Goal: Task Accomplishment & Management: Manage account settings

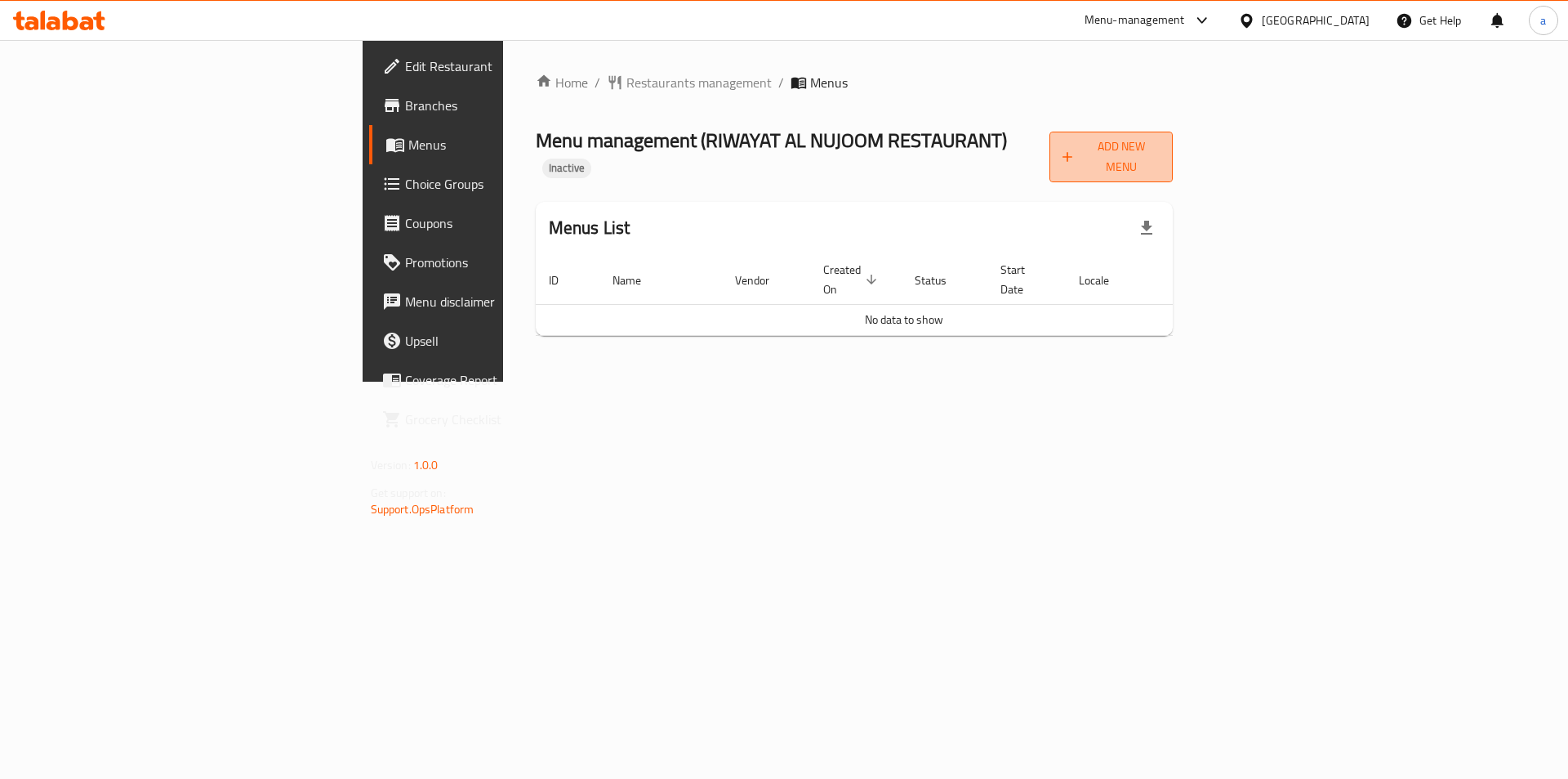
click at [1076, 149] on icon "button" at bounding box center [1067, 157] width 17 height 17
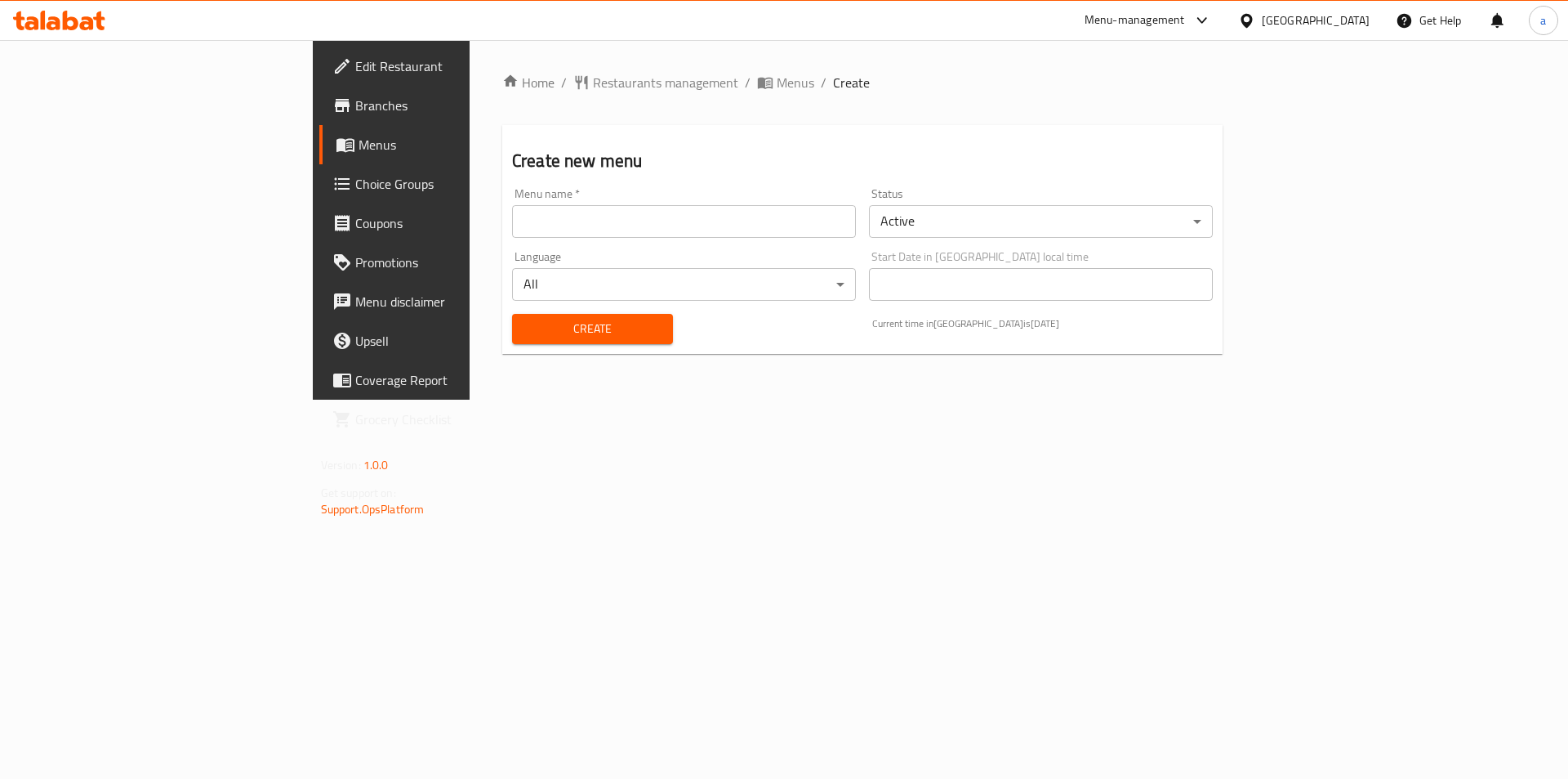
click at [512, 209] on input "text" at bounding box center [684, 221] width 344 height 32
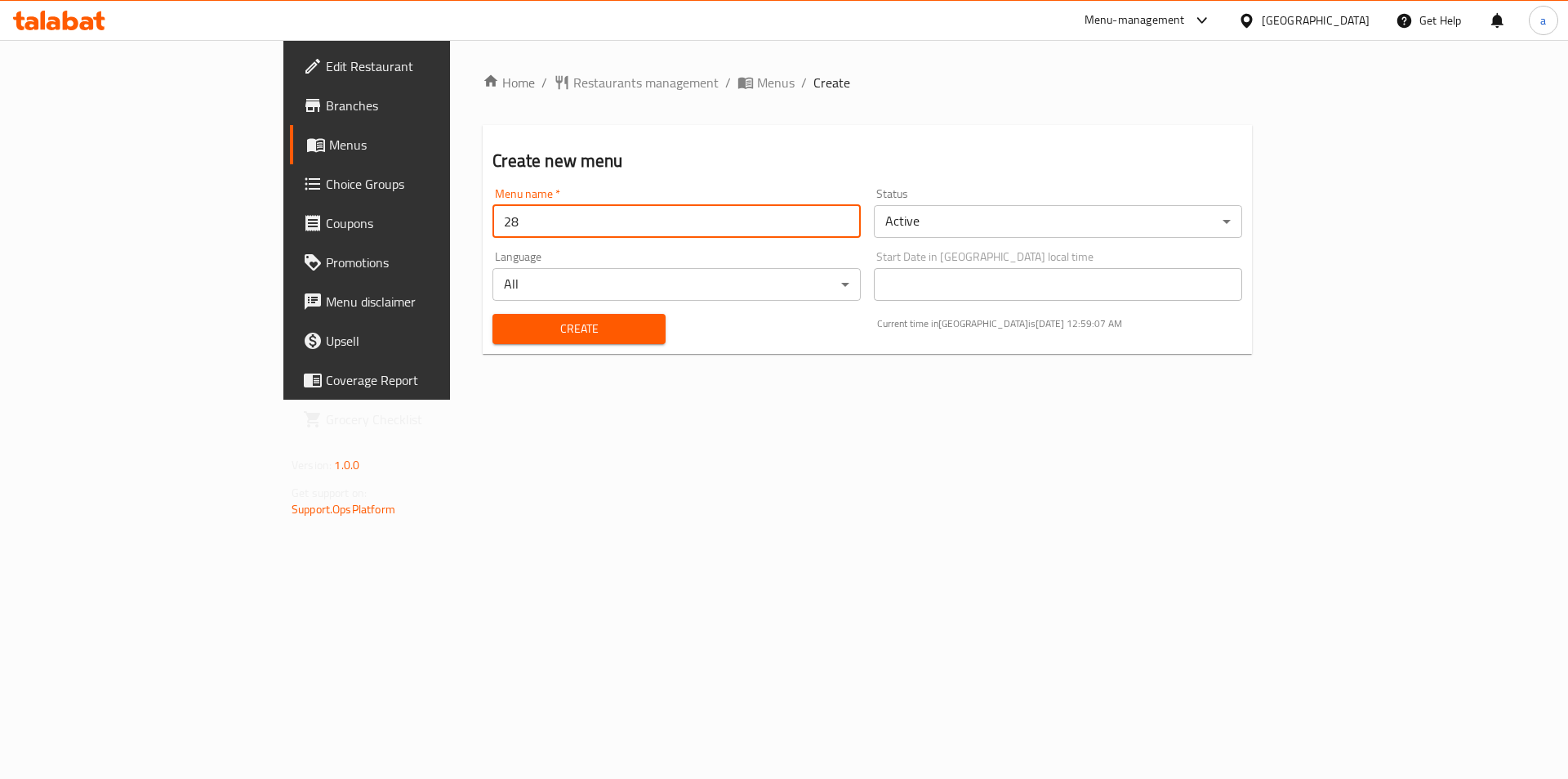
type input "28/9"
click at [506, 325] on span "Create" at bounding box center [578, 329] width 146 height 21
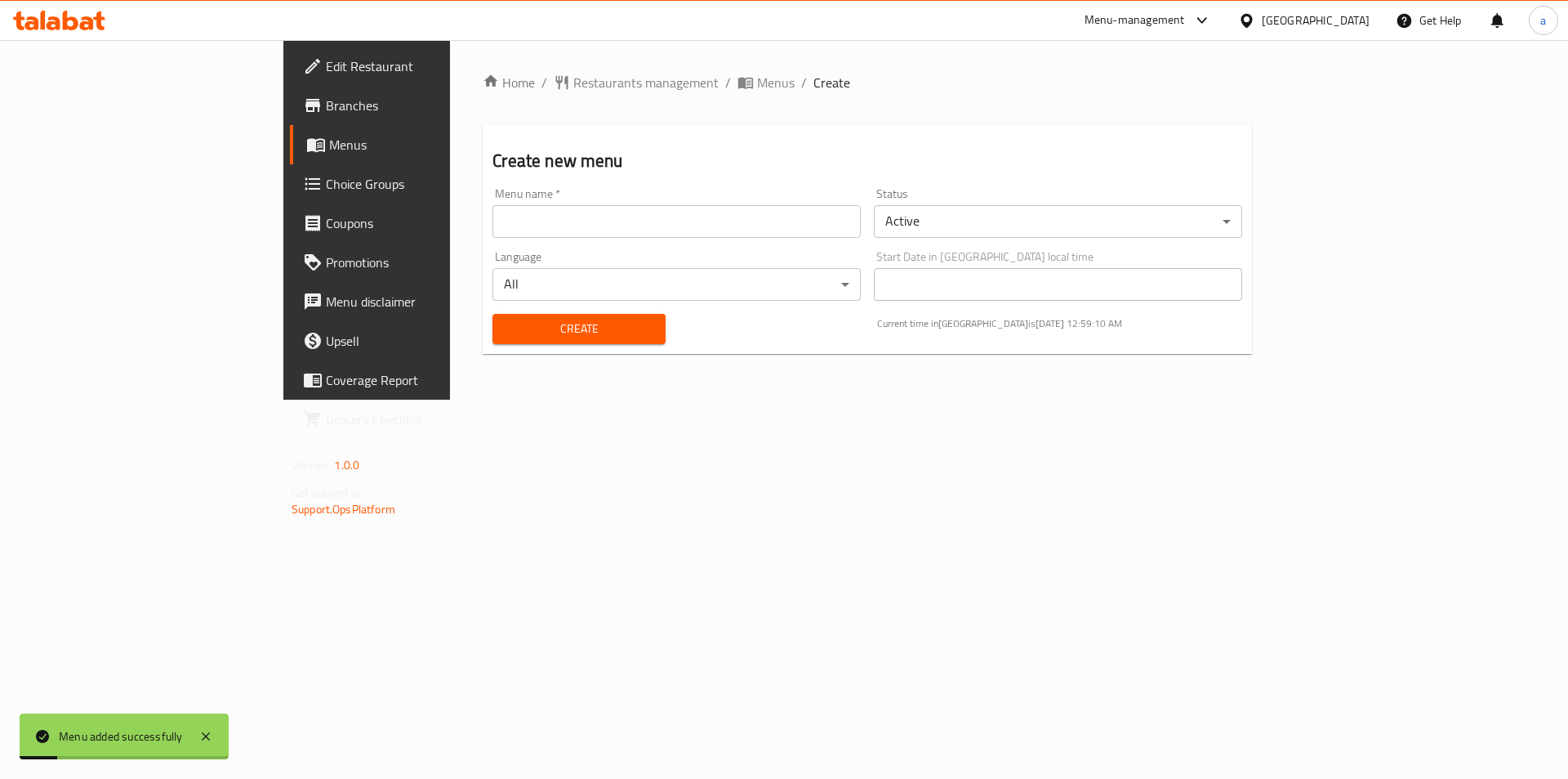
click at [290, 156] on link "Menus" at bounding box center [417, 144] width 256 height 39
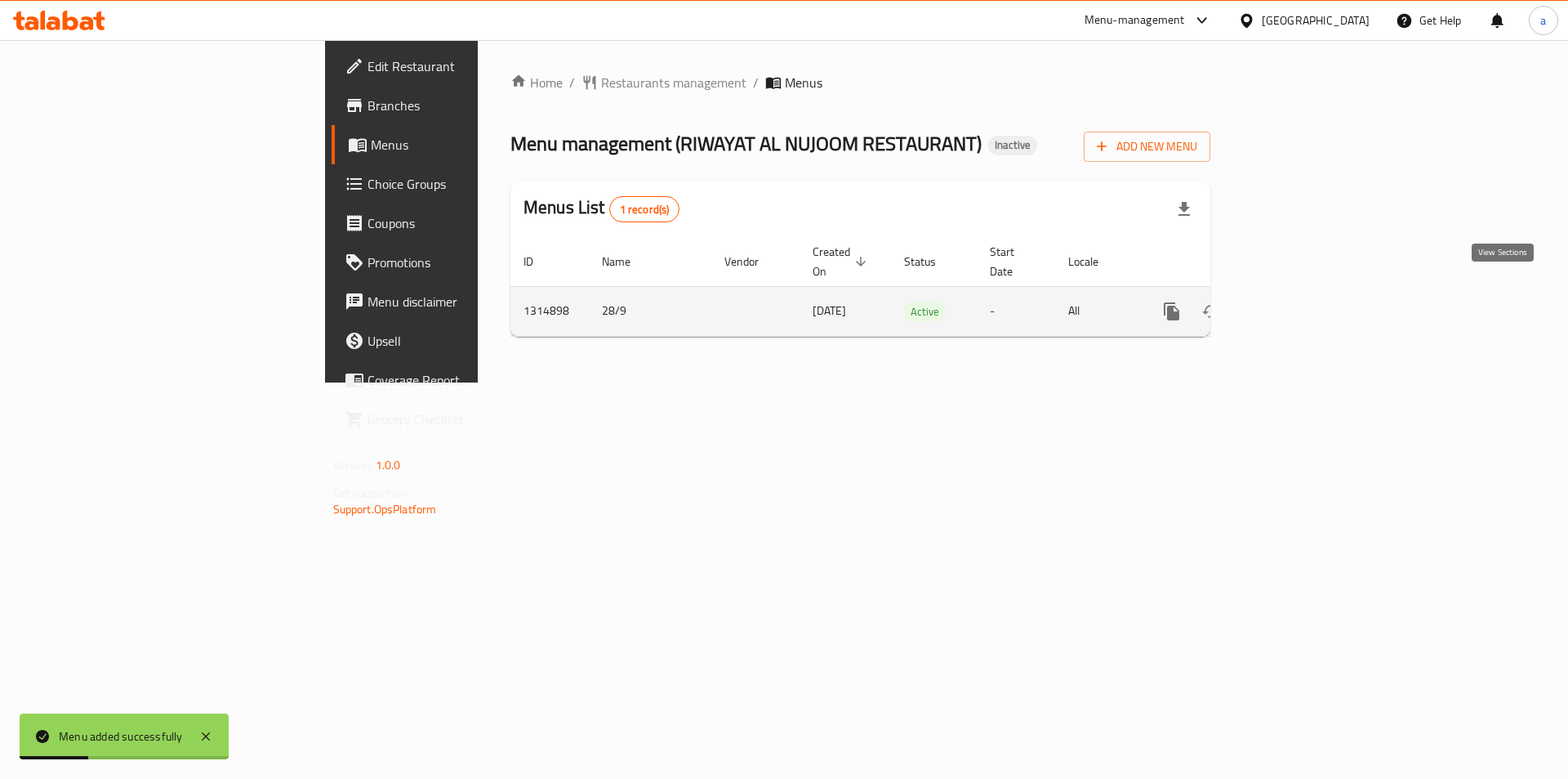
click at [1300, 302] on icon "enhanced table" at bounding box center [1290, 311] width 20 height 20
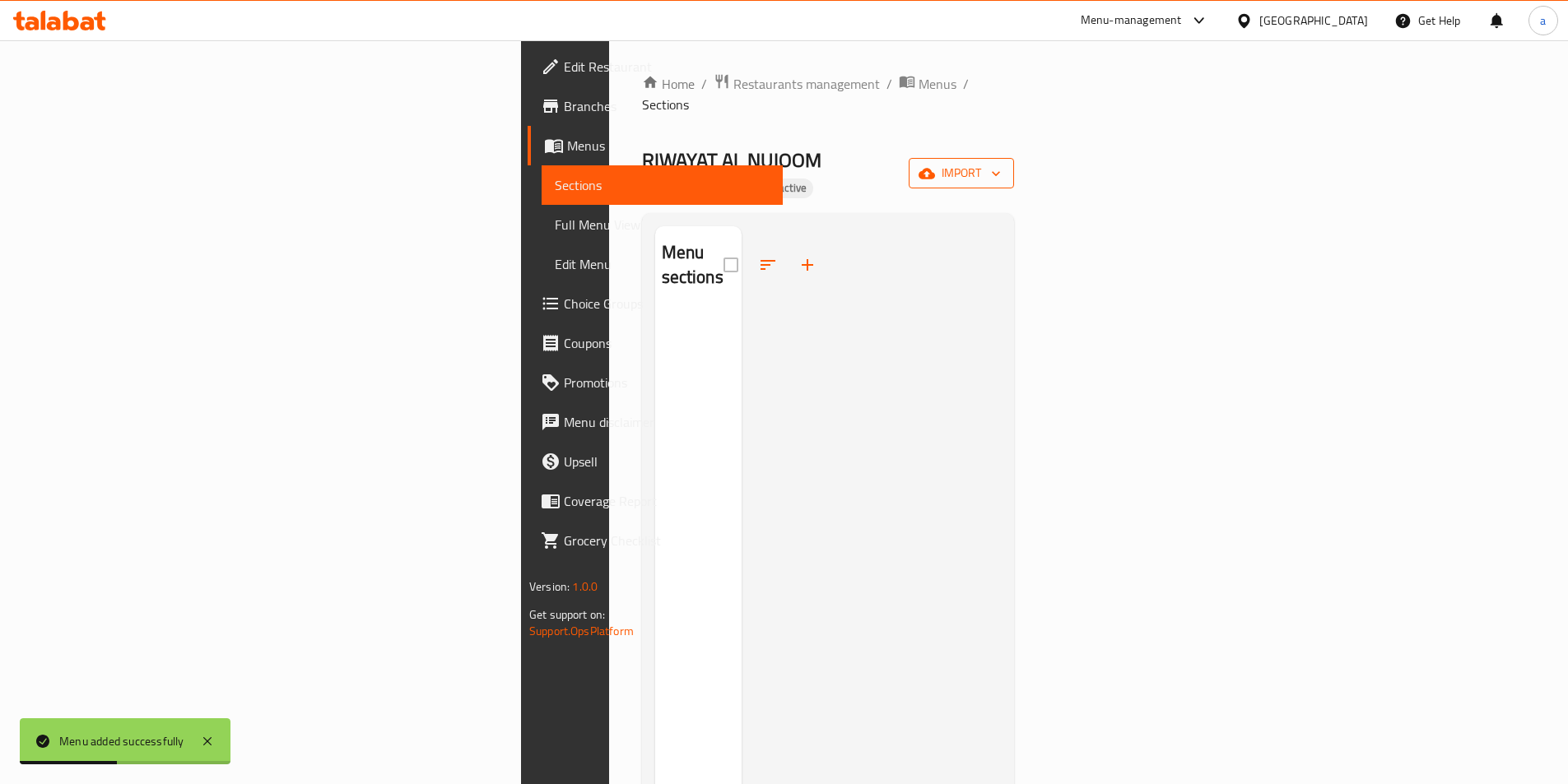
click at [1014, 158] on button "import" at bounding box center [961, 173] width 105 height 31
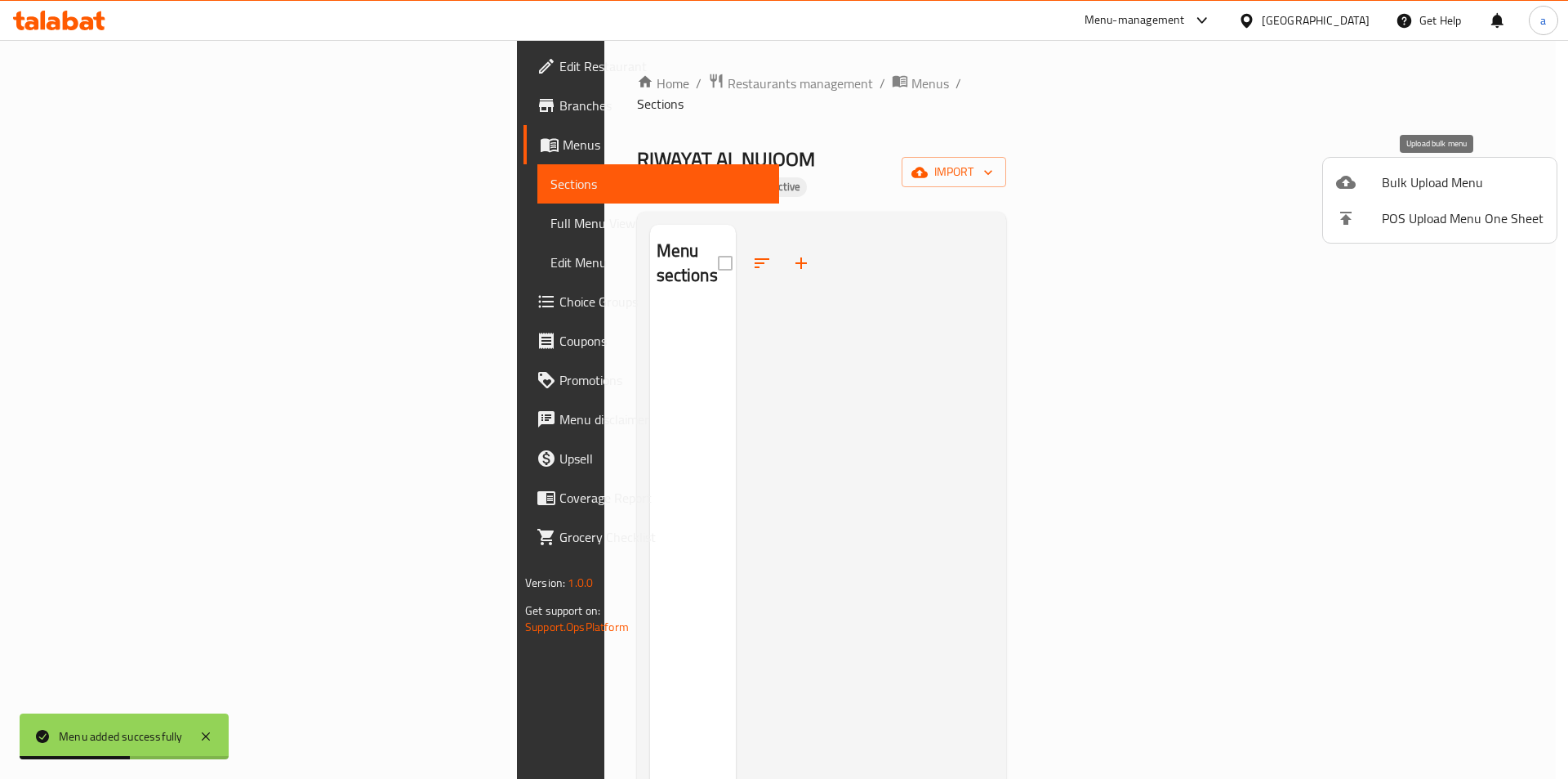
click at [1374, 186] on div at bounding box center [1359, 182] width 46 height 20
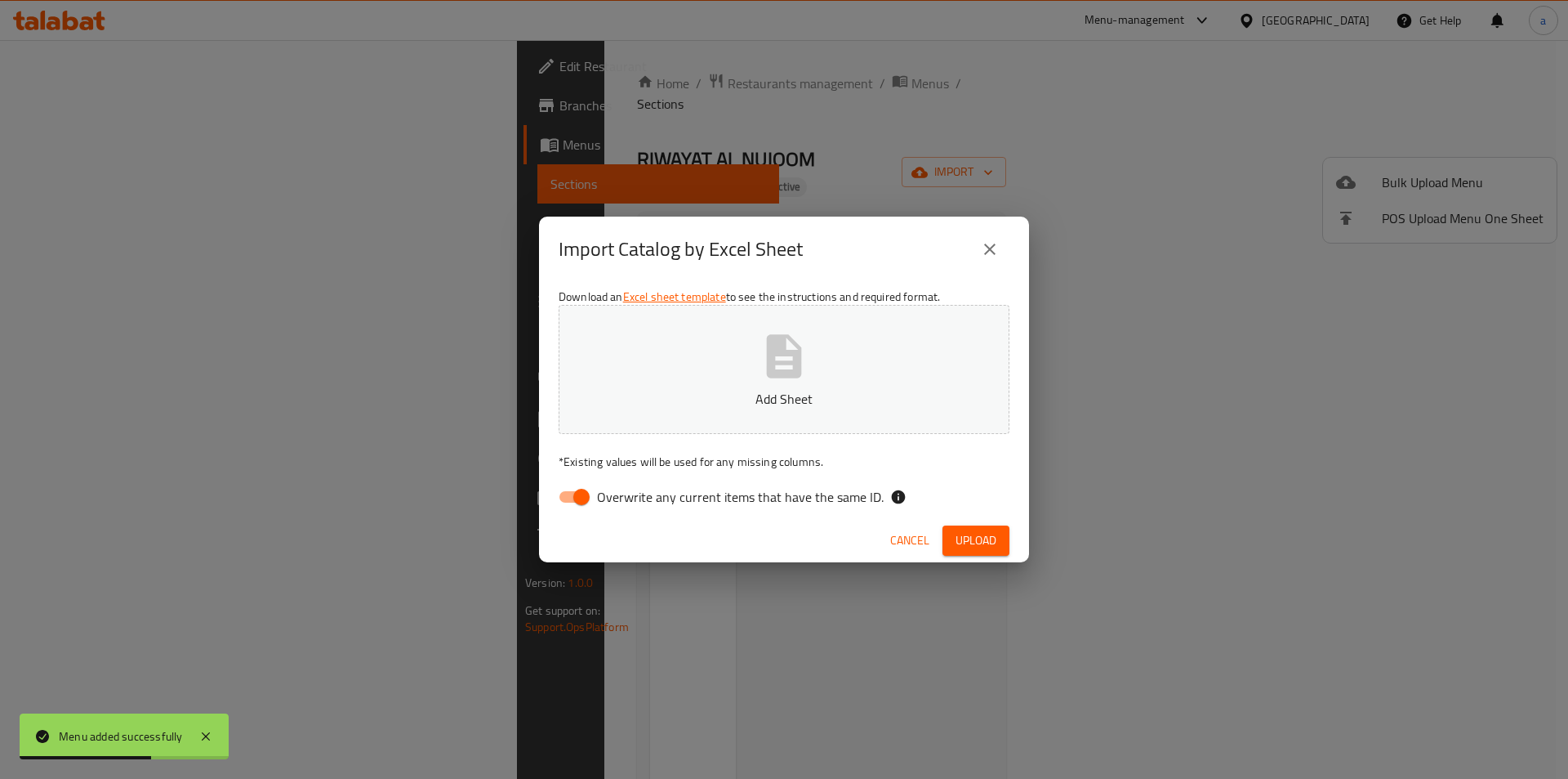
click at [596, 499] on input "Overwrite any current items that have the same ID." at bounding box center [582, 497] width 94 height 31
checkbox input "false"
click at [668, 418] on button "Add Sheet" at bounding box center [784, 369] width 451 height 129
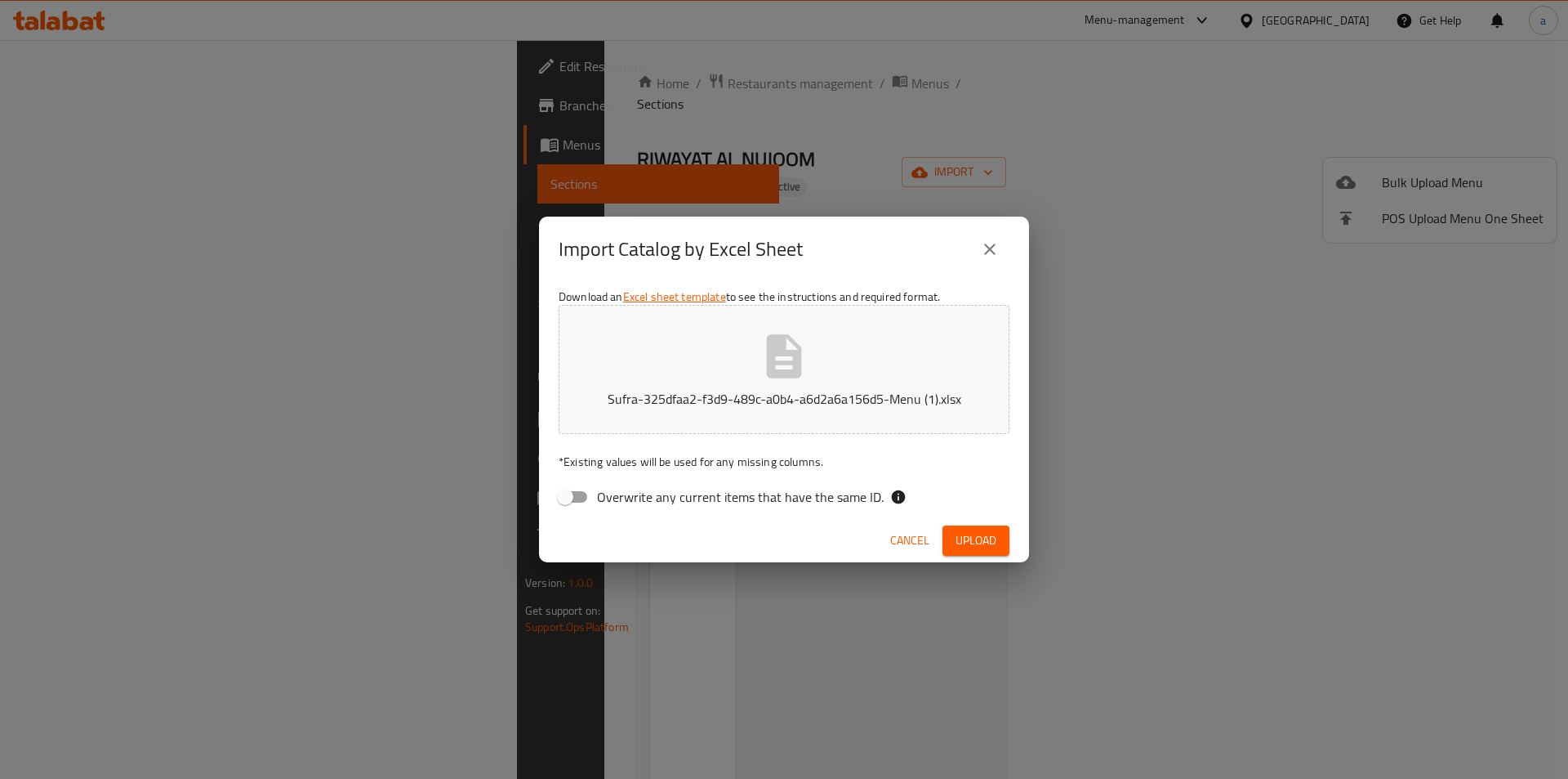
click at [956, 541] on span "Upload" at bounding box center [976, 541] width 41 height 21
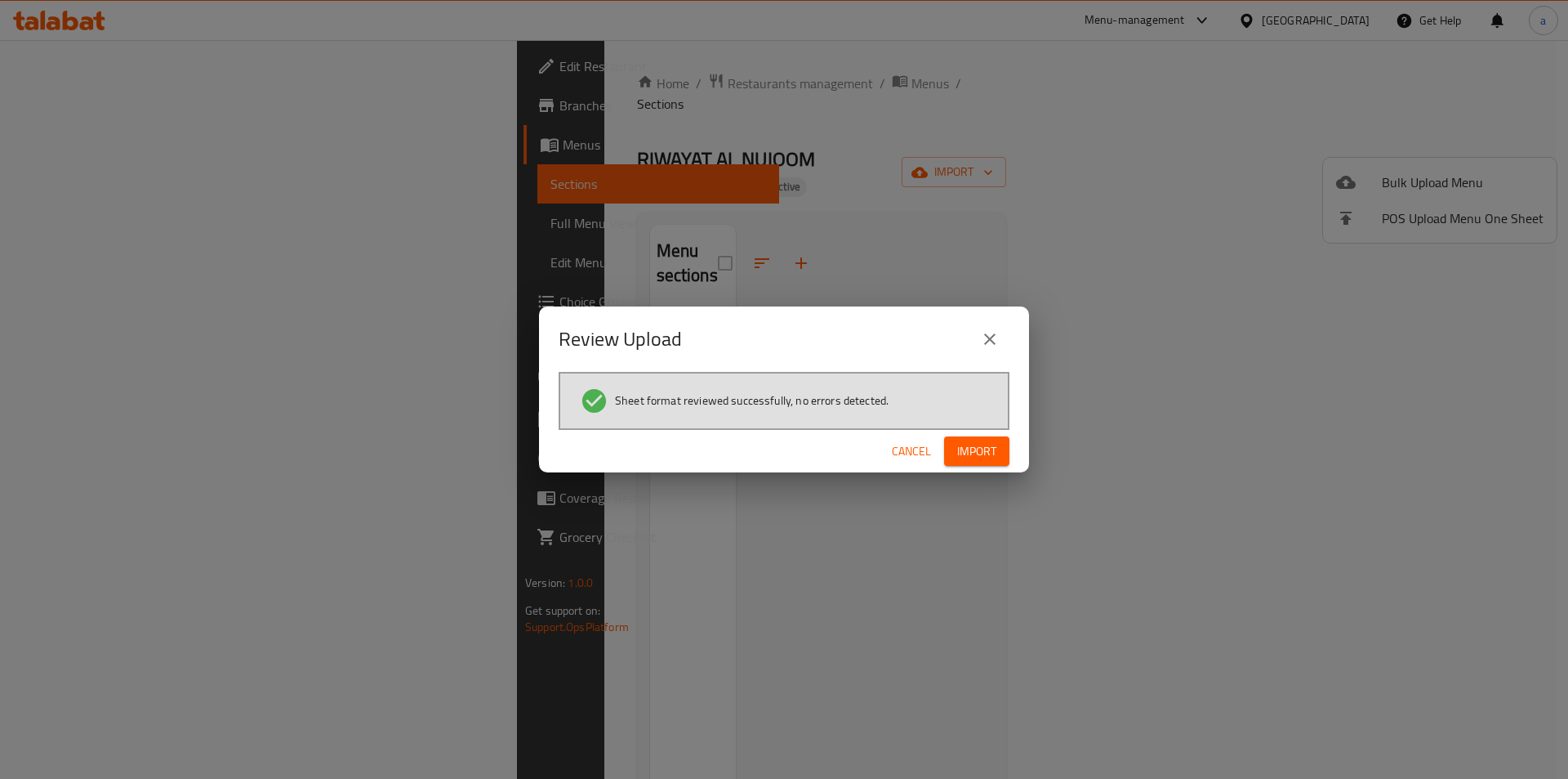
click at [969, 459] on span "Import" at bounding box center [976, 451] width 39 height 21
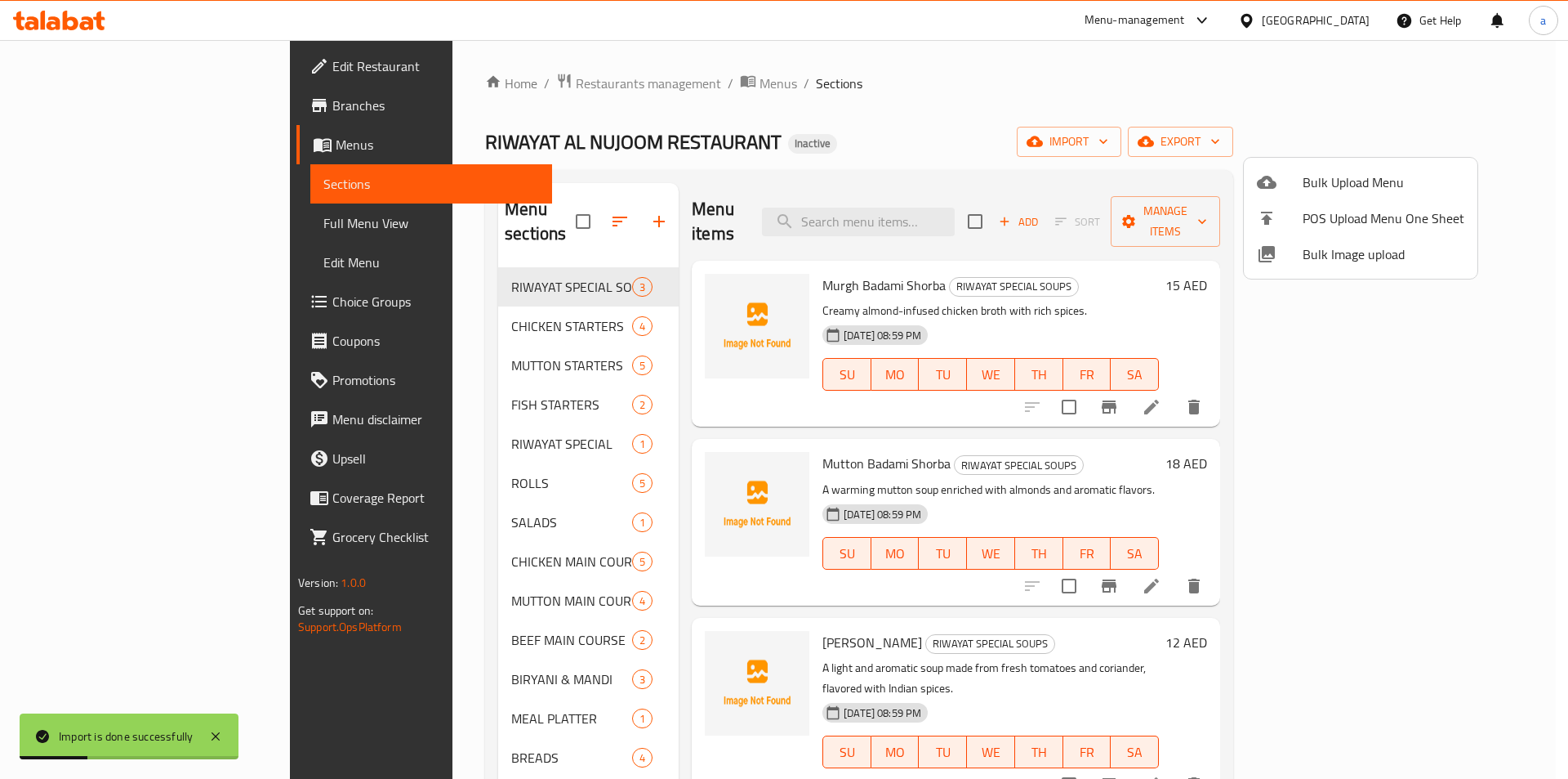
click at [1106, 72] on div at bounding box center [784, 389] width 1568 height 779
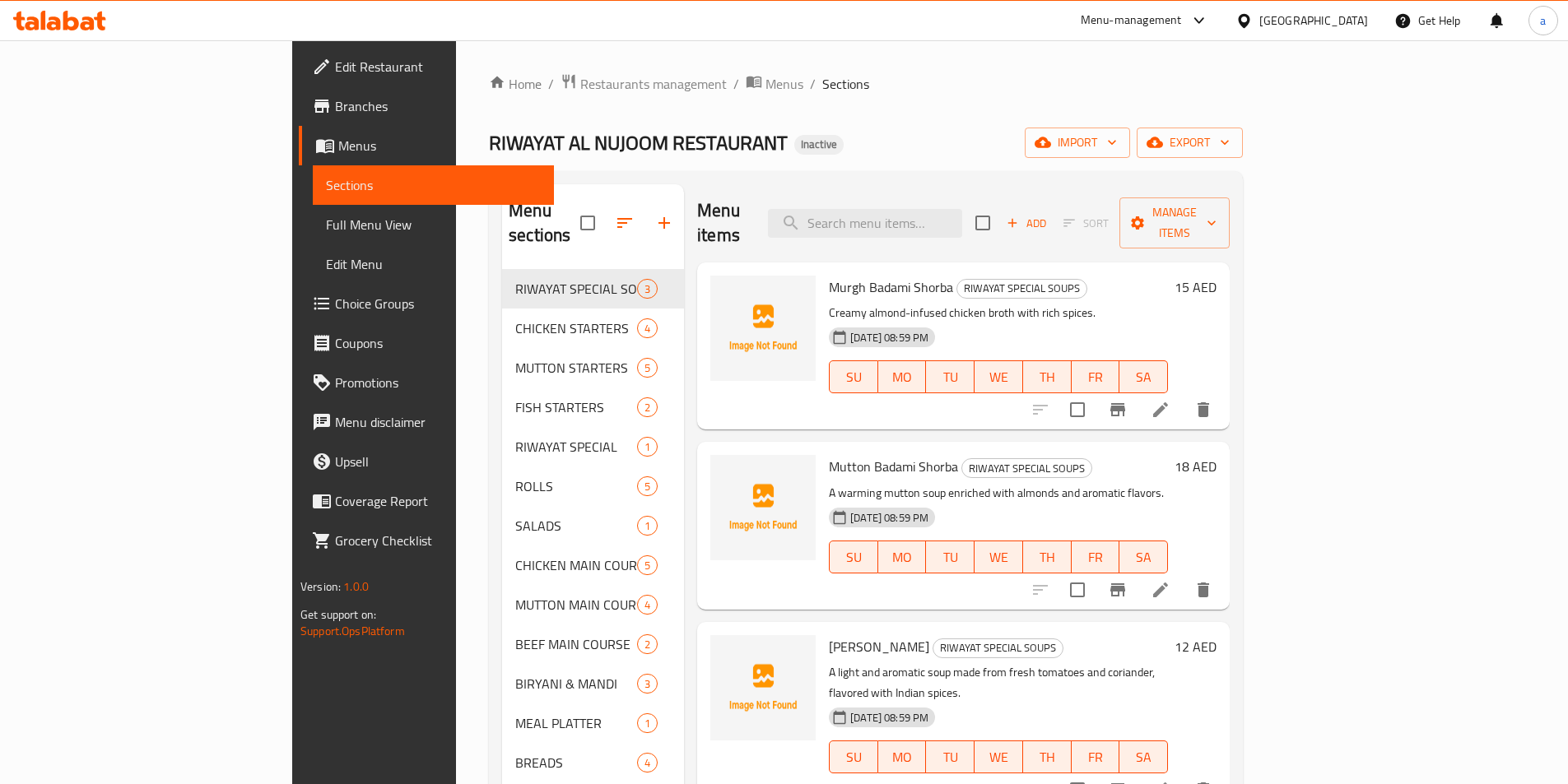
click at [326, 230] on span "Full Menu View" at bounding box center [433, 225] width 215 height 20
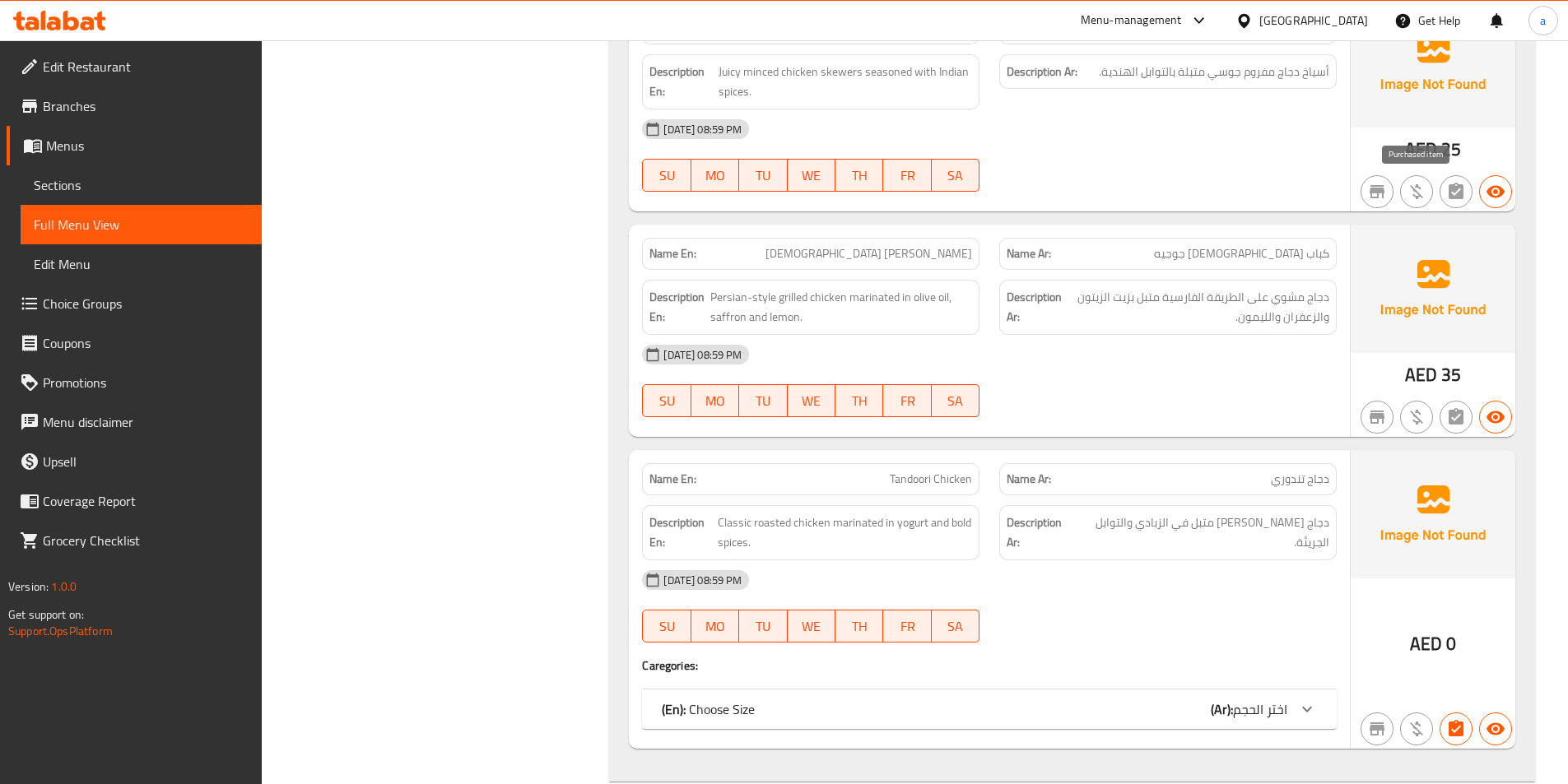
scroll to position [1398, 0]
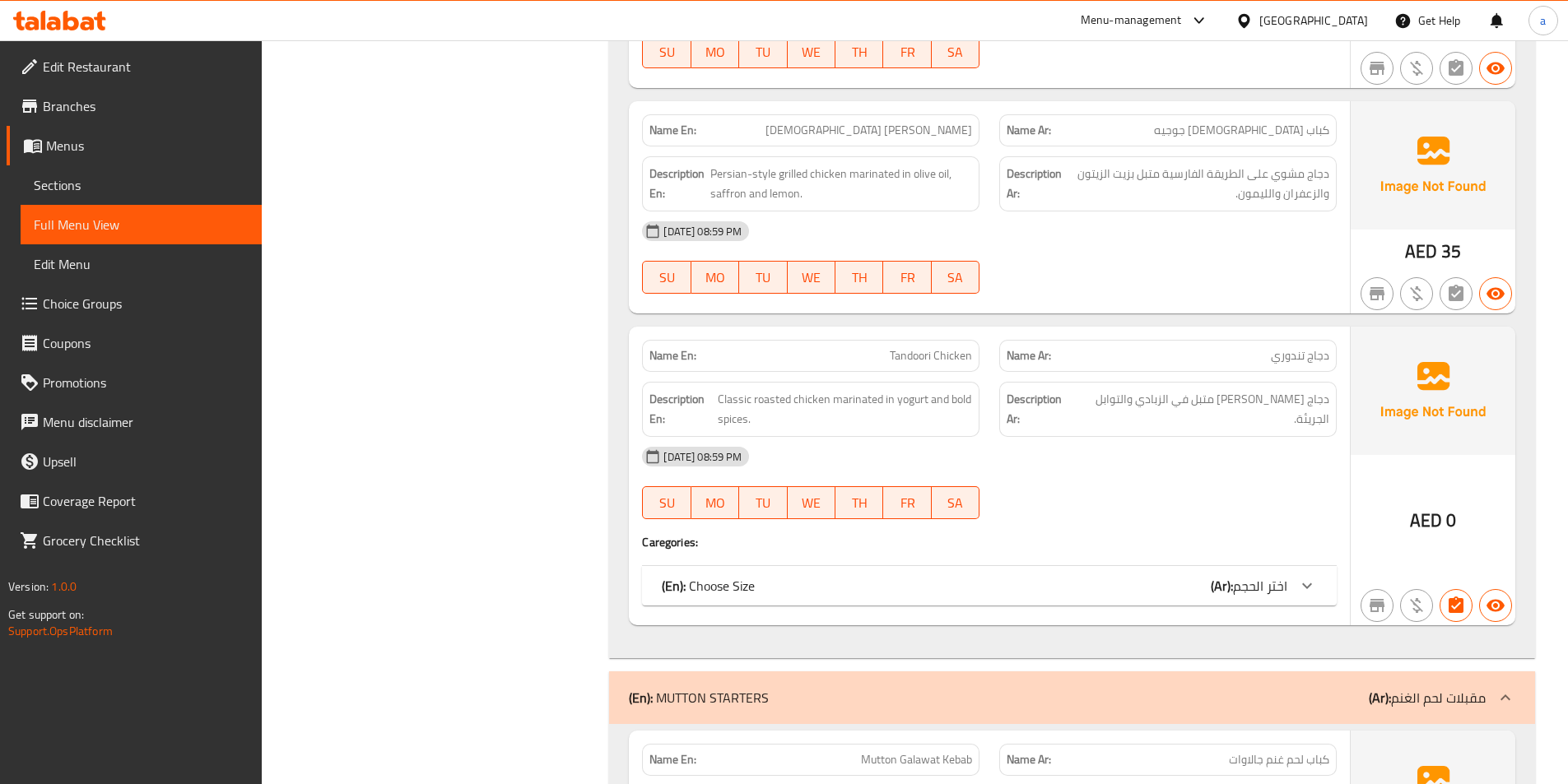
click at [1290, 577] on div at bounding box center [1306, 585] width 39 height 39
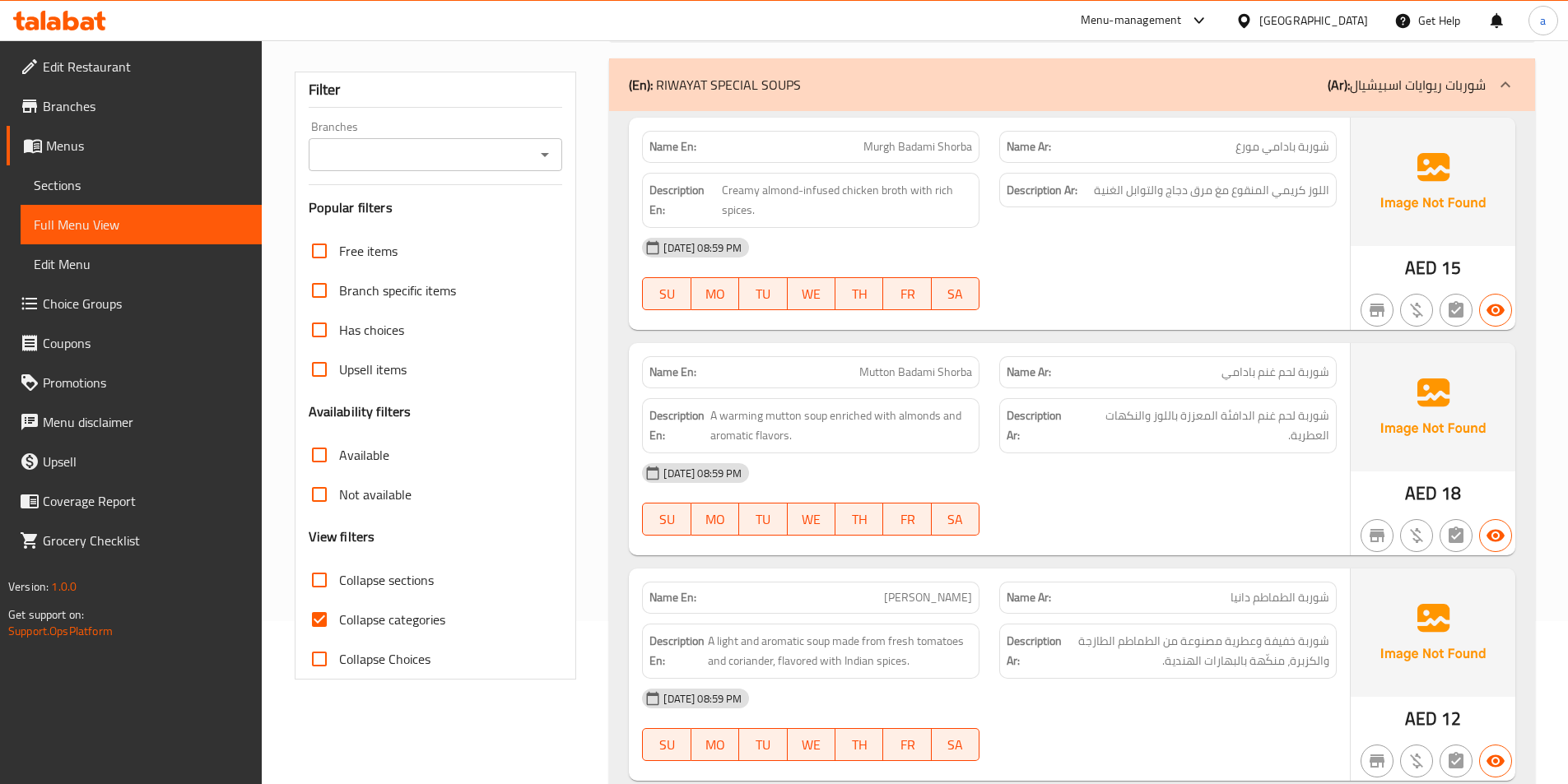
scroll to position [164, 0]
click at [322, 631] on input "Collapse categories" at bounding box center [318, 617] width 39 height 39
checkbox input "false"
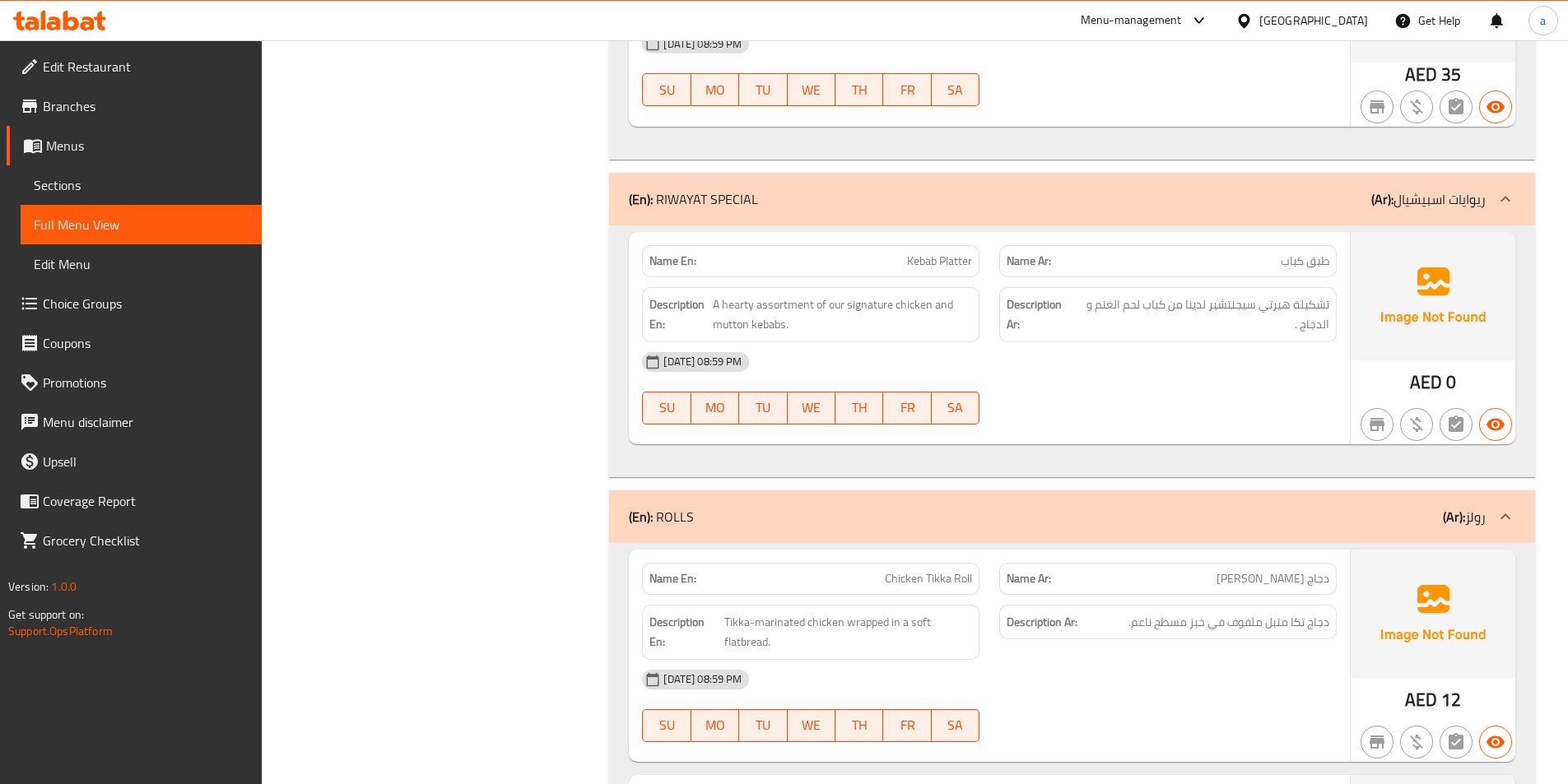
scroll to position [3866, 0]
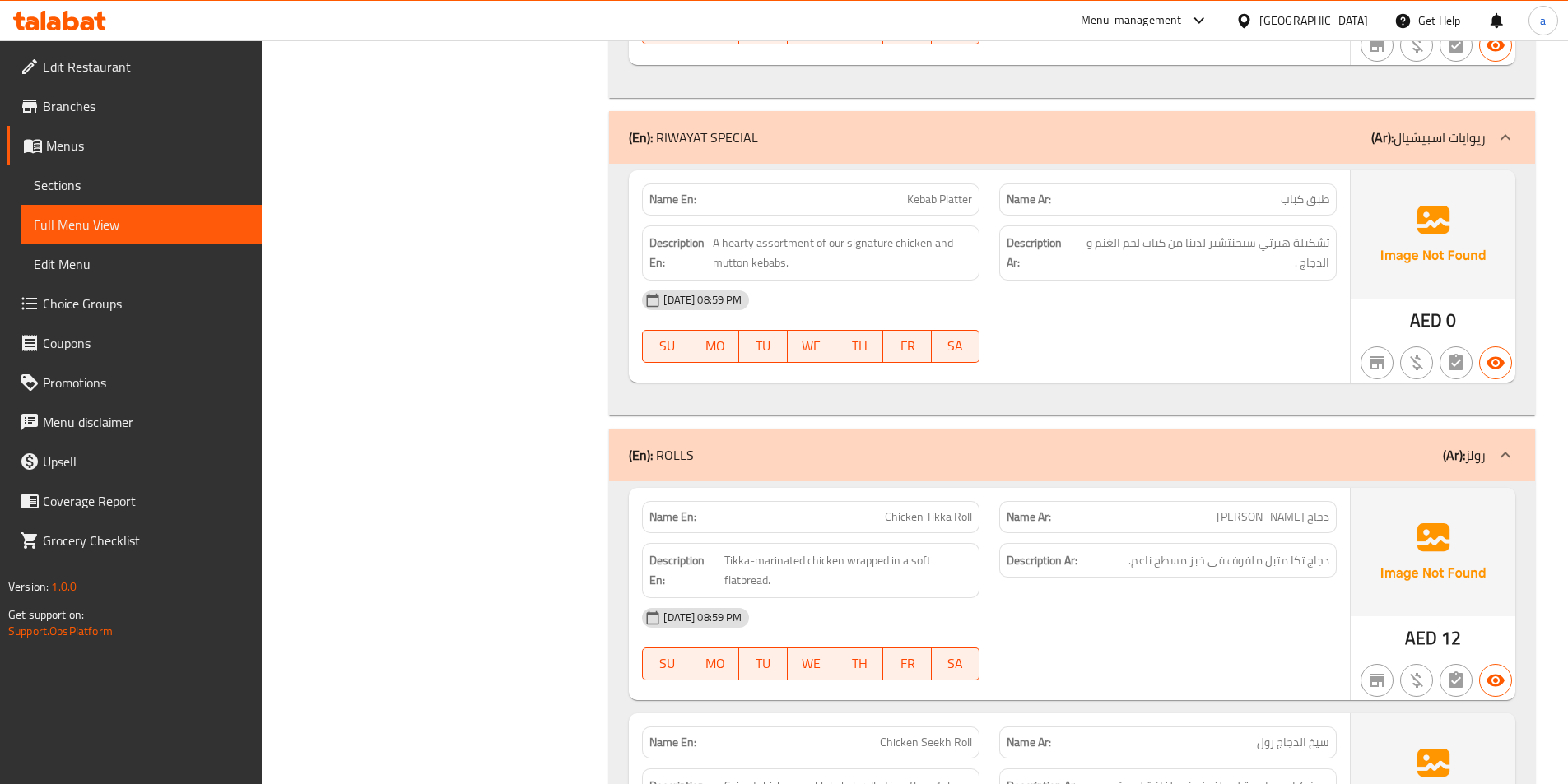
click at [924, 205] on span "Kebab Platter" at bounding box center [939, 199] width 65 height 17
copy span "Kebab Platter"
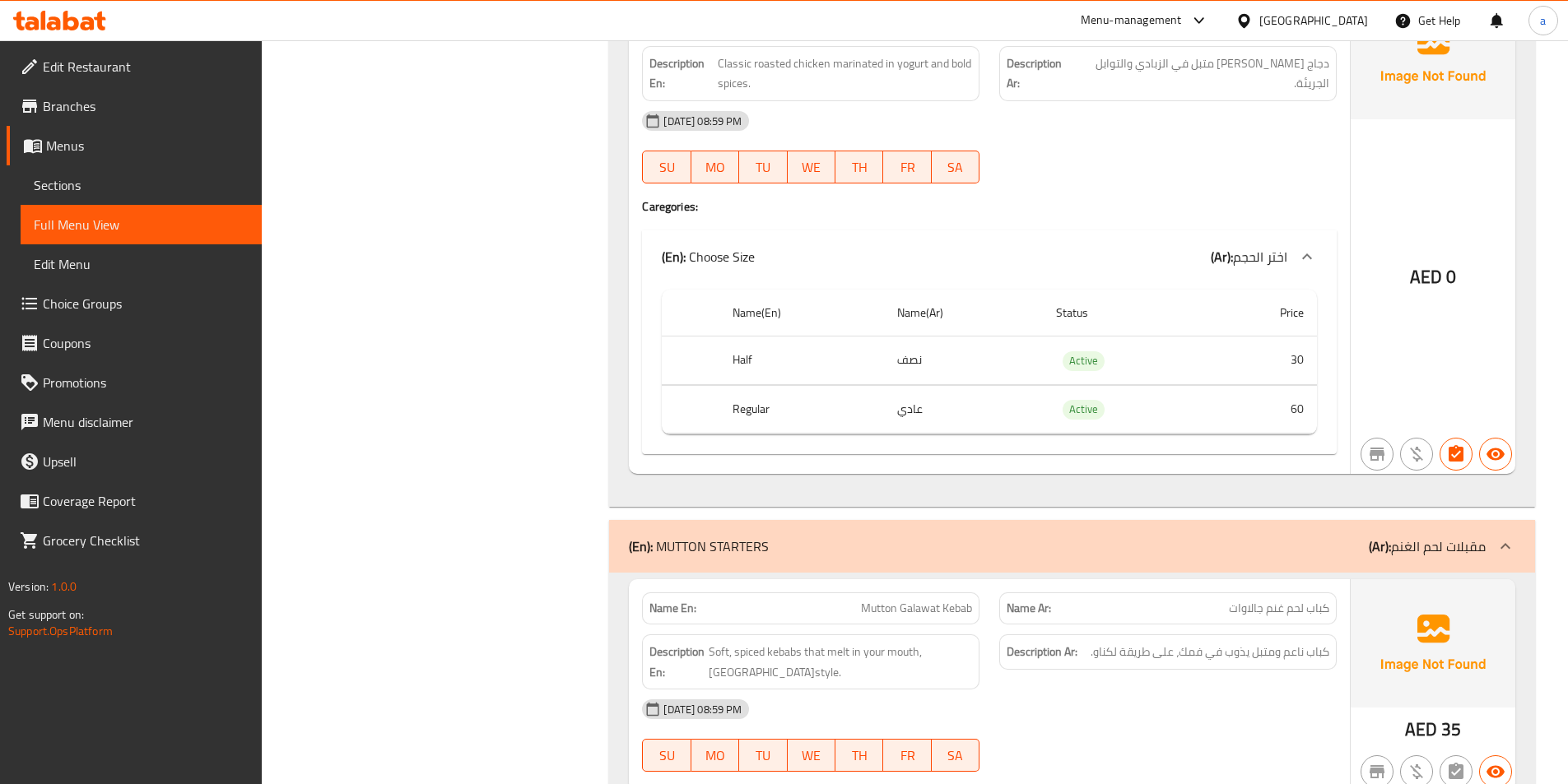
scroll to position [1645, 0]
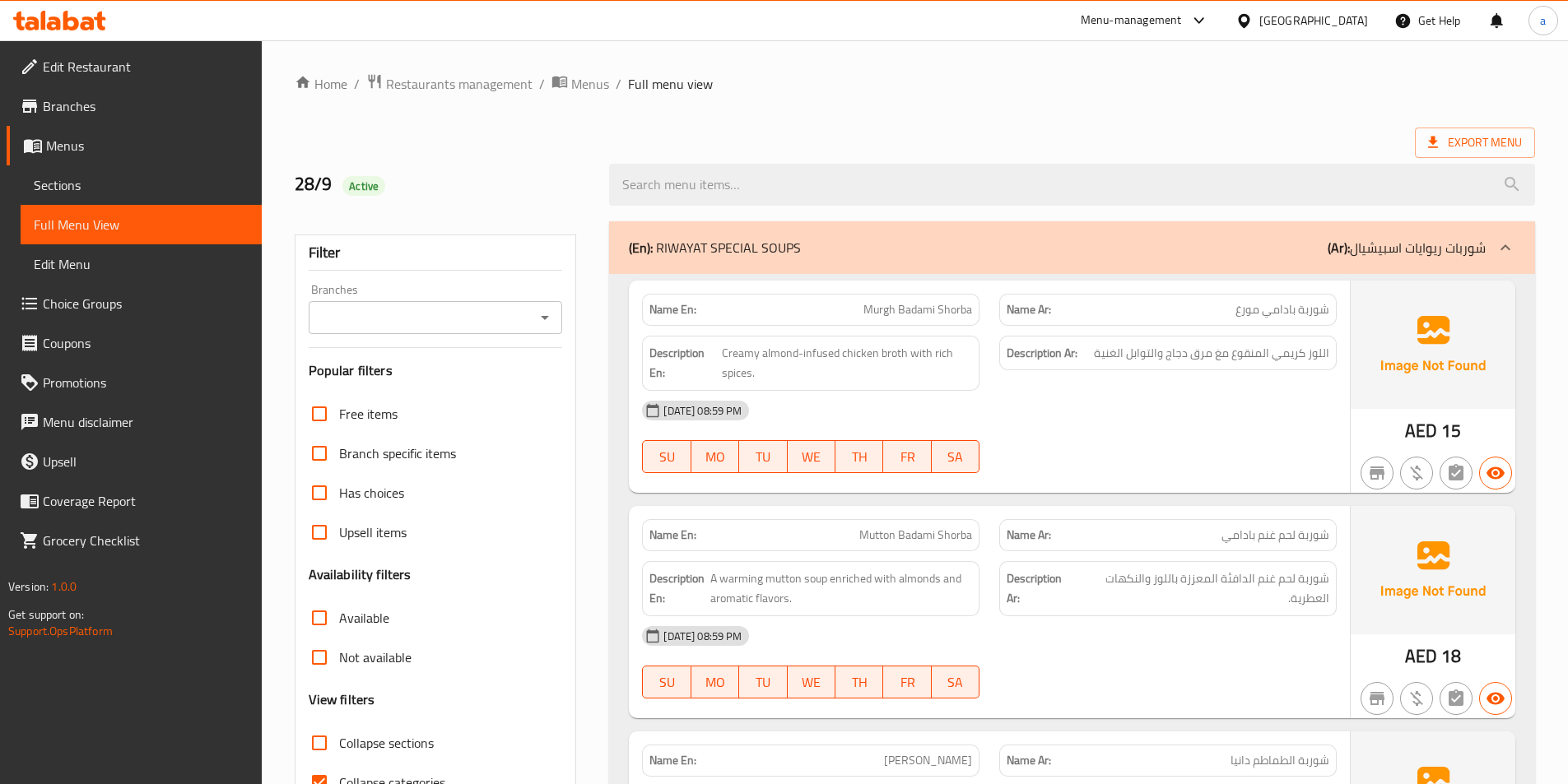
click at [123, 305] on span "Choice Groups" at bounding box center [145, 303] width 206 height 20
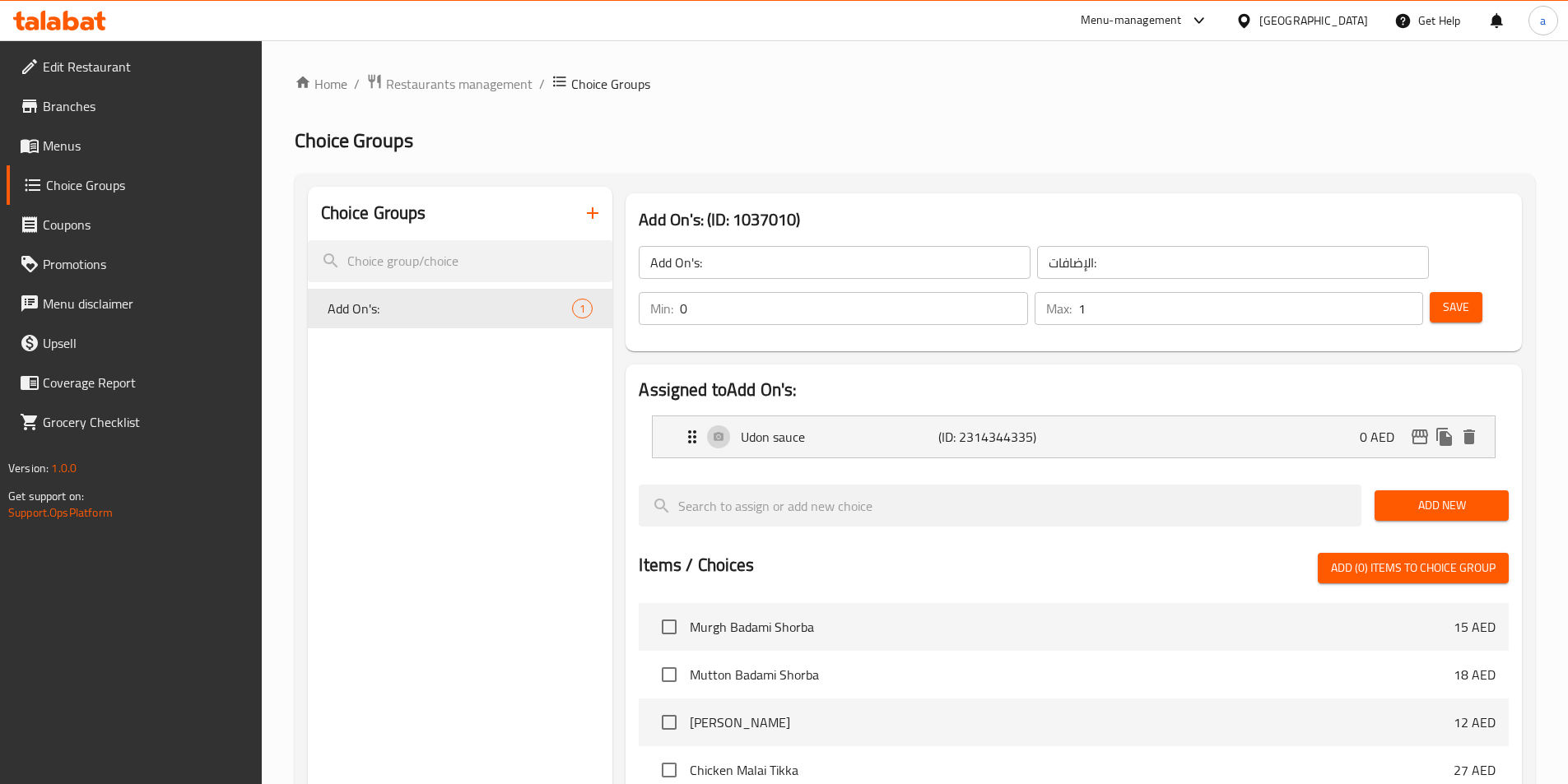
click at [592, 211] on icon "button" at bounding box center [593, 213] width 20 height 20
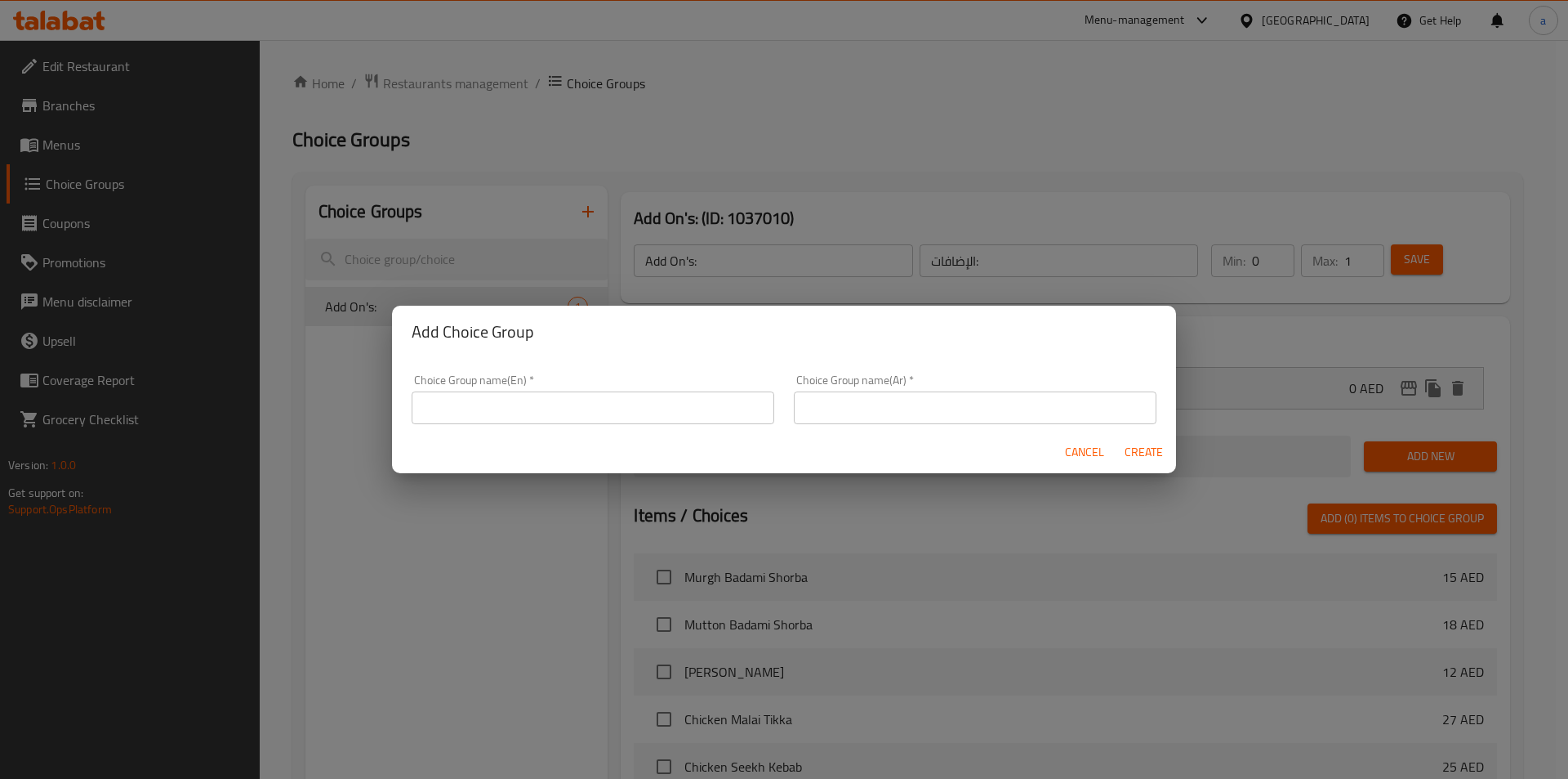
click at [592, 411] on input "text" at bounding box center [593, 407] width 362 height 32
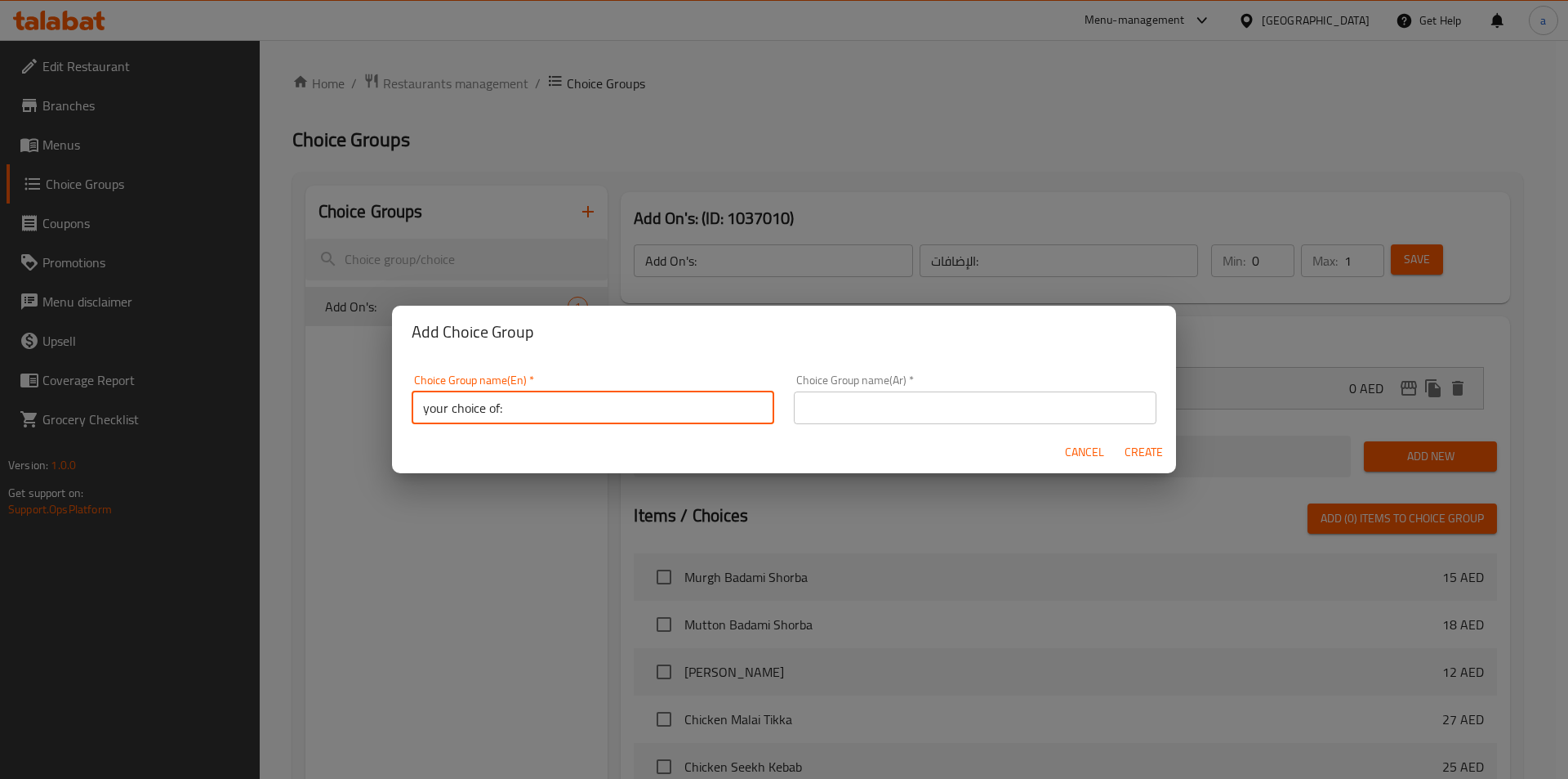
click at [897, 407] on input "text" at bounding box center [976, 407] width 362 height 32
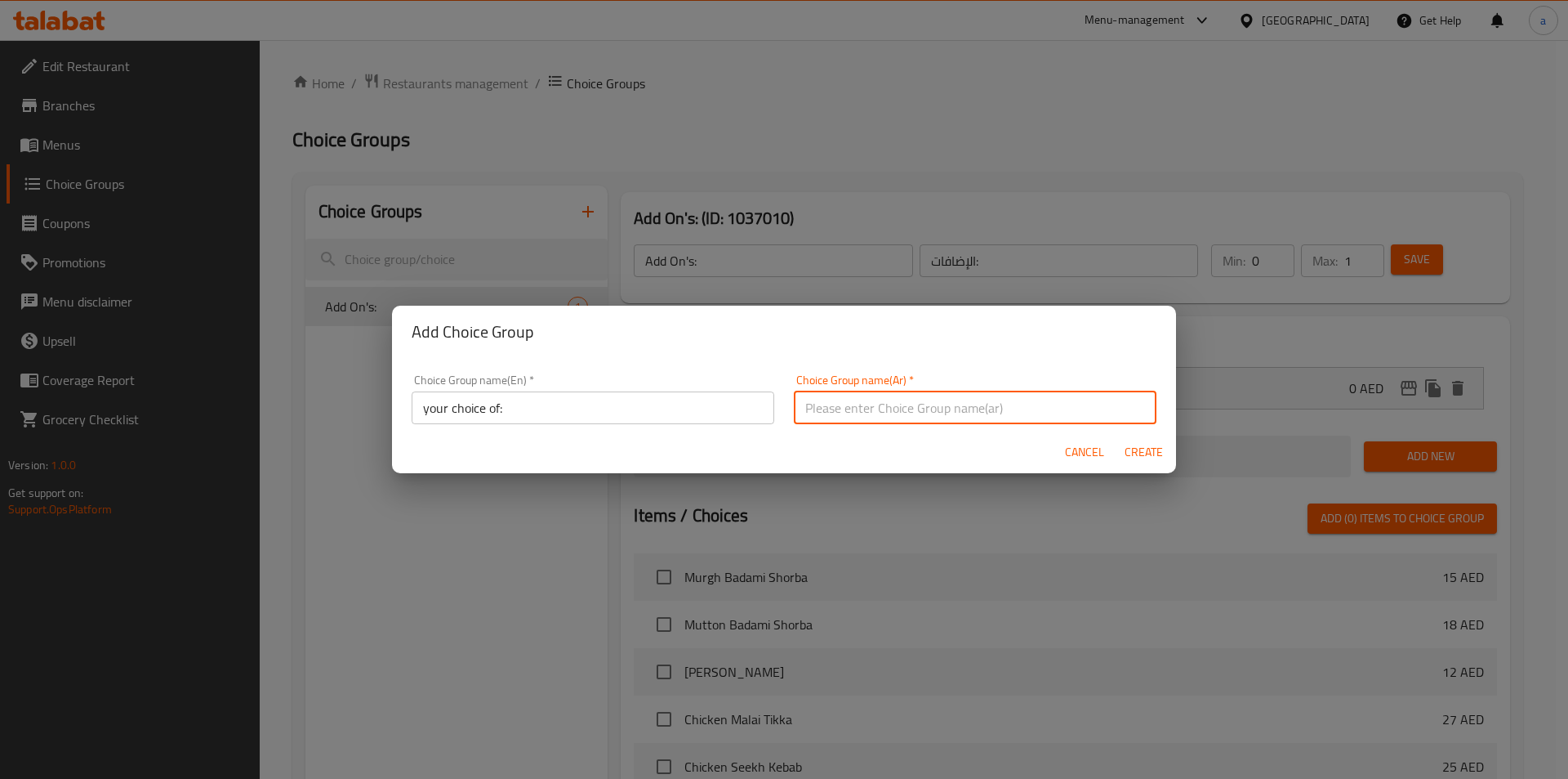
click at [589, 407] on input "your choice of:" at bounding box center [593, 407] width 362 height 32
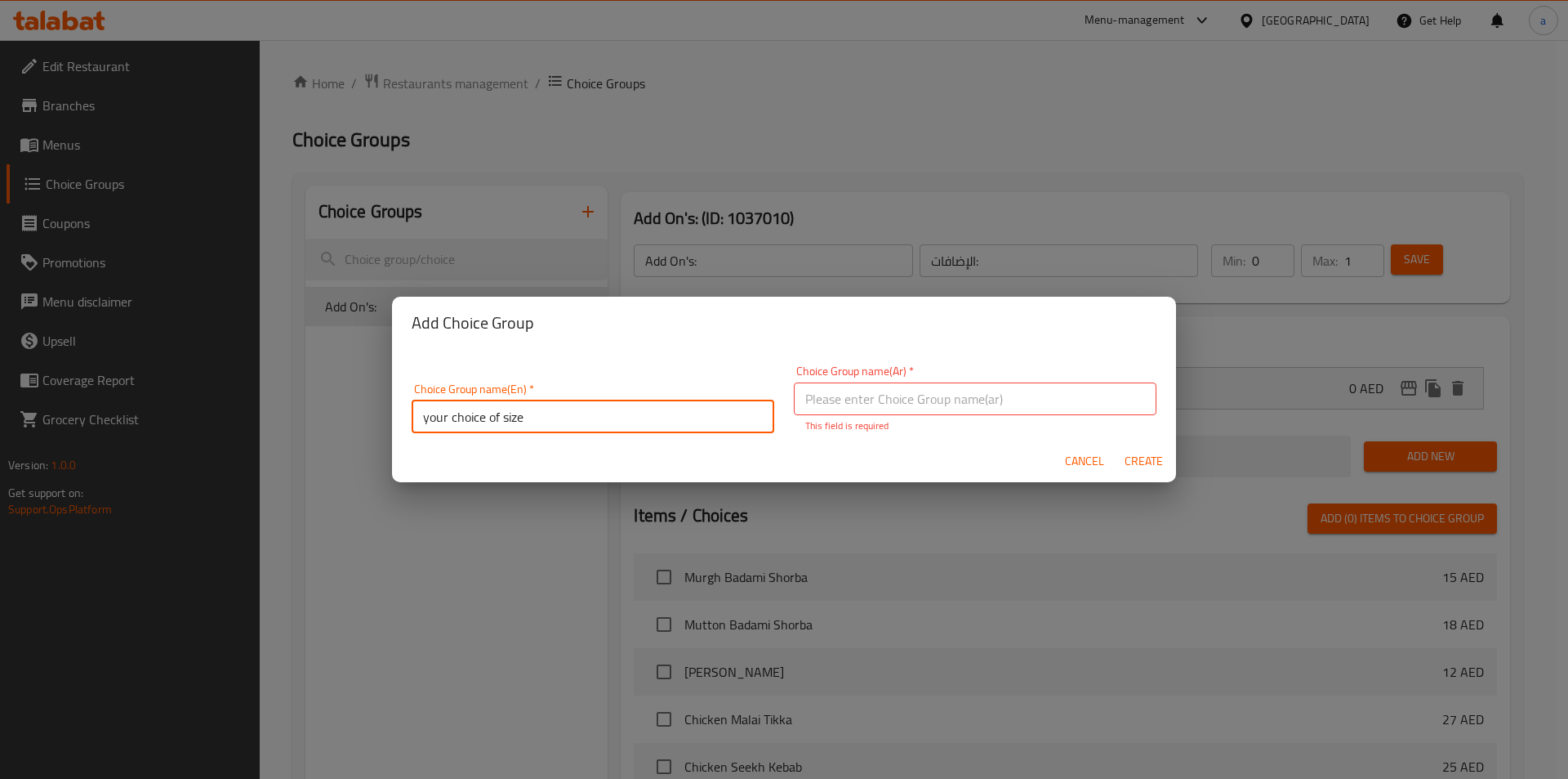
type input "Your choice of size"
click at [995, 406] on input "text" at bounding box center [976, 398] width 362 height 32
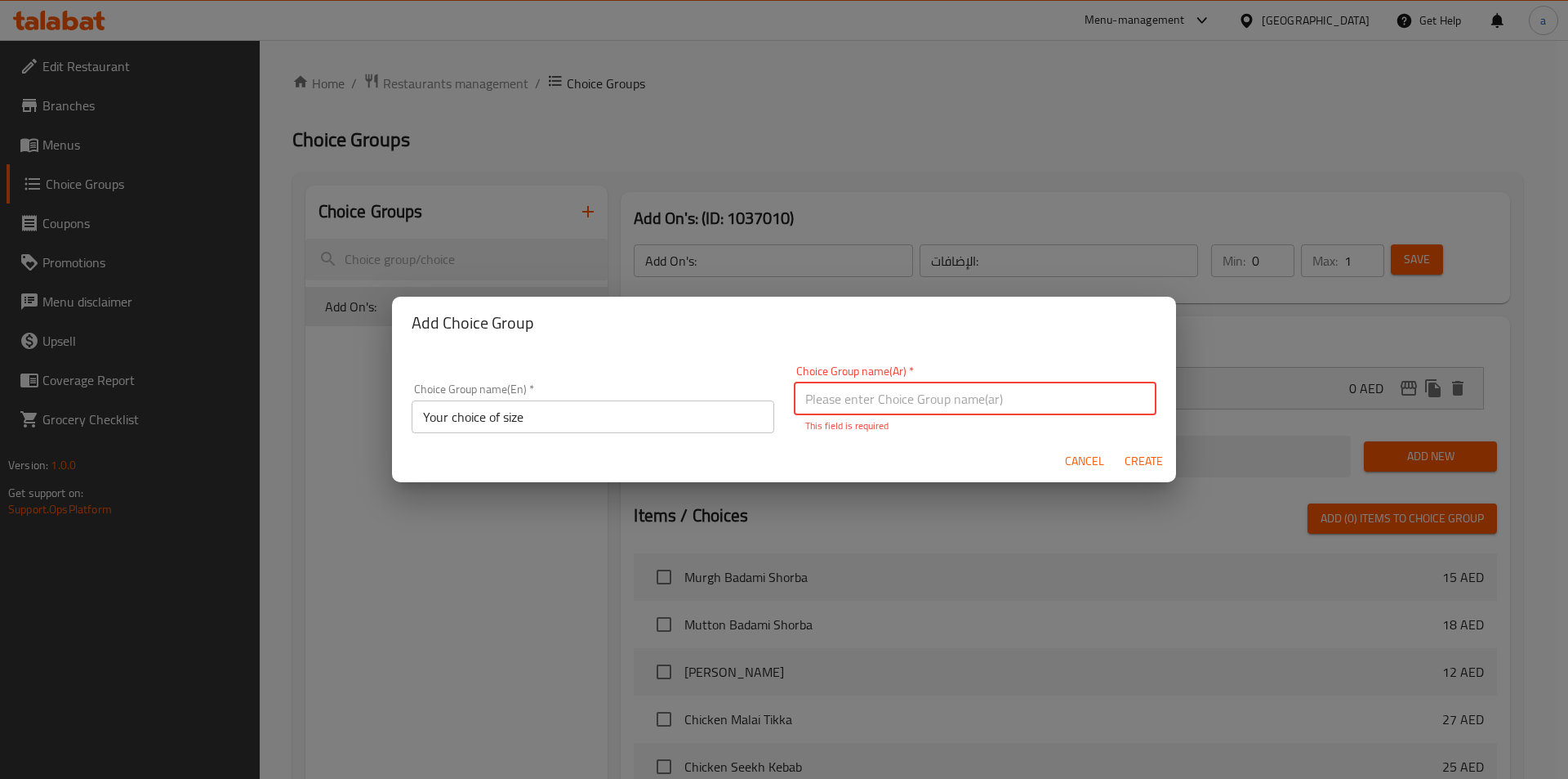
type input "h"
type input "اختيارك من الحجم"
click at [1135, 459] on span "Create" at bounding box center [1143, 461] width 39 height 21
type input "Your choice of size"
type input "اختيارك من الحجم"
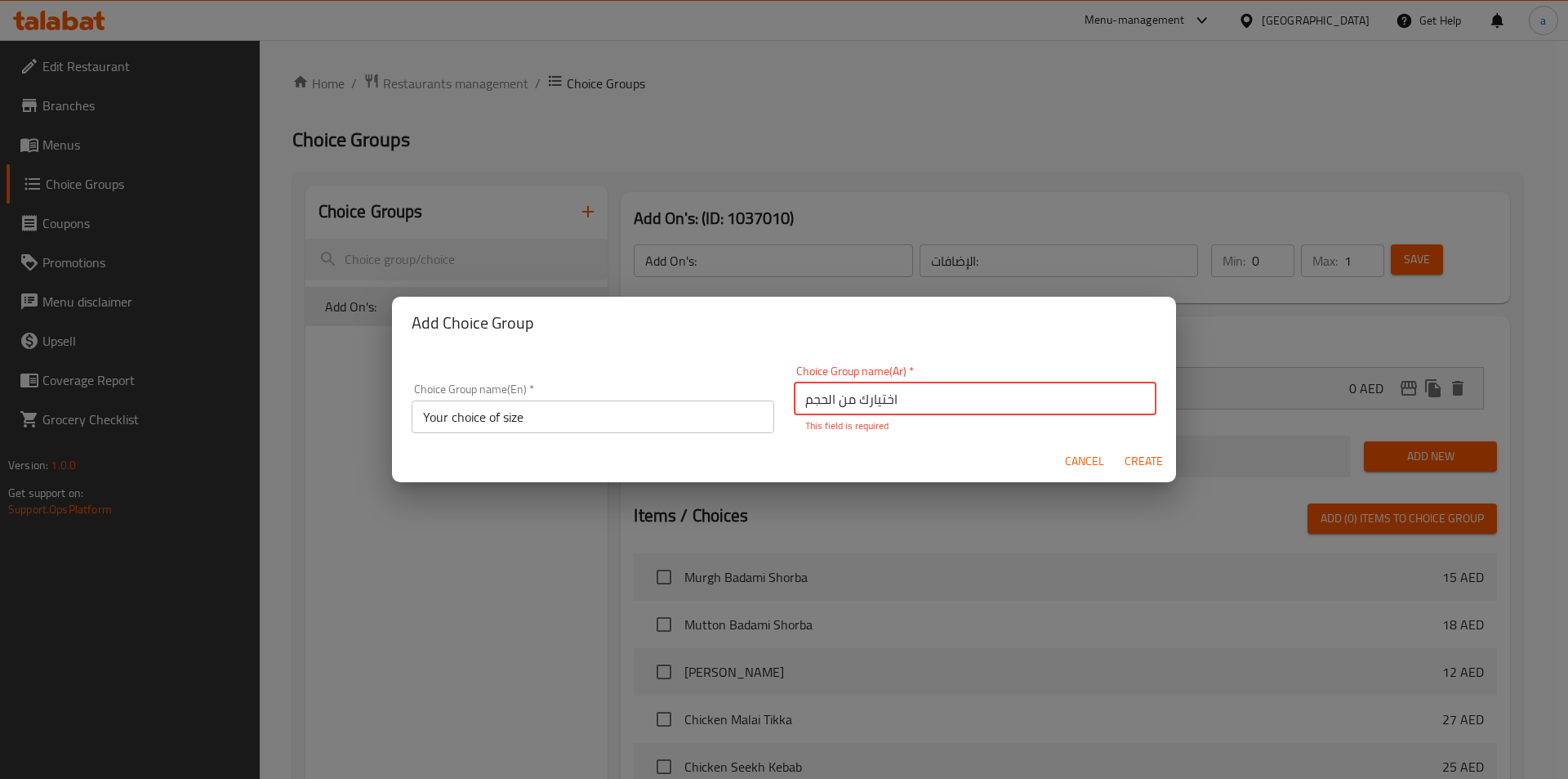
type input "0"
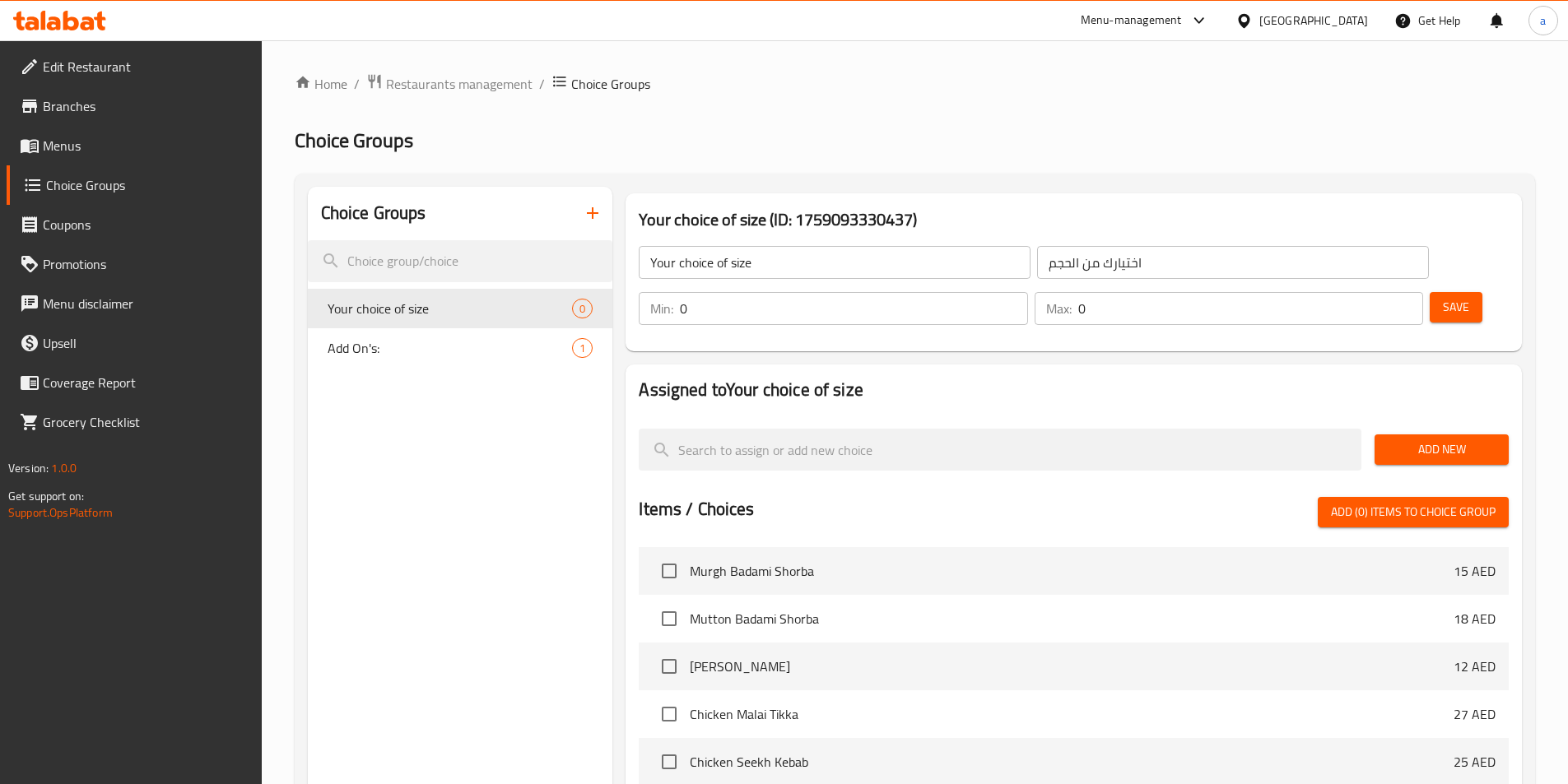
click at [1027, 292] on input "0" at bounding box center [853, 307] width 348 height 32
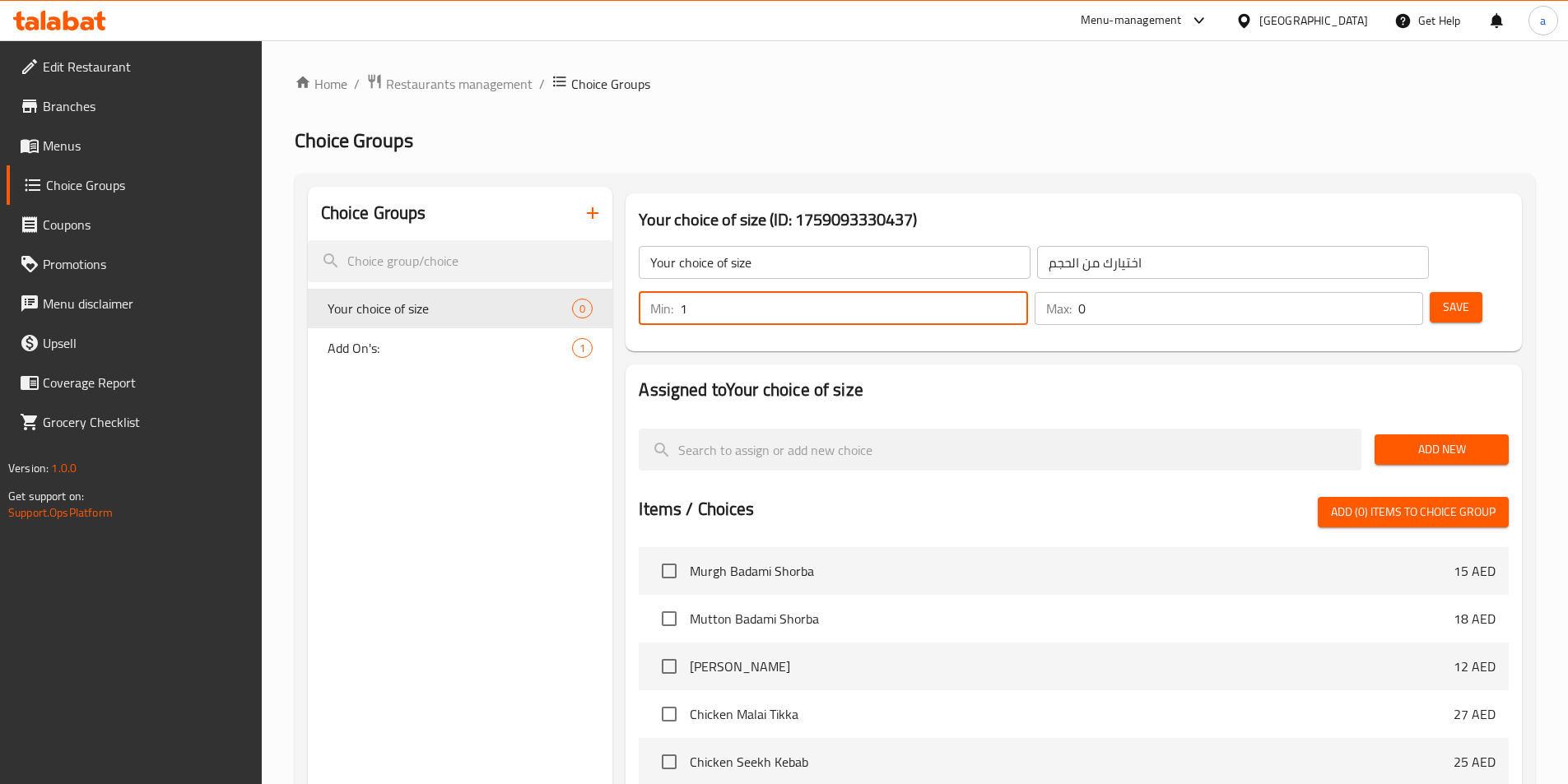
type input "1"
click at [1027, 292] on input "1" at bounding box center [853, 307] width 348 height 32
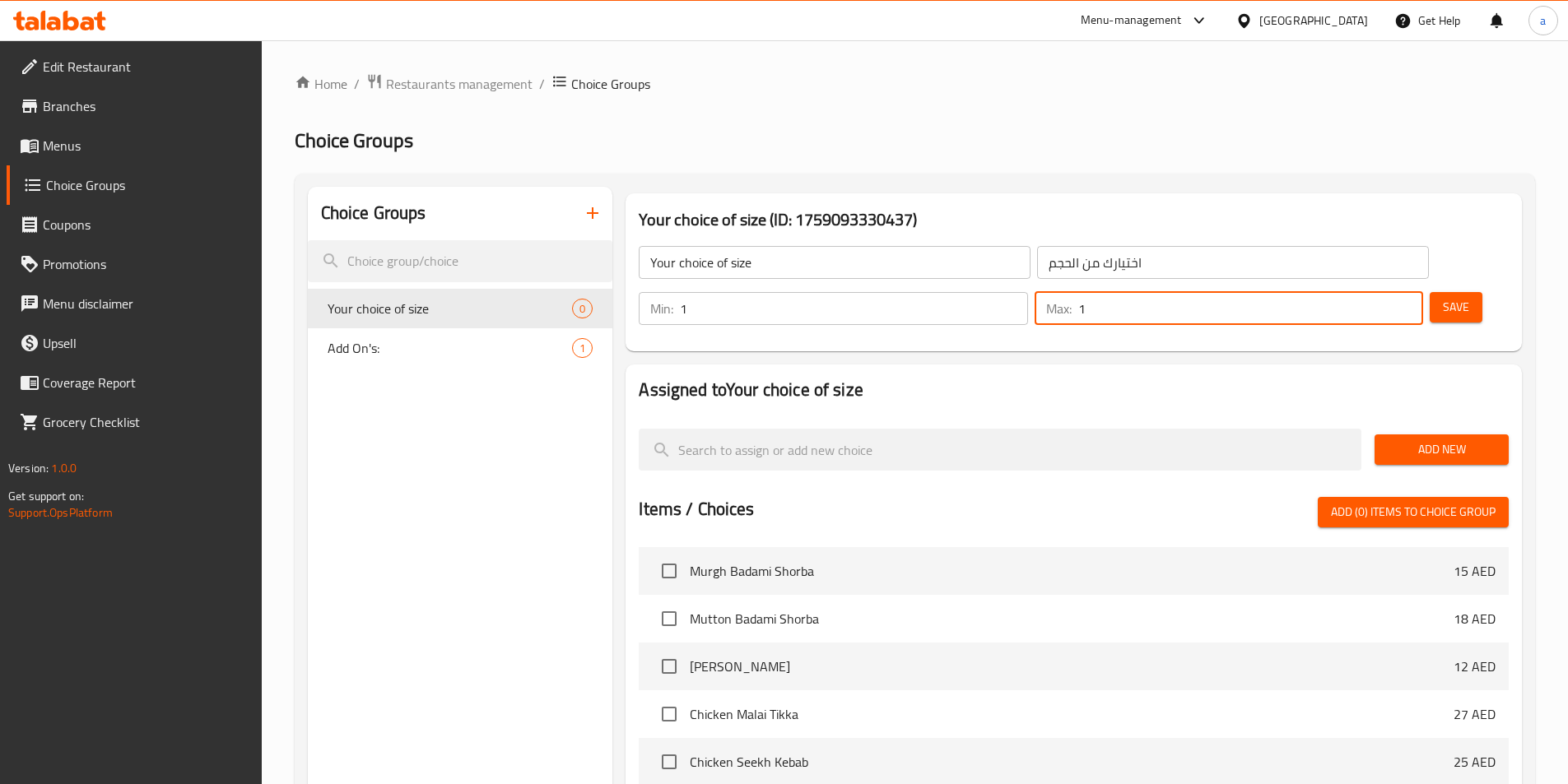
type input "1"
click at [1375, 292] on input "1" at bounding box center [1250, 307] width 345 height 32
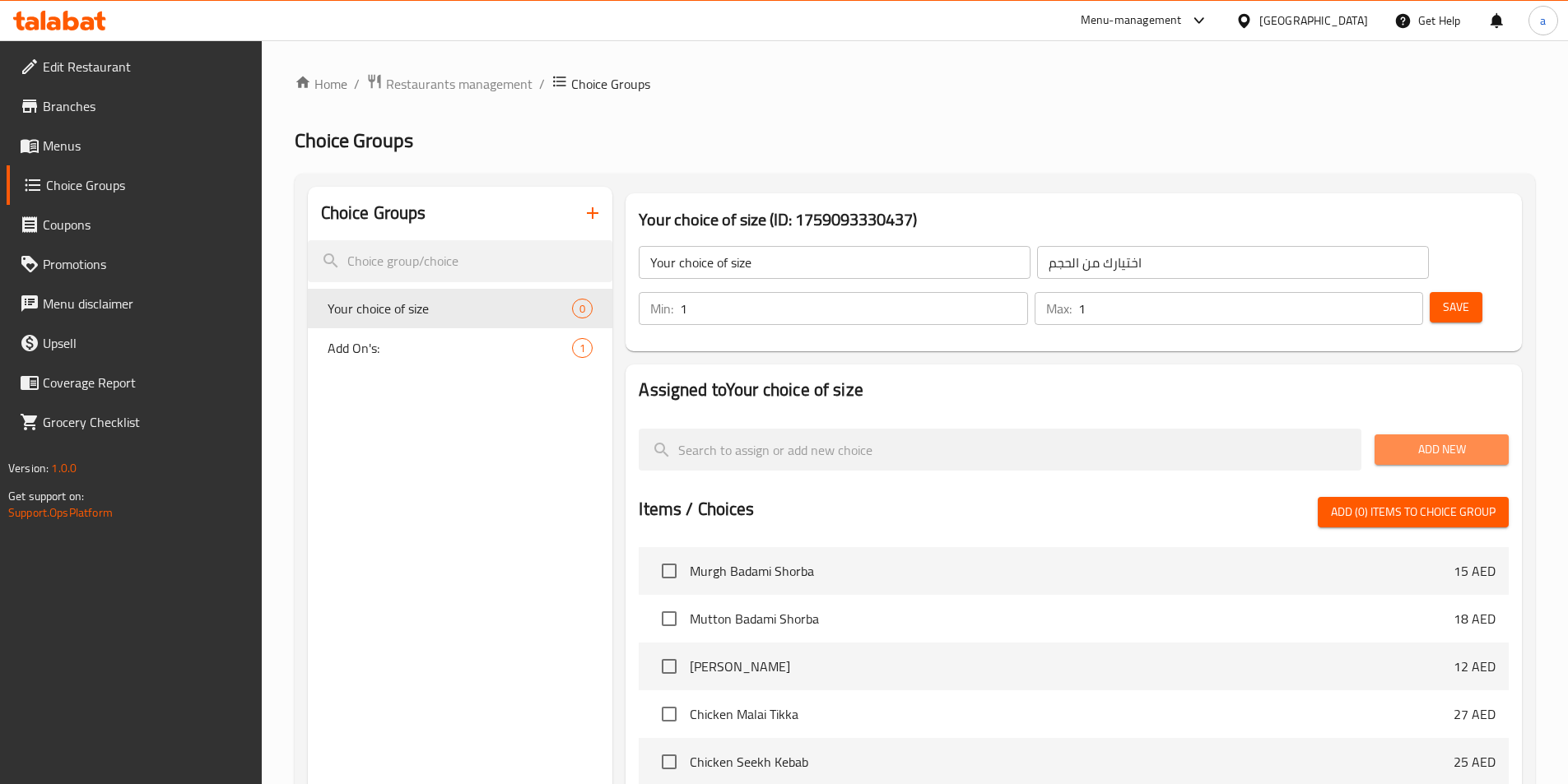
click at [1490, 439] on span "Add New" at bounding box center [1440, 449] width 108 height 21
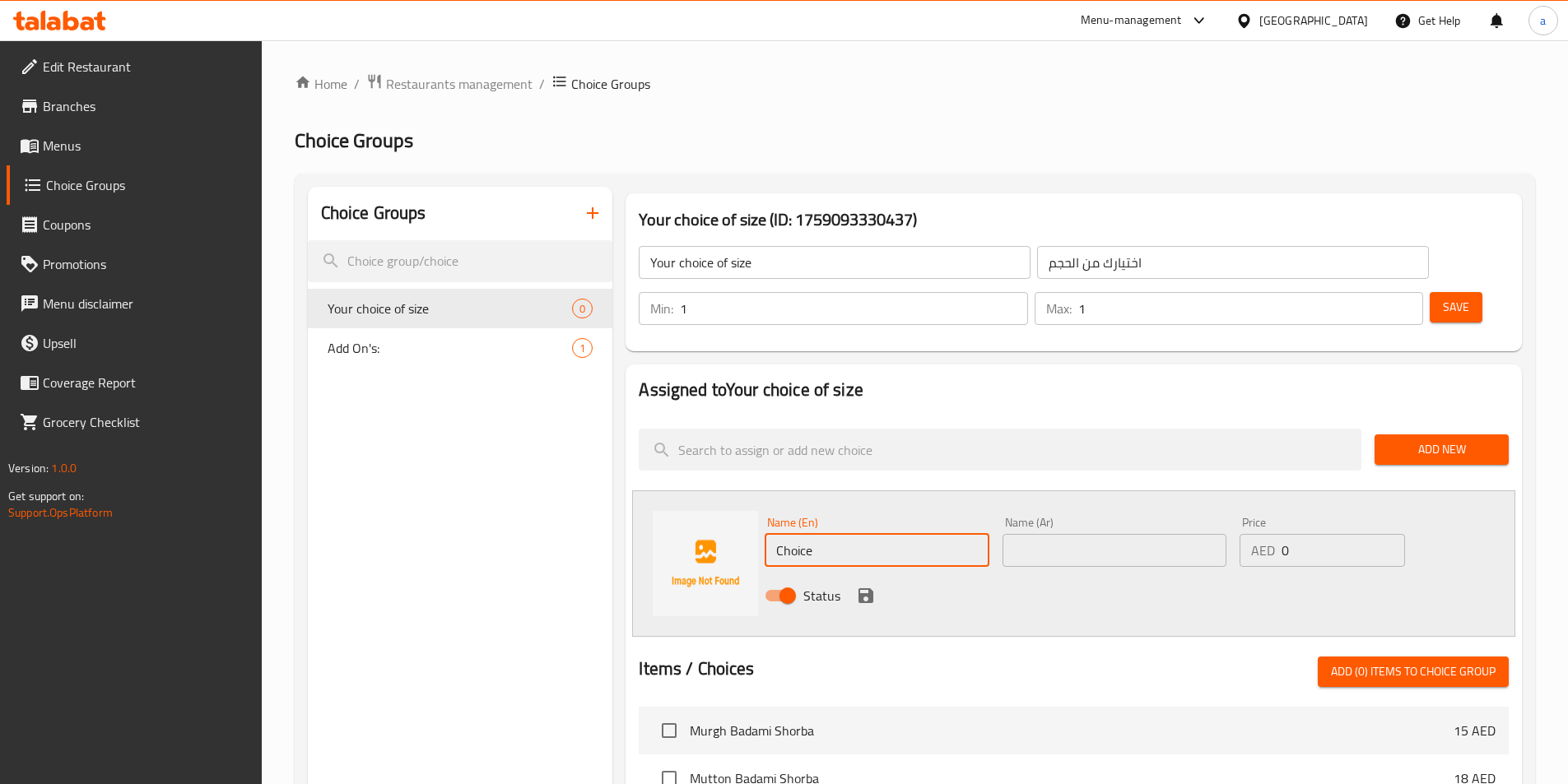
click at [851, 534] on input "Choice" at bounding box center [876, 550] width 224 height 32
click at [896, 534] on input "text" at bounding box center [876, 550] width 224 height 32
paste input "Regular"
type input "Regular"
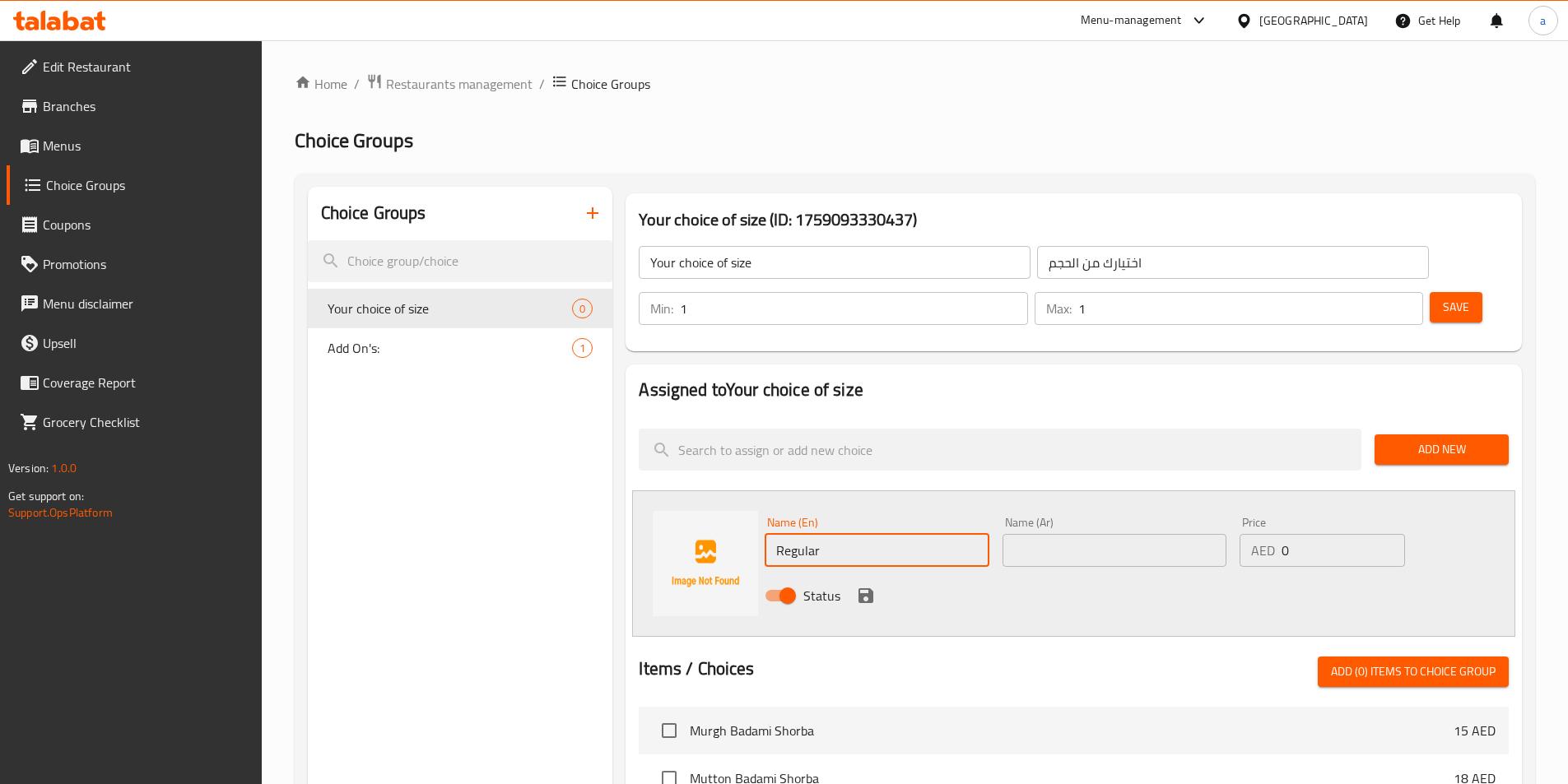
click at [1068, 534] on input "text" at bounding box center [1114, 550] width 224 height 32
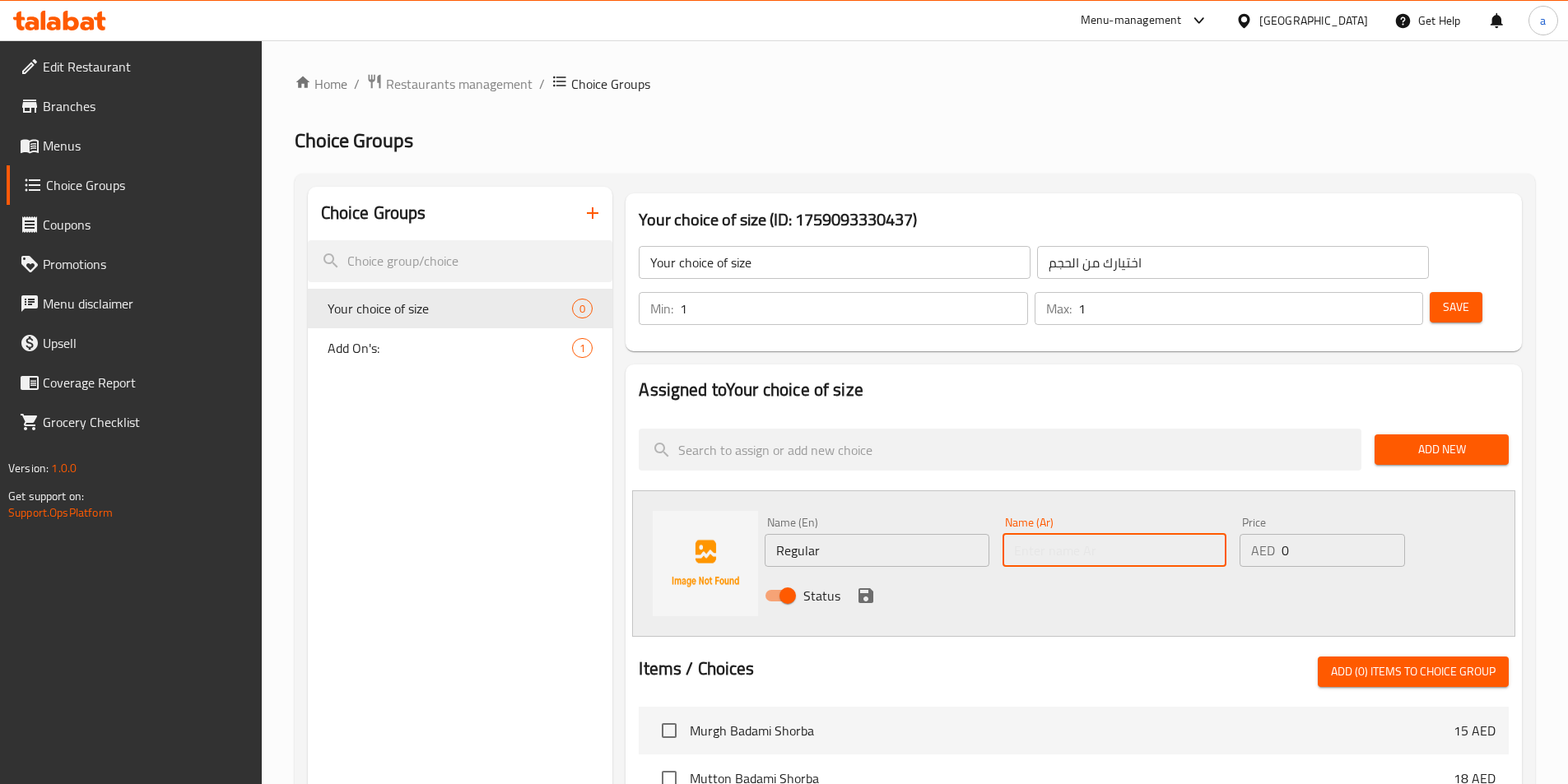
click at [1095, 534] on input "text" at bounding box center [1114, 550] width 224 height 32
type input "عادي"
click at [1306, 534] on input "0" at bounding box center [1342, 550] width 123 height 32
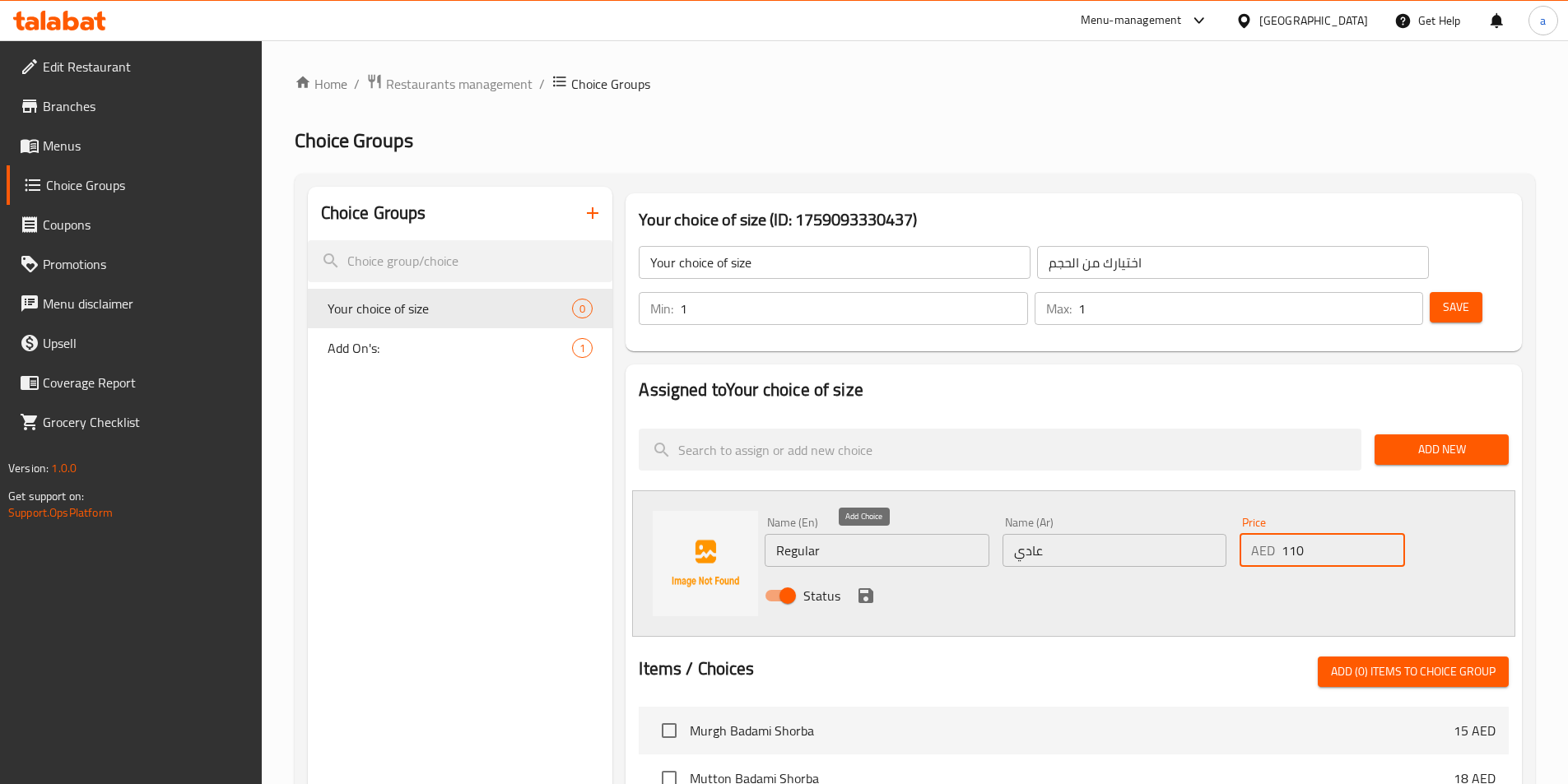
type input "110"
click at [864, 586] on icon "save" at bounding box center [866, 596] width 20 height 20
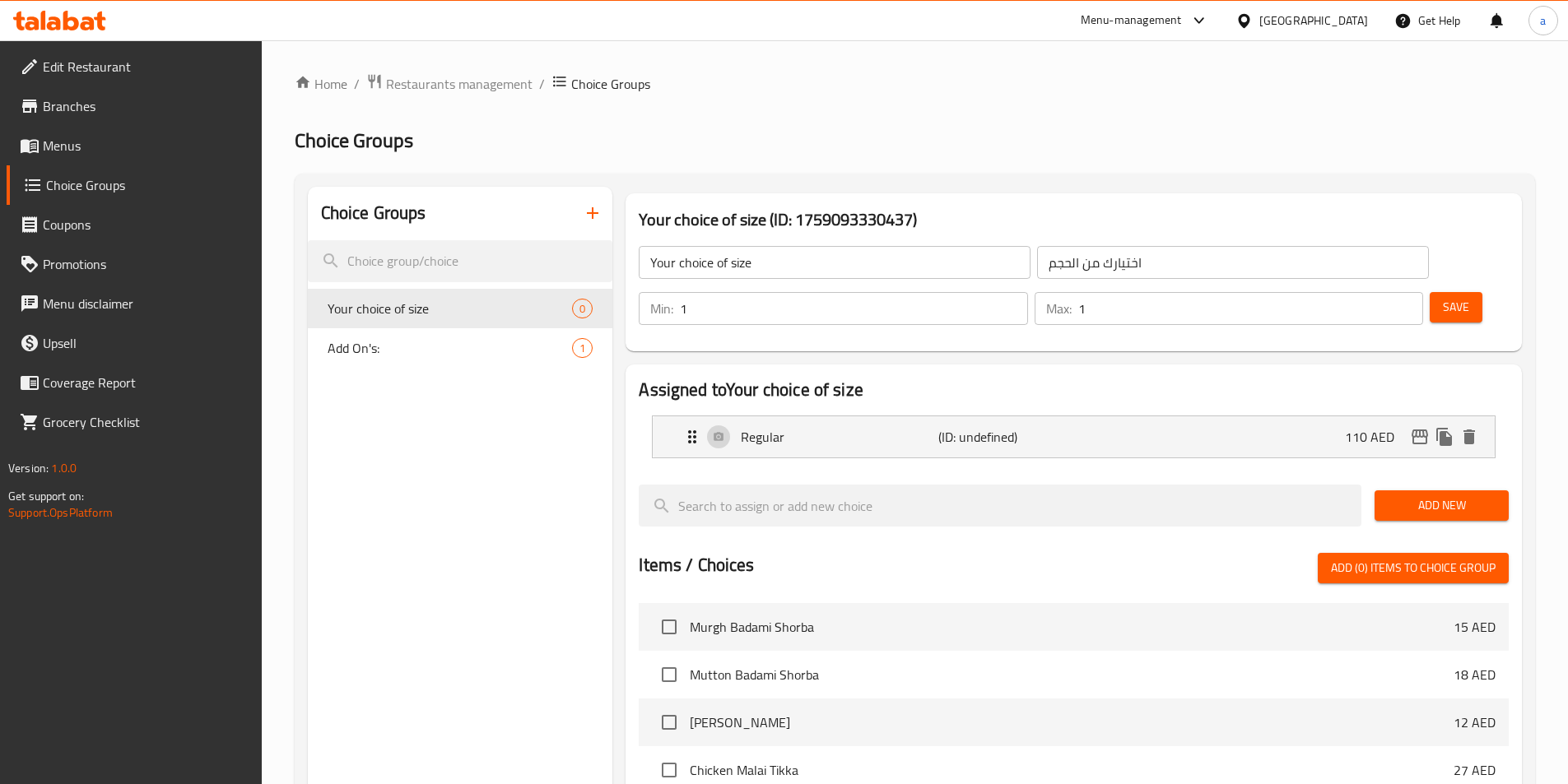
click at [1448, 490] on button "Add New" at bounding box center [1441, 505] width 134 height 31
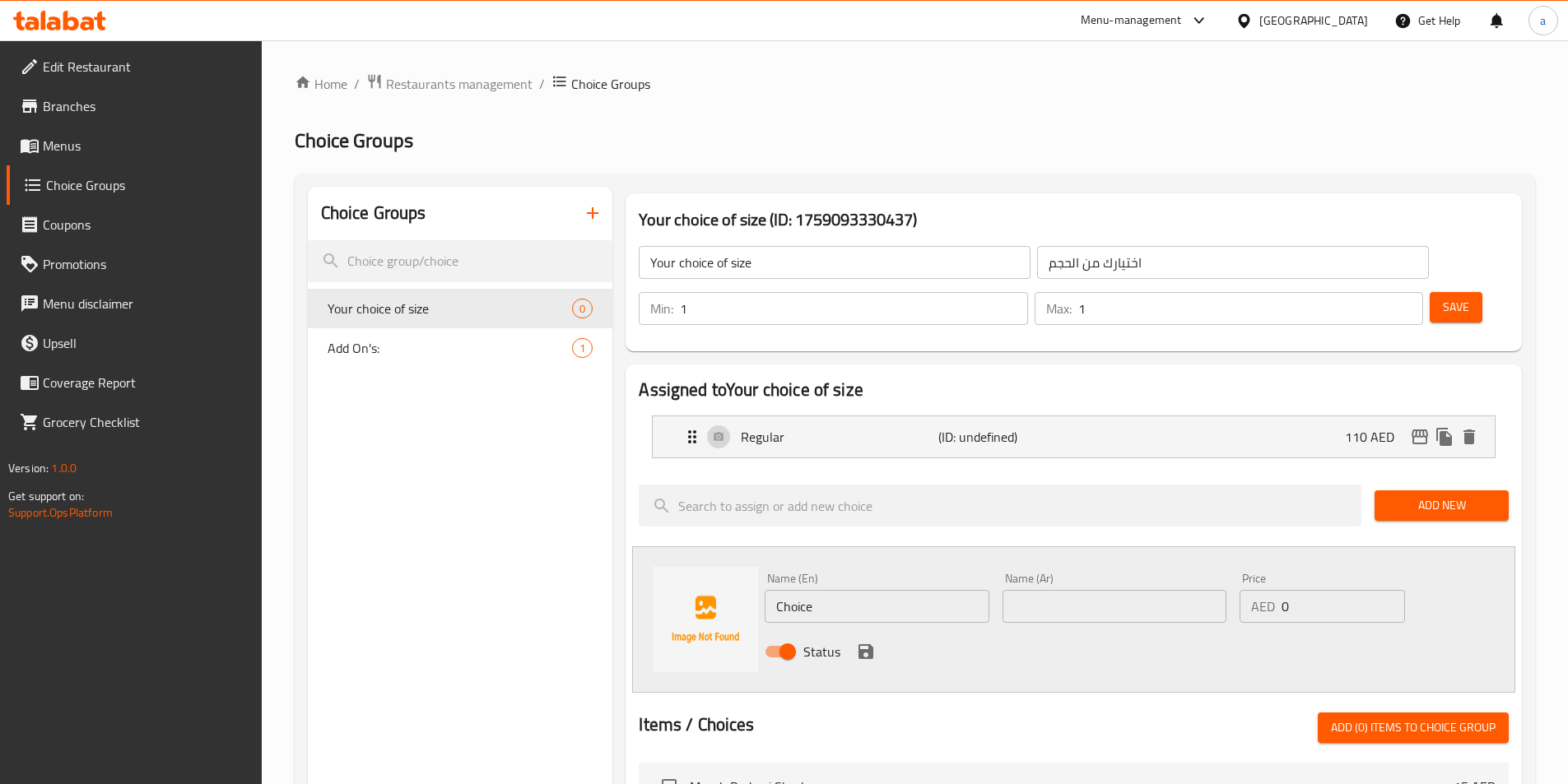
click at [795, 590] on input "Choice" at bounding box center [876, 606] width 224 height 32
click at [911, 590] on input "text" at bounding box center [876, 606] width 224 height 32
paste input "Half"
type input "Half"
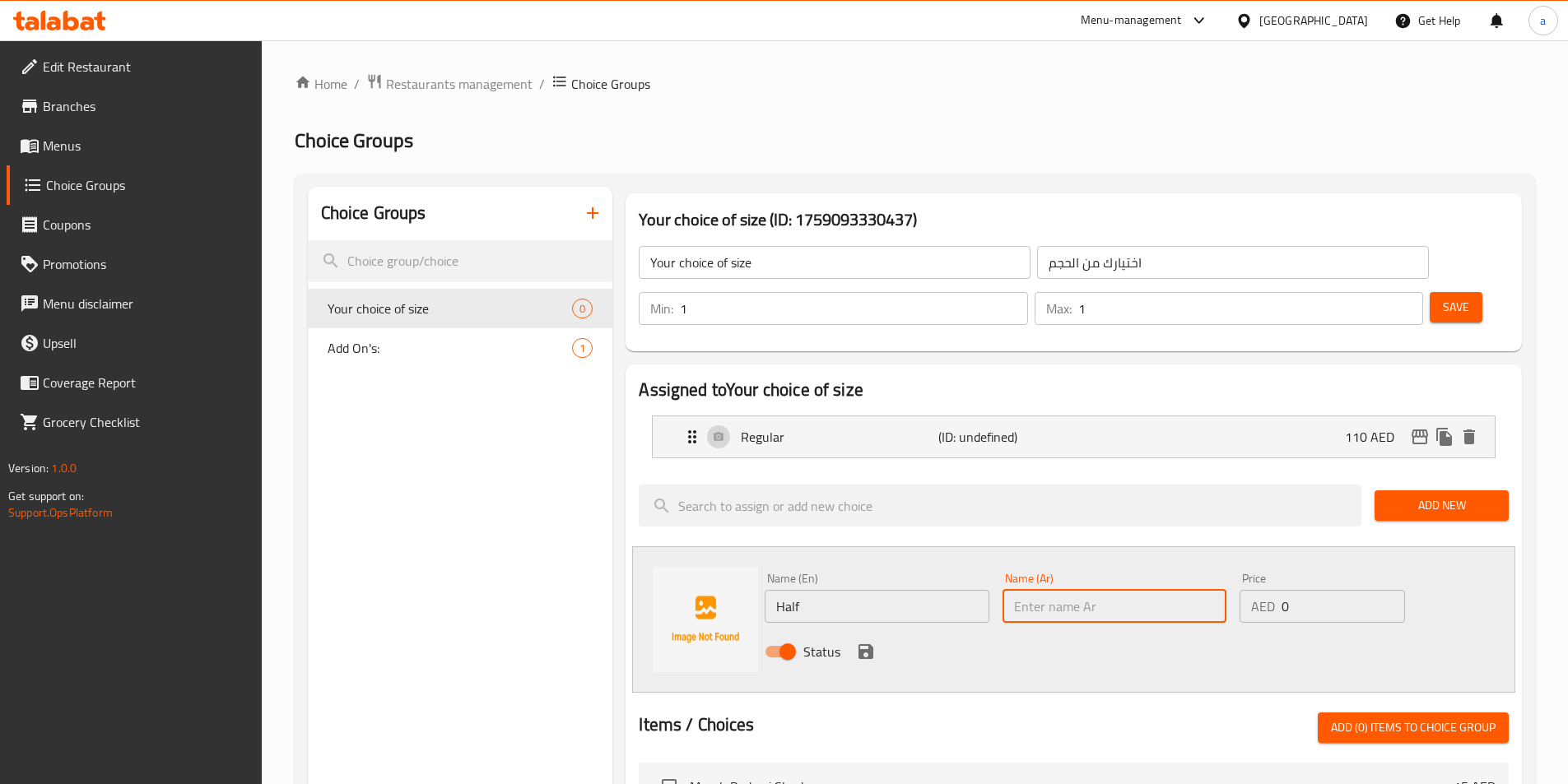
click at [1070, 590] on input "text" at bounding box center [1114, 606] width 224 height 32
type input "نصف"
click at [1325, 590] on input "0" at bounding box center [1342, 606] width 123 height 32
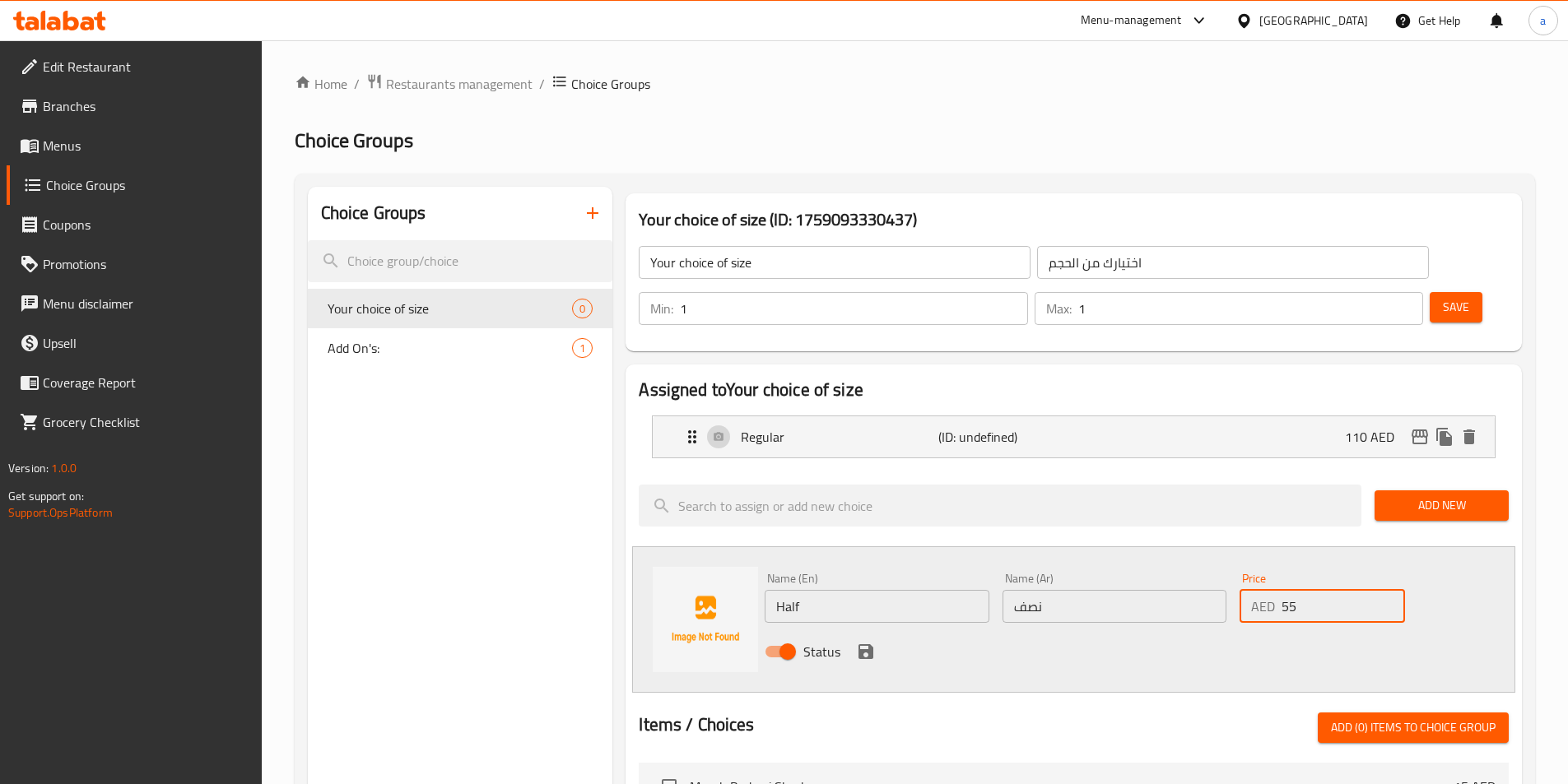
type input "55"
click at [868, 644] on icon "save" at bounding box center [866, 652] width 15 height 15
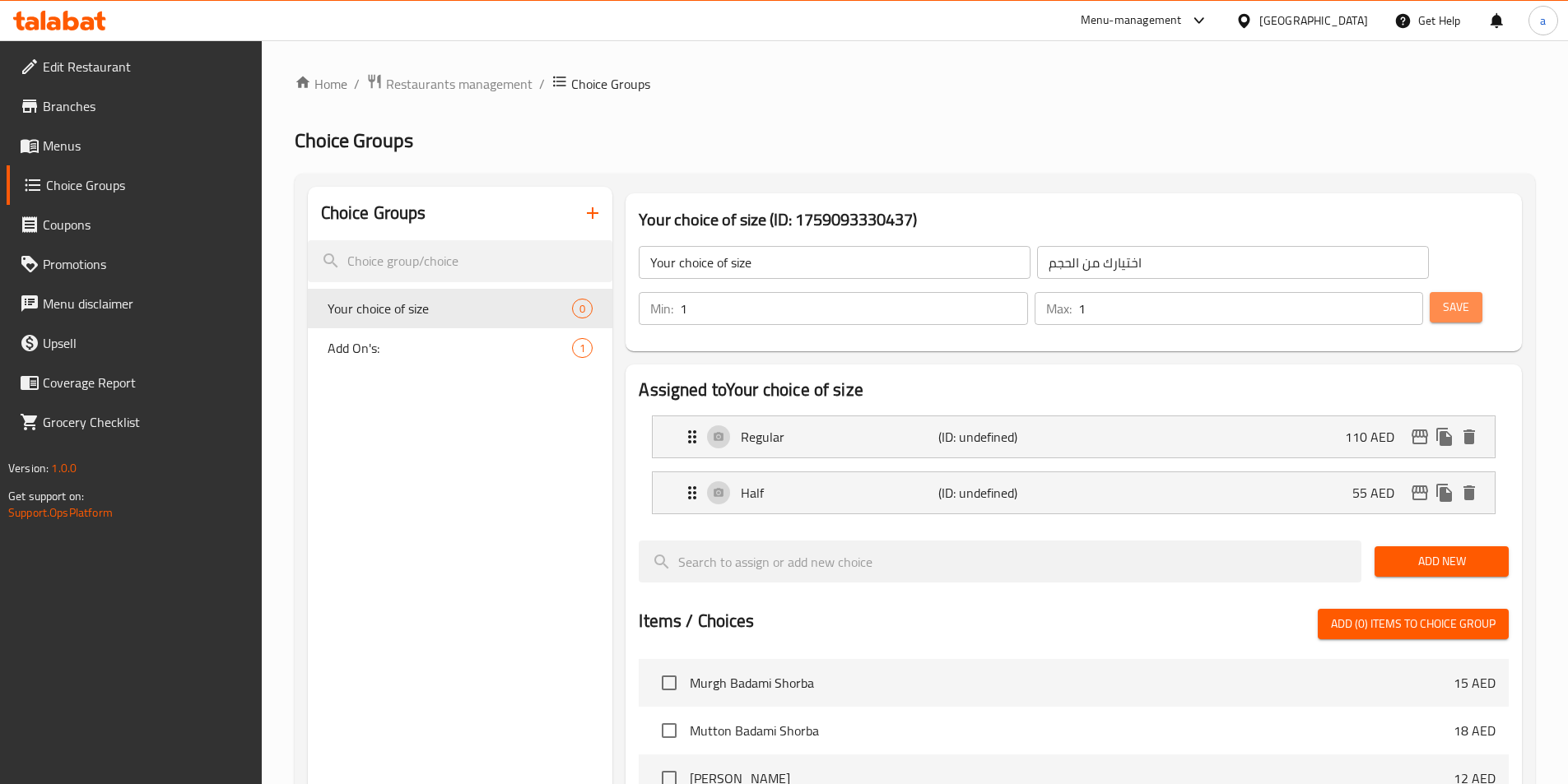
click at [1442, 297] on span "Save" at bounding box center [1455, 307] width 27 height 21
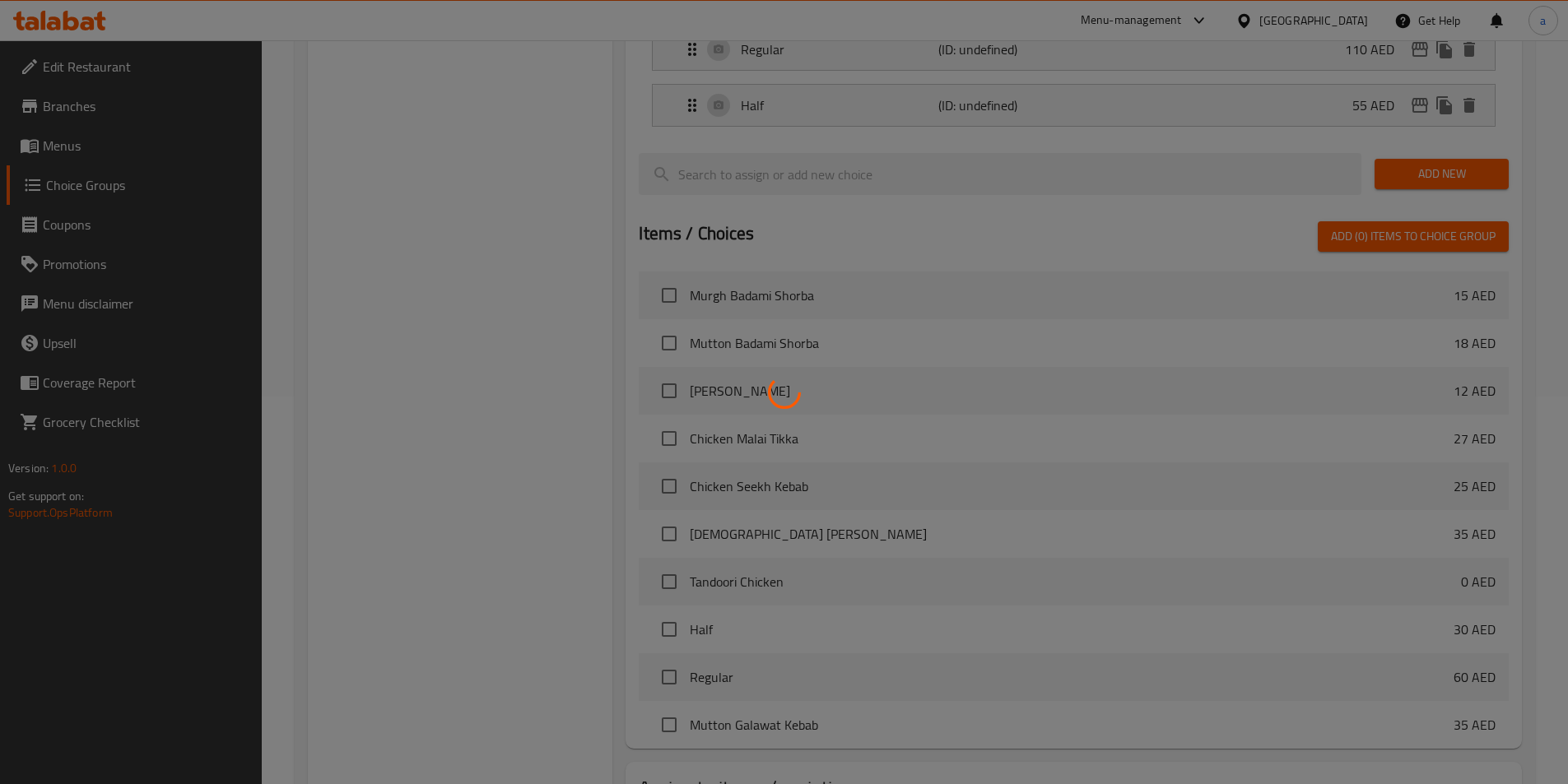
scroll to position [474, 0]
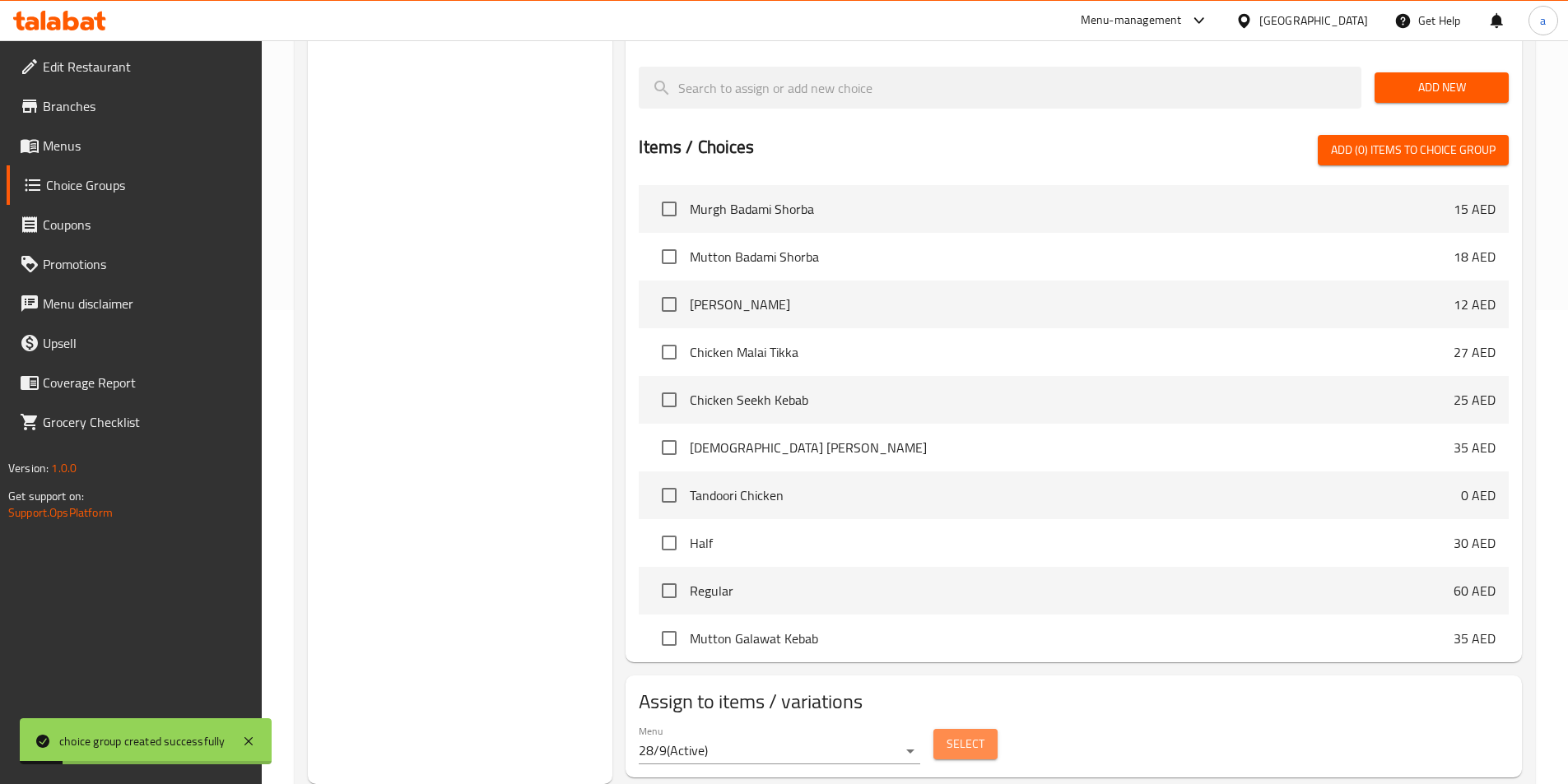
click at [961, 734] on span "Select" at bounding box center [964, 744] width 38 height 21
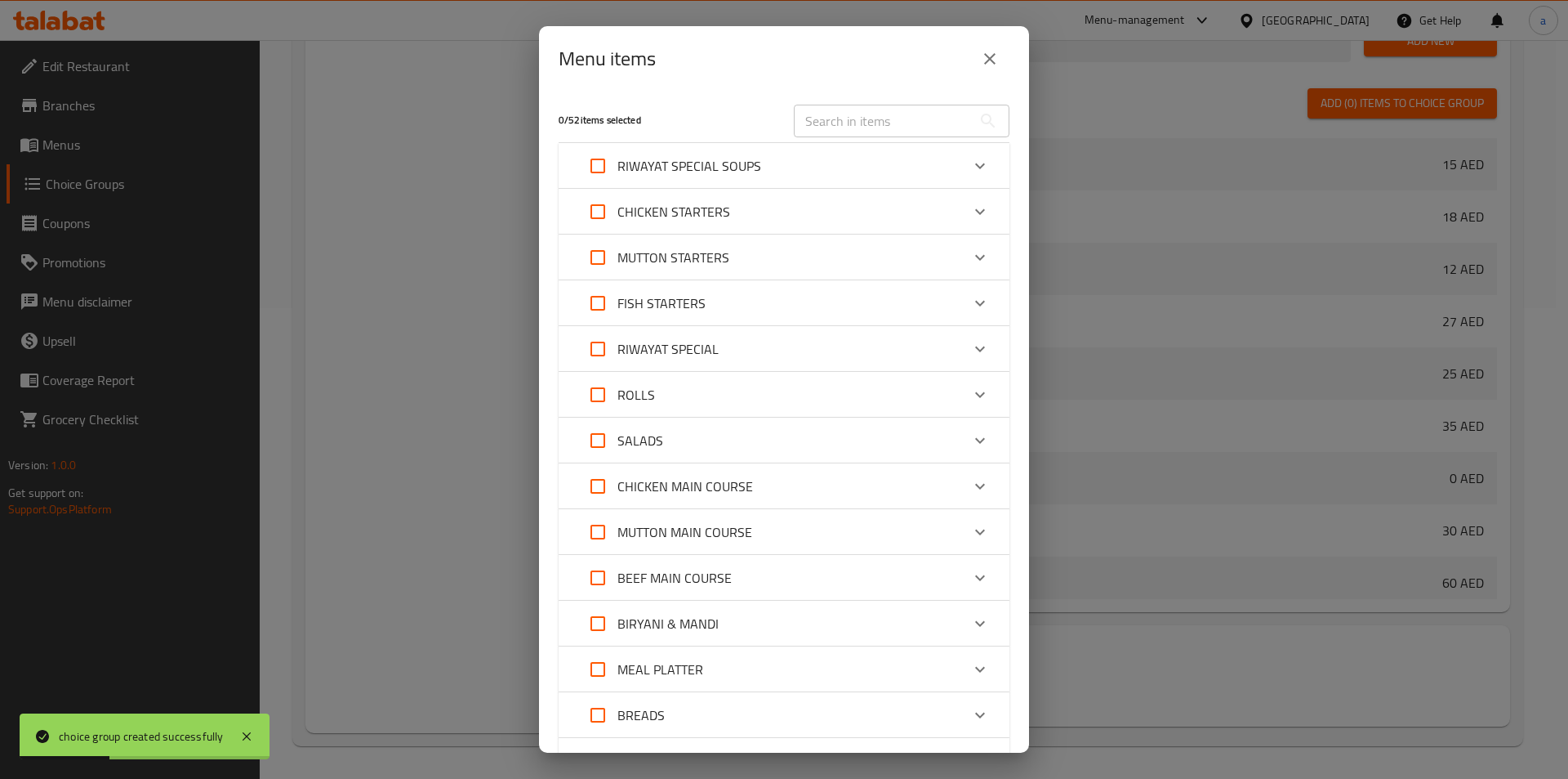
click at [859, 120] on input "text" at bounding box center [883, 120] width 178 height 32
paste input "Half"
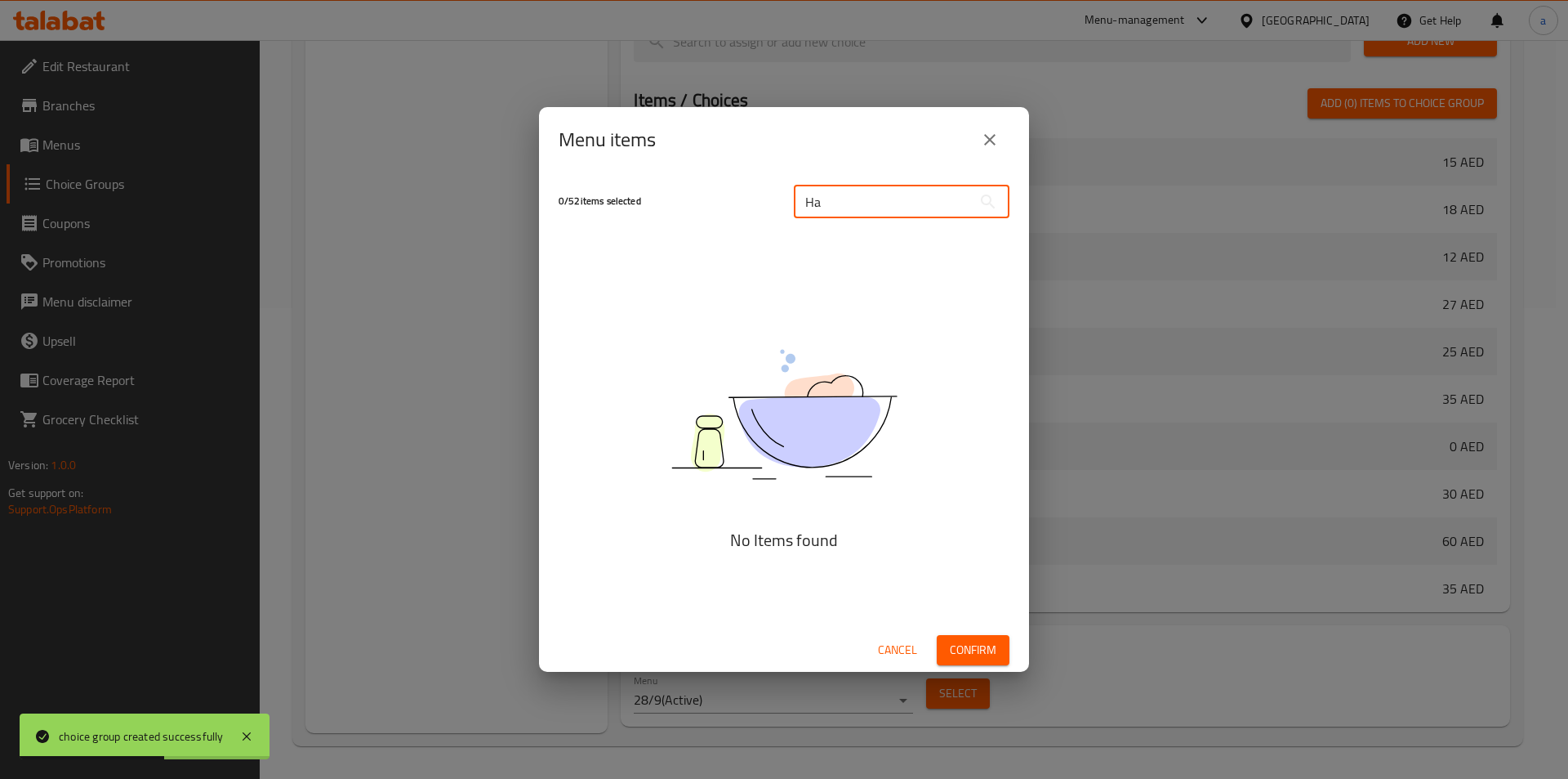
type input "H"
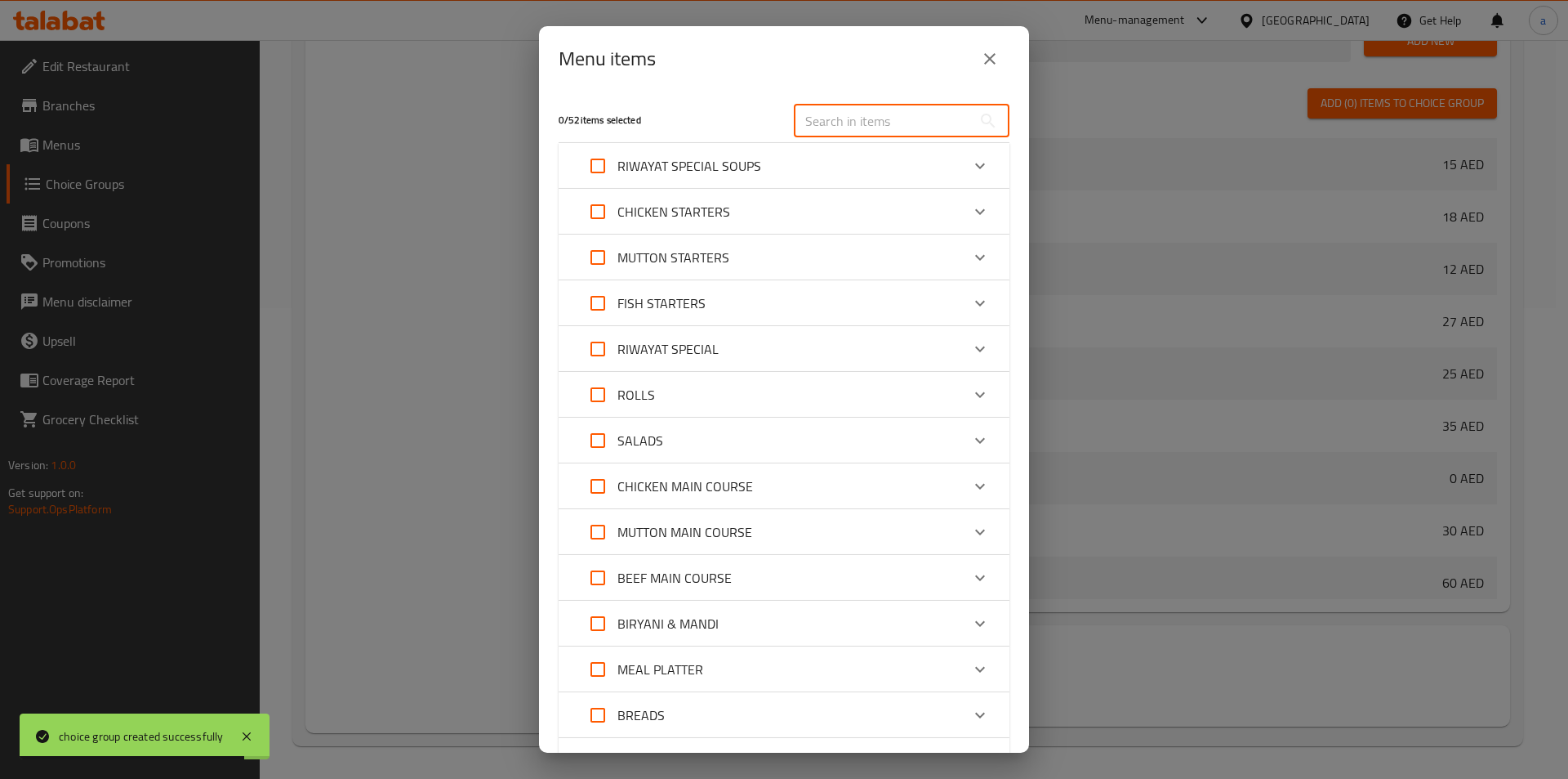
paste input "Kebab Platter"
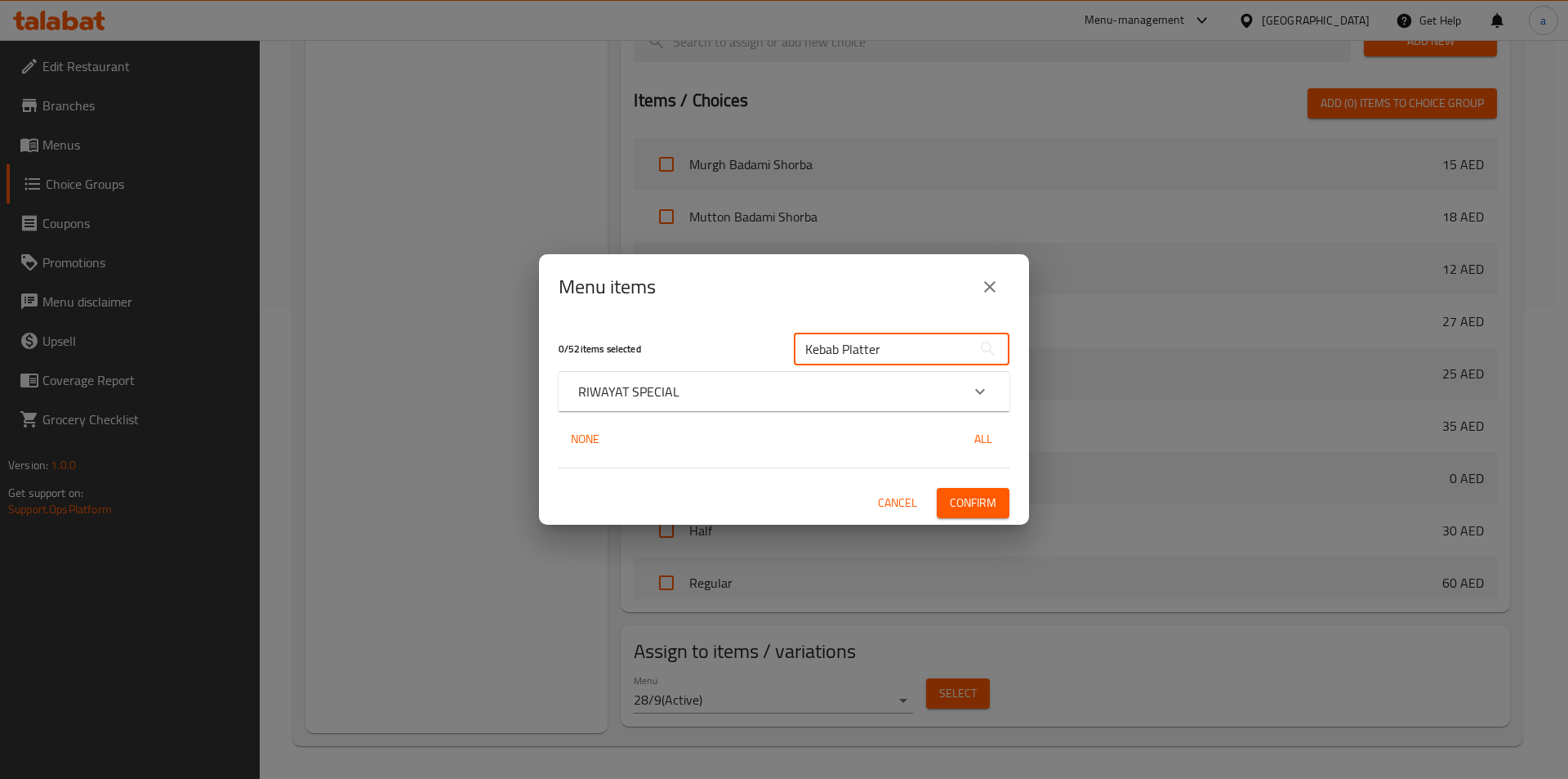
type input "Kebab Platter"
click at [968, 385] on div "Expand" at bounding box center [980, 391] width 39 height 39
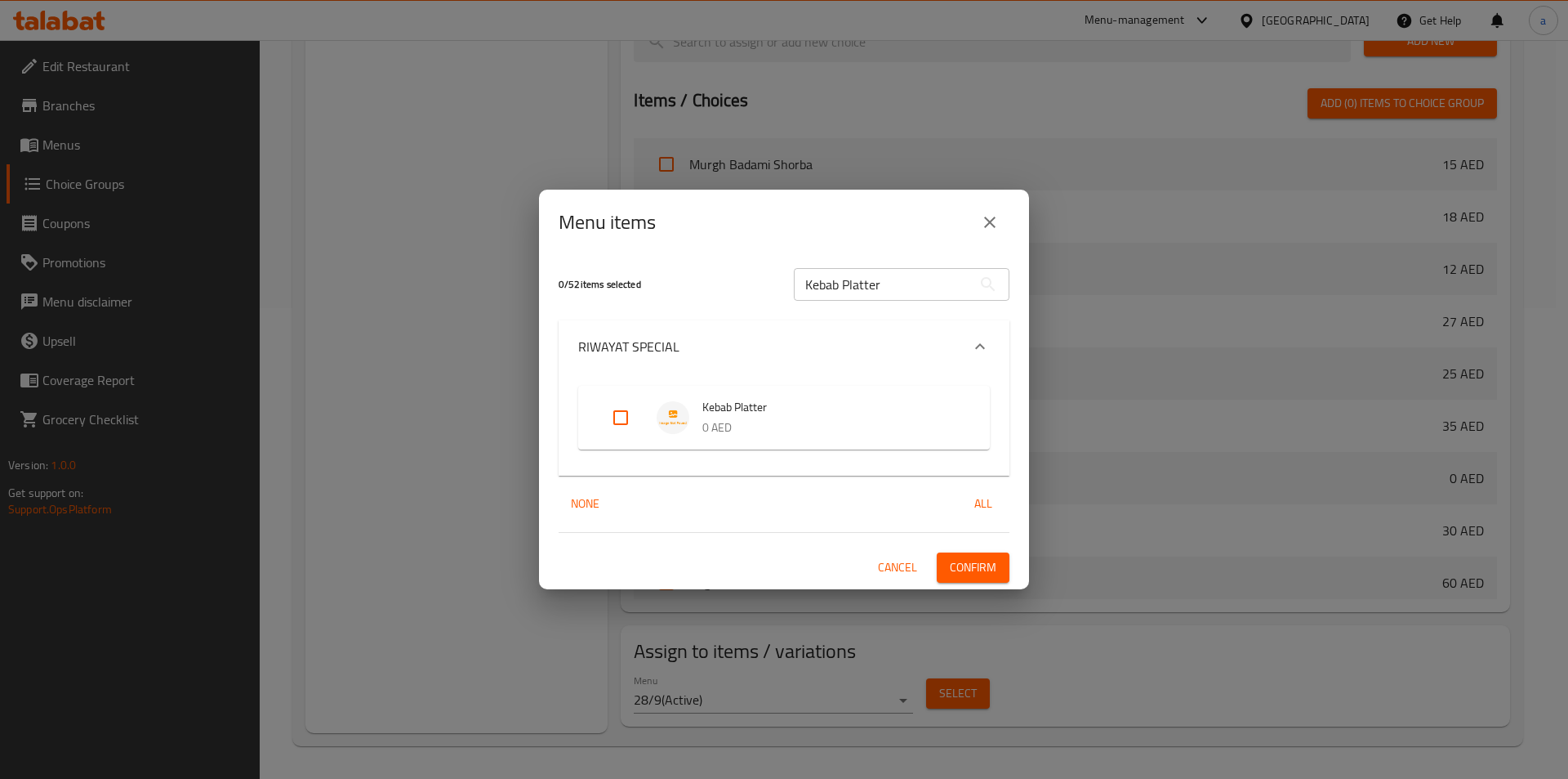
click at [631, 417] on input "Expand" at bounding box center [621, 417] width 39 height 39
checkbox input "true"
click at [986, 564] on span "Confirm" at bounding box center [973, 567] width 46 height 21
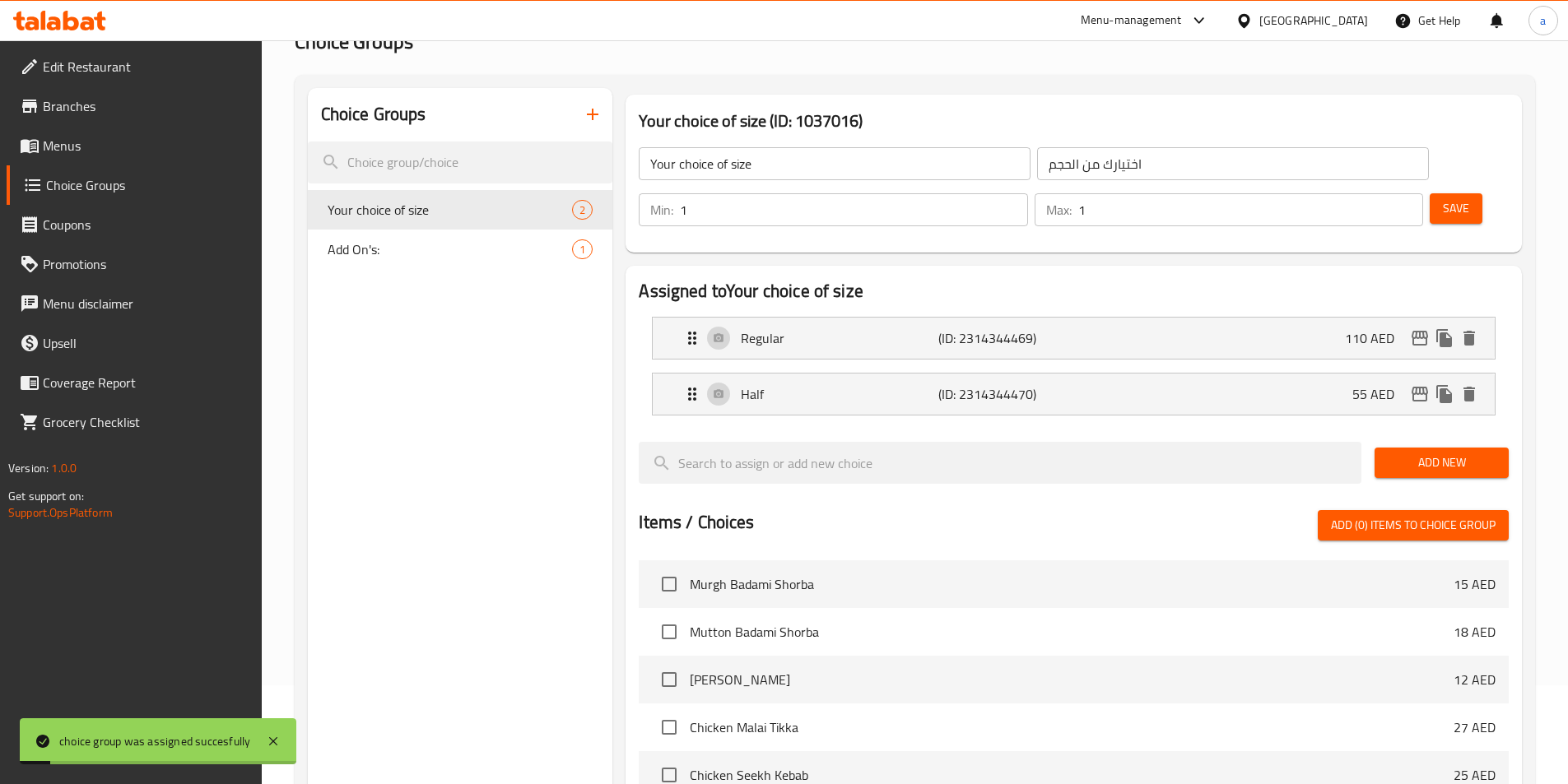
scroll to position [0, 0]
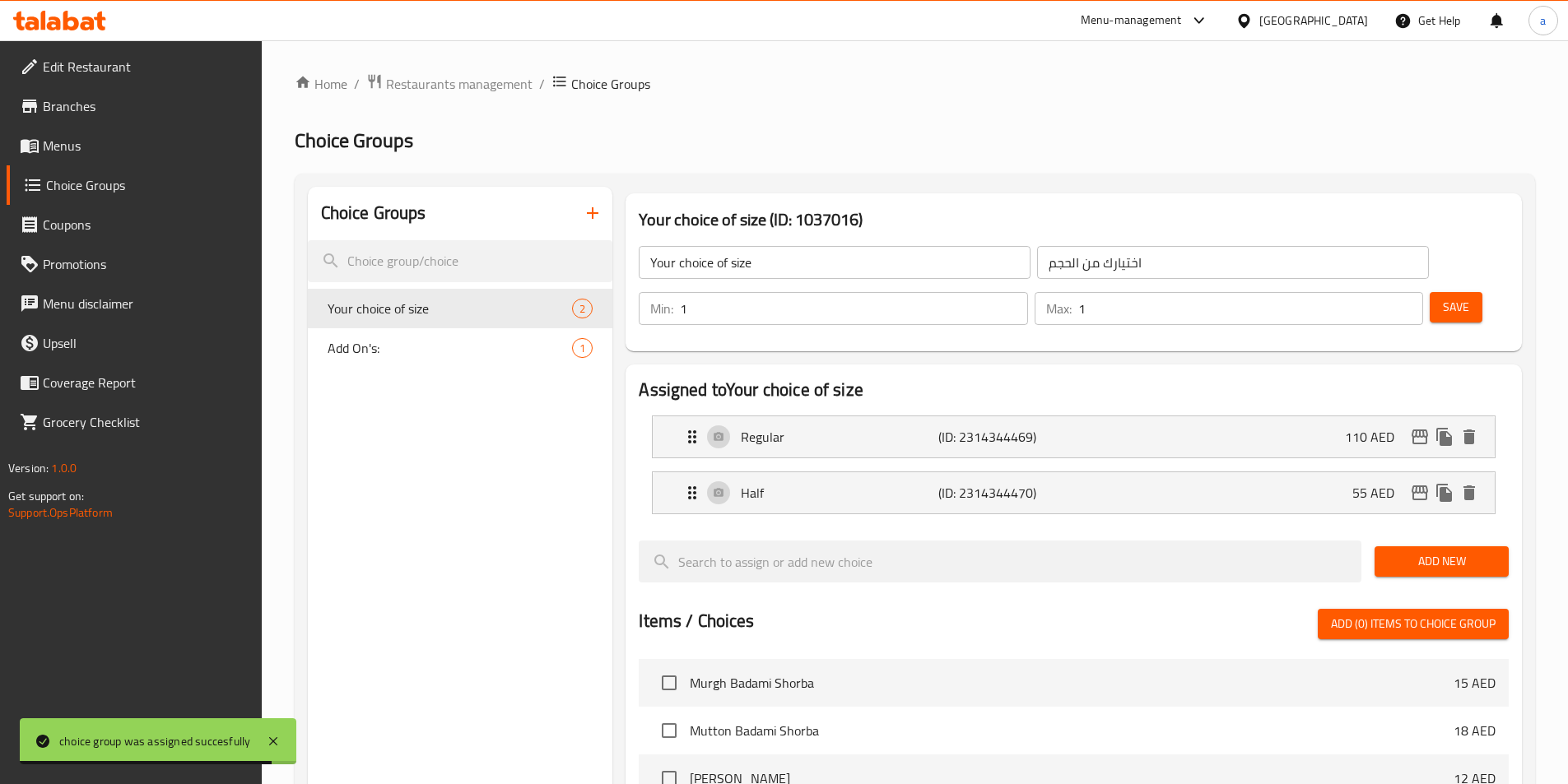
click at [598, 202] on button "button" at bounding box center [592, 212] width 39 height 39
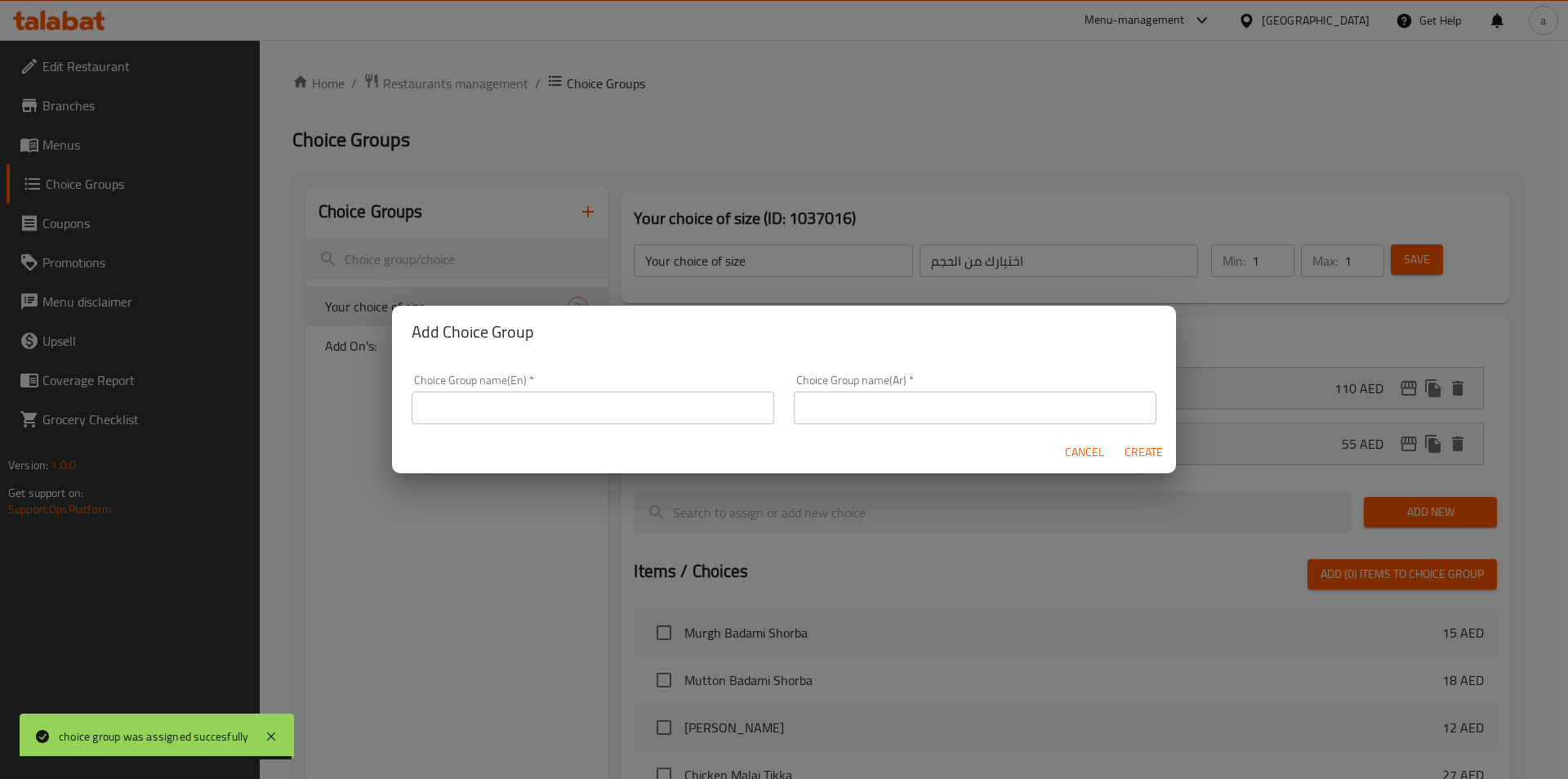
click at [550, 397] on input "text" at bounding box center [593, 407] width 362 height 32
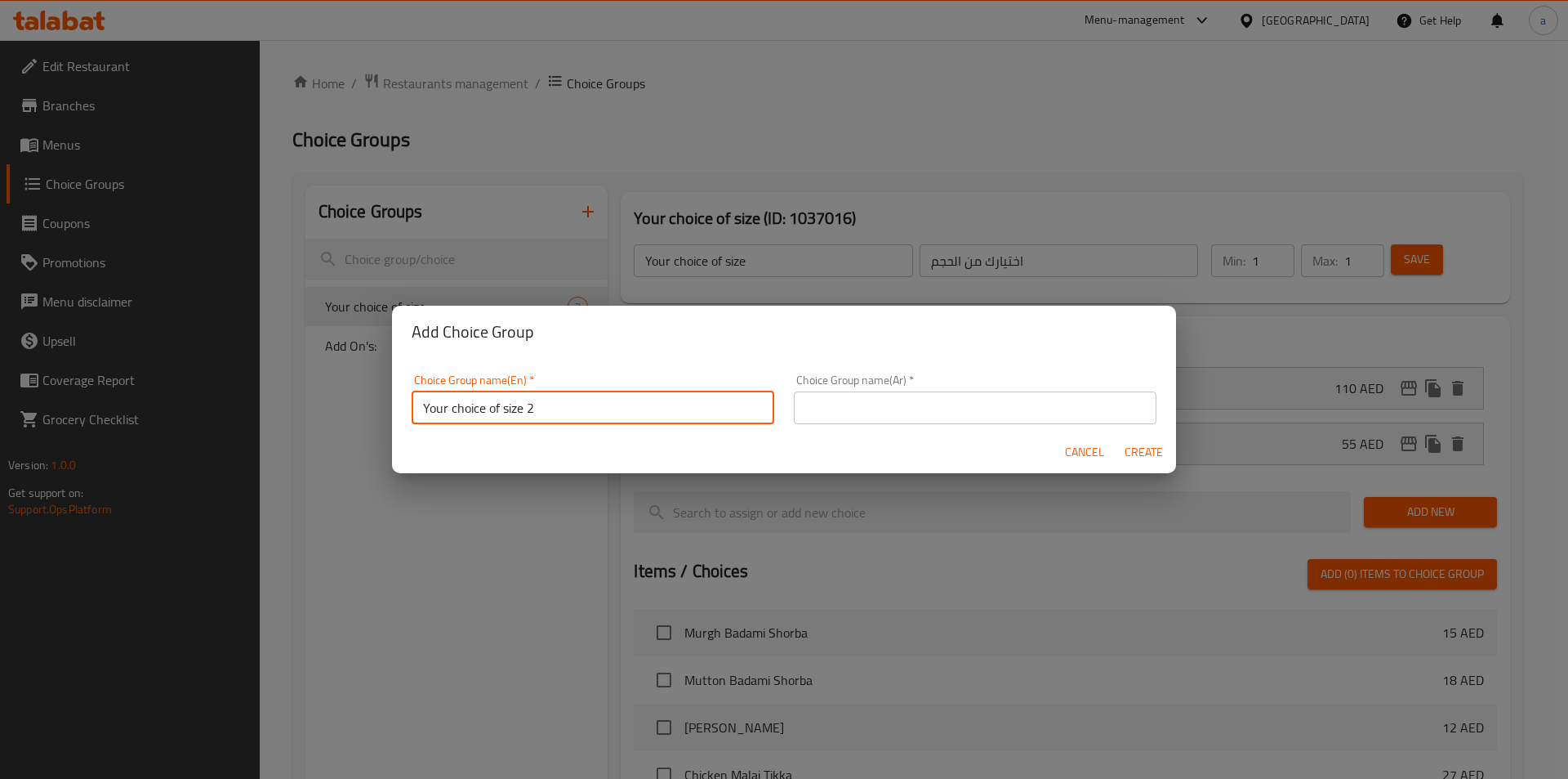
type input "Your choice of size 2"
click at [851, 404] on input "text" at bounding box center [976, 407] width 362 height 32
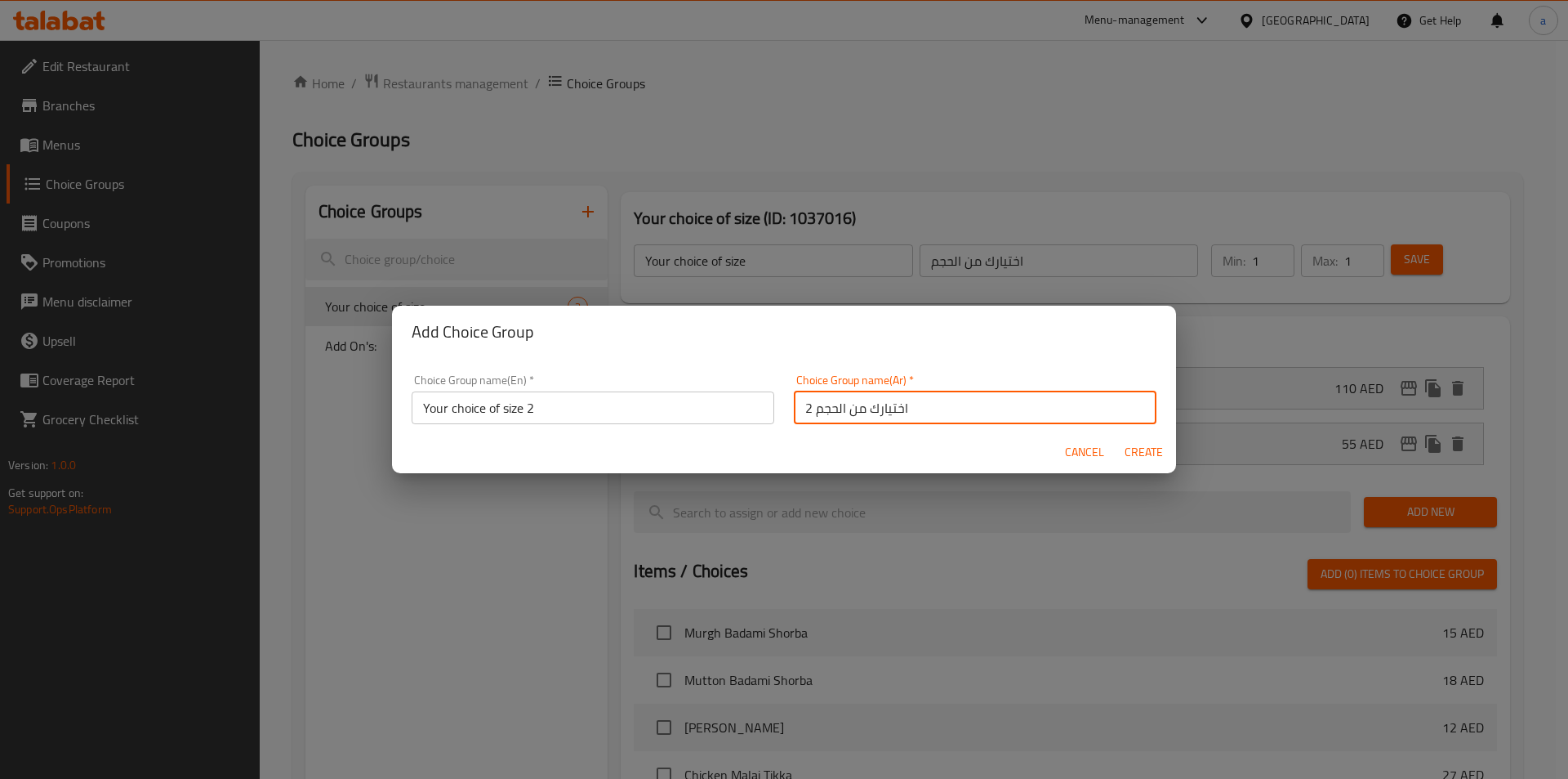
type input "اختيارك من الحجم 2"
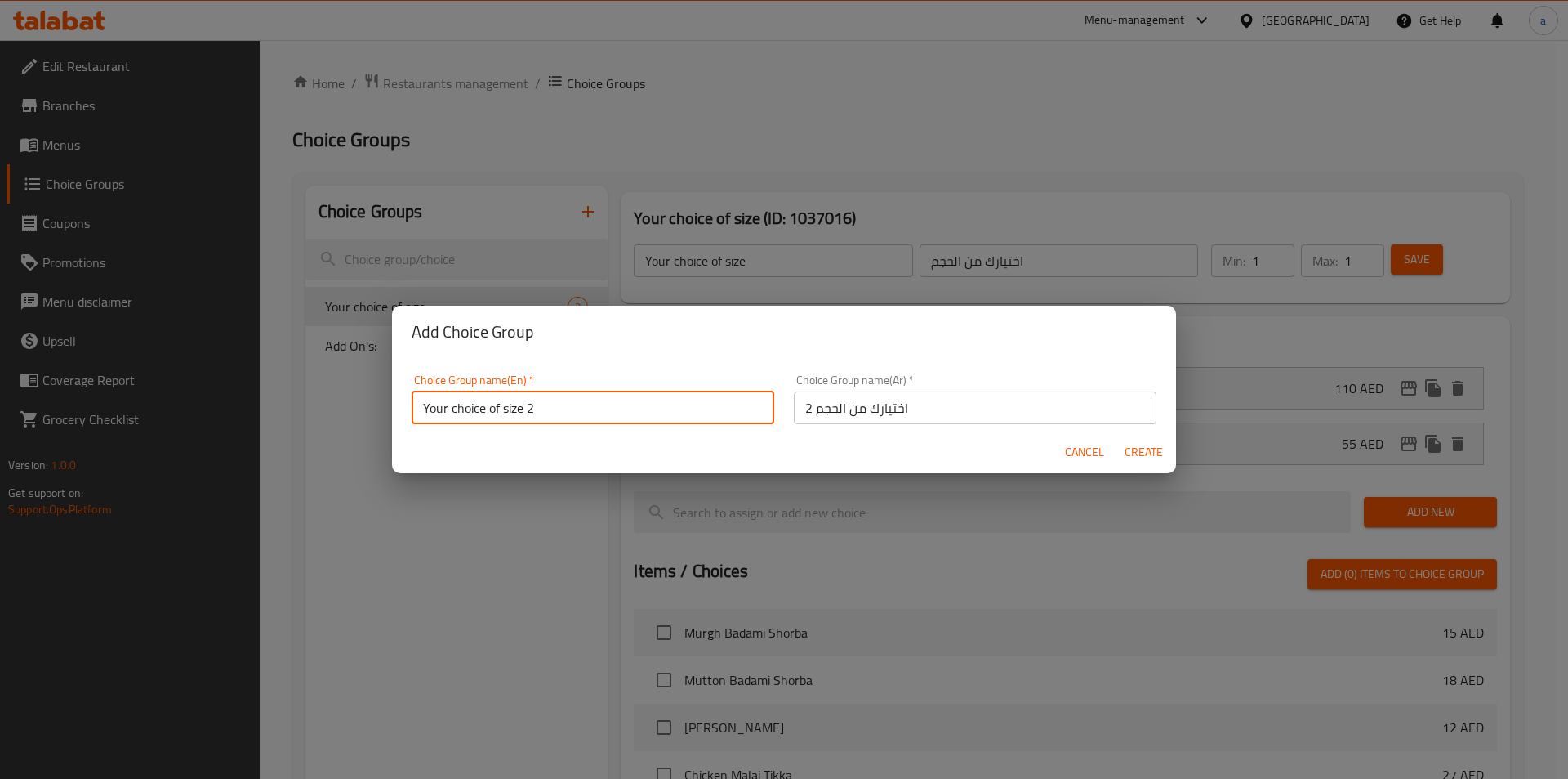
click at [585, 398] on input "Your choice of size 2" at bounding box center [593, 407] width 362 height 32
type input "Your choice of size *"
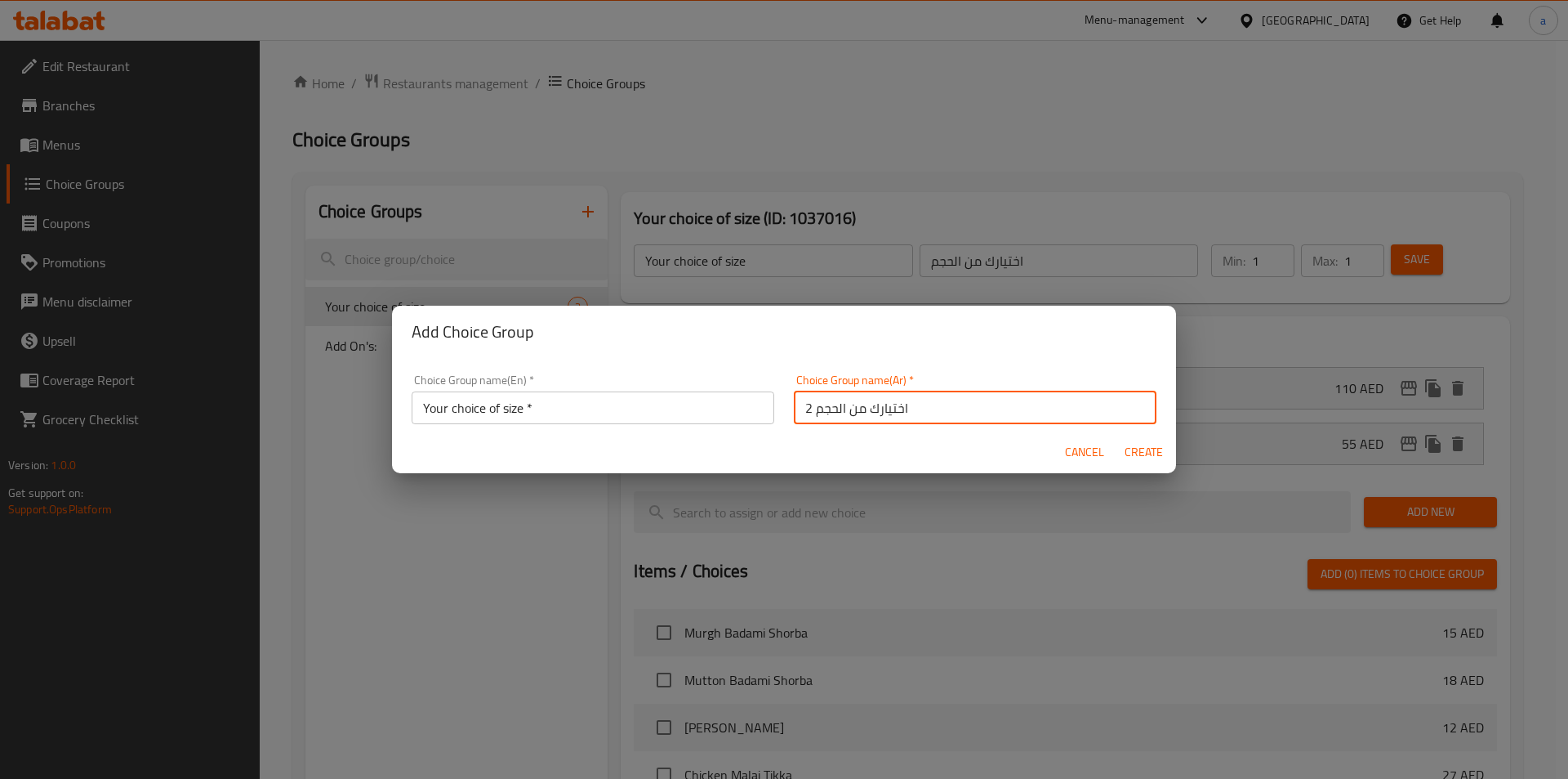
click at [922, 407] on input "اختيارك من الحجم 2" at bounding box center [976, 407] width 362 height 32
type input "اختيارك من الحجم *"
click at [1145, 440] on button "Create" at bounding box center [1143, 452] width 52 height 31
type input "Your choice of size *"
type input "اختيارك من الحجم *"
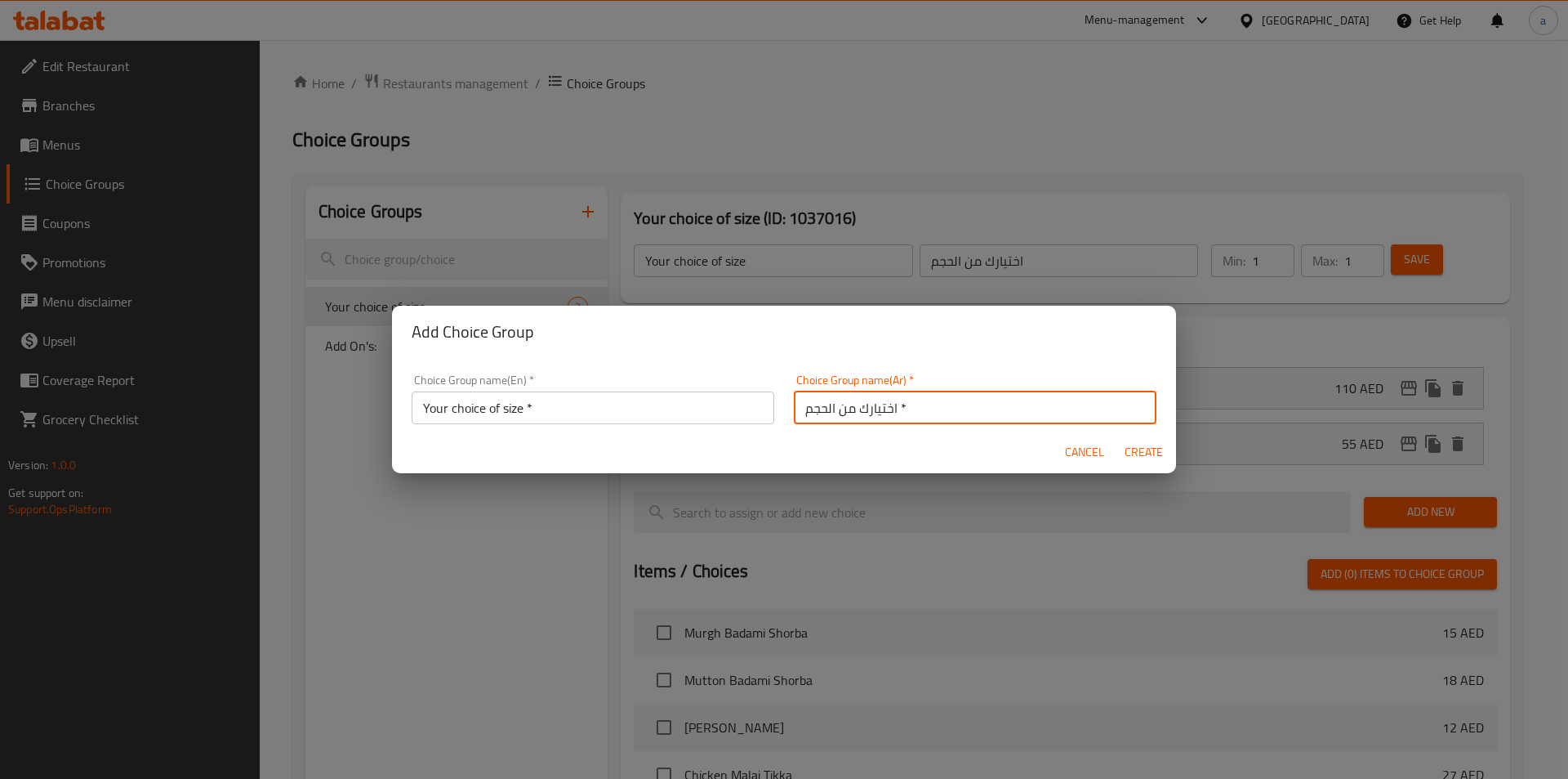
type input "0"
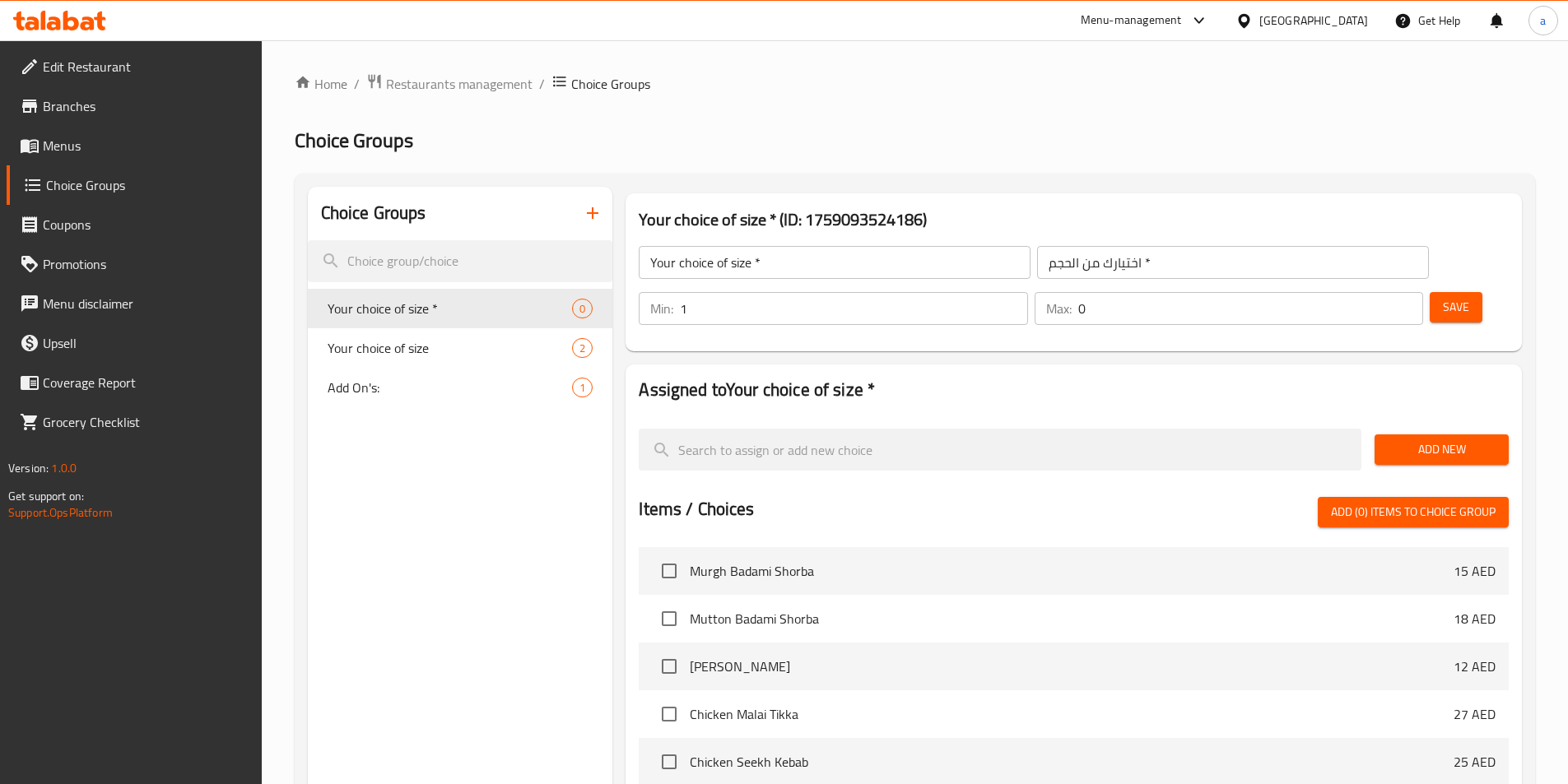
type input "1"
click at [1027, 292] on input "1" at bounding box center [853, 307] width 348 height 32
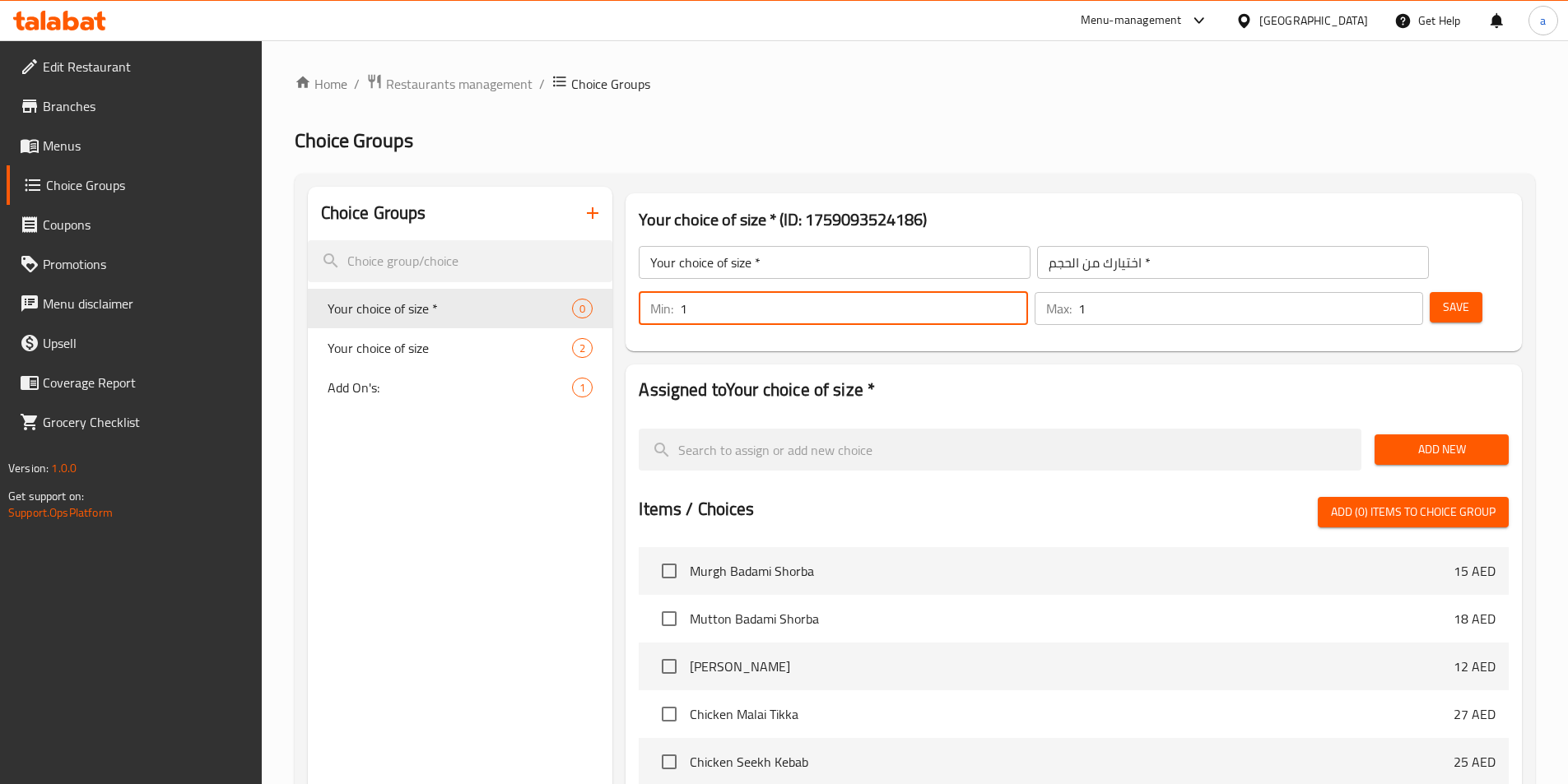
type input "1"
click at [1380, 292] on input "1" at bounding box center [1250, 307] width 345 height 32
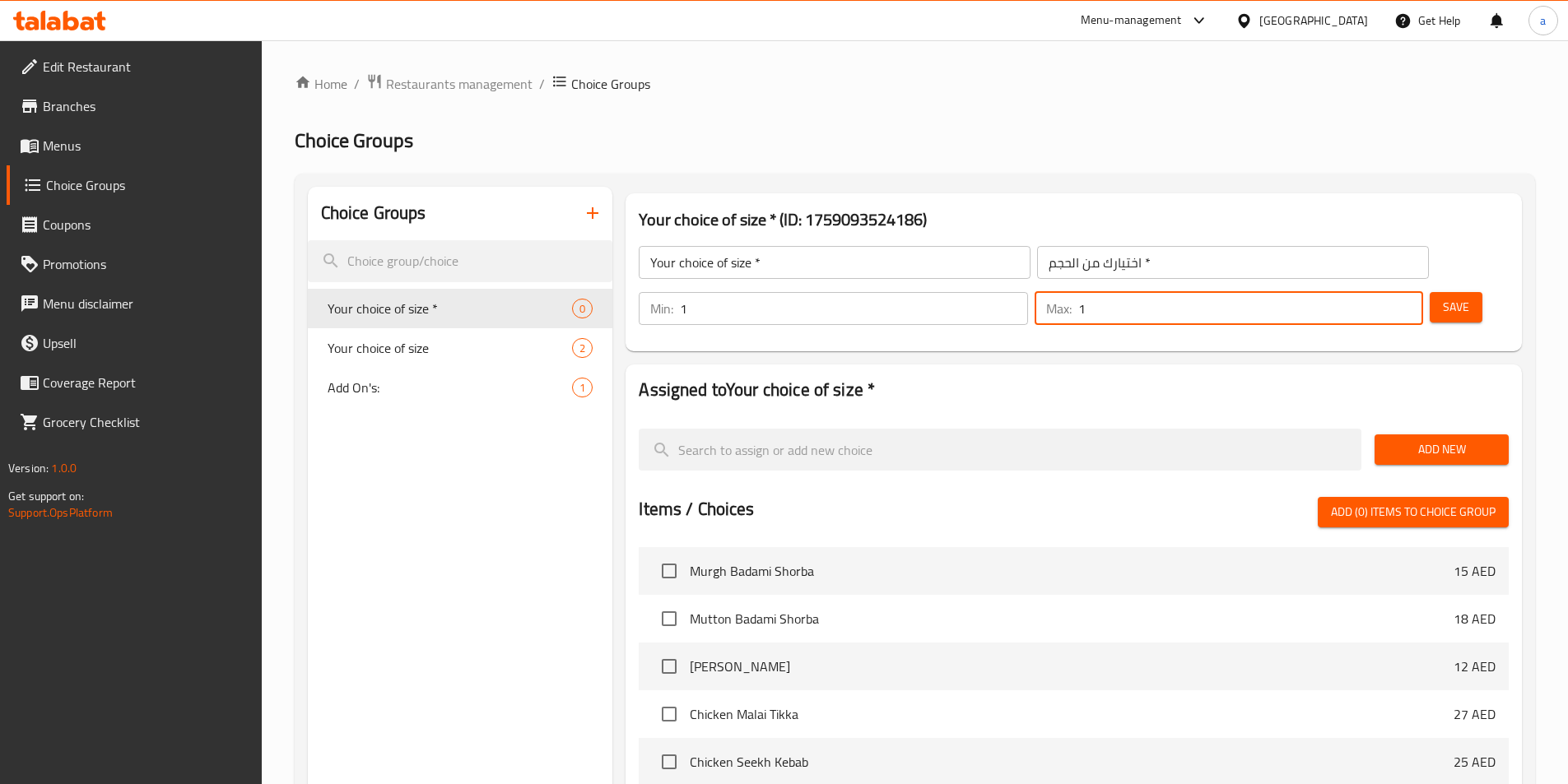
click at [1410, 439] on span "Add New" at bounding box center [1440, 449] width 108 height 21
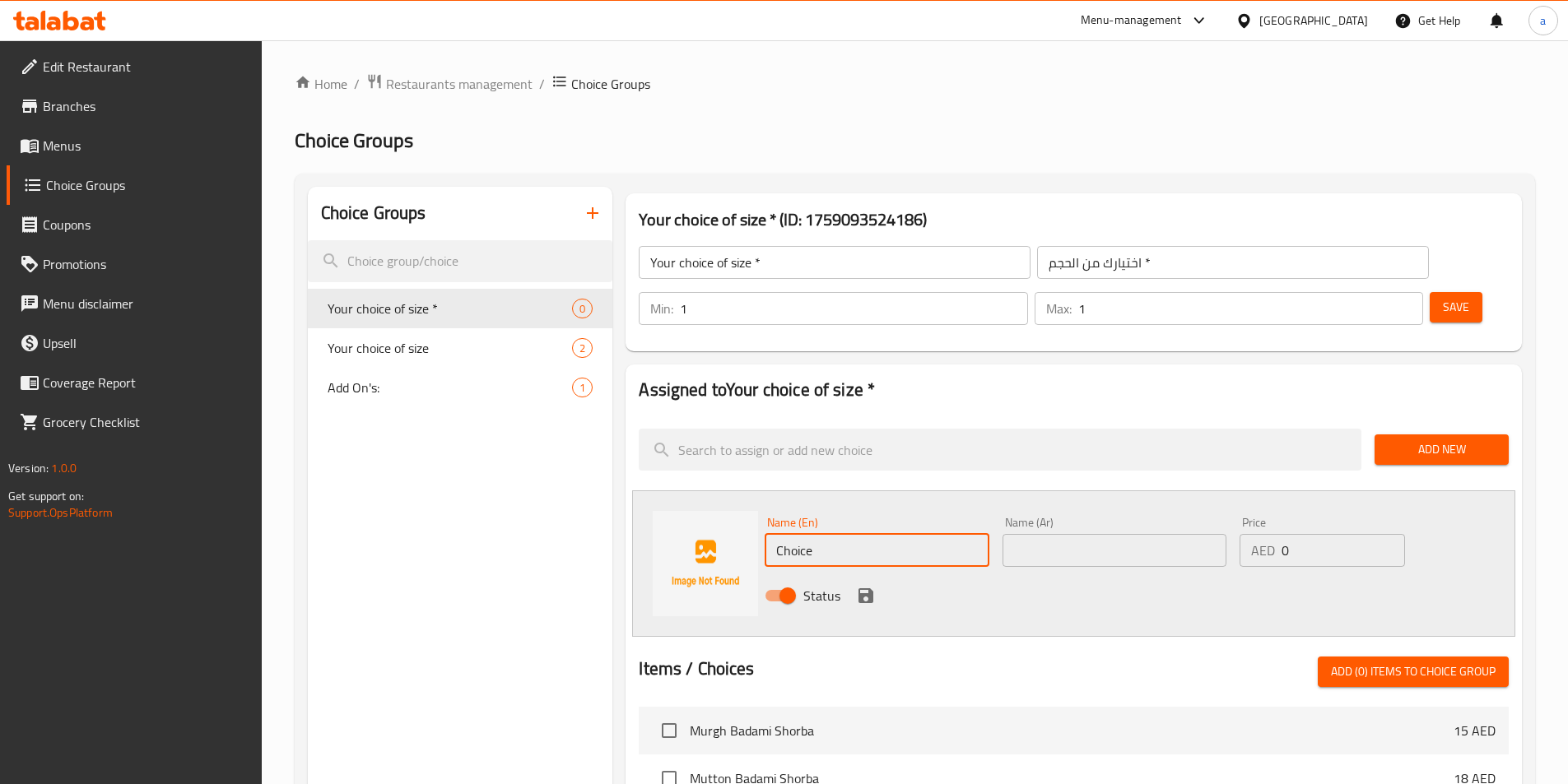
click at [909, 534] on input "Choice" at bounding box center [876, 550] width 224 height 32
paste input "Regular"
type input "Regular"
click at [1107, 534] on input "text" at bounding box center [1114, 550] width 224 height 32
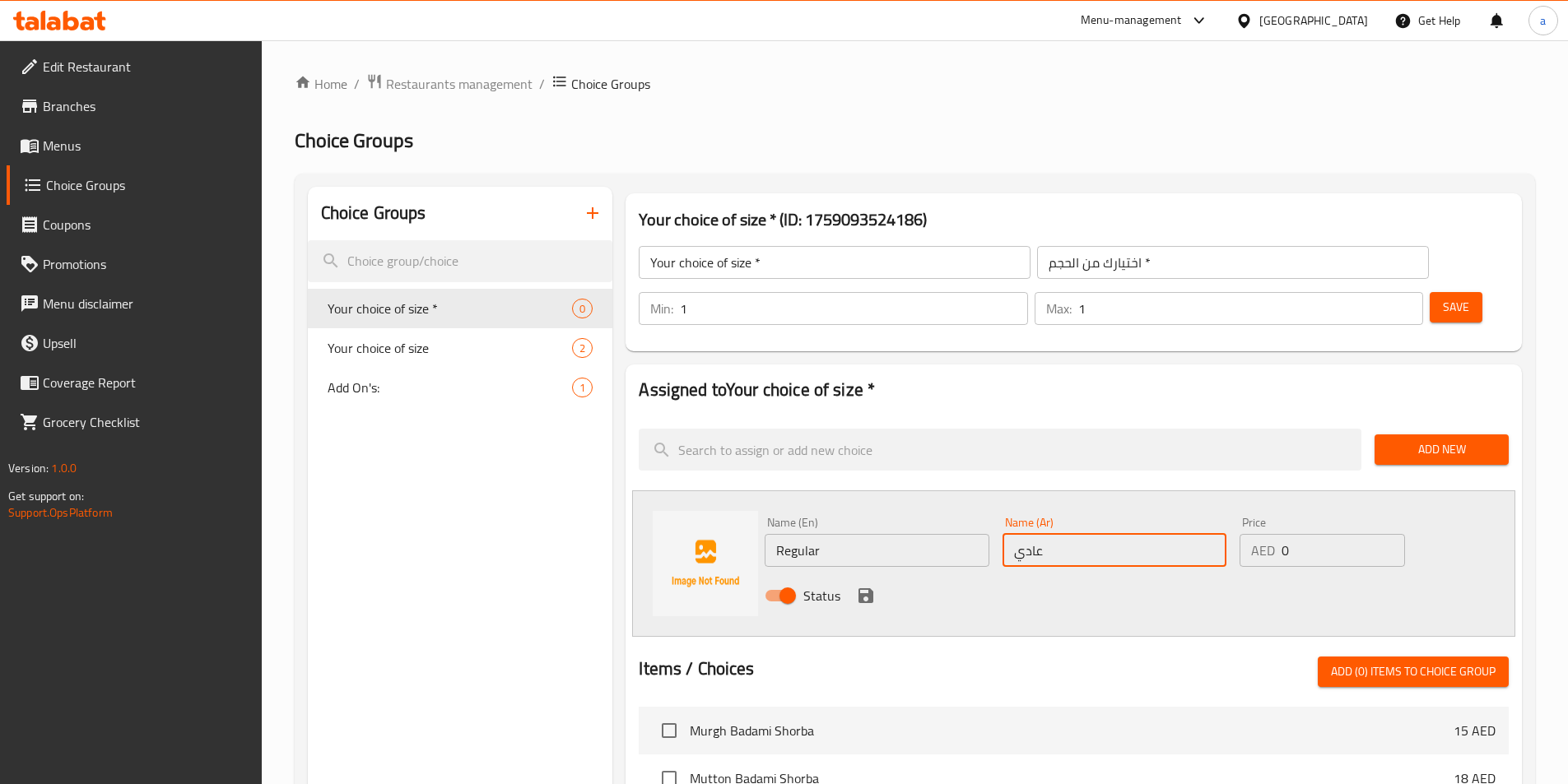
type input "عادي"
click at [1305, 534] on input "0" at bounding box center [1342, 550] width 123 height 32
click at [1388, 534] on input "1" at bounding box center [1342, 550] width 123 height 32
click at [1388, 534] on input "2" at bounding box center [1342, 550] width 123 height 32
click at [1388, 534] on input "3" at bounding box center [1342, 550] width 123 height 32
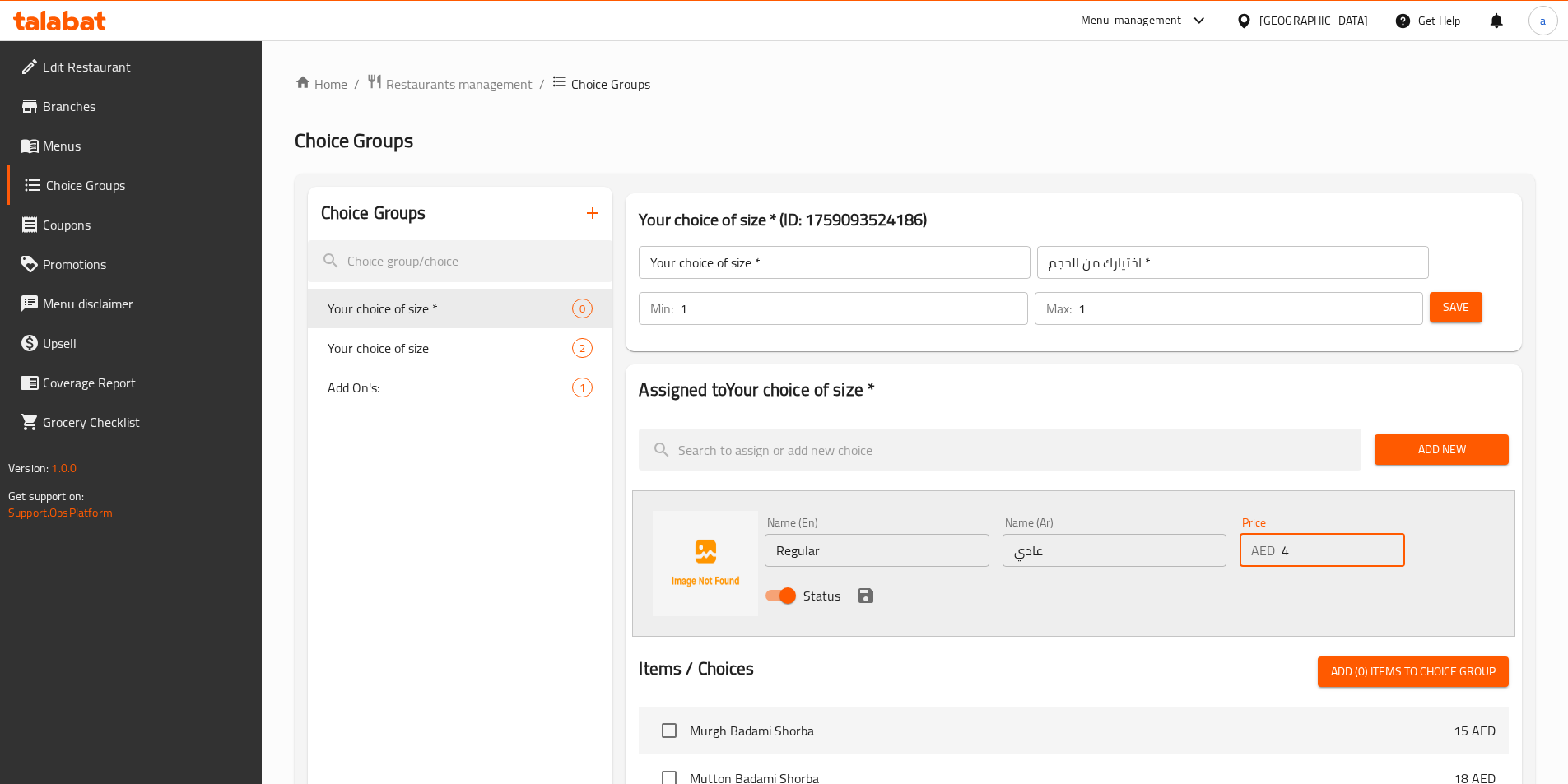
type input "4"
click at [1388, 534] on input "4" at bounding box center [1342, 550] width 123 height 32
type input "30"
click at [878, 573] on div "Status" at bounding box center [1114, 595] width 713 height 44
click at [874, 586] on icon "save" at bounding box center [866, 596] width 20 height 20
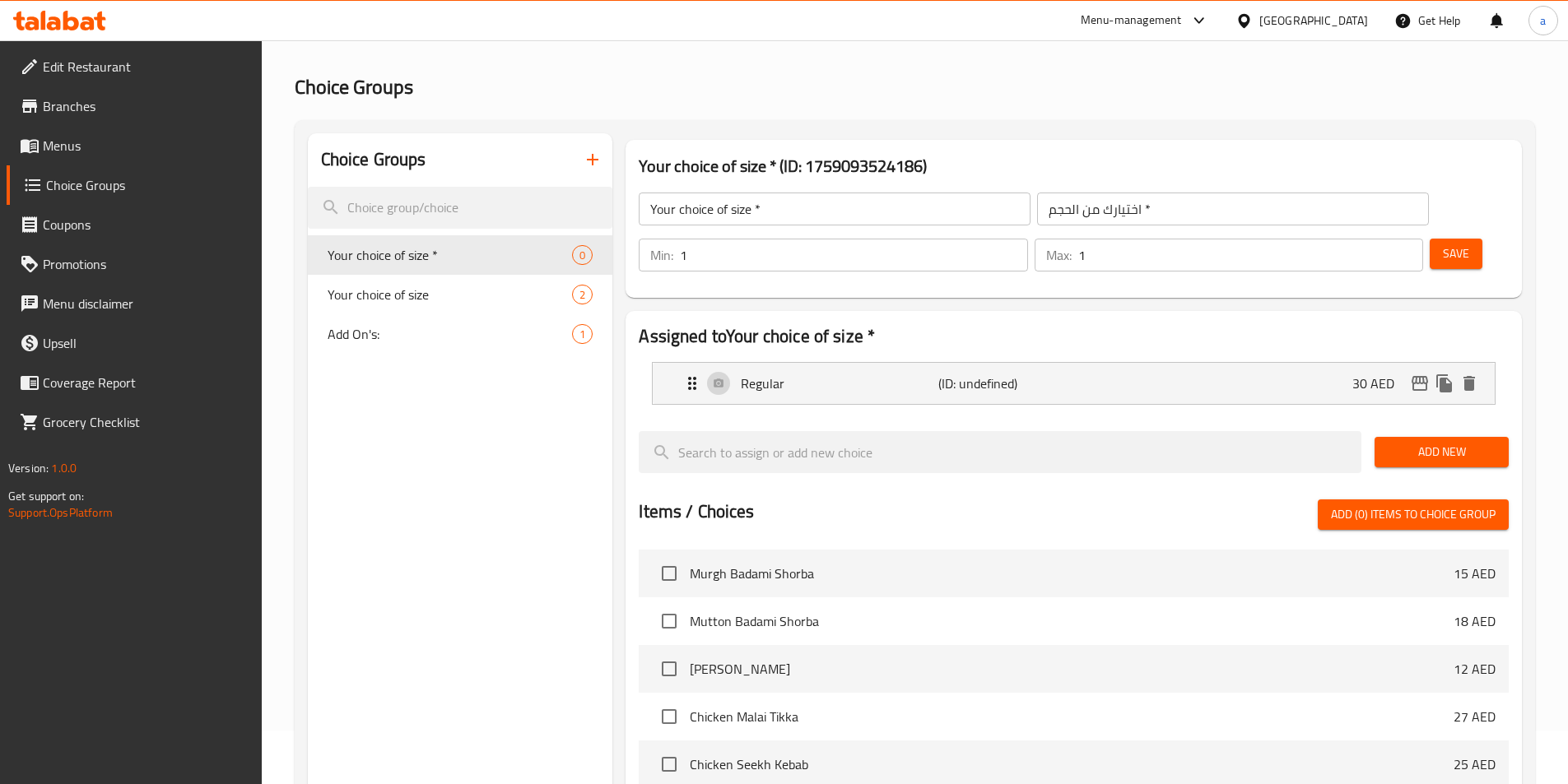
scroll to position [82, 0]
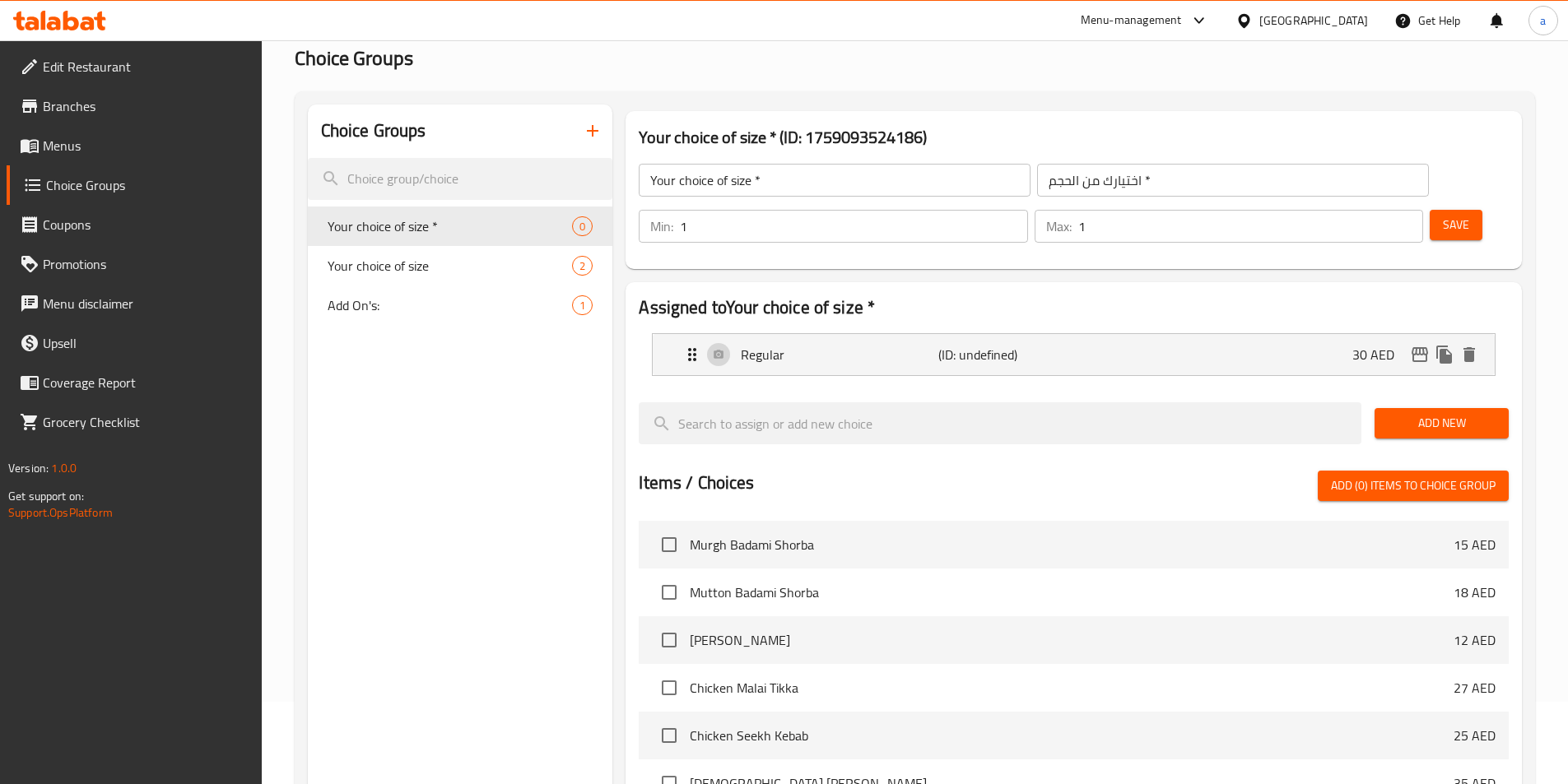
click at [1441, 413] on span "Add New" at bounding box center [1440, 423] width 108 height 21
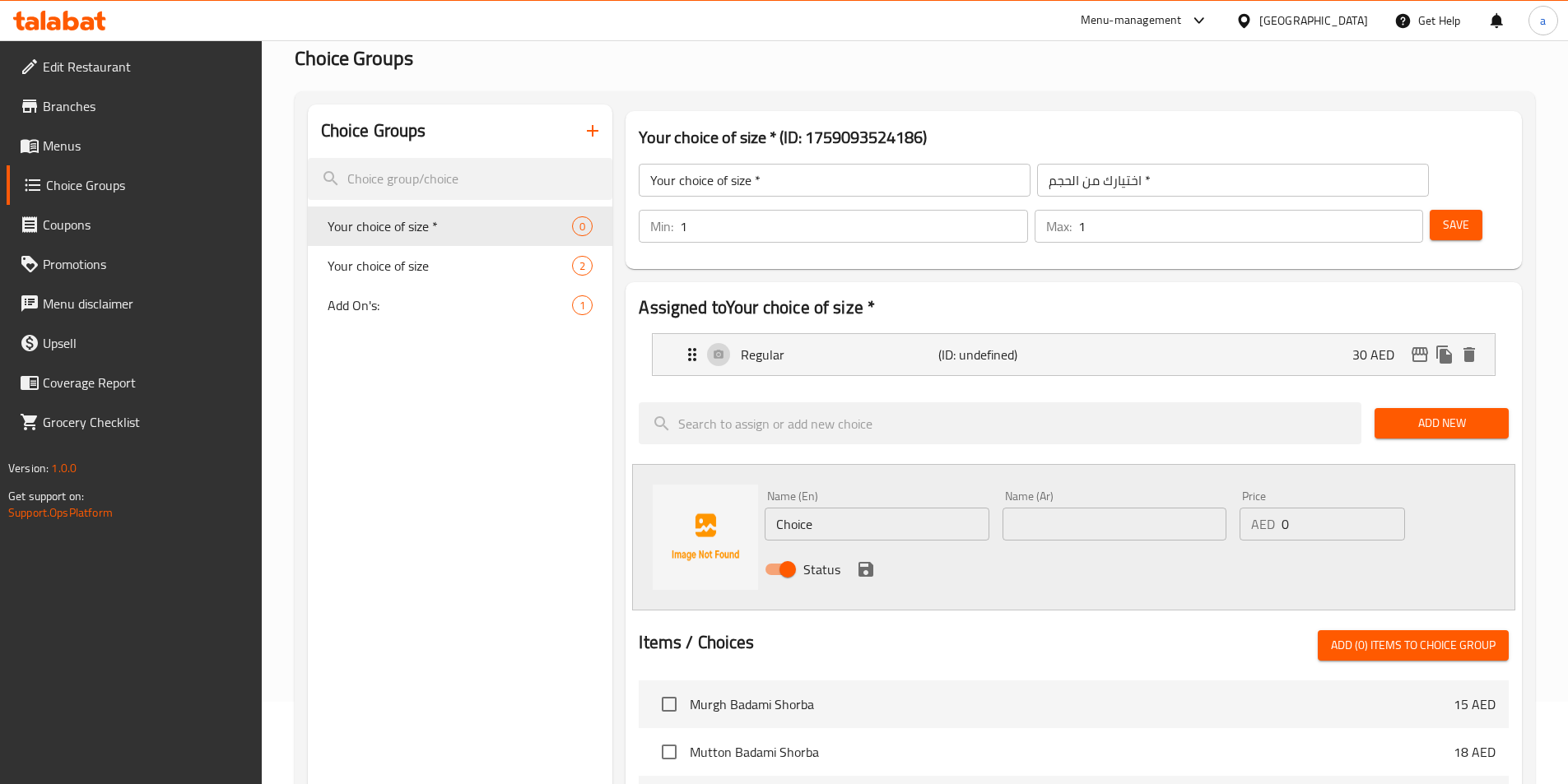
click at [971, 507] on input "Choice" at bounding box center [876, 523] width 224 height 32
paste input "Half"
type input "Half"
click at [1082, 507] on input "text" at bounding box center [1114, 523] width 224 height 32
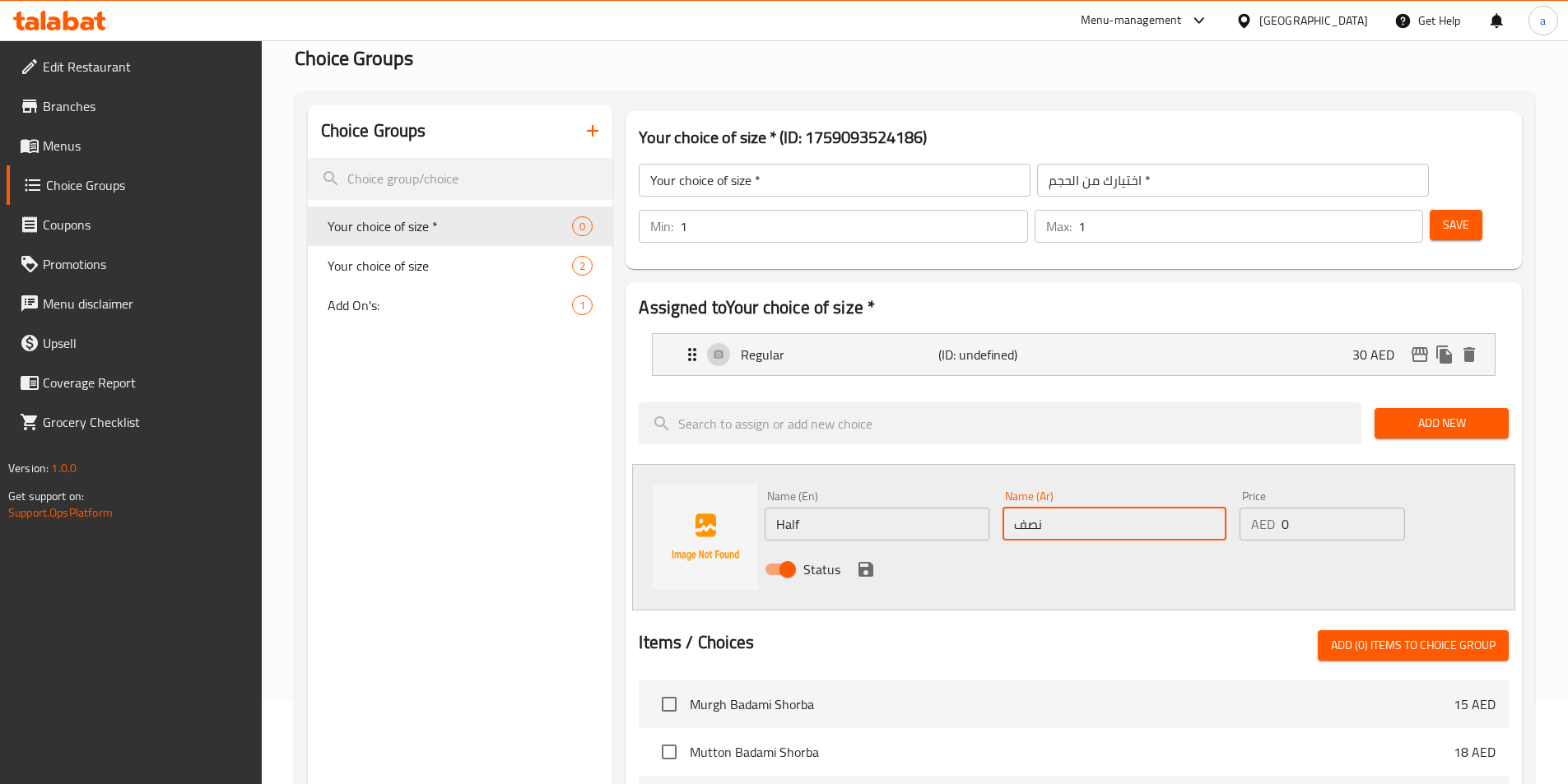
type input "نصف"
click at [1316, 507] on input "0" at bounding box center [1342, 523] width 123 height 32
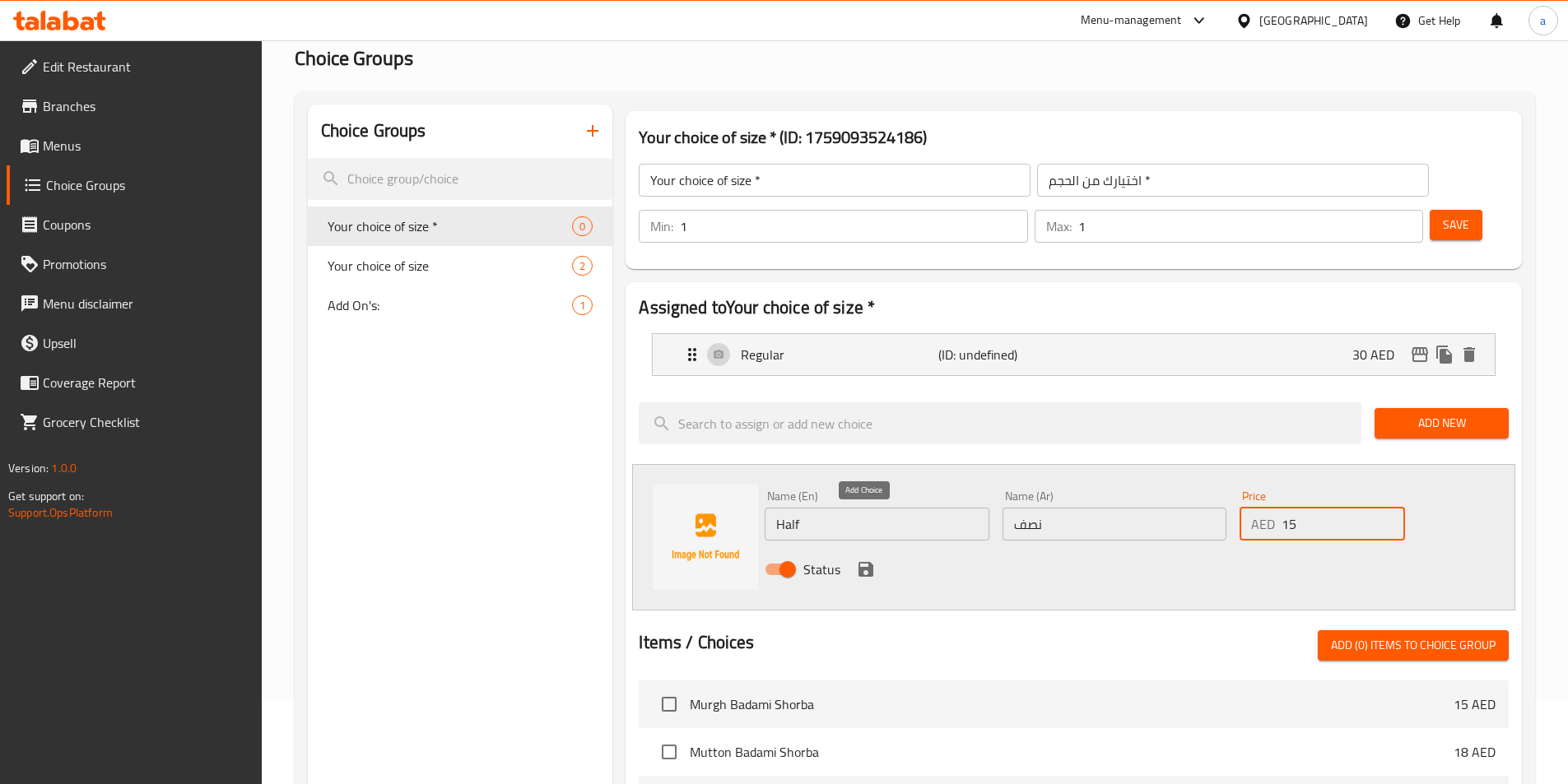
type input "15"
click at [864, 559] on icon "save" at bounding box center [866, 569] width 20 height 20
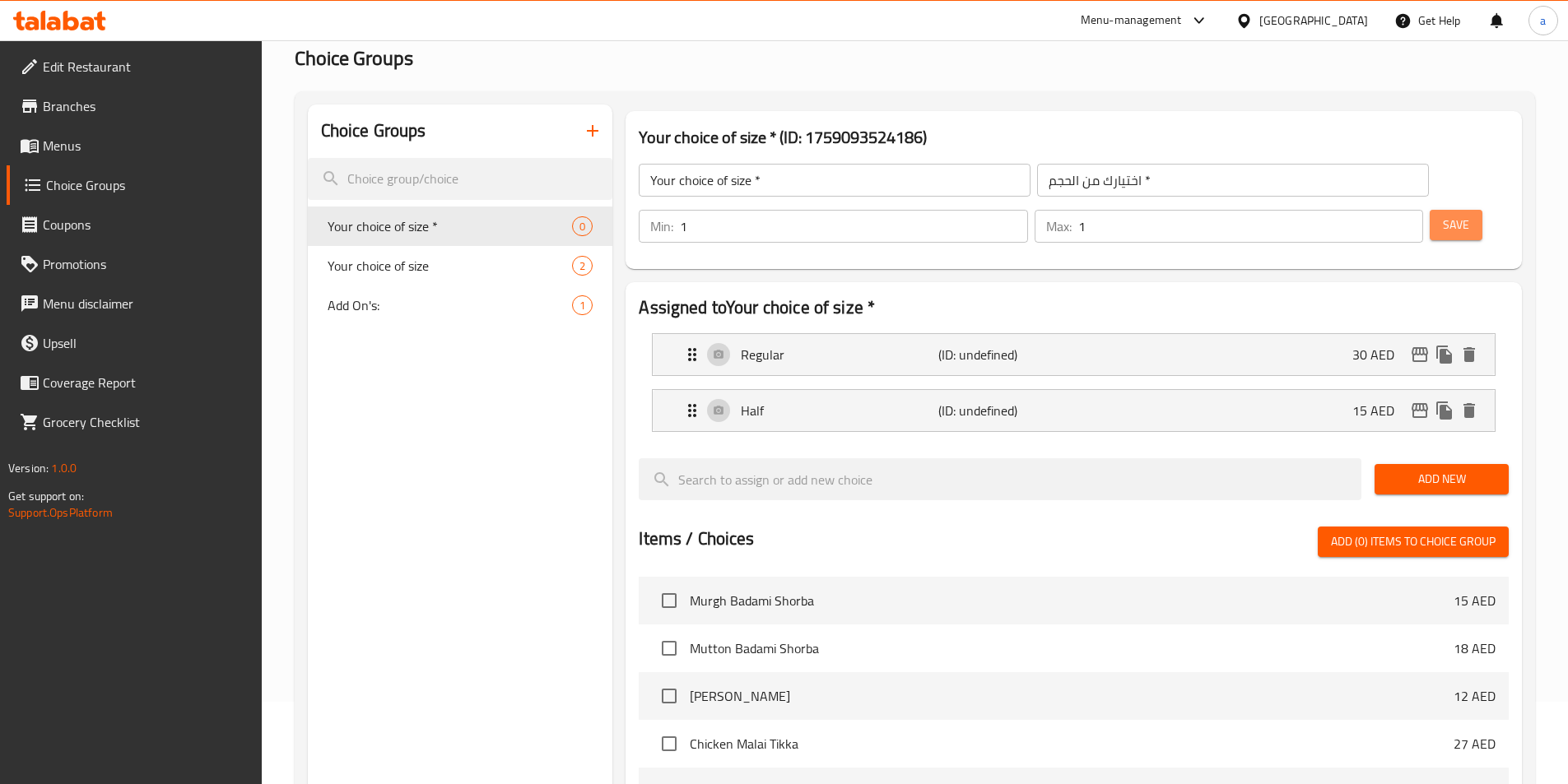
click at [1445, 210] on button "Save" at bounding box center [1455, 225] width 53 height 31
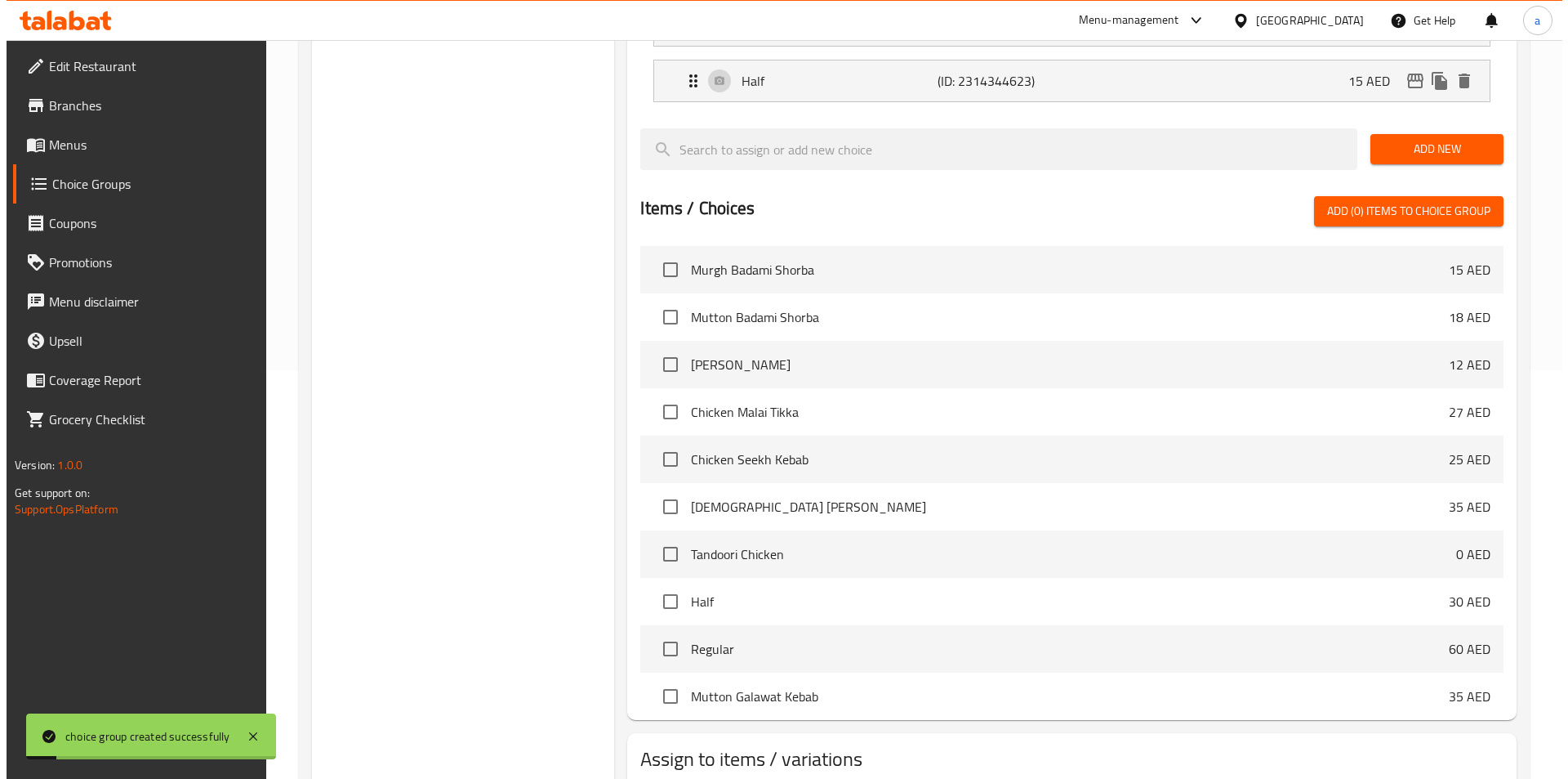
scroll to position [409, 0]
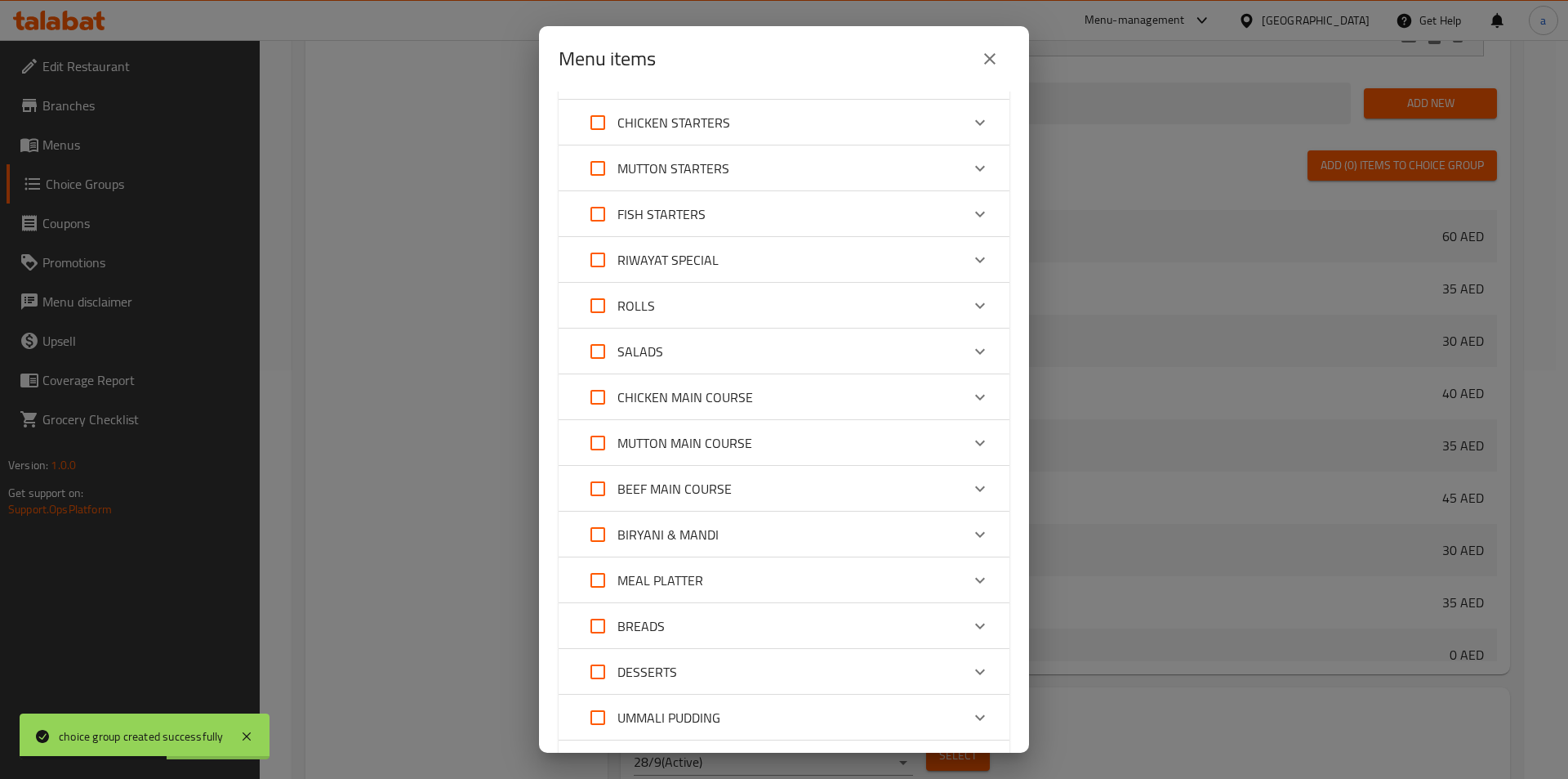
scroll to position [245, 0]
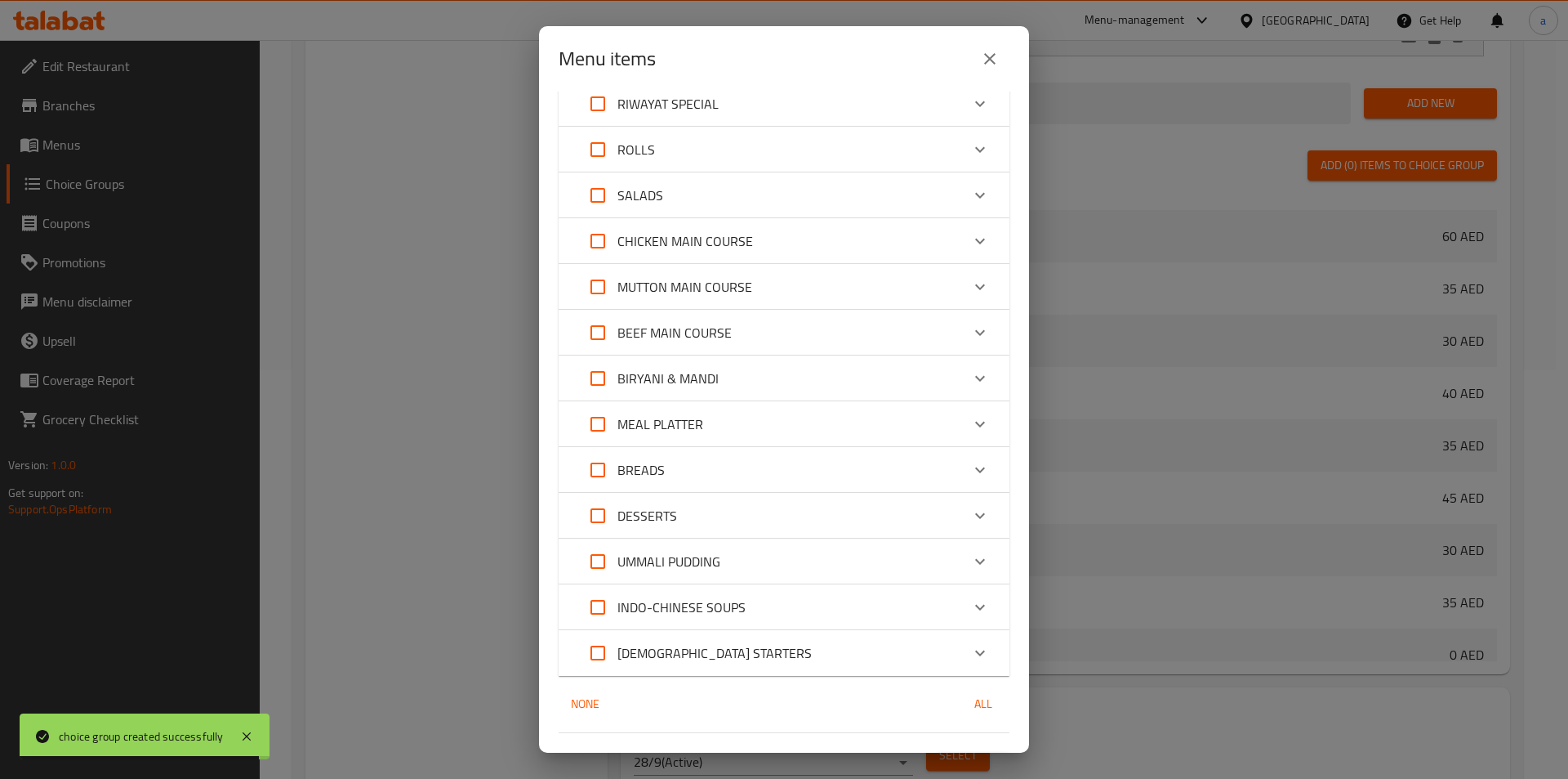
click at [971, 381] on icon "Expand" at bounding box center [981, 378] width 20 height 20
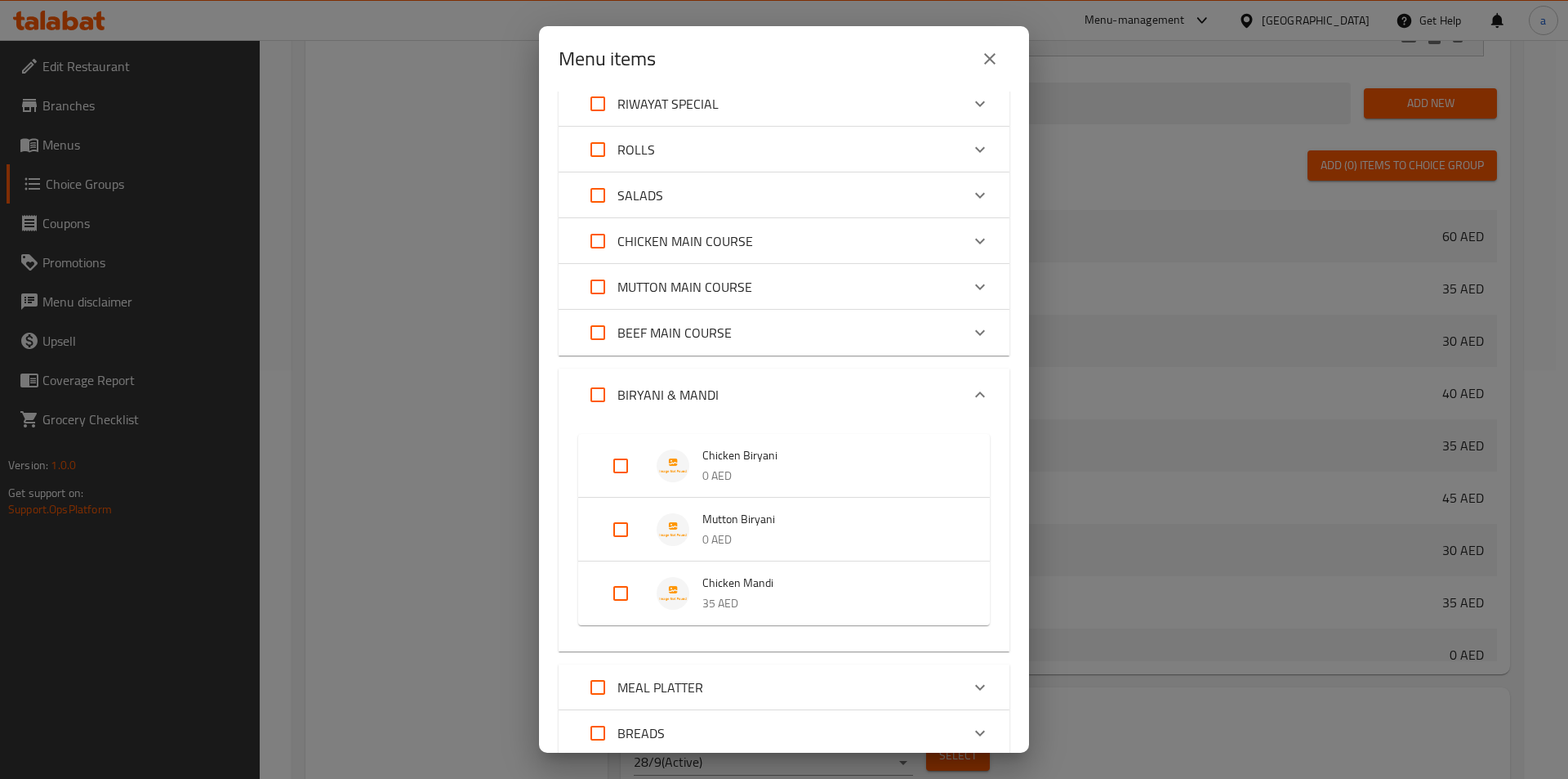
click at [633, 464] on input "Expand" at bounding box center [621, 465] width 39 height 39
checkbox input "true"
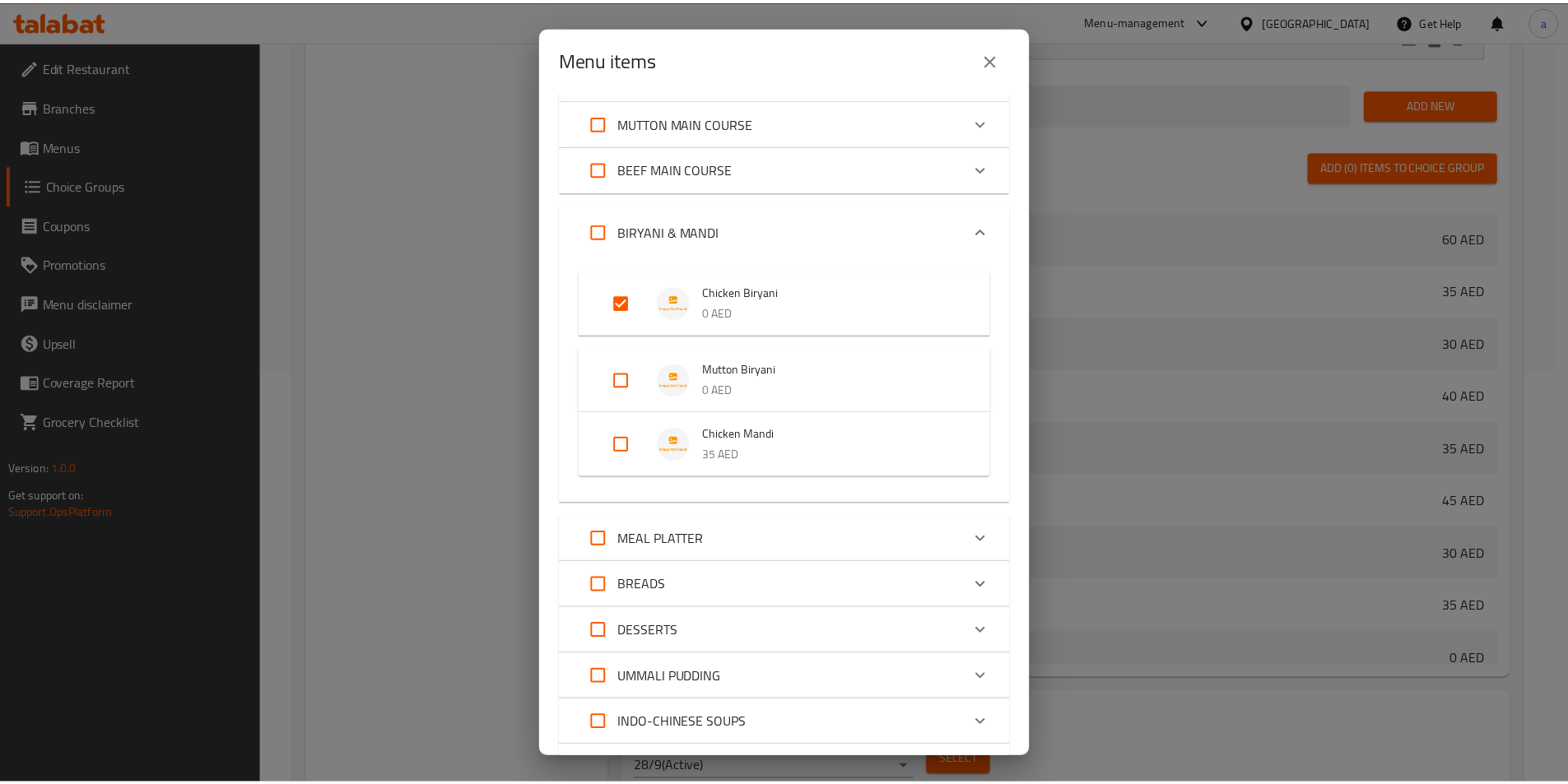
scroll to position [562, 0]
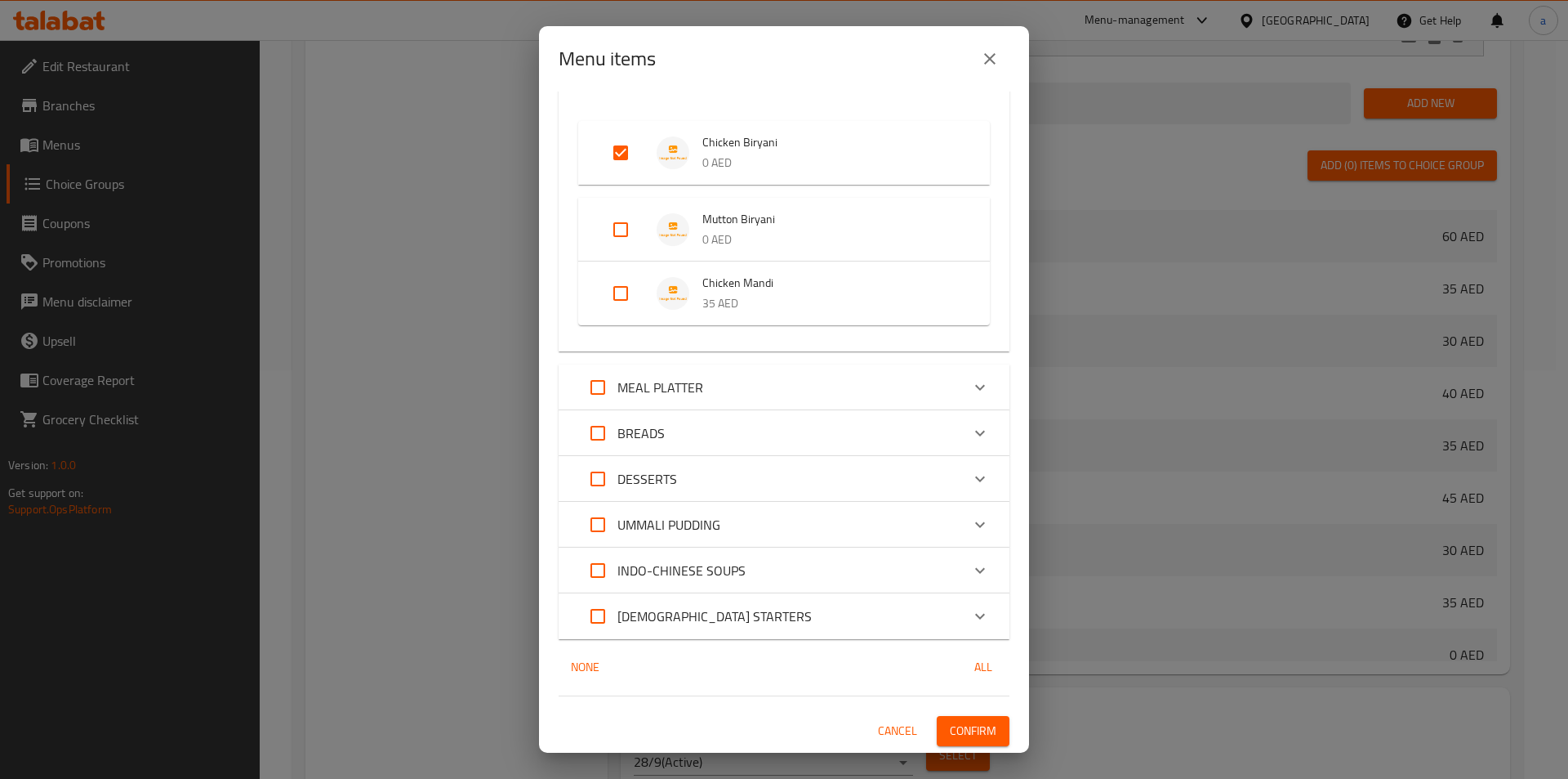
click at [979, 729] on span "Confirm" at bounding box center [973, 731] width 46 height 21
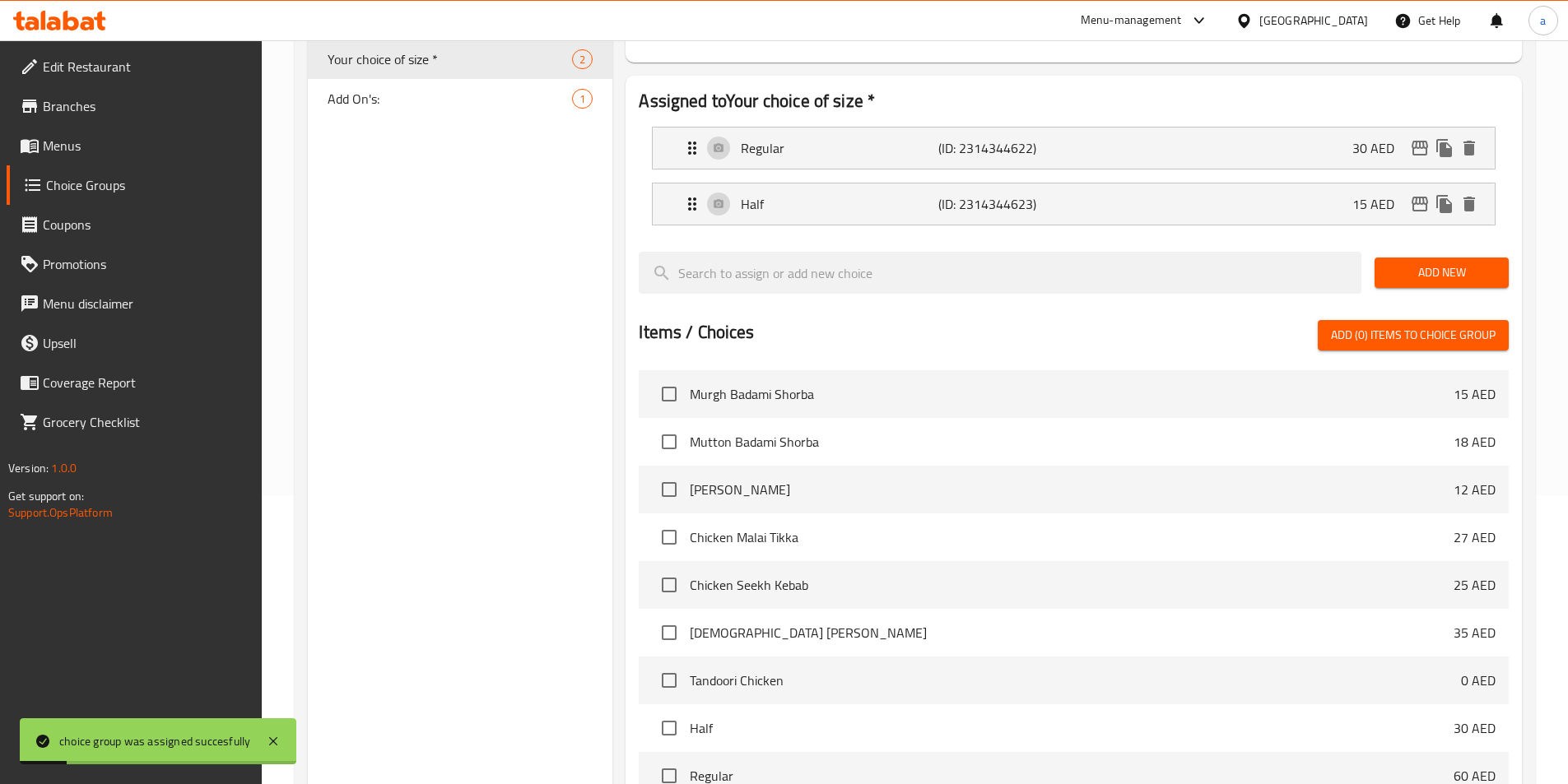
scroll to position [82, 0]
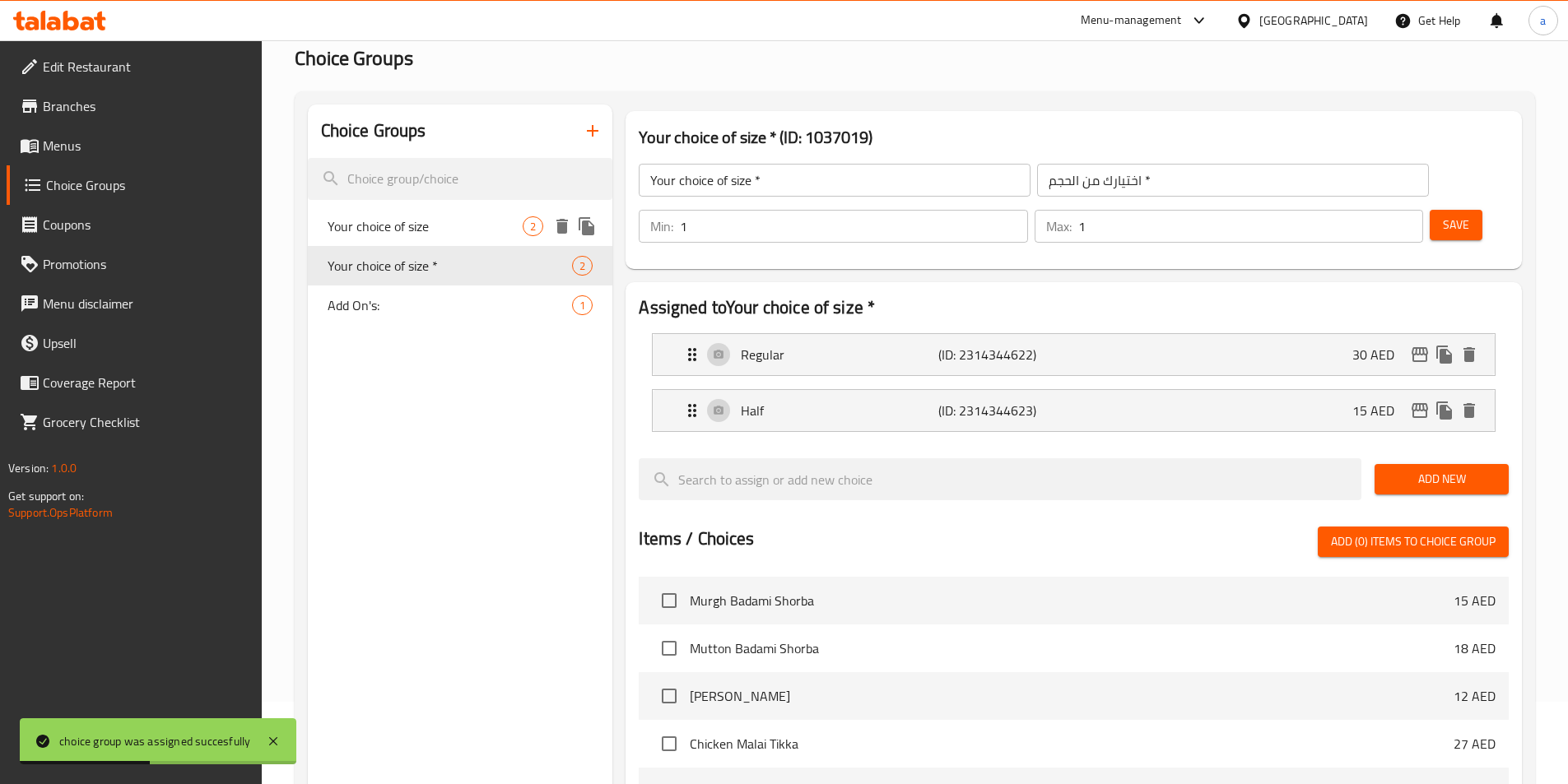
click at [431, 226] on span "Your choice of size" at bounding box center [425, 227] width 196 height 20
type input "Your choice of size"
type input "اختيارك من الحجم"
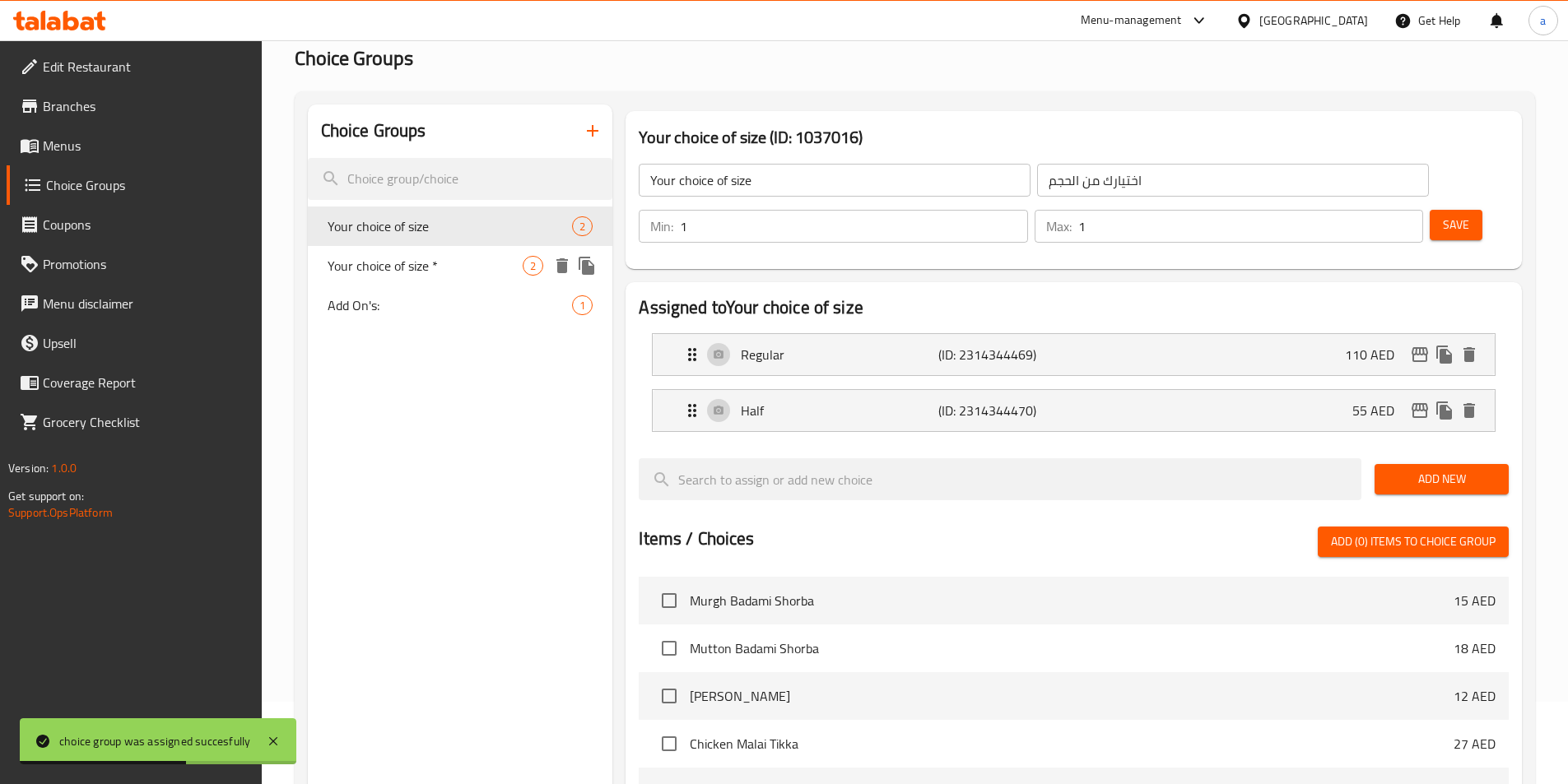
click at [448, 277] on div "Your choice of size * 2" at bounding box center [460, 265] width 305 height 39
type input "Your choice of size *"
type input "اختيارك من الحجم *"
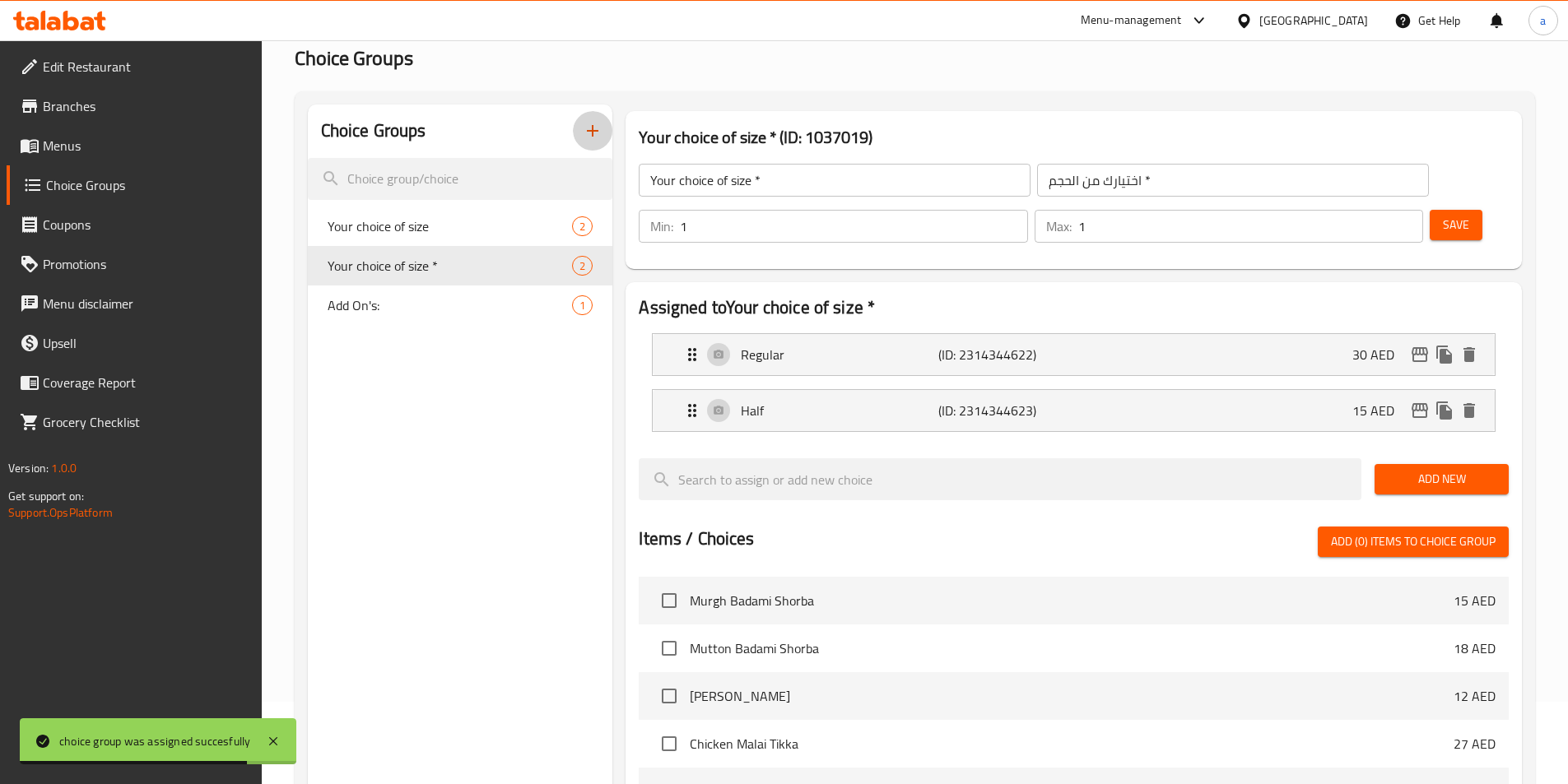
click at [588, 125] on icon "button" at bounding box center [593, 131] width 20 height 20
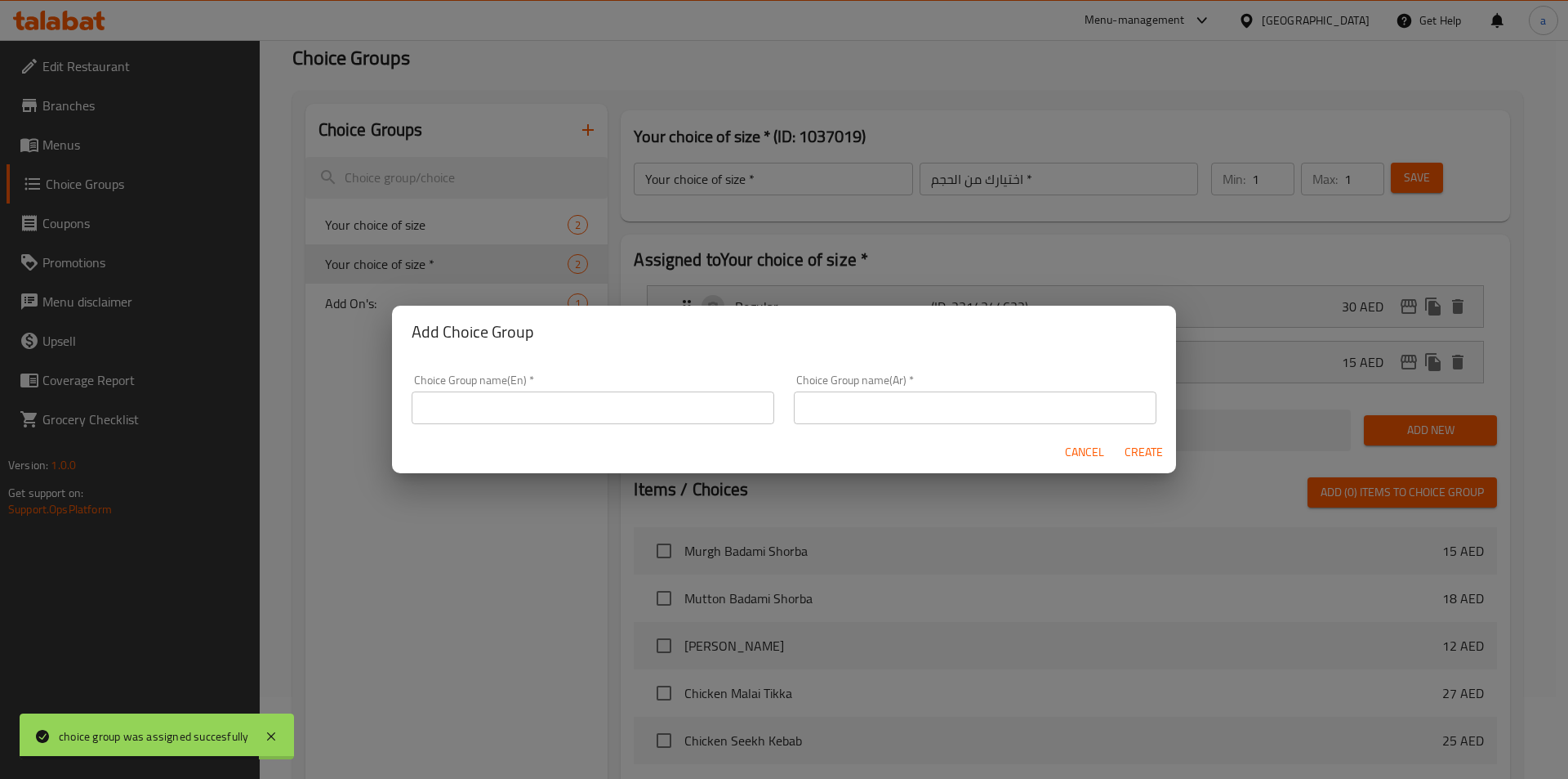
click at [571, 393] on input "text" at bounding box center [593, 407] width 362 height 32
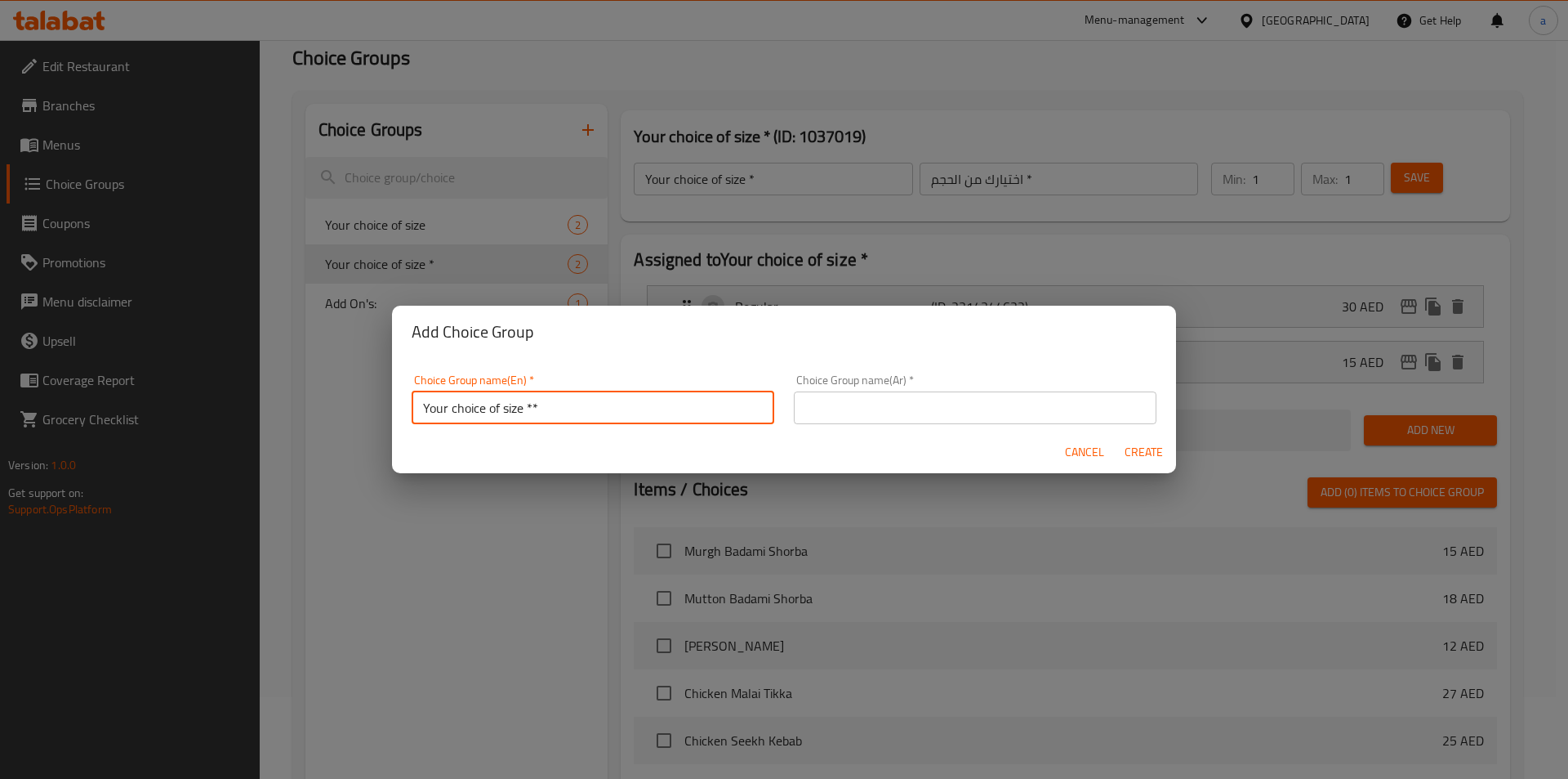
type input "Your choice of size **"
click at [967, 417] on input "text" at bounding box center [976, 407] width 362 height 32
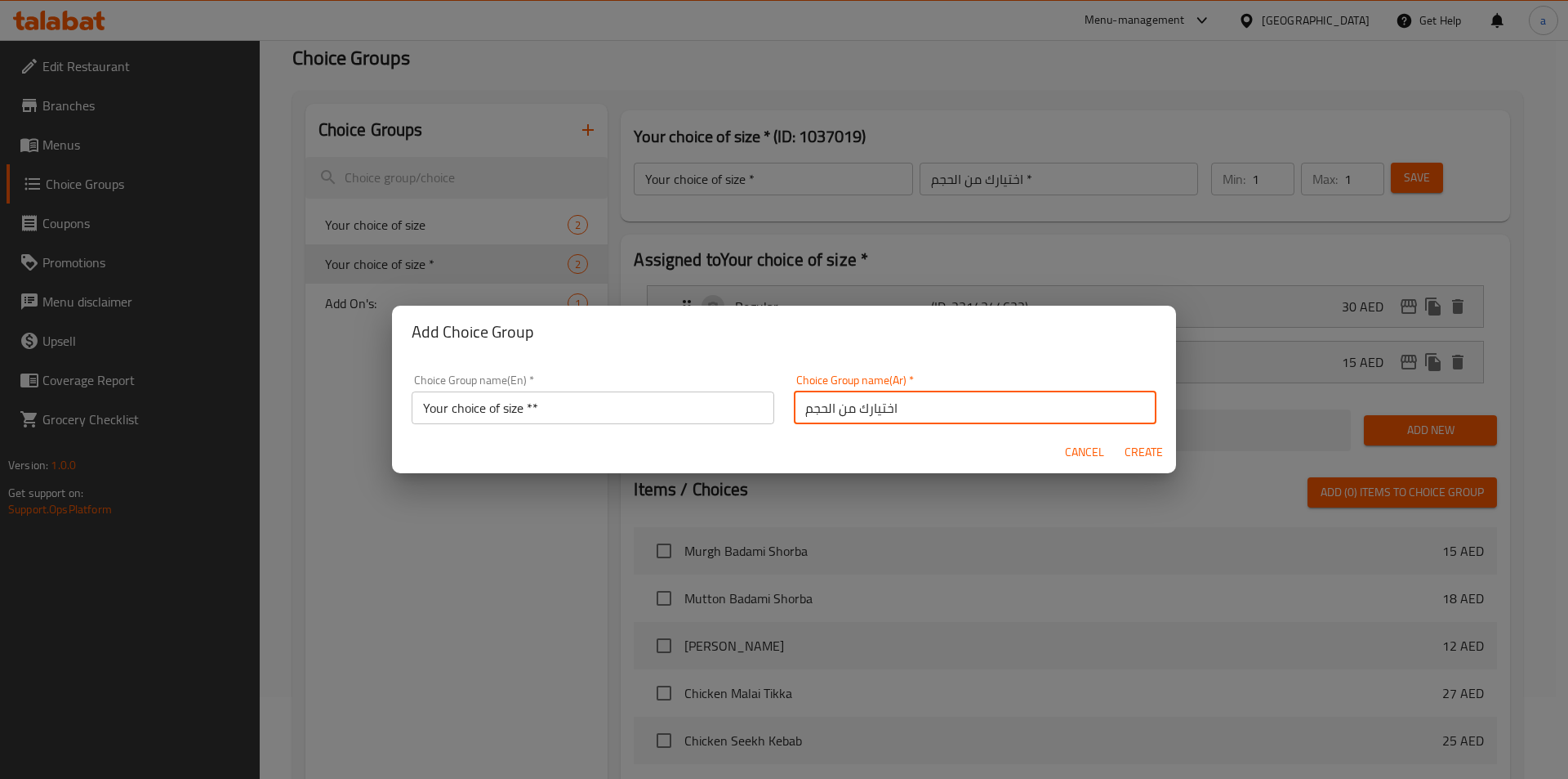
click at [995, 406] on input "اختيارك من الحجم" at bounding box center [976, 407] width 362 height 32
type input "اختيارك من الحجم **"
click at [1128, 443] on span "Create" at bounding box center [1143, 452] width 39 height 21
type input "Your choice of size **"
type input "اختيارك من الحجم **"
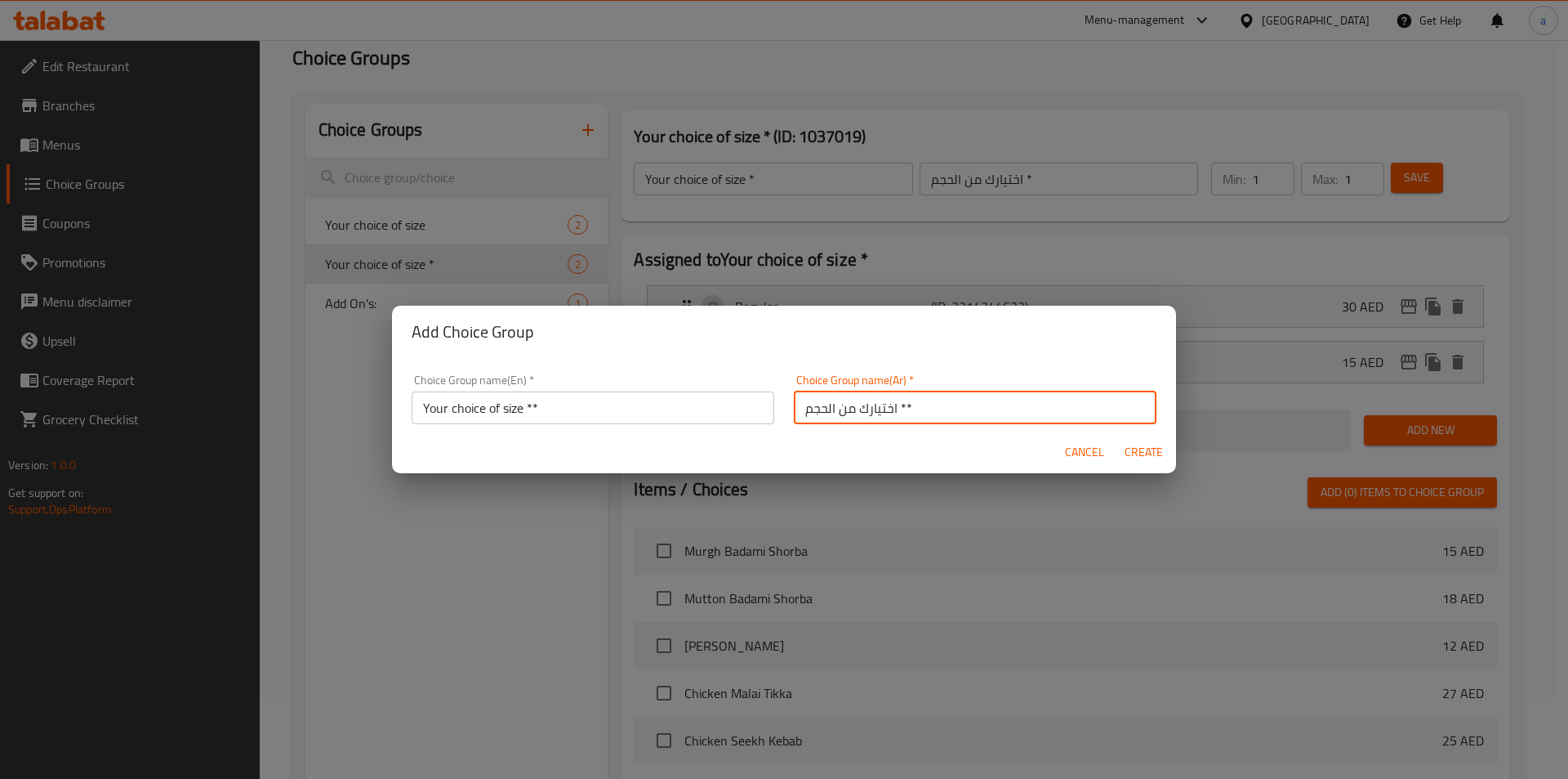
type input "0"
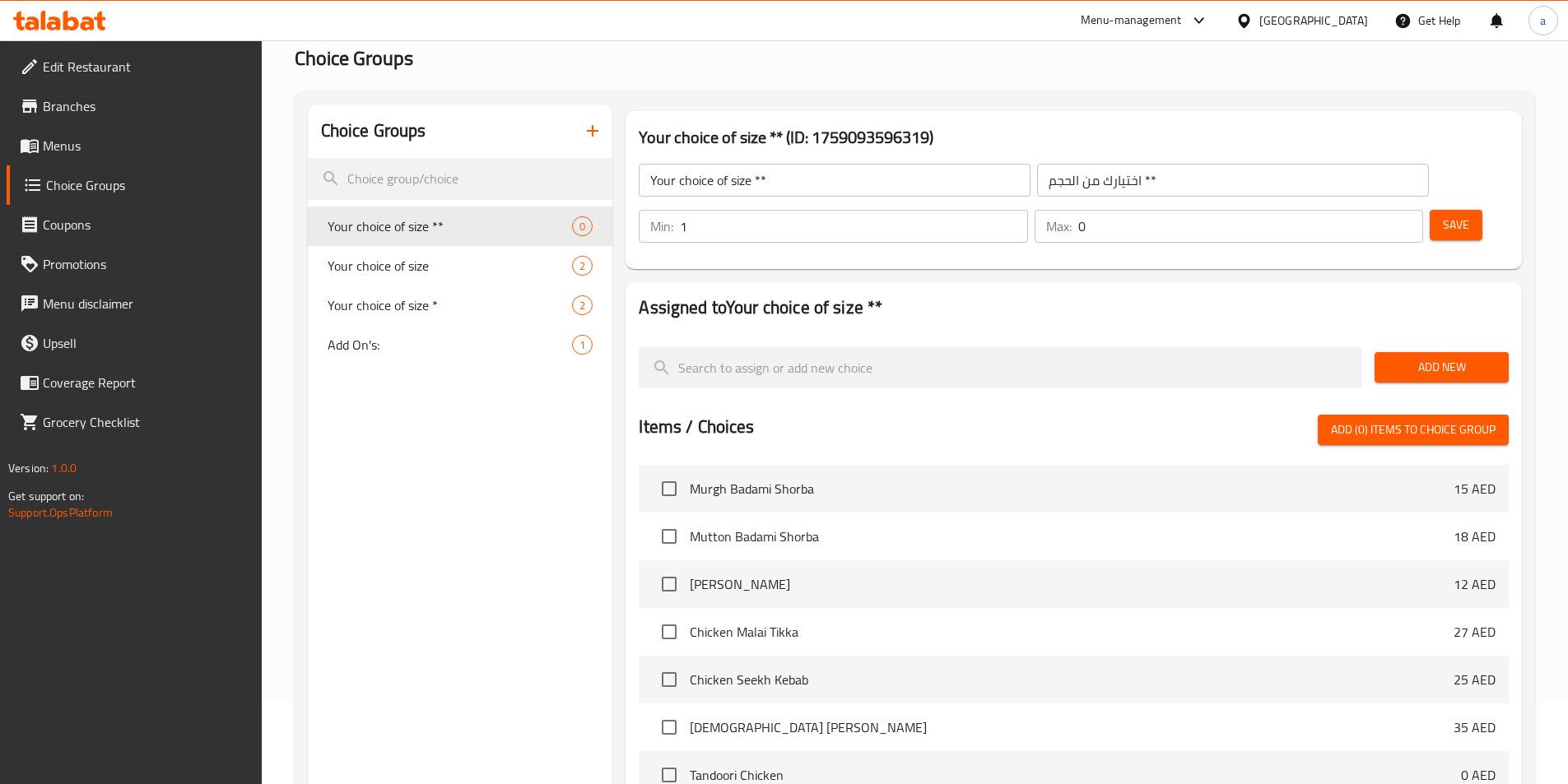
type input "1"
click at [1027, 210] on input "1" at bounding box center [853, 226] width 348 height 32
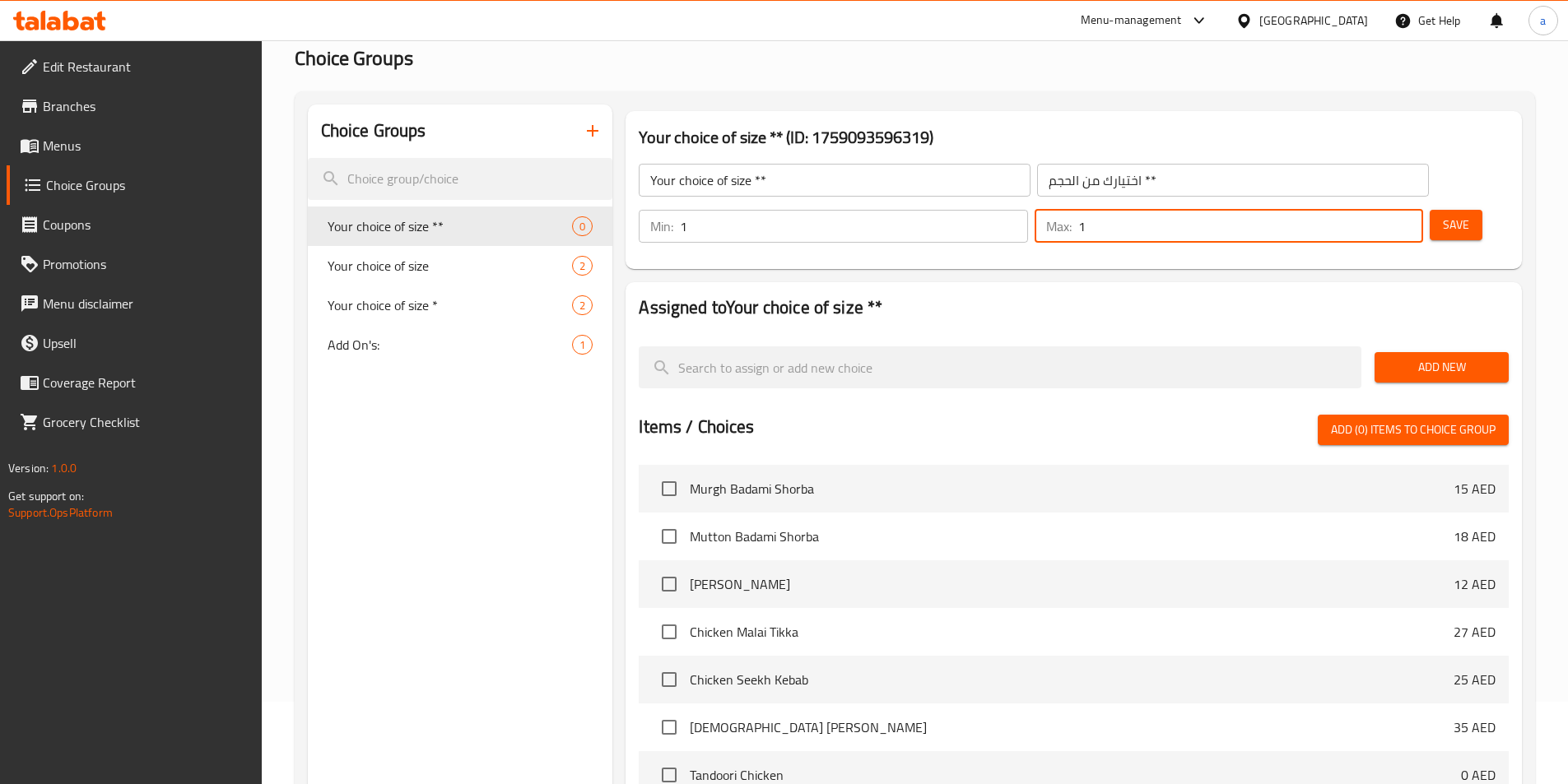
type input "1"
click at [1378, 210] on input "1" at bounding box center [1250, 226] width 345 height 32
click at [1465, 357] on span "Add New" at bounding box center [1440, 367] width 108 height 21
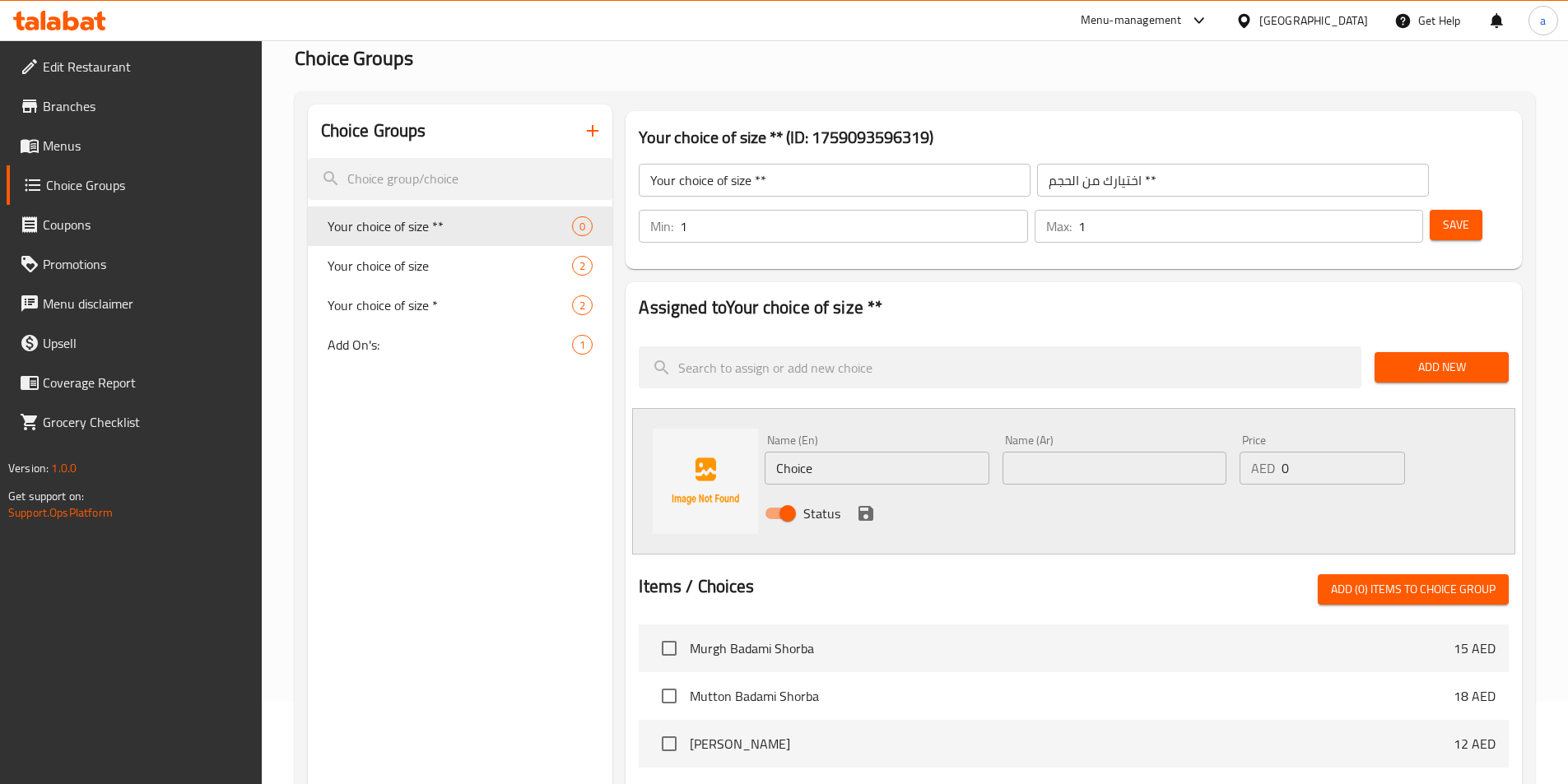
click at [888, 442] on div "Name (En) Choice Name (En)" at bounding box center [876, 459] width 237 height 63
click at [854, 452] on input "Choice" at bounding box center [876, 467] width 224 height 32
paste input "Regular"
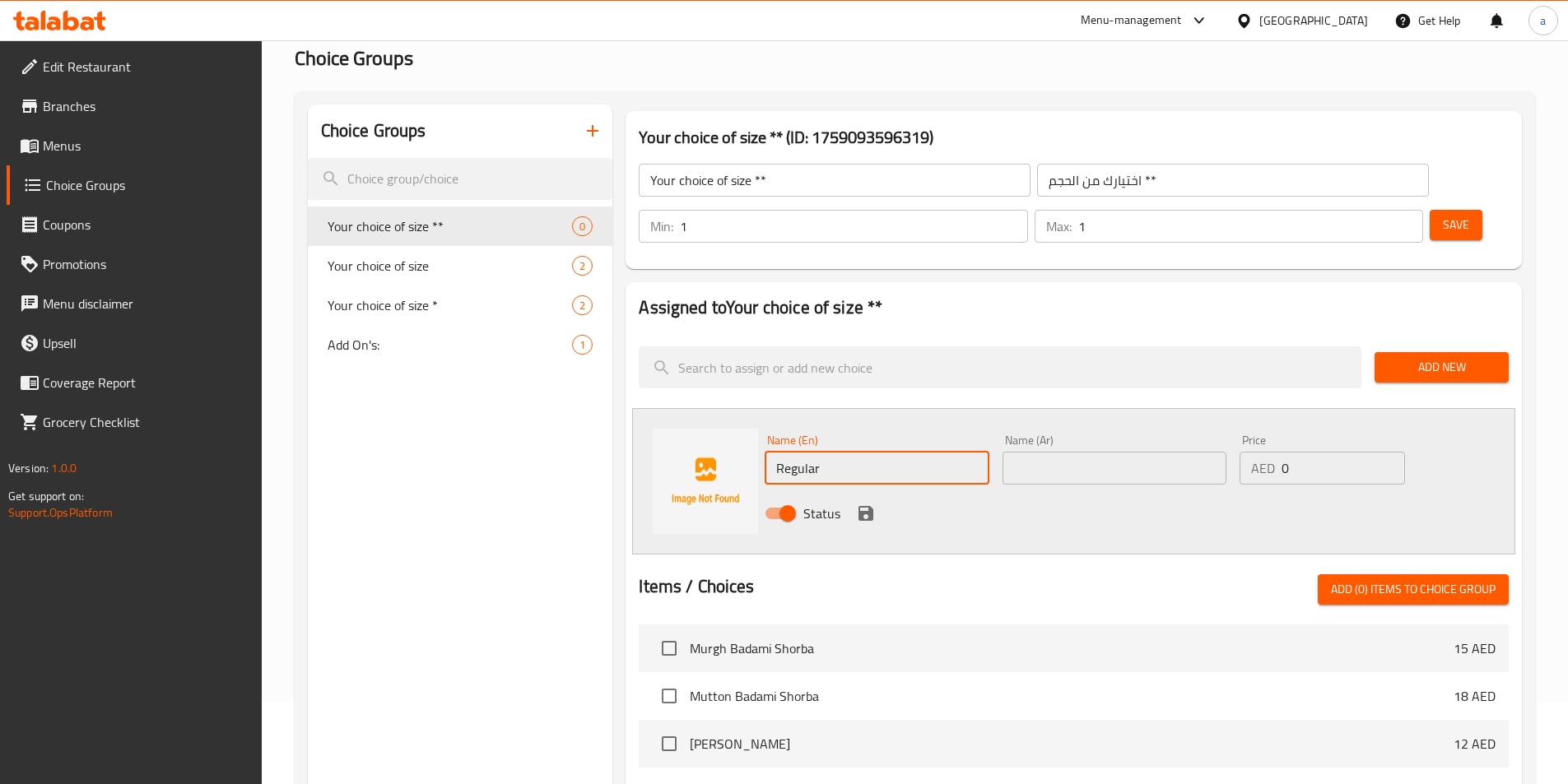
type input "Regular"
click at [1080, 452] on input "text" at bounding box center [1114, 467] width 224 height 32
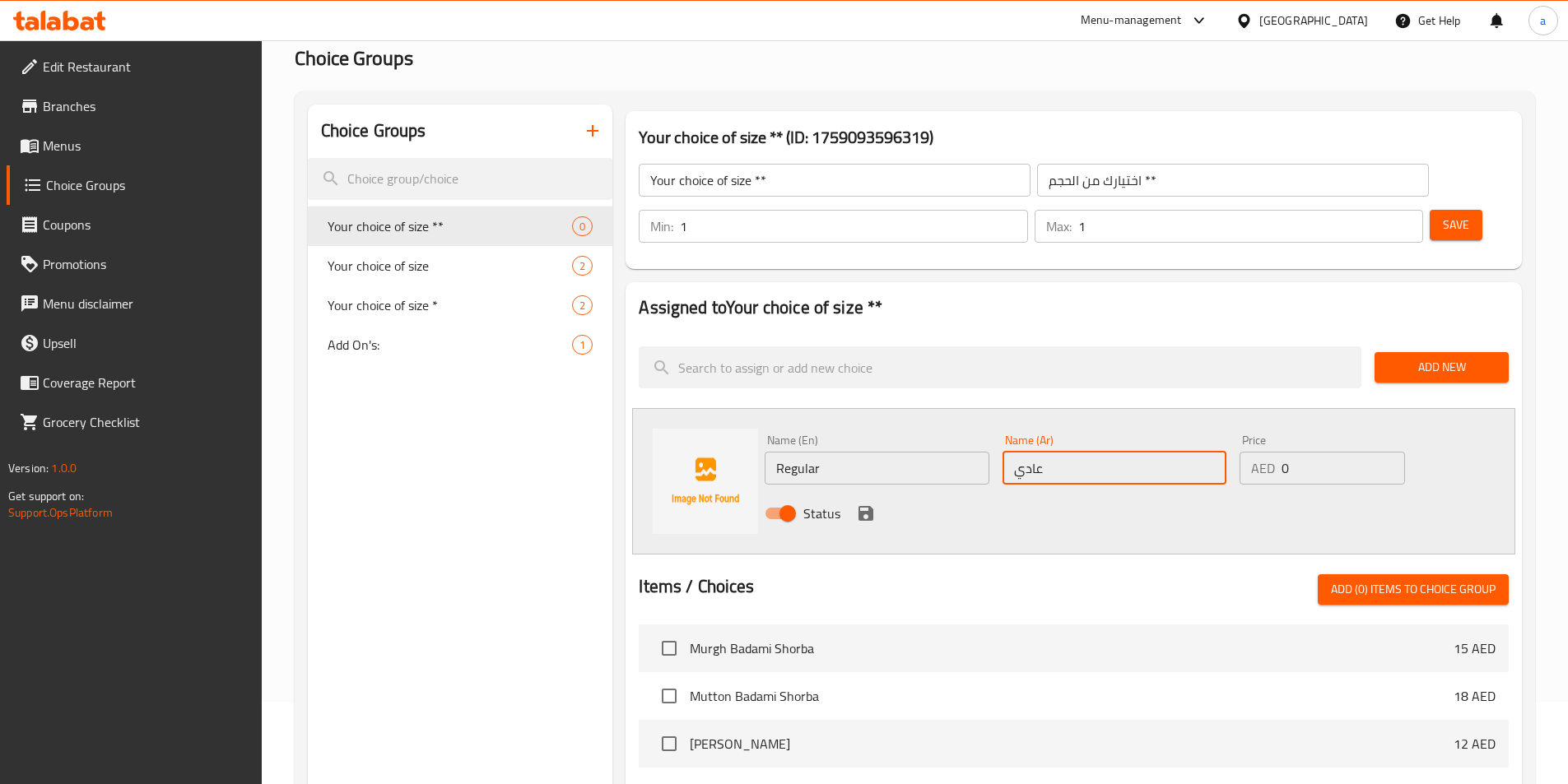
type input "عادي"
click at [1314, 452] on input "0" at bounding box center [1342, 467] width 123 height 32
type input "35"
click at [872, 503] on icon "save" at bounding box center [866, 513] width 20 height 20
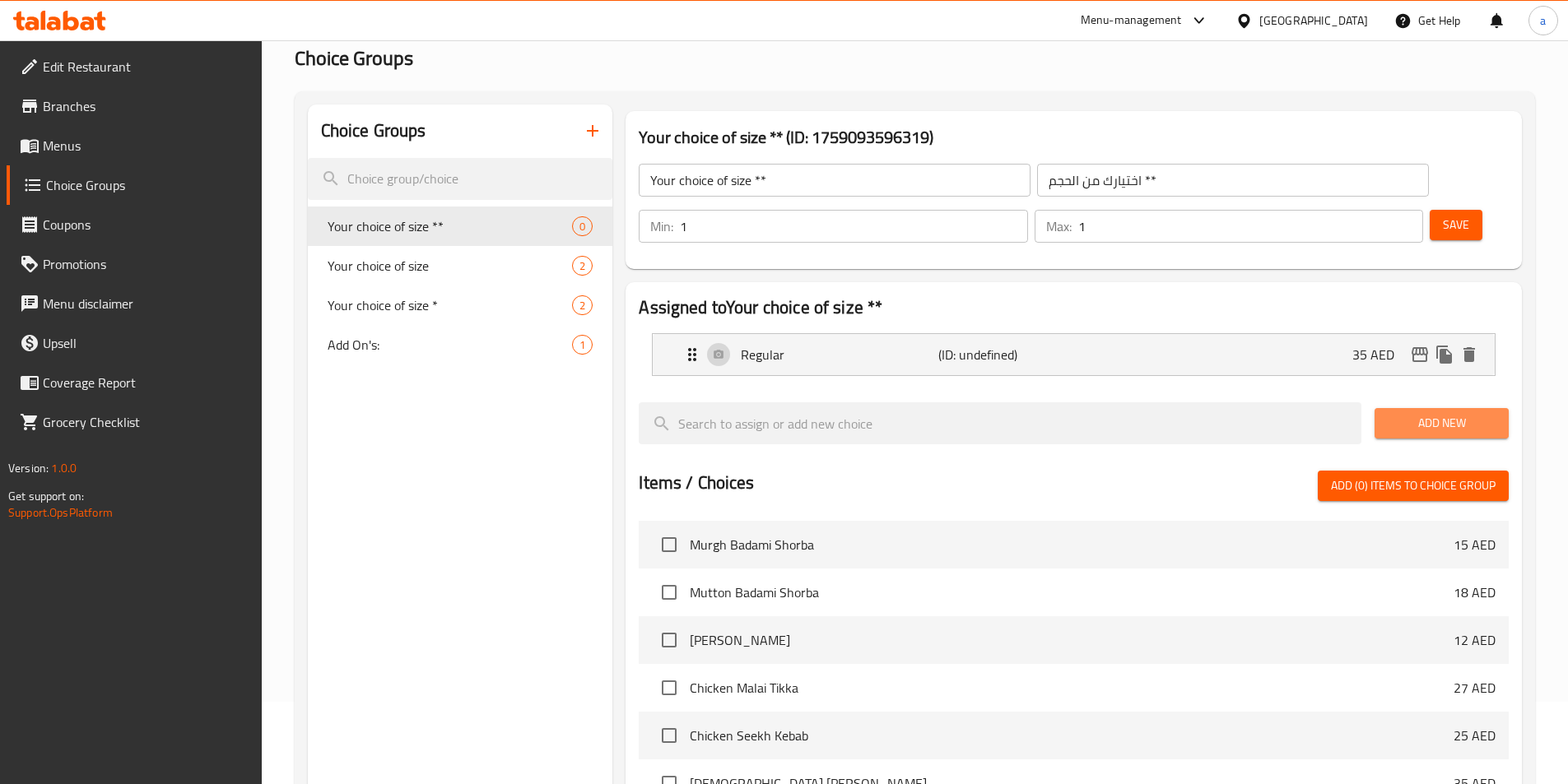
click at [1433, 413] on span "Add New" at bounding box center [1440, 423] width 108 height 21
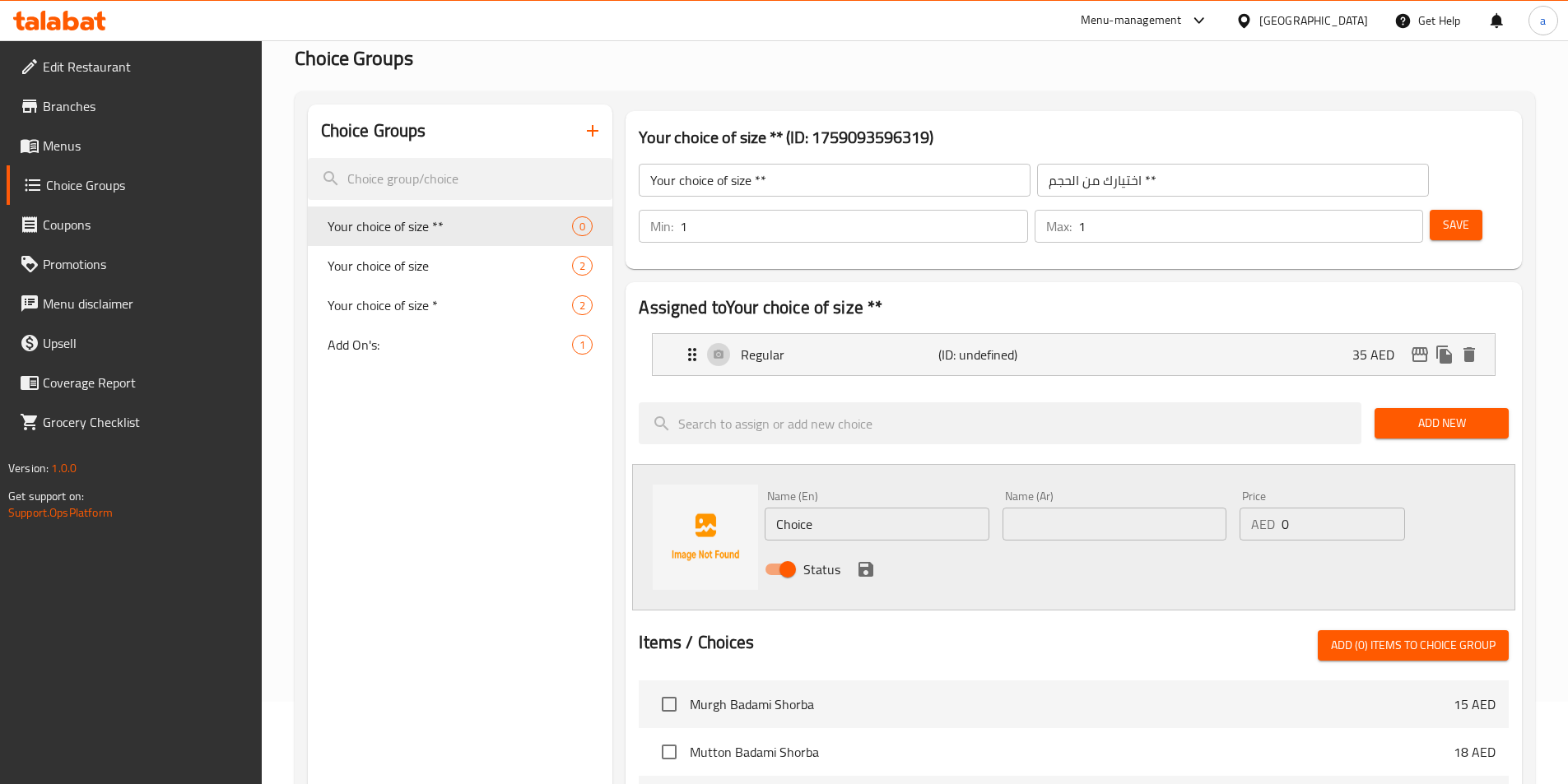
click at [846, 507] on input "Choice" at bounding box center [876, 523] width 224 height 32
paste input "Half"
type input "Half"
click at [1133, 507] on input "text" at bounding box center [1114, 523] width 224 height 32
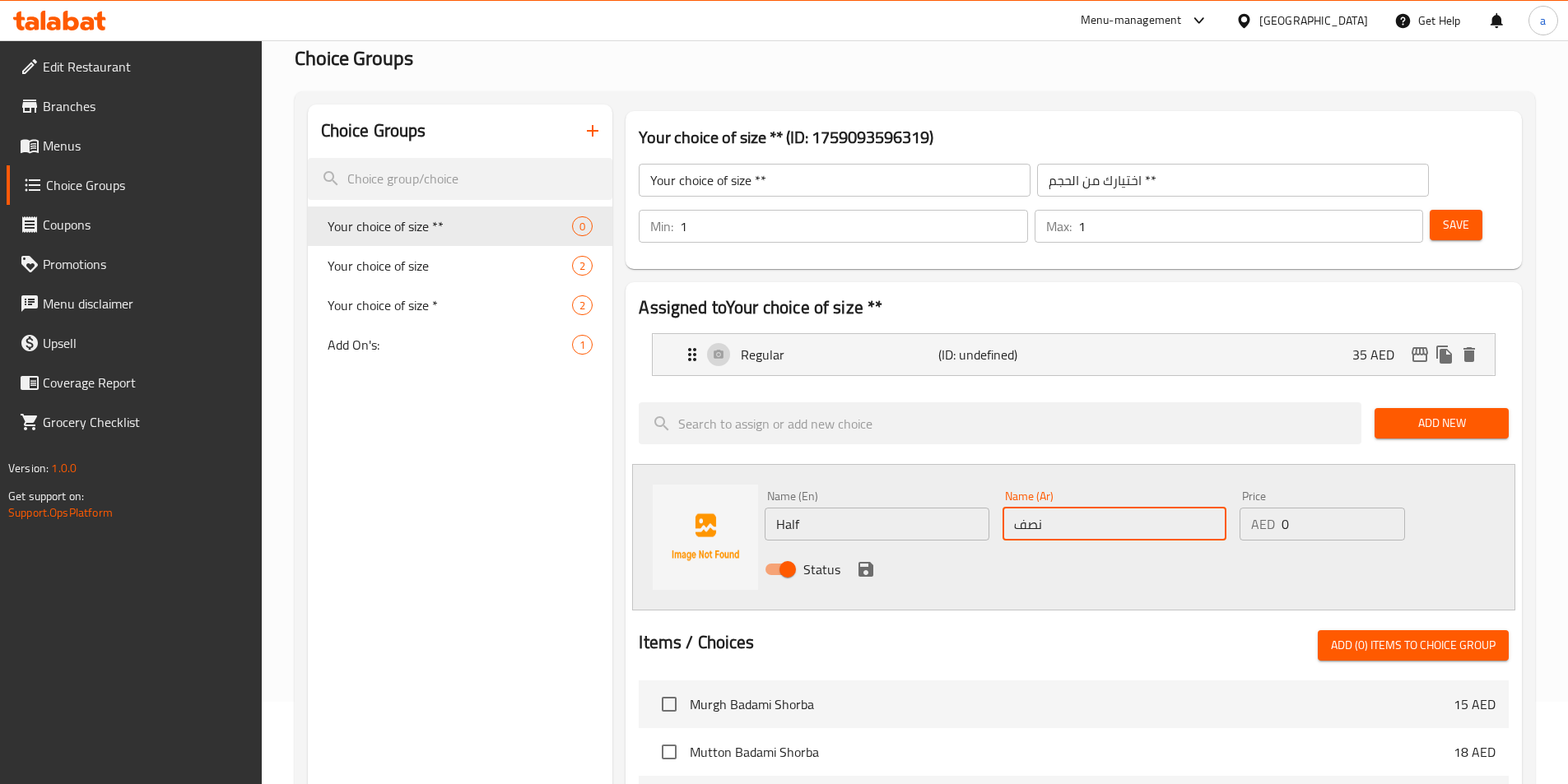
type input "نصف"
click at [1329, 507] on input "0" at bounding box center [1342, 523] width 123 height 32
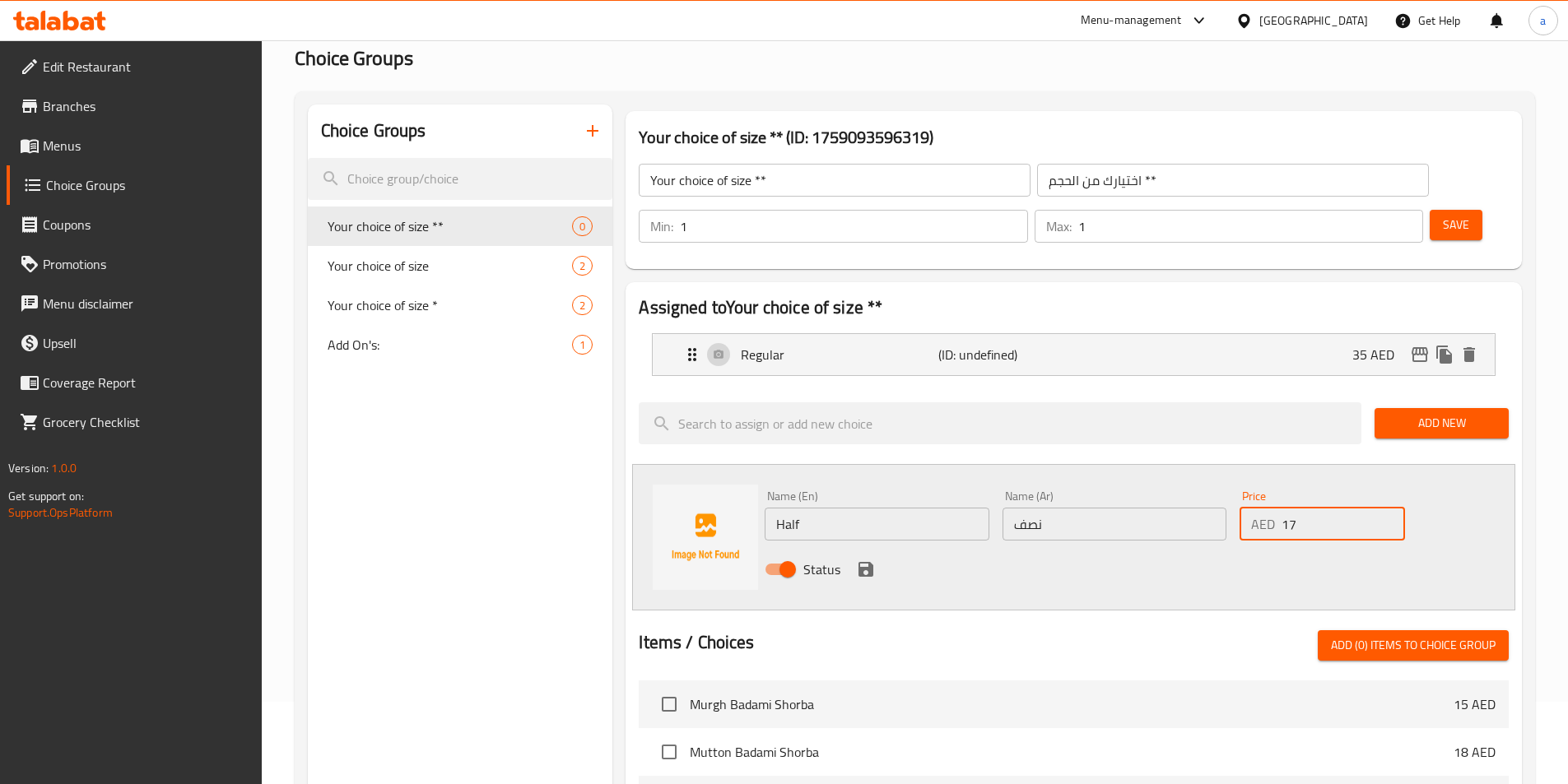
type input "17"
click at [866, 559] on icon "save" at bounding box center [866, 569] width 20 height 20
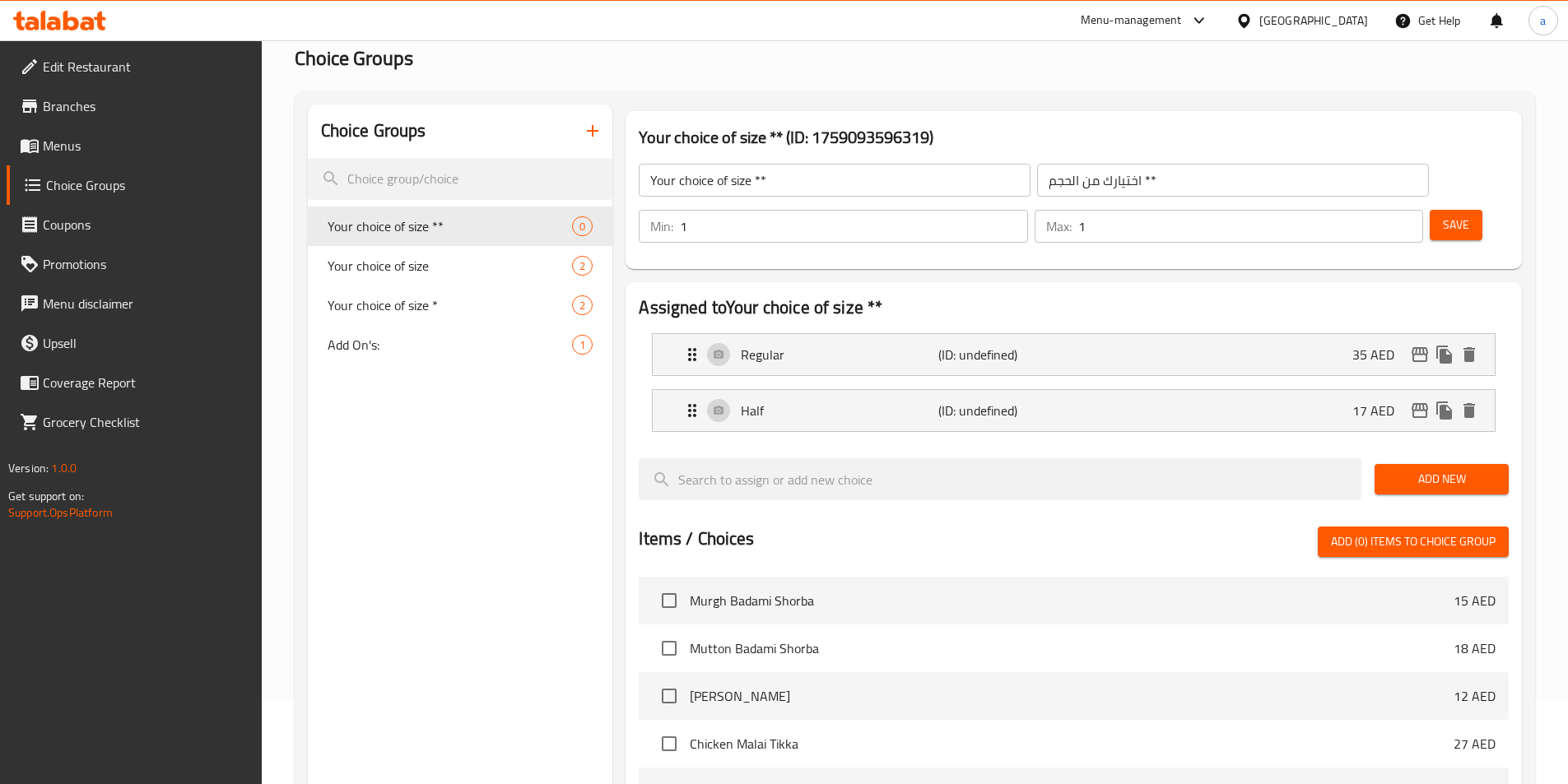
click at [1442, 215] on span "Save" at bounding box center [1455, 225] width 27 height 21
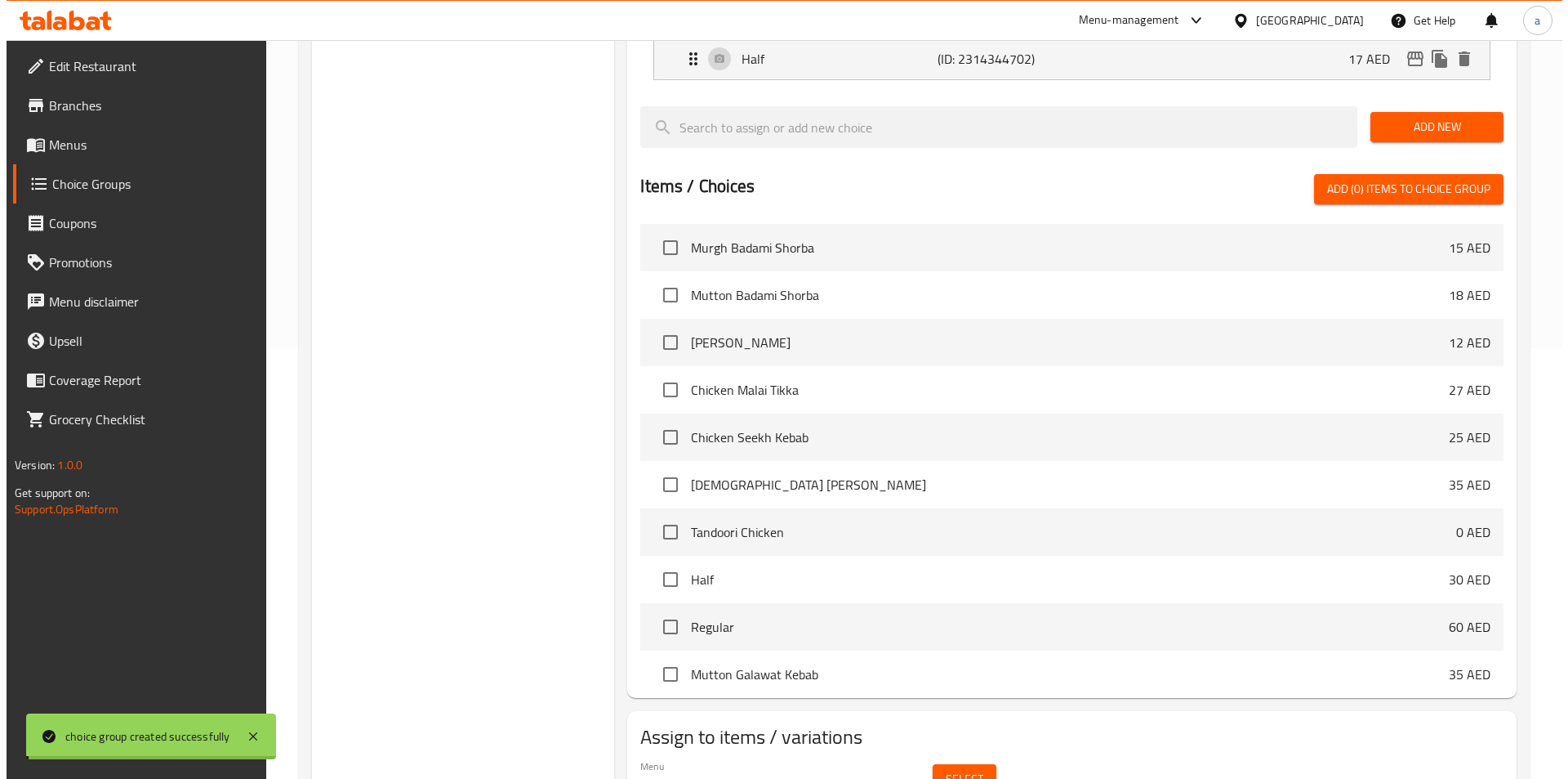
scroll to position [471, 0]
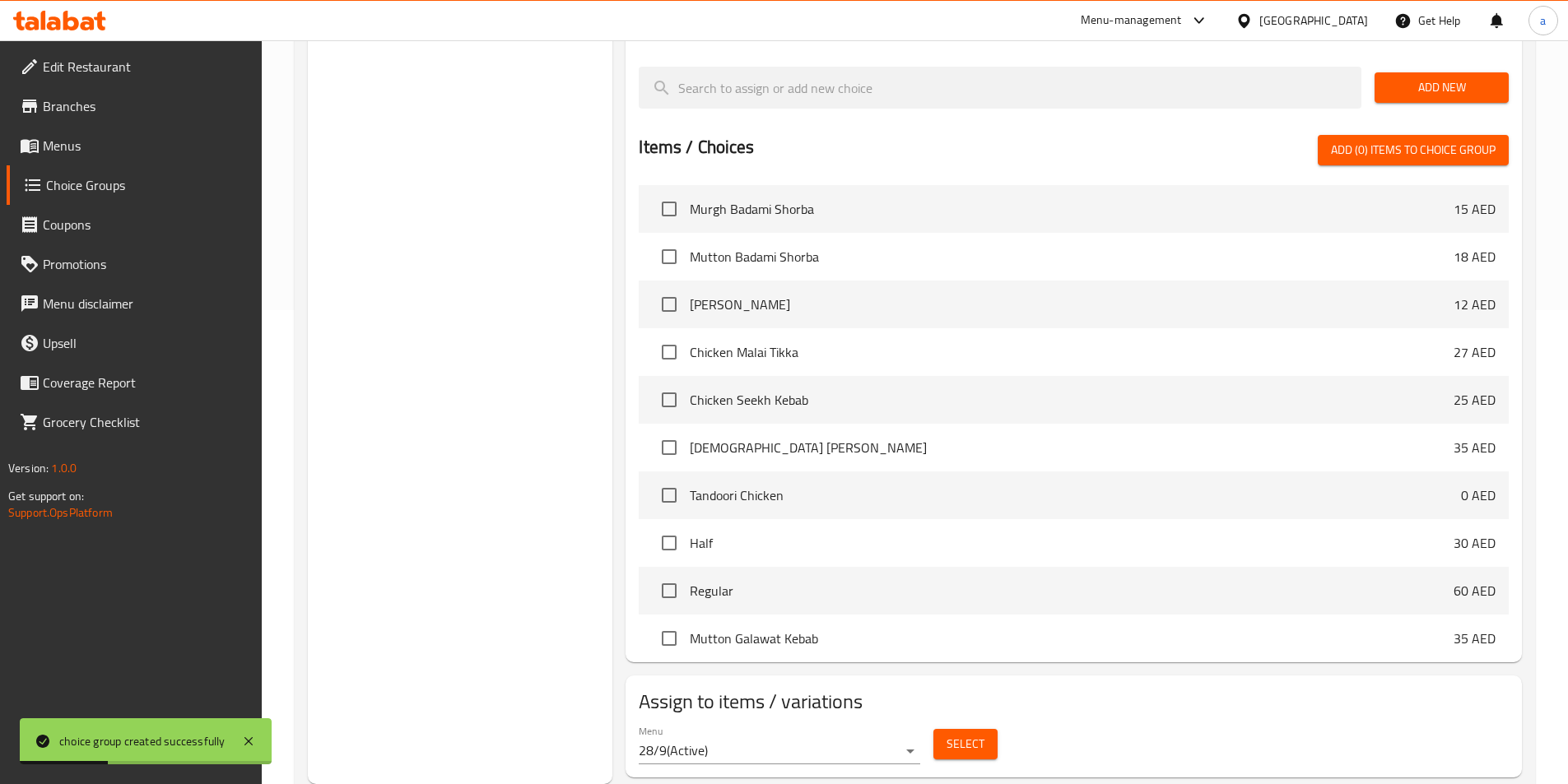
click at [949, 734] on span "Select" at bounding box center [964, 744] width 38 height 21
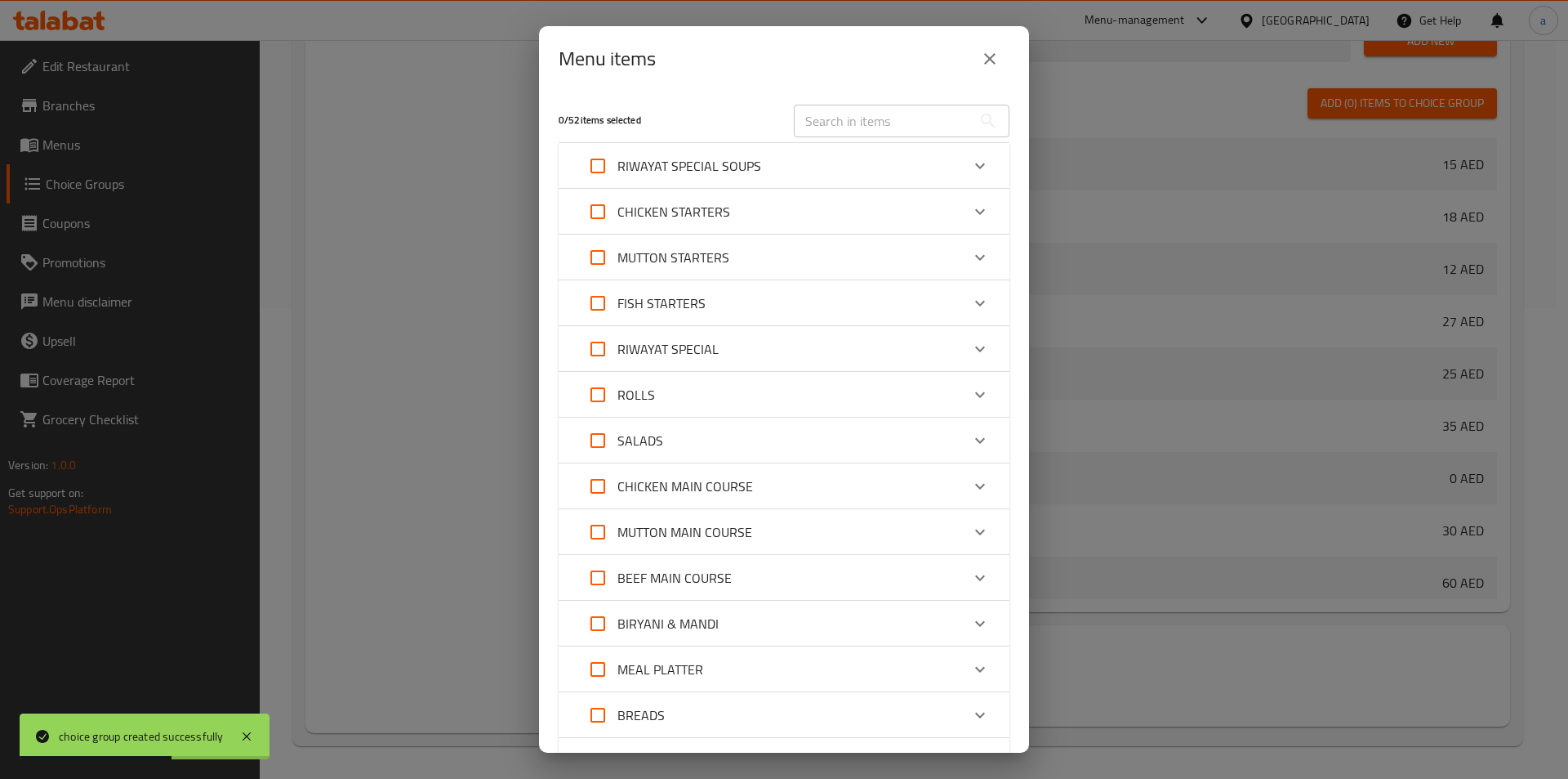
click at [736, 624] on div "BIRYANI & MANDI" at bounding box center [770, 623] width 382 height 39
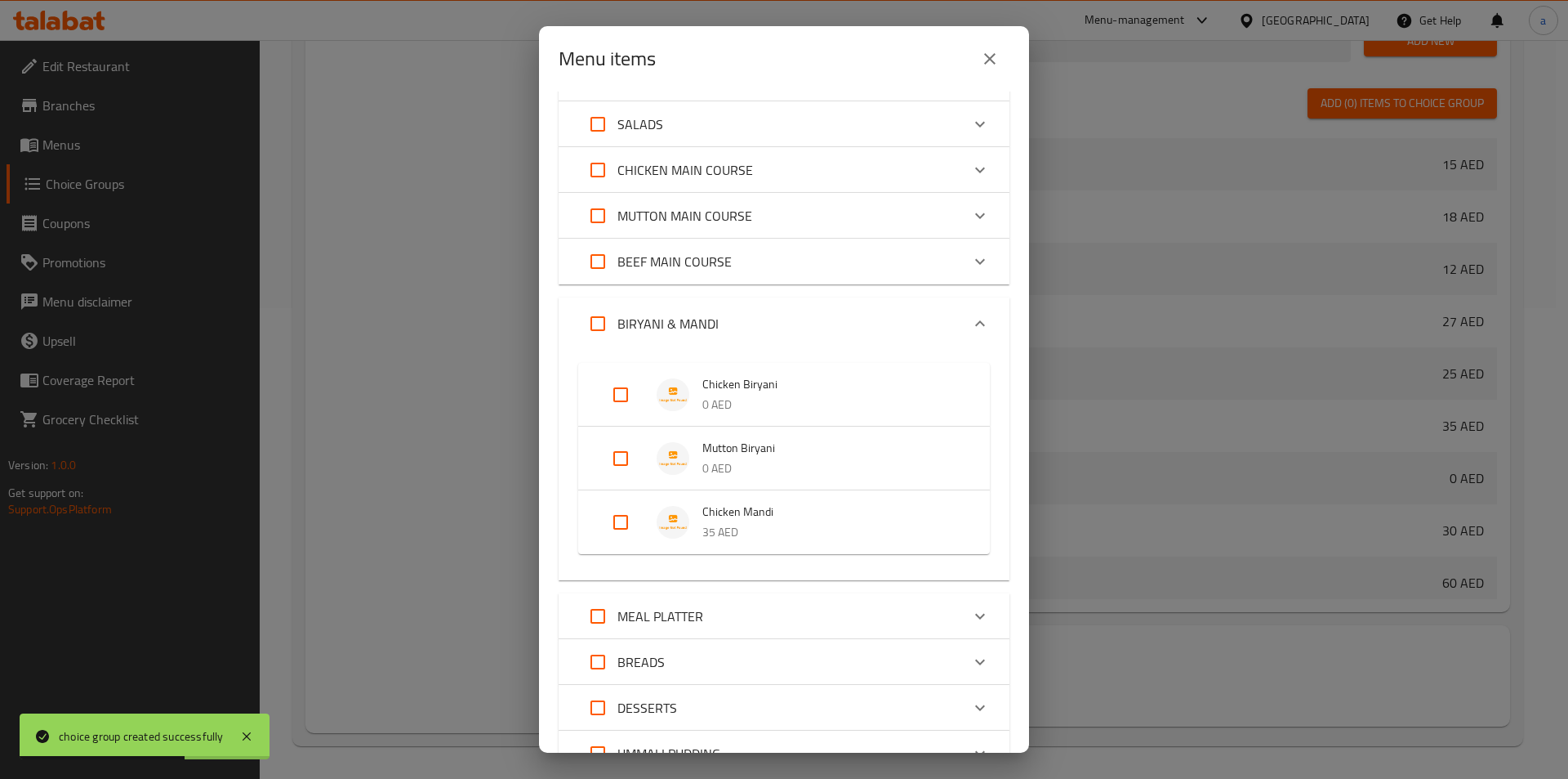
scroll to position [327, 0]
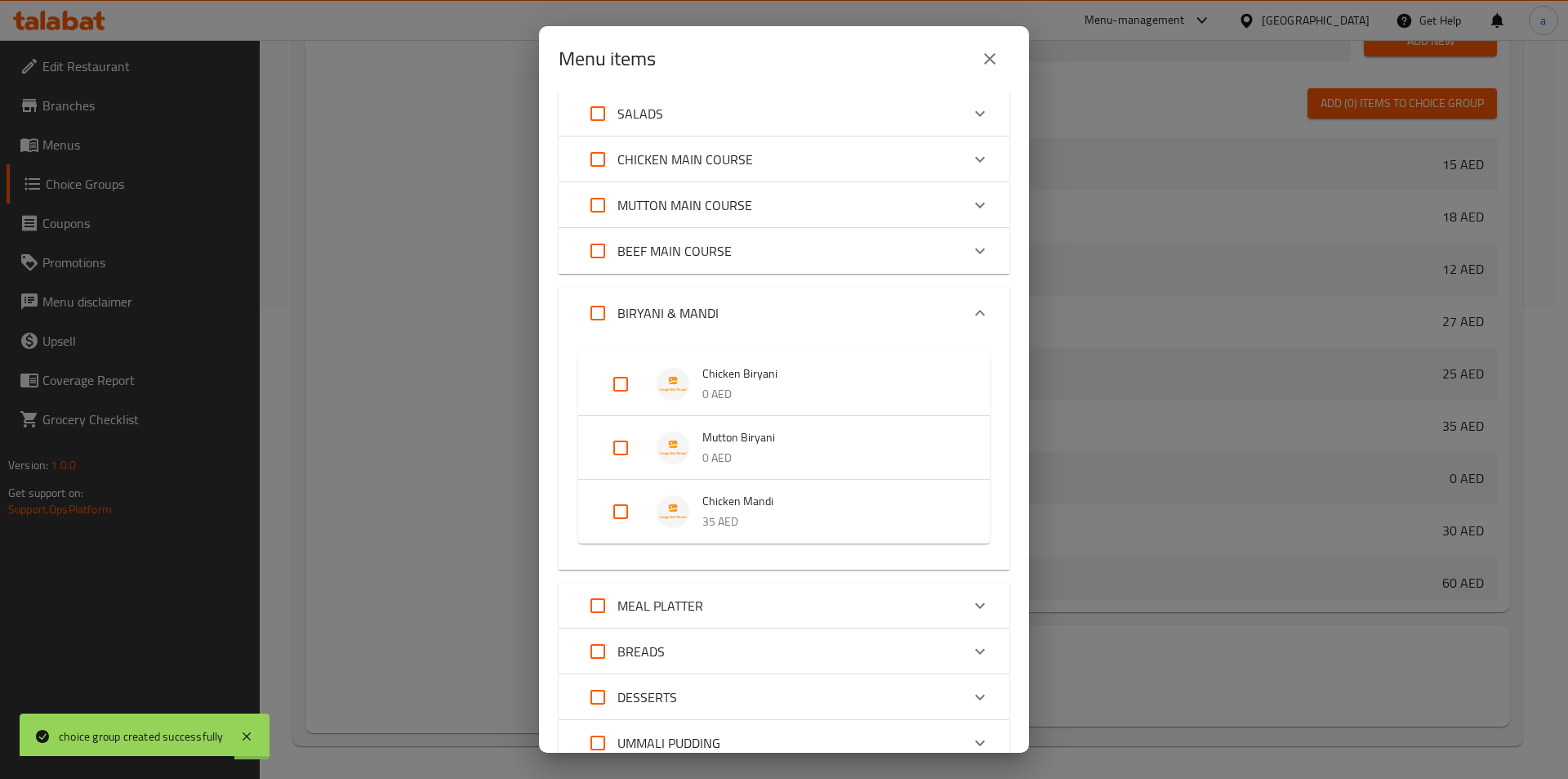
click at [620, 445] on input "Expand" at bounding box center [621, 447] width 39 height 39
checkbox input "true"
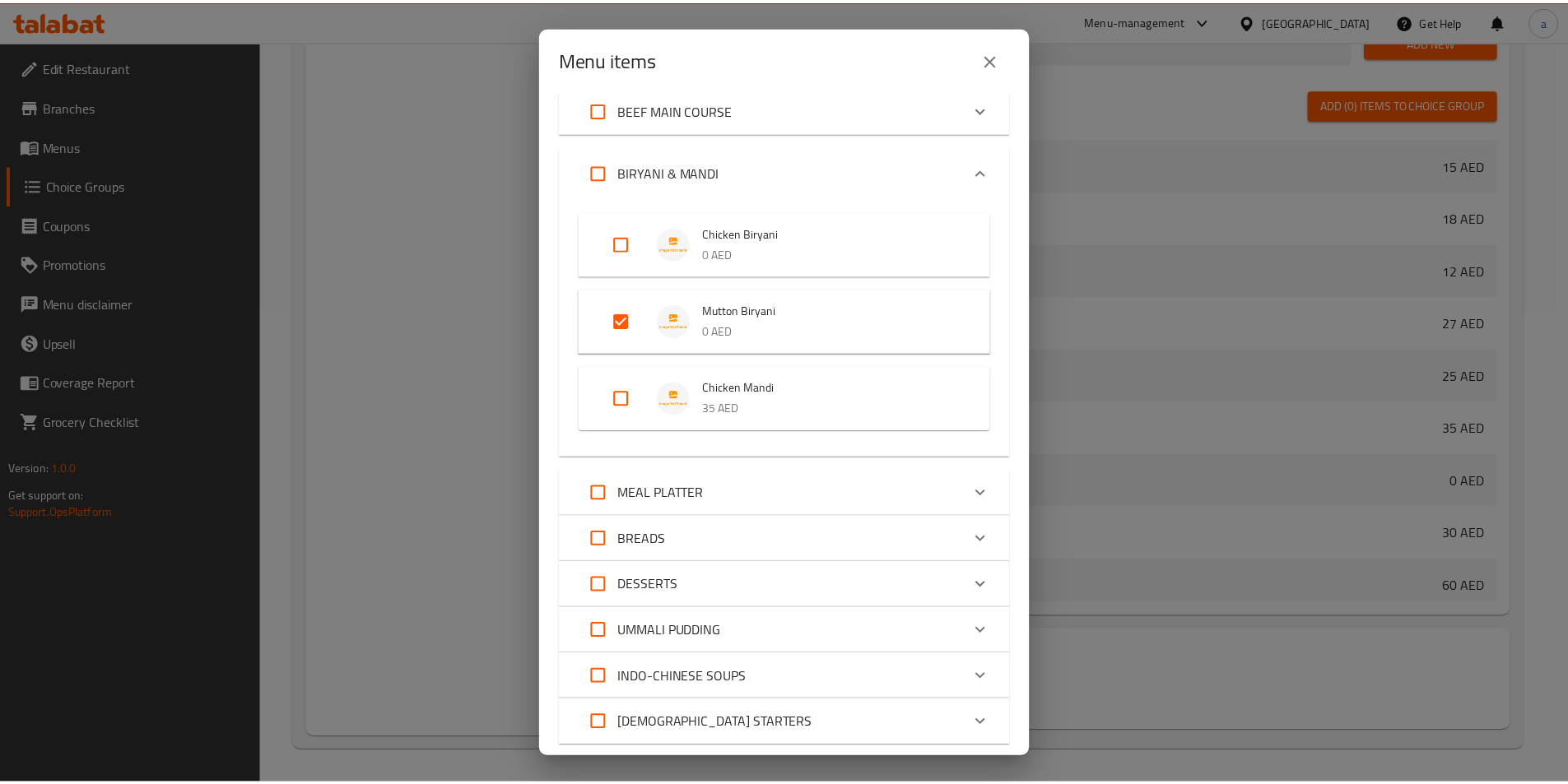
scroll to position [575, 0]
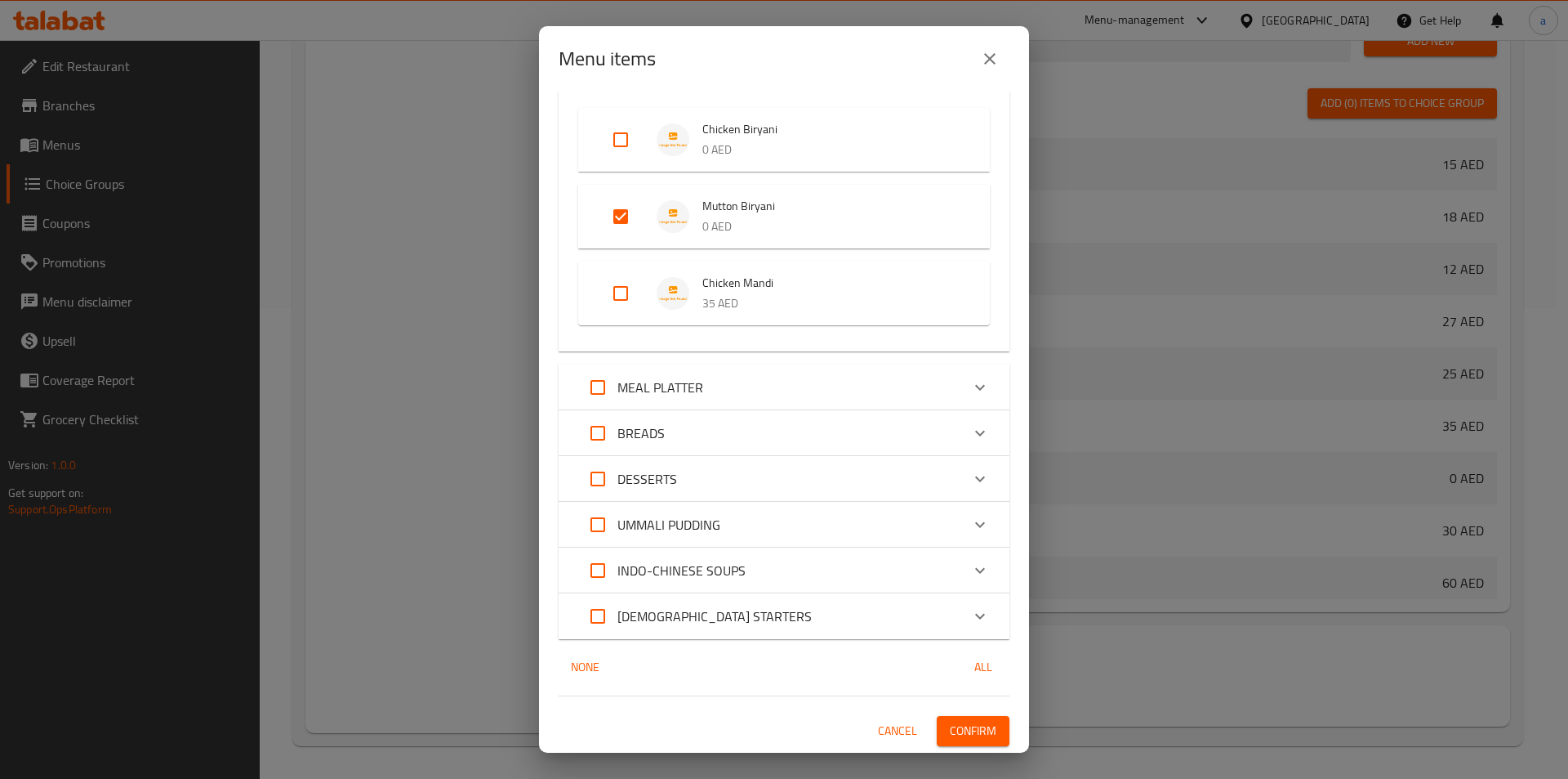
click at [967, 725] on span "Confirm" at bounding box center [973, 731] width 46 height 21
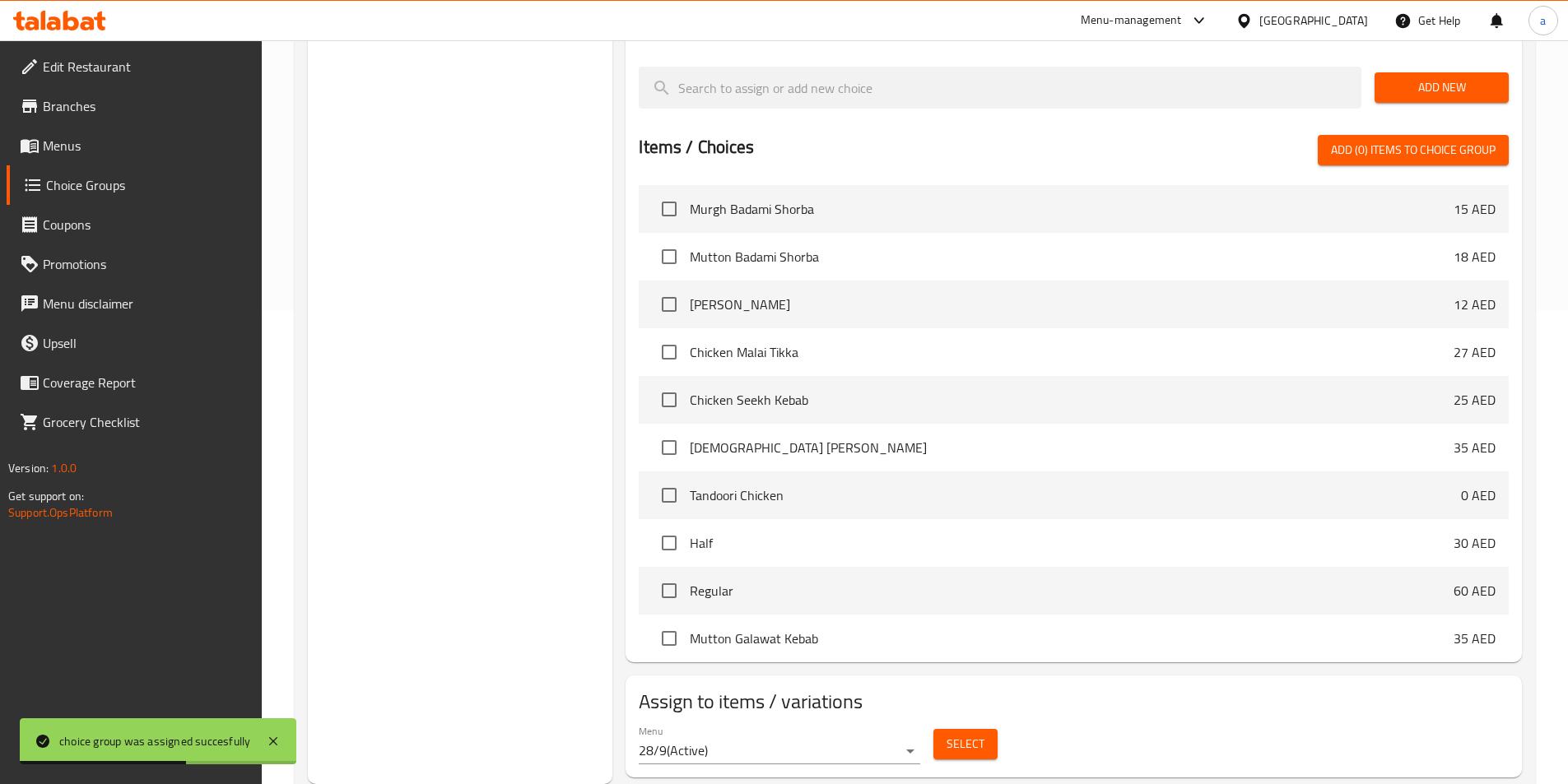
scroll to position [0, 0]
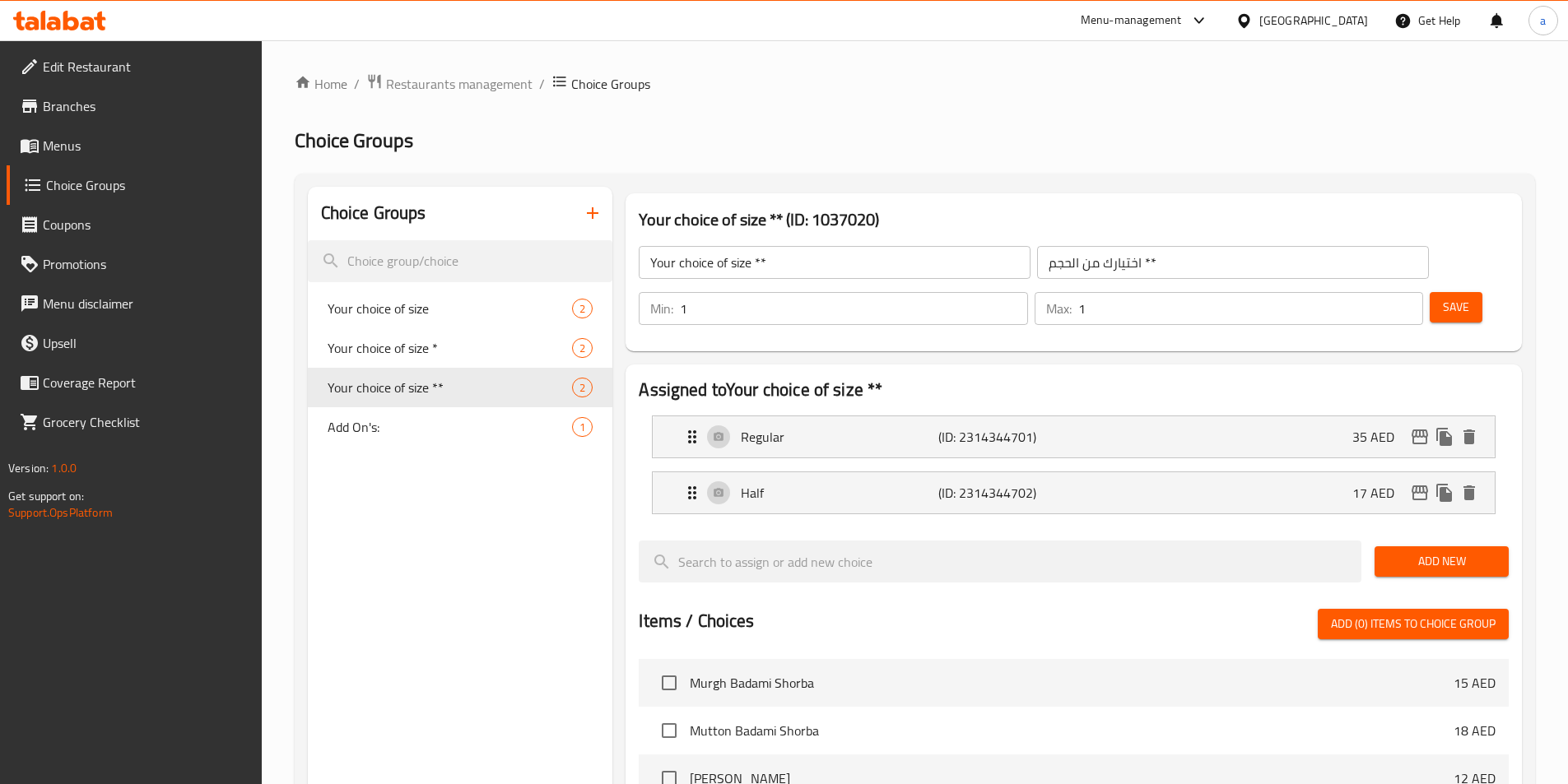
click at [111, 144] on span "Menus" at bounding box center [145, 146] width 206 height 20
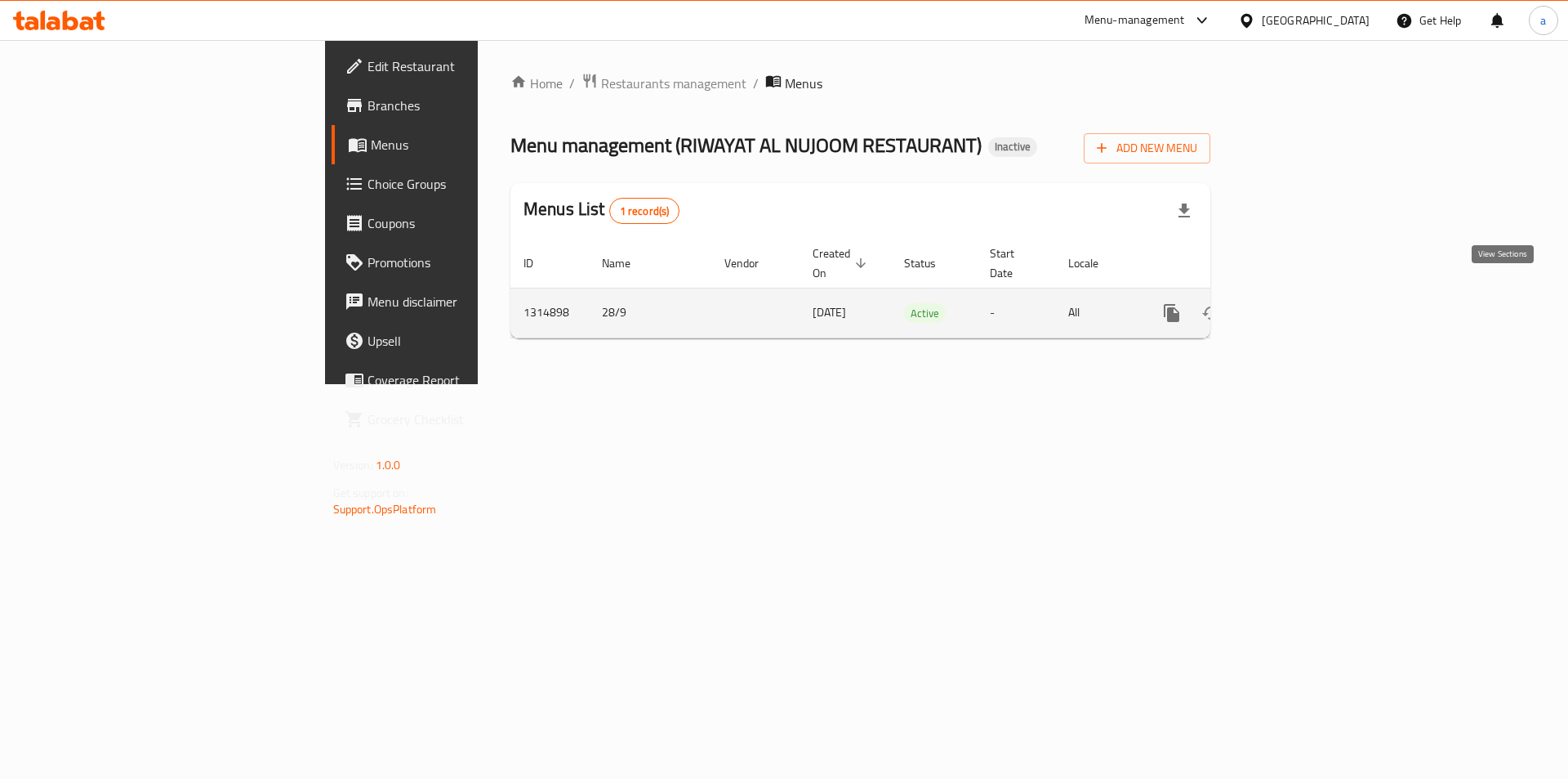
click at [1309, 299] on link "enhanced table" at bounding box center [1289, 312] width 39 height 39
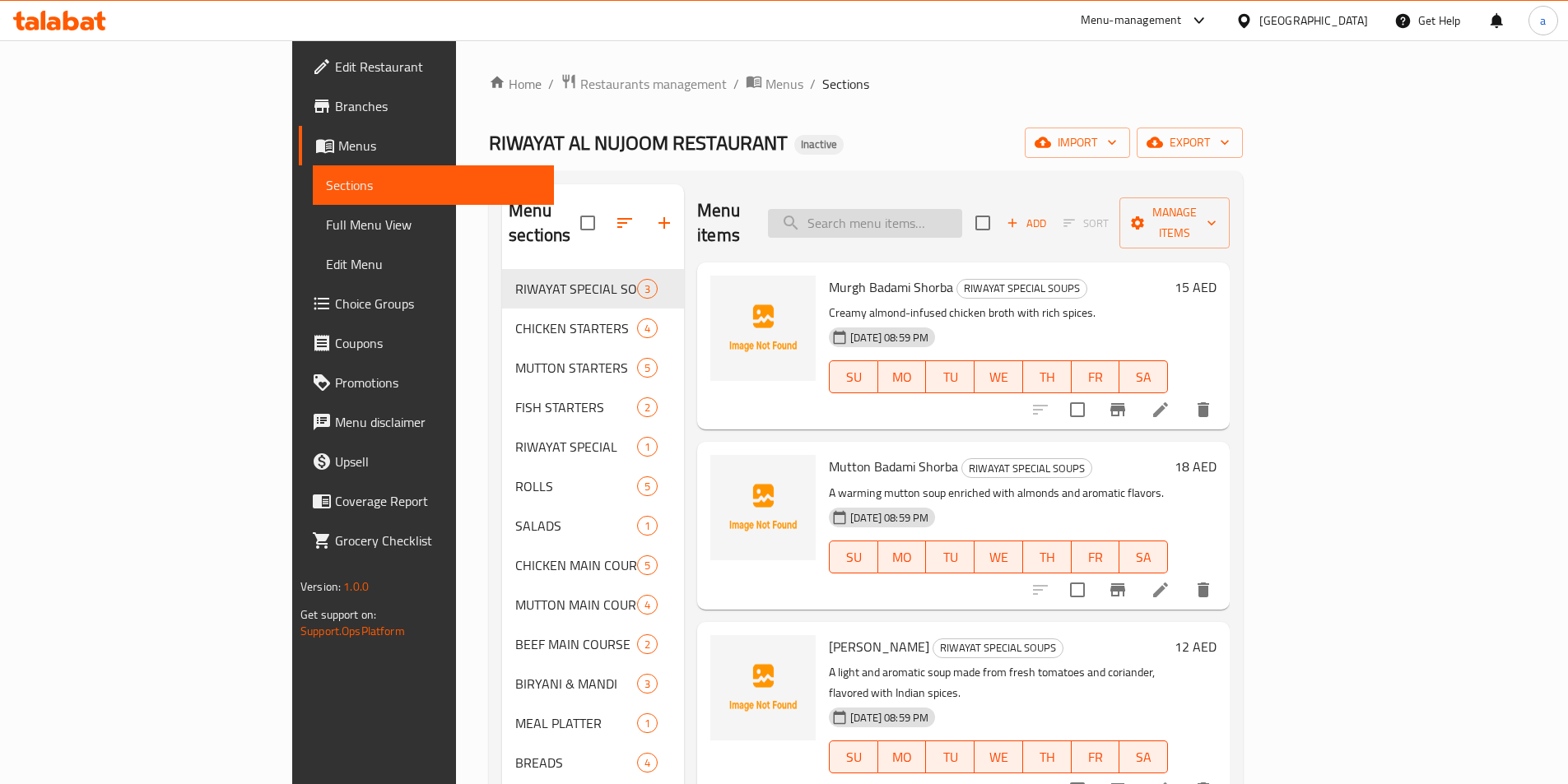
click at [962, 210] on input "search" at bounding box center [864, 223] width 194 height 29
paste input "Murgh Badami Shorba"
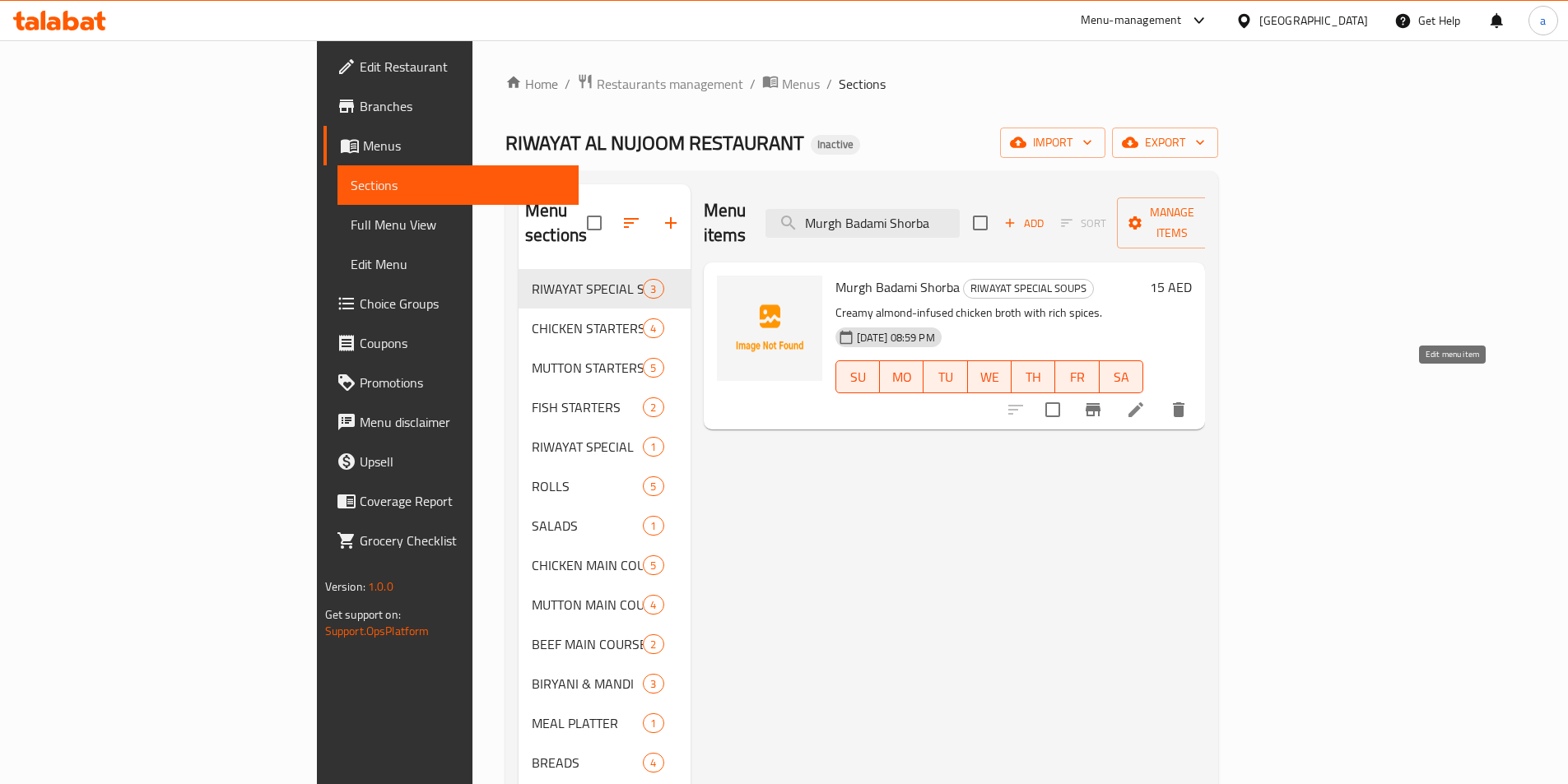
type input "Murgh Badami Shorba"
click at [1145, 400] on icon at bounding box center [1135, 410] width 20 height 20
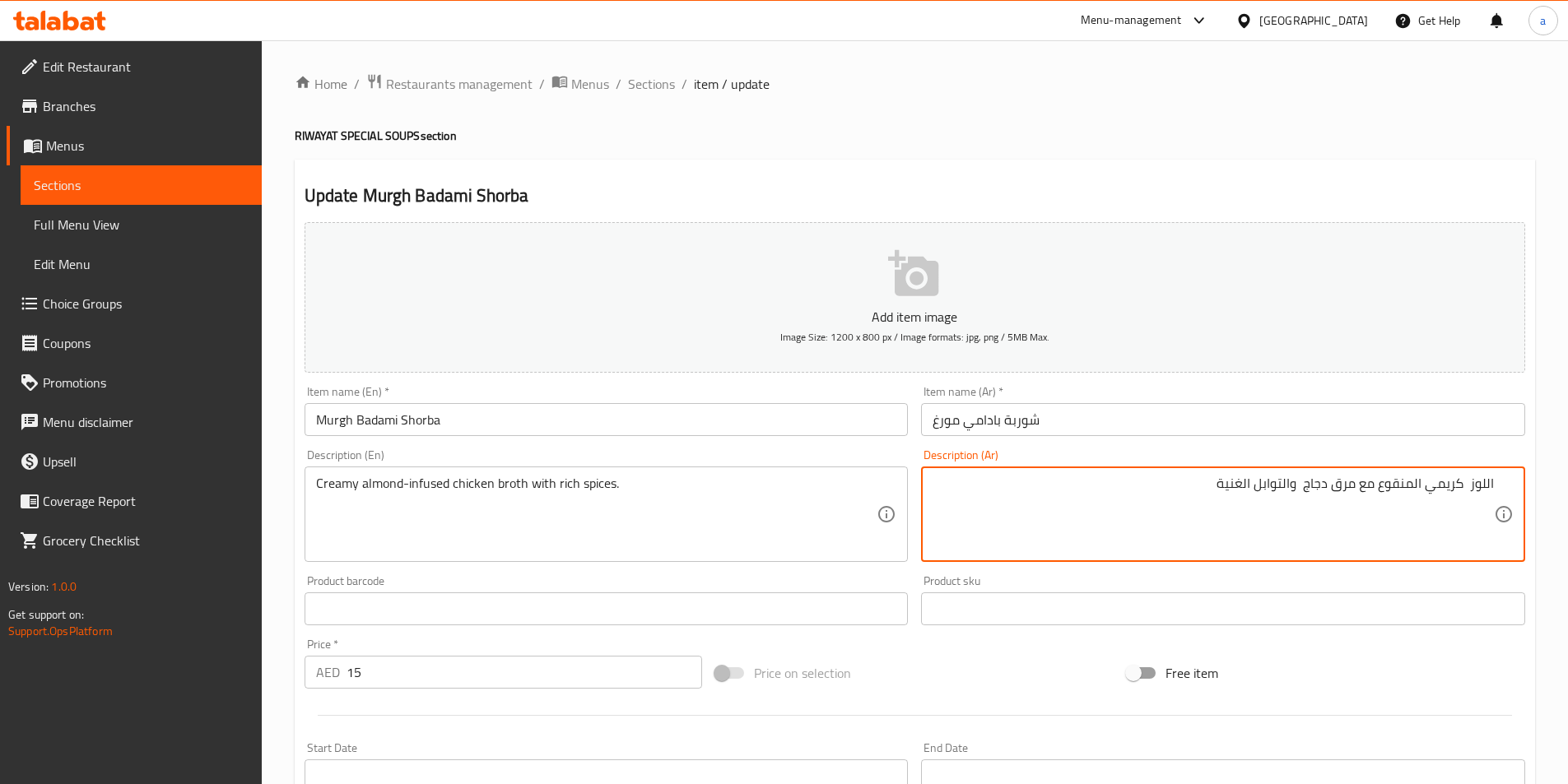
scroll to position [378, 0]
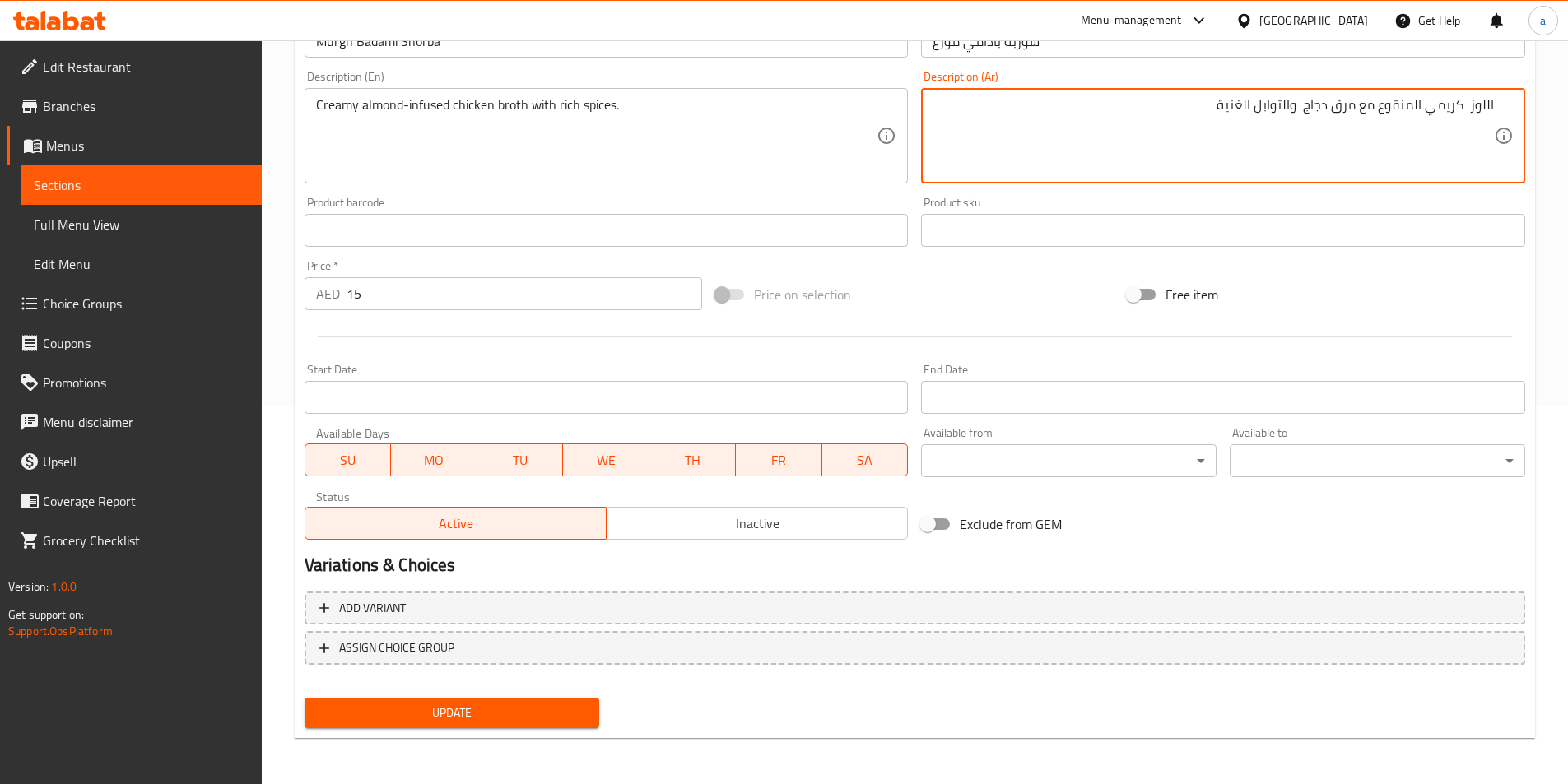
type textarea "اللوز كريمي المنقوع مع مرق دجاج والتوابل الغنية"
click at [554, 707] on span "Update" at bounding box center [452, 712] width 269 height 21
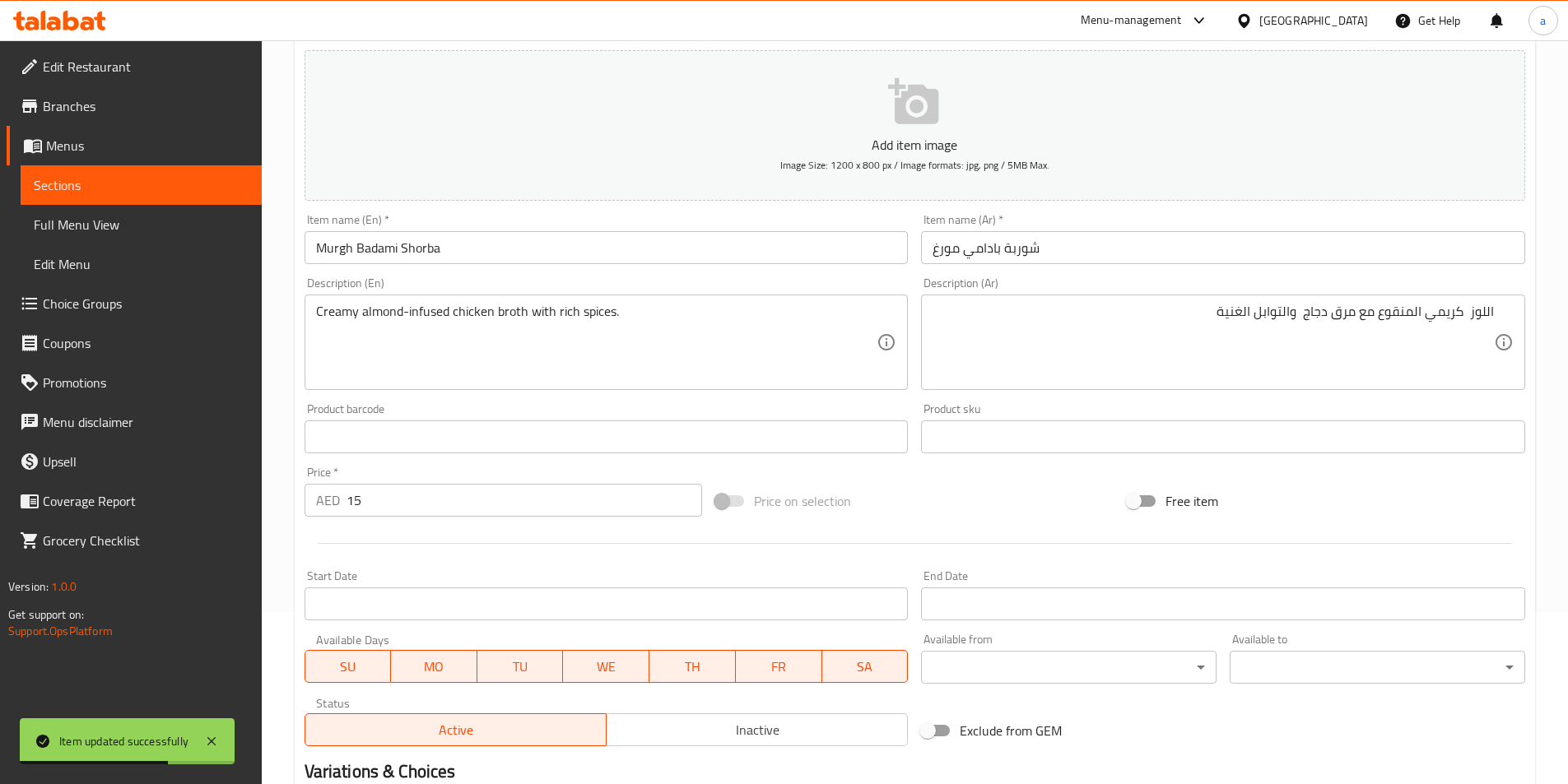
scroll to position [0, 0]
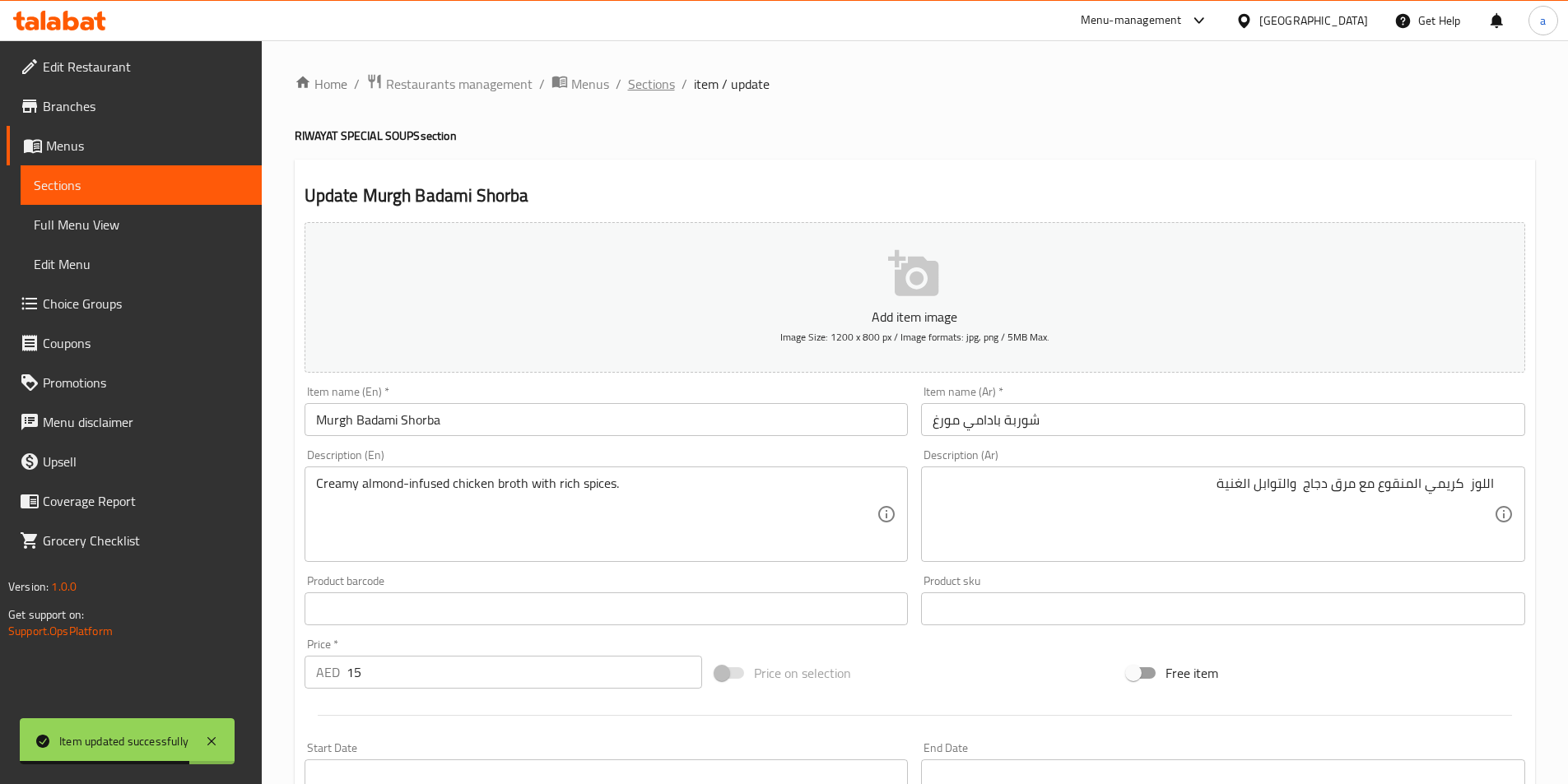
click at [658, 86] on span "Sections" at bounding box center [651, 84] width 47 height 20
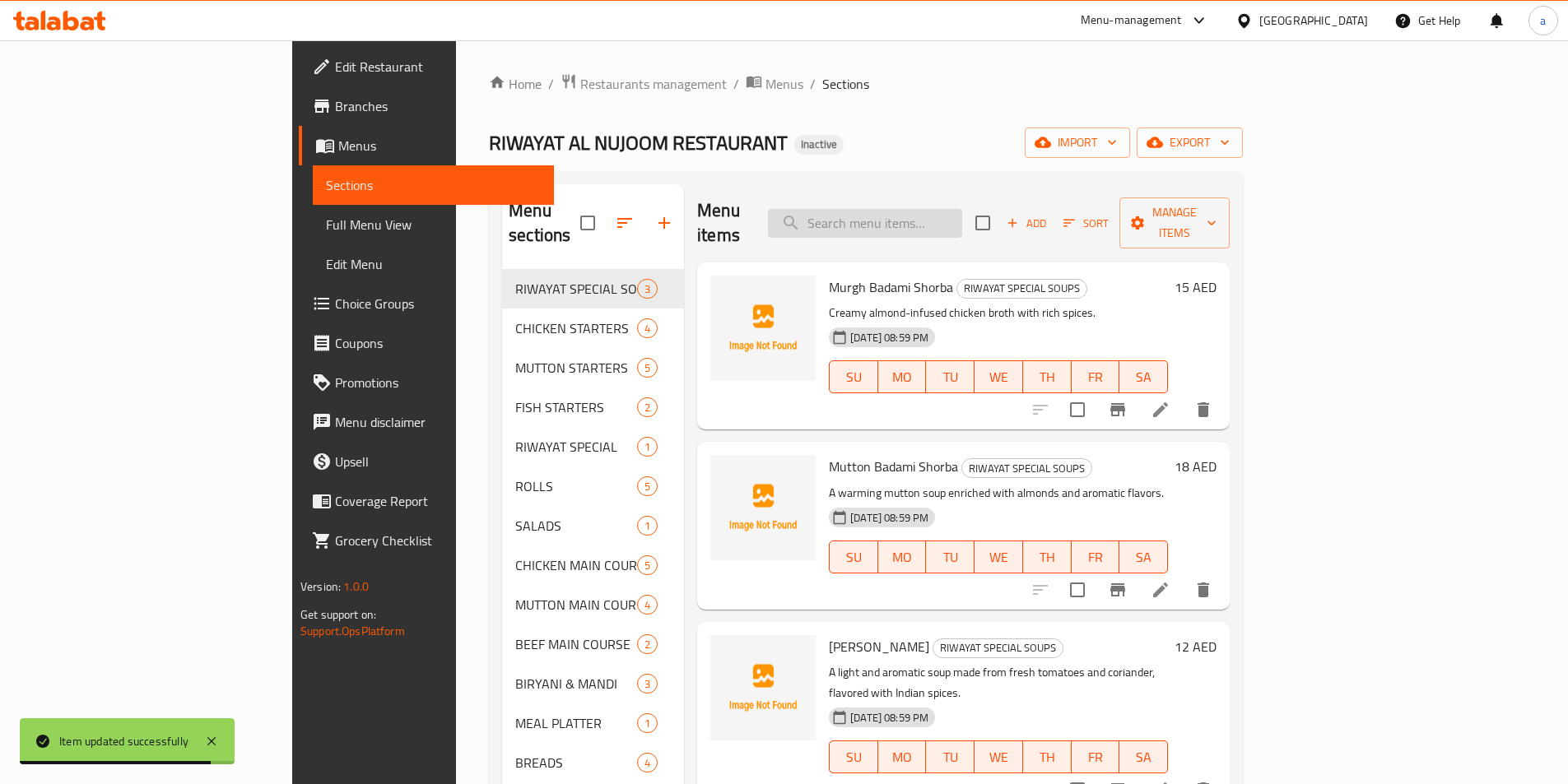
click at [934, 209] on input "search" at bounding box center [864, 223] width 194 height 29
paste input "Chicken Malai Tikka"
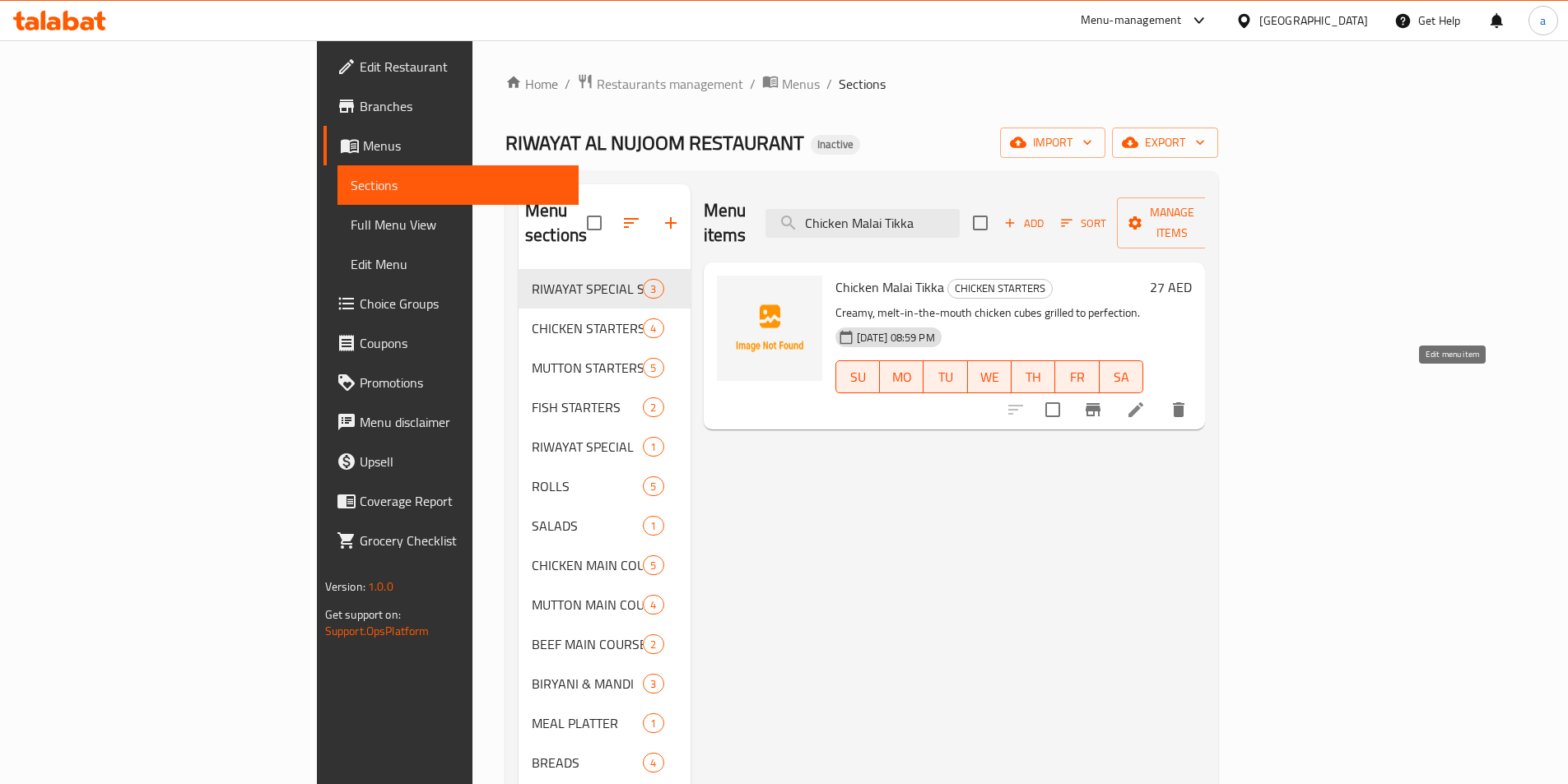
type input "Chicken Malai Tikka"
click at [1145, 400] on icon at bounding box center [1135, 410] width 20 height 20
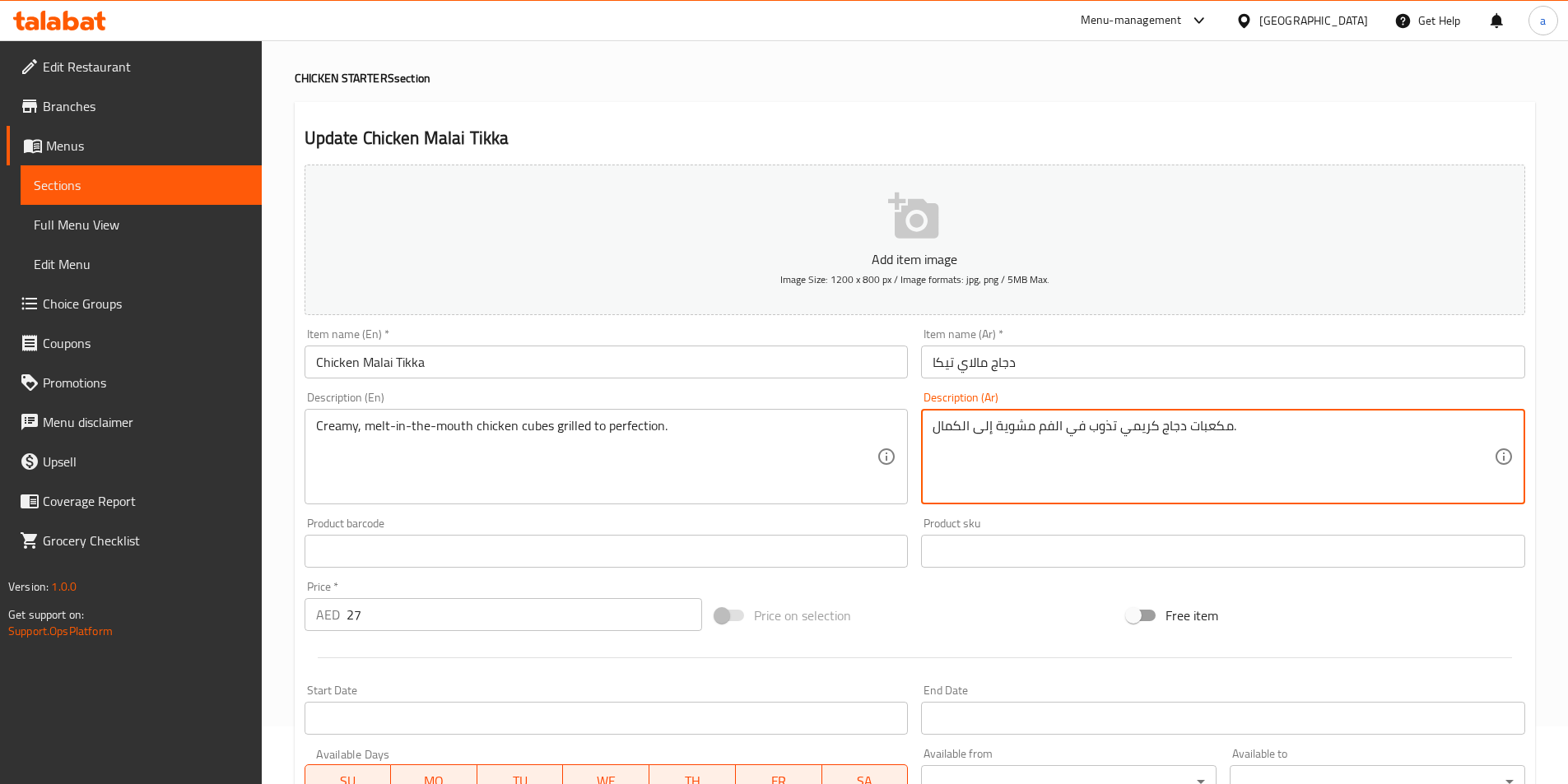
scroll to position [329, 0]
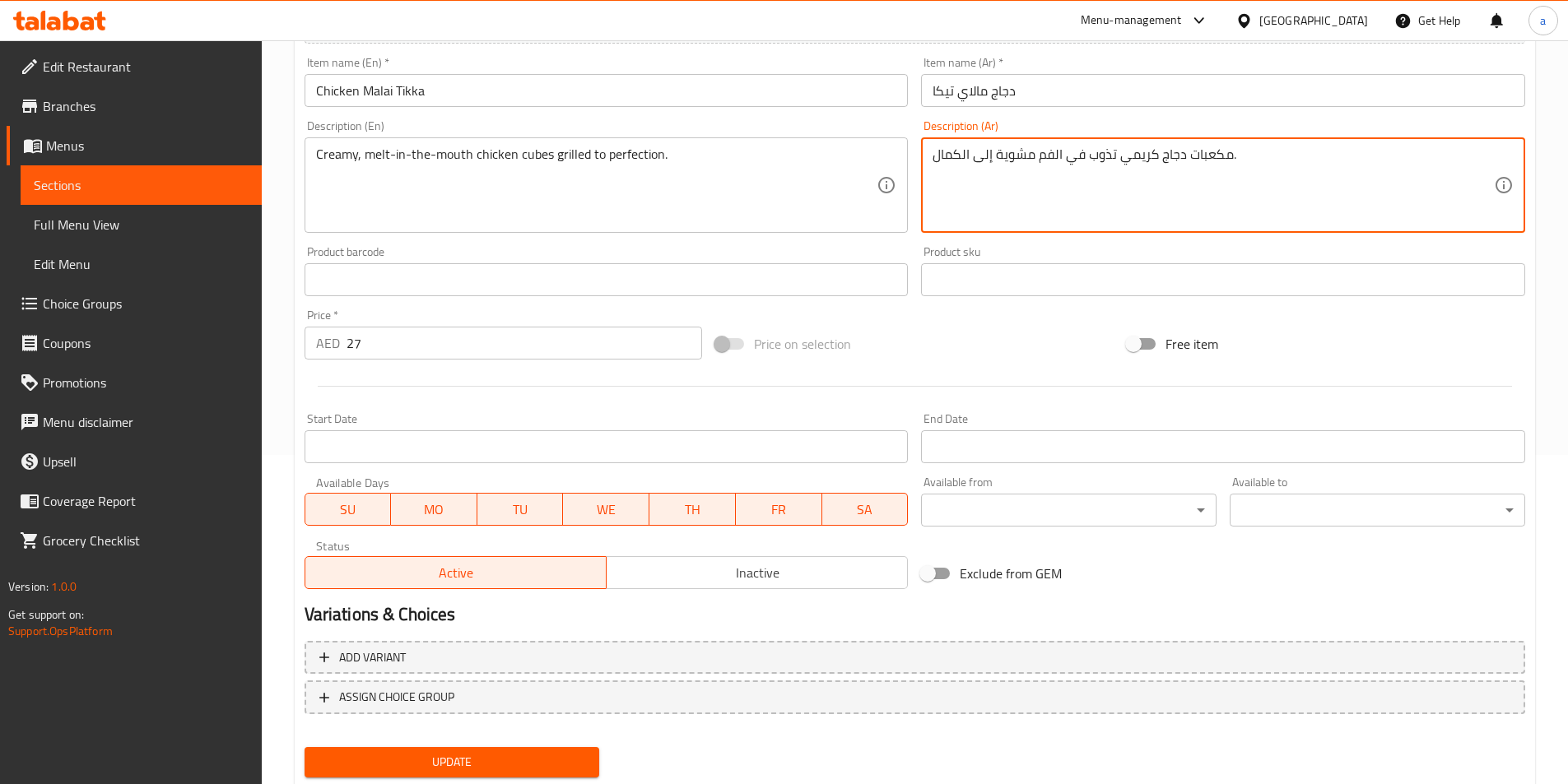
type textarea "مكعبات دجاج كريمي تذوب في الفم مشوية إلى الكمال."
click at [515, 761] on span "Update" at bounding box center [452, 762] width 269 height 21
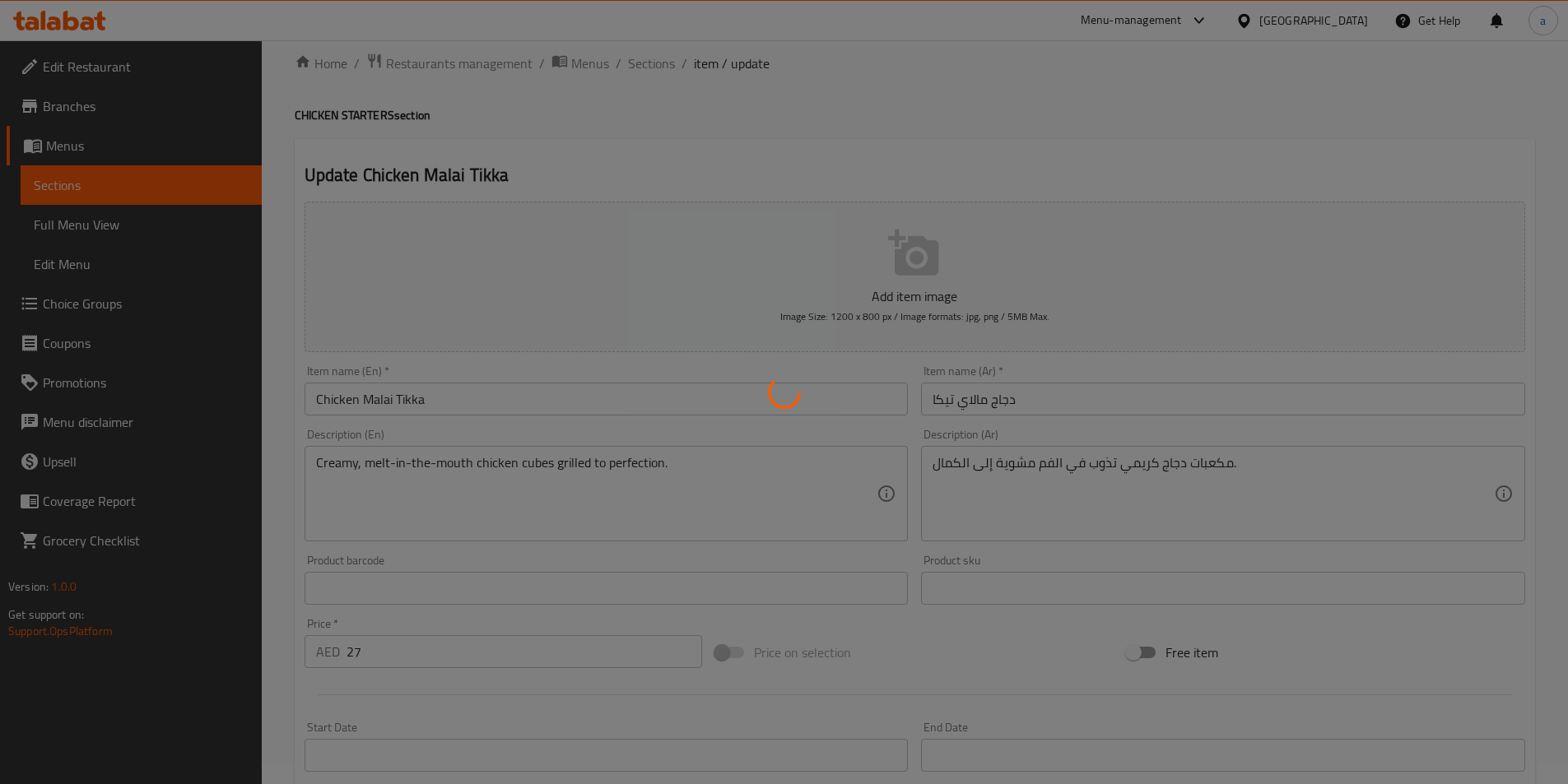
scroll to position [0, 0]
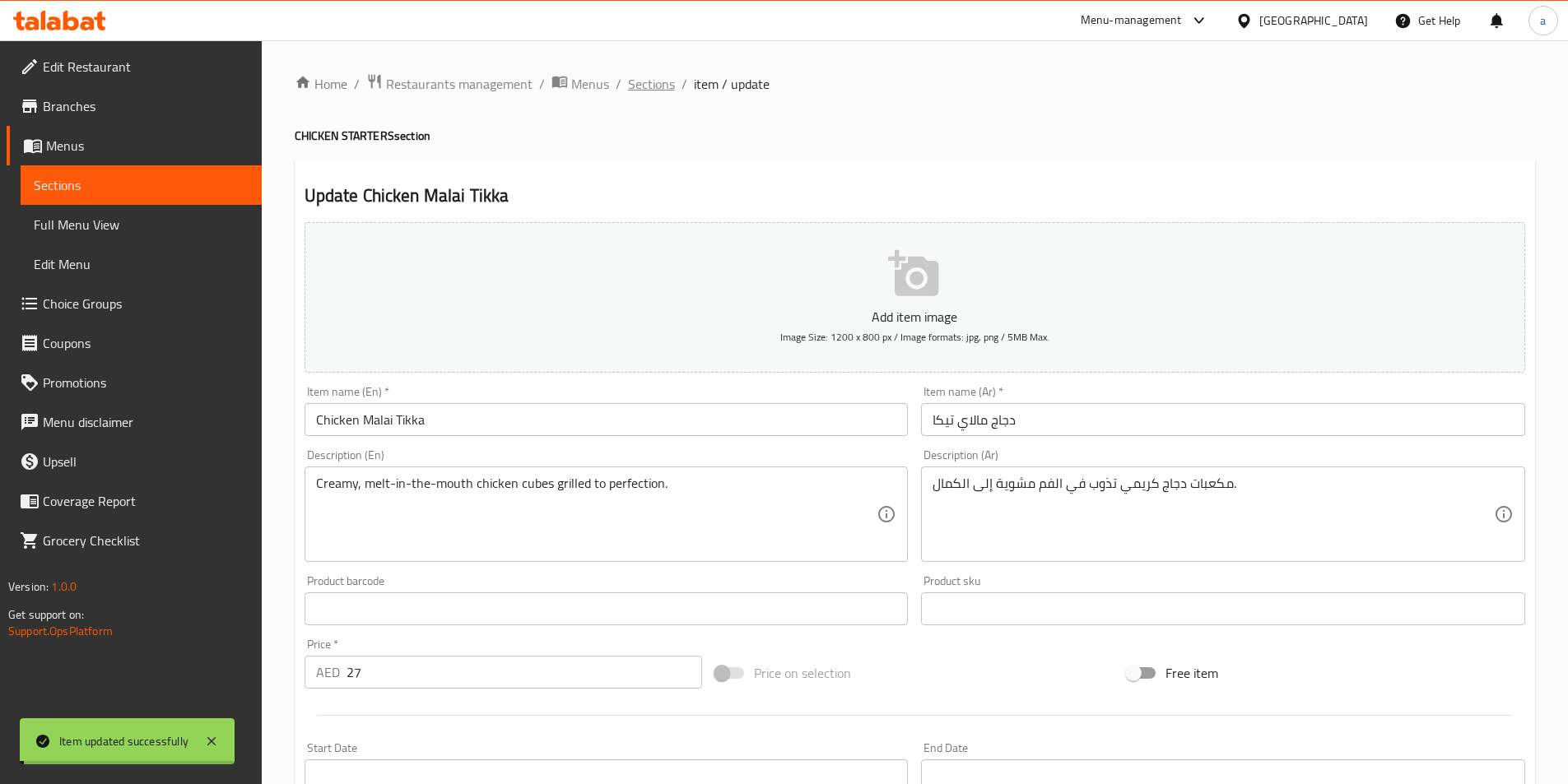
click at [650, 74] on span "Sections" at bounding box center [651, 84] width 47 height 20
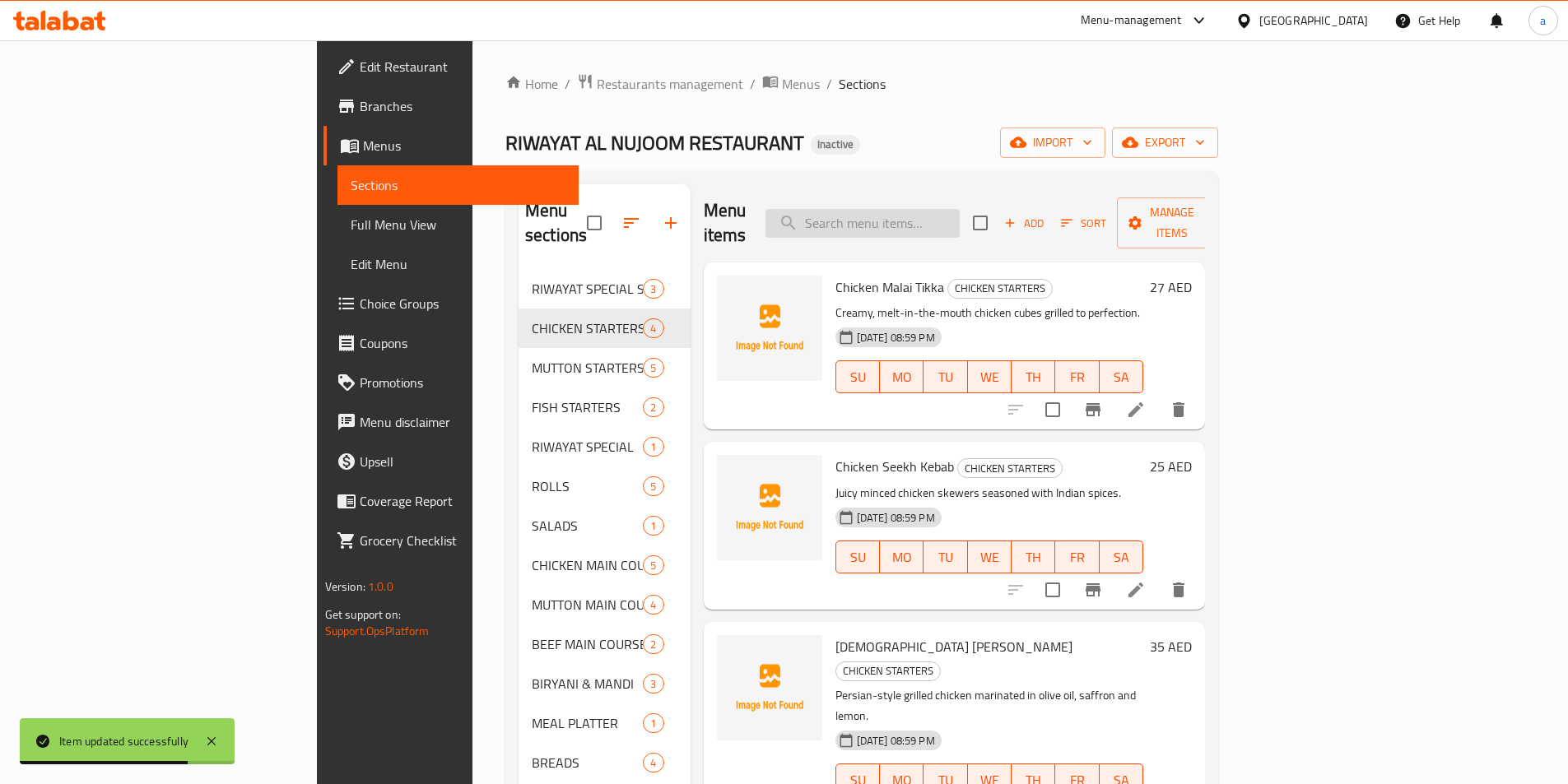
click at [918, 222] on input "search" at bounding box center [862, 223] width 194 height 29
paste input "Chicken Seekh Roll"
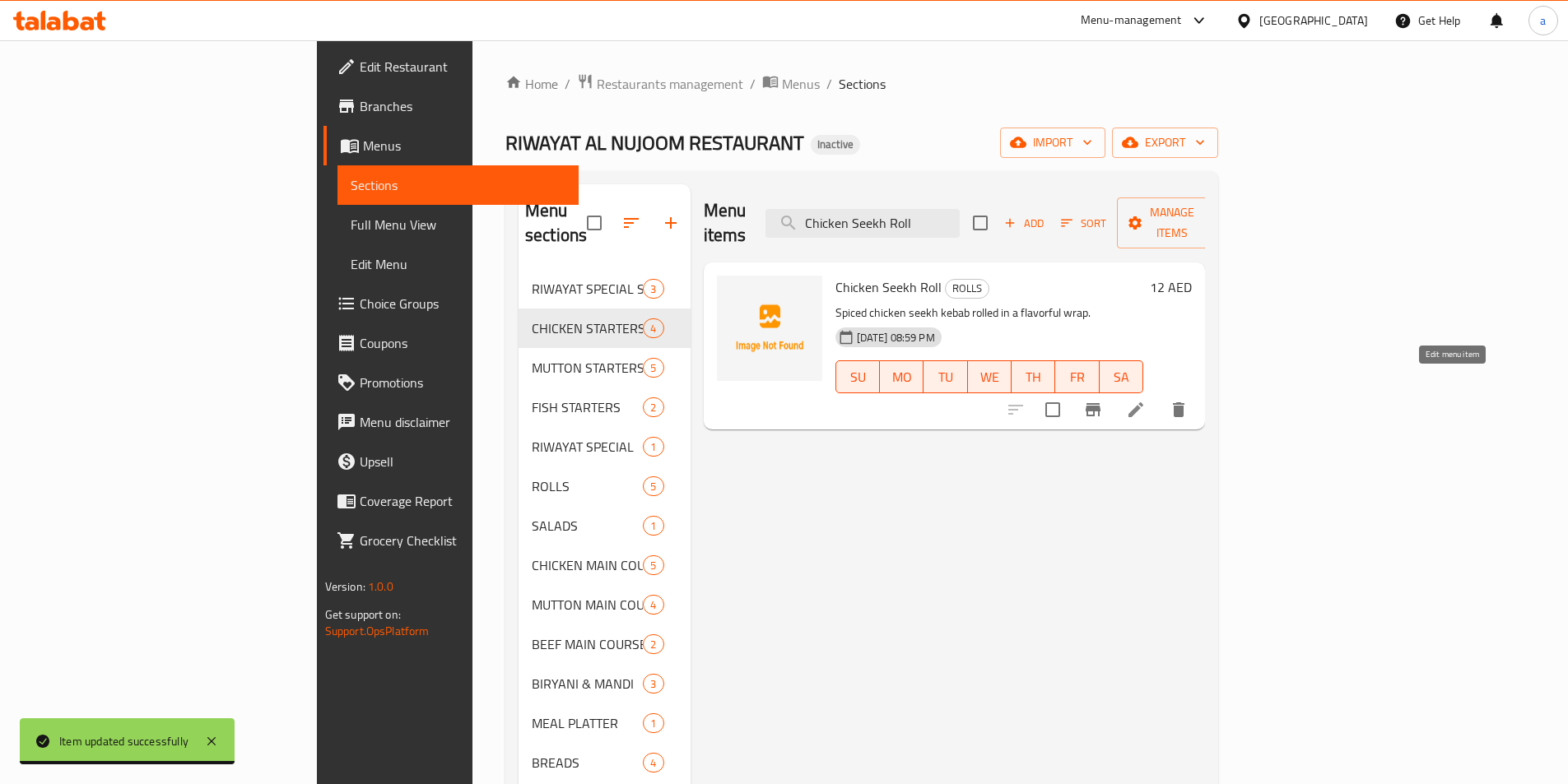
type input "Chicken Seekh Roll"
click at [1145, 400] on icon at bounding box center [1135, 410] width 20 height 20
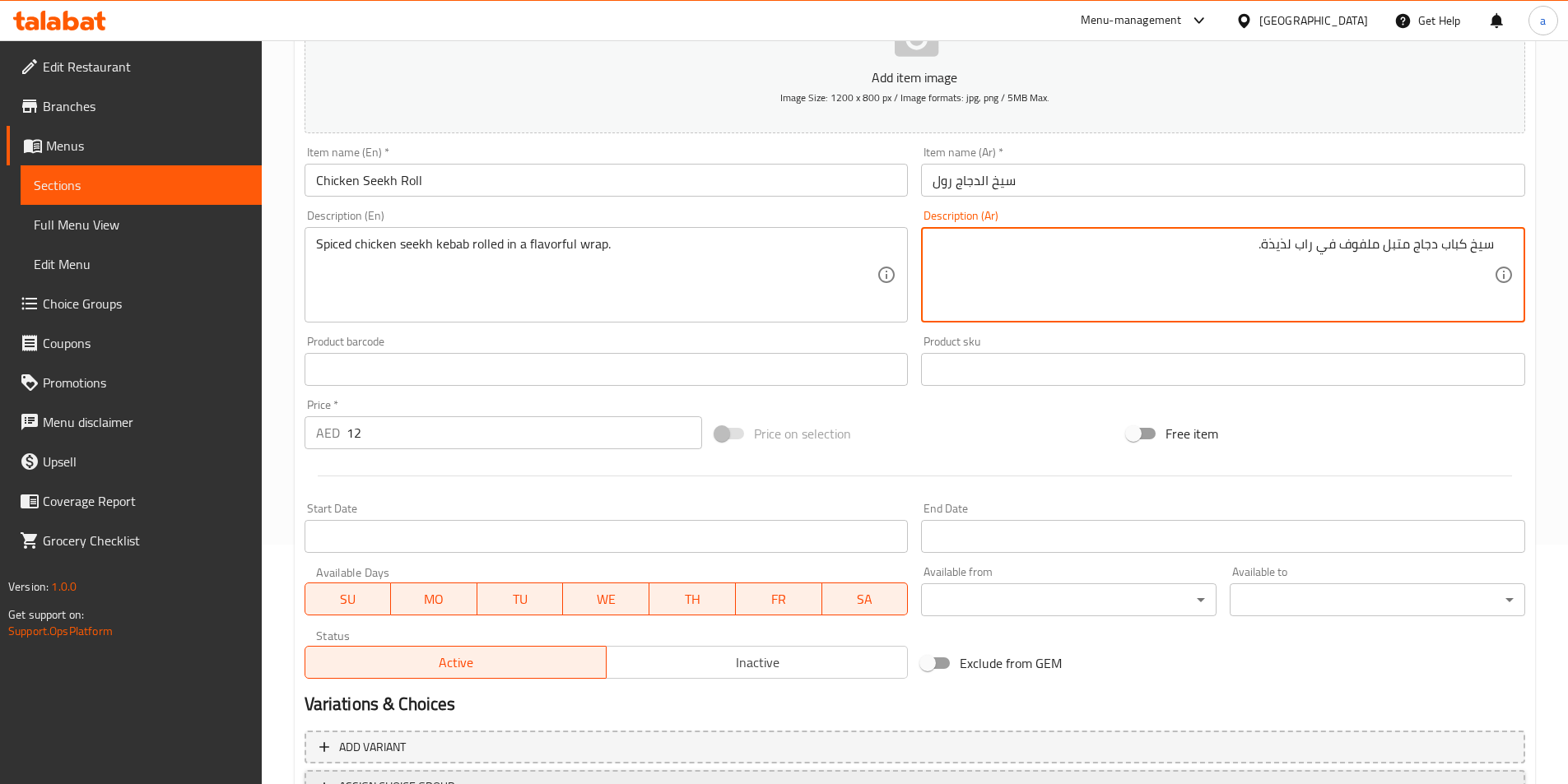
scroll to position [378, 0]
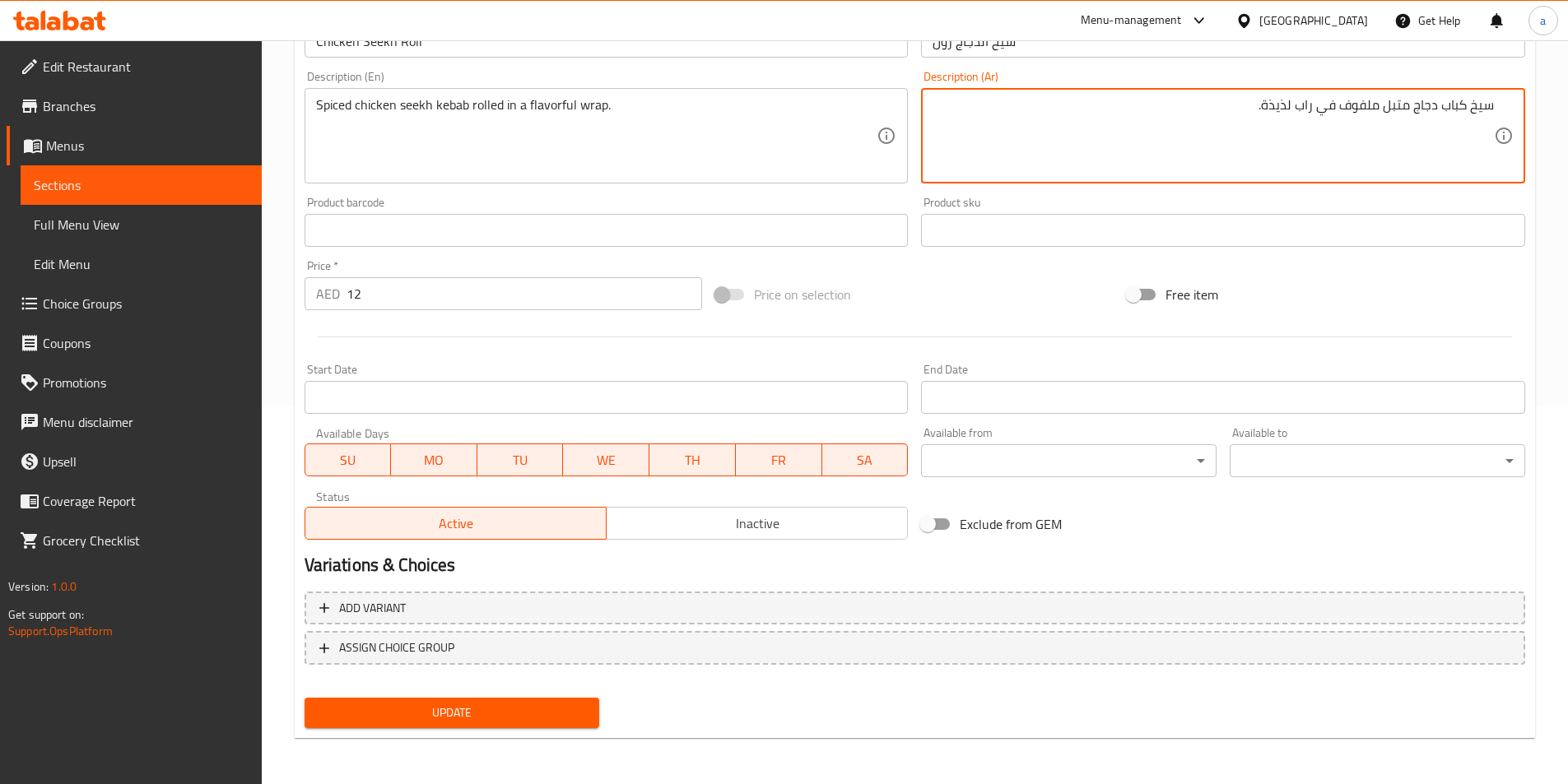
type textarea "سيخ كباب دجاج متبل ملفوف في راب لذيذة."
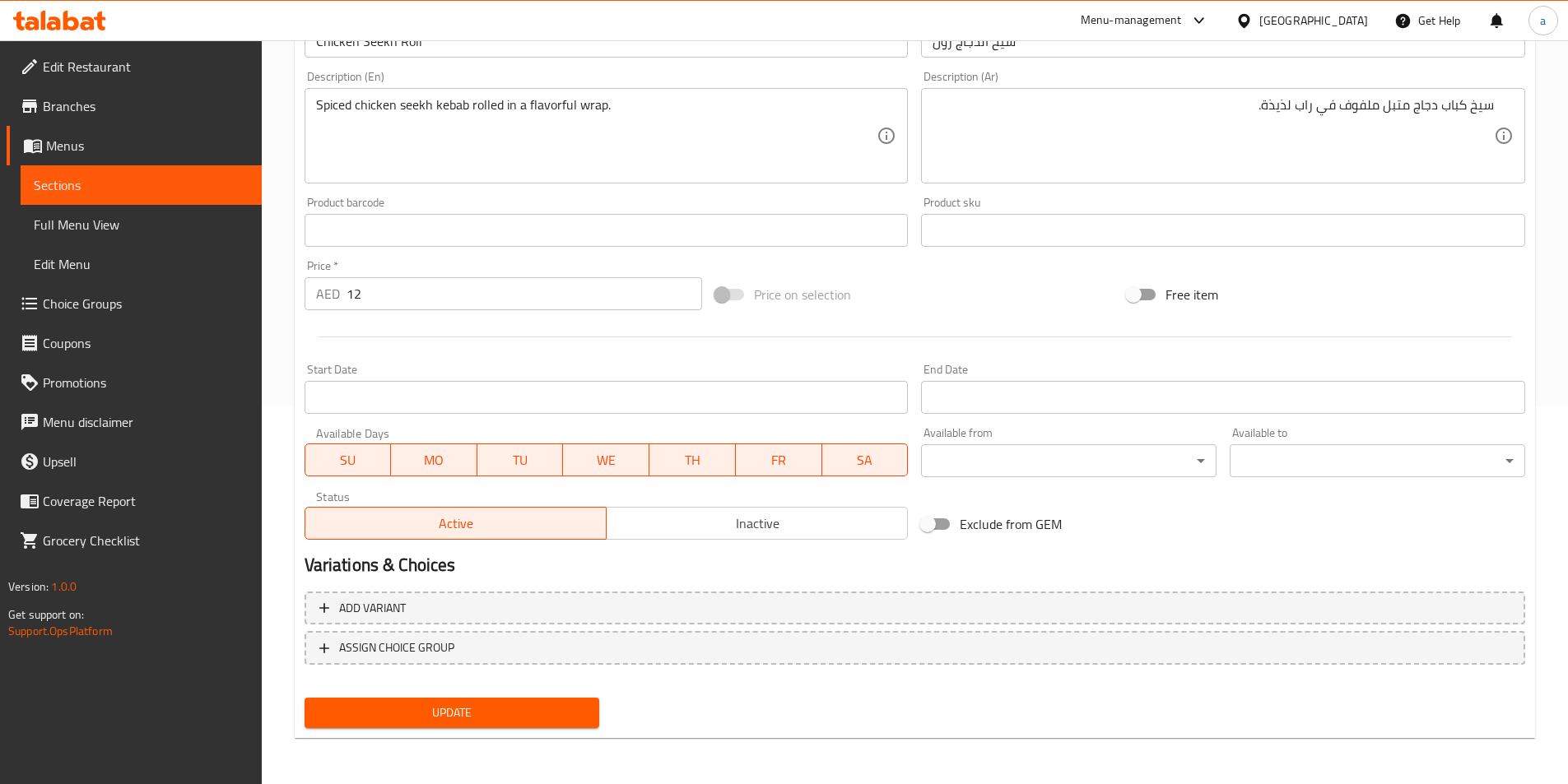
click at [520, 730] on div "Update" at bounding box center [452, 712] width 308 height 43
click at [522, 719] on span "Update" at bounding box center [452, 712] width 269 height 21
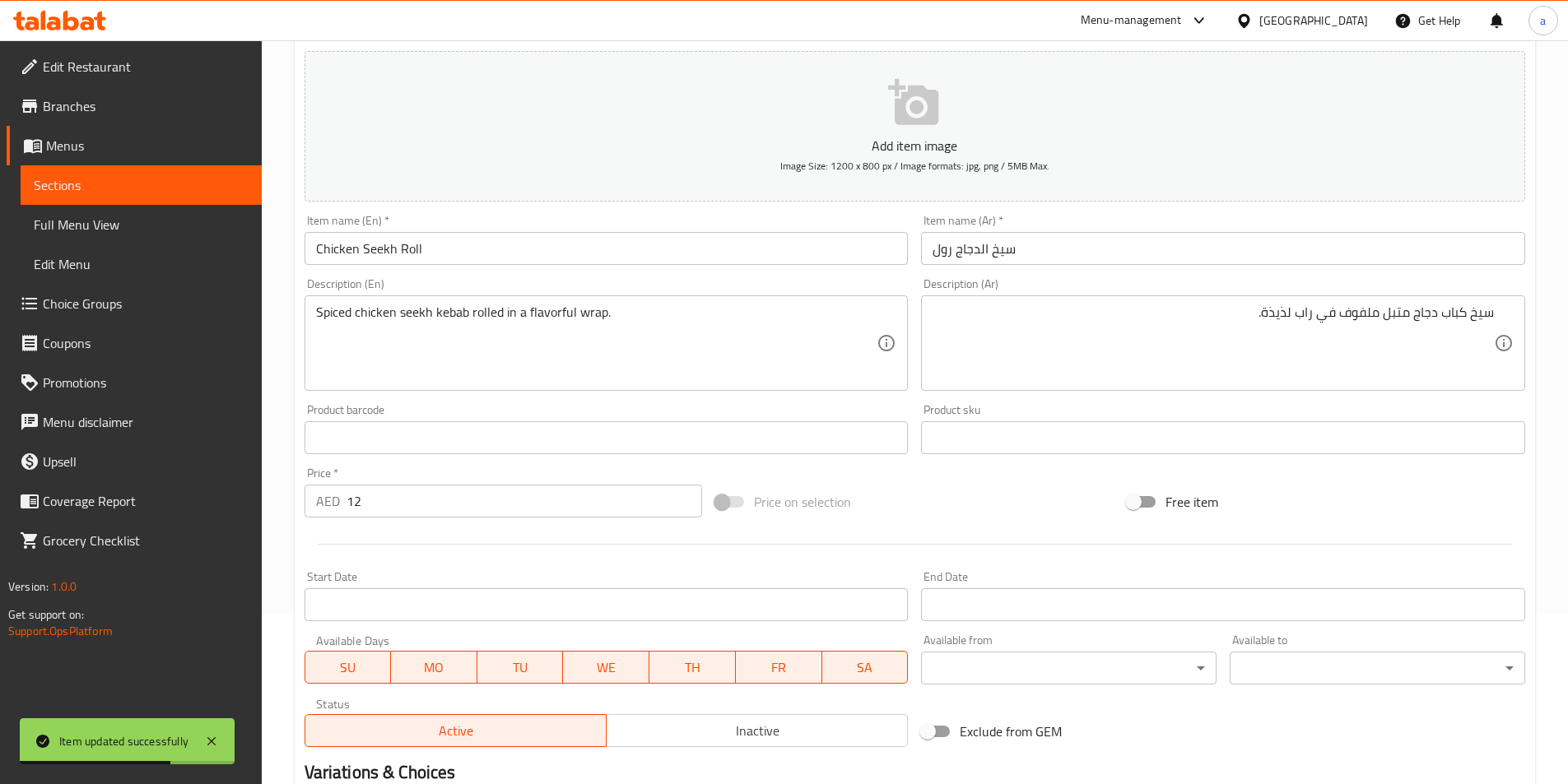
scroll to position [0, 0]
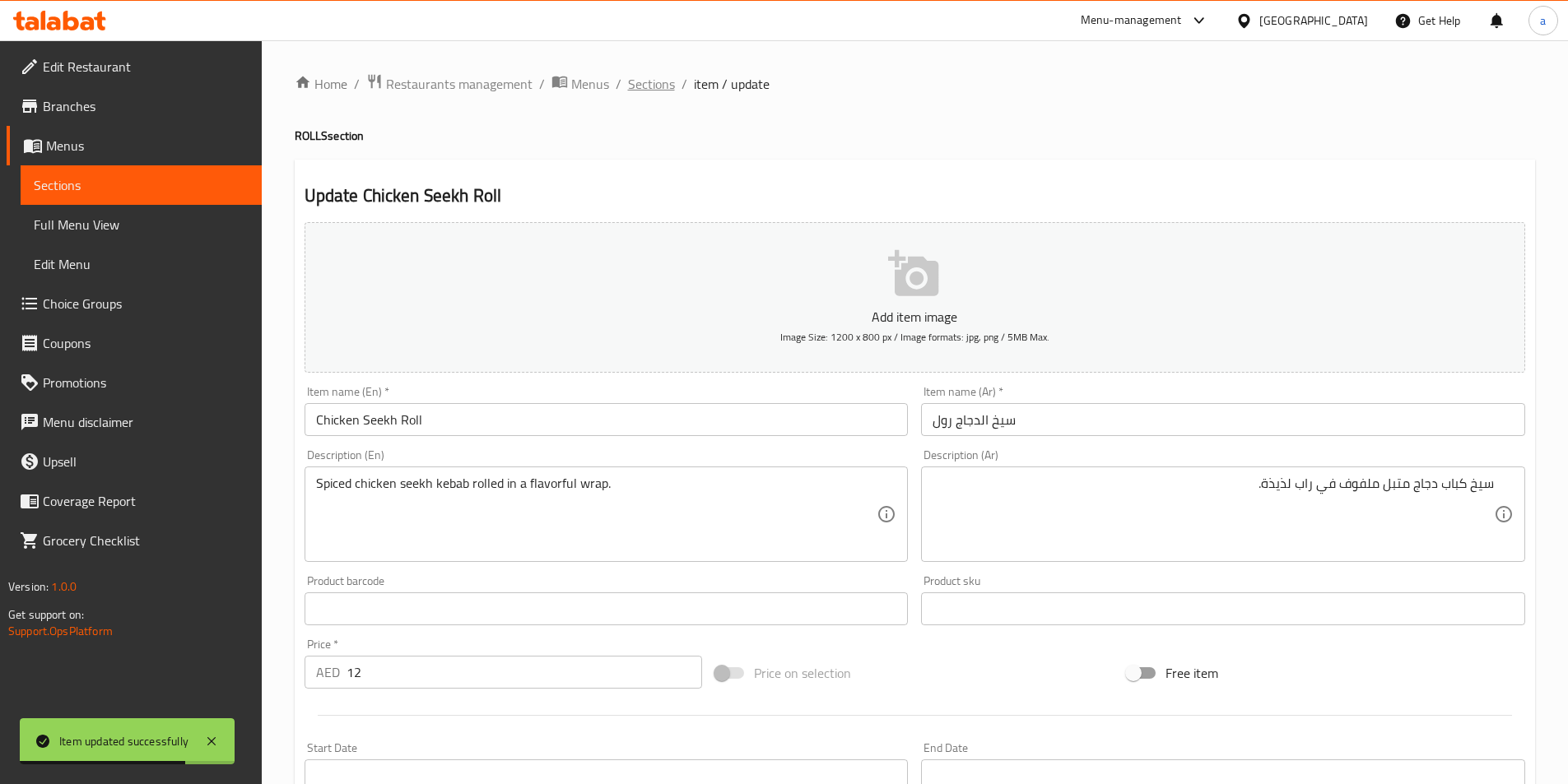
click at [654, 79] on span "Sections" at bounding box center [651, 84] width 47 height 20
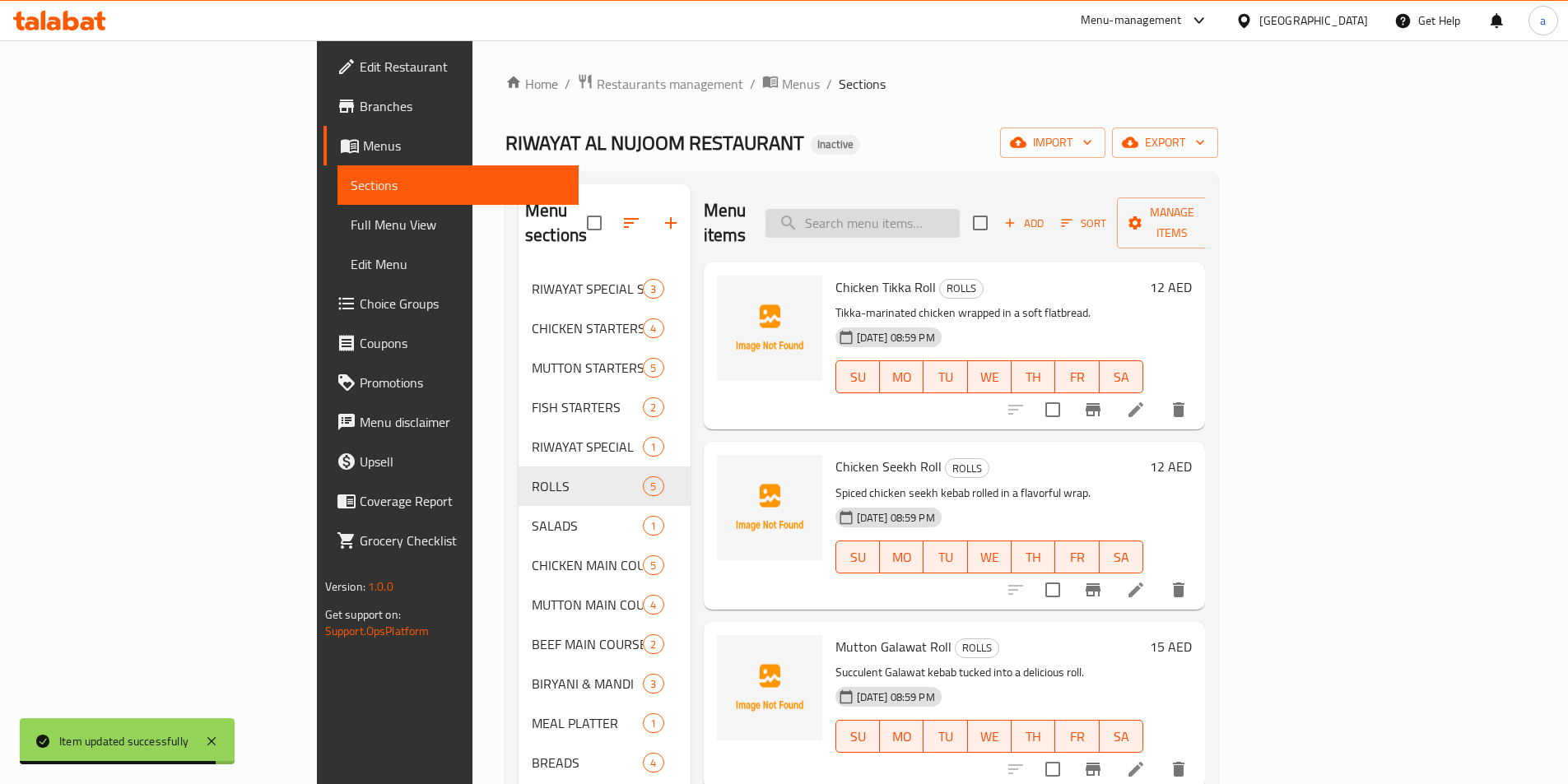
click at [959, 218] on input "search" at bounding box center [862, 223] width 194 height 29
paste input "Murgh Qorma"
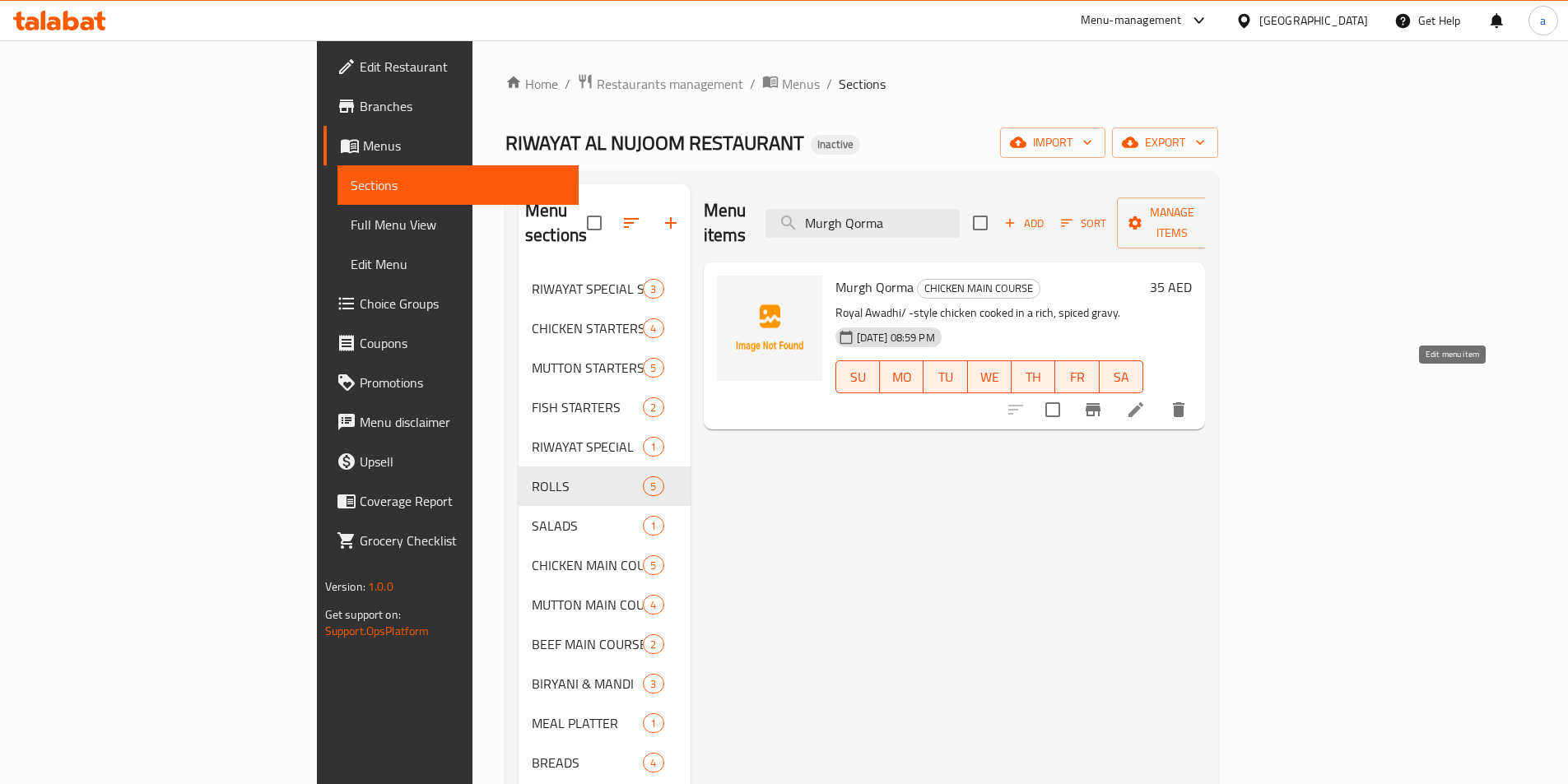
type input "Murgh Qorma"
click at [1145, 400] on icon at bounding box center [1135, 410] width 20 height 20
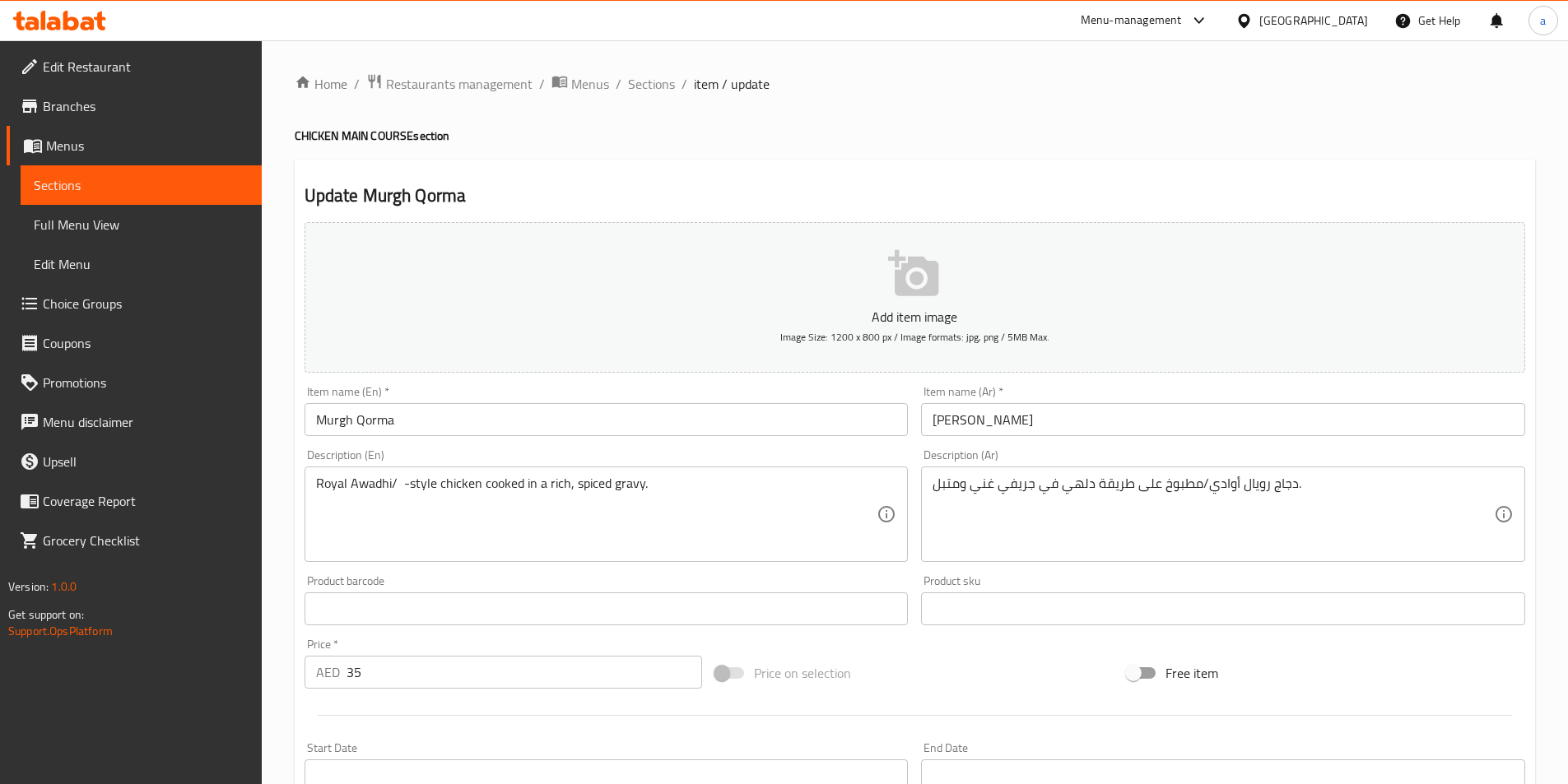
drag, startPoint x: 402, startPoint y: 482, endPoint x: 413, endPoint y: 489, distance: 13.0
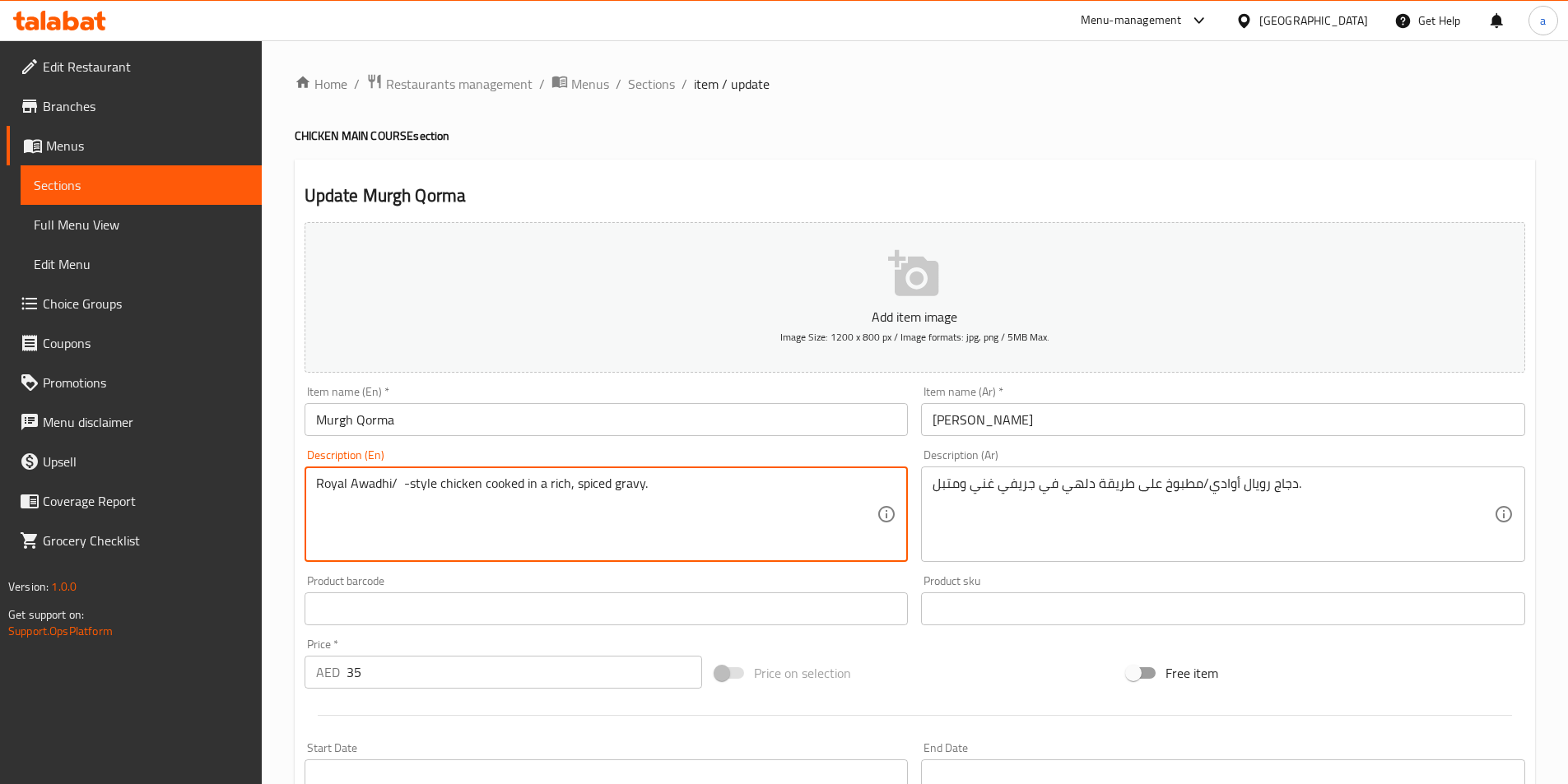
paste textarea "Dilli"
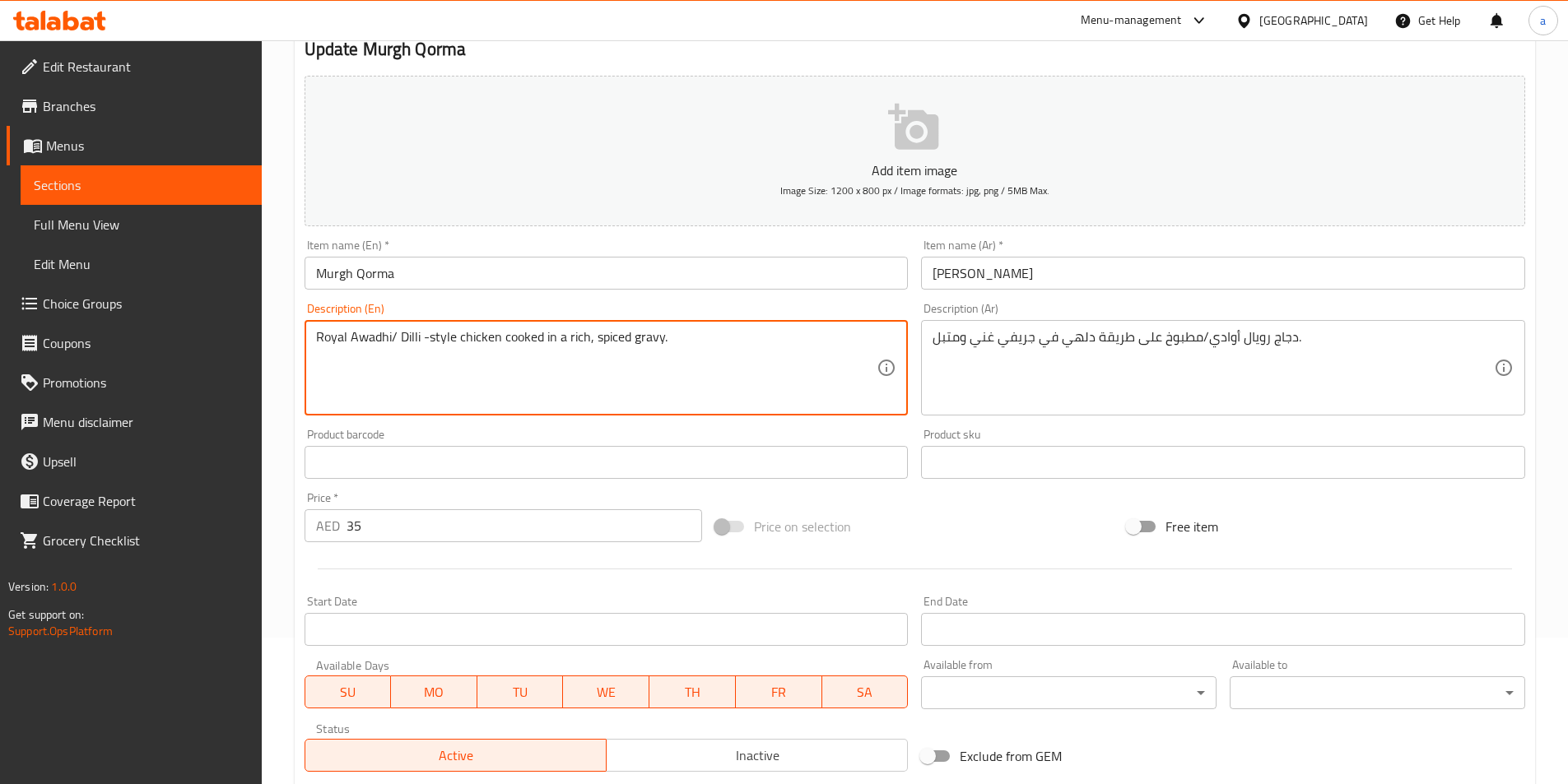
scroll to position [378, 0]
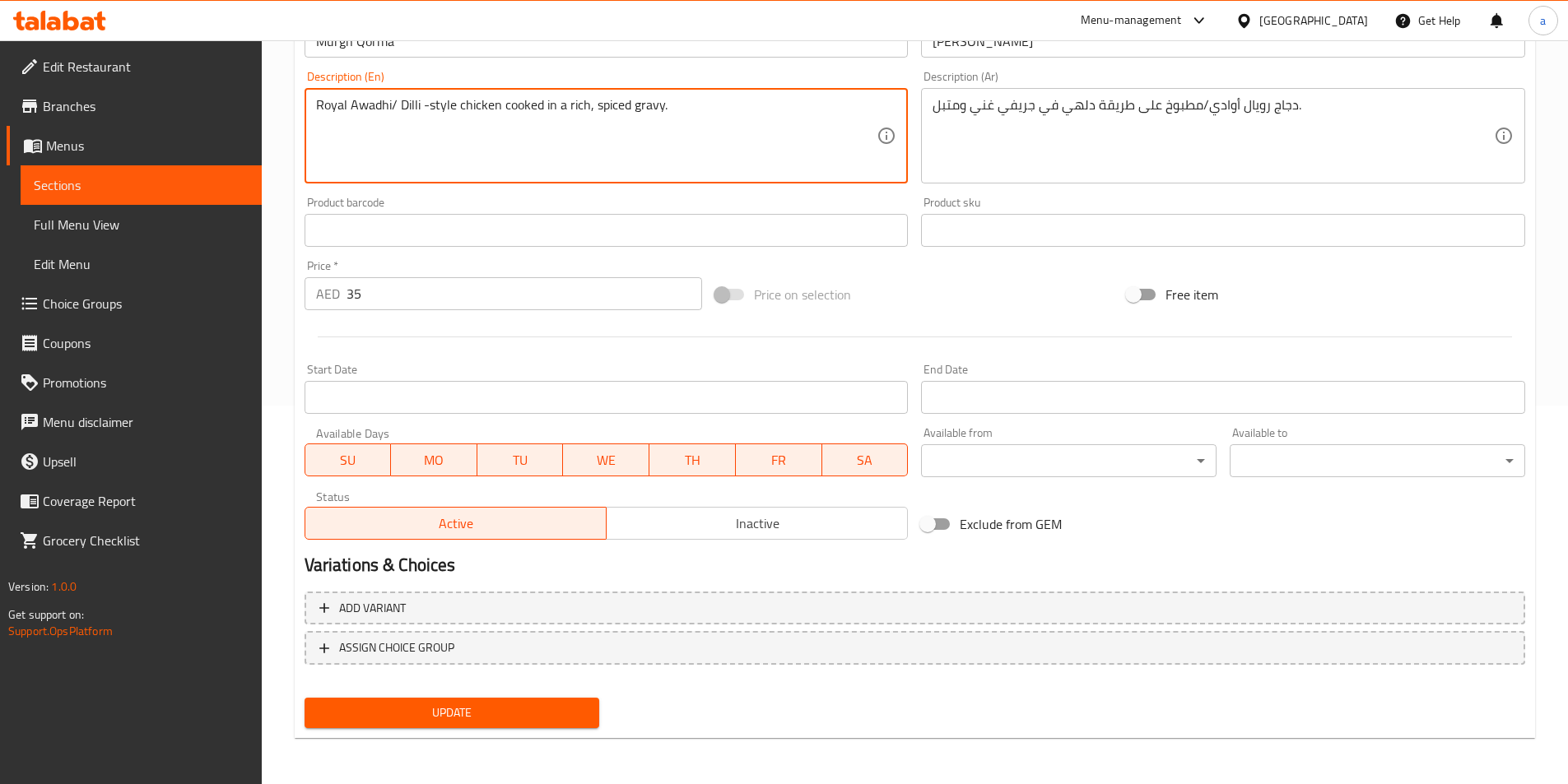
type textarea "Royal Awadhi/ Dilli -style chicken cooked in a rich, spiced gravy."
click at [515, 721] on span "Update" at bounding box center [452, 712] width 269 height 21
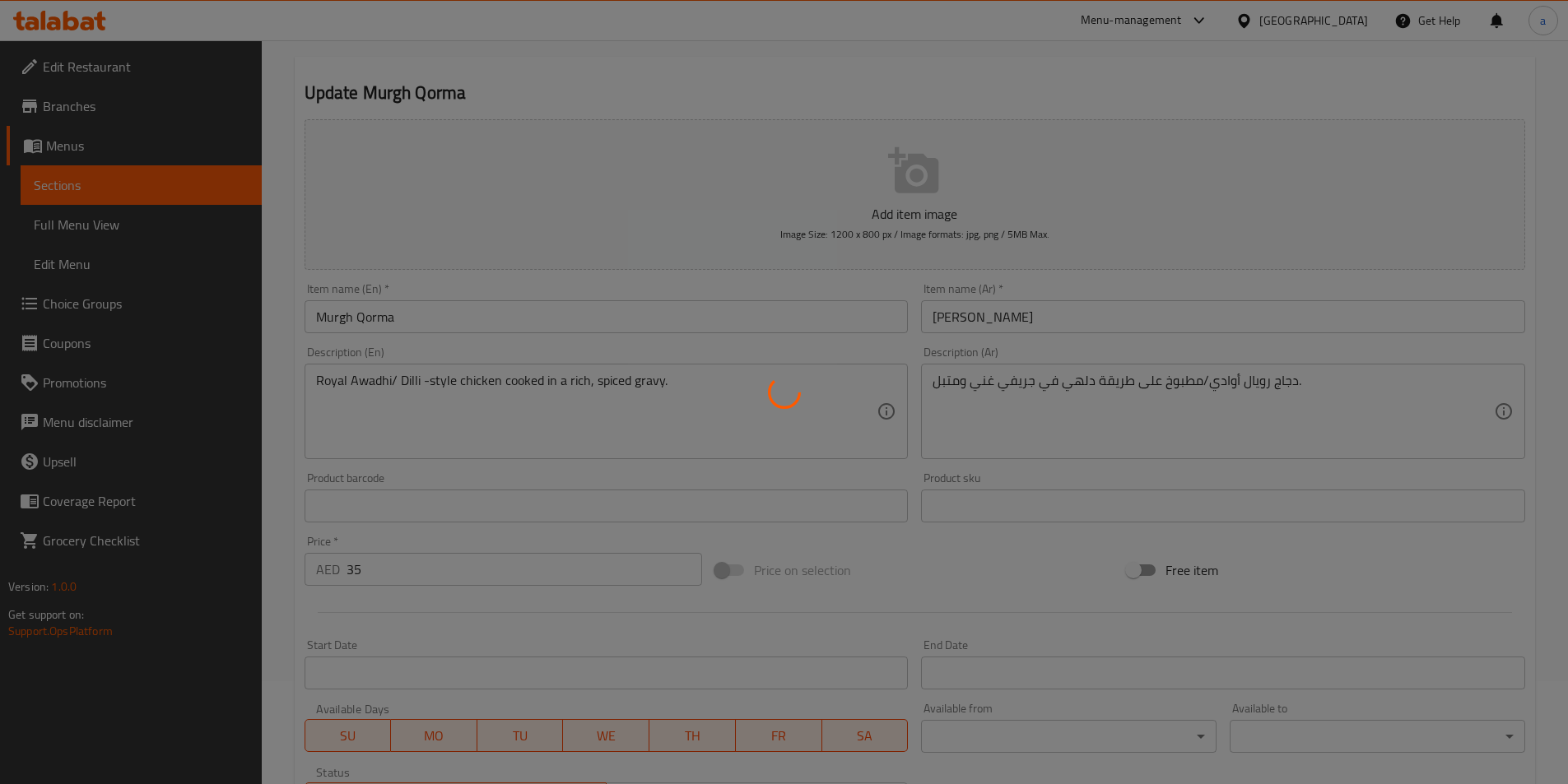
scroll to position [0, 0]
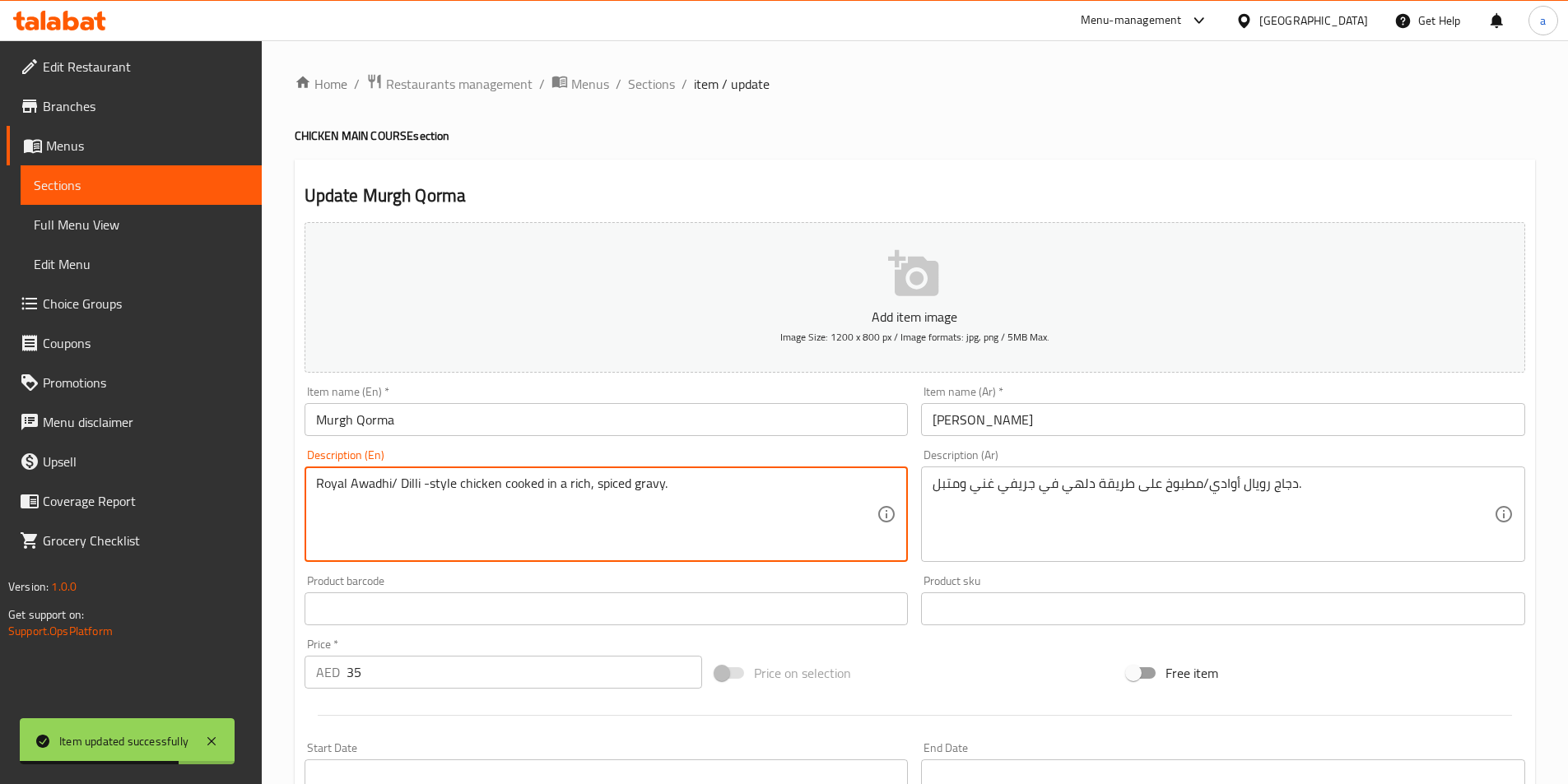
click at [416, 486] on textarea "Royal Awadhi/ Dilli -style chicken cooked in a rich, spiced gravy." at bounding box center [596, 515] width 561 height 78
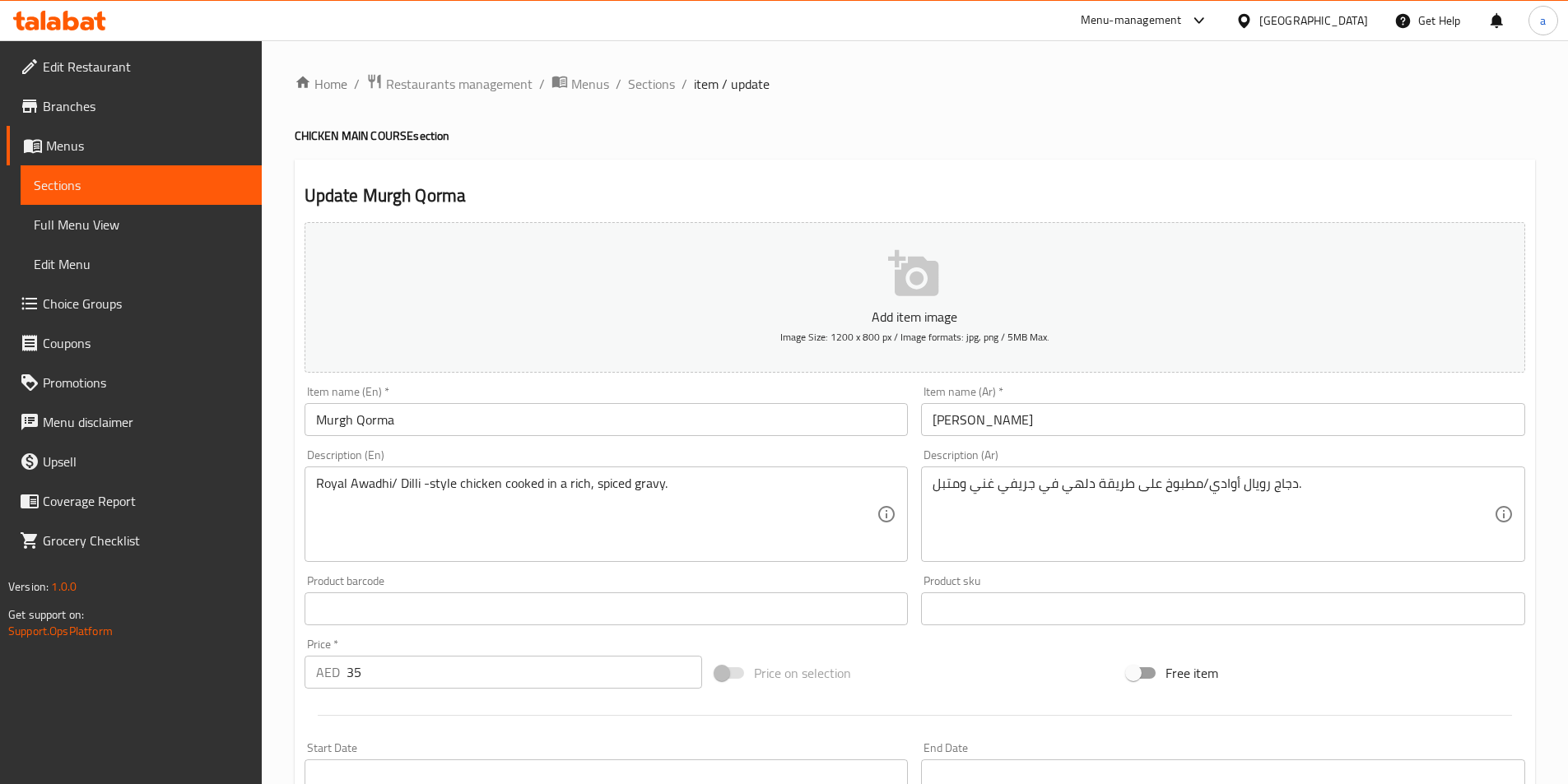
click at [405, 492] on textarea "Royal Awadhi/ Dilli -style chicken cooked in a rich, spiced gravy." at bounding box center [596, 515] width 561 height 78
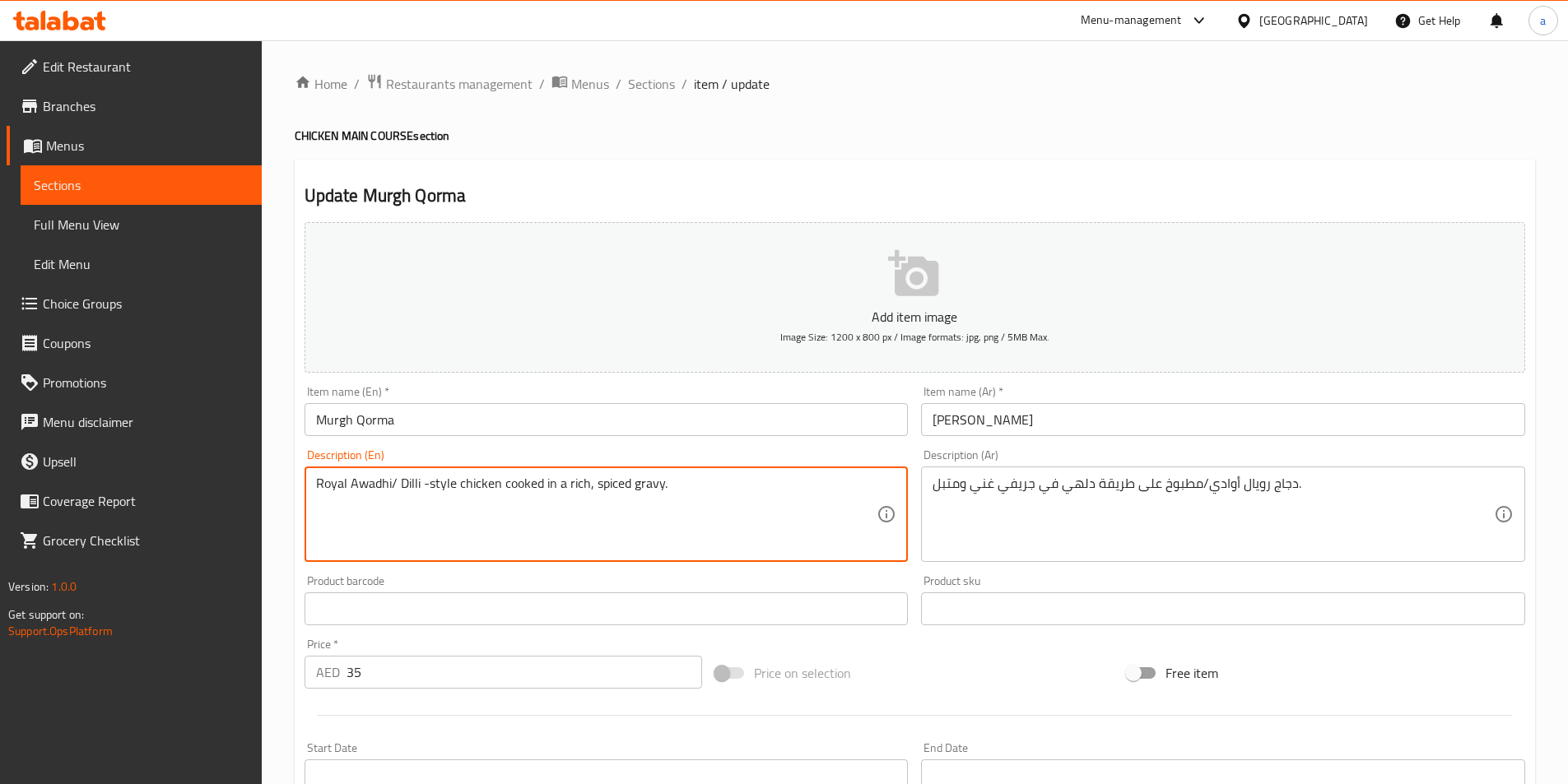
click at [405, 492] on textarea "Royal Awadhi/ Dilli -style chicken cooked in a rich, spiced gravy." at bounding box center [596, 515] width 561 height 78
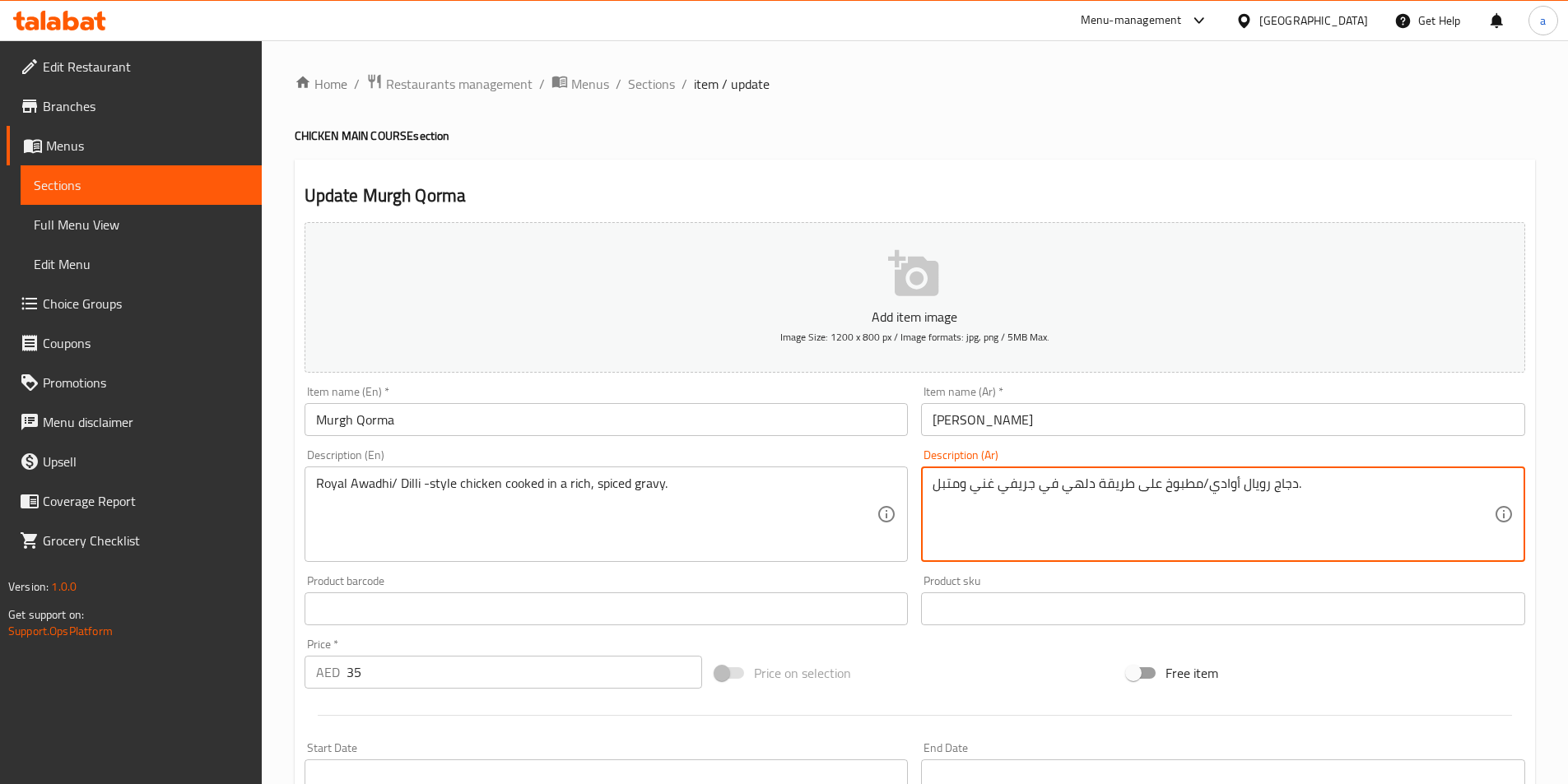
click at [1075, 482] on textarea "دجاج رويال أوادي/مطبوخ على طريقة دلهي في جريفي غني ومتبل." at bounding box center [1212, 515] width 561 height 78
paste textarea "لي"
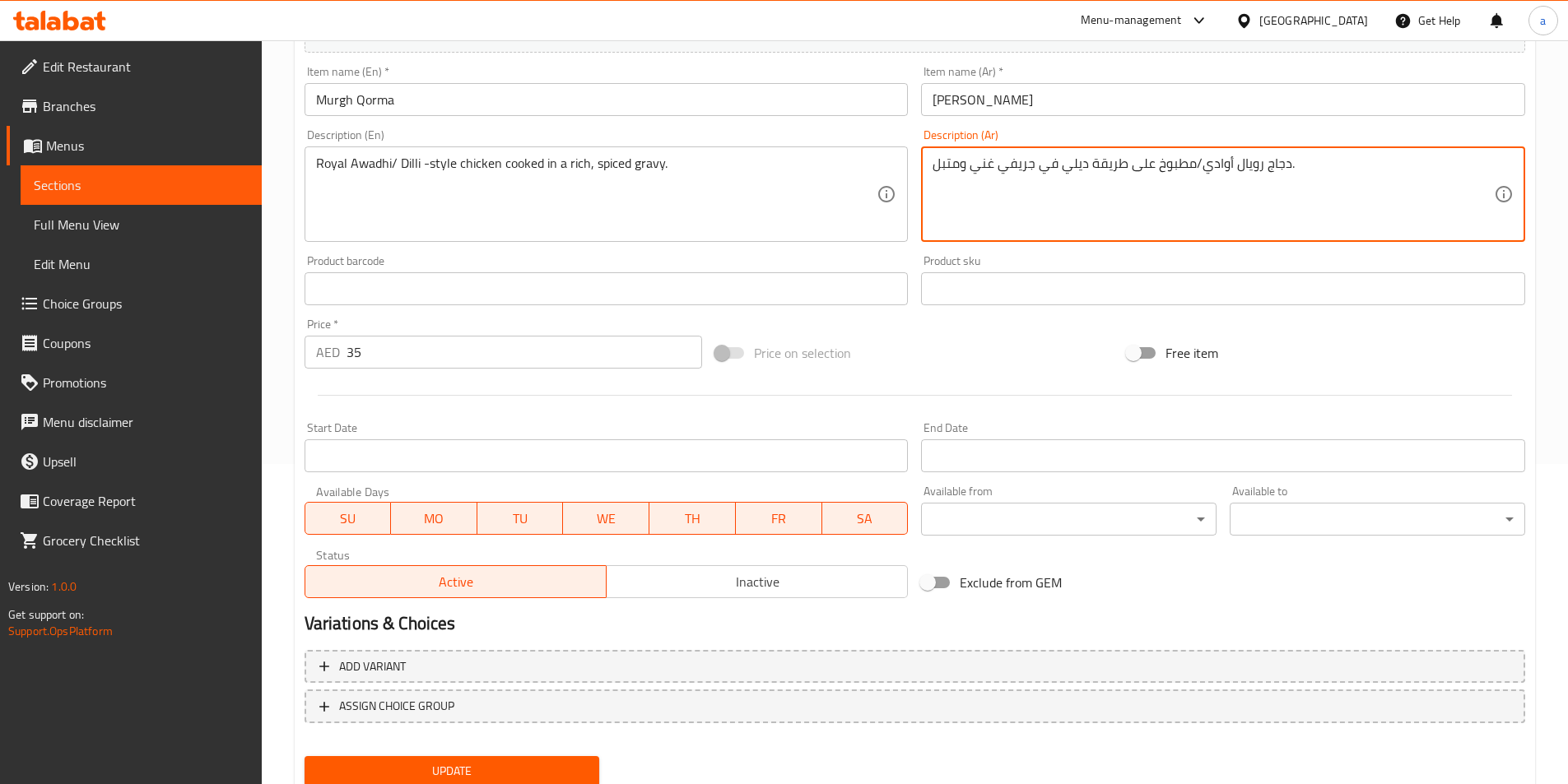
scroll to position [378, 0]
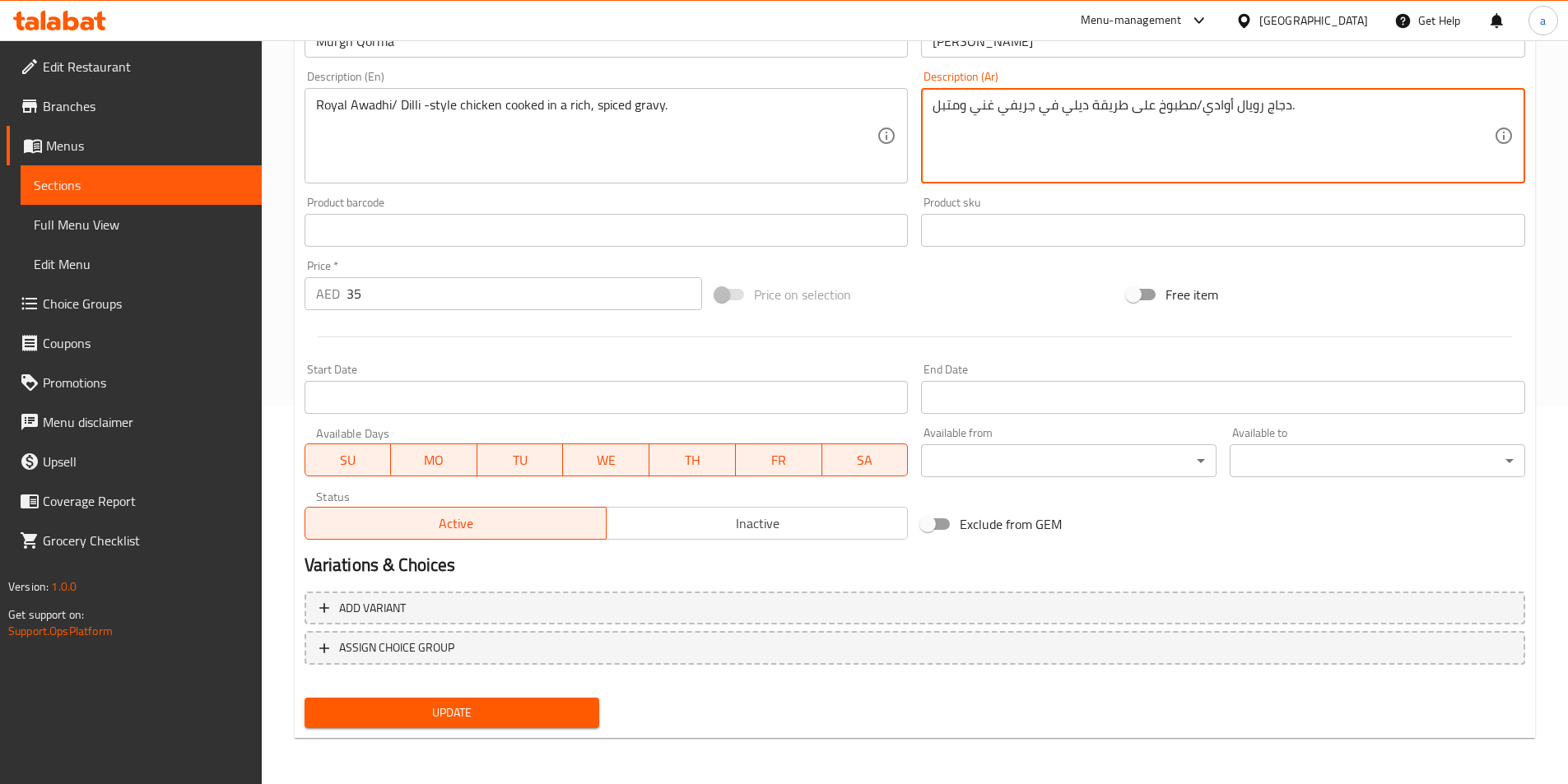
type textarea "دجاج رويال أوادي/مطبوخ على طريقة ديلي في جريفي غني ومتبل."
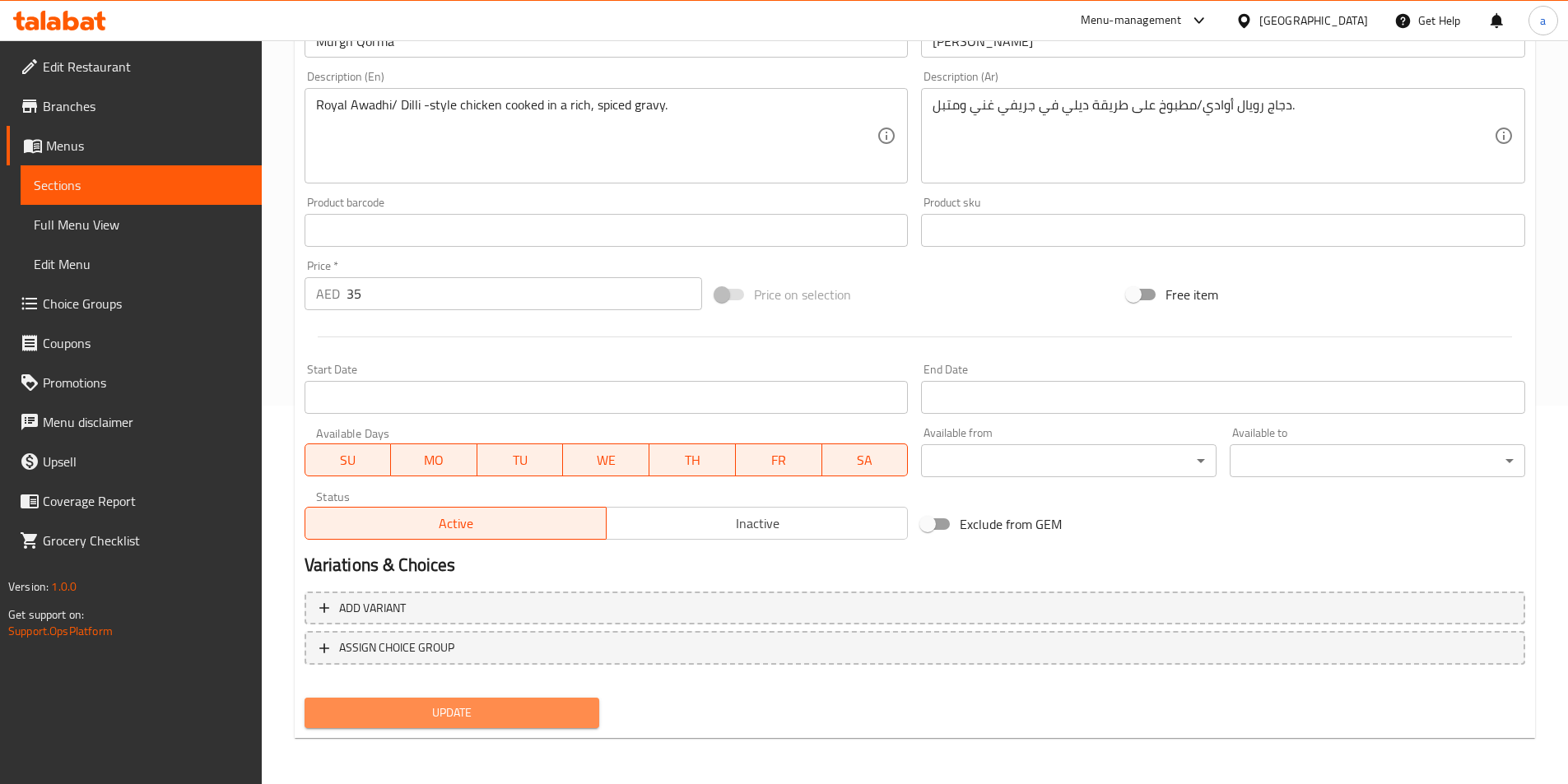
click at [583, 722] on span "Update" at bounding box center [452, 712] width 269 height 21
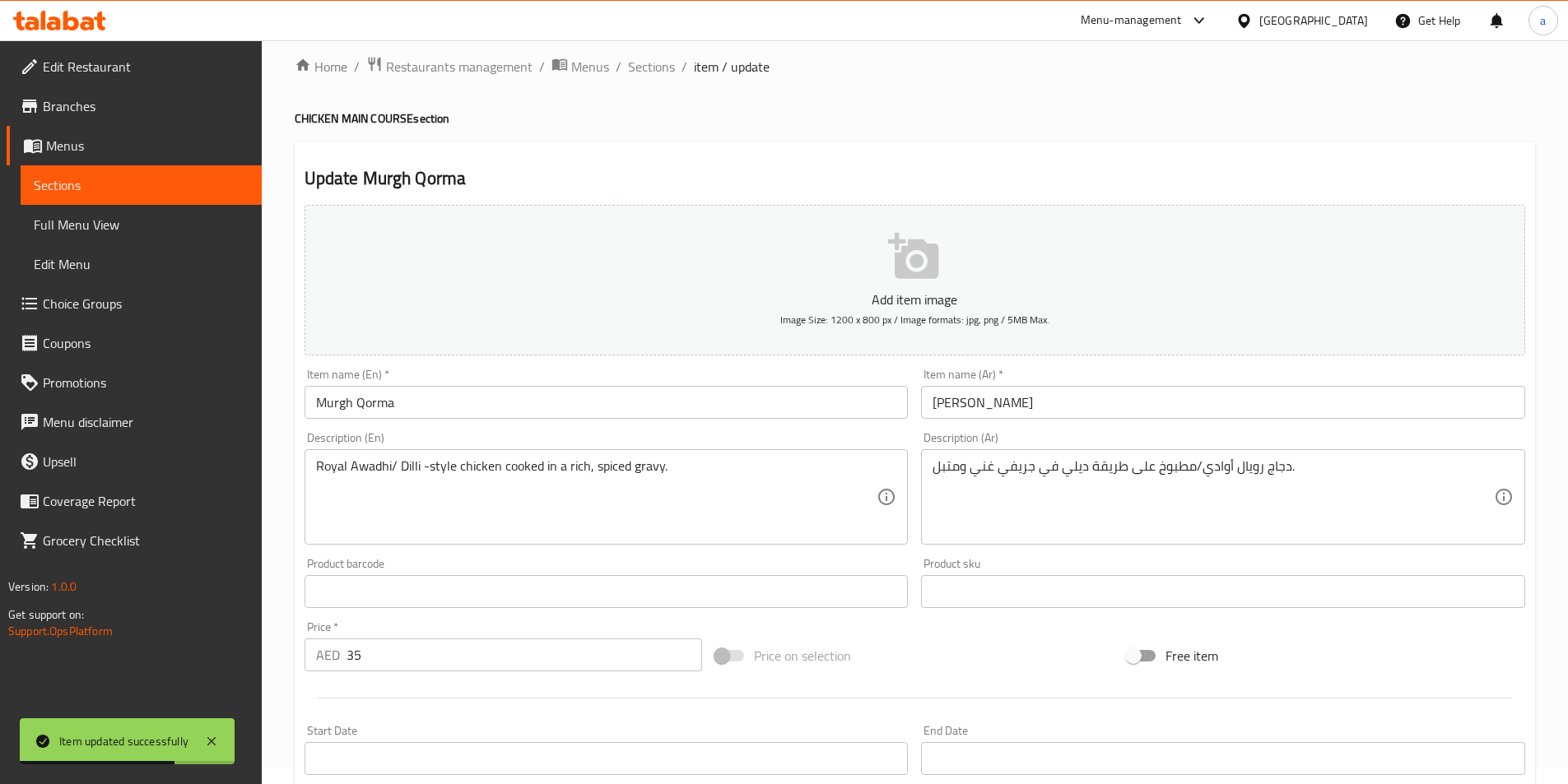
scroll to position [0, 0]
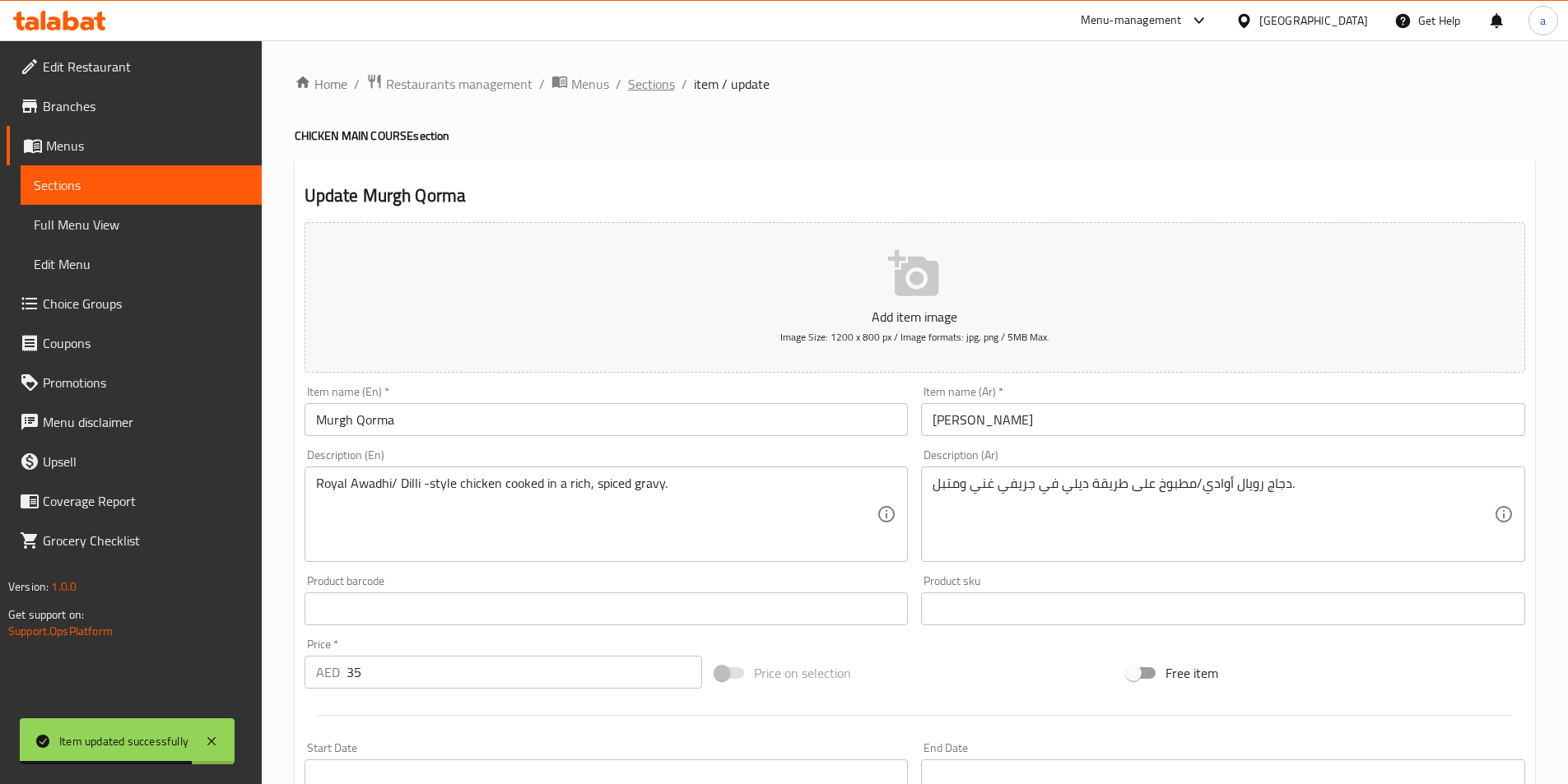
click at [638, 82] on span "Sections" at bounding box center [651, 84] width 47 height 20
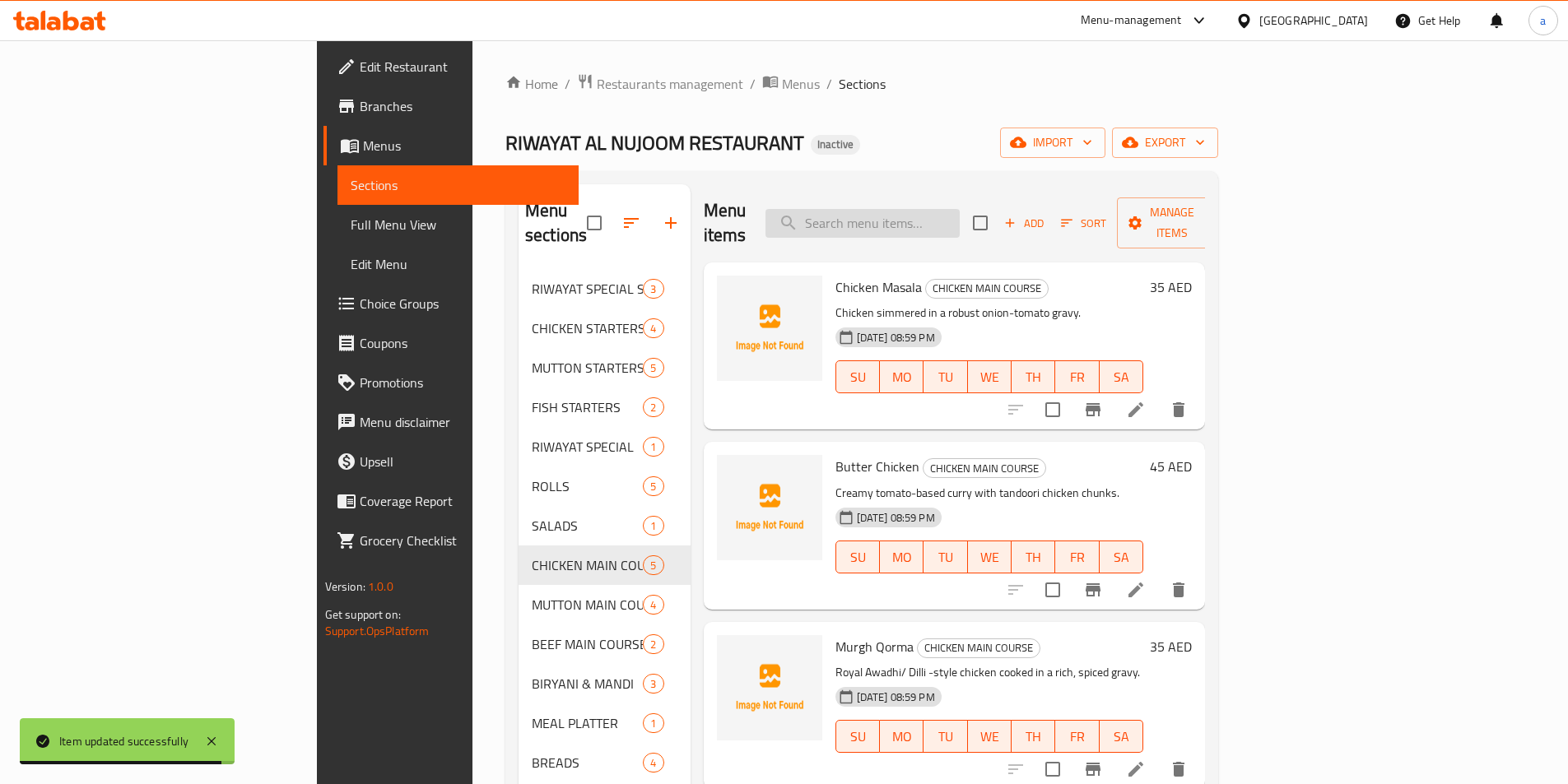
click at [959, 209] on input "search" at bounding box center [862, 223] width 194 height 29
paste input "Mutton Nahari"
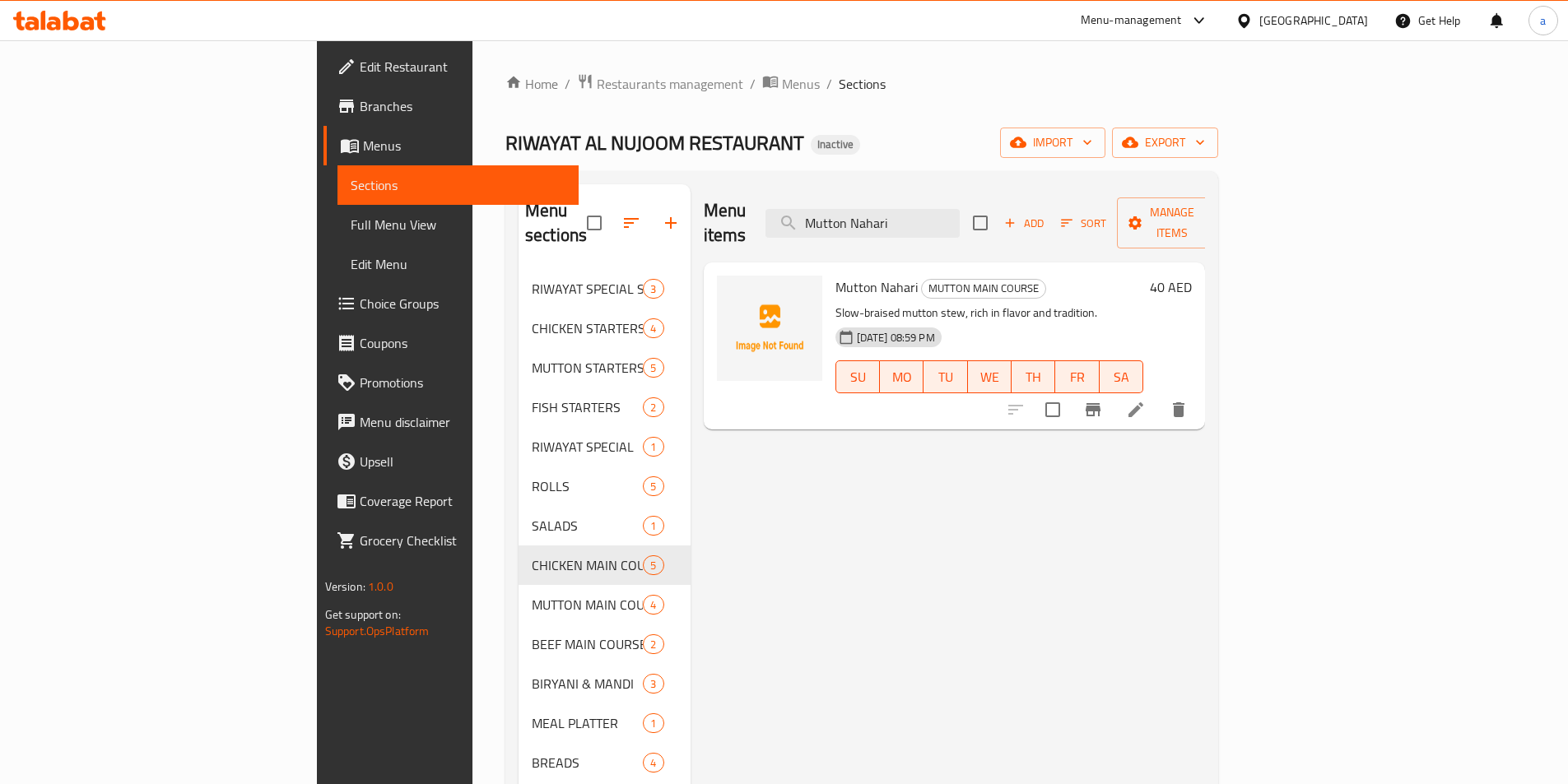
type input "Mutton Nahari"
click at [1143, 402] on icon at bounding box center [1135, 410] width 15 height 15
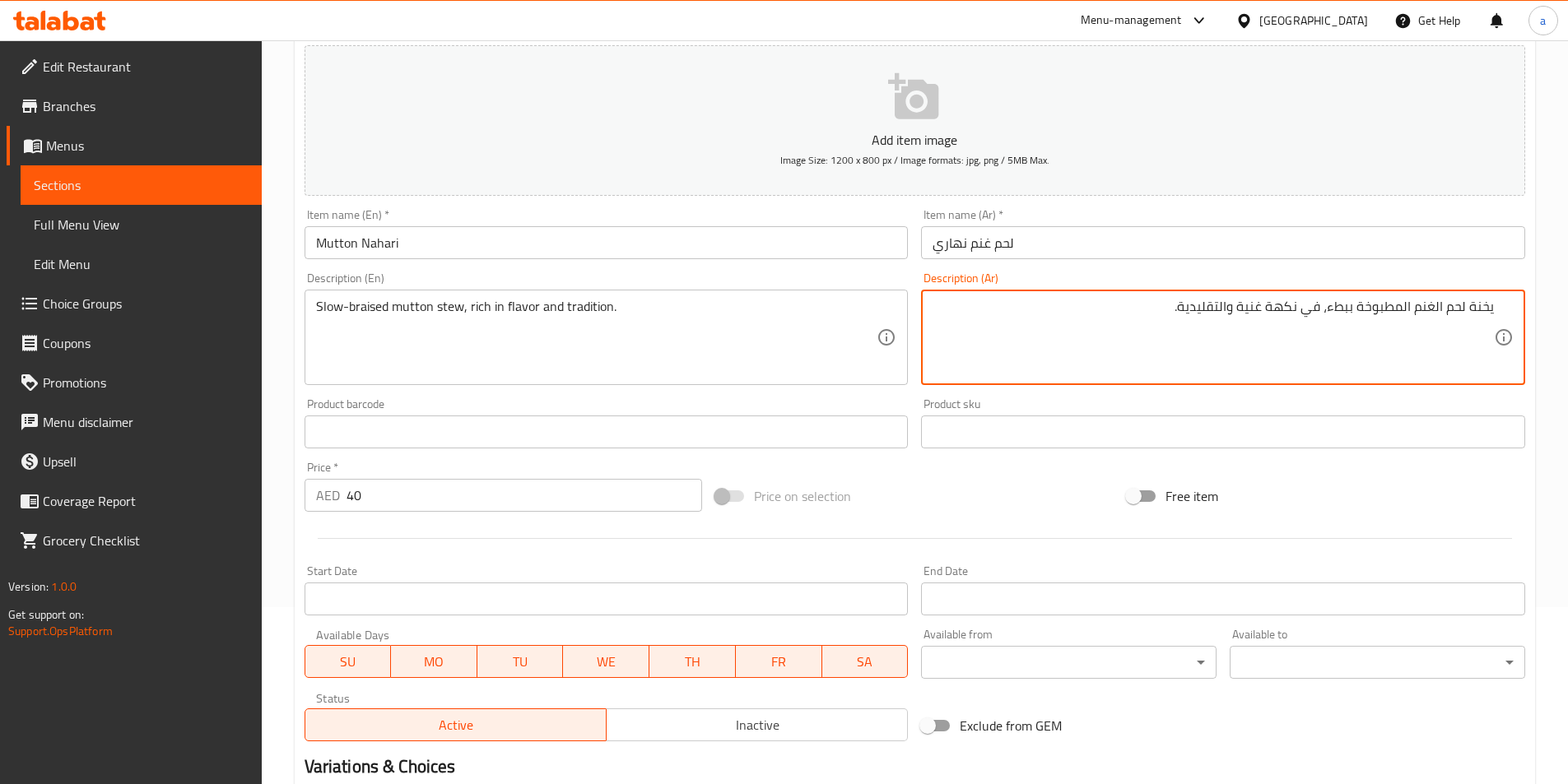
scroll to position [378, 0]
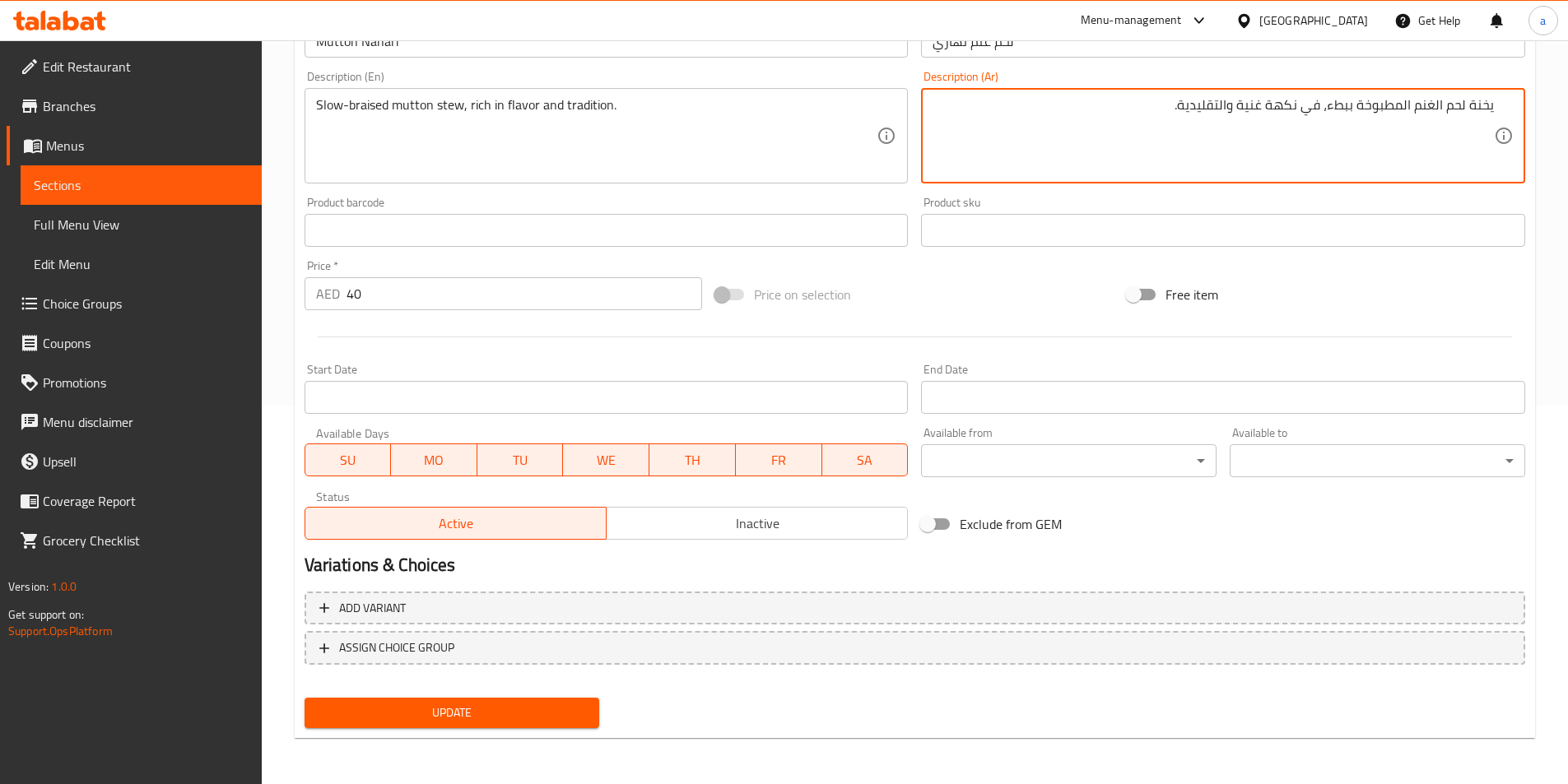
type textarea "يخنة لحم الغنم المطبوخة ببطء، في نكهة غنية والتقليدية."
click at [544, 723] on span "Update" at bounding box center [452, 712] width 269 height 21
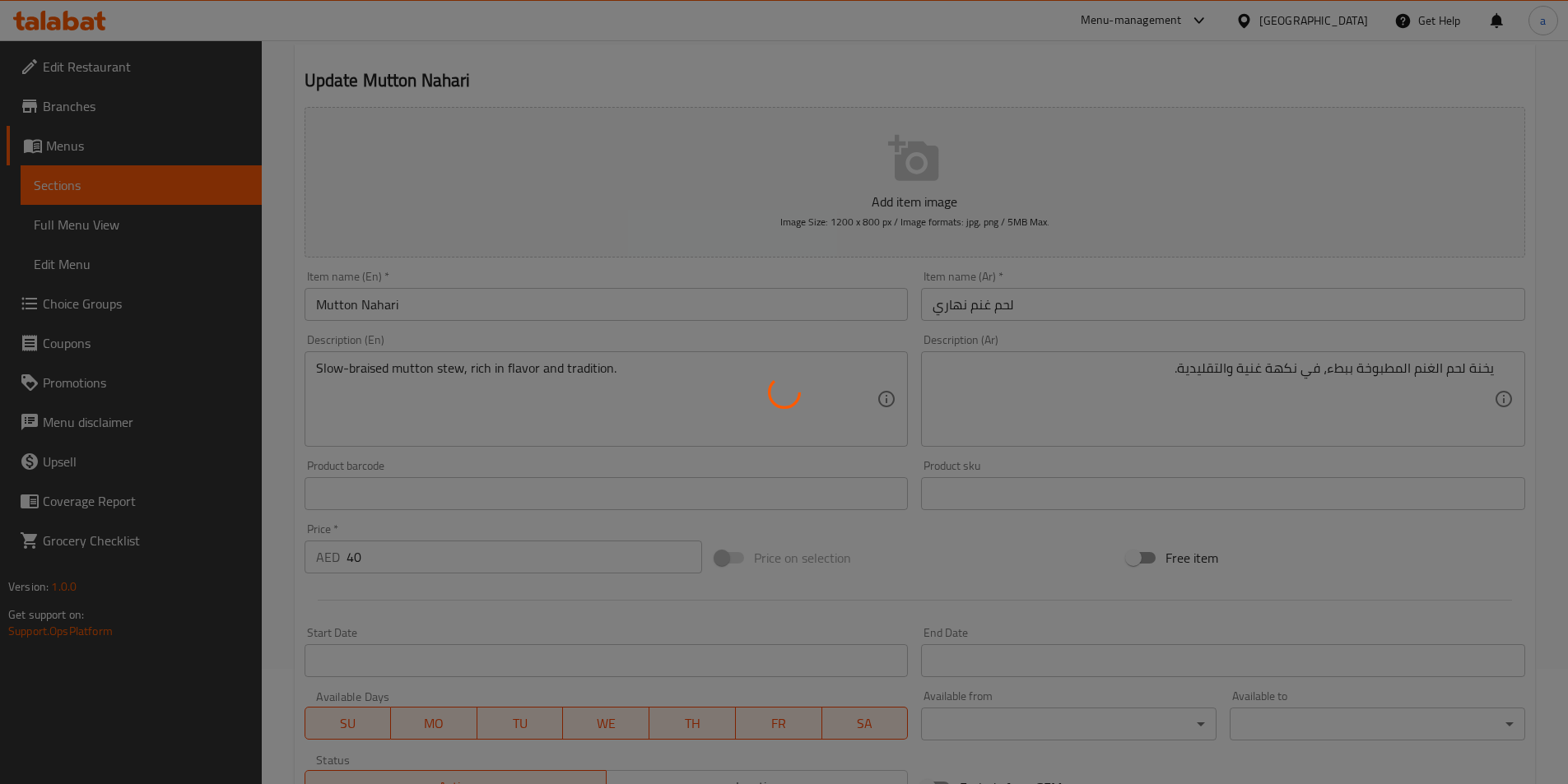
scroll to position [0, 0]
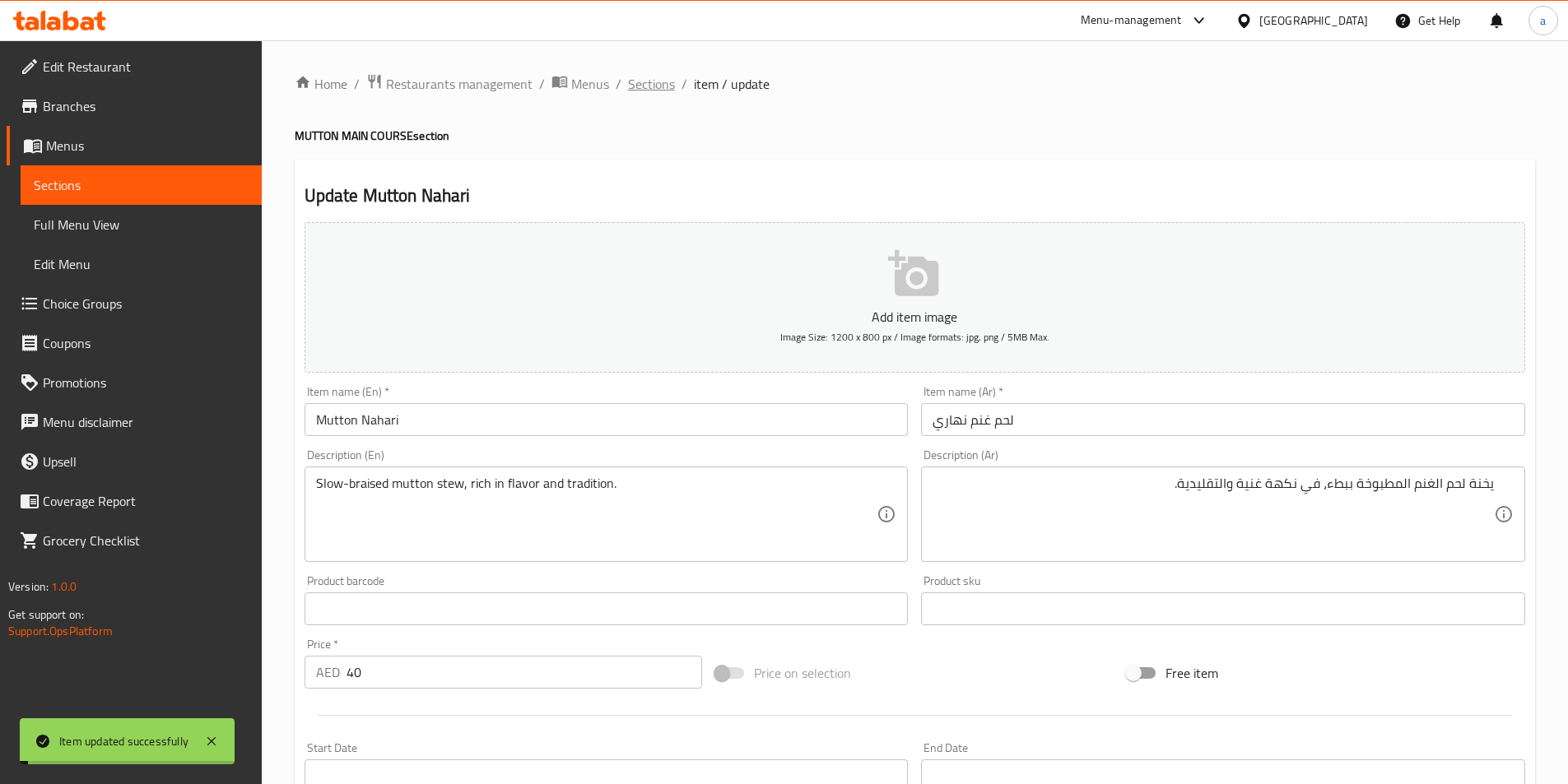
click at [654, 85] on span "Sections" at bounding box center [651, 84] width 47 height 20
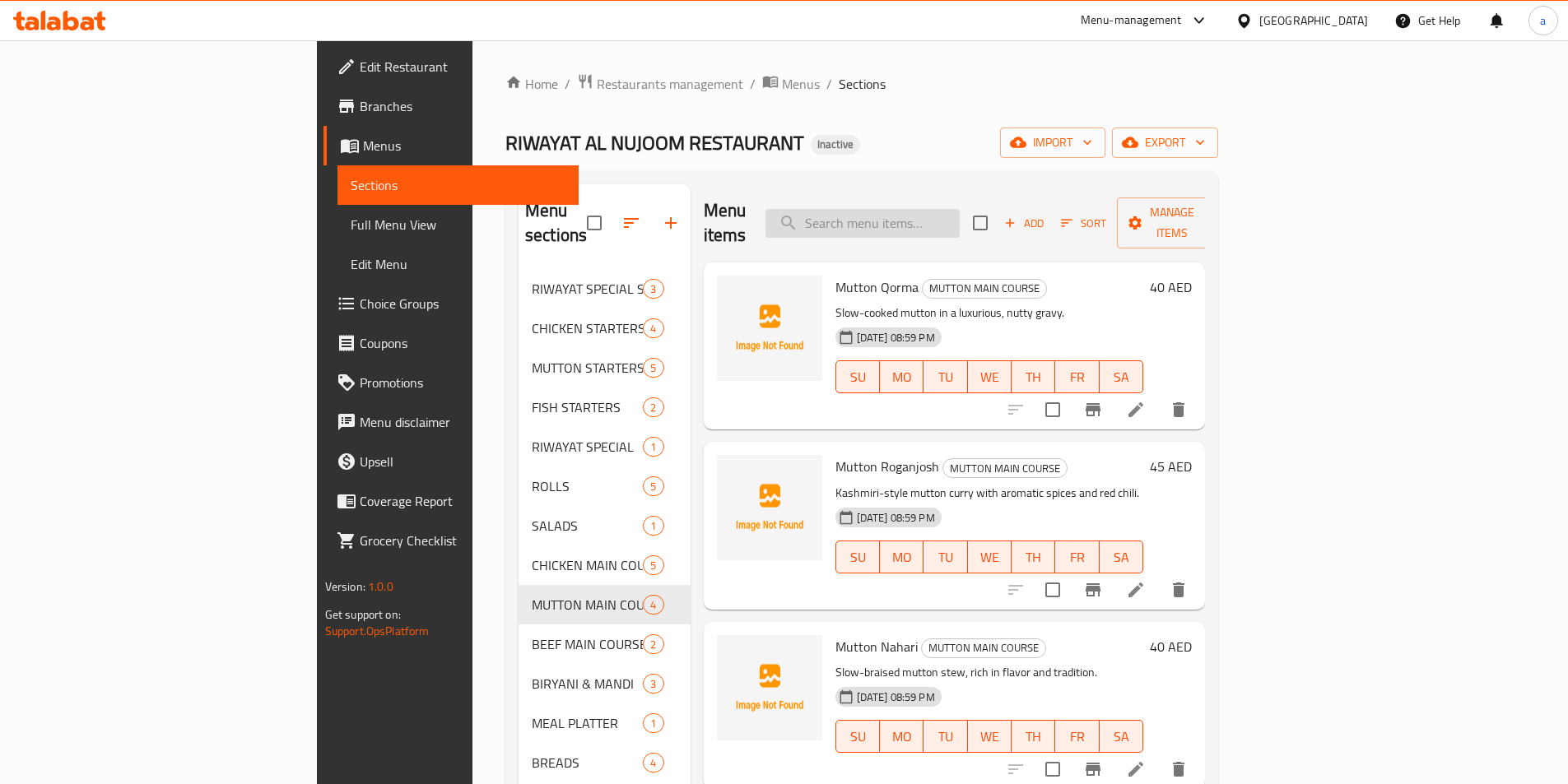
click at [954, 209] on input "search" at bounding box center [862, 223] width 194 height 29
paste input "Mutton Biryani"
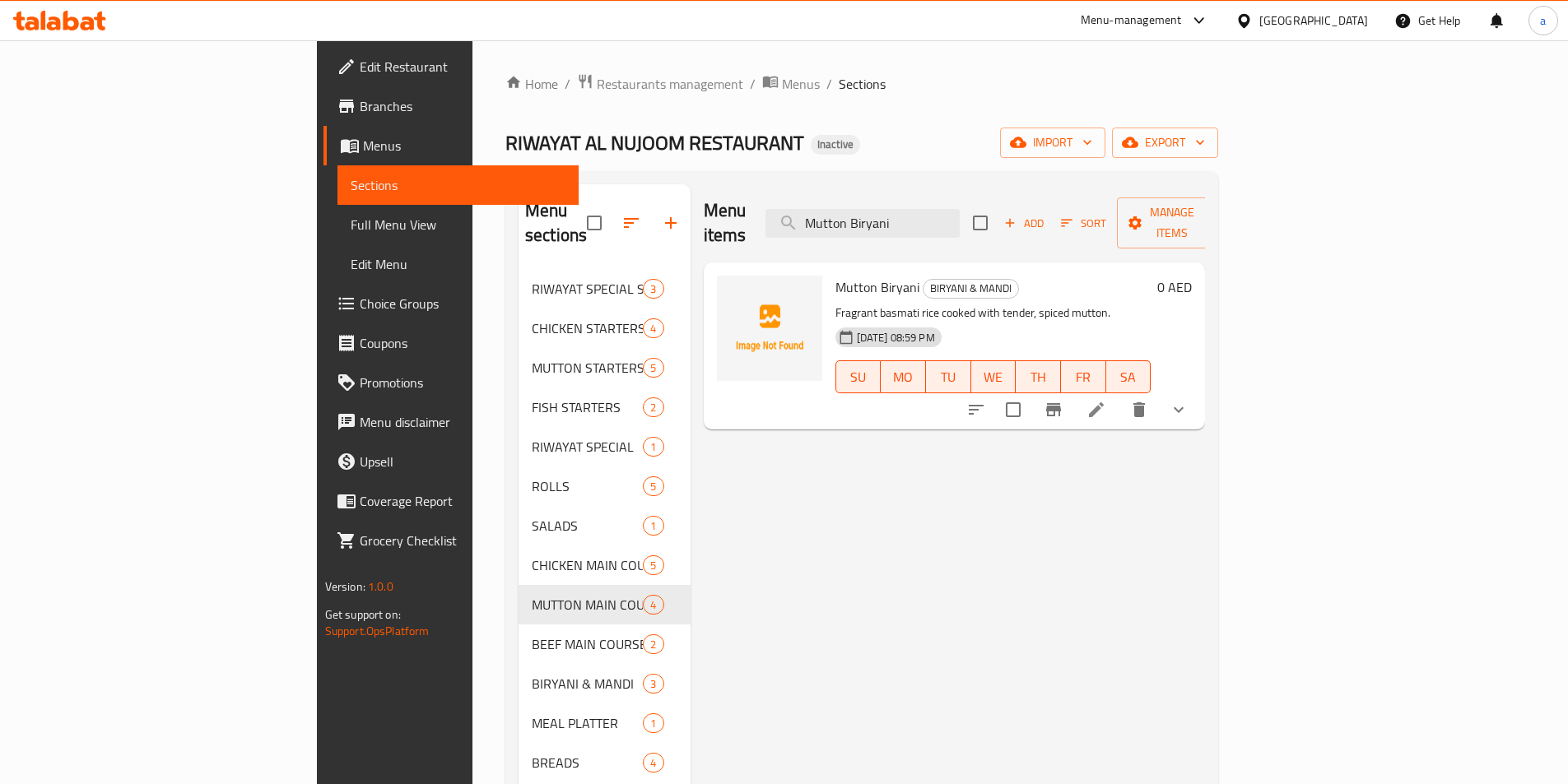
type input "Mutton Biryani"
click at [1104, 402] on icon at bounding box center [1096, 410] width 15 height 15
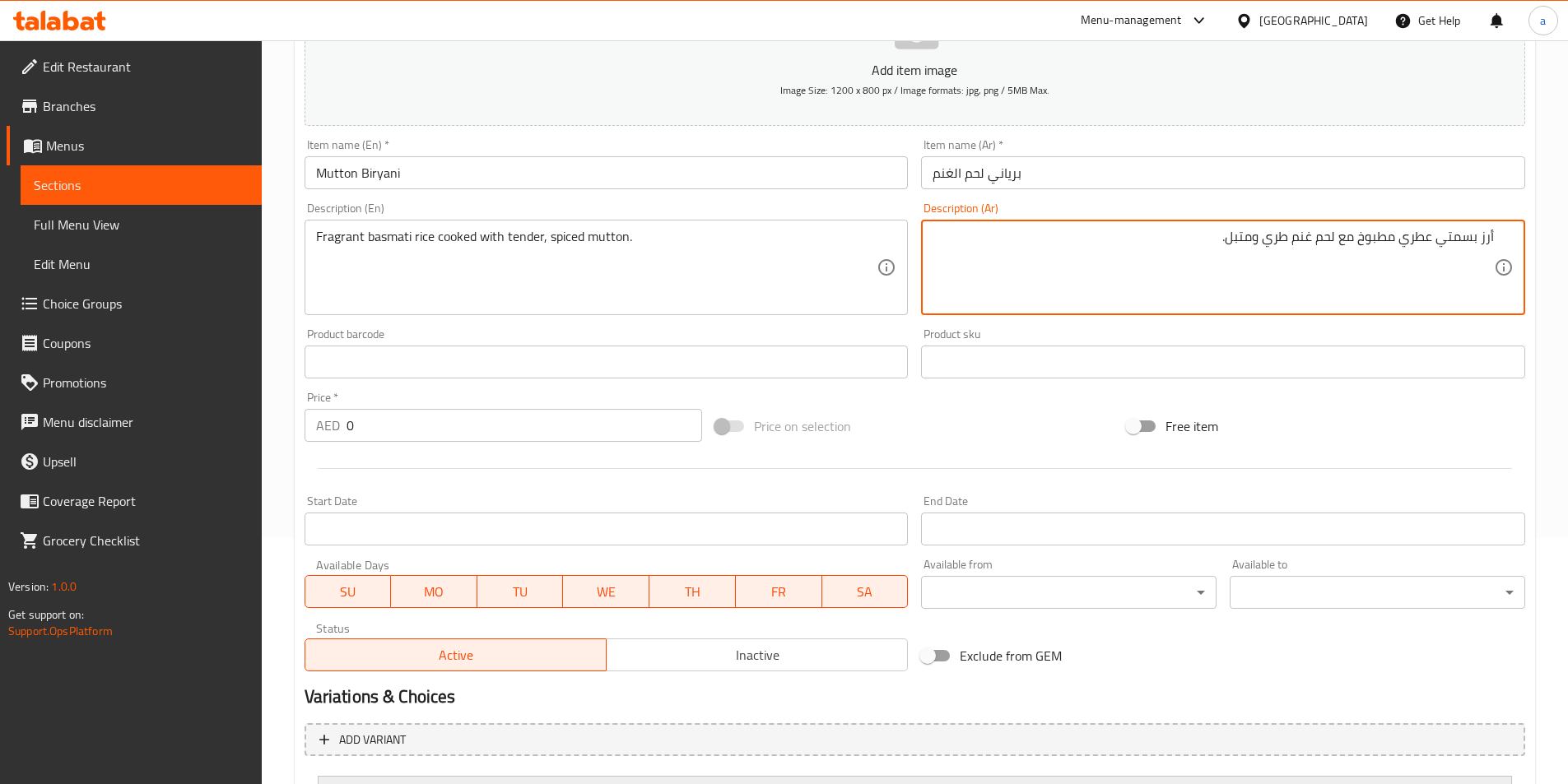
scroll to position [406, 0]
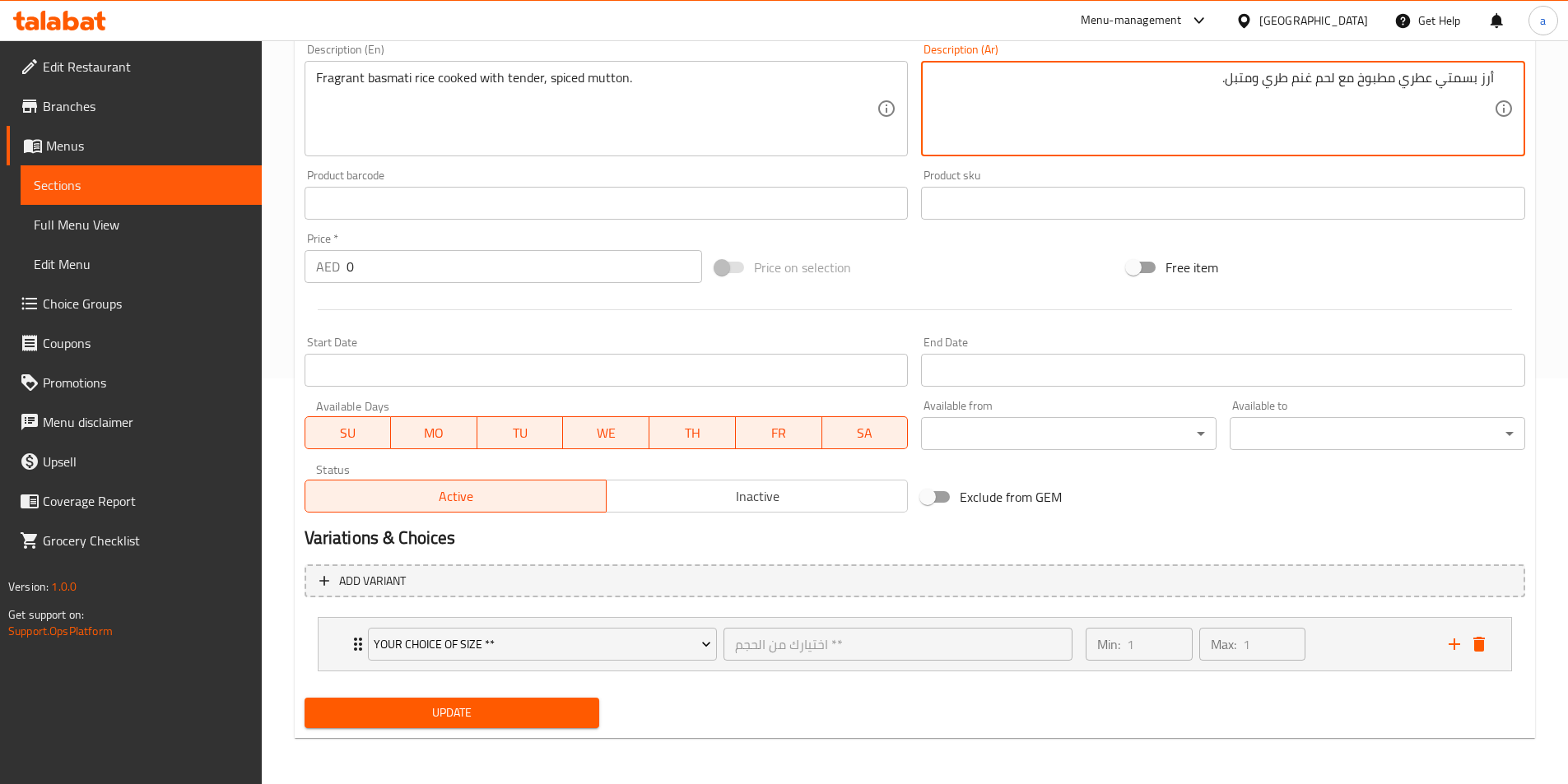
type textarea "أرز بسمتي عطري مطبوخ مع لحم غنم طري ومتبل."
click at [399, 718] on span "Update" at bounding box center [452, 712] width 269 height 21
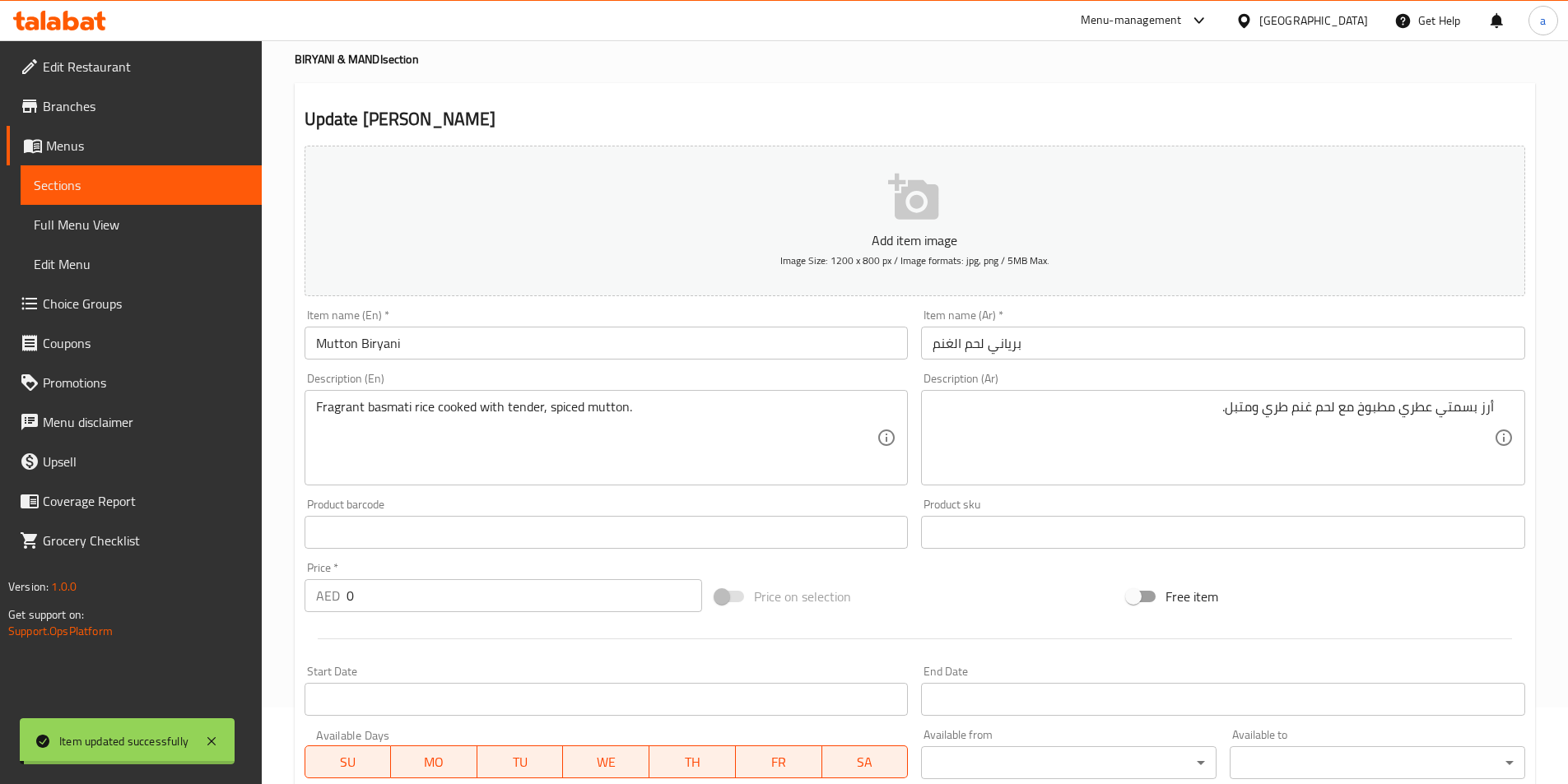
scroll to position [0, 0]
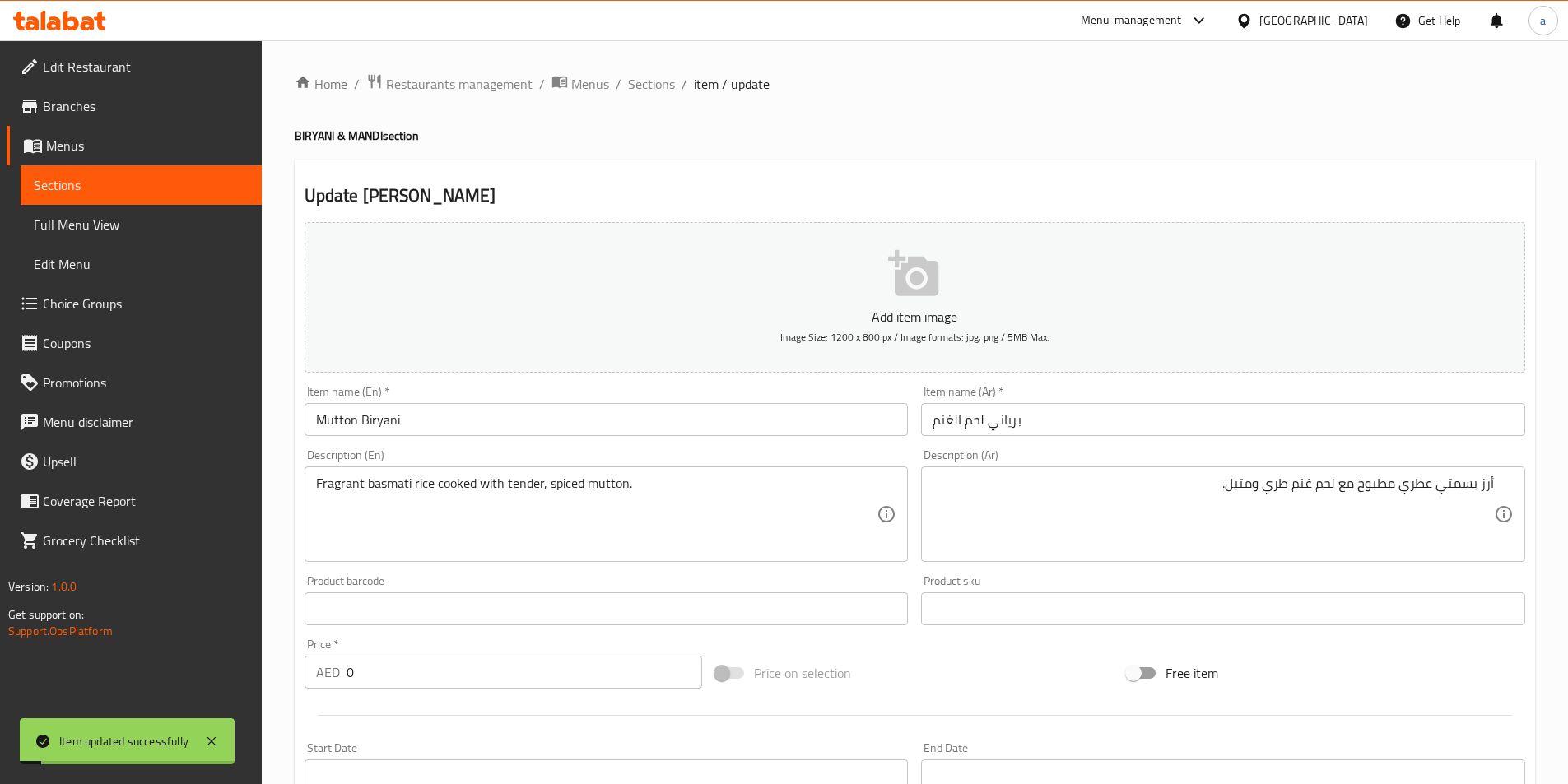
click at [647, 96] on div "Home / Restaurants management / Menus / Sections / item / update BIRYANI & MAND…" at bounding box center [914, 615] width 1240 height 1083
click at [651, 86] on span "Sections" at bounding box center [651, 84] width 47 height 20
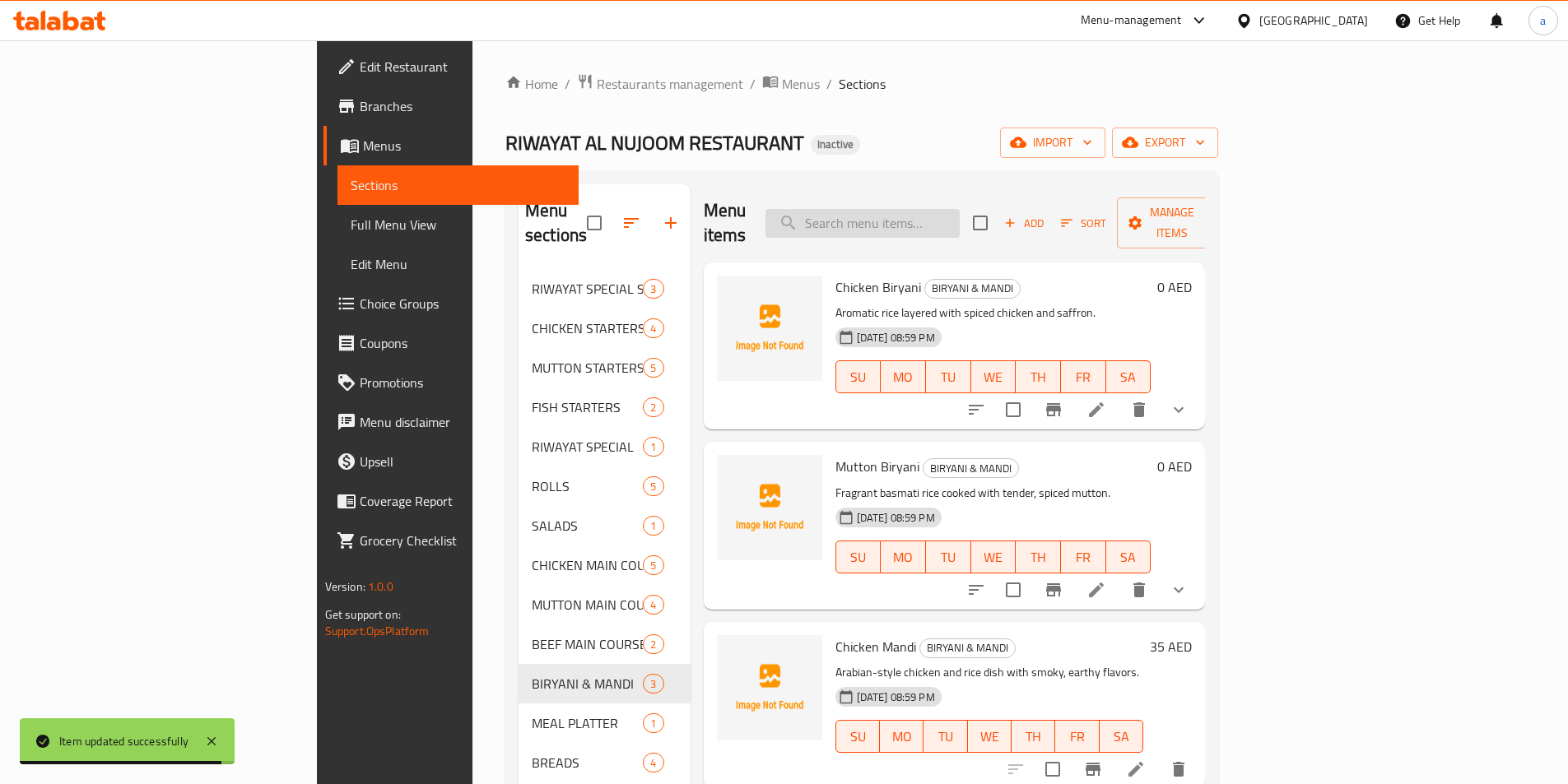
click at [959, 217] on input "search" at bounding box center [862, 223] width 194 height 29
paste input "Mutton Biryani"
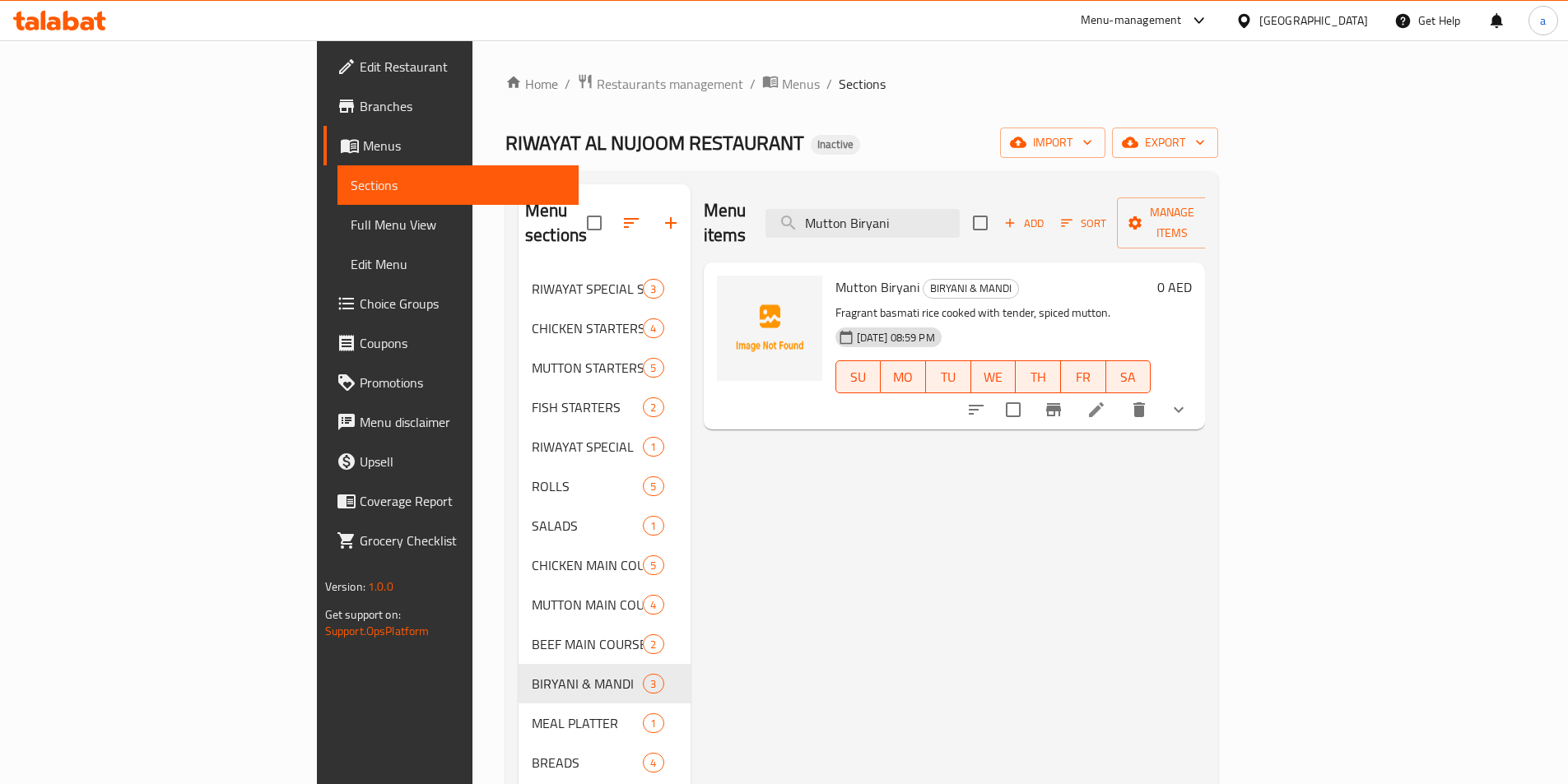
type input "Mutton Biryani"
click at [1104, 402] on icon at bounding box center [1096, 410] width 15 height 15
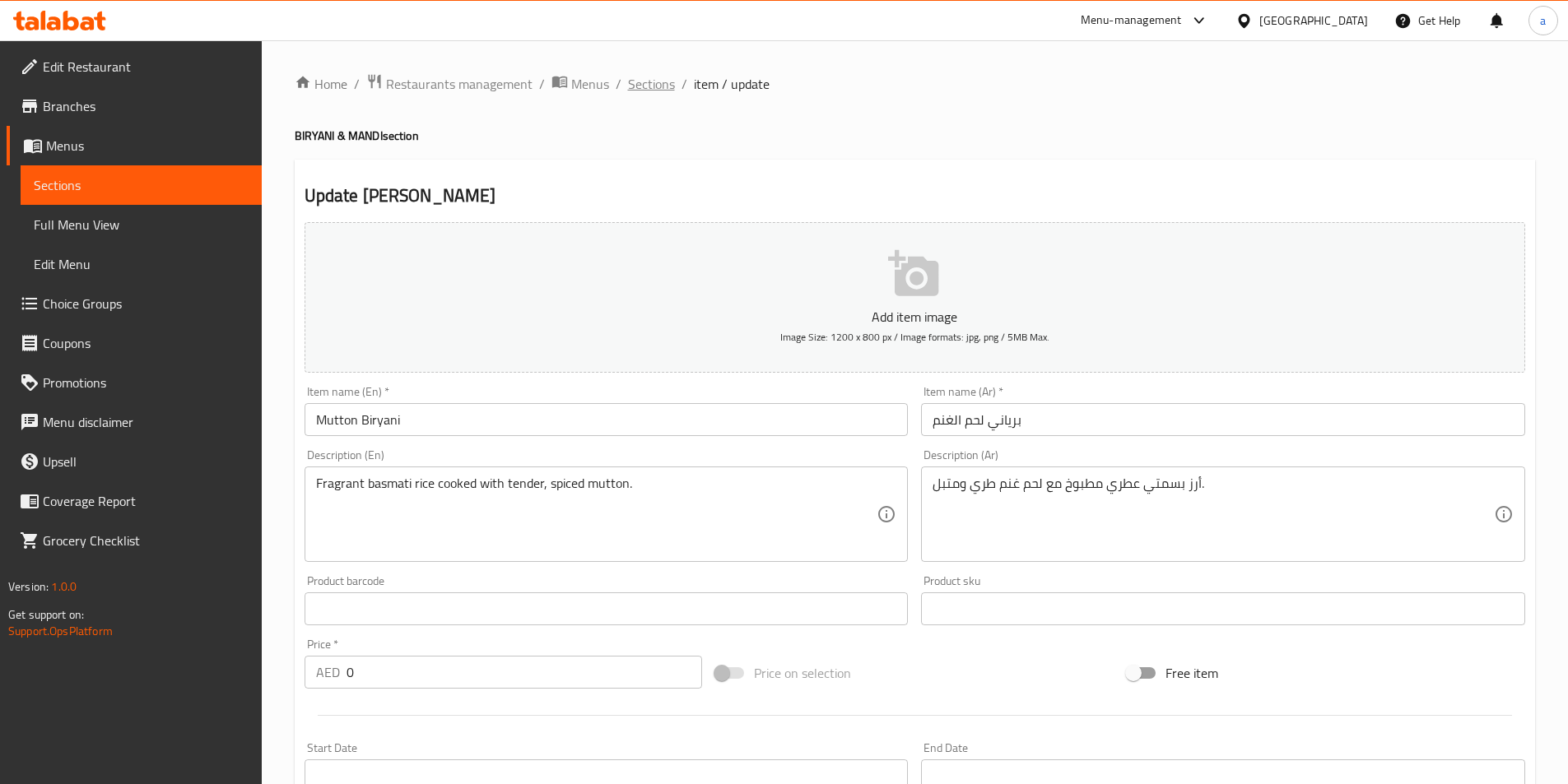
click at [670, 87] on span "Sections" at bounding box center [651, 84] width 47 height 20
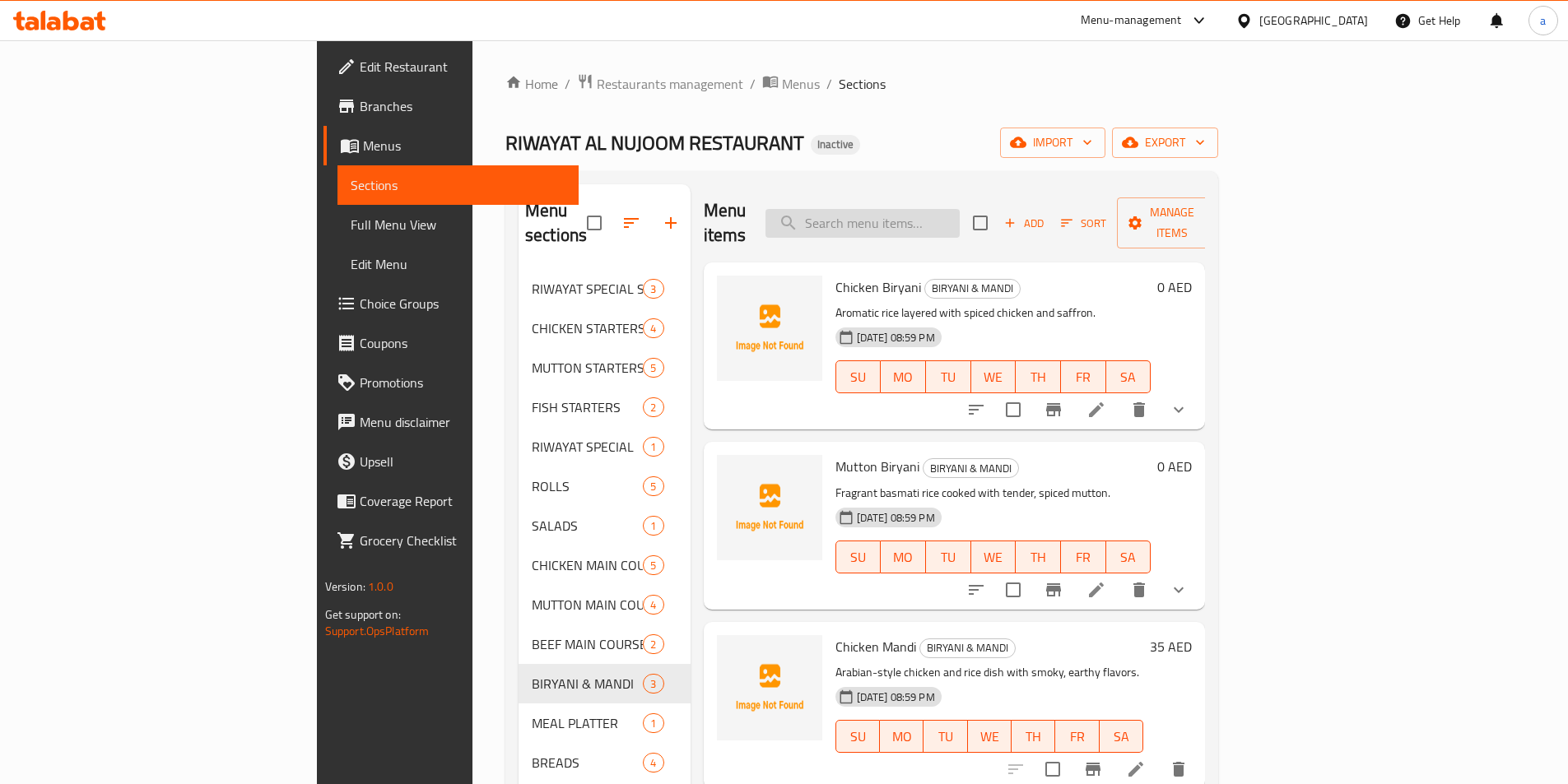
click at [924, 210] on input "search" at bounding box center [862, 223] width 194 height 29
paste input "Hot N' Sour Soup"
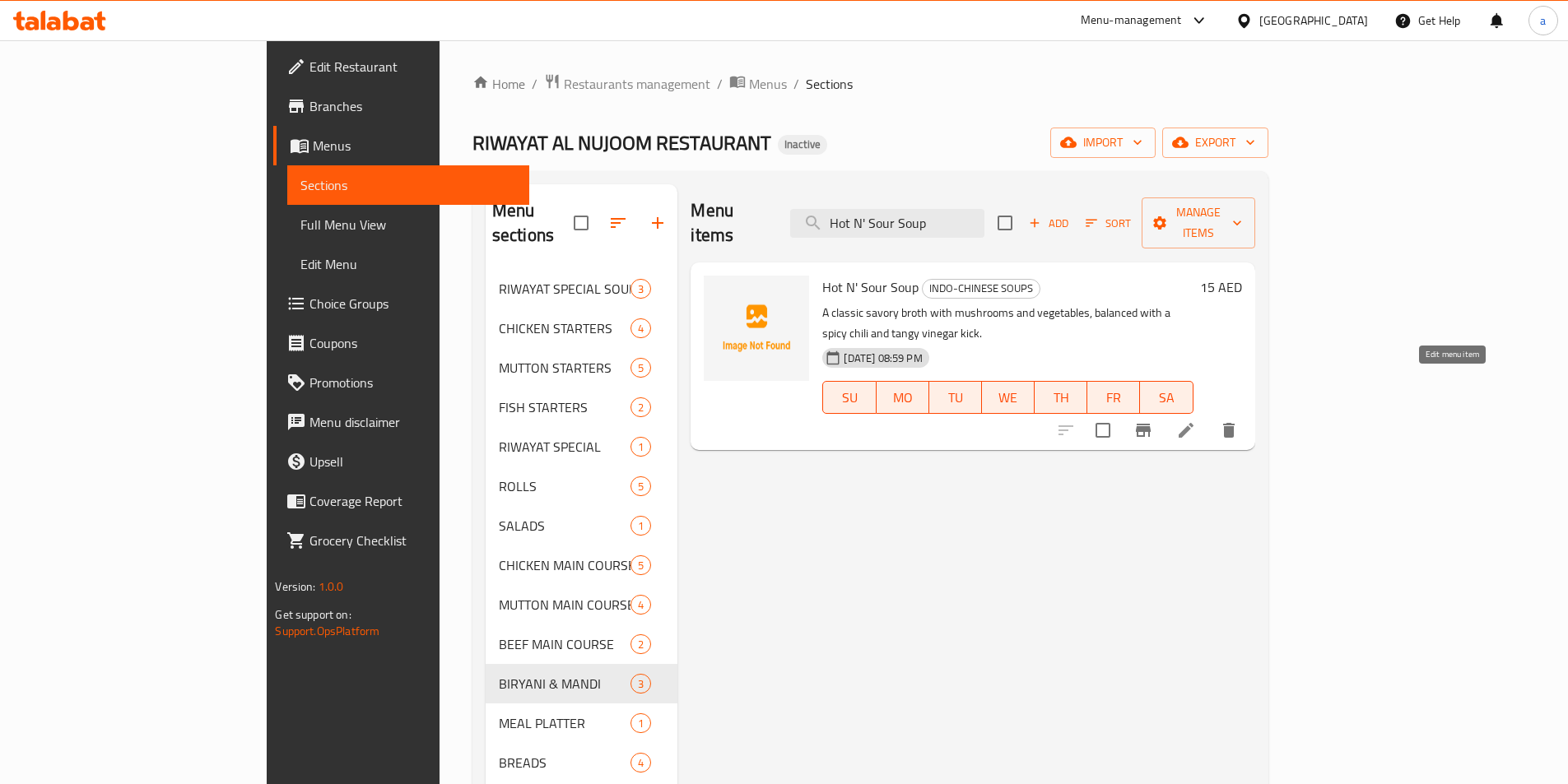
type input "Hot N' Sour Soup"
click at [1195, 420] on icon at bounding box center [1186, 430] width 20 height 20
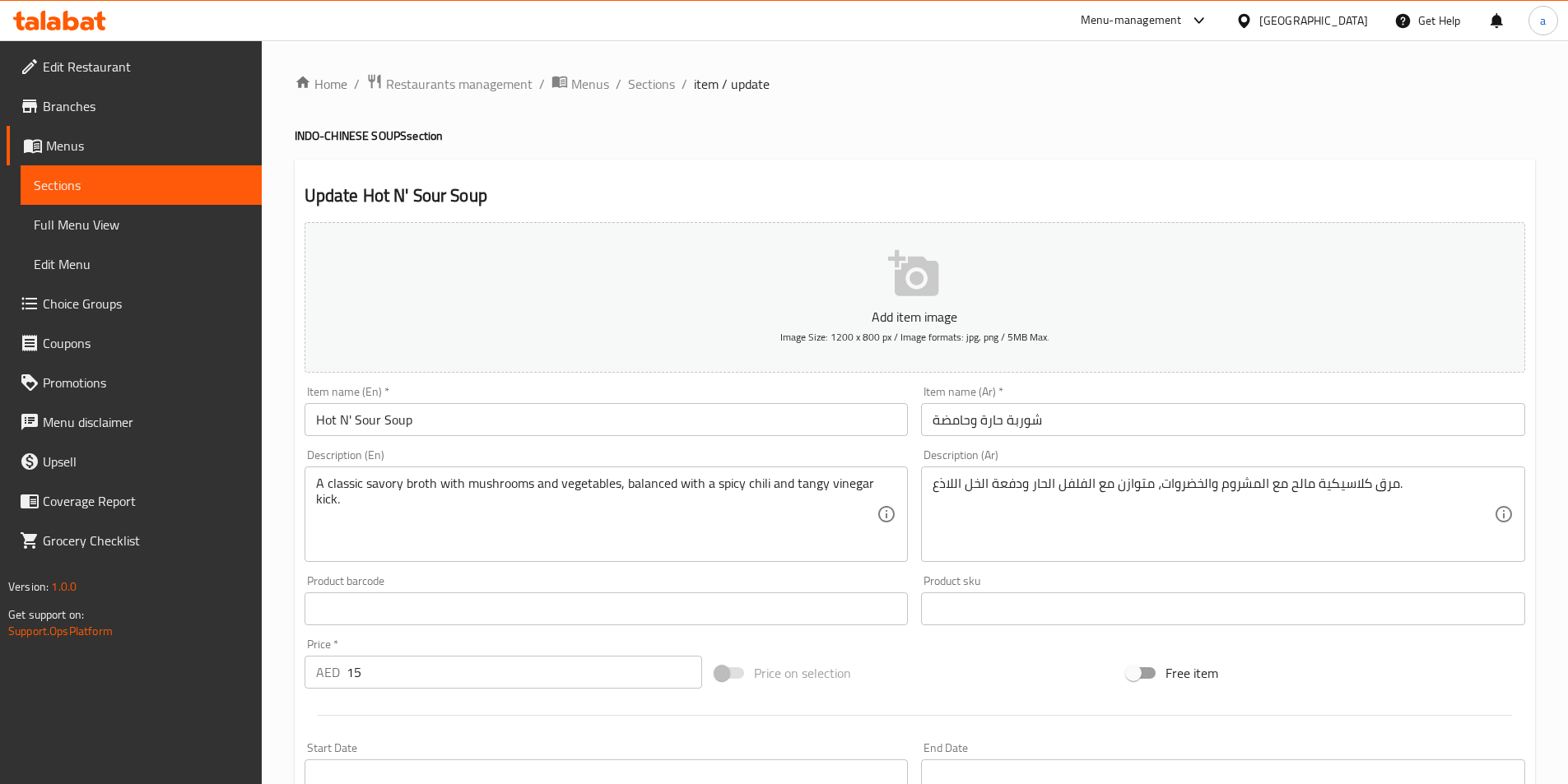
click at [1068, 425] on input "شوربة حارة وحامضة" at bounding box center [1223, 419] width 604 height 32
click at [655, 91] on span "Sections" at bounding box center [651, 84] width 47 height 20
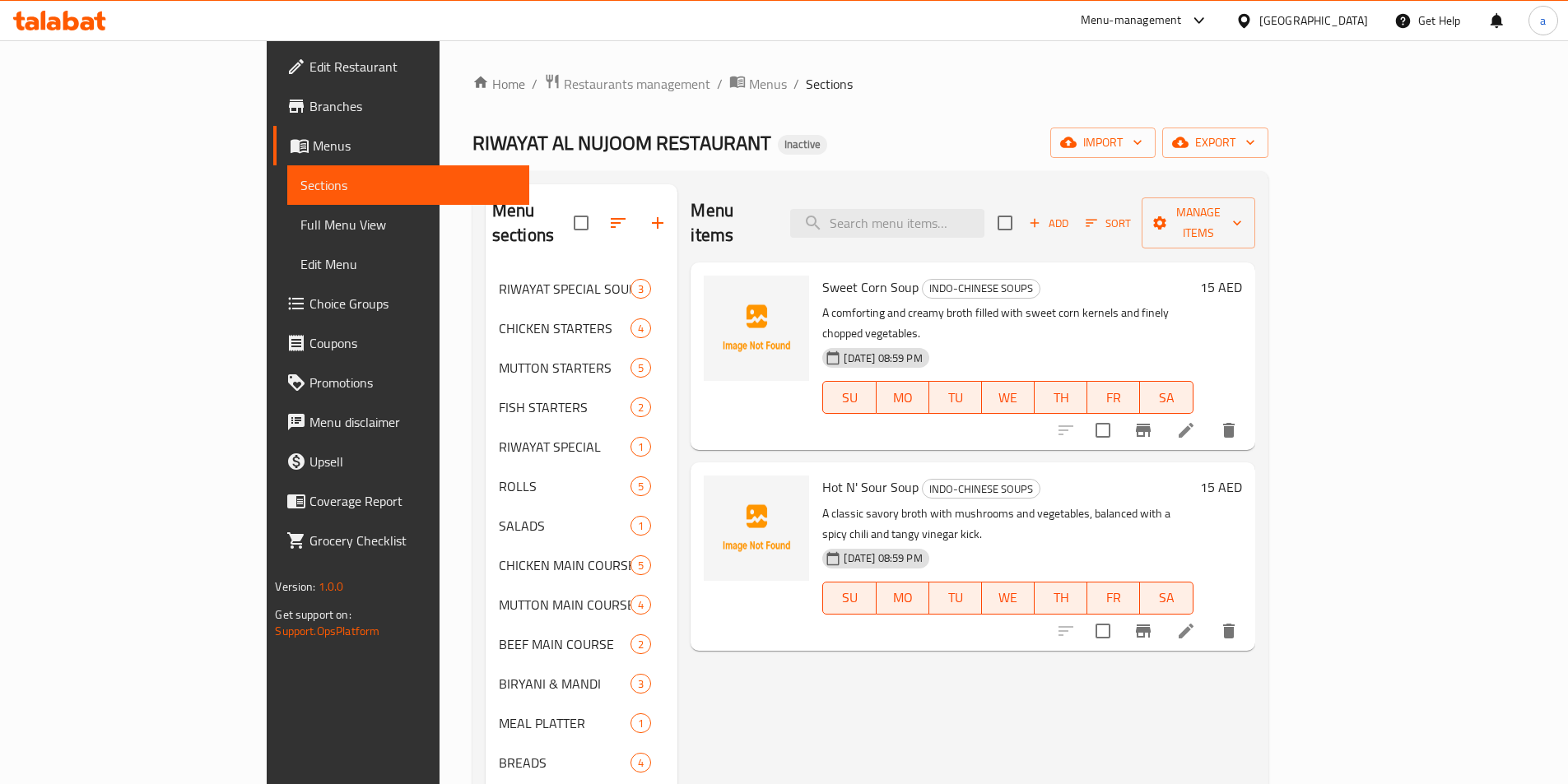
click at [929, 236] on div "Menu items Add Sort Manage items" at bounding box center [972, 223] width 564 height 78
click at [934, 218] on input "search" at bounding box center [887, 223] width 194 height 29
paste input "Crispy veg"
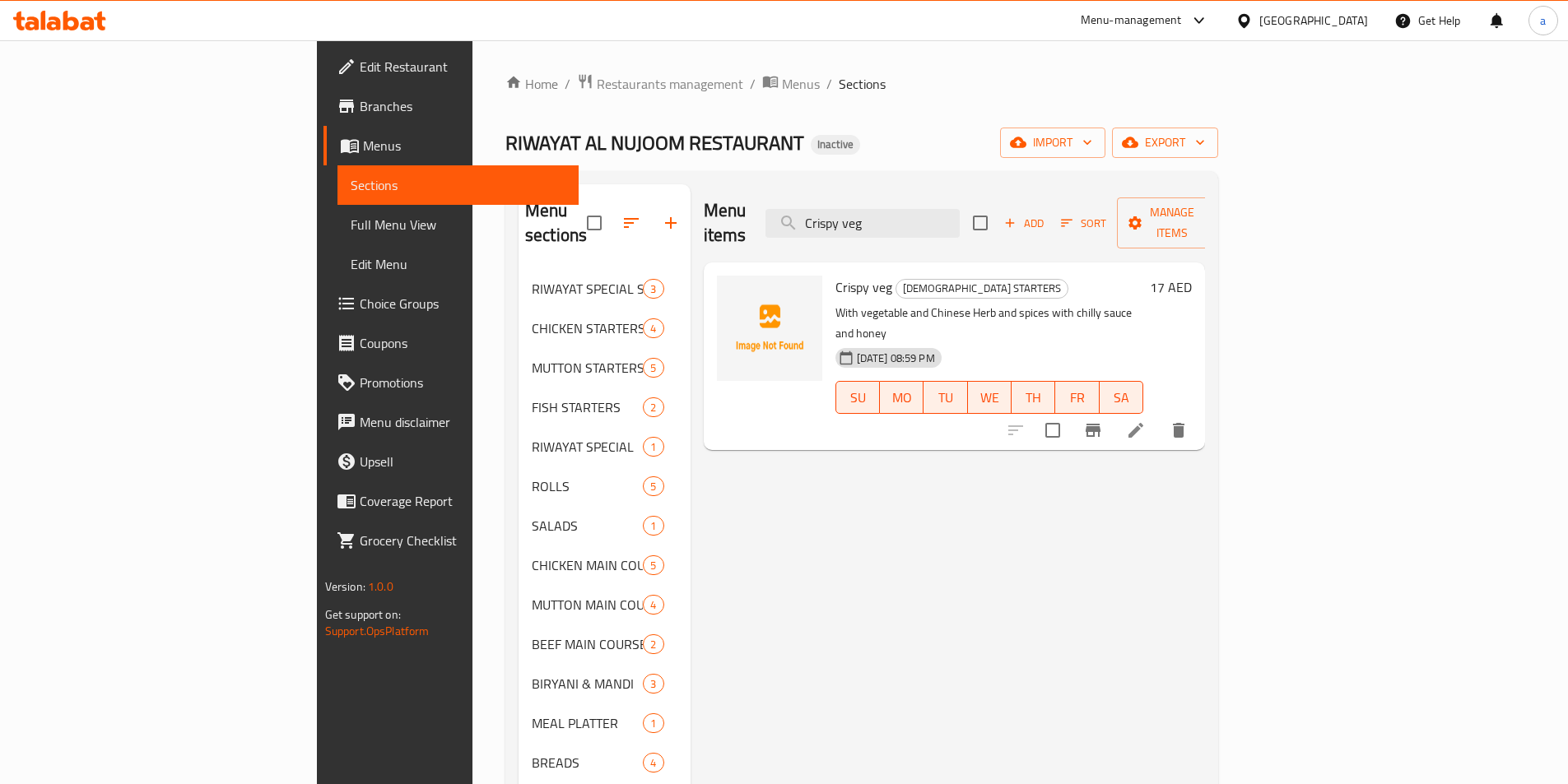
type input "Crispy veg"
click at [1159, 416] on li at bounding box center [1135, 431] width 46 height 30
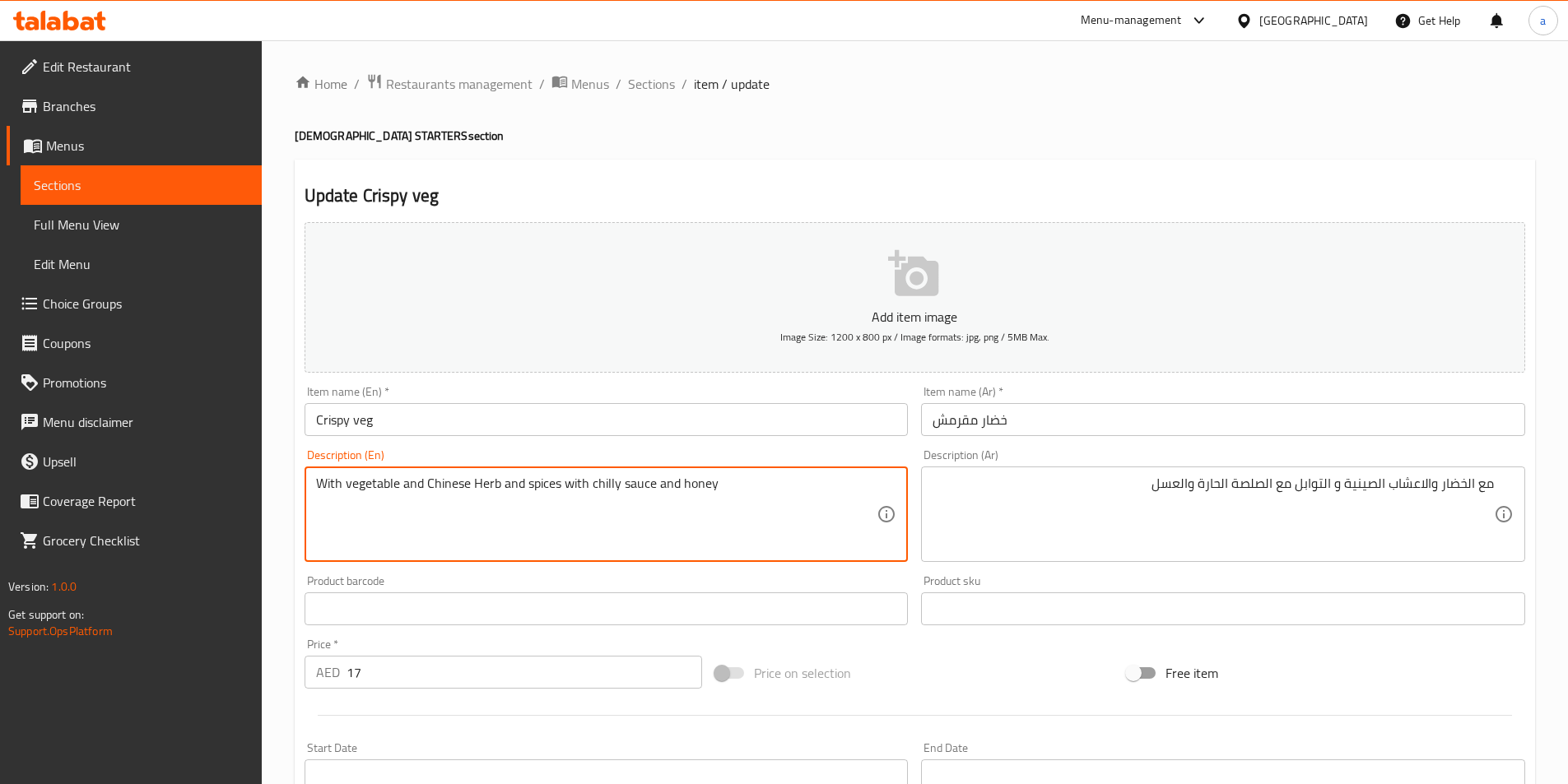
drag, startPoint x: 650, startPoint y: 485, endPoint x: 591, endPoint y: 492, distance: 59.4
click at [591, 492] on textarea "With vegetable and Chinese Herb and spices with chilly sauce and honey" at bounding box center [596, 515] width 561 height 78
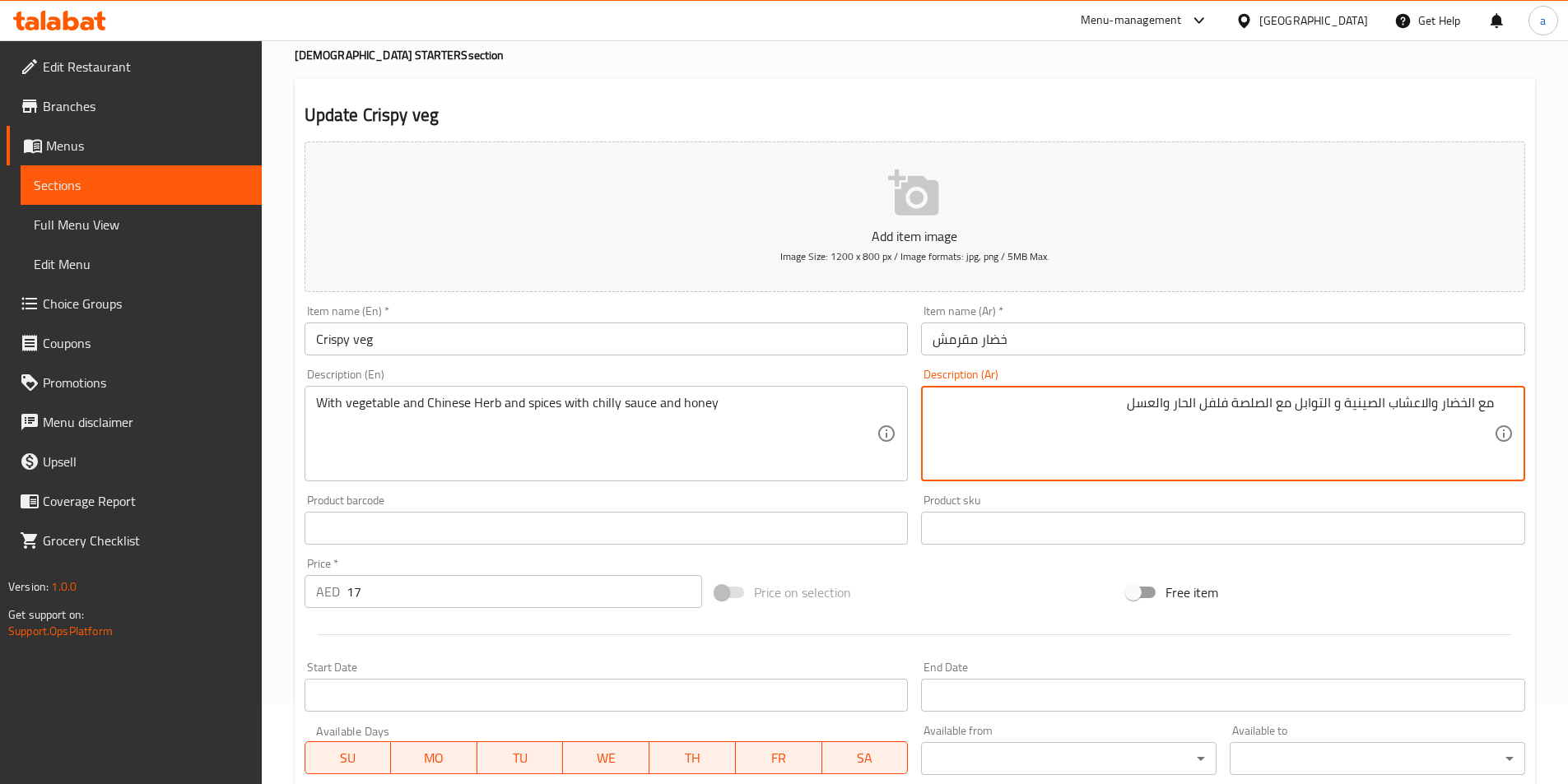
scroll to position [329, 0]
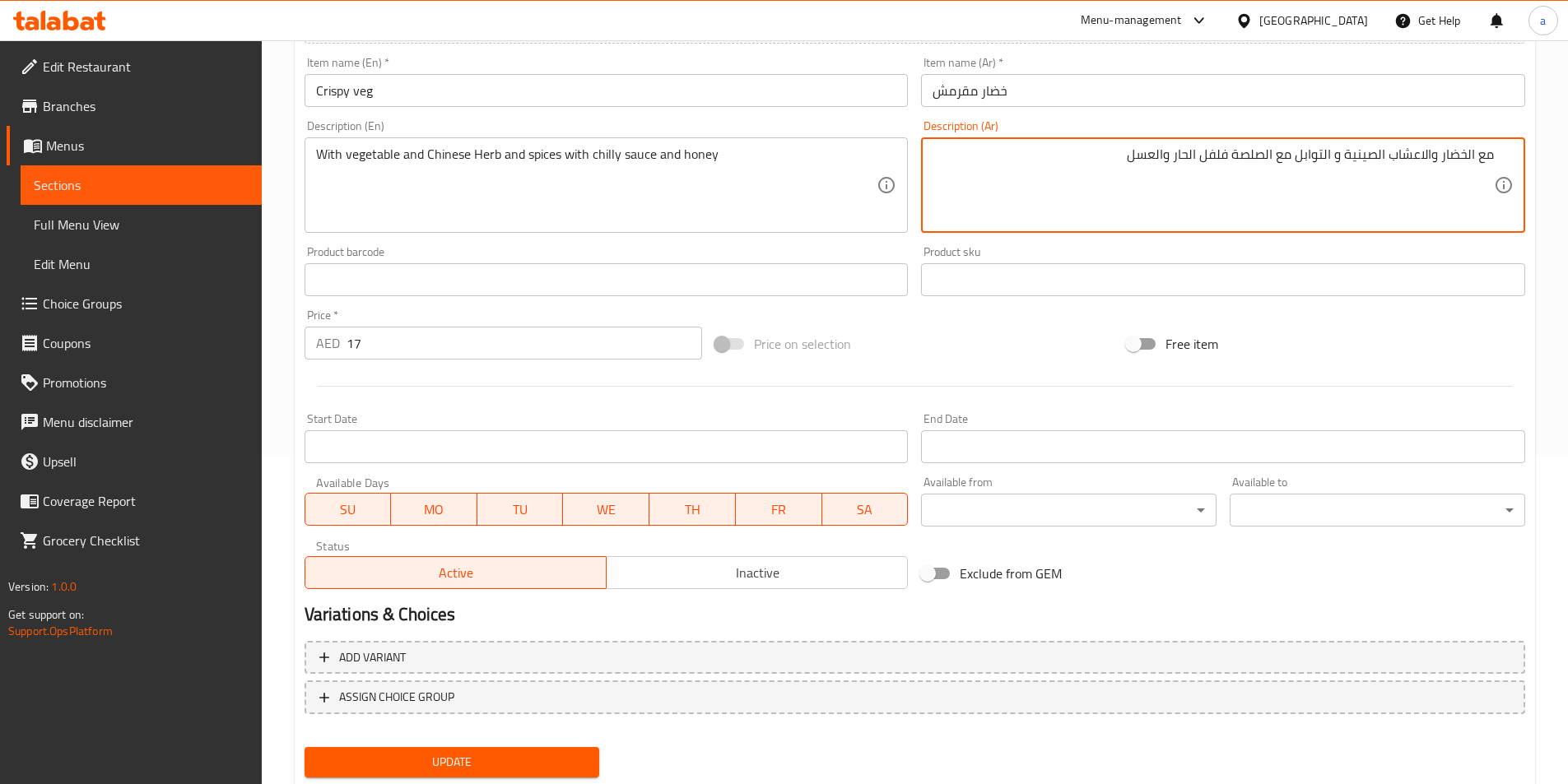
type textarea "مع الخضار والاعشاب الصينية و التوابل مع الصلصة فلفل الحار والعسل"
click at [501, 752] on span "Update" at bounding box center [452, 762] width 269 height 21
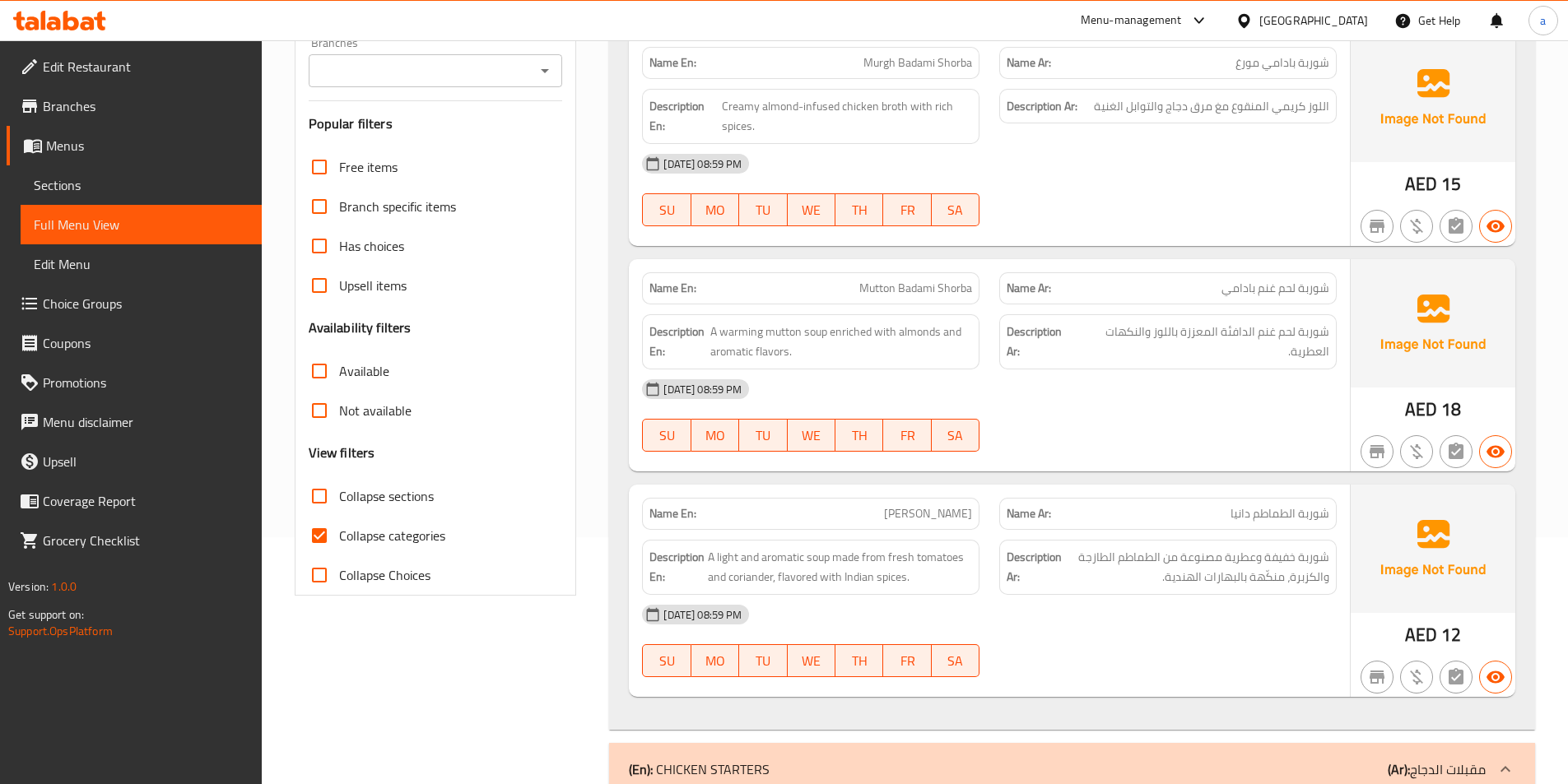
click at [332, 537] on input "Collapse categories" at bounding box center [318, 535] width 39 height 39
checkbox input "false"
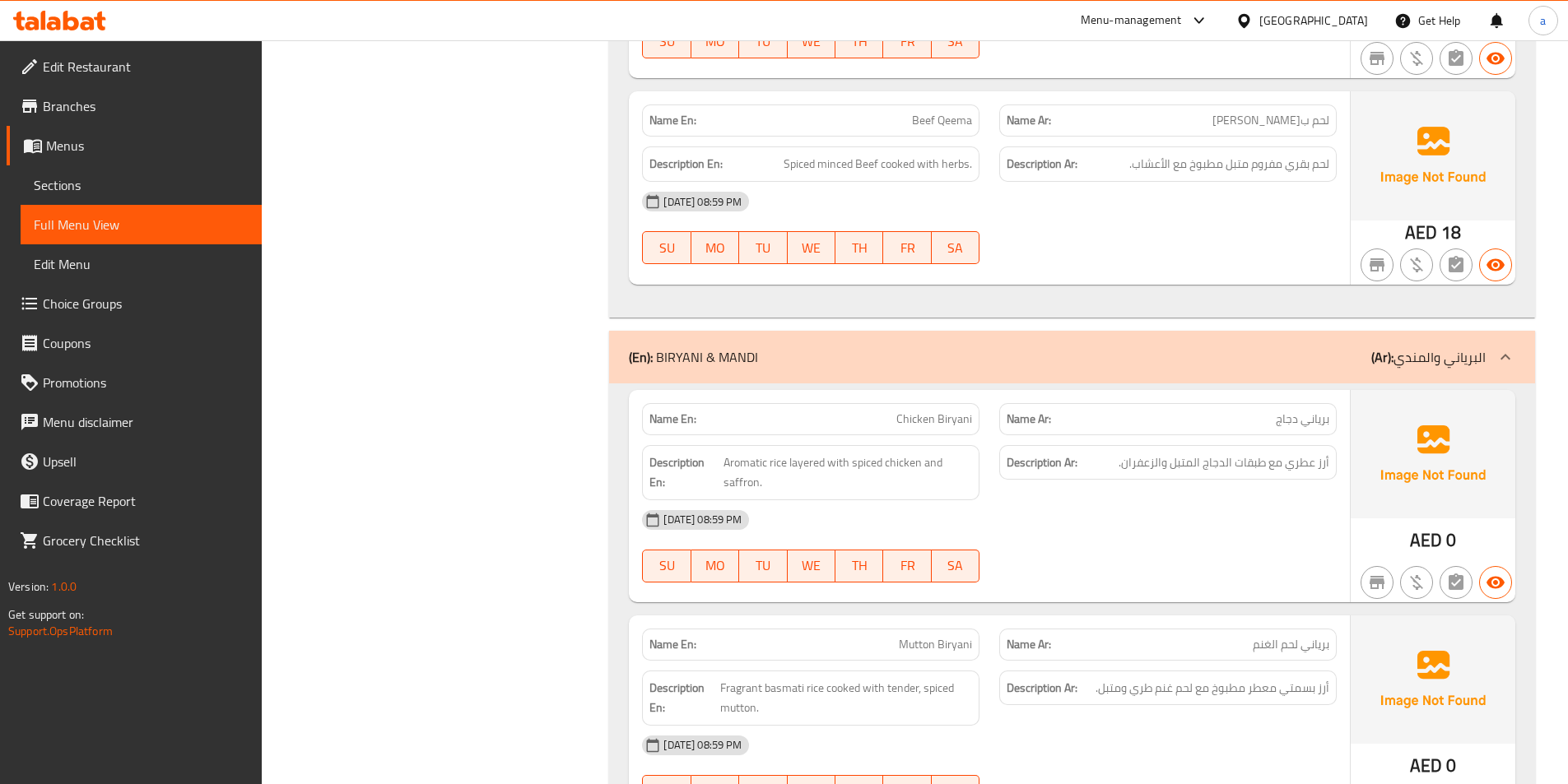
scroll to position [8225, 0]
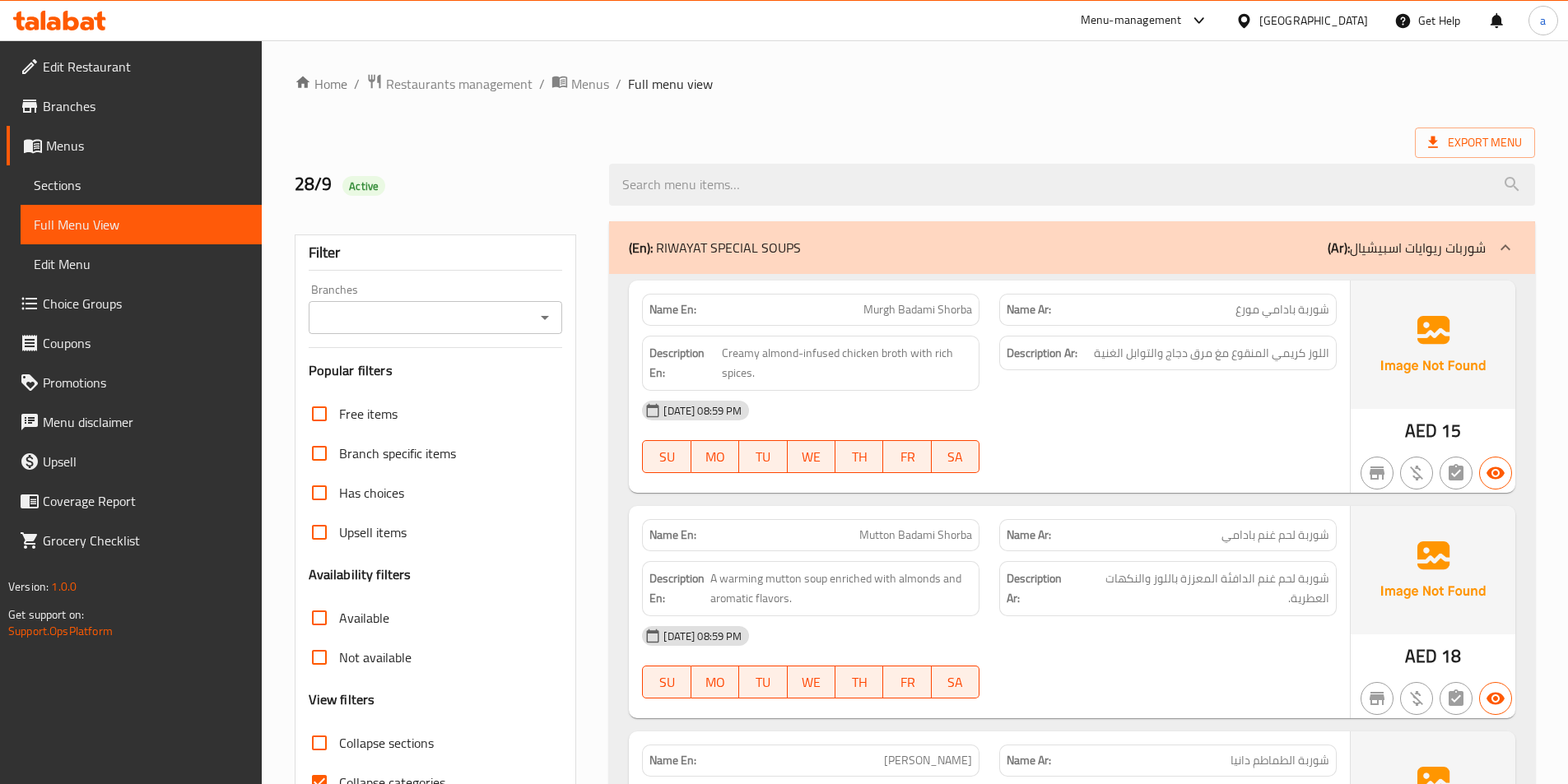
scroll to position [247, 0]
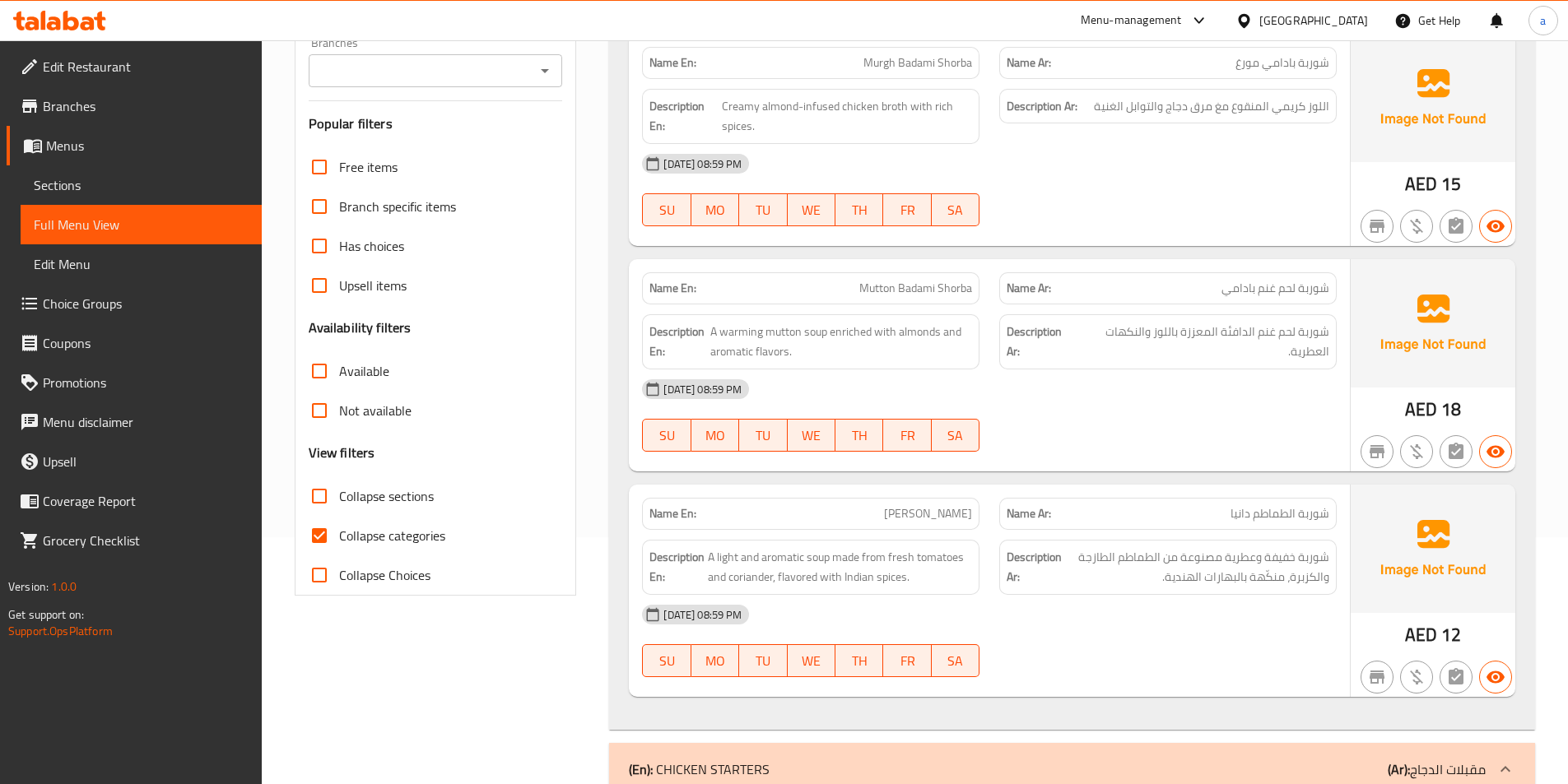
click at [325, 532] on input "Collapse categories" at bounding box center [318, 535] width 39 height 39
checkbox input "false"
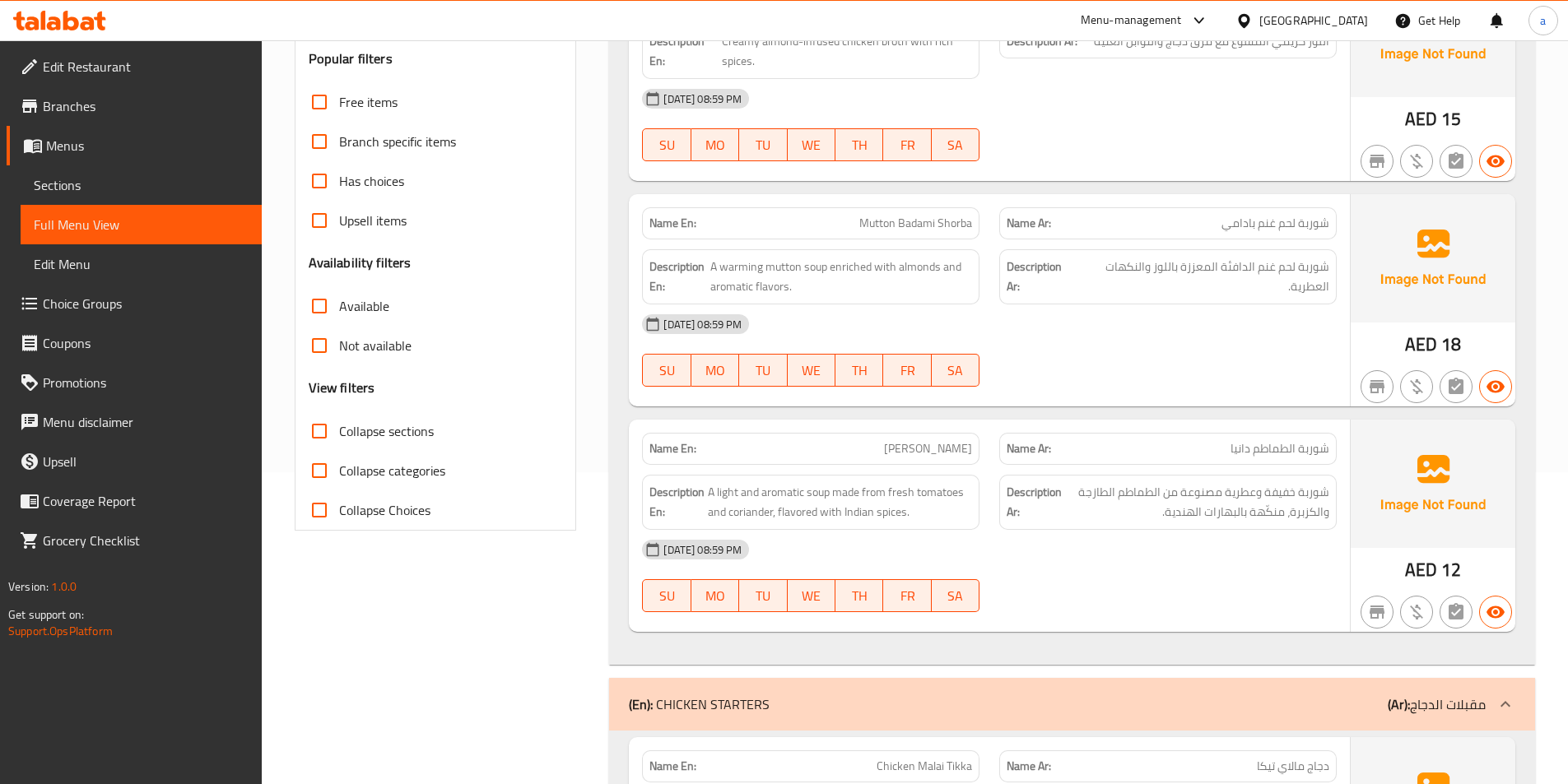
scroll to position [0, 0]
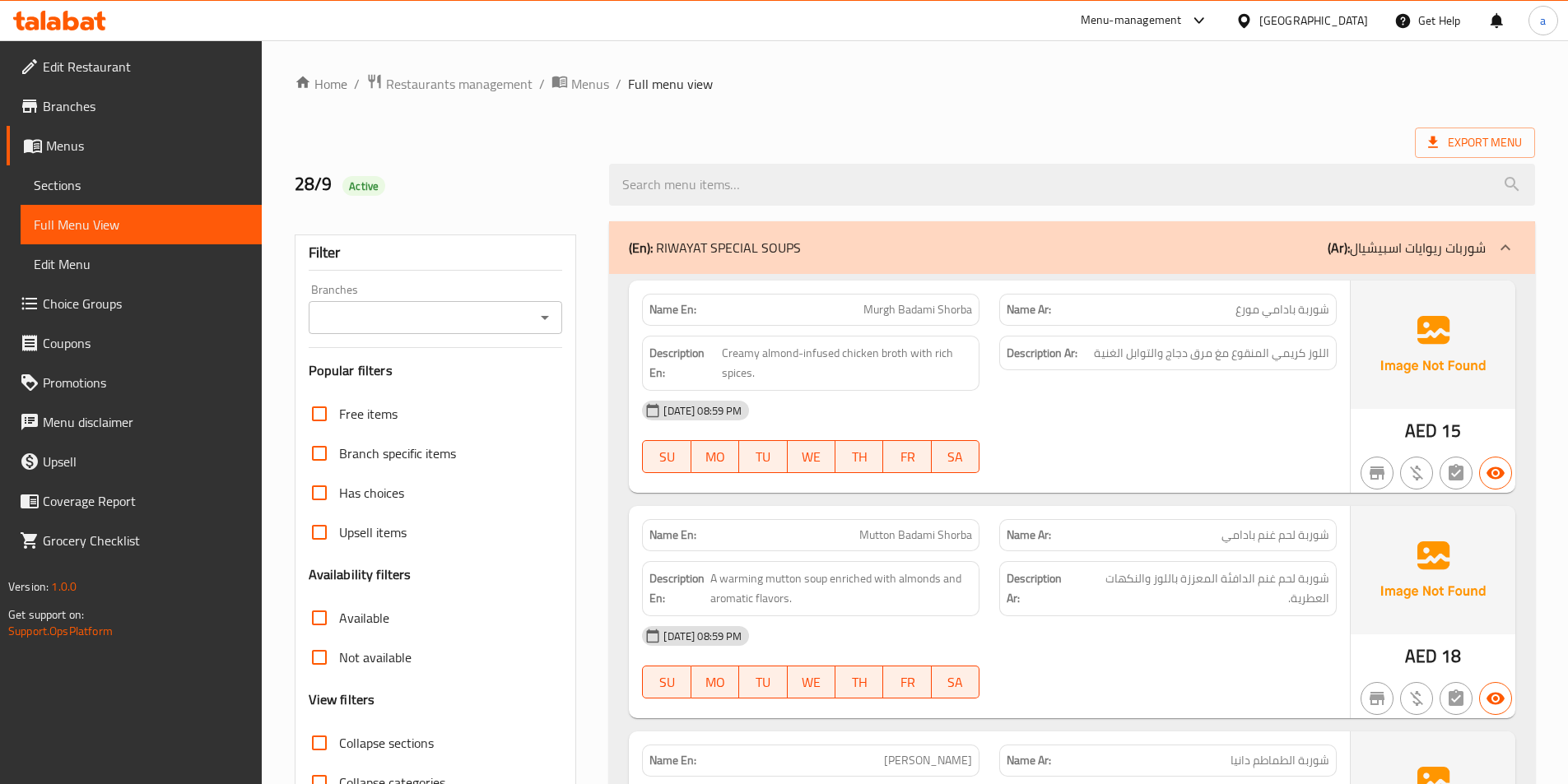
click at [1288, 307] on span "شوربة بادامي مورغ" at bounding box center [1282, 309] width 94 height 17
click at [883, 303] on span "Murgh Badami Shorba" at bounding box center [918, 309] width 108 height 17
copy span "Murgh Badami Shorba"
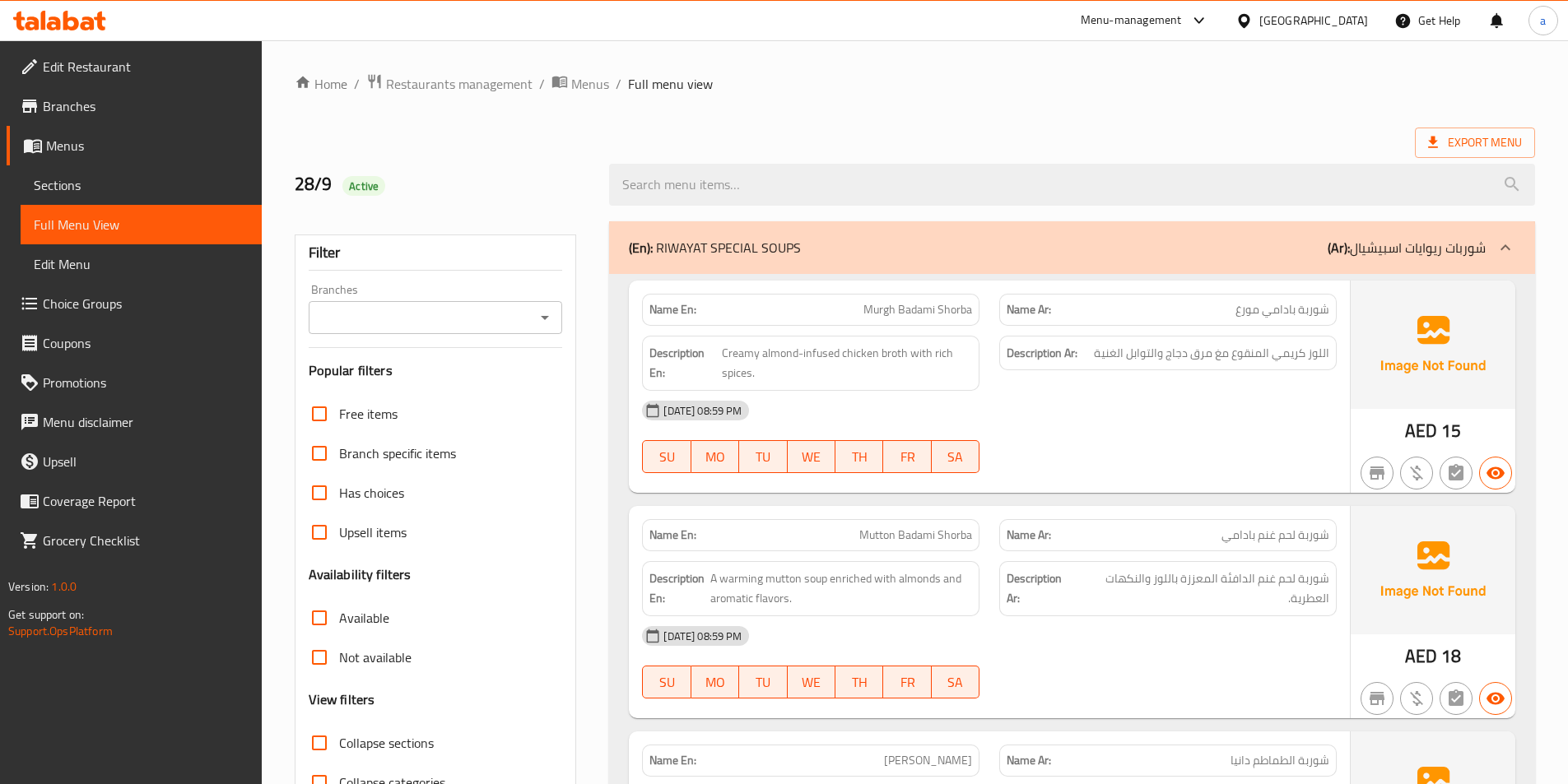
click at [1298, 389] on div "Description Ar: اللوز كريمي المنقوع مغ مرق دجاج والتوابل الغنية" at bounding box center [1168, 363] width 357 height 75
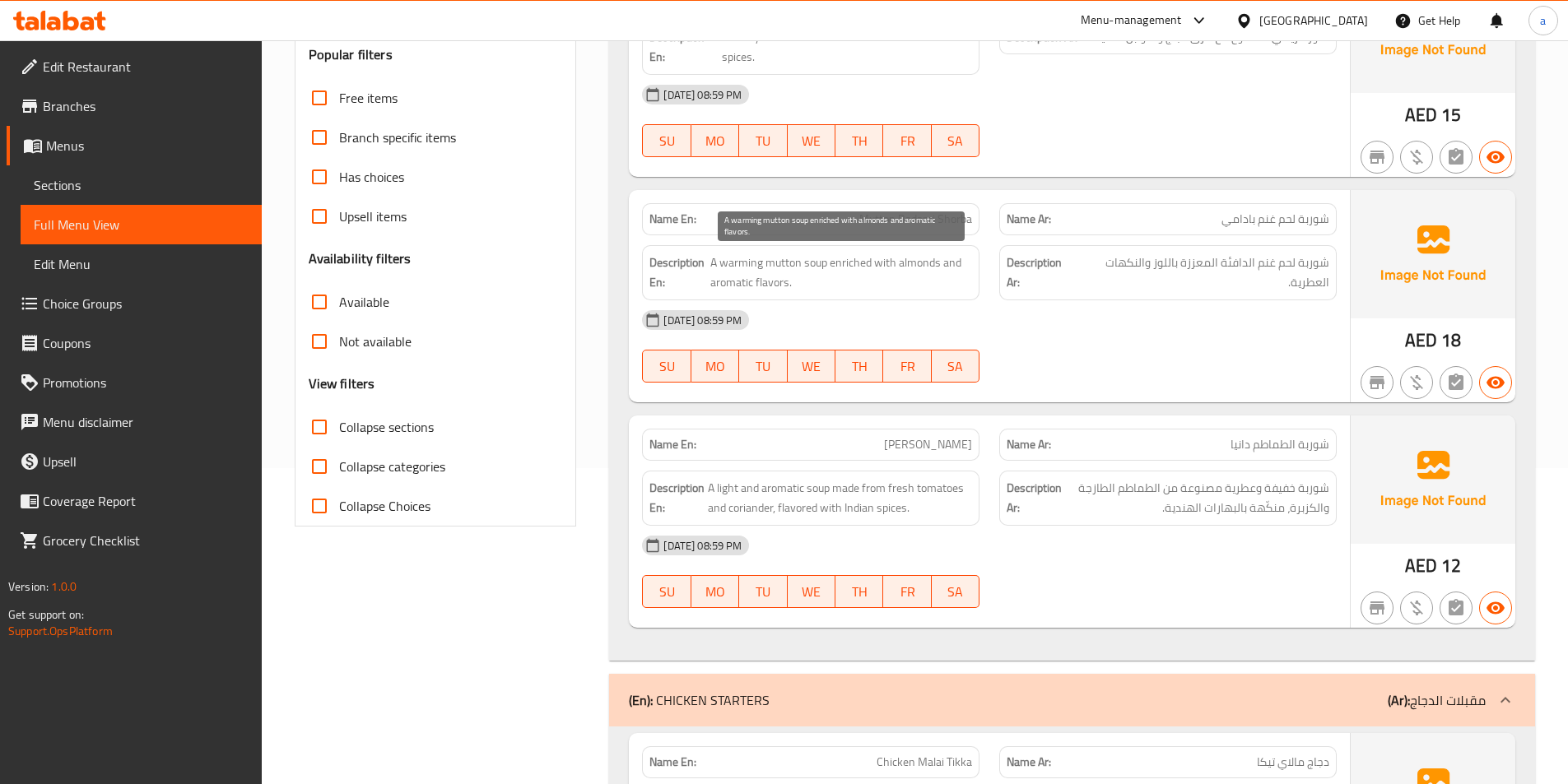
scroll to position [329, 0]
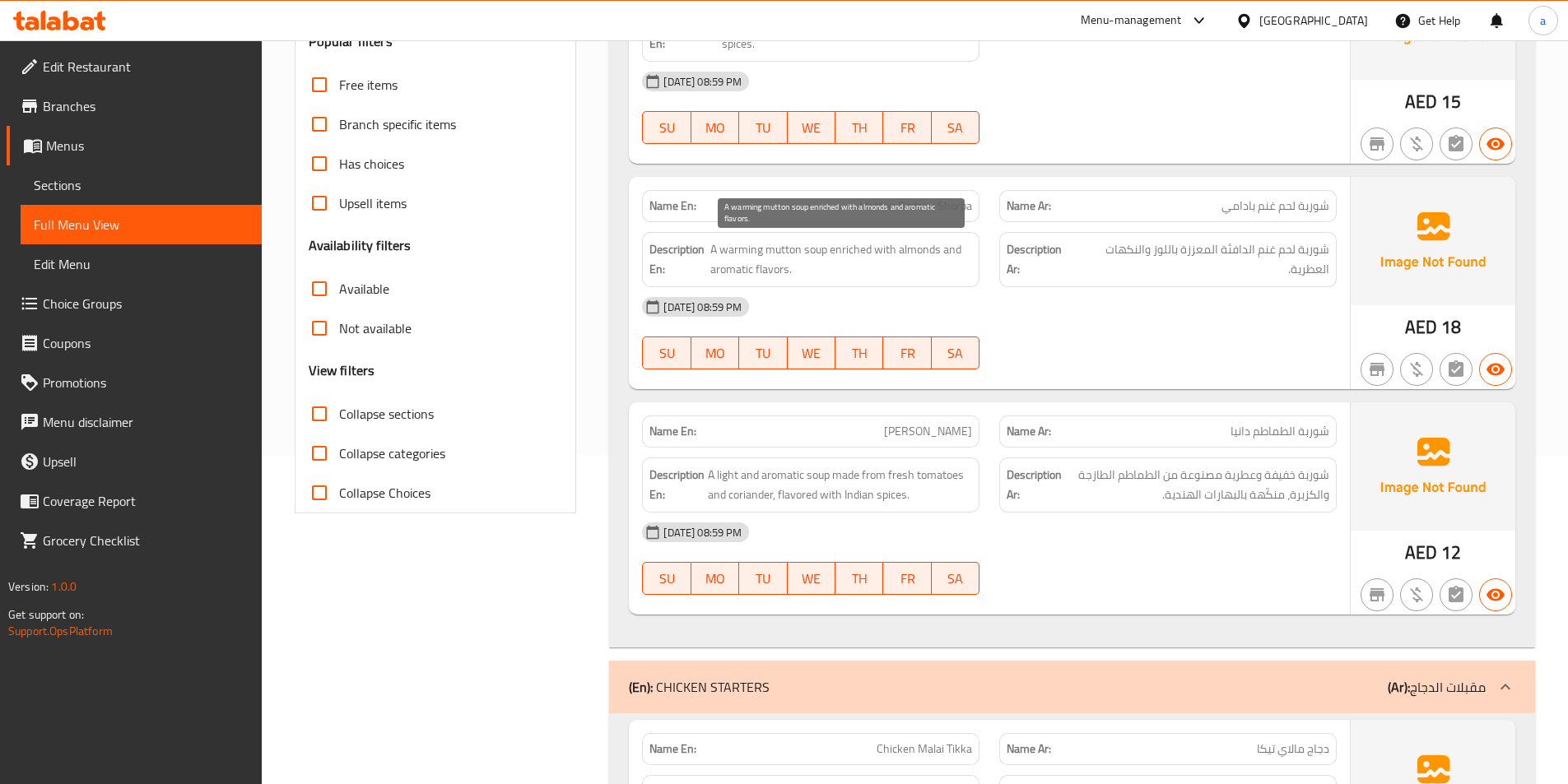
click at [864, 253] on span "A warming mutton soup enriched with almonds and aromatic flavors." at bounding box center [841, 259] width 262 height 40
click at [1085, 331] on div "28-09-2025 08:59 PM SU MO TU WE TH FR SA" at bounding box center [989, 333] width 714 height 92
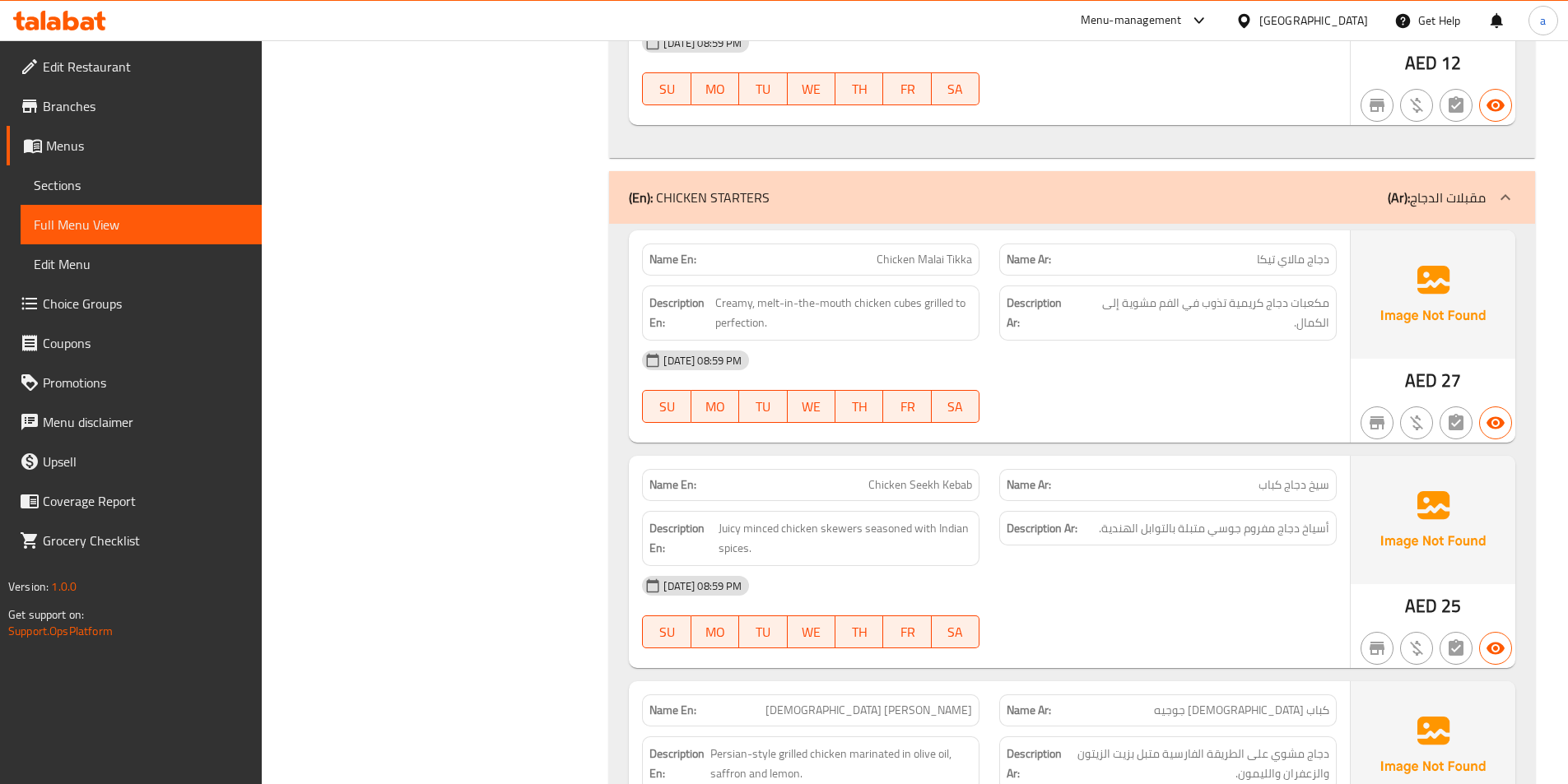
scroll to position [905, 0]
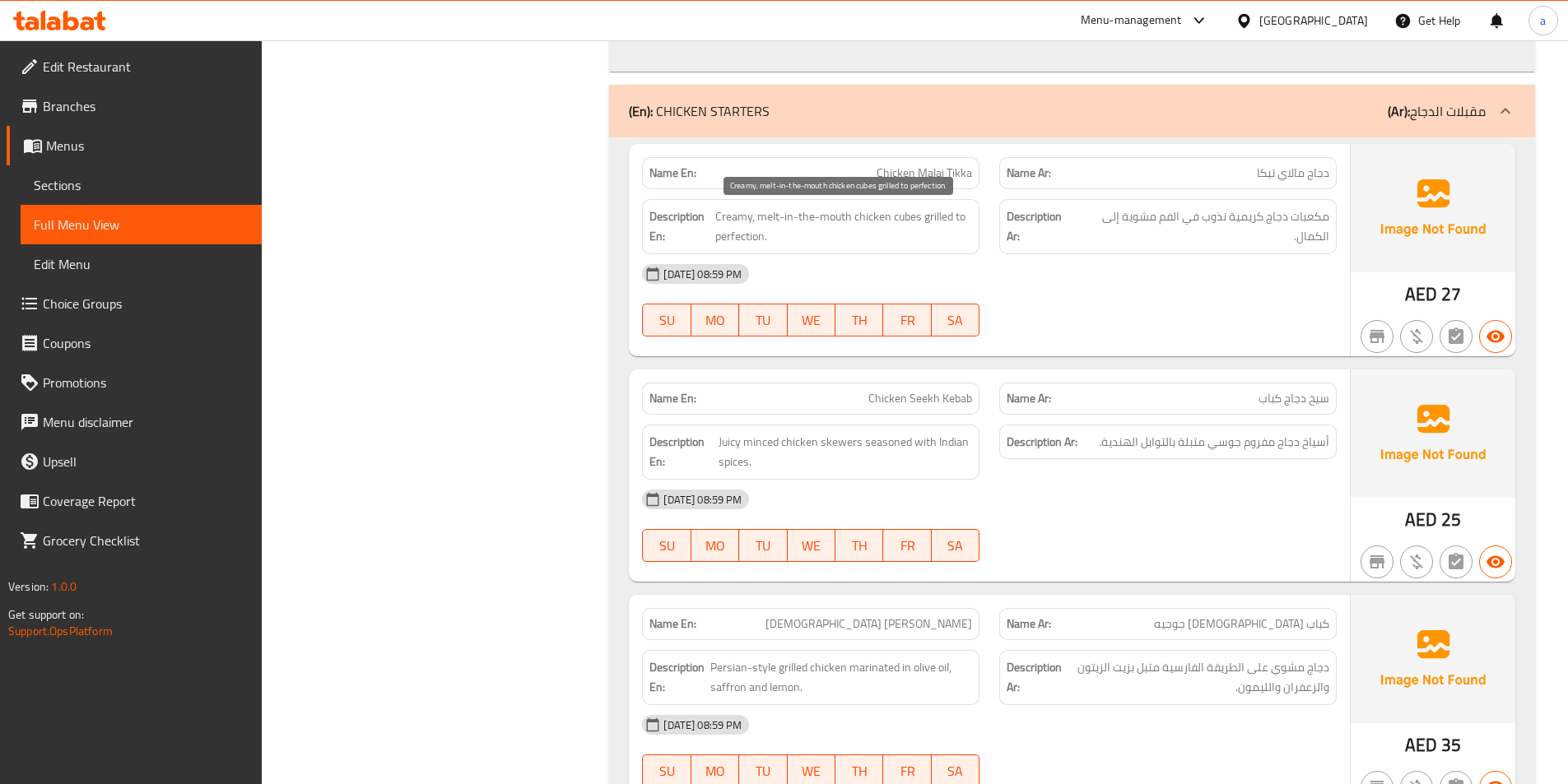
click at [726, 224] on span "Creamy, melt-in-the-mouth chicken cubes grilled to perfection." at bounding box center [844, 227] width 258 height 40
click at [919, 164] on span "Chicken Malai Tikka" at bounding box center [924, 172] width 96 height 17
copy span "Chicken Malai Tikka"
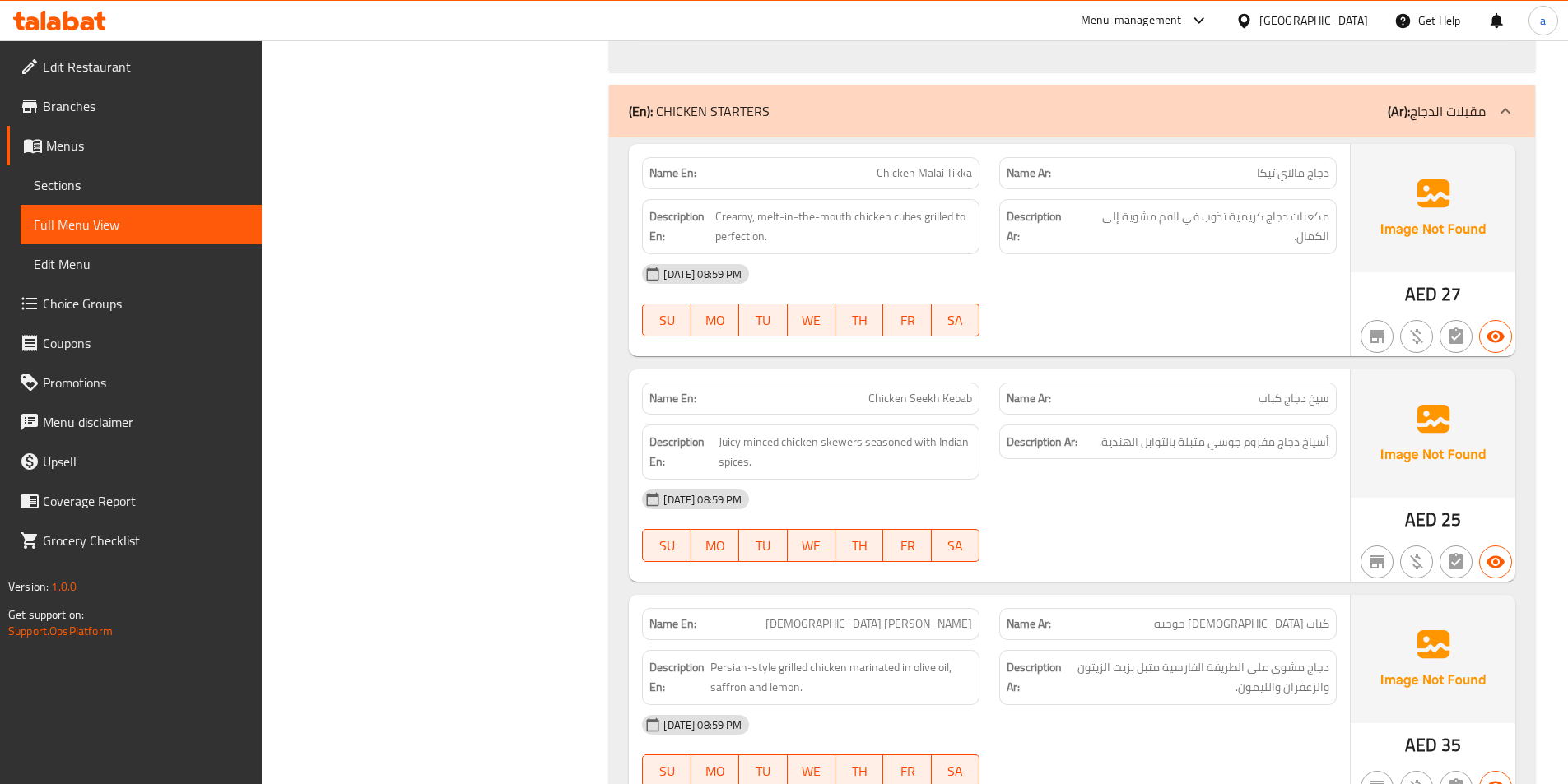
click at [1039, 285] on div "28-09-2025 08:59 PM" at bounding box center [989, 273] width 714 height 39
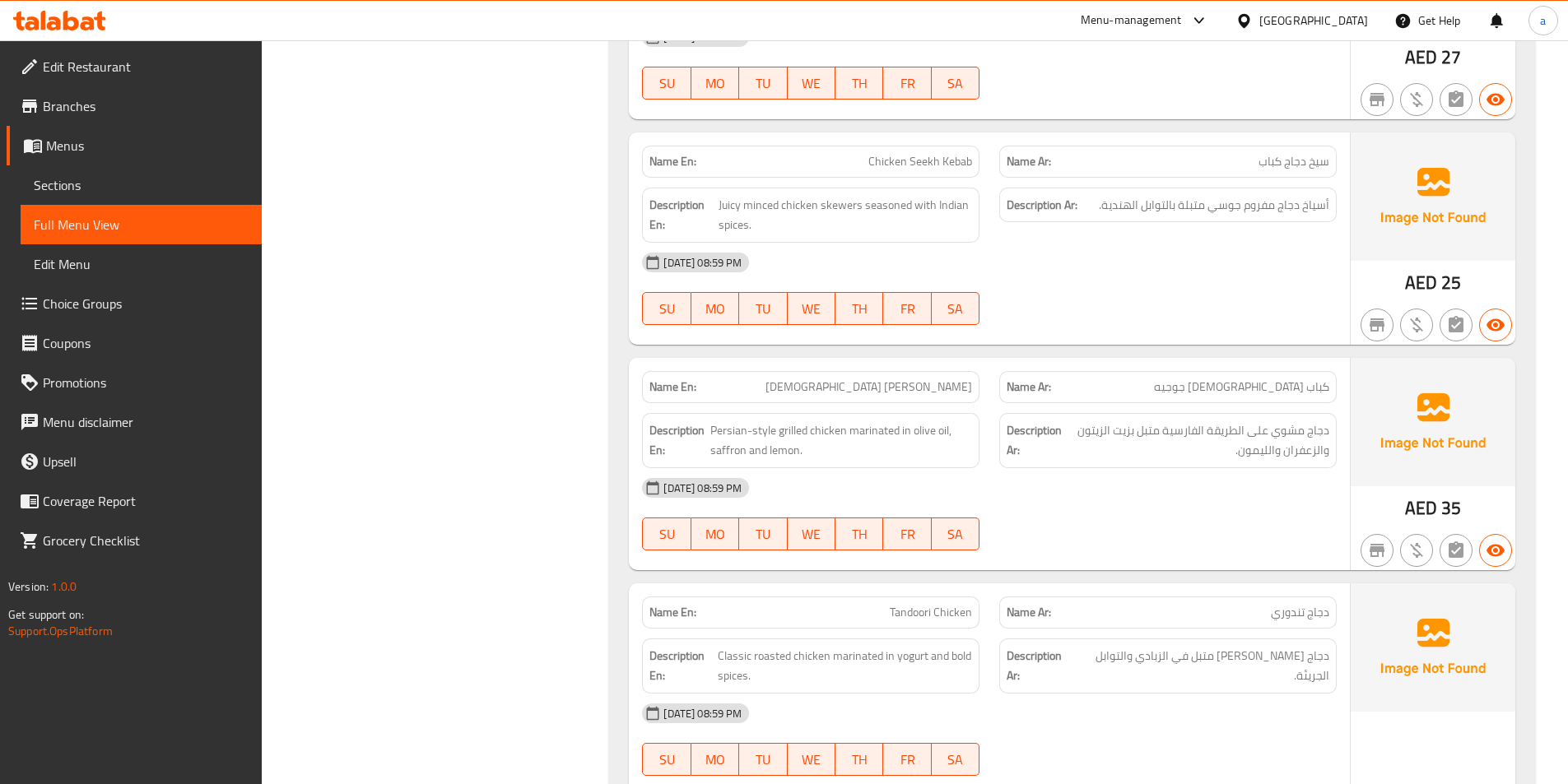
scroll to position [1234, 0]
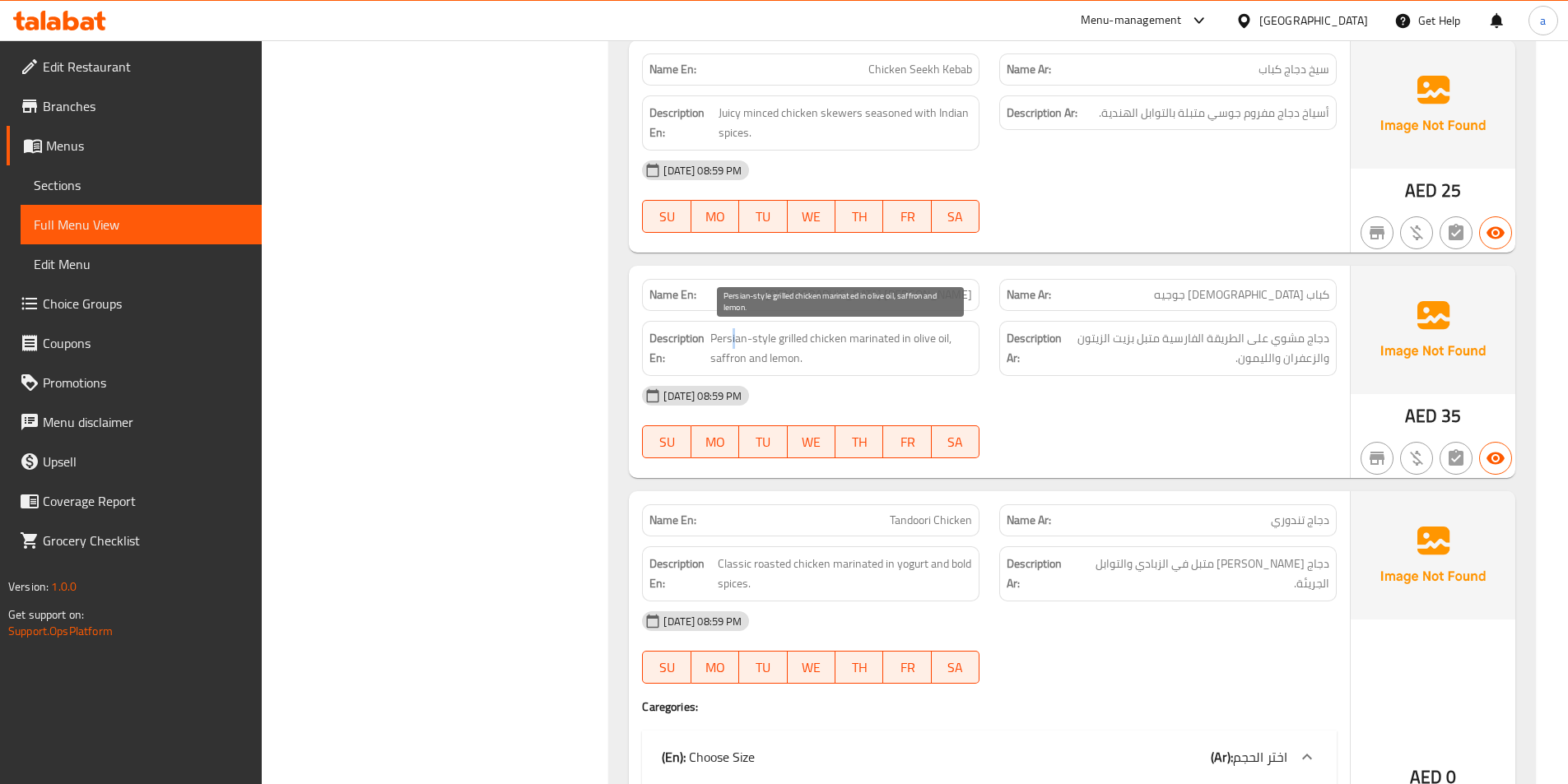
click at [733, 341] on span "Persian-style grilled chicken marinated in olive oil, saffron and lemon." at bounding box center [841, 348] width 262 height 40
click at [899, 366] on span "Persian-style grilled chicken marinated in olive oil, saffron and lemon." at bounding box center [841, 348] width 262 height 40
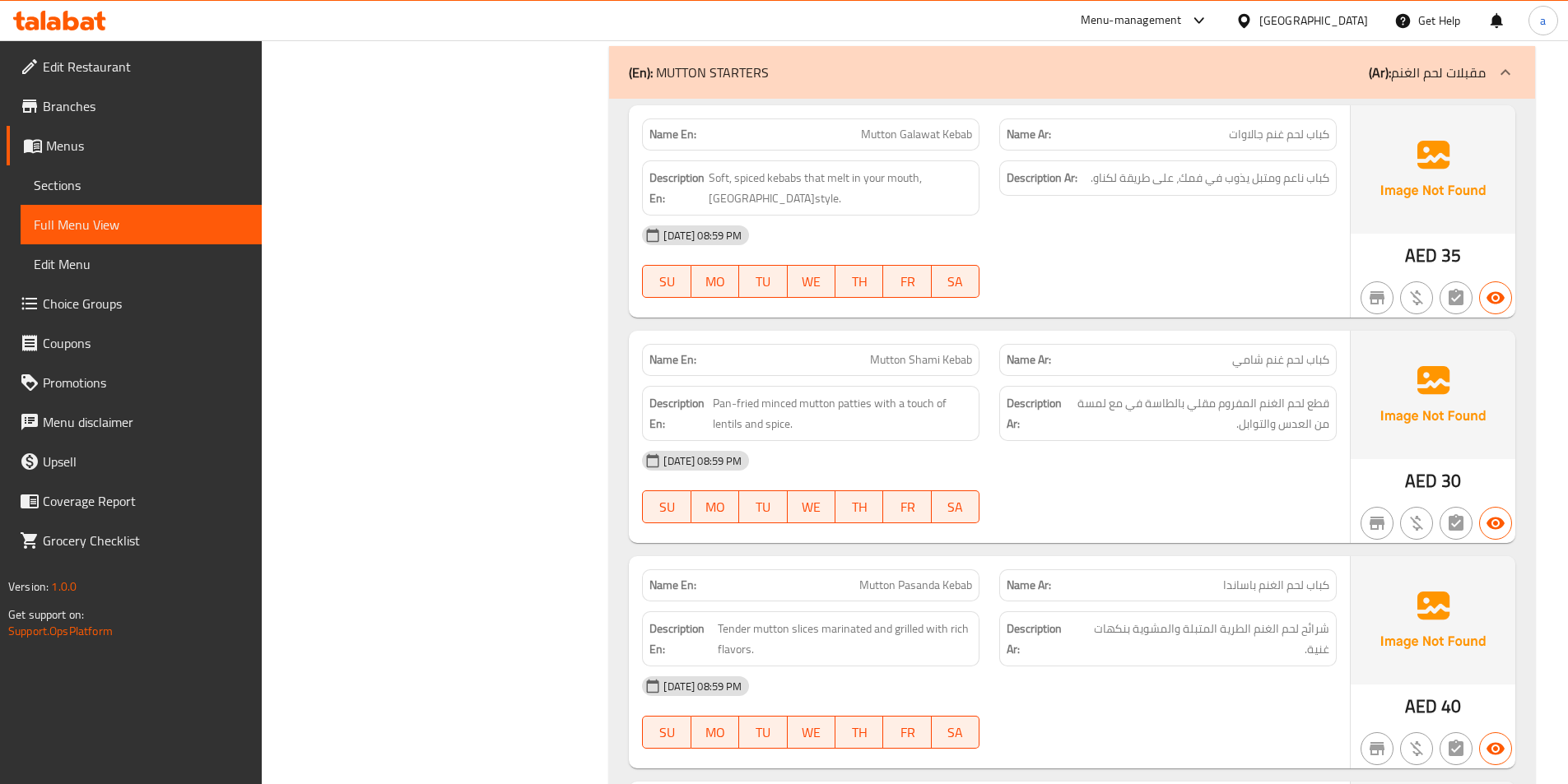
scroll to position [2220, 0]
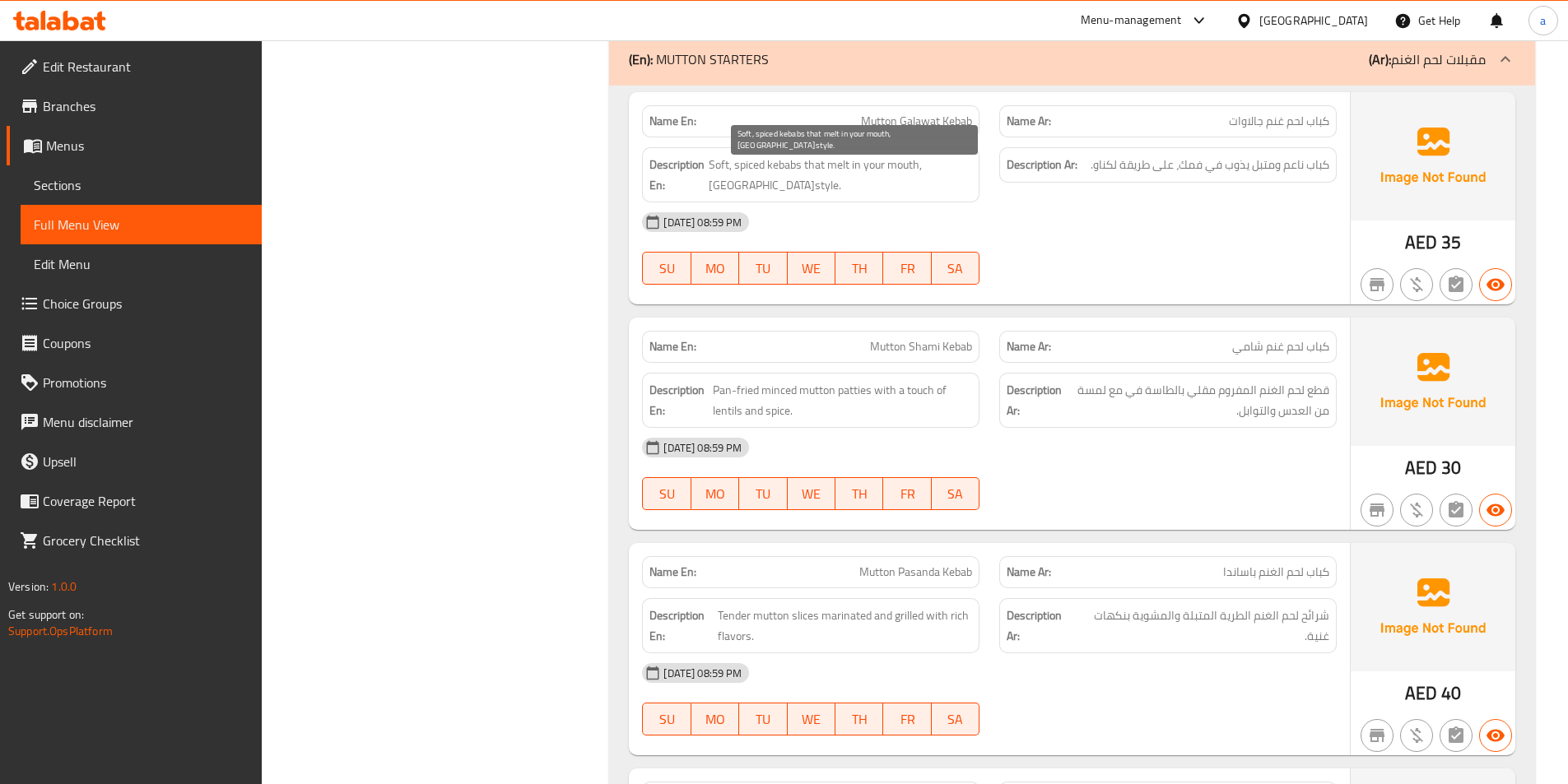
click at [748, 183] on span "Soft, spiced kebabs that melt in your mouth, Lucknow-style." at bounding box center [840, 175] width 263 height 40
click at [1066, 229] on div "28-09-2025 08:59 PM" at bounding box center [989, 222] width 714 height 39
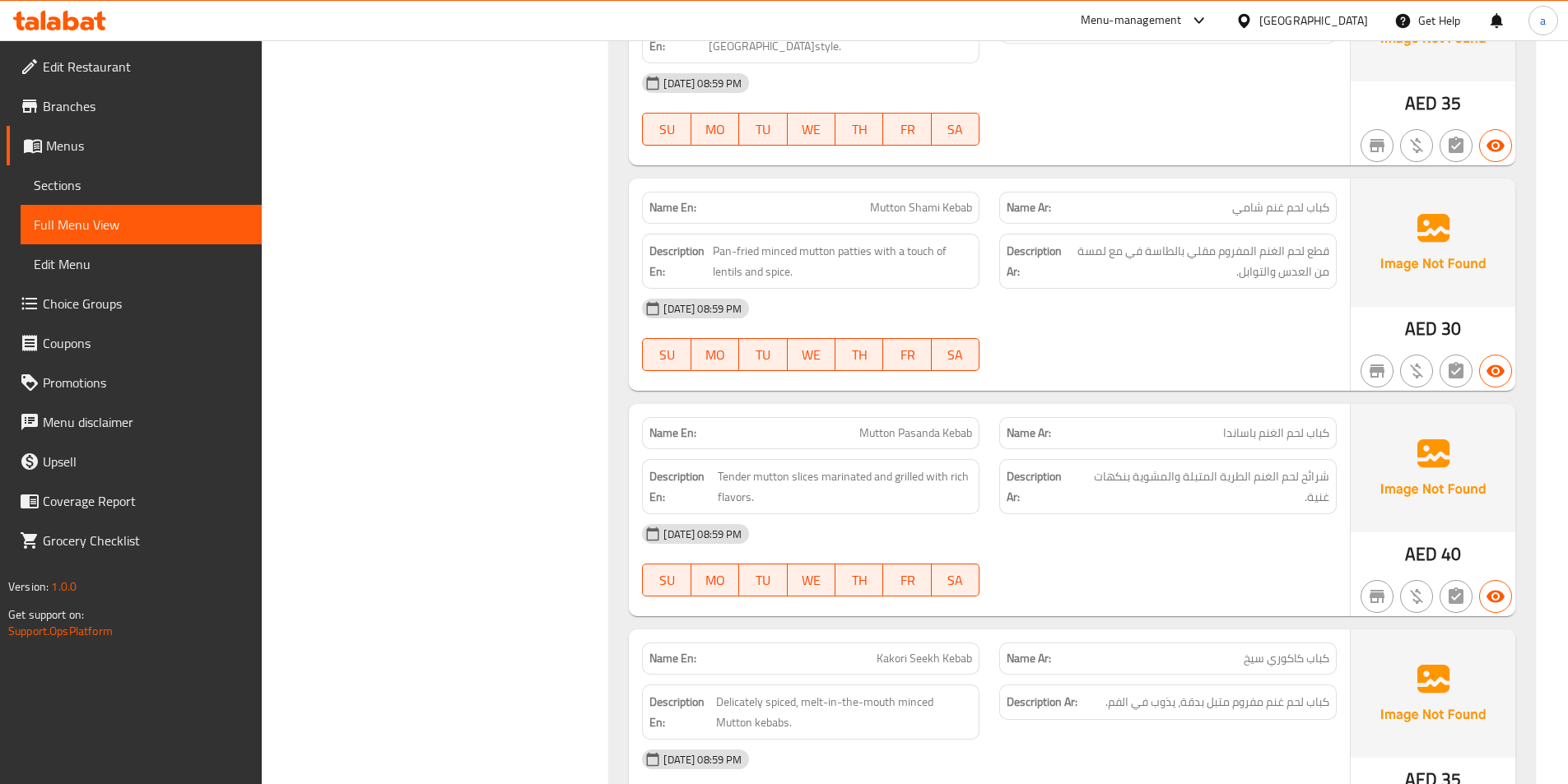
scroll to position [2385, 0]
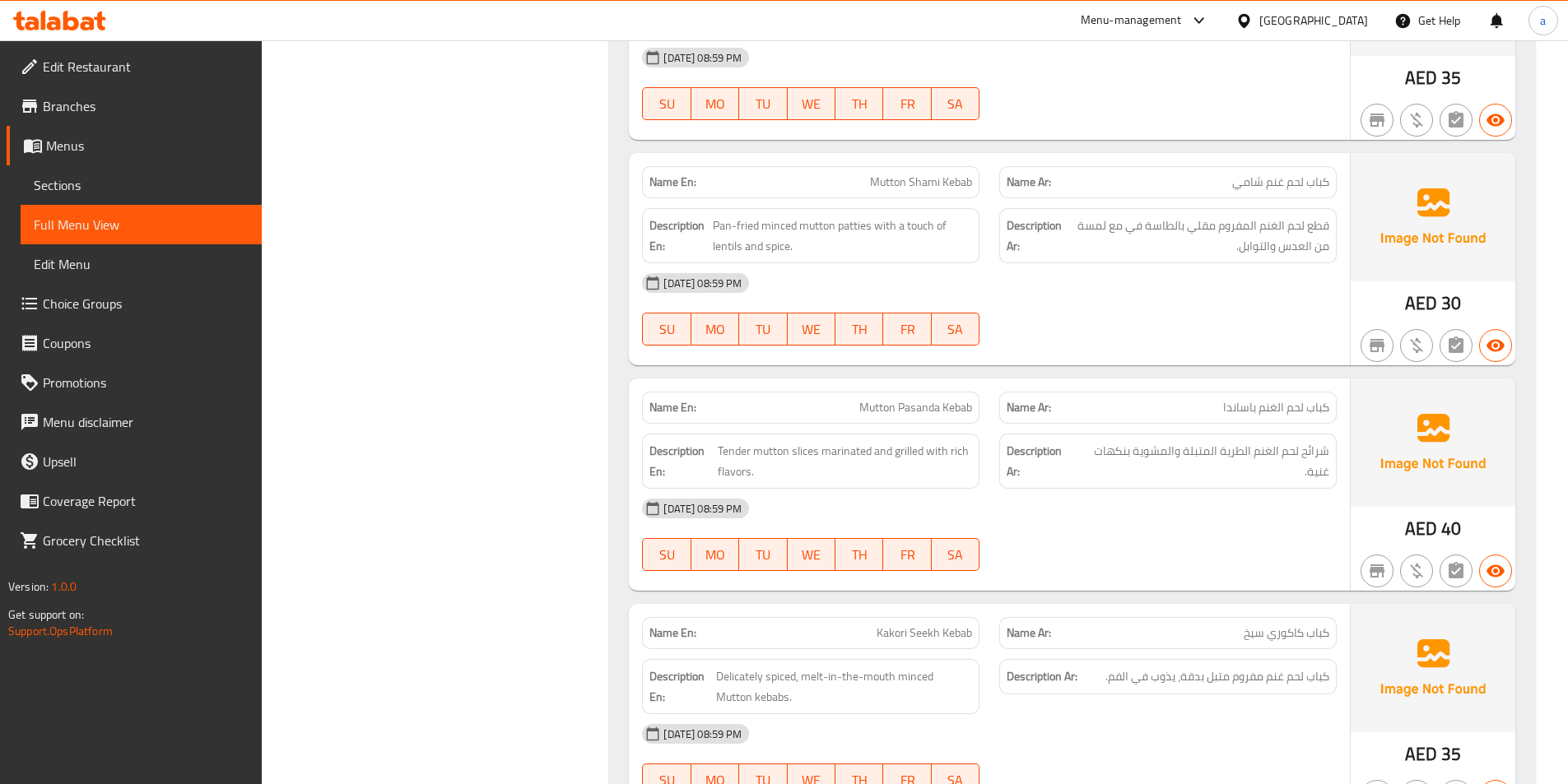
click at [922, 405] on span "Mutton Pasanda Kebab" at bounding box center [915, 407] width 113 height 17
click at [1286, 494] on div "28-09-2025 08:59 PM" at bounding box center [989, 507] width 714 height 39
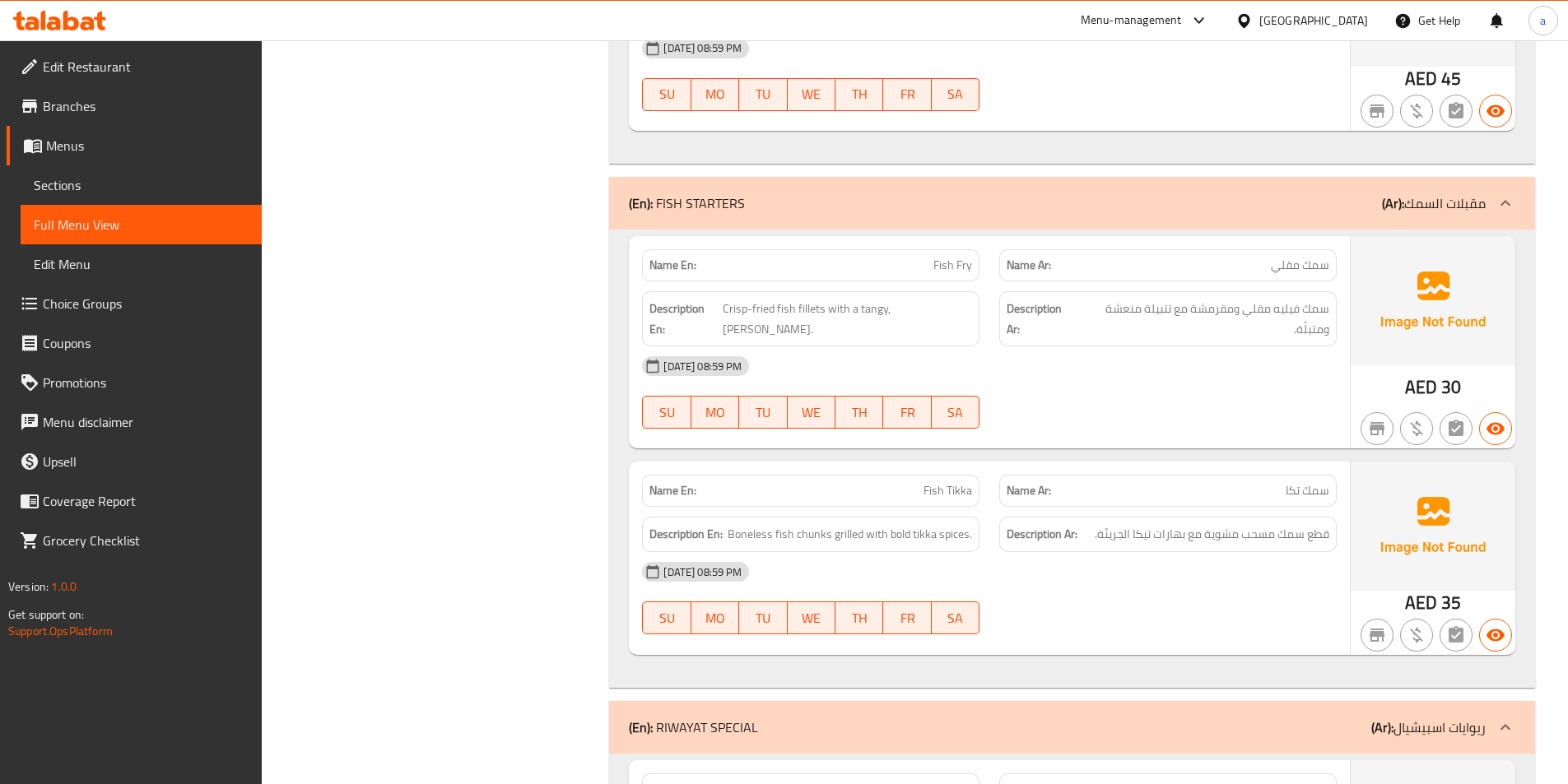
scroll to position [3290, 0]
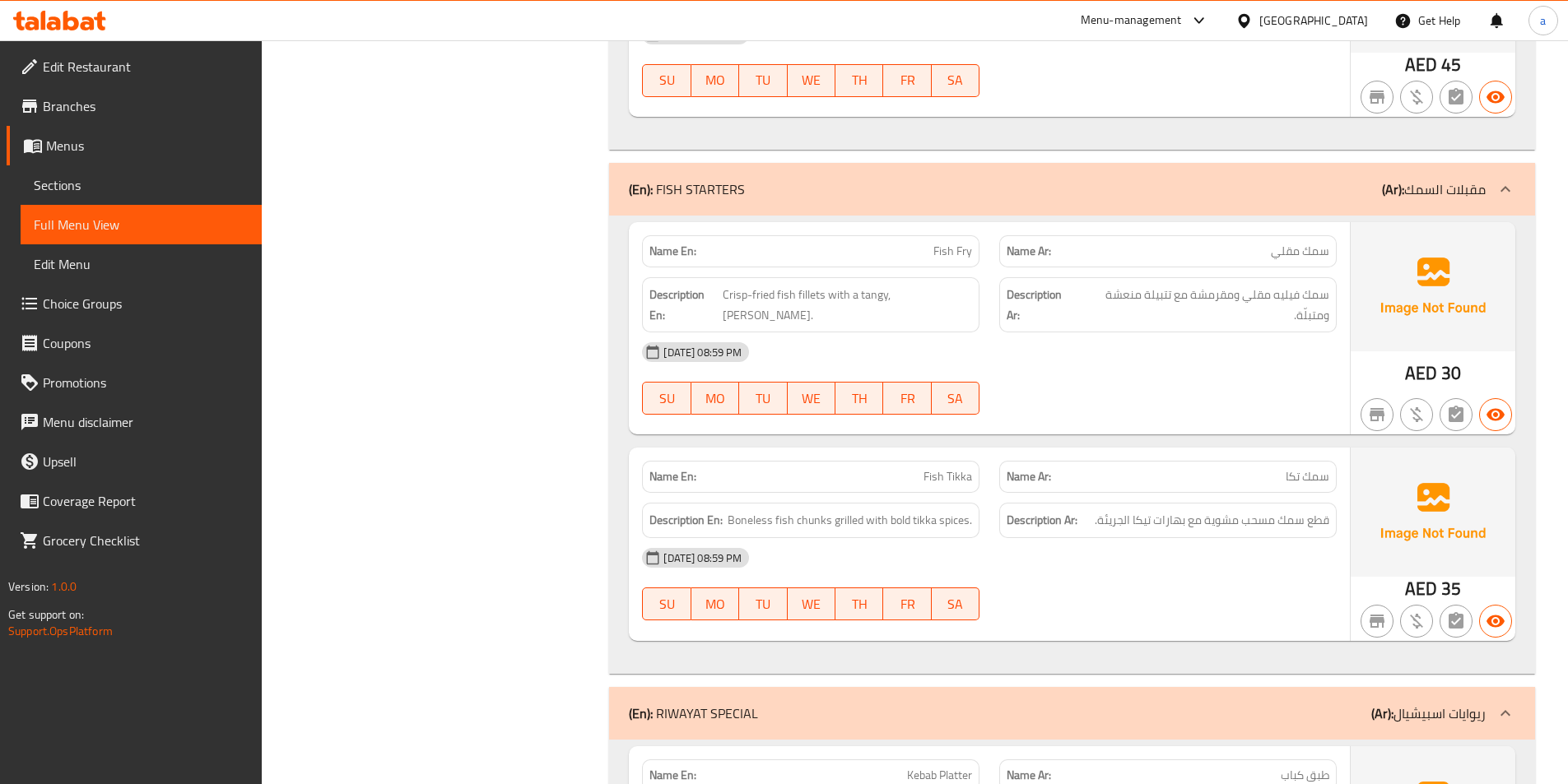
click at [958, 252] on span "Fish Fry" at bounding box center [952, 251] width 38 height 17
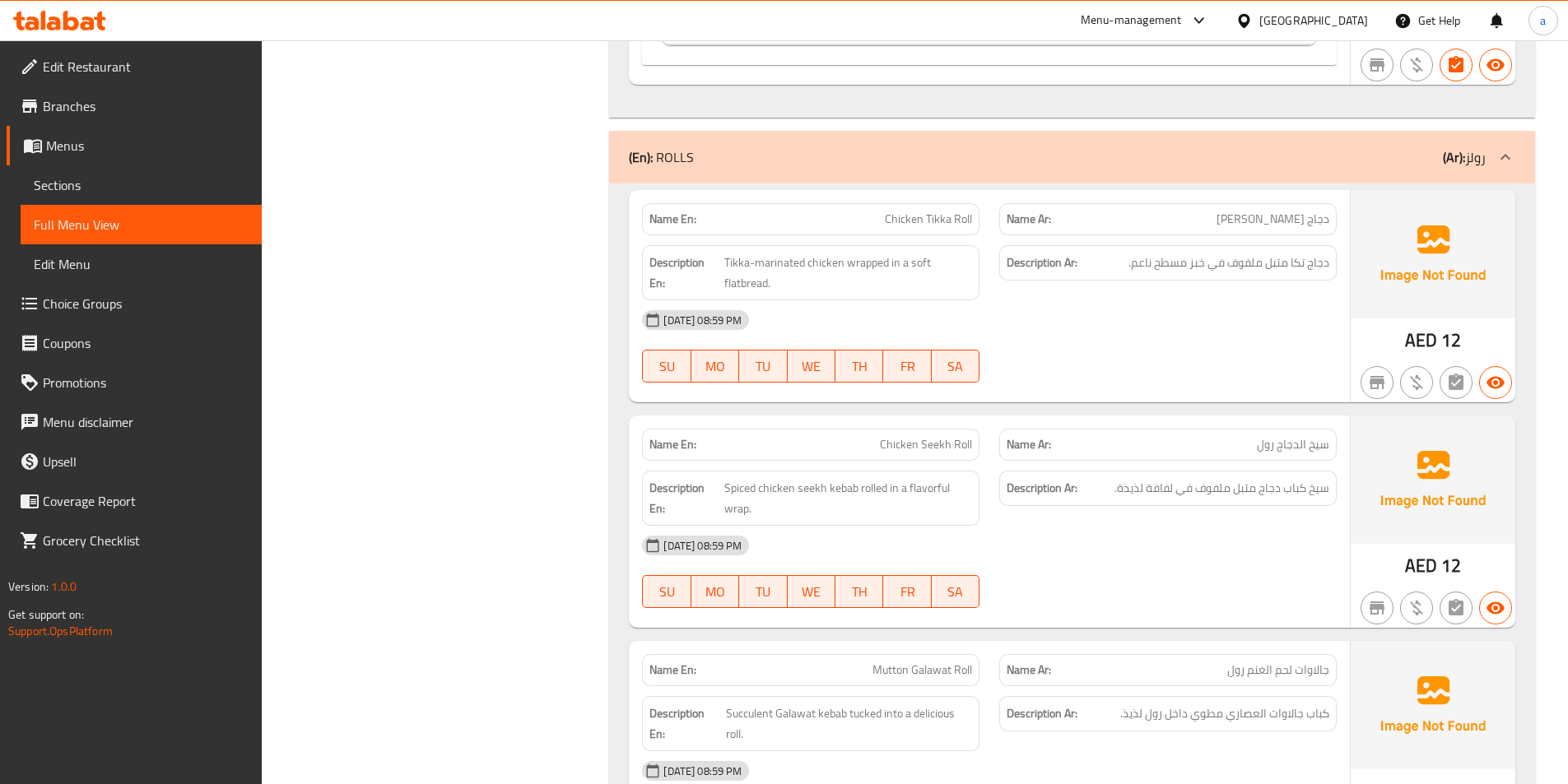
scroll to position [4442, 0]
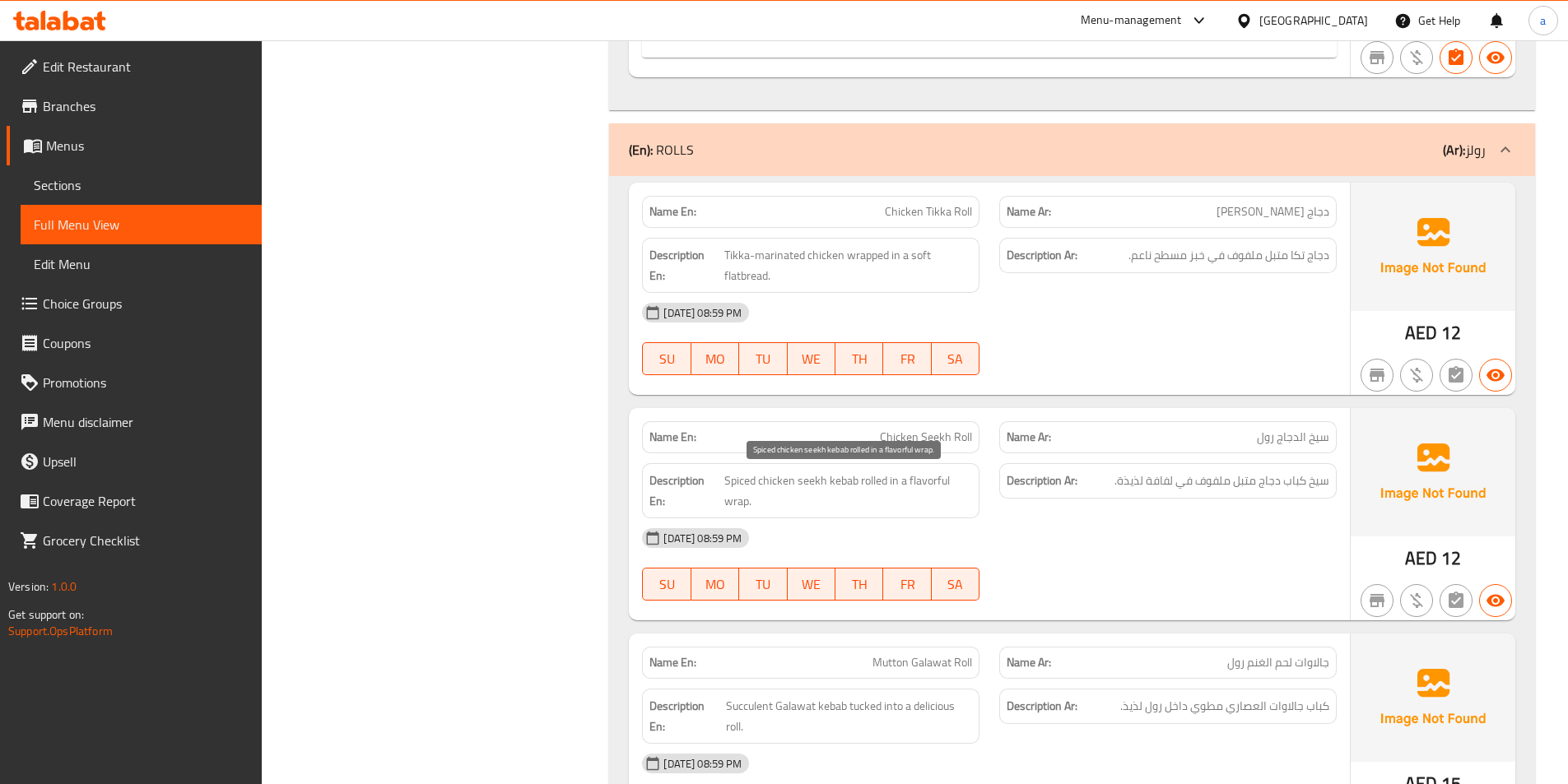
click at [878, 486] on span "Spiced chicken seekh kebab rolled in a flavorful wrap." at bounding box center [848, 491] width 248 height 40
click at [920, 447] on div "Name En: Chicken Seekh Roll" at bounding box center [810, 437] width 338 height 32
click at [926, 439] on span "Chicken Seekh Roll" at bounding box center [925, 437] width 93 height 17
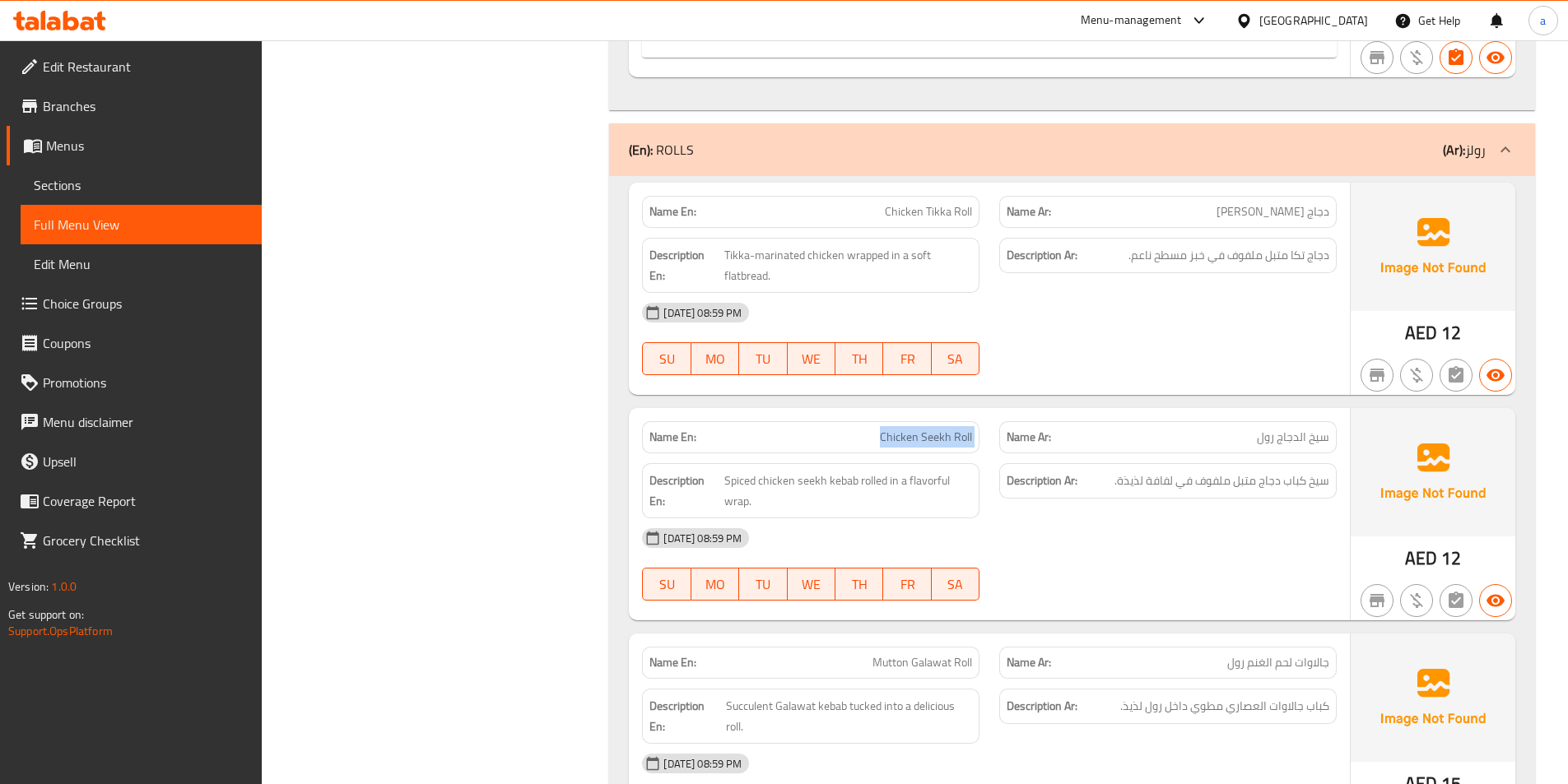
click at [926, 439] on span "Chicken Seekh Roll" at bounding box center [925, 437] width 93 height 17
copy span "Chicken Seekh Roll"
click at [1236, 534] on div "28-09-2025 08:59 PM" at bounding box center [989, 537] width 714 height 39
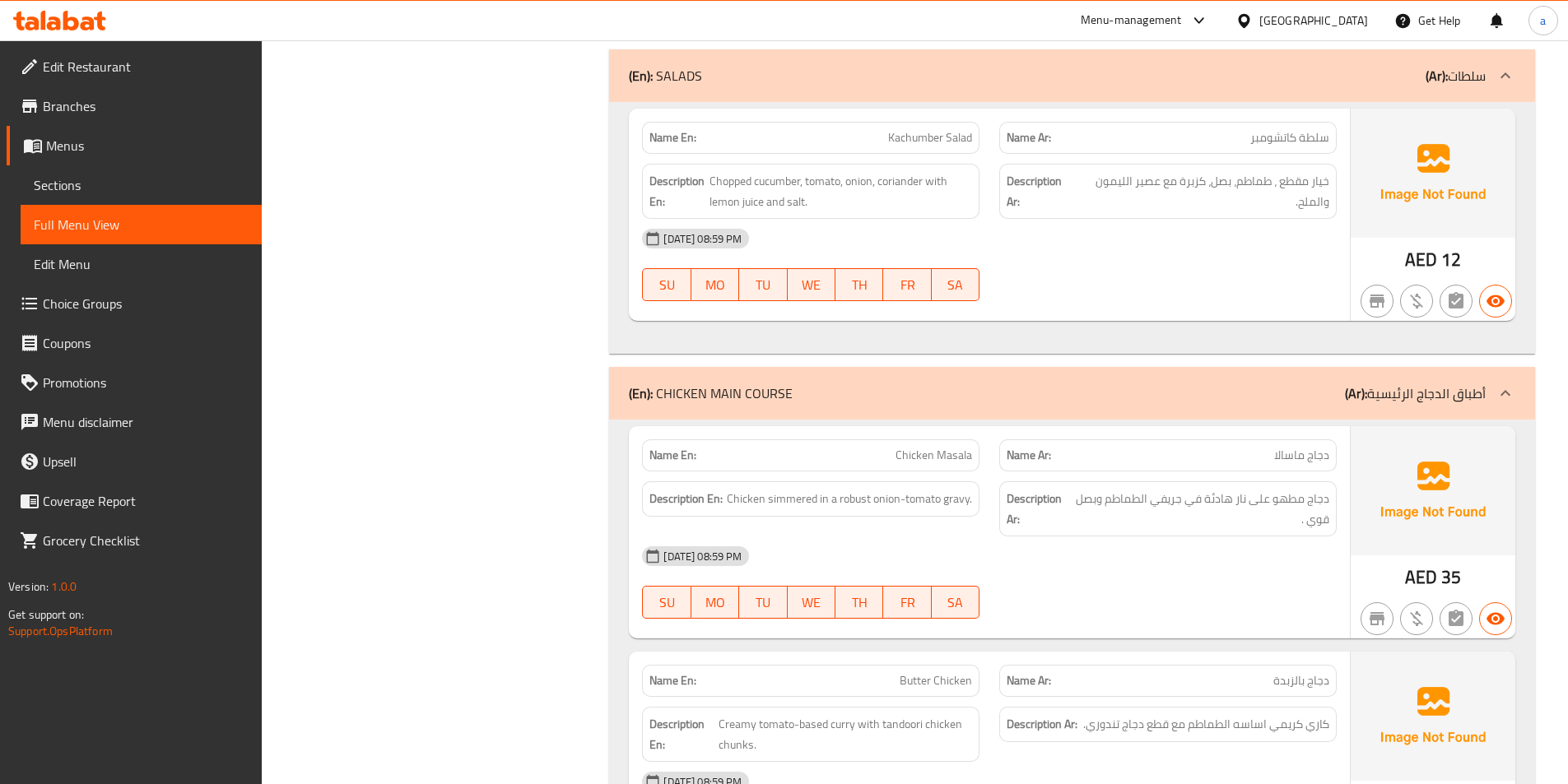
scroll to position [5840, 0]
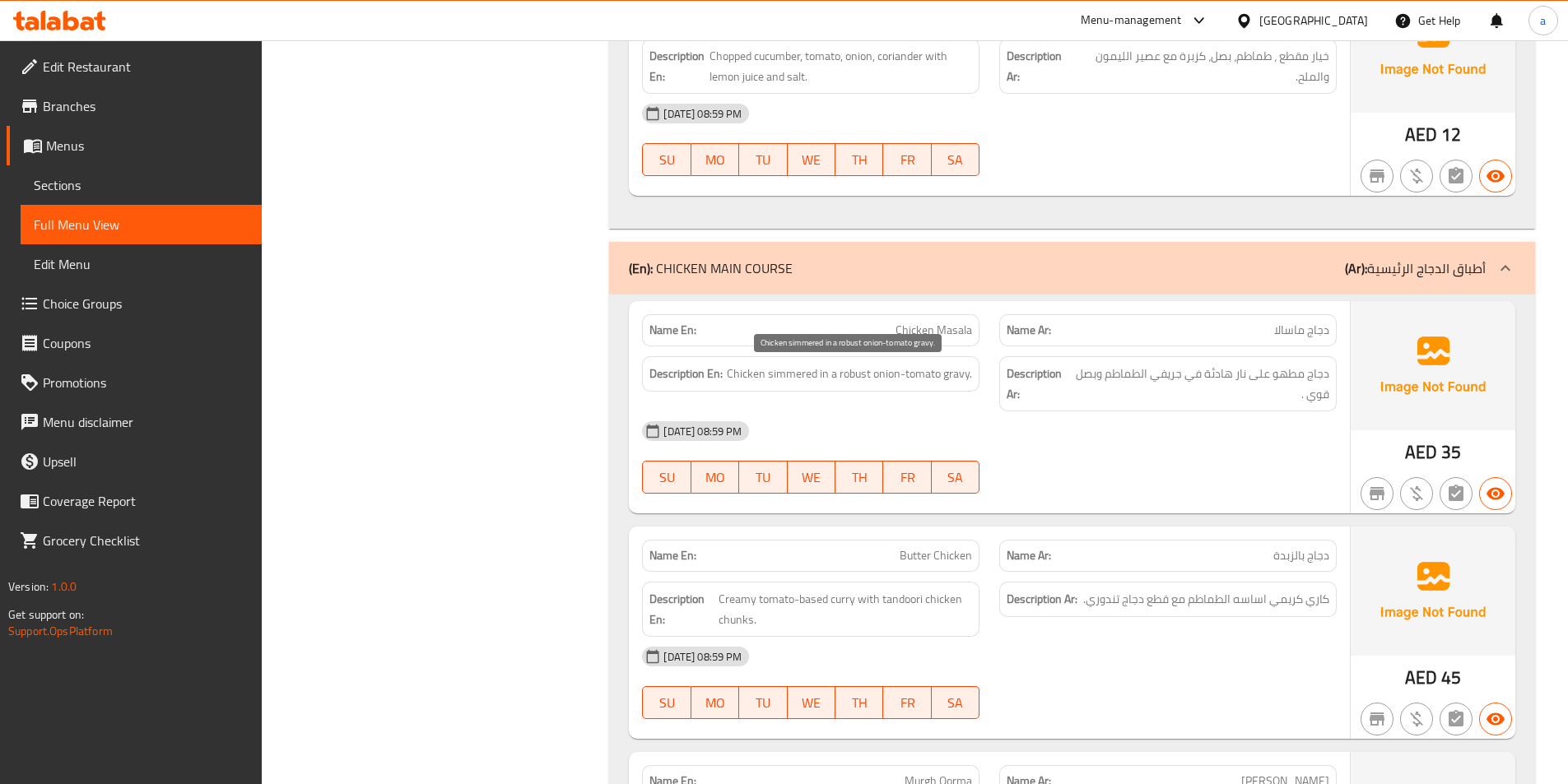
click at [859, 376] on span "Chicken simmered in a robust onion-tomato gravy." at bounding box center [849, 373] width 245 height 21
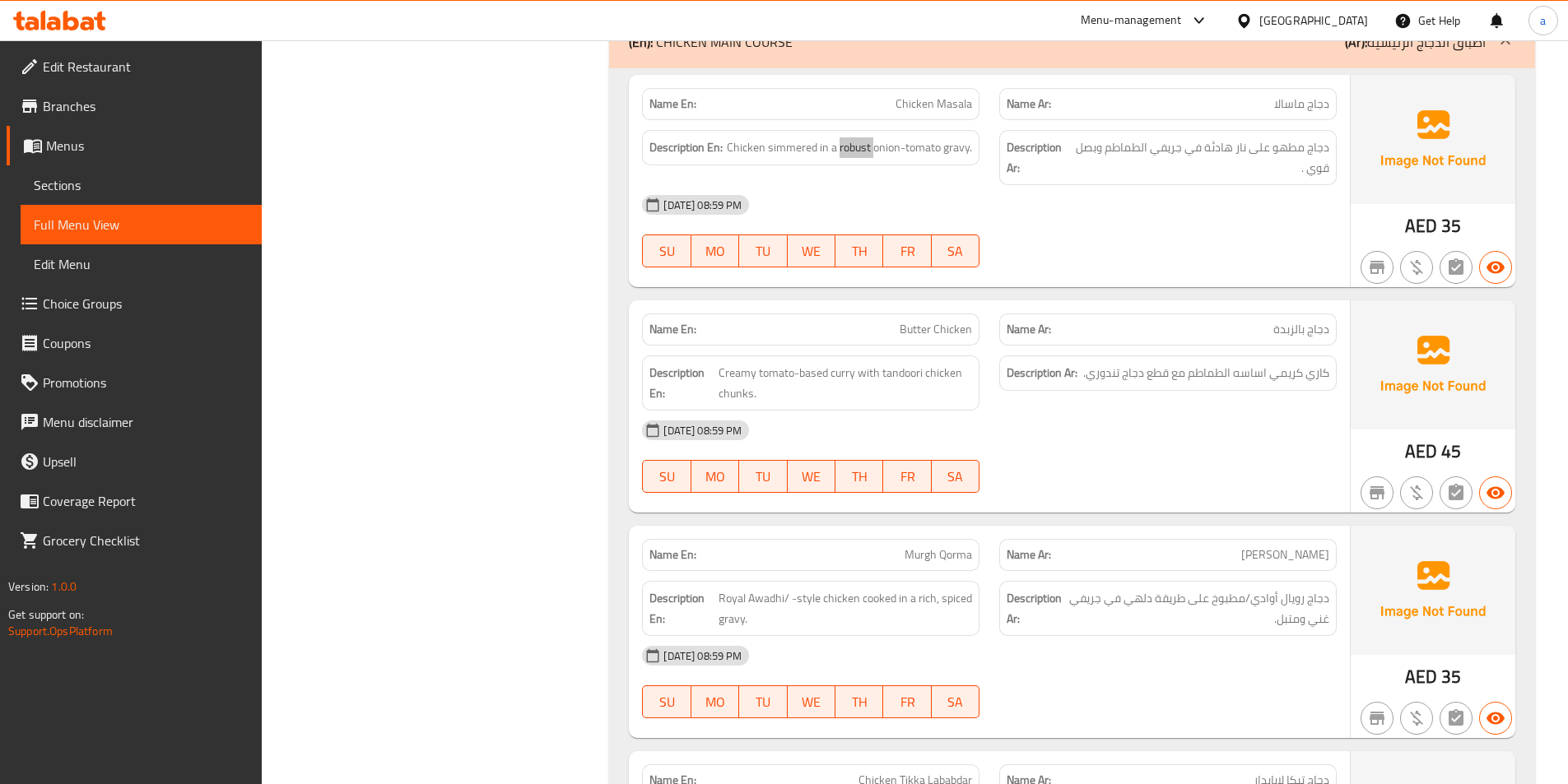
scroll to position [6086, 0]
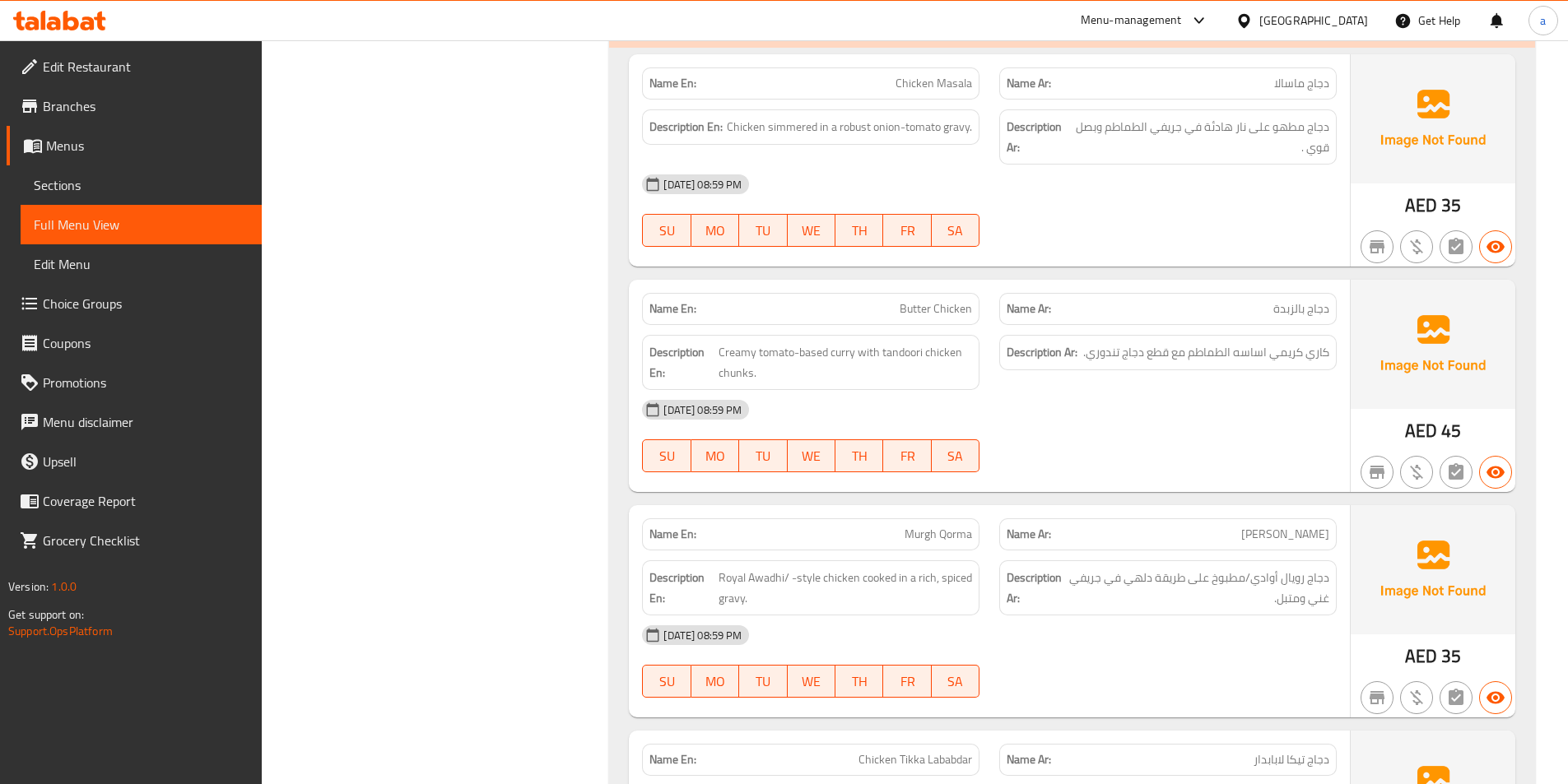
click at [908, 307] on span "Butter Chicken" at bounding box center [935, 308] width 73 height 17
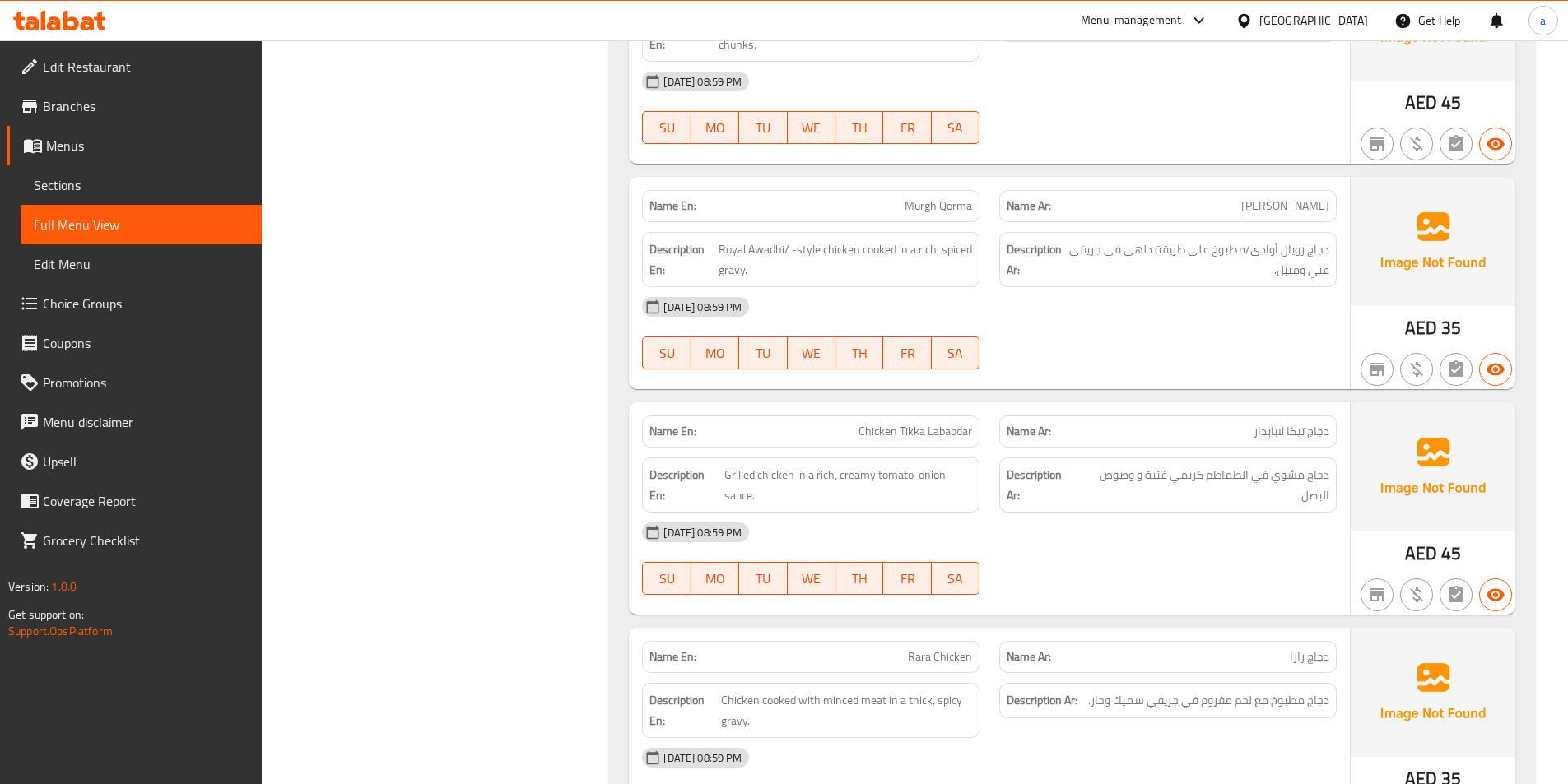
scroll to position [6415, 0]
click at [949, 210] on span "Murgh Qorma" at bounding box center [938, 205] width 68 height 17
click at [949, 209] on span "Murgh Qorma" at bounding box center [938, 205] width 68 height 17
copy span "Murgh Qorma"
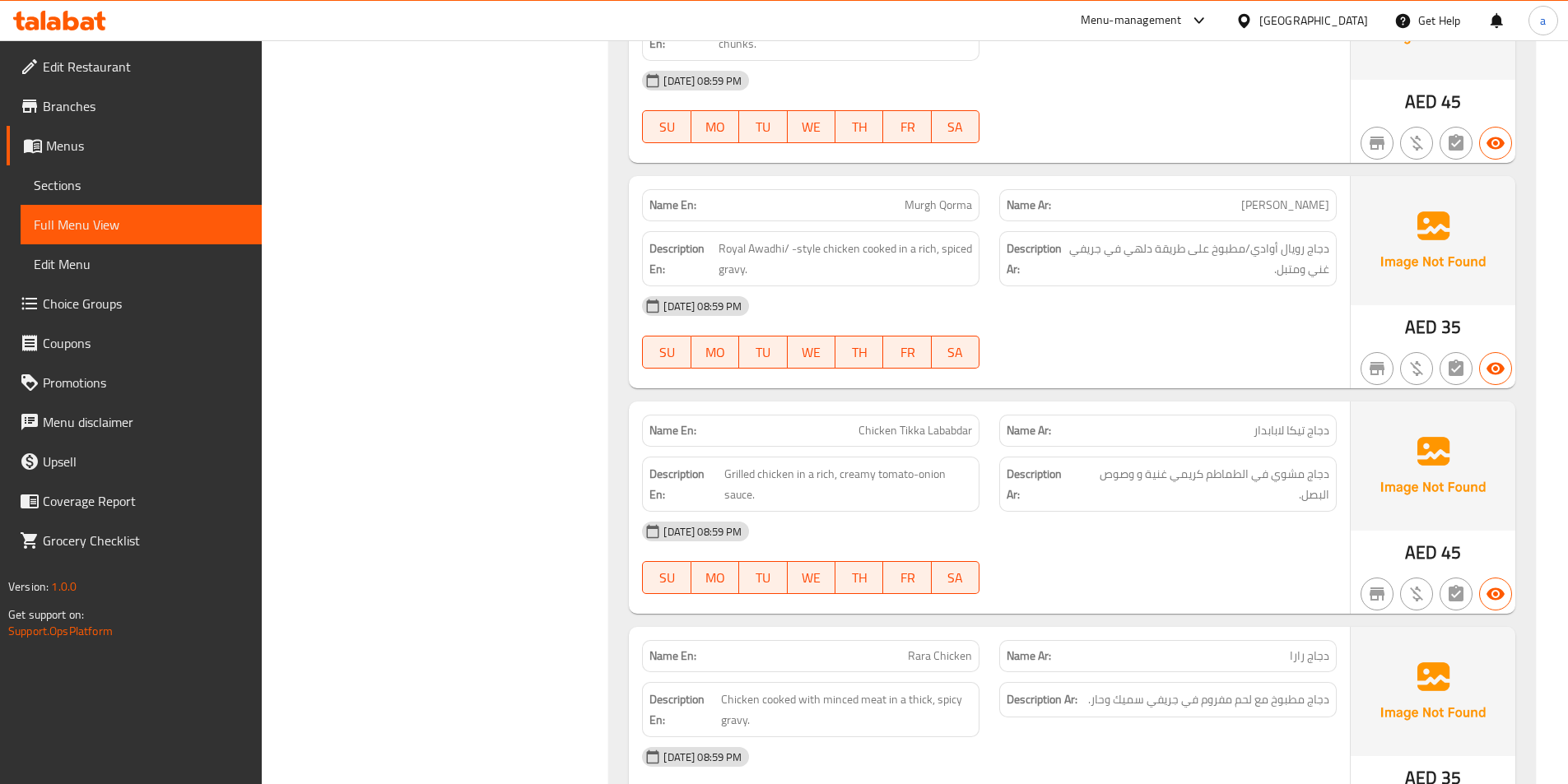
click at [1177, 507] on div "Description Ar: دجاج مشوي في الطماطم كريمي غنية و وصوص البصل." at bounding box center [1167, 484] width 338 height 55
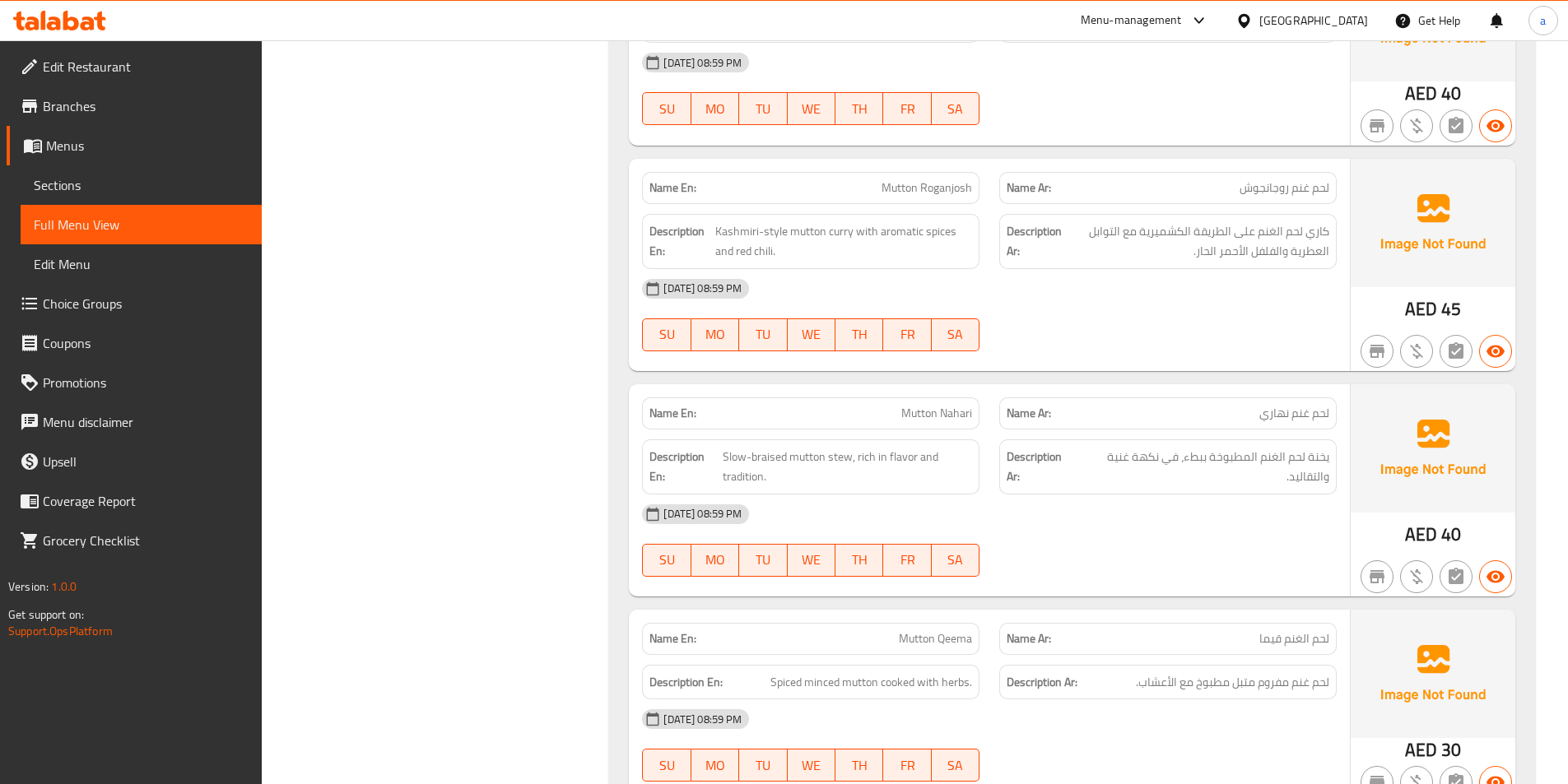
scroll to position [7402, 0]
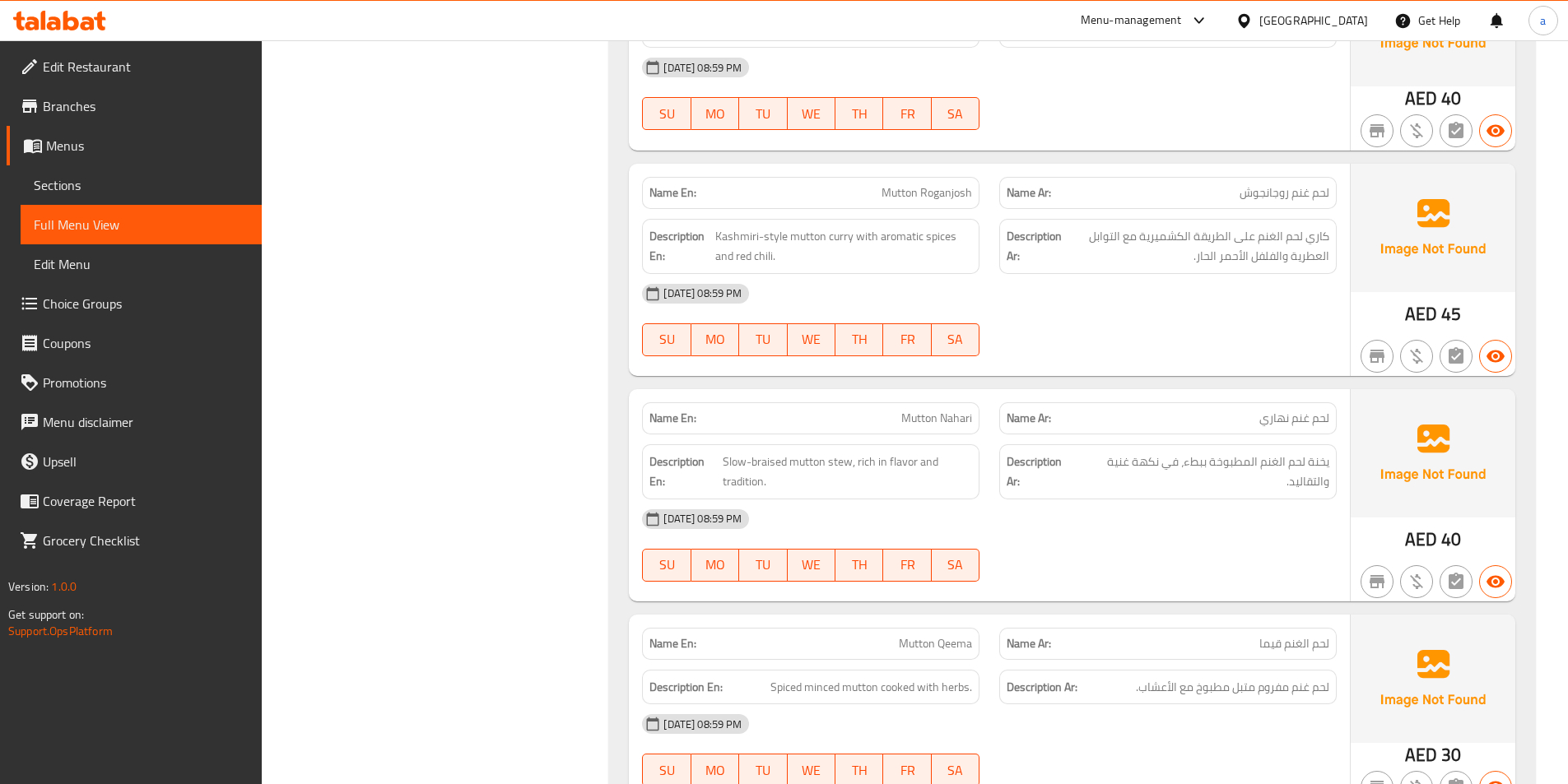
click at [956, 196] on span "Mutton Roganjosh" at bounding box center [926, 192] width 91 height 17
click at [1298, 239] on span "كاري لحم الغنم على الطريقة الكشميرية مع التوابل العطرية والفلفل الأحمر الحار." at bounding box center [1196, 246] width 264 height 40
click at [729, 237] on span "Kashmiri-style mutton curry with aromatic spices and red chili." at bounding box center [844, 246] width 257 height 40
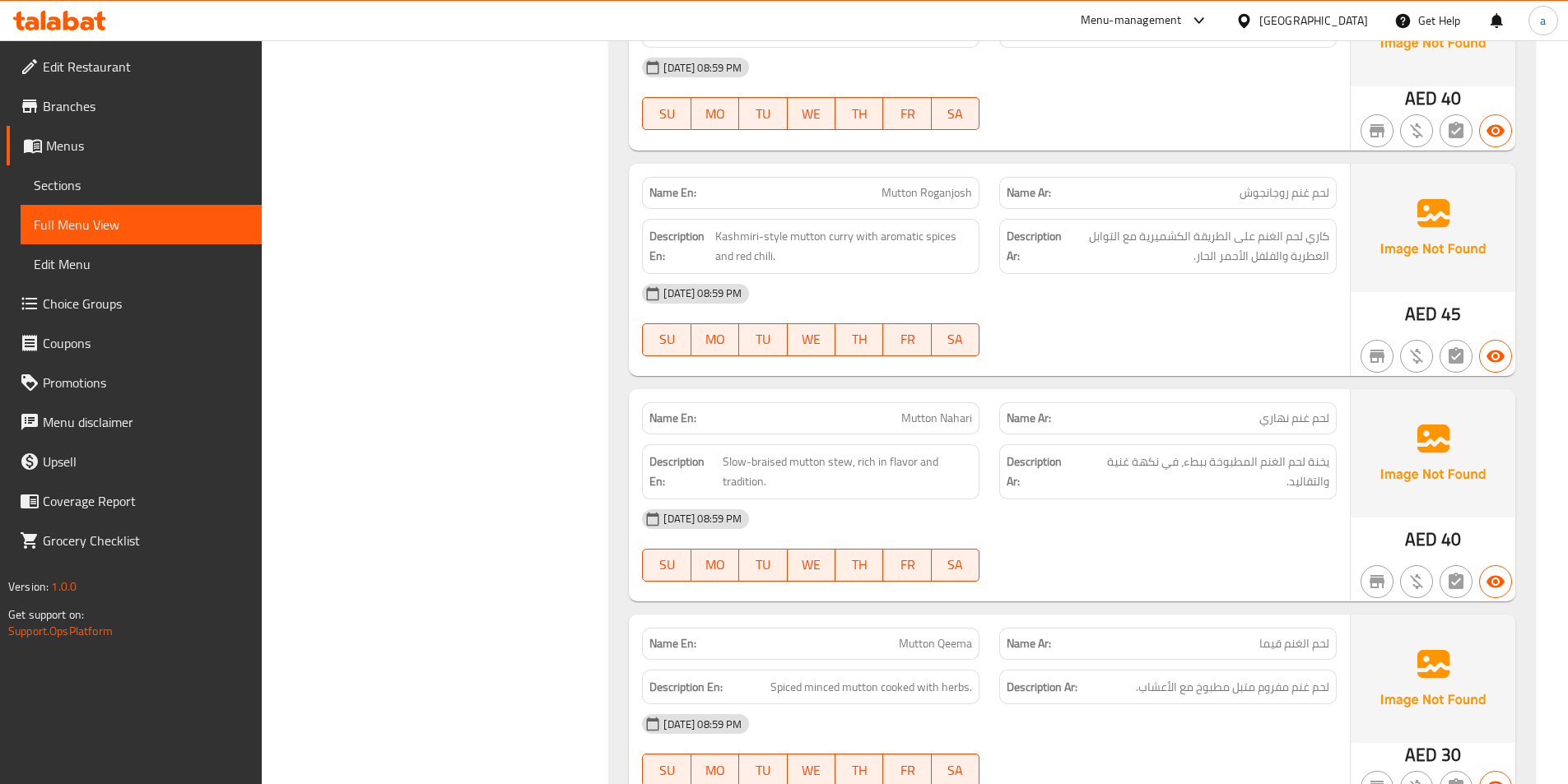
click at [1150, 288] on div "28-09-2025 08:59 PM" at bounding box center [989, 293] width 714 height 39
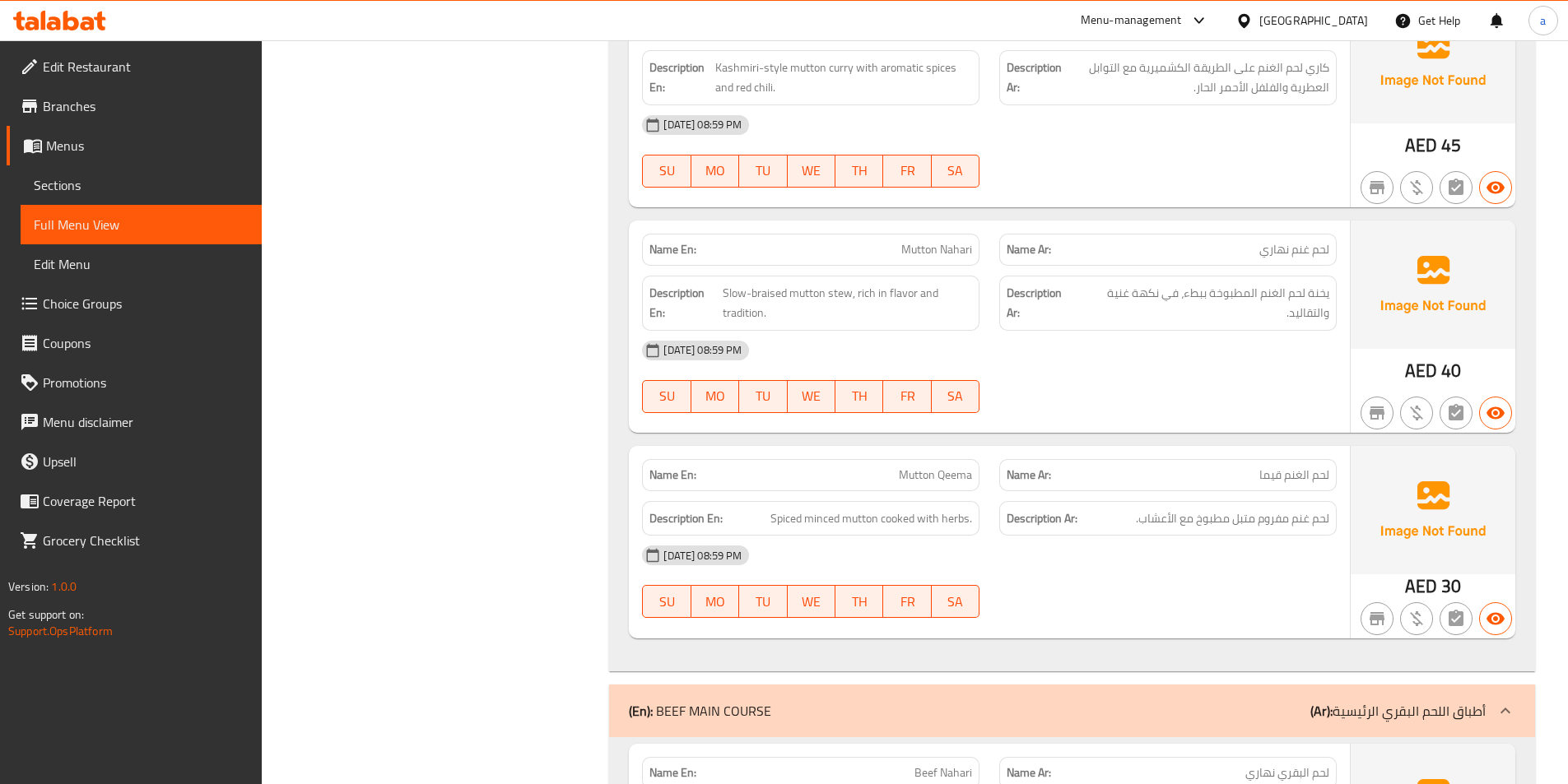
scroll to position [7731, 0]
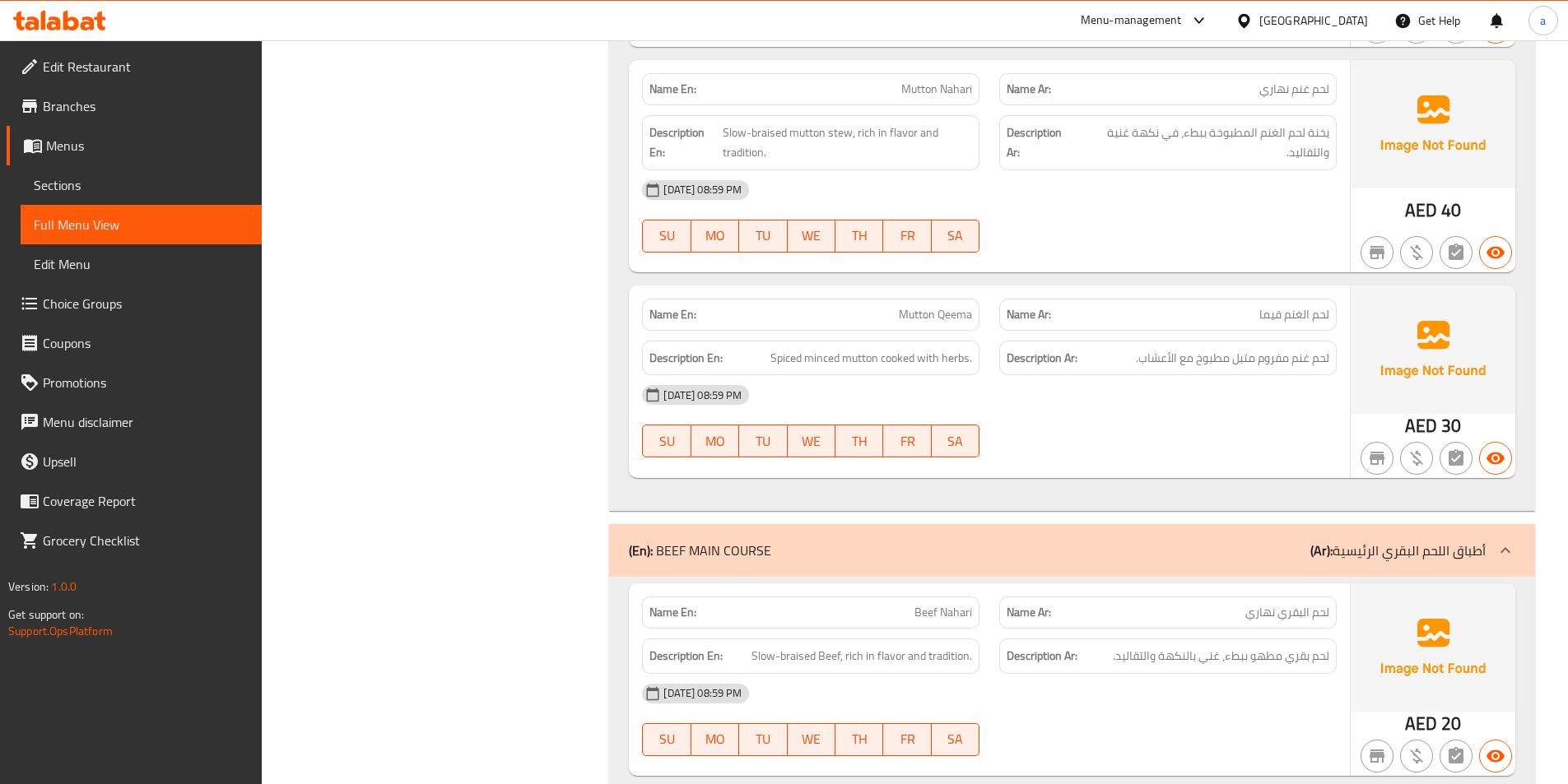
click at [949, 94] on span "Mutton Nahari" at bounding box center [936, 89] width 71 height 17
click at [949, 94] on span "Mutton Nahari" at bounding box center [936, 89] width 71 height 17
copy span "Mutton Nahari"
click at [1125, 407] on div "28-09-2025 08:59 PM" at bounding box center [989, 394] width 714 height 39
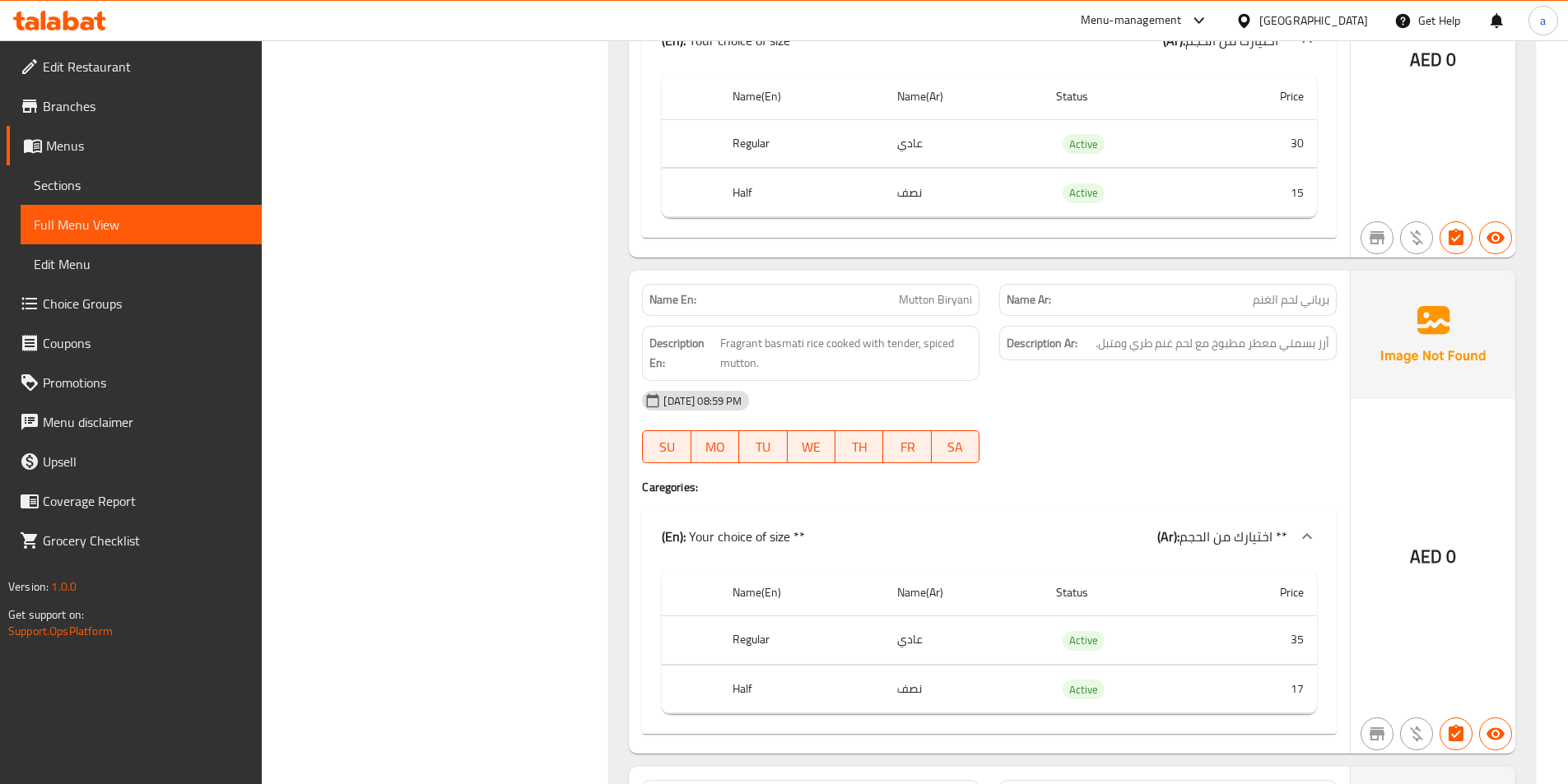
scroll to position [9129, 0]
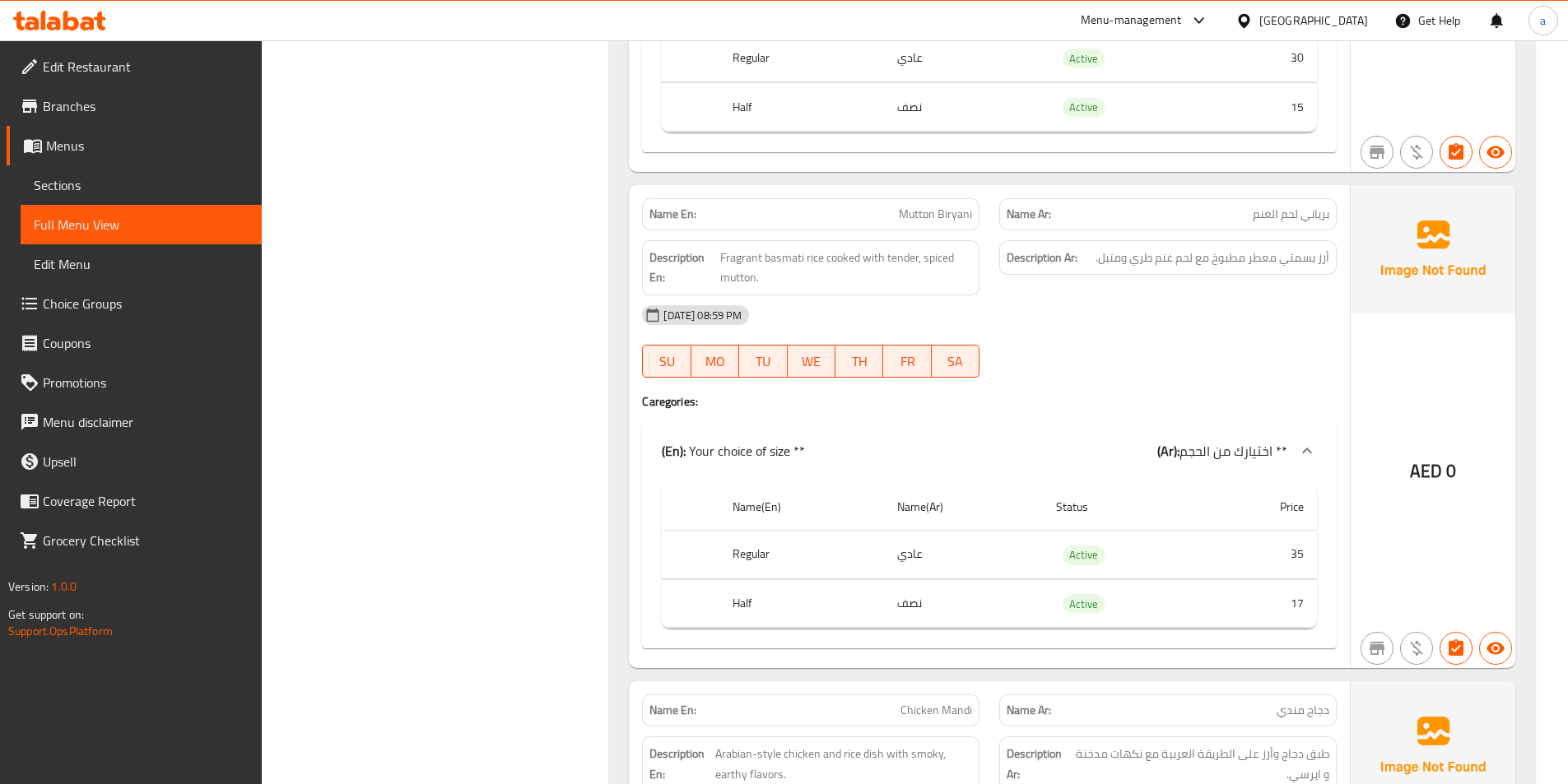
click at [944, 208] on span "Mutton Biryani" at bounding box center [935, 214] width 73 height 17
click at [714, 257] on strong "Description En:" at bounding box center [683, 267] width 68 height 40
click at [722, 257] on span "Fragrant basmati rice cooked with tender, spiced mutton." at bounding box center [846, 267] width 252 height 40
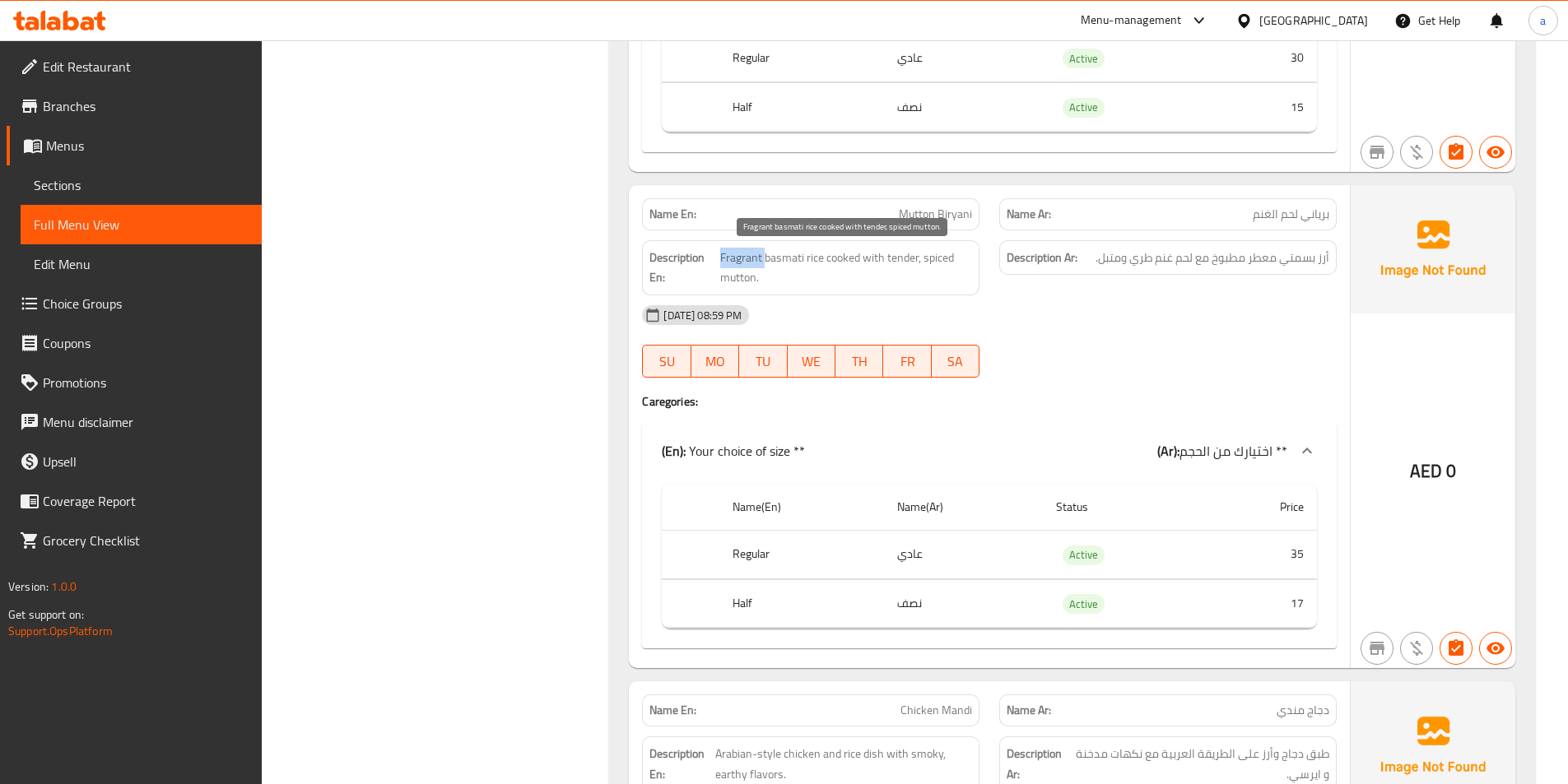
click at [722, 257] on span "Fragrant basmati rice cooked with tender, spiced mutton." at bounding box center [846, 267] width 252 height 40
drag, startPoint x: 755, startPoint y: 247, endPoint x: 773, endPoint y: 252, distance: 18.7
click at [755, 247] on span "Fragrant basmati rice cooked with tender, spiced mutton." at bounding box center [846, 267] width 252 height 40
drag, startPoint x: 820, startPoint y: 257, endPoint x: 711, endPoint y: 261, distance: 109.1
click at [711, 261] on h6 "Description En: Fragrant basmati rice cooked with tender, spiced mutton." at bounding box center [810, 267] width 323 height 40
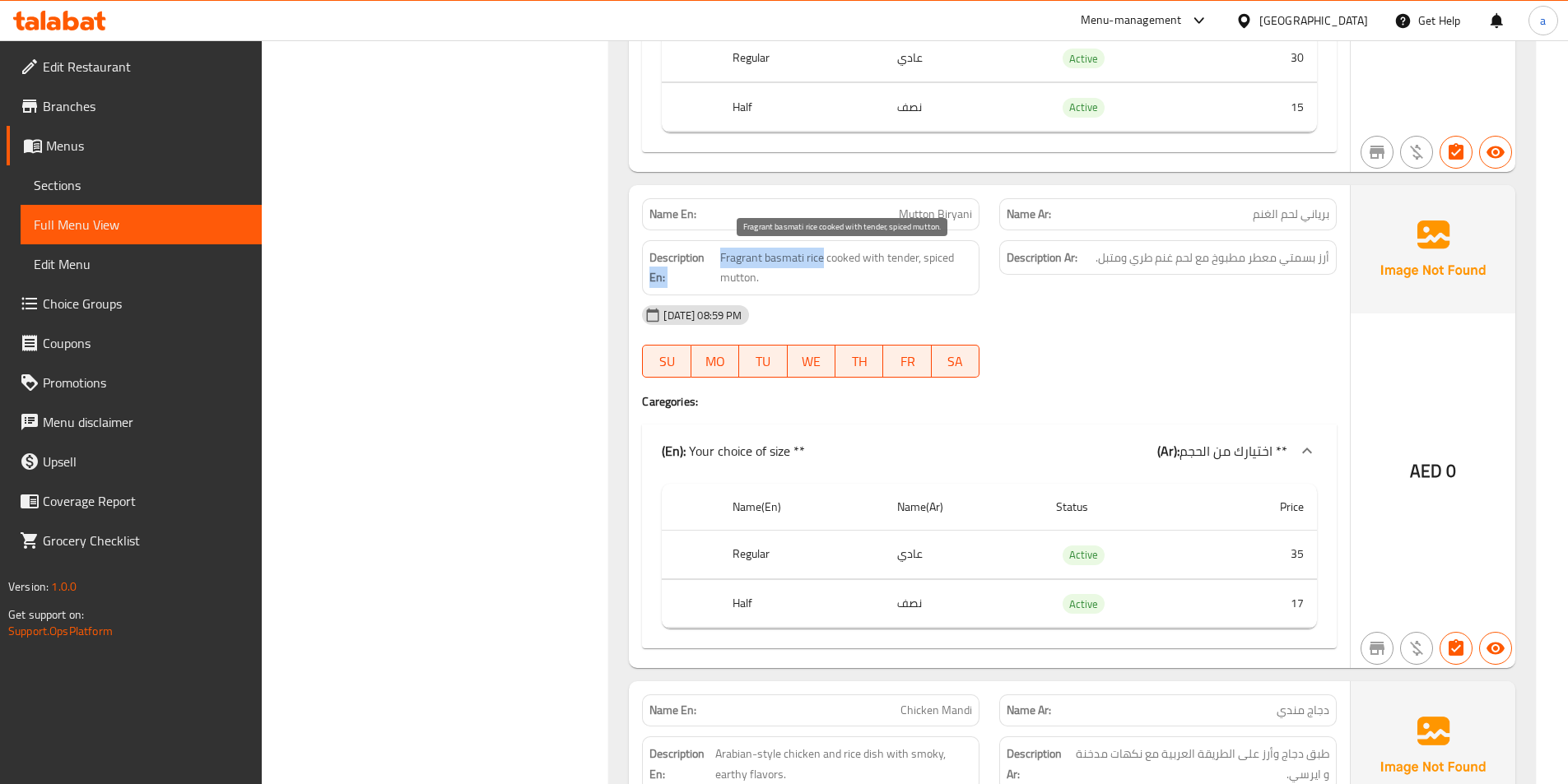
drag, startPoint x: 744, startPoint y: 259, endPoint x: 733, endPoint y: 264, distance: 12.1
click at [733, 264] on span "Fragrant basmati rice cooked with tender, spiced mutton." at bounding box center [846, 267] width 252 height 40
drag, startPoint x: 718, startPoint y: 257, endPoint x: 819, endPoint y: 257, distance: 101.0
click at [819, 257] on h6 "Description En: Fragrant basmati rice cooked with tender, spiced mutton." at bounding box center [810, 267] width 323 height 40
click at [862, 290] on div "Description En: Fragrant basmati rice cooked with tender, spiced mutton." at bounding box center [810, 267] width 338 height 55
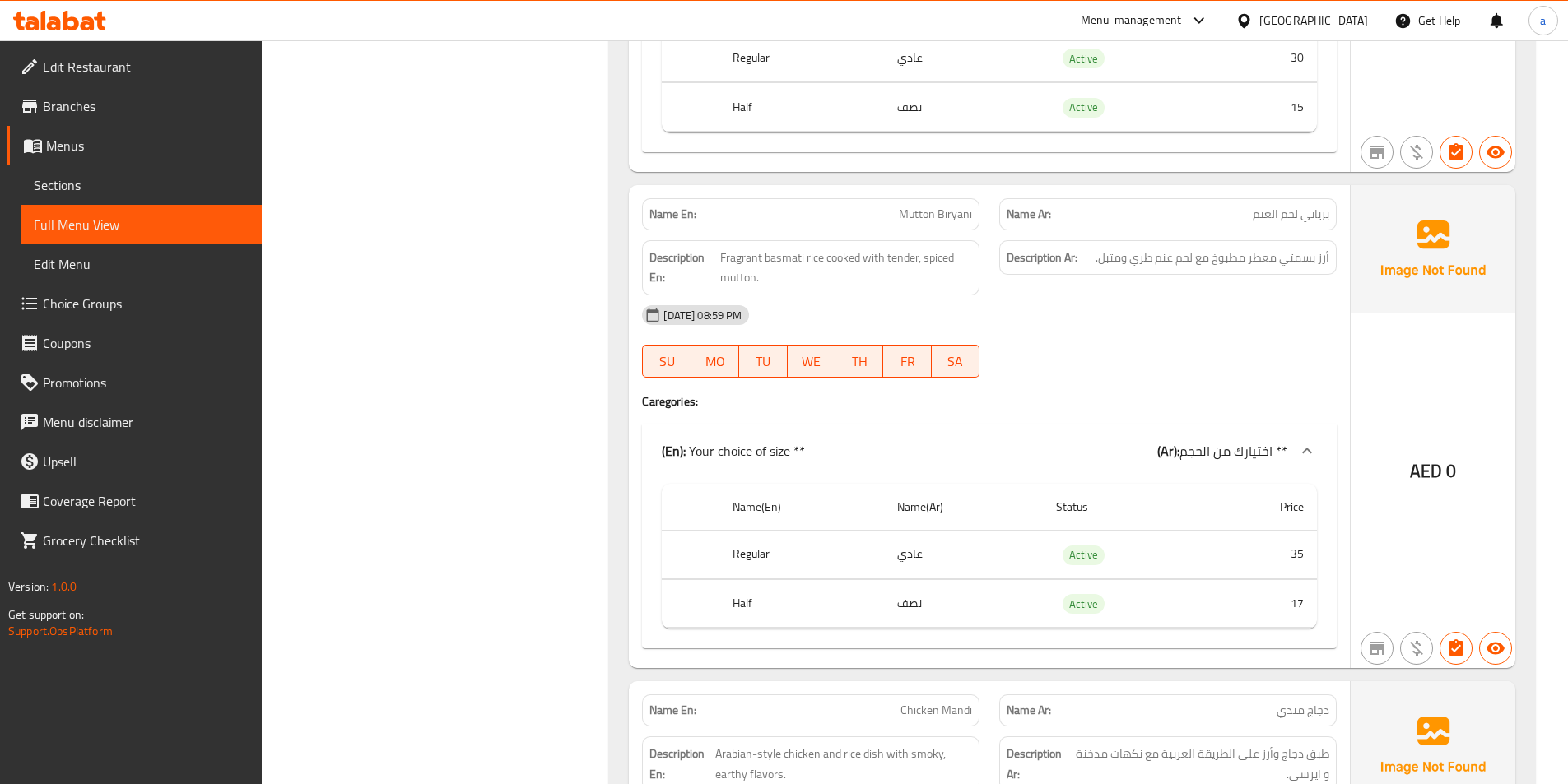
click at [944, 211] on span "Mutton Biryani" at bounding box center [935, 214] width 73 height 17
copy span "Mutton Biryani"
click at [1075, 326] on div "28-09-2025 08:59 PM" at bounding box center [989, 314] width 714 height 39
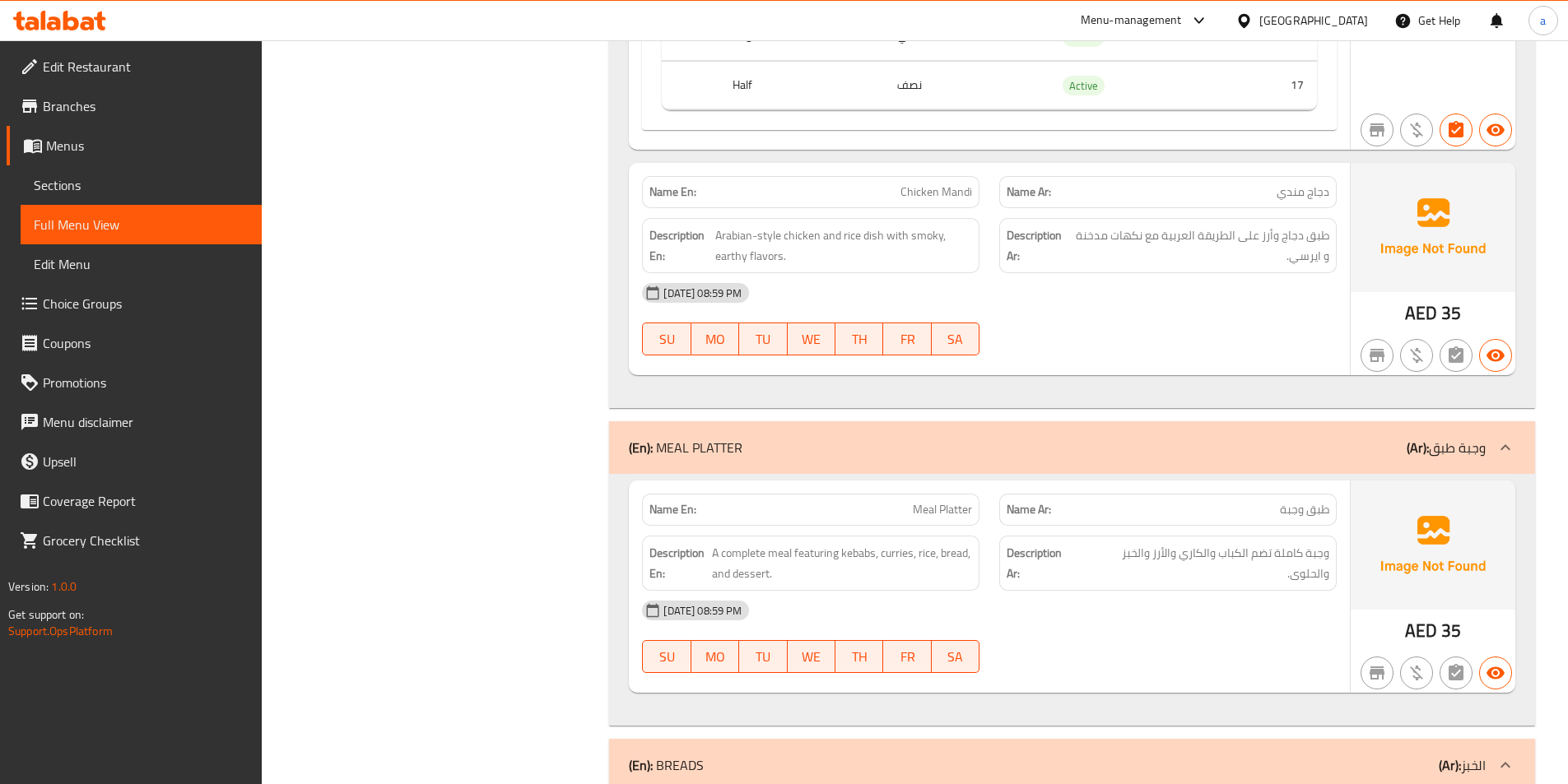
scroll to position [9787, 0]
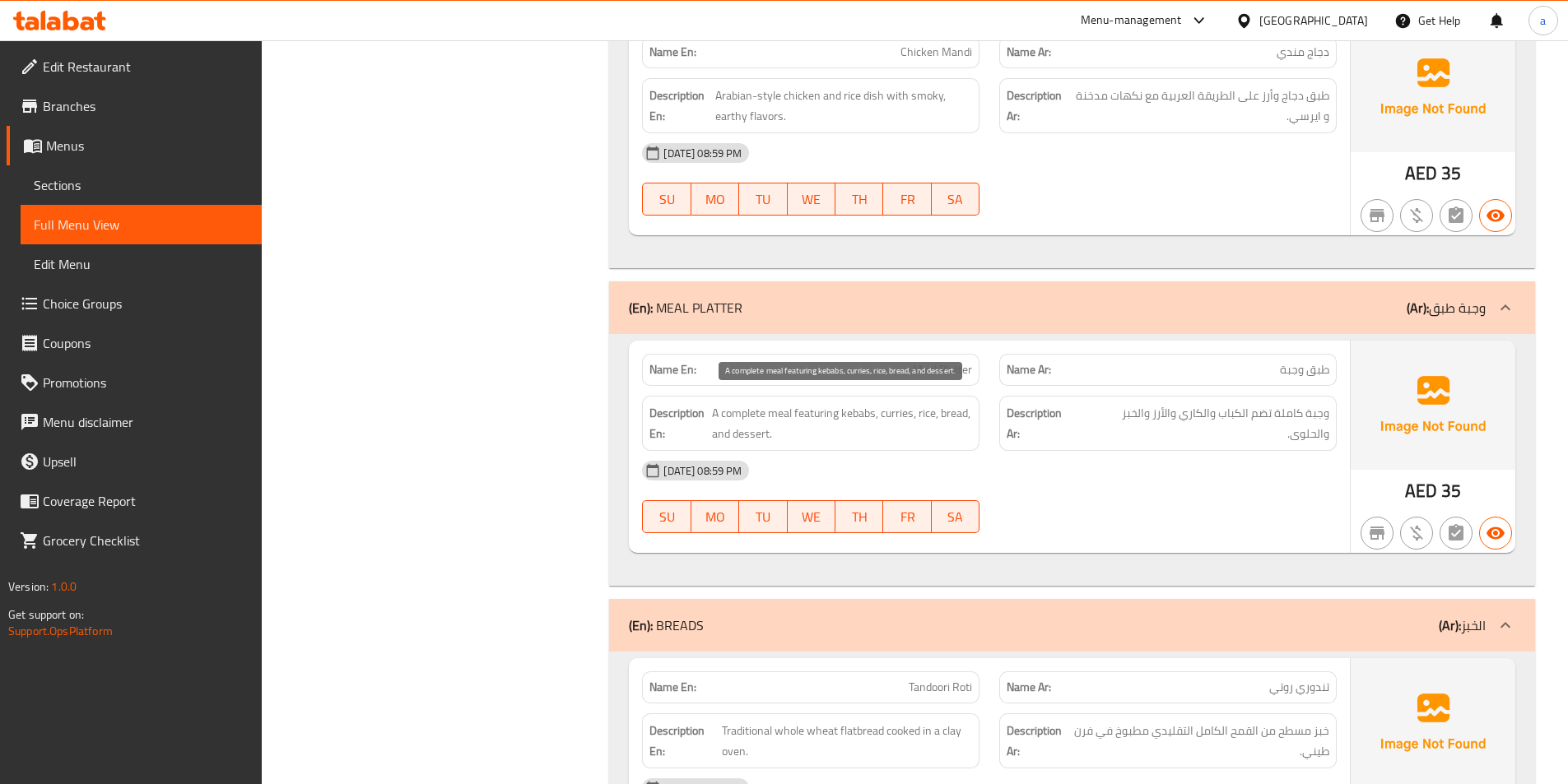
click at [824, 419] on span "A complete meal featuring kebabs, curries, rice, bread, and dessert." at bounding box center [842, 423] width 260 height 40
click at [1149, 437] on span "وجبة كاملة تضم الكباب والكاري والأرز والخبز والحلوى." at bounding box center [1204, 423] width 249 height 40
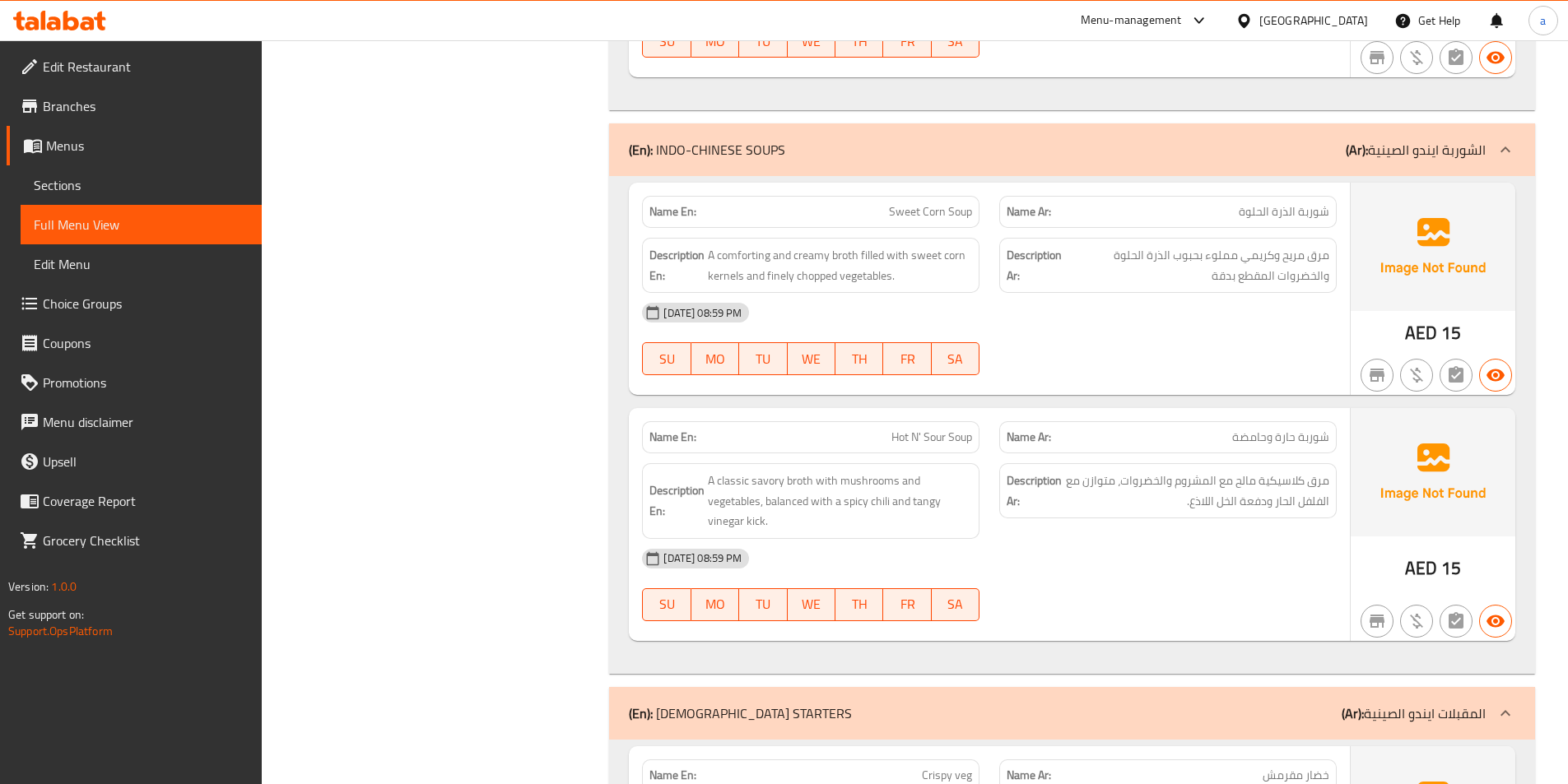
scroll to position [12255, 0]
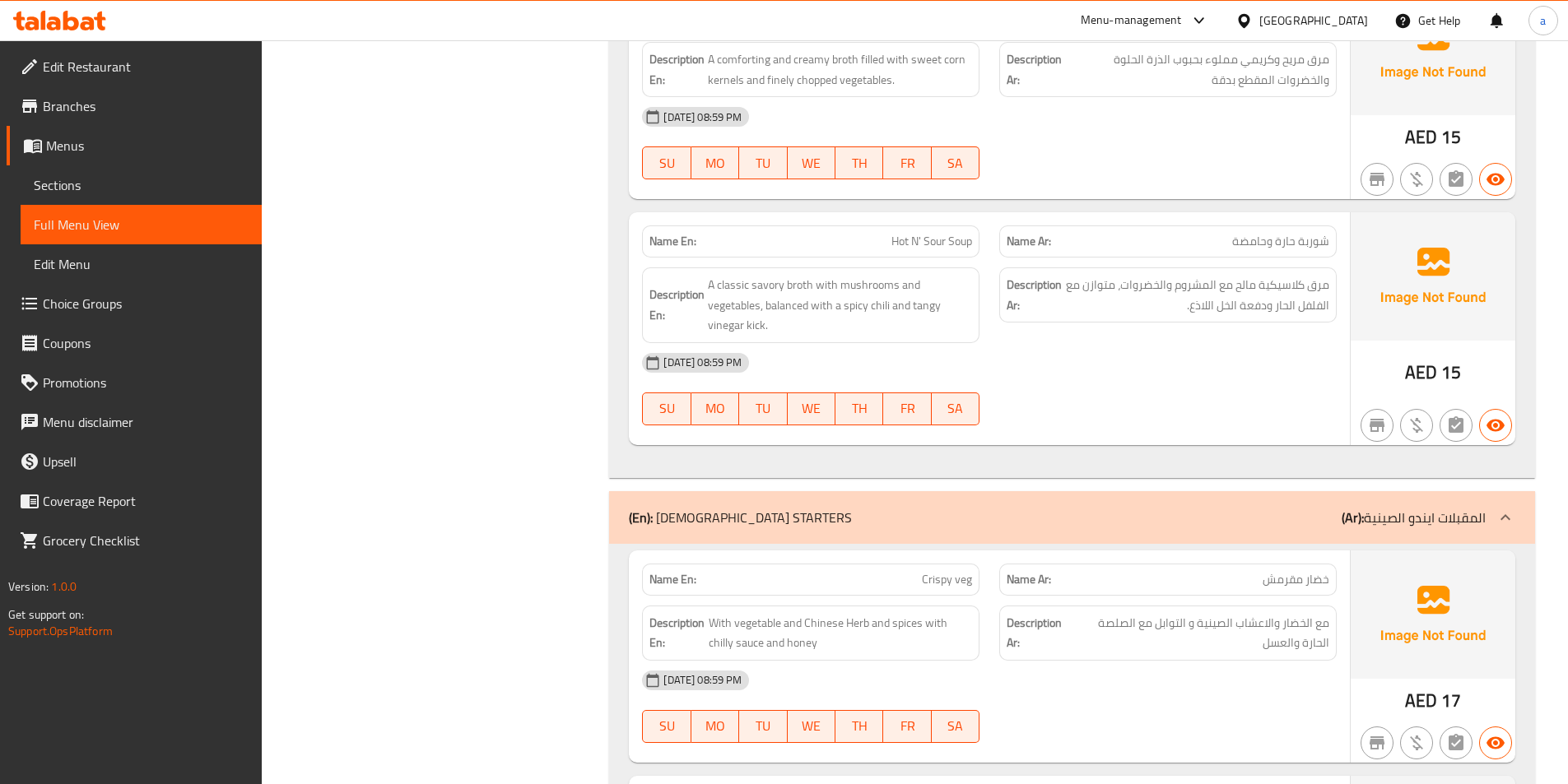
click at [929, 242] on span "Hot N' Sour Soup" at bounding box center [931, 241] width 81 height 17
click at [915, 244] on span "Hot N' Sour Soup" at bounding box center [931, 241] width 81 height 17
click at [914, 243] on span "Hot N' Sour Soup" at bounding box center [931, 241] width 81 height 17
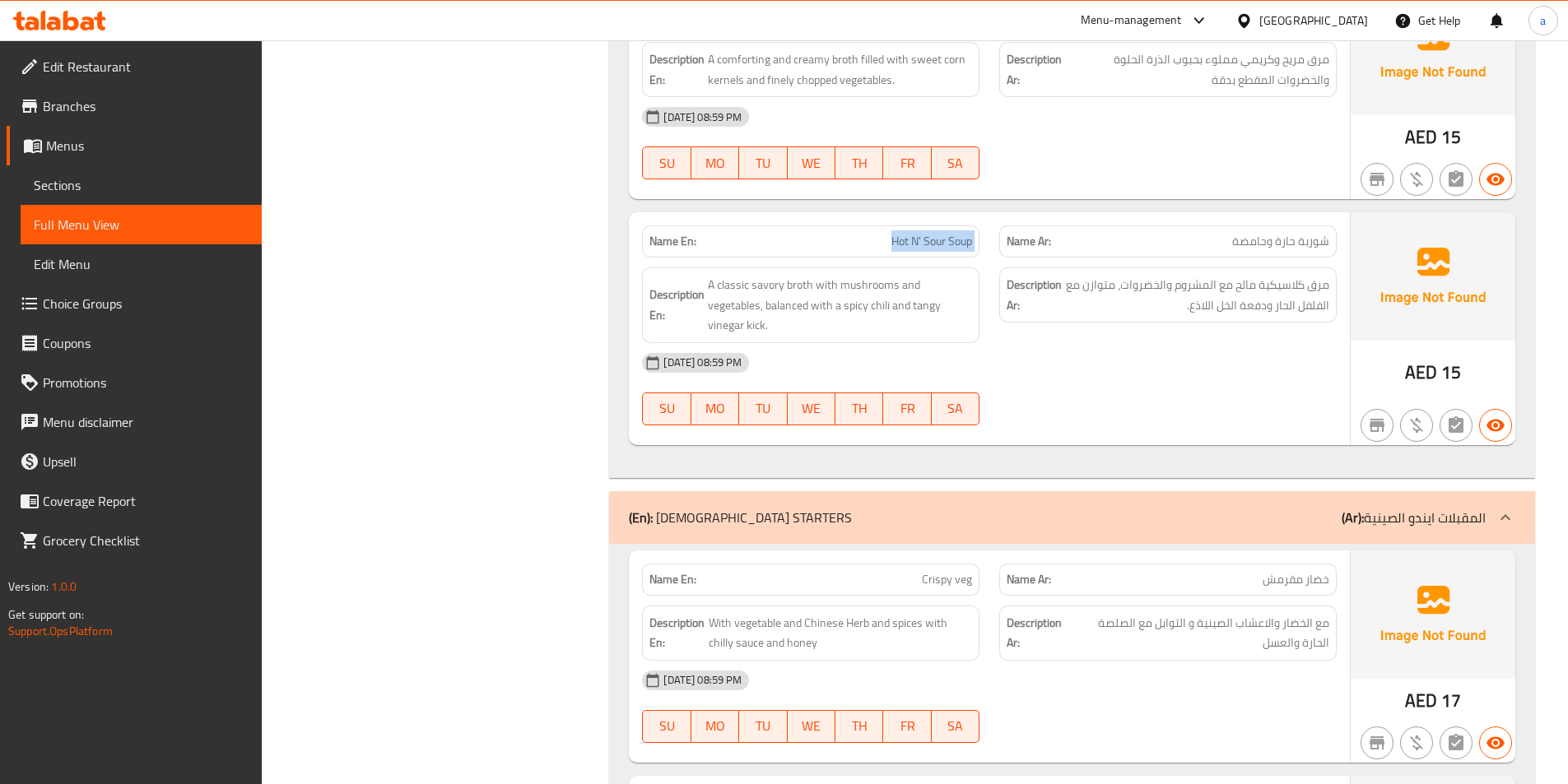
copy span "Hot N' Sour Soup"
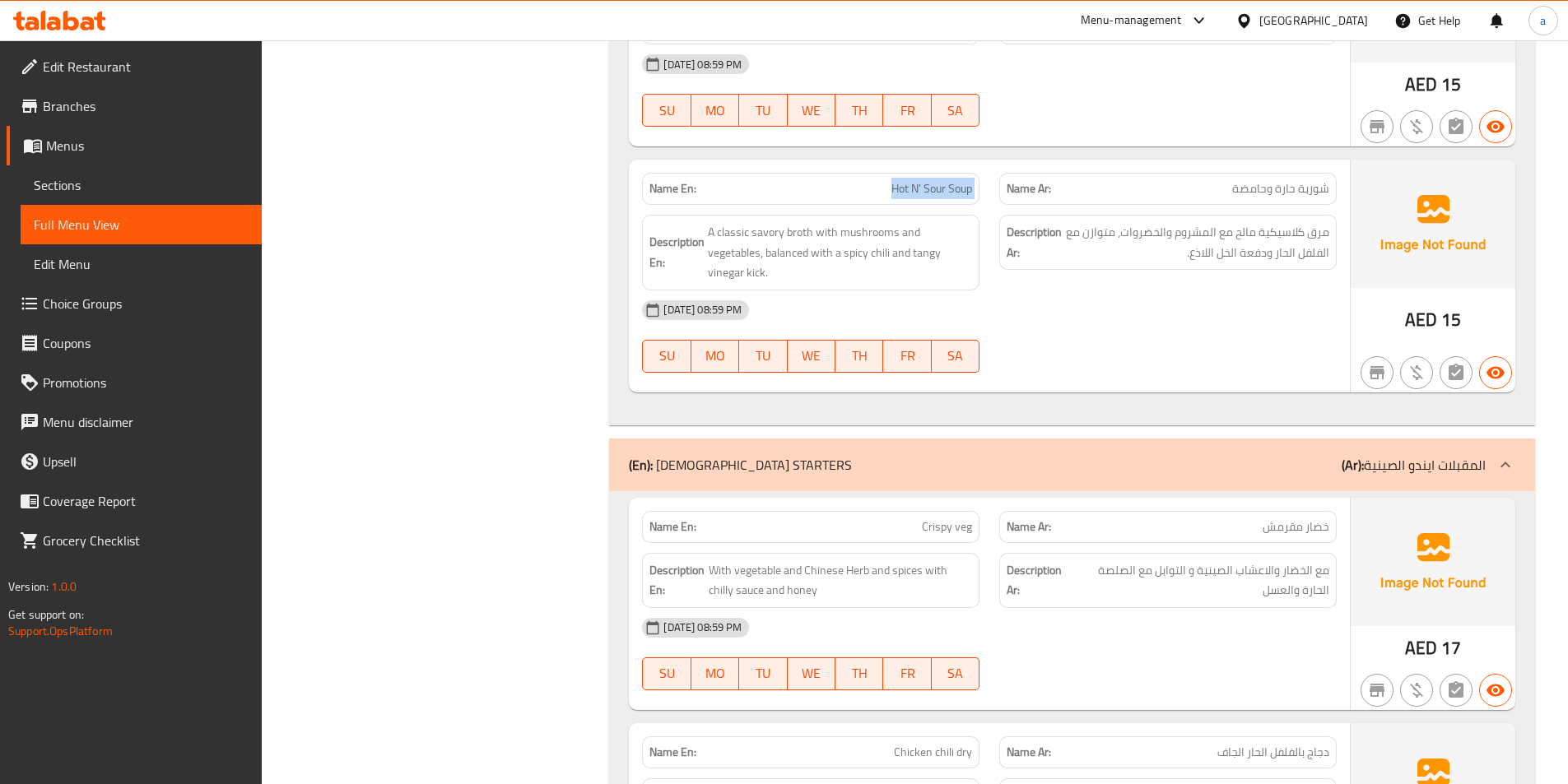
scroll to position [12337, 0]
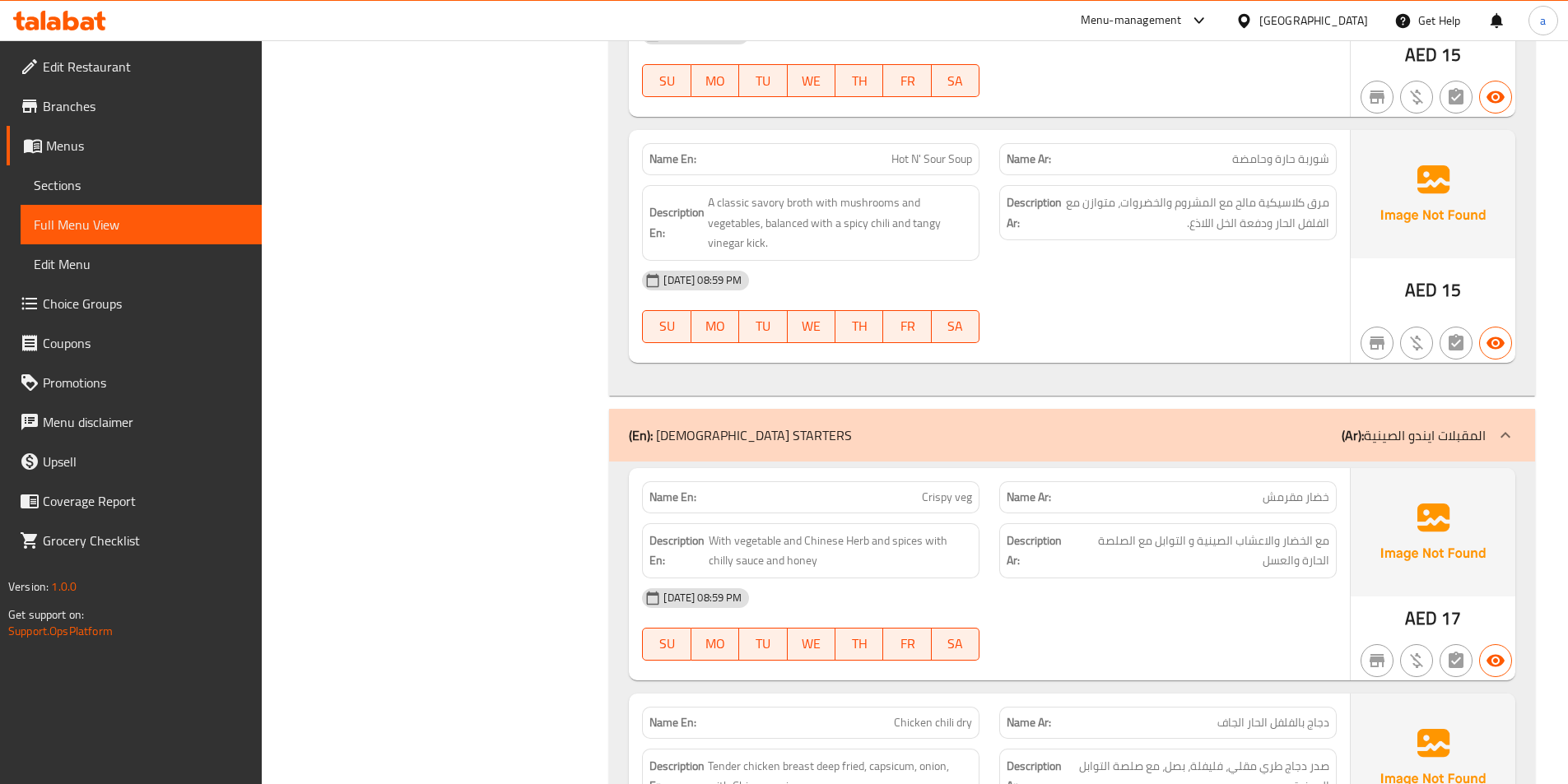
click at [1239, 232] on span "مرق كلاسيكية مالح مع المشروم والخضروات، متوازن مع الفلفل الحار ودفعة الخل اللاذ…" at bounding box center [1196, 212] width 264 height 40
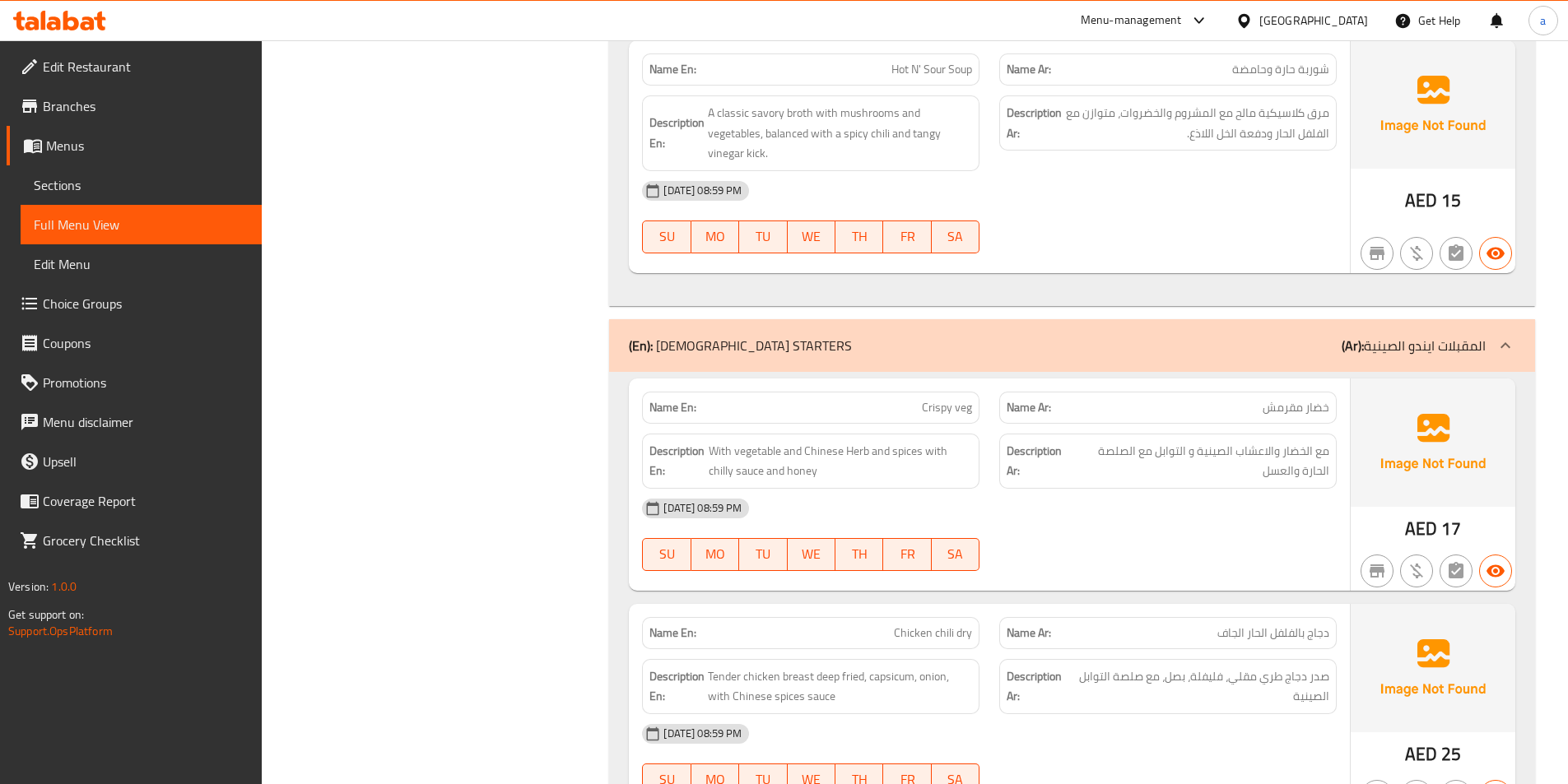
scroll to position [12419, 0]
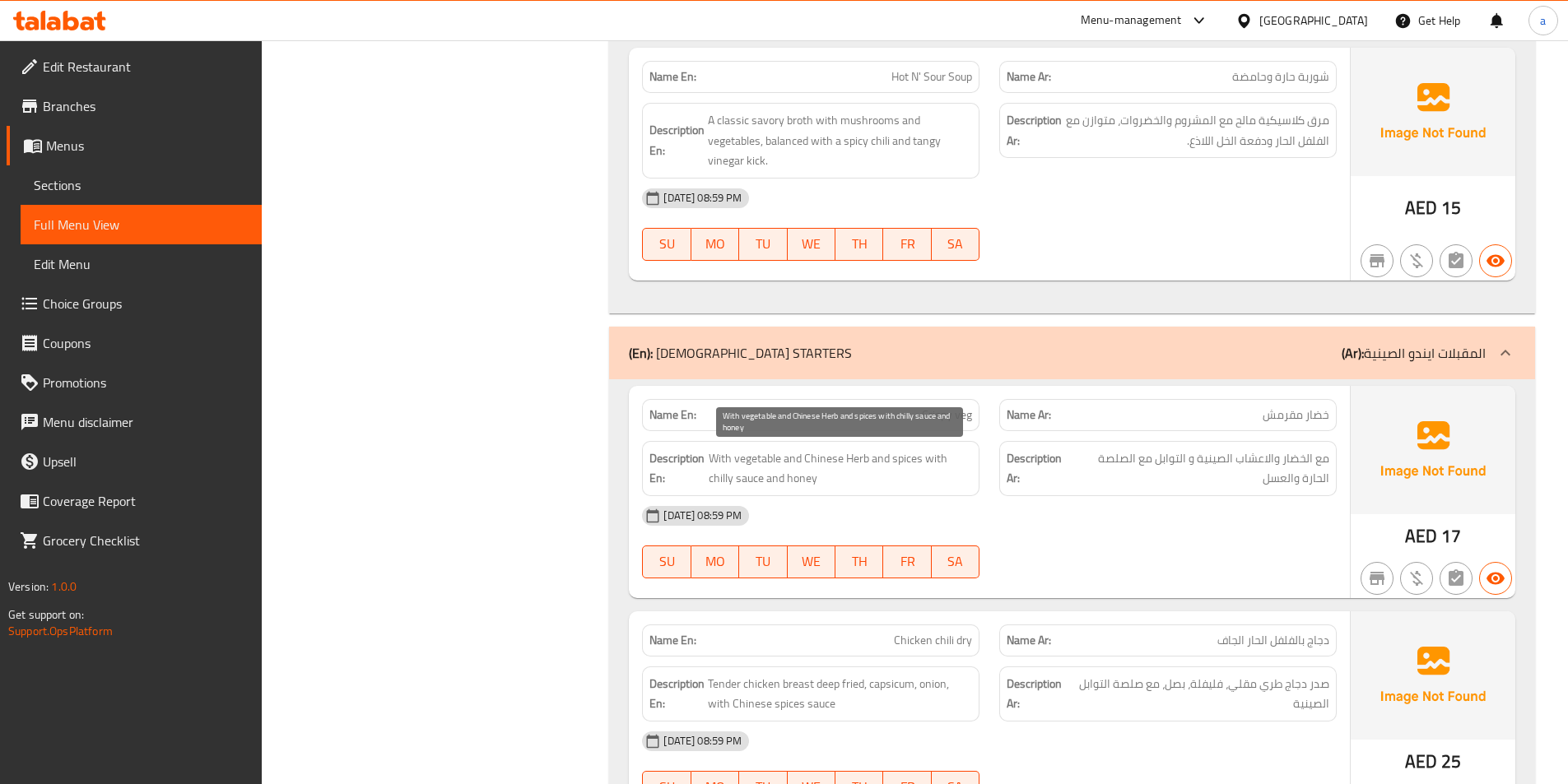
click at [951, 463] on span "With vegetable and Chinese Herb and spices with chilly sauce and honey" at bounding box center [840, 468] width 264 height 40
drag, startPoint x: 943, startPoint y: 461, endPoint x: 736, endPoint y: 479, distance: 207.8
click at [736, 479] on span "With vegetable and Chinese Herb and spices with chilly sauce and honey" at bounding box center [840, 468] width 264 height 40
copy span "chilly sauce"
click at [929, 412] on span "Crispy veg" at bounding box center [947, 415] width 50 height 17
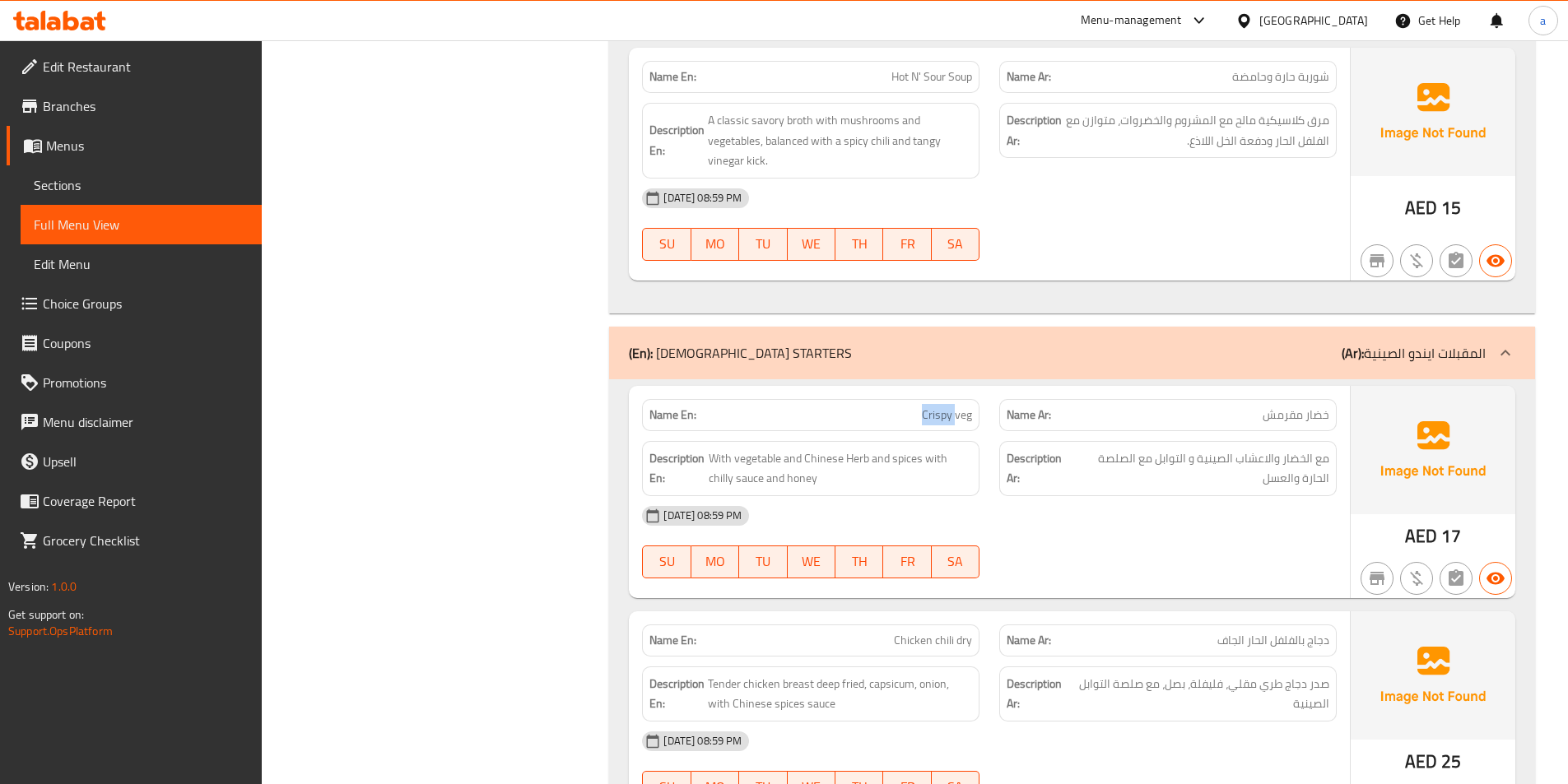
click at [929, 412] on span "Crispy veg" at bounding box center [947, 415] width 50 height 17
copy span "Crispy veg"
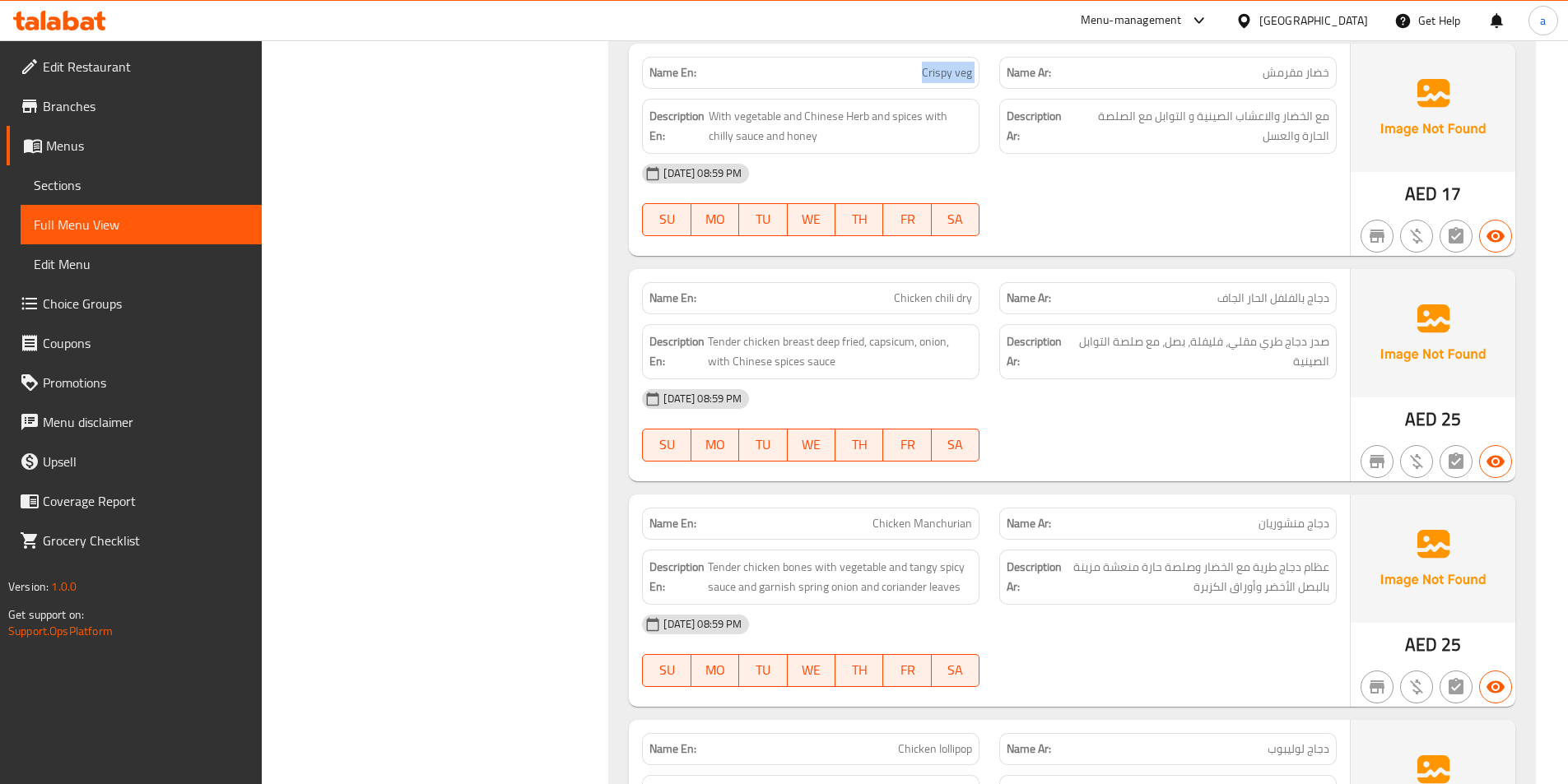
scroll to position [12912, 0]
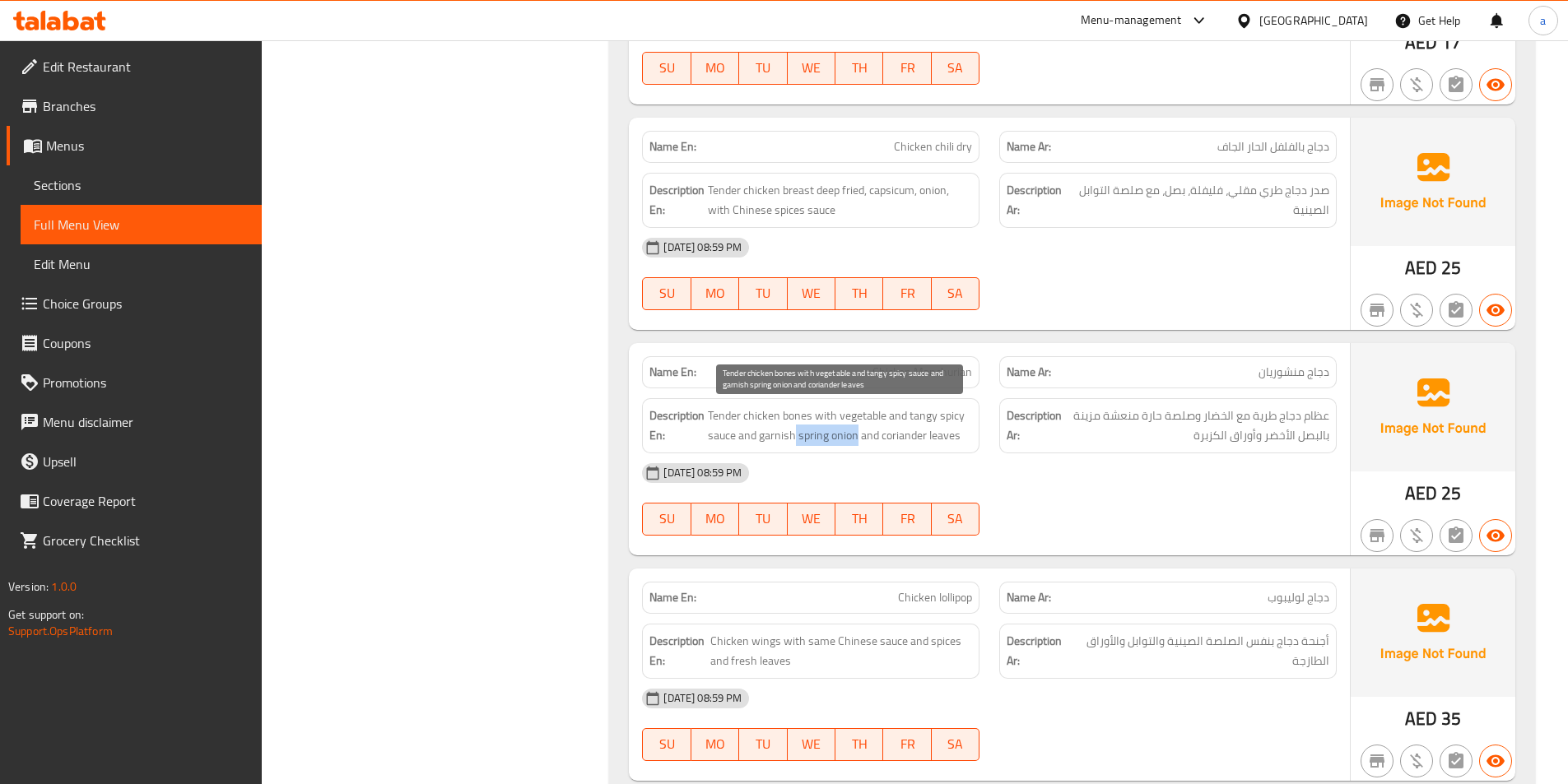
drag, startPoint x: 812, startPoint y: 437, endPoint x: 857, endPoint y: 442, distance: 45.3
click at [857, 442] on span "Tender chicken bones with vegetable and tangy spicy sauce and garnish spring on…" at bounding box center [839, 426] width 264 height 40
copy span "spring onion"
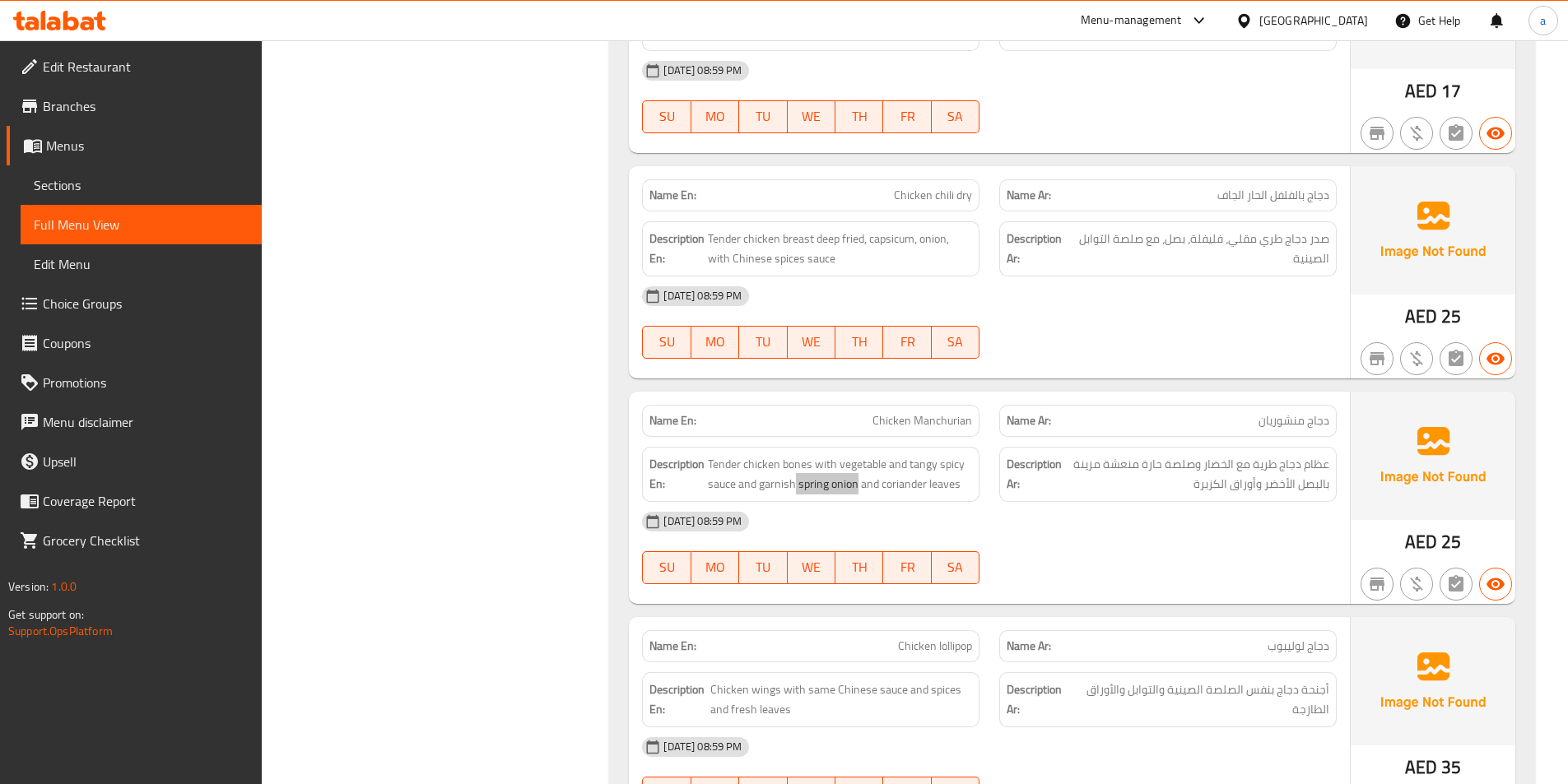
scroll to position [12741, 0]
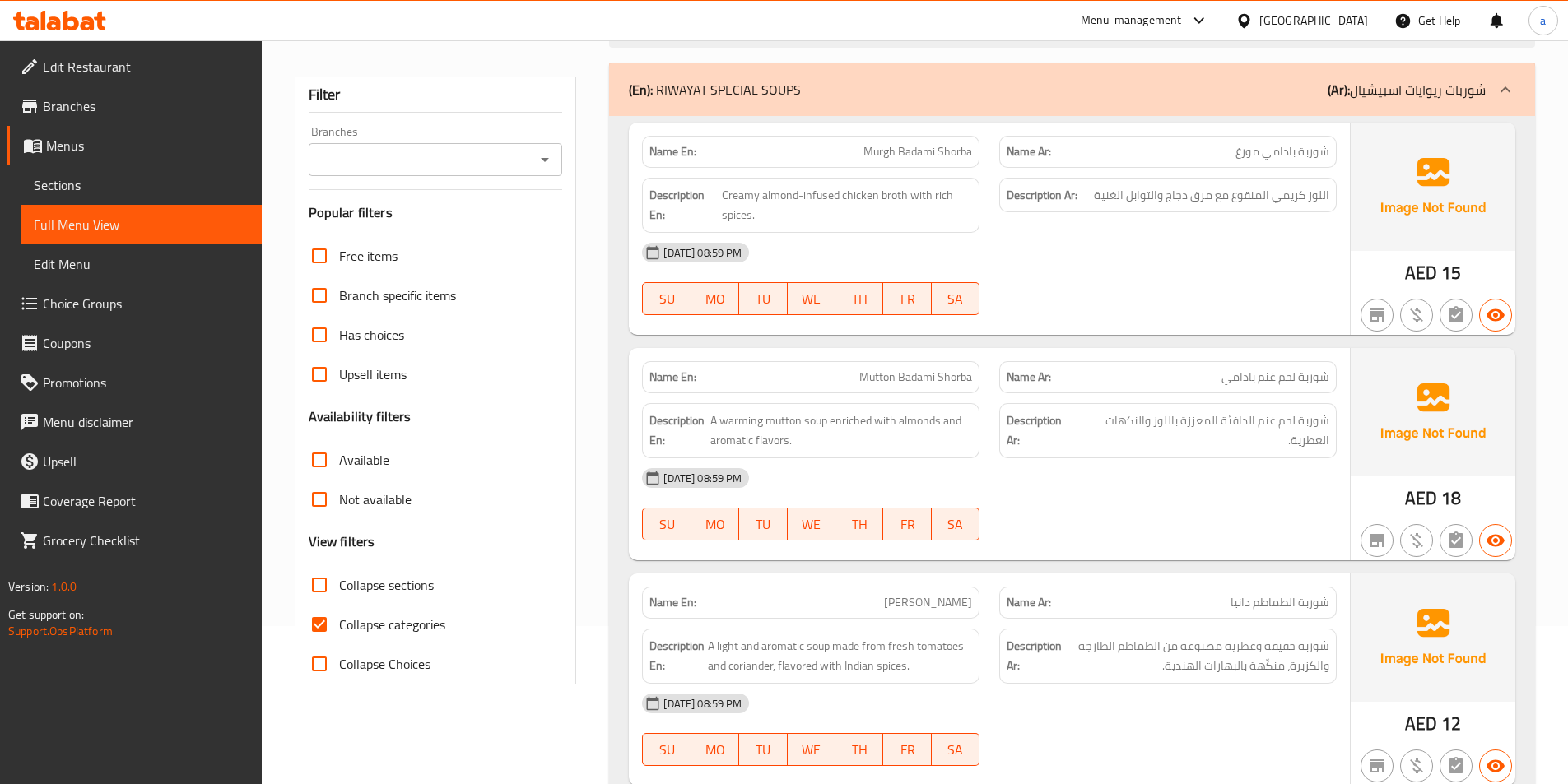
scroll to position [329, 0]
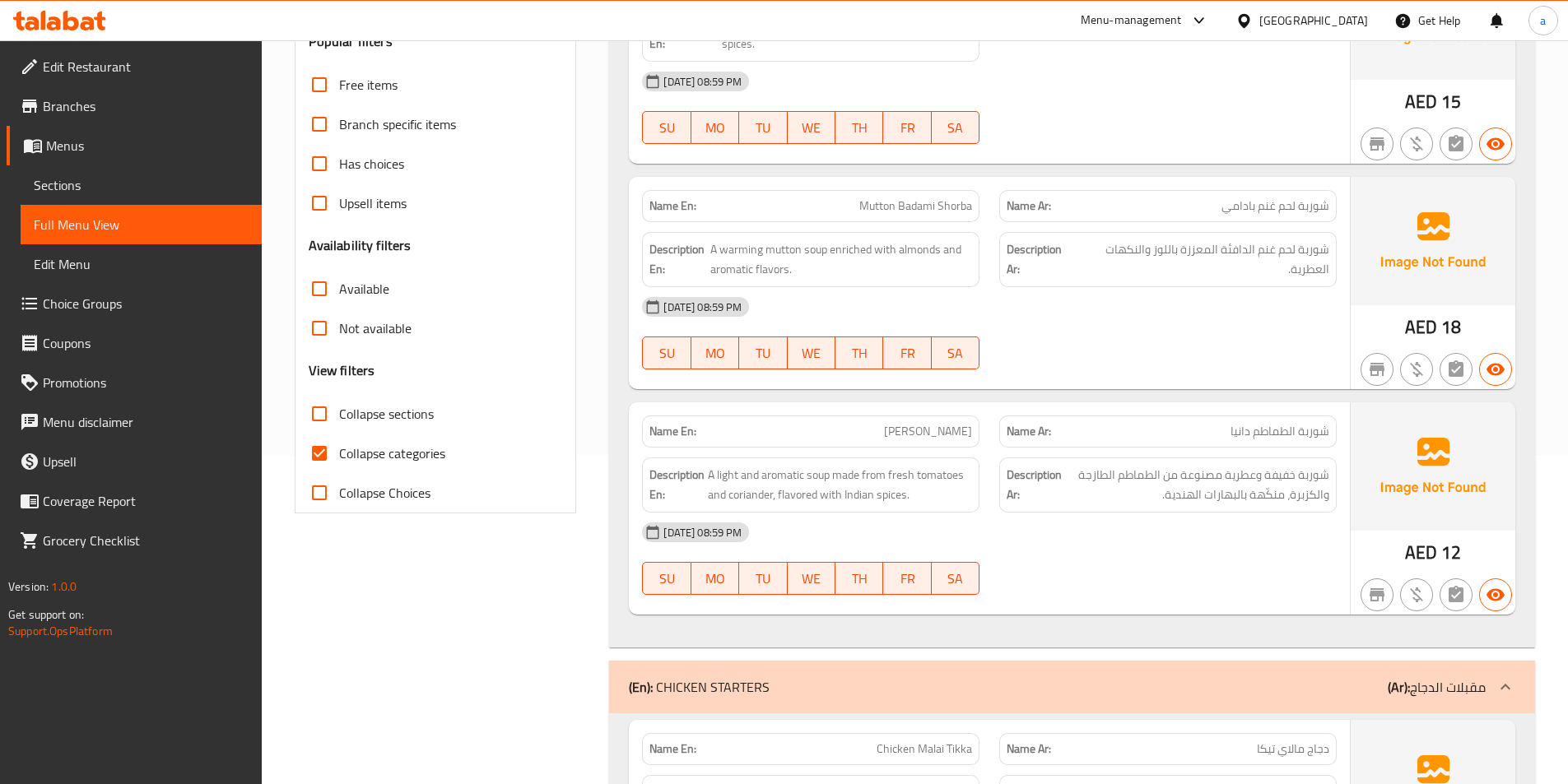
click at [311, 445] on input "Collapse categories" at bounding box center [318, 452] width 39 height 39
checkbox input "false"
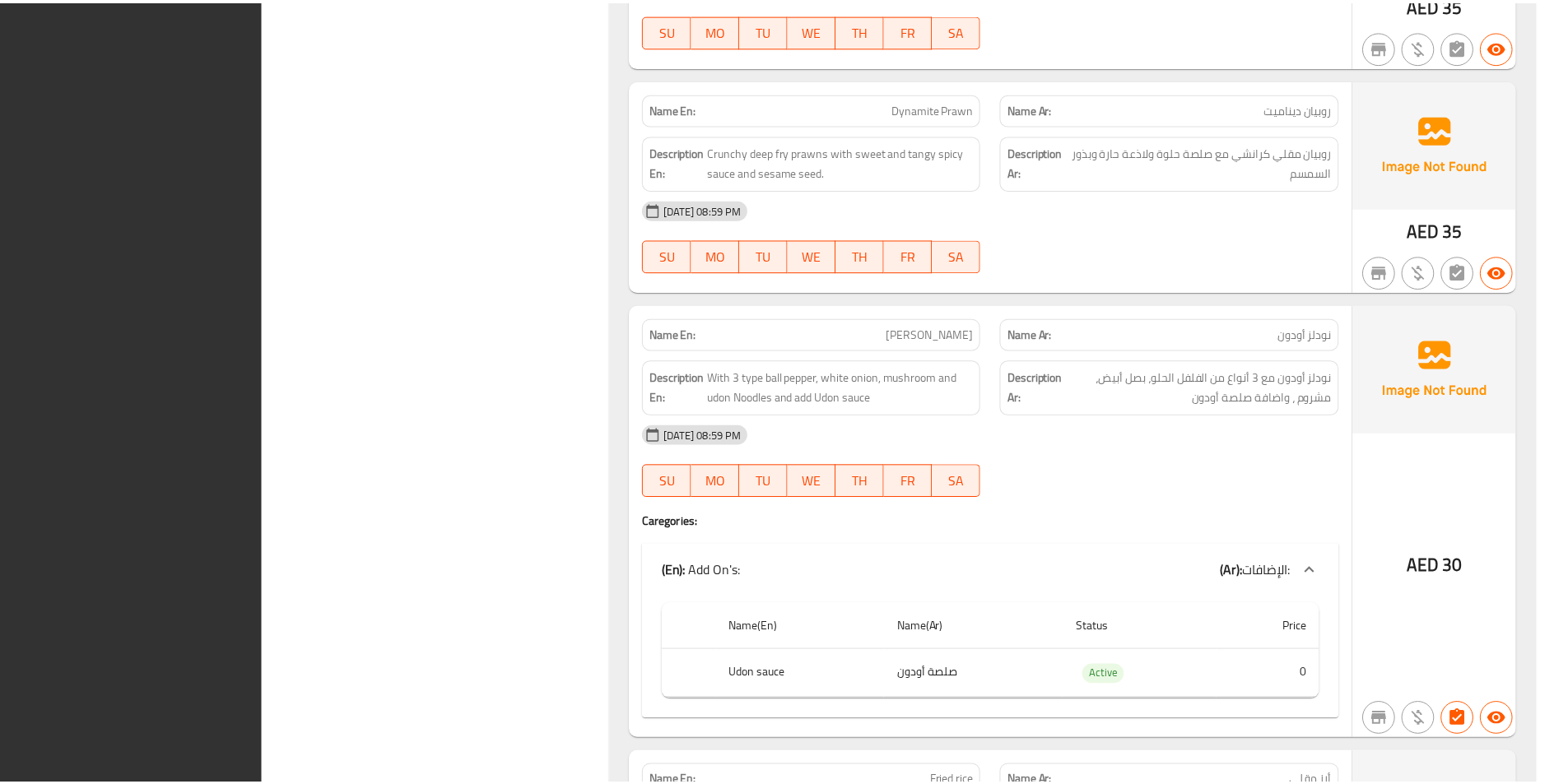
scroll to position [13854, 0]
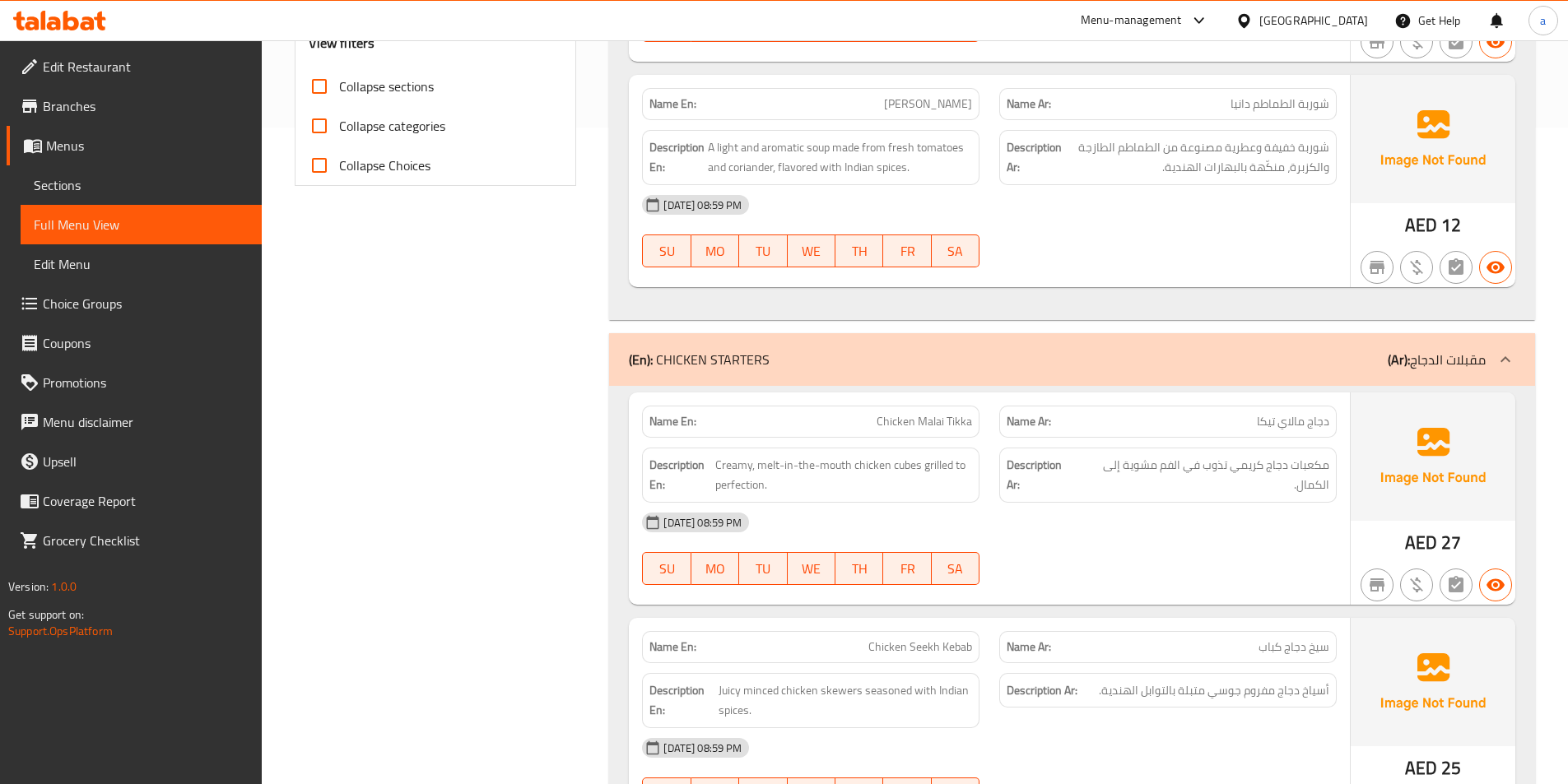
scroll to position [0, 0]
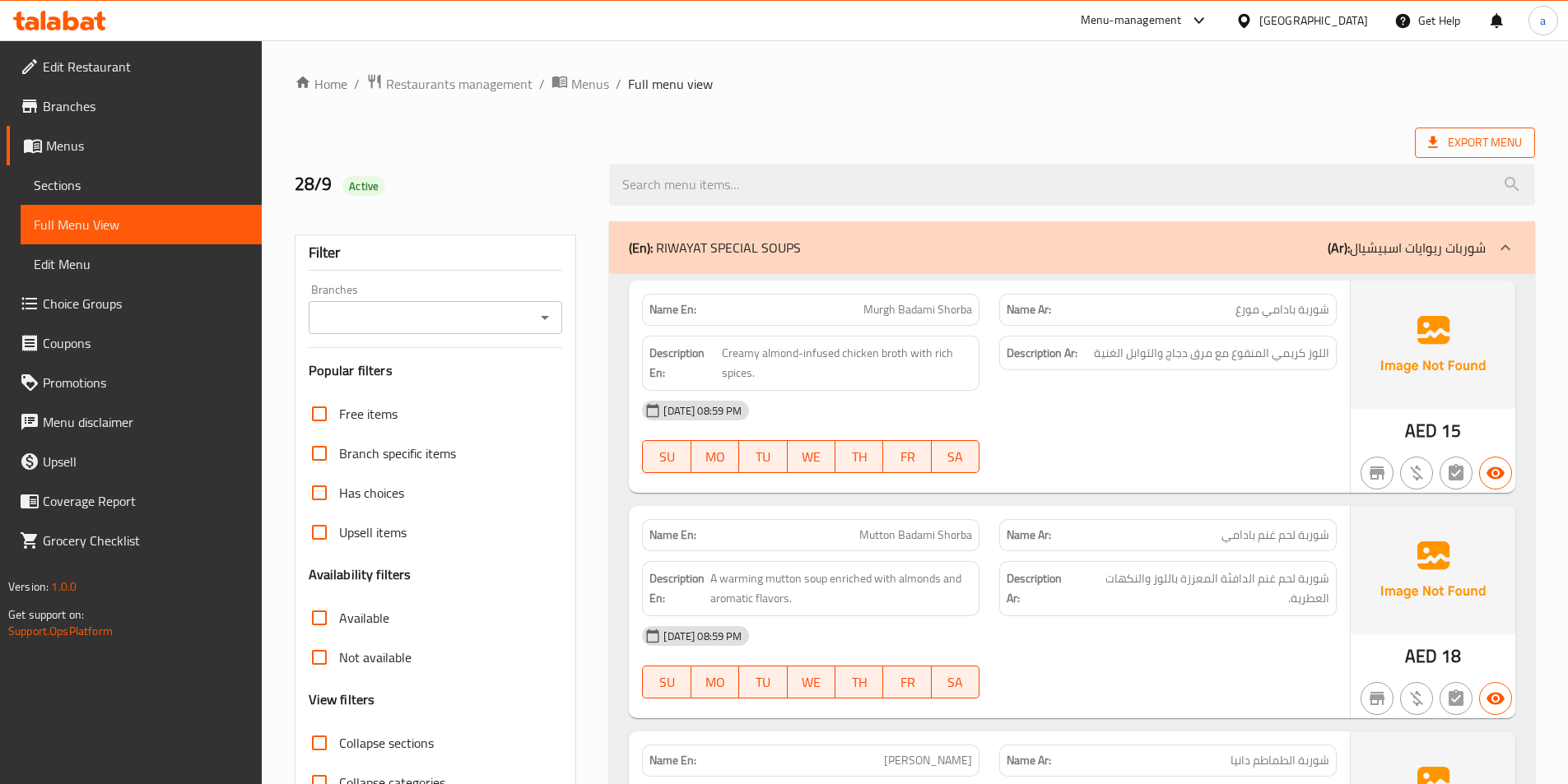
click at [1482, 132] on span "Export Menu" at bounding box center [1475, 142] width 94 height 21
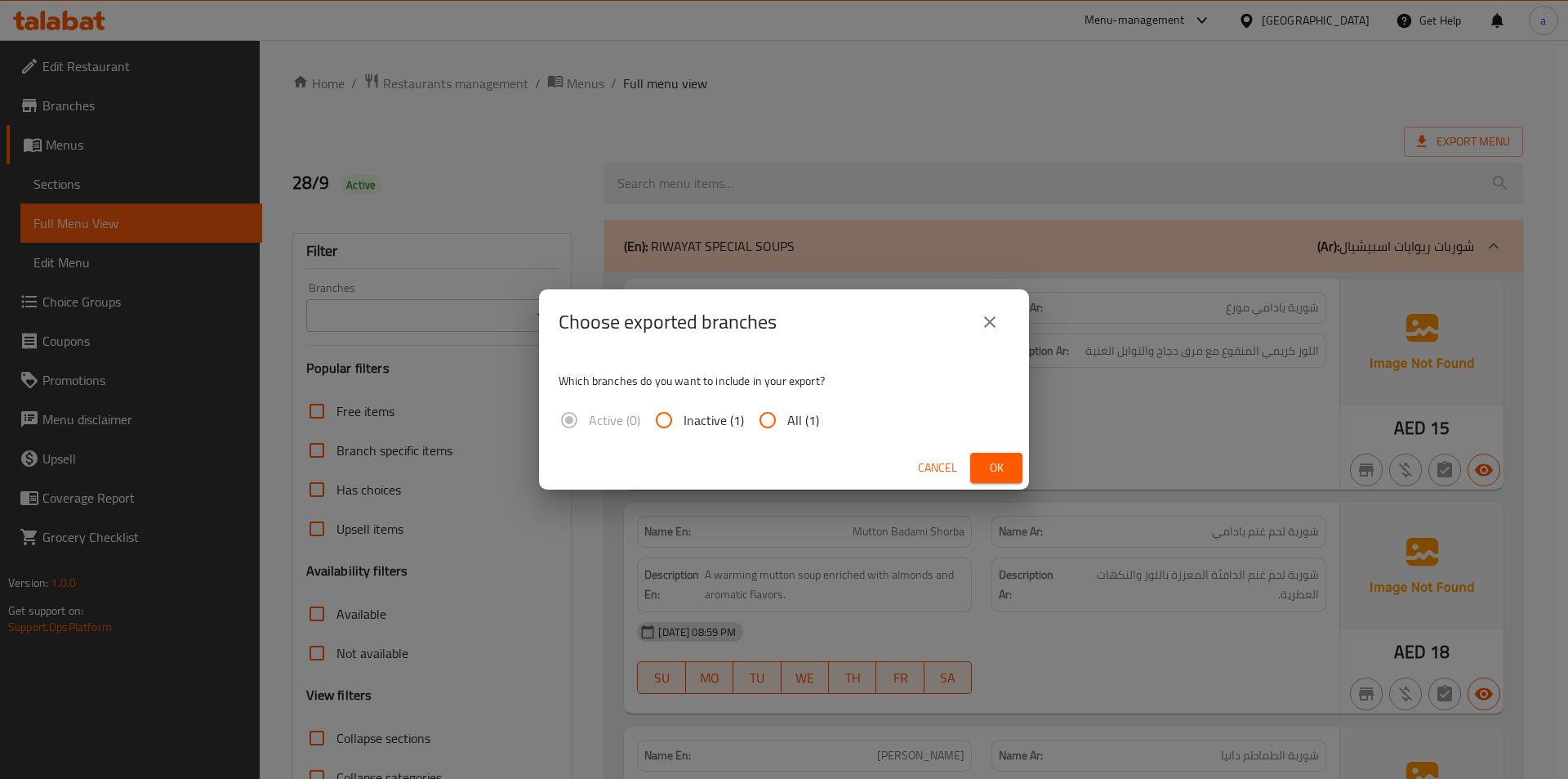
click at [765, 424] on input "All (1)" at bounding box center [767, 420] width 39 height 39
radio input "true"
click at [1007, 477] on span "Ok" at bounding box center [997, 468] width 26 height 21
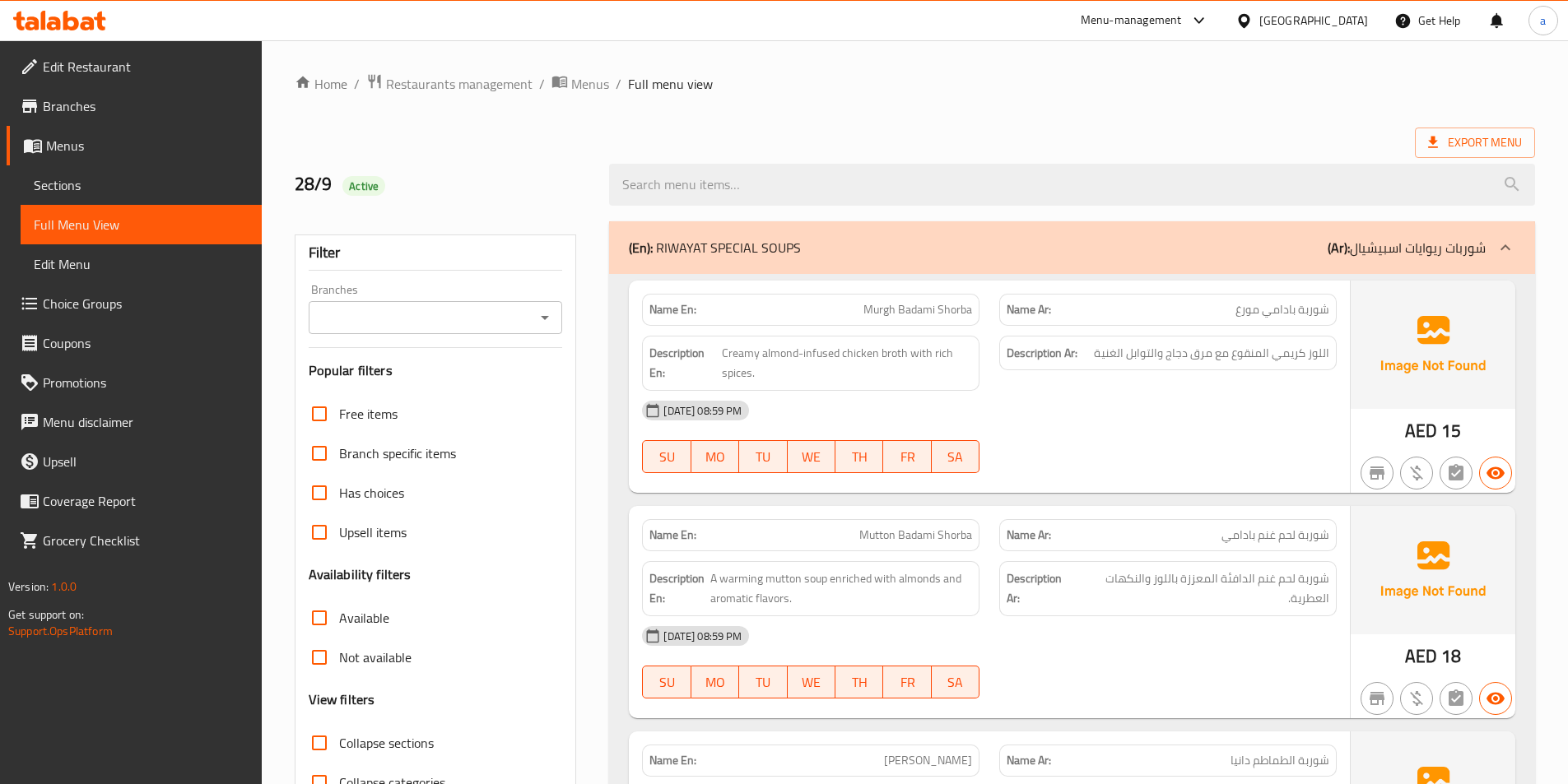
click at [83, 21] on icon at bounding box center [60, 21] width 93 height 20
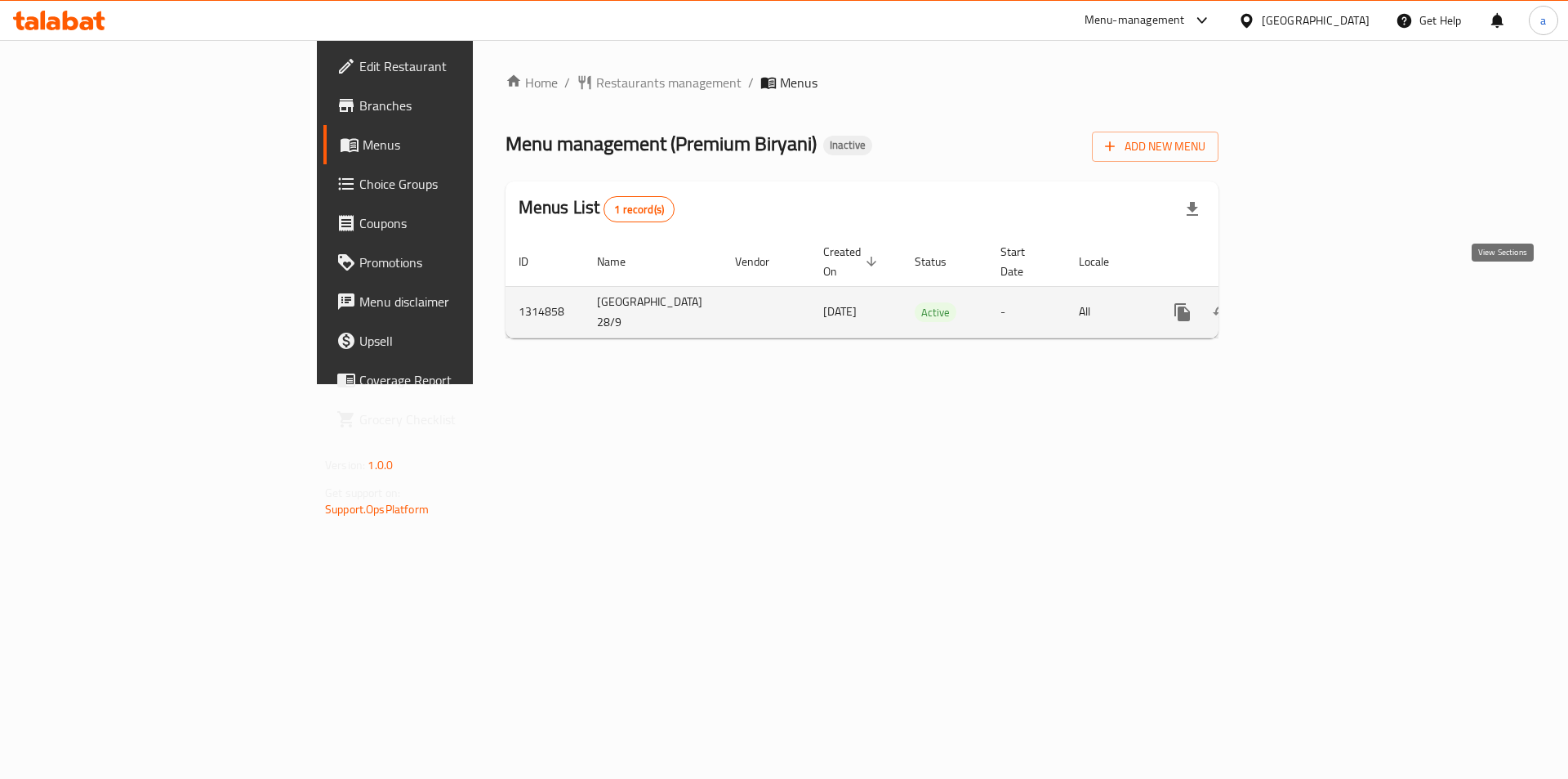
click at [1310, 302] on icon "enhanced table" at bounding box center [1301, 312] width 20 height 20
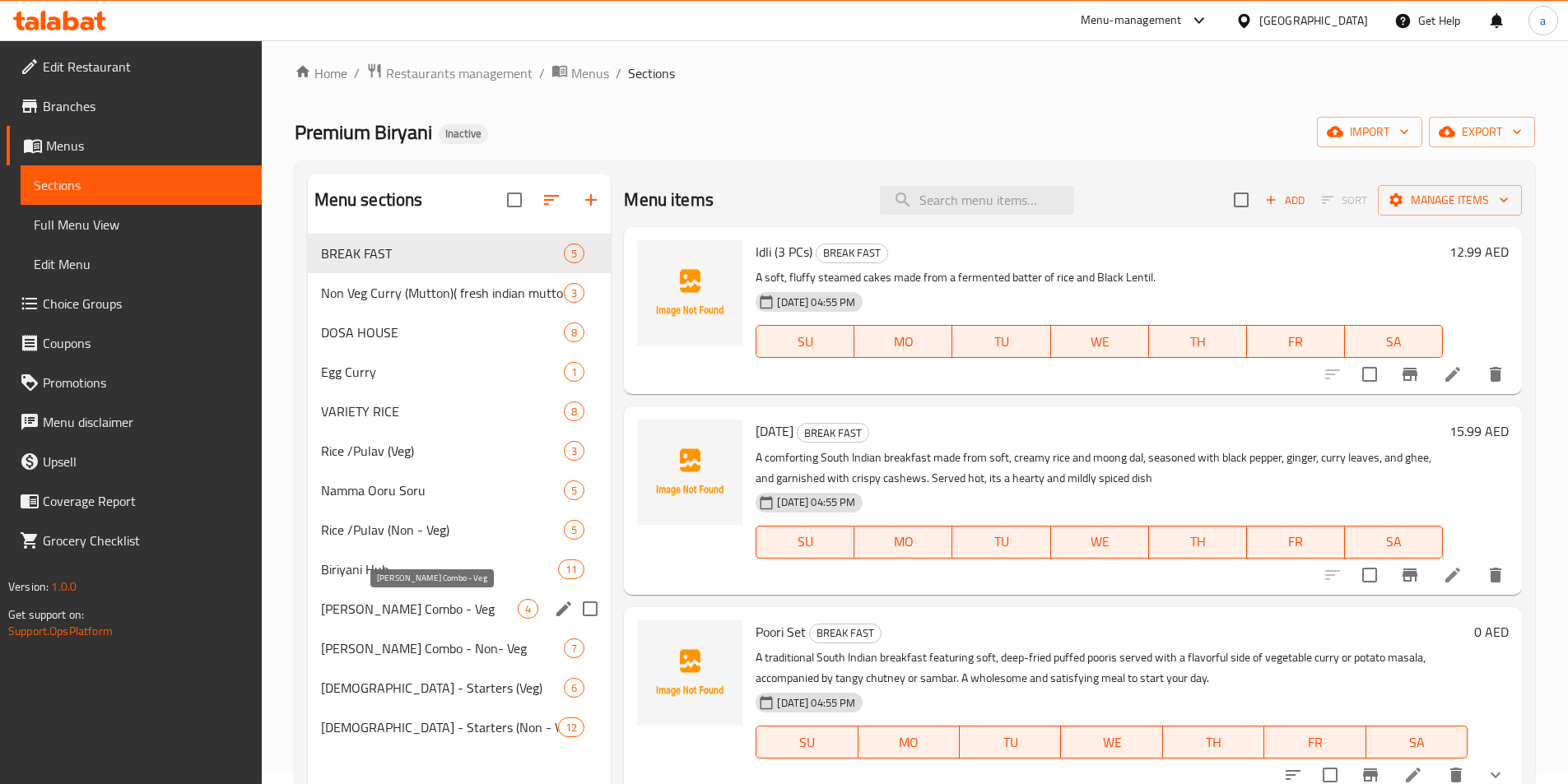
scroll to position [82, 0]
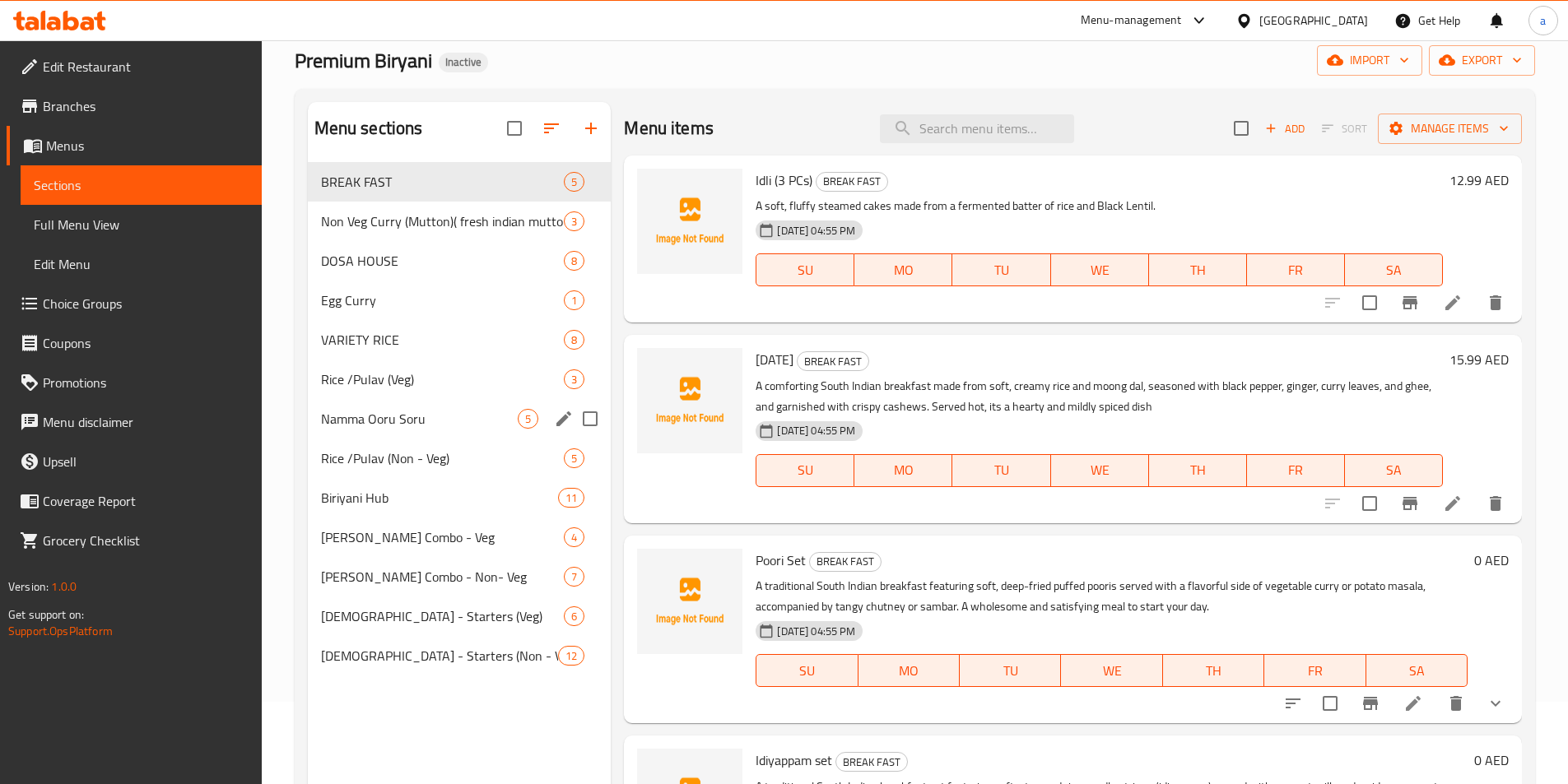
click at [585, 417] on input "Menu sections" at bounding box center [589, 418] width 34 height 34
checkbox input "true"
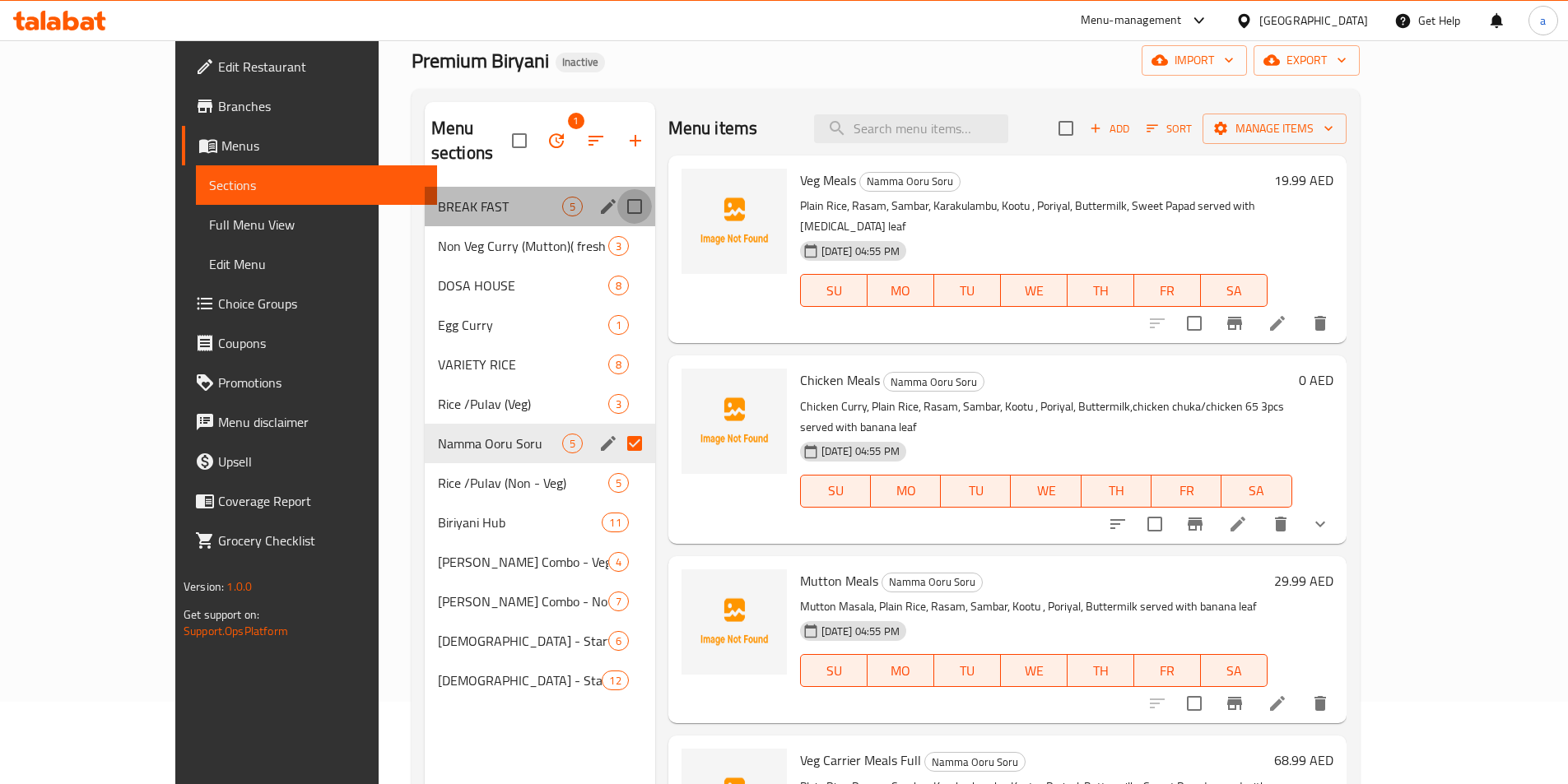
click at [617, 189] on input "Menu sections" at bounding box center [634, 206] width 34 height 34
checkbox input "true"
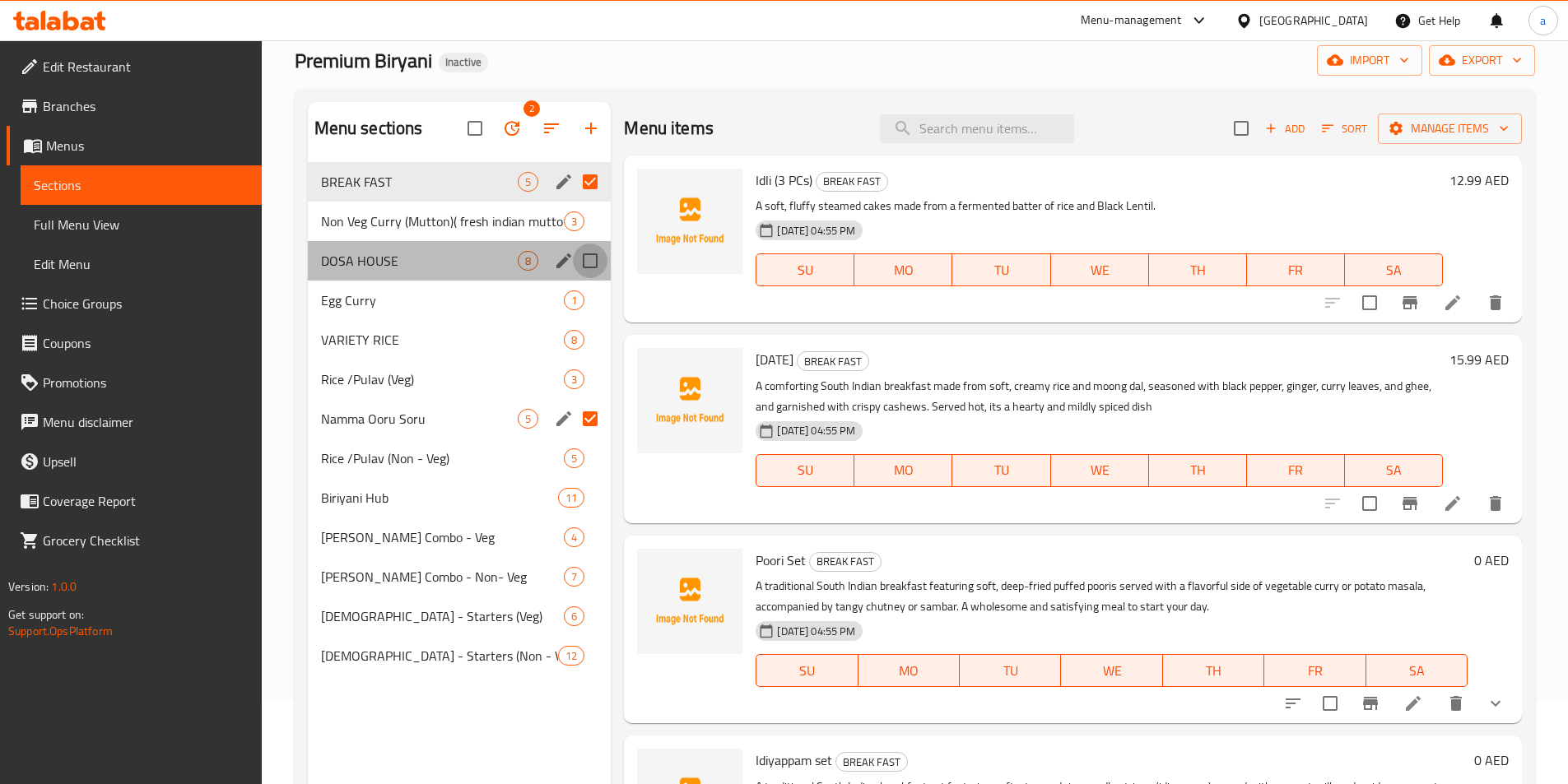
click at [584, 272] on input "Menu sections" at bounding box center [589, 260] width 34 height 34
checkbox input "true"
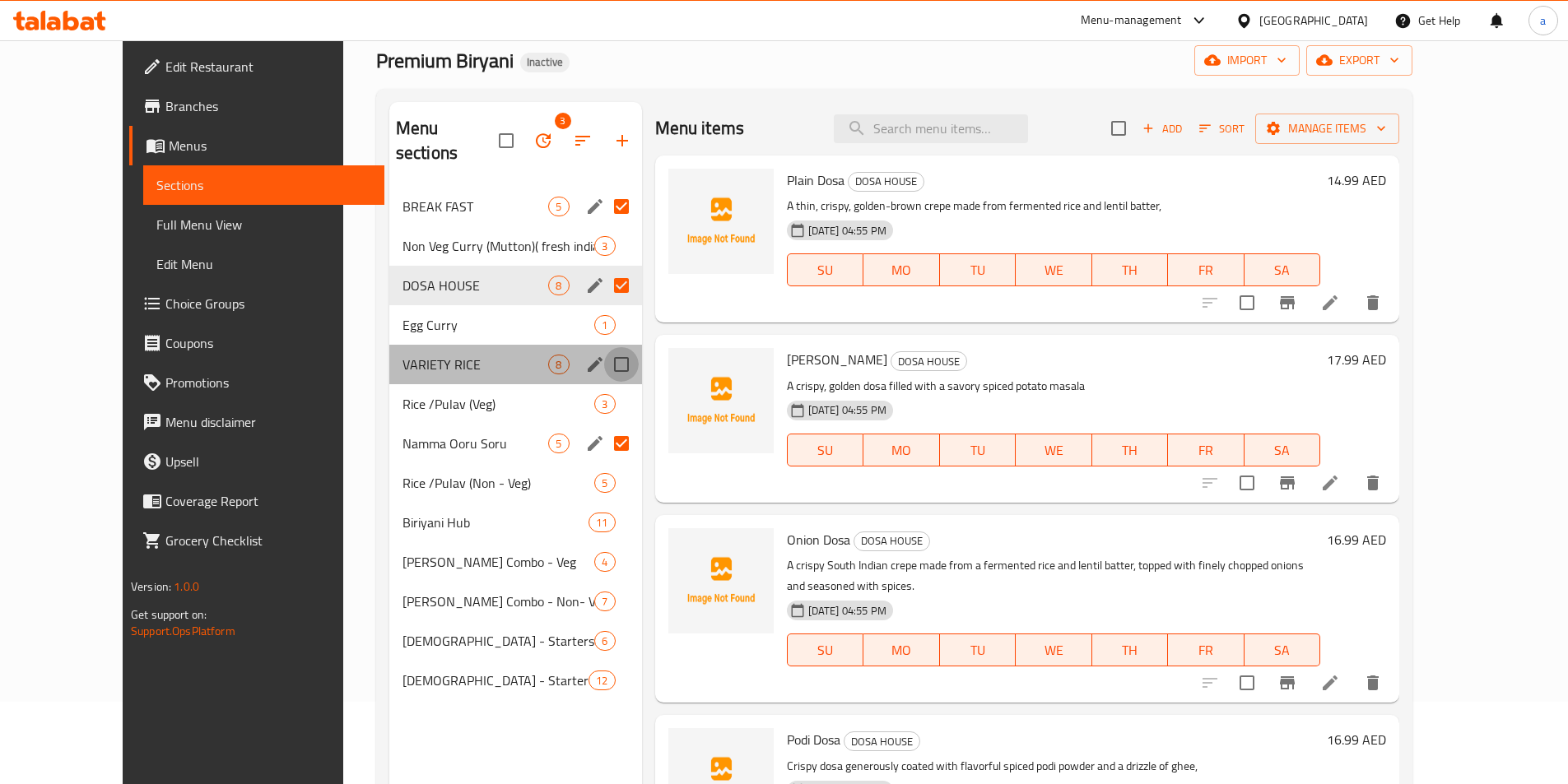
click at [604, 347] on input "Menu sections" at bounding box center [621, 364] width 34 height 34
checkbox input "true"
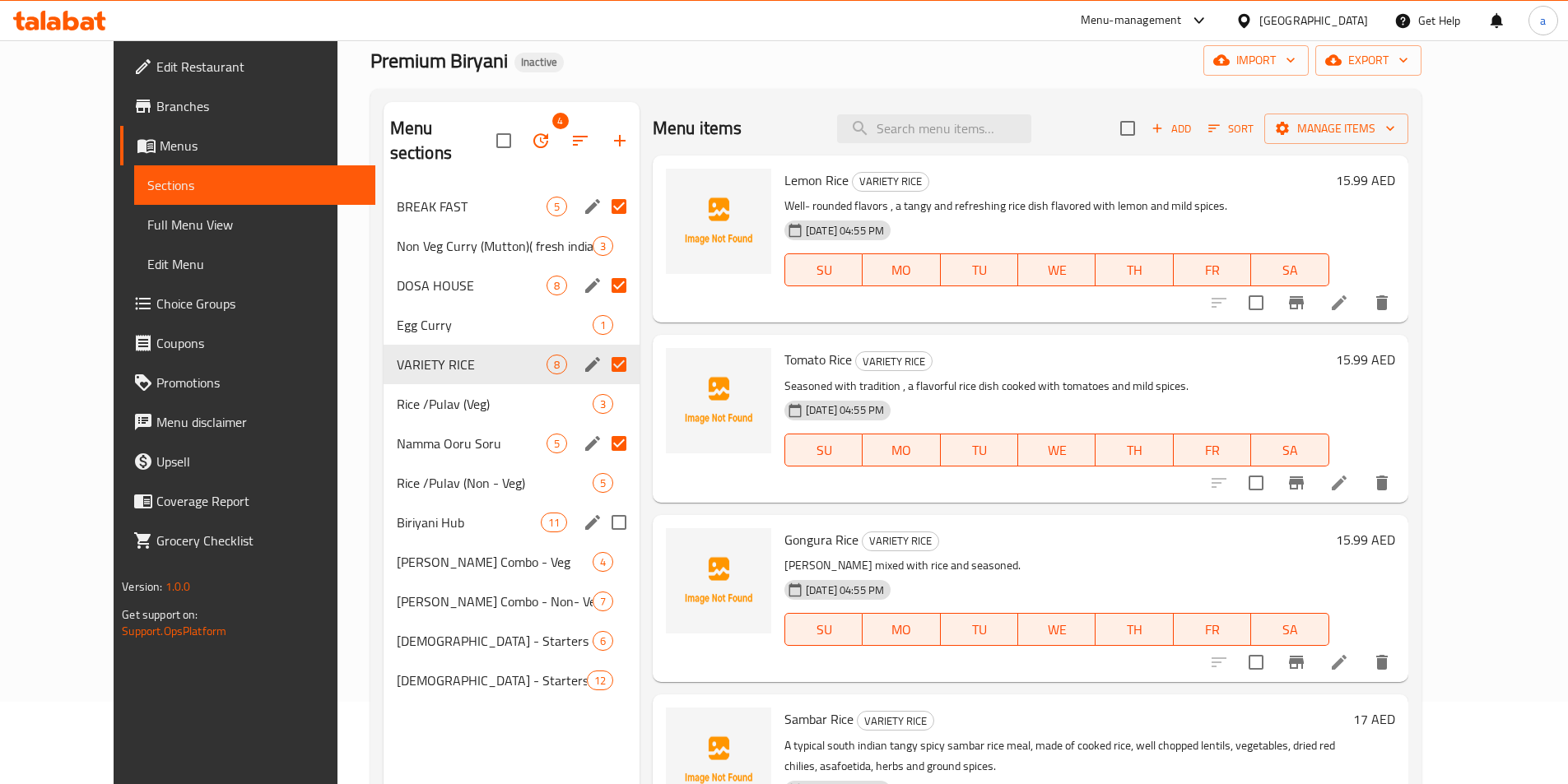
click at [602, 505] on input "Menu sections" at bounding box center [619, 522] width 34 height 34
checkbox input "true"
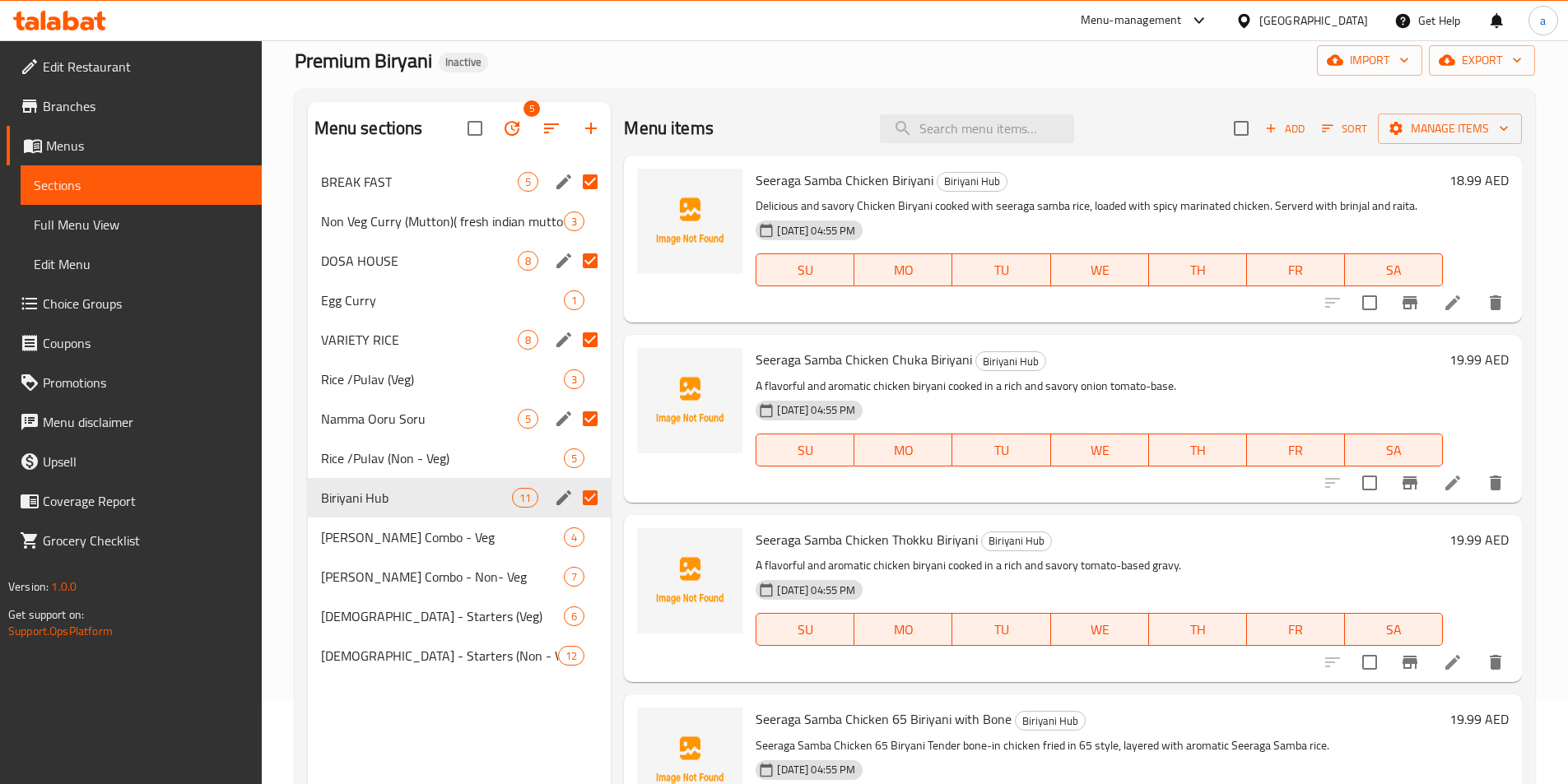
click at [597, 180] on input "Menu sections" at bounding box center [589, 181] width 34 height 34
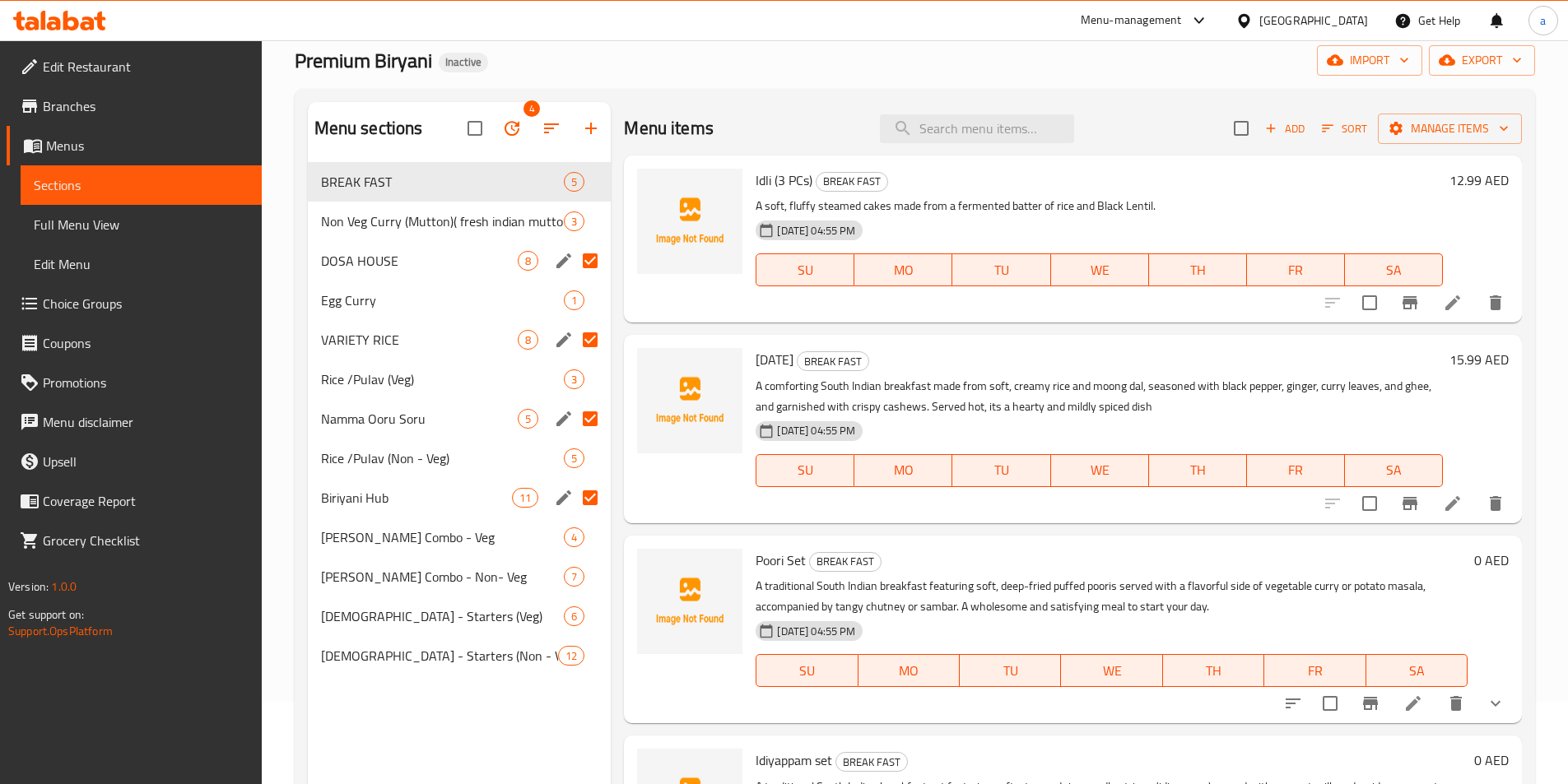
click at [599, 257] on input "Menu sections" at bounding box center [589, 260] width 34 height 34
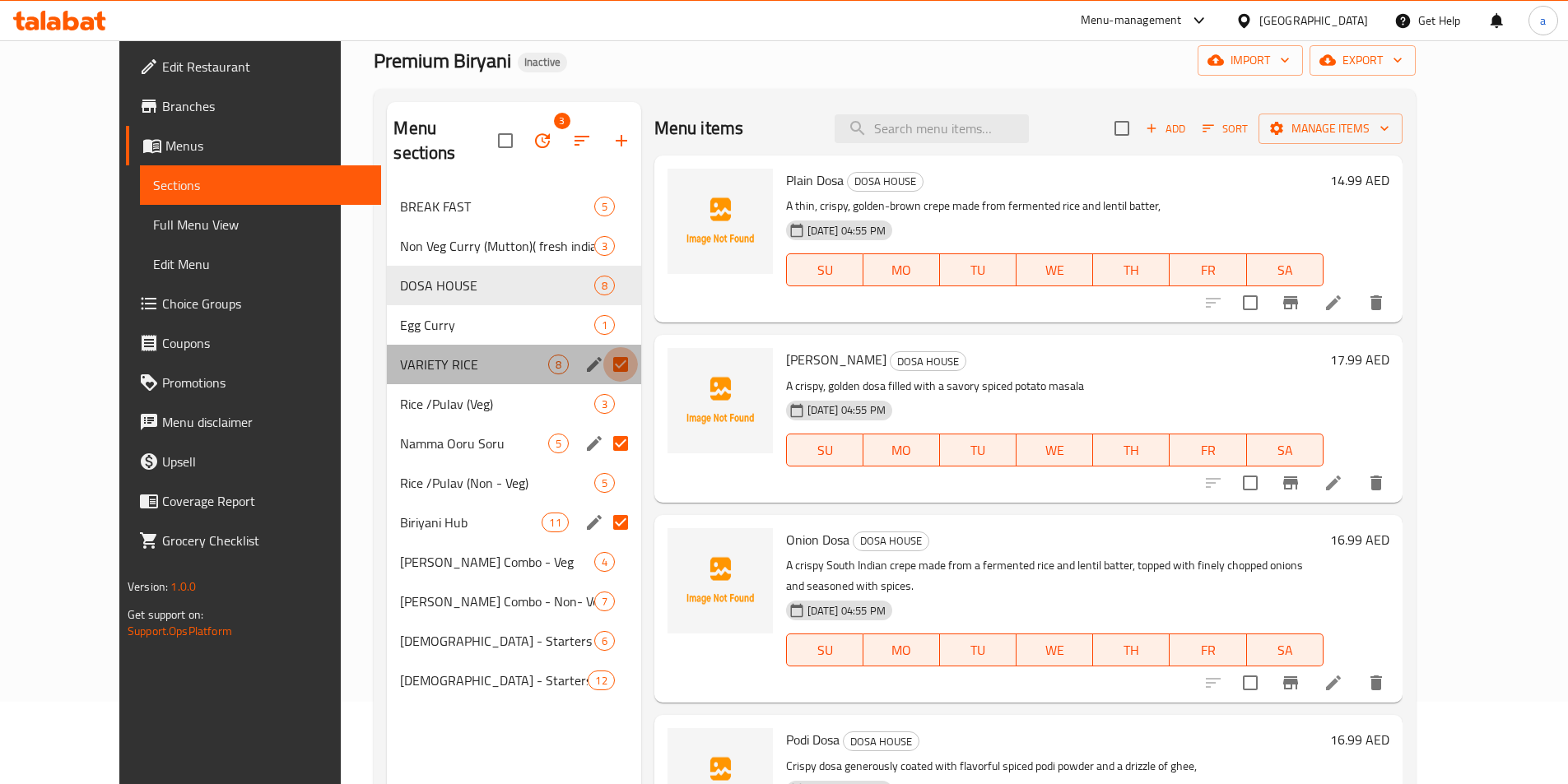
click at [604, 347] on input "Menu sections" at bounding box center [620, 364] width 34 height 34
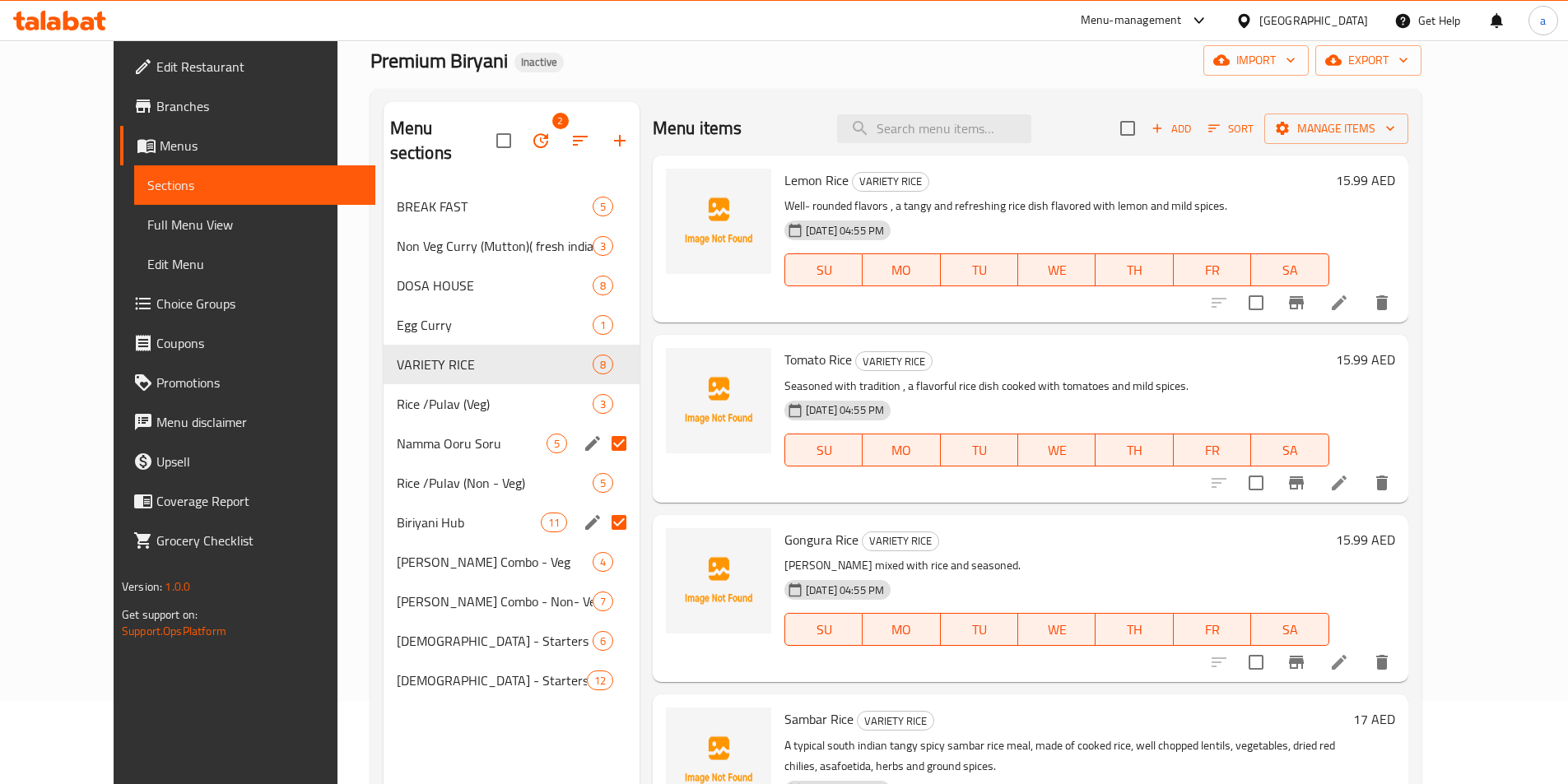
click at [602, 426] on input "Menu sections" at bounding box center [619, 442] width 34 height 34
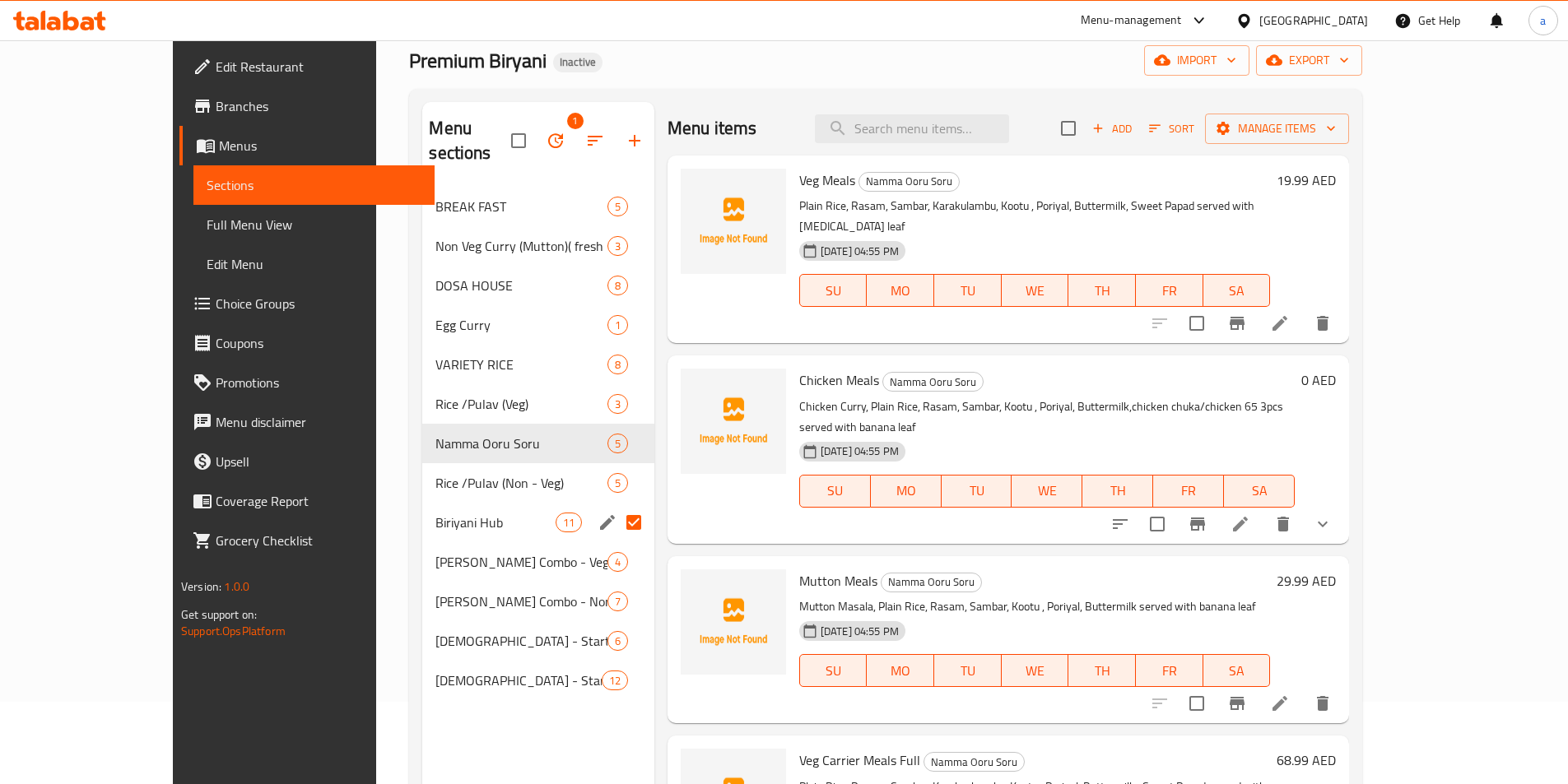
click at [616, 505] on input "Menu sections" at bounding box center [633, 522] width 34 height 34
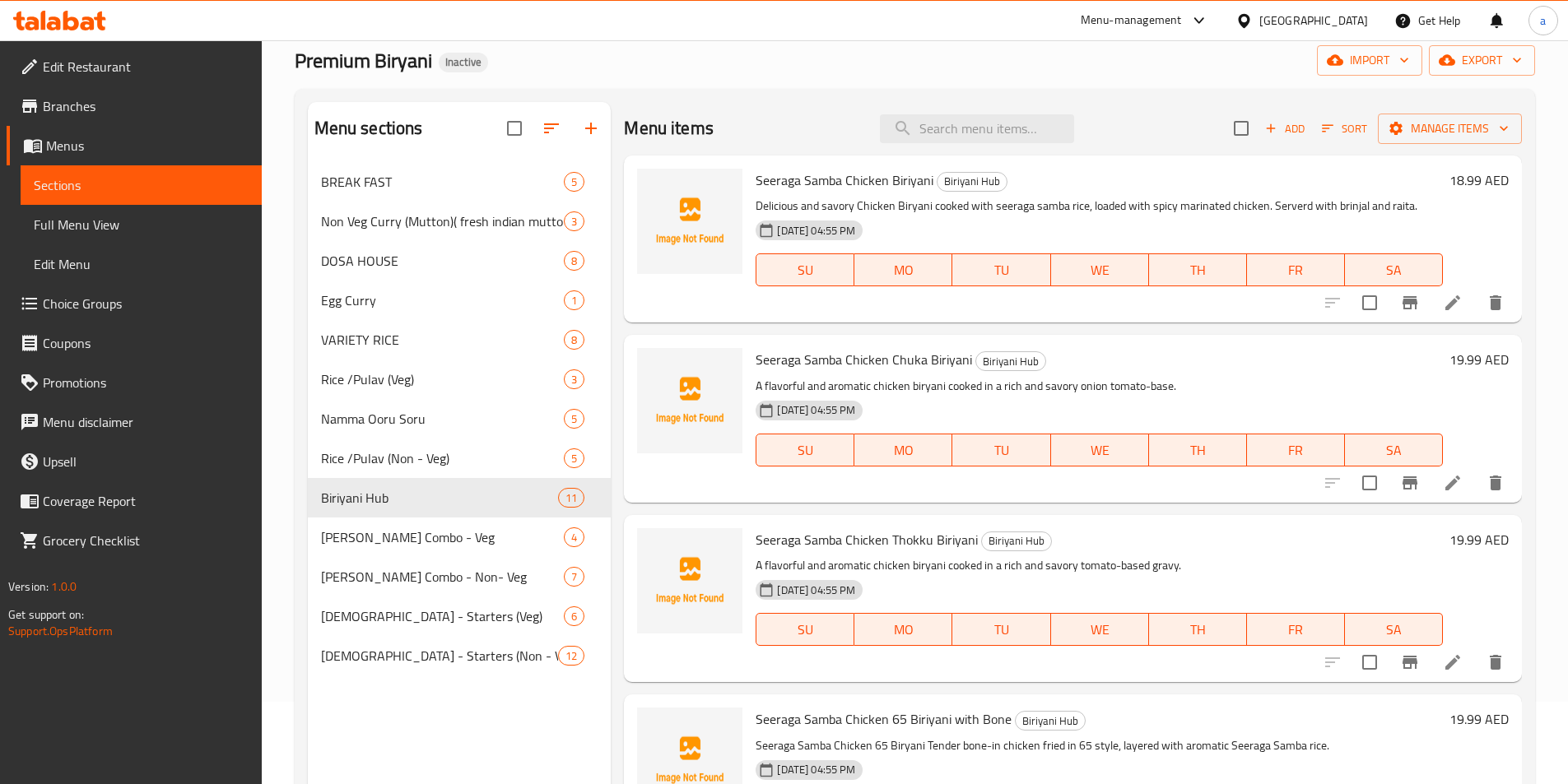
click at [458, 711] on div "Menu sections BREAK FAST 5 Non Veg [PERSON_NAME] (Mutton)( fresh indian mutton)…" at bounding box center [459, 493] width 303 height 784
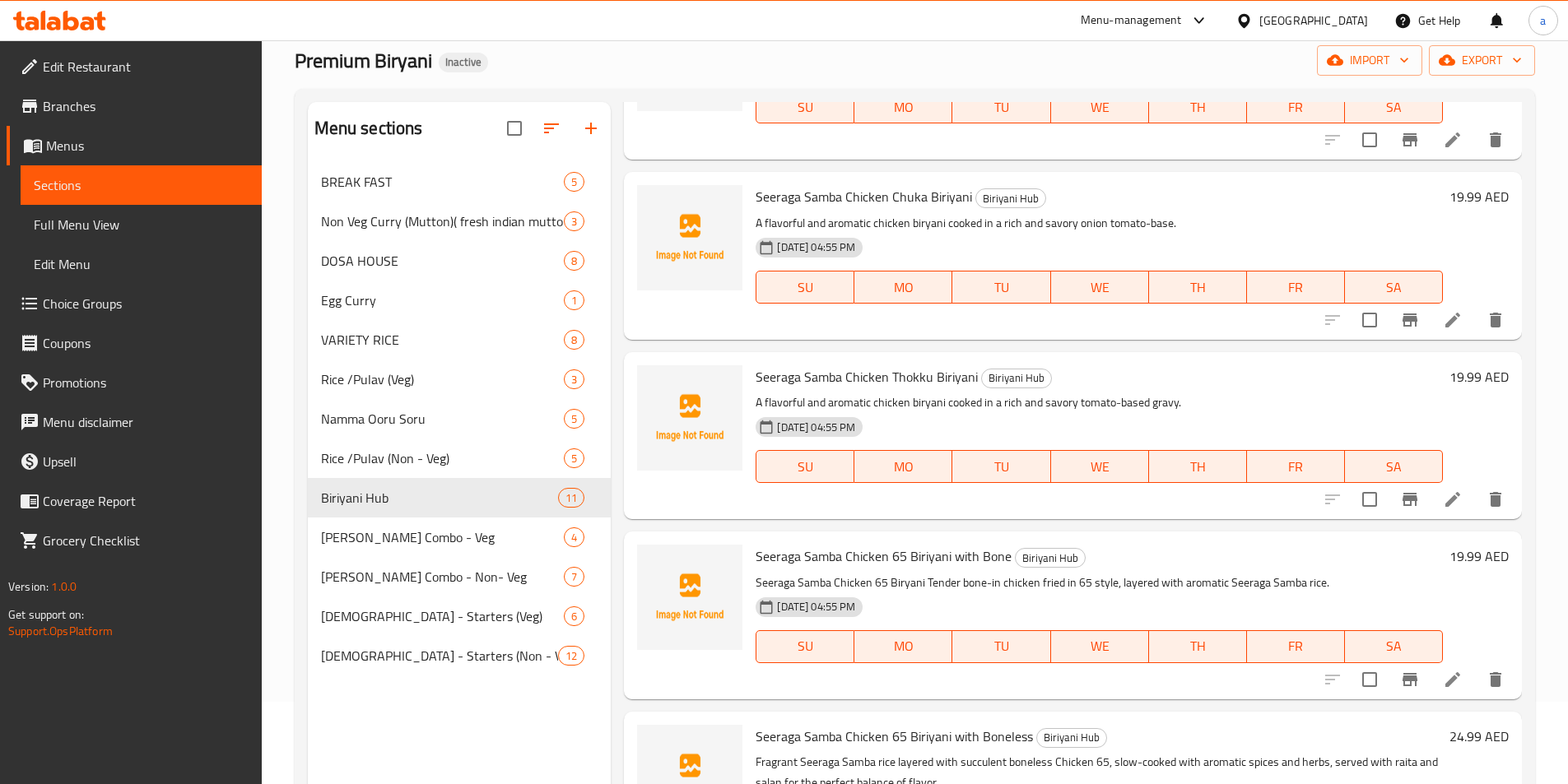
scroll to position [164, 0]
